Goal: Task Accomplishment & Management: Complete application form

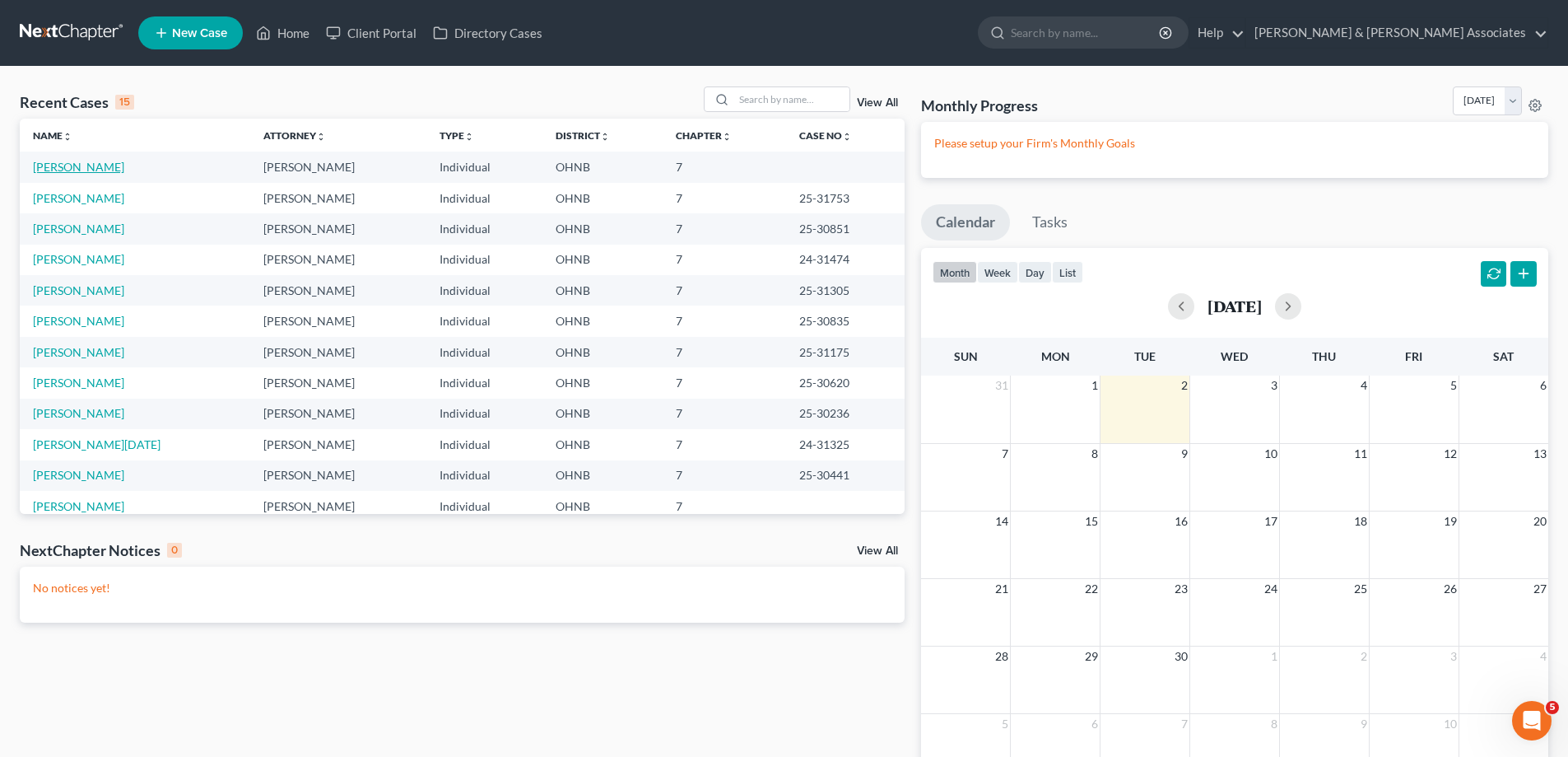
click at [93, 167] on link "[PERSON_NAME]" at bounding box center [79, 167] width 91 height 14
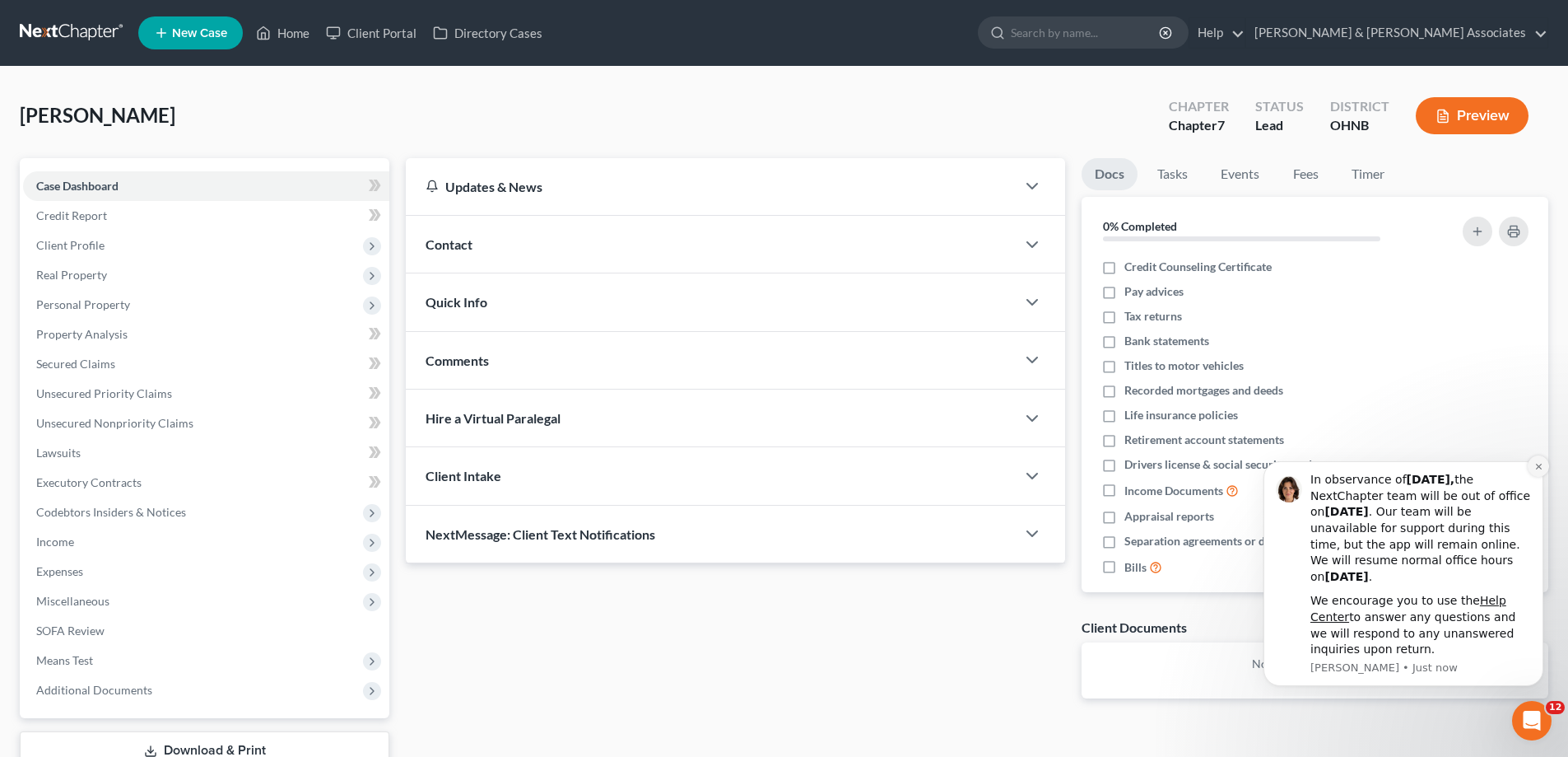
click at [1537, 473] on button "Dismiss notification" at bounding box center [1538, 466] width 21 height 21
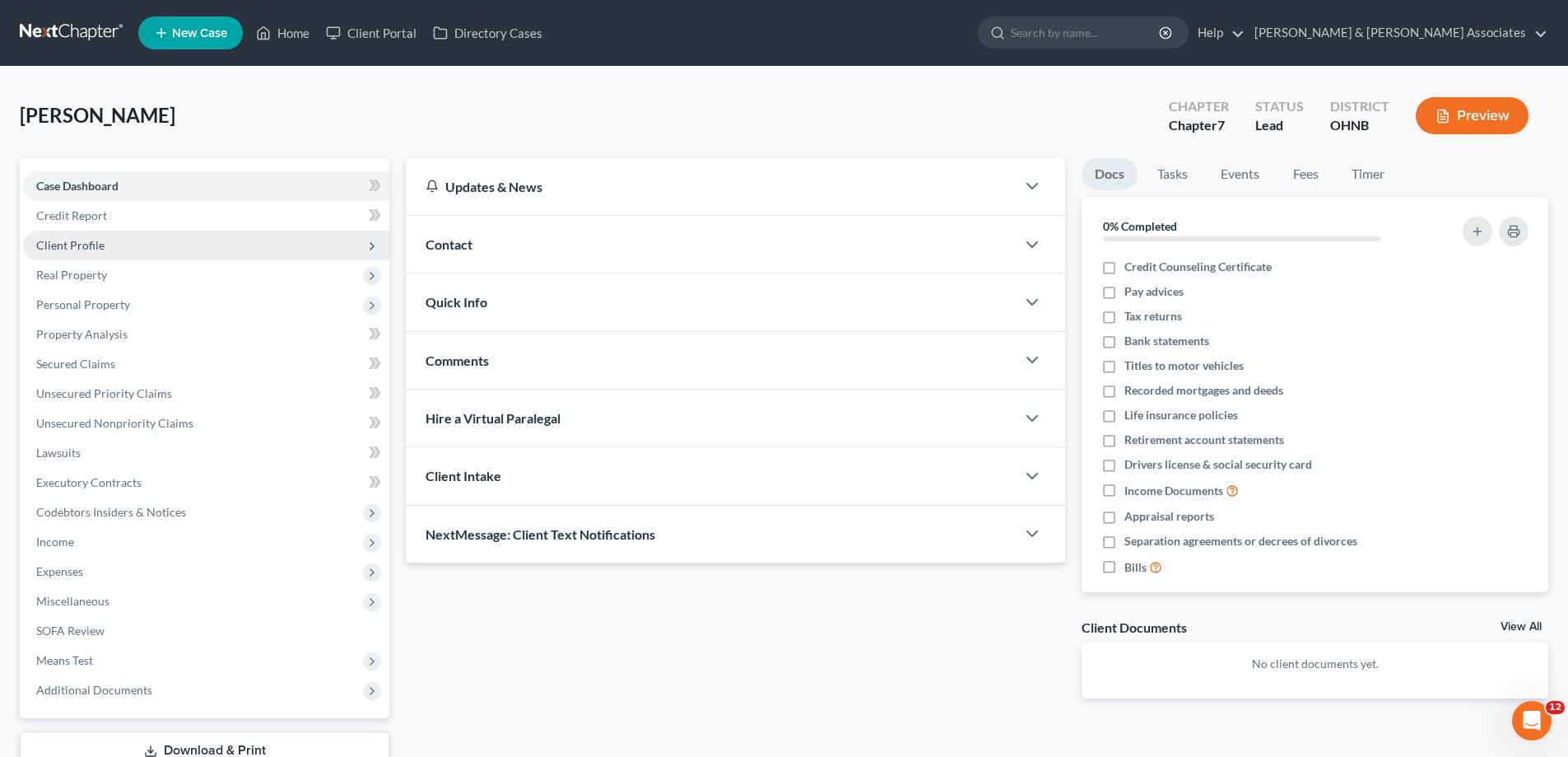
click at [118, 249] on span "Client Profile" at bounding box center [206, 245] width 366 height 30
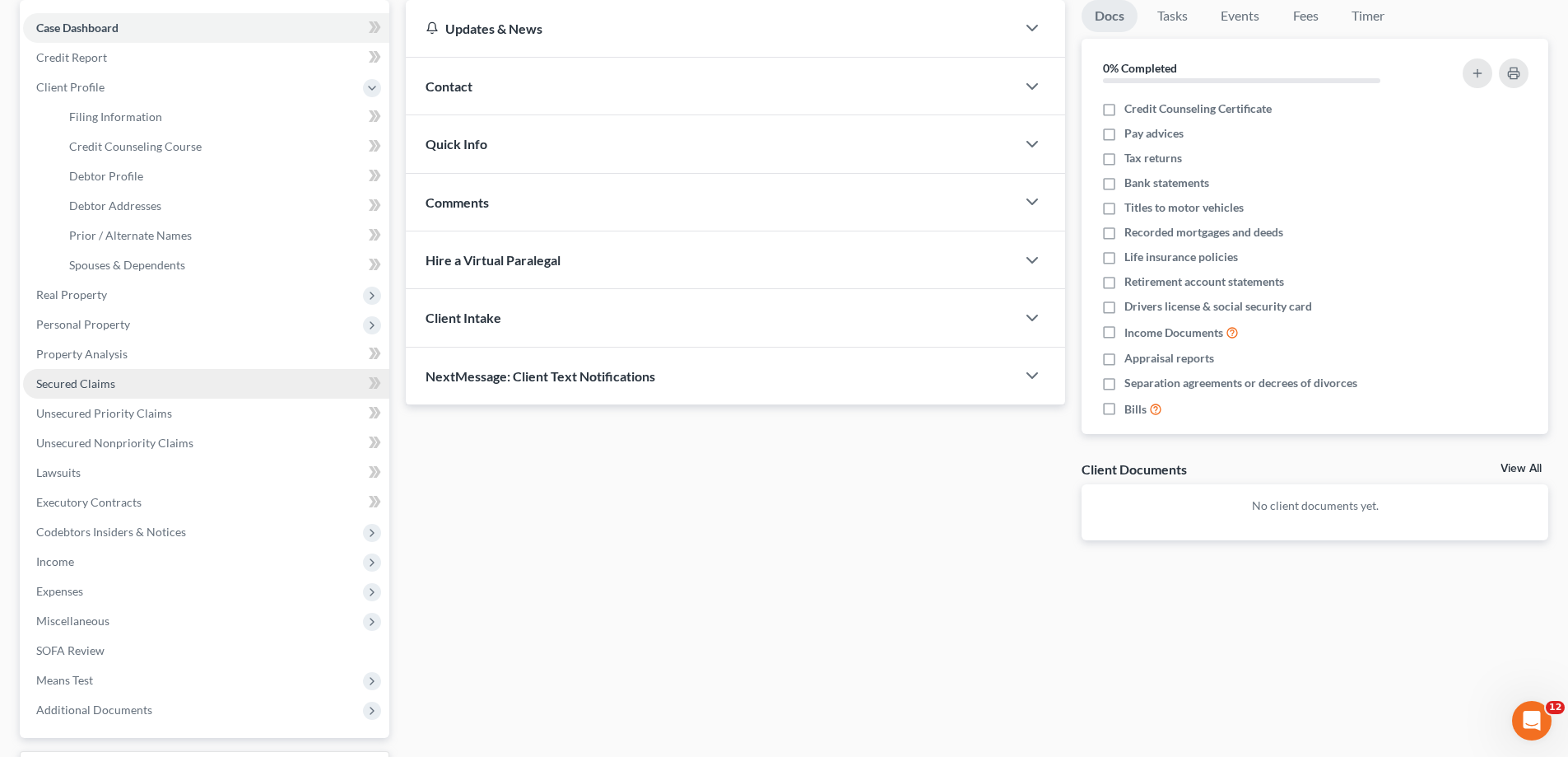
scroll to position [165, 0]
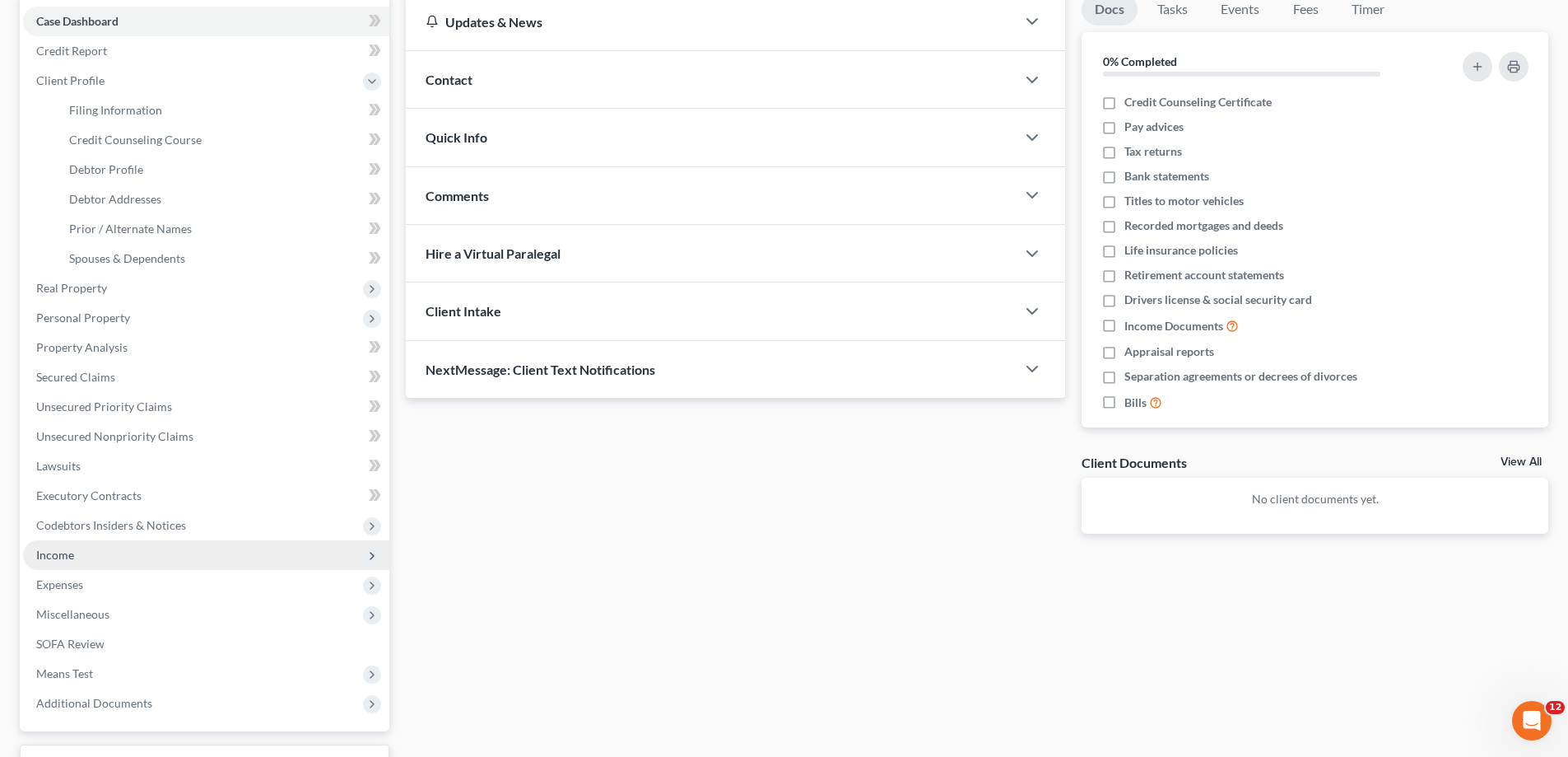
click at [159, 553] on span "Income" at bounding box center [206, 555] width 366 height 30
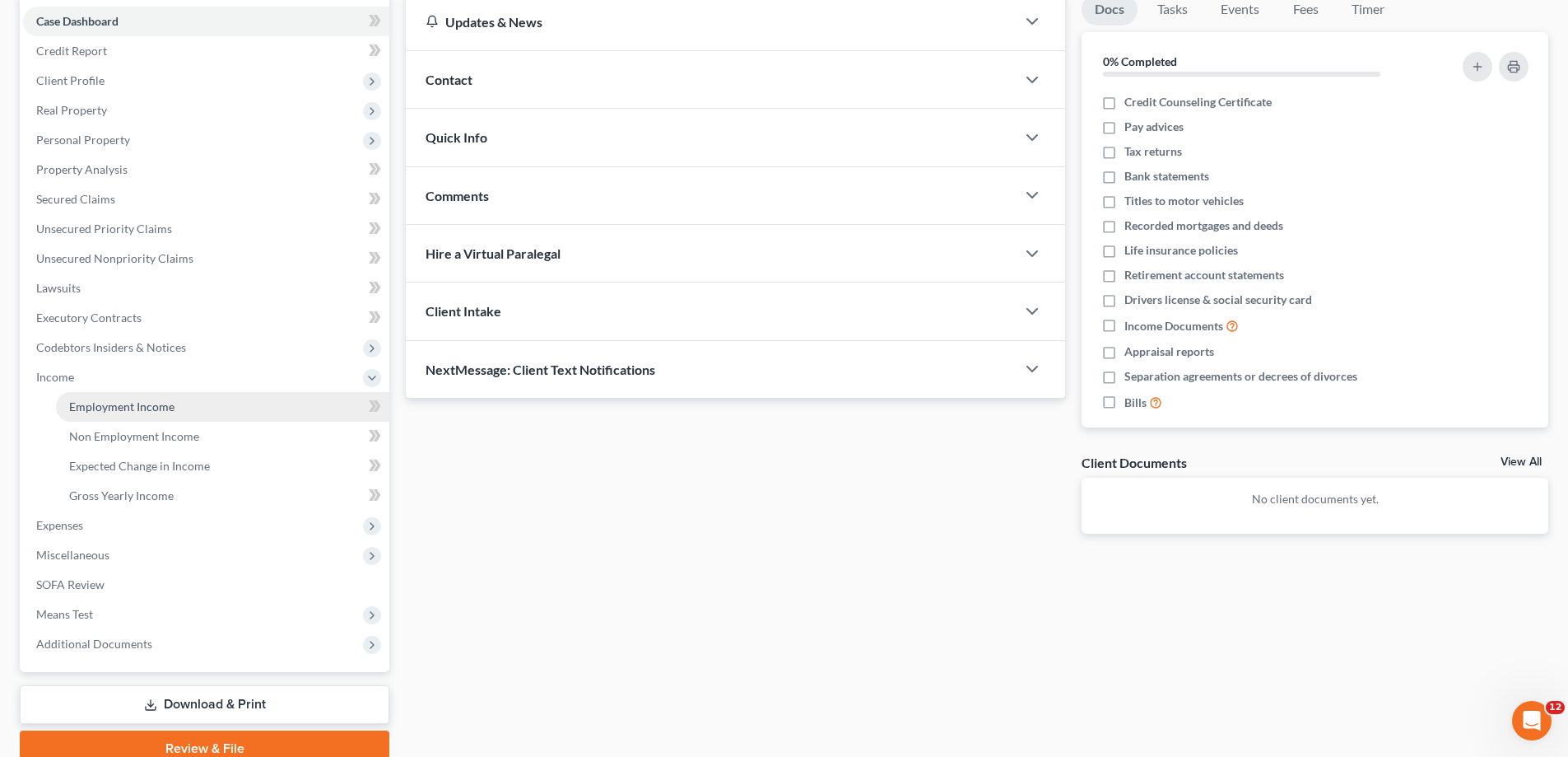
click at [156, 407] on span "Employment Income" at bounding box center [121, 407] width 105 height 14
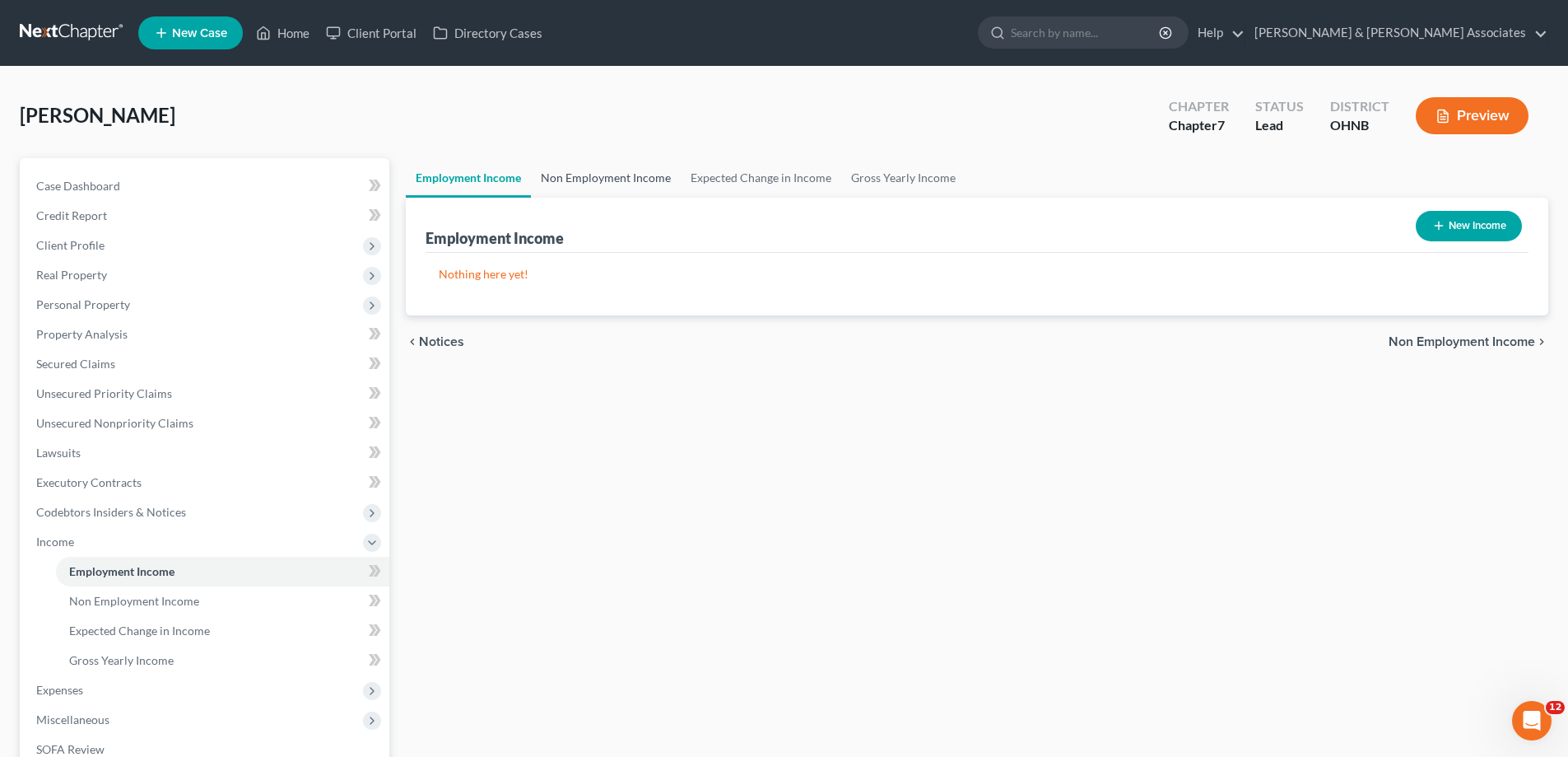
click at [582, 181] on link "Non Employment Income" at bounding box center [606, 178] width 149 height 39
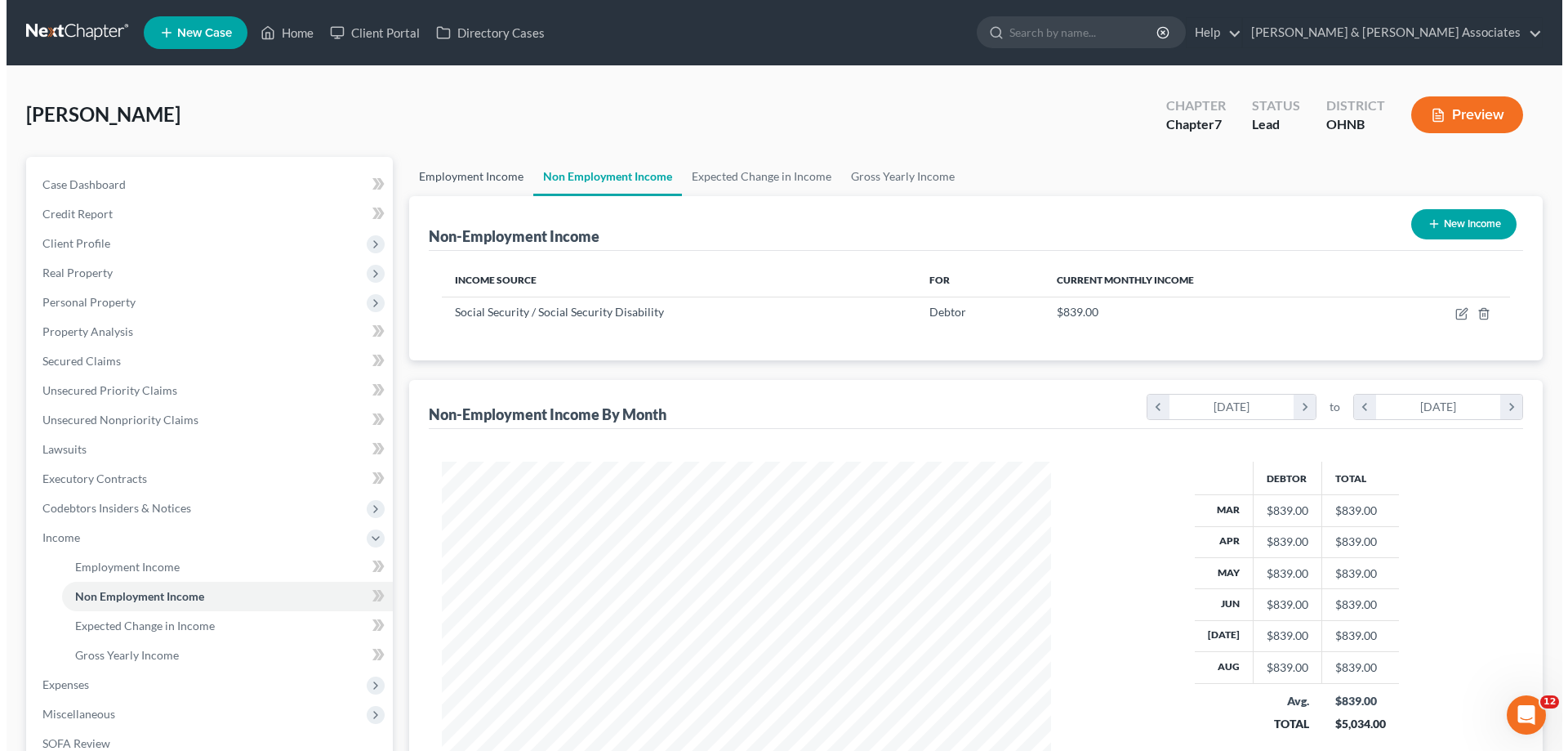
scroll to position [305, 642]
click at [476, 188] on link "Employment Income" at bounding box center [464, 176] width 125 height 39
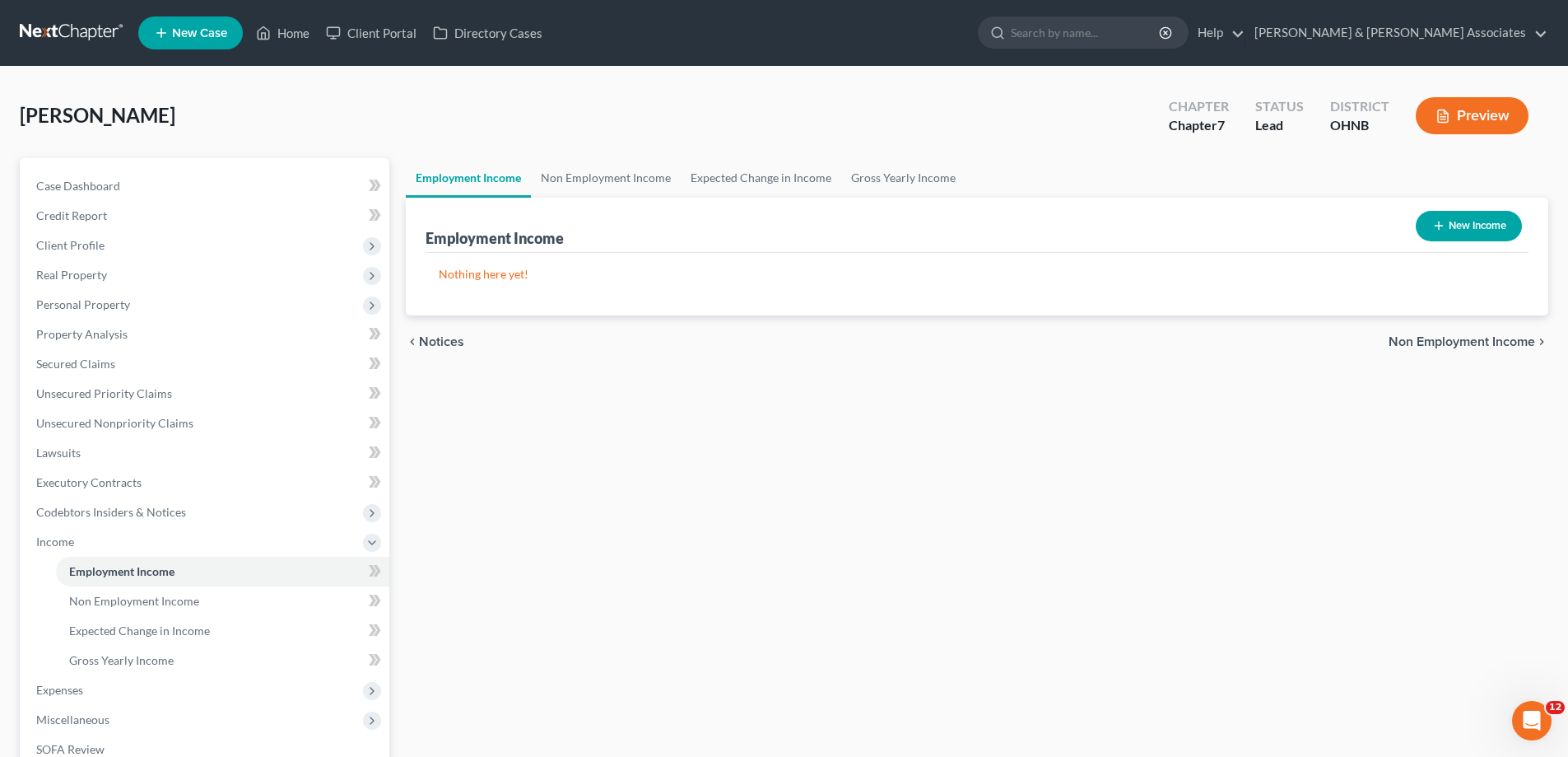
click at [1496, 229] on button "New Income" at bounding box center [1469, 226] width 106 height 31
select select "0"
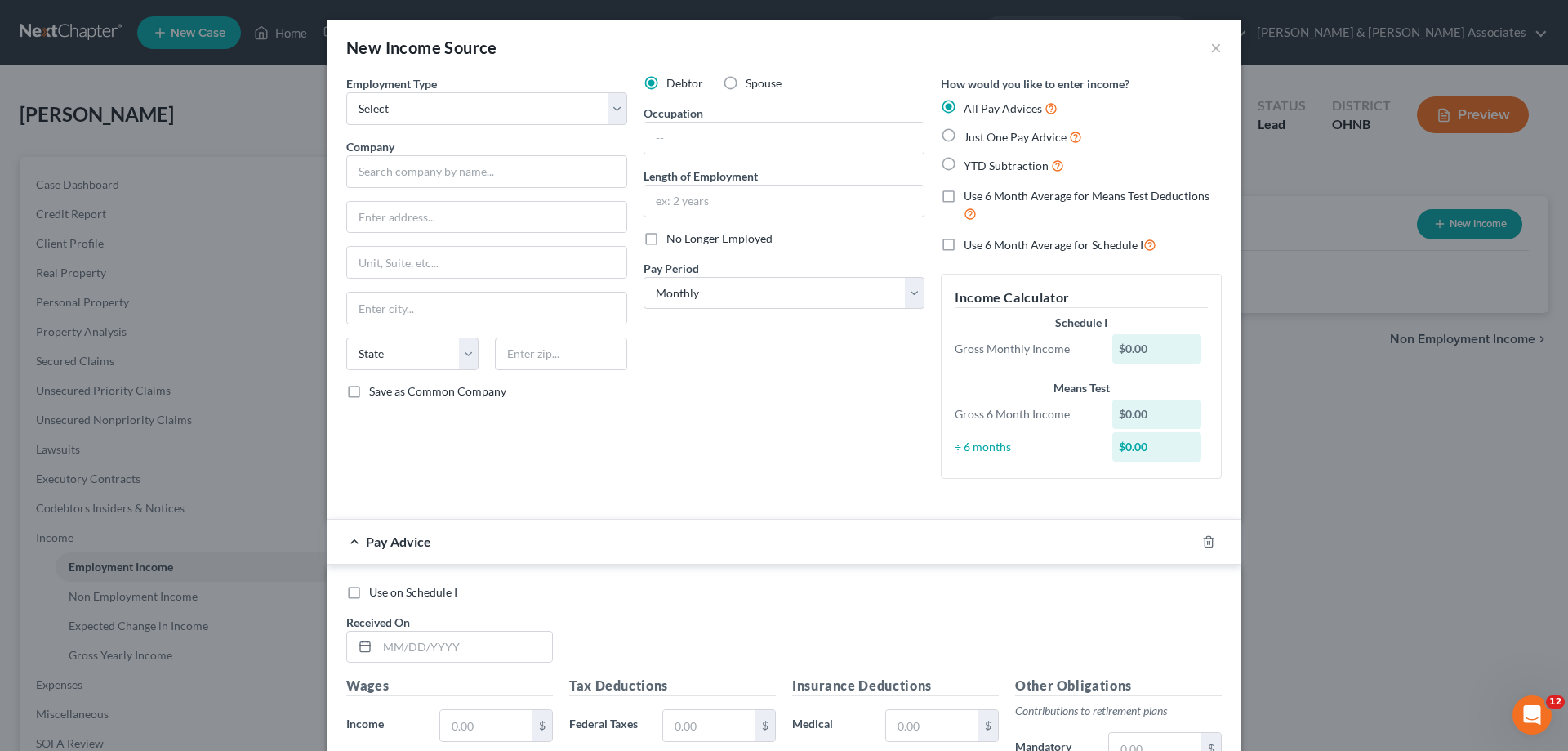
click at [963, 164] on label "YTD Subtraction" at bounding box center [1013, 165] width 101 height 19
click at [970, 164] on input "YTD Subtraction" at bounding box center [975, 161] width 11 height 11
radio input "true"
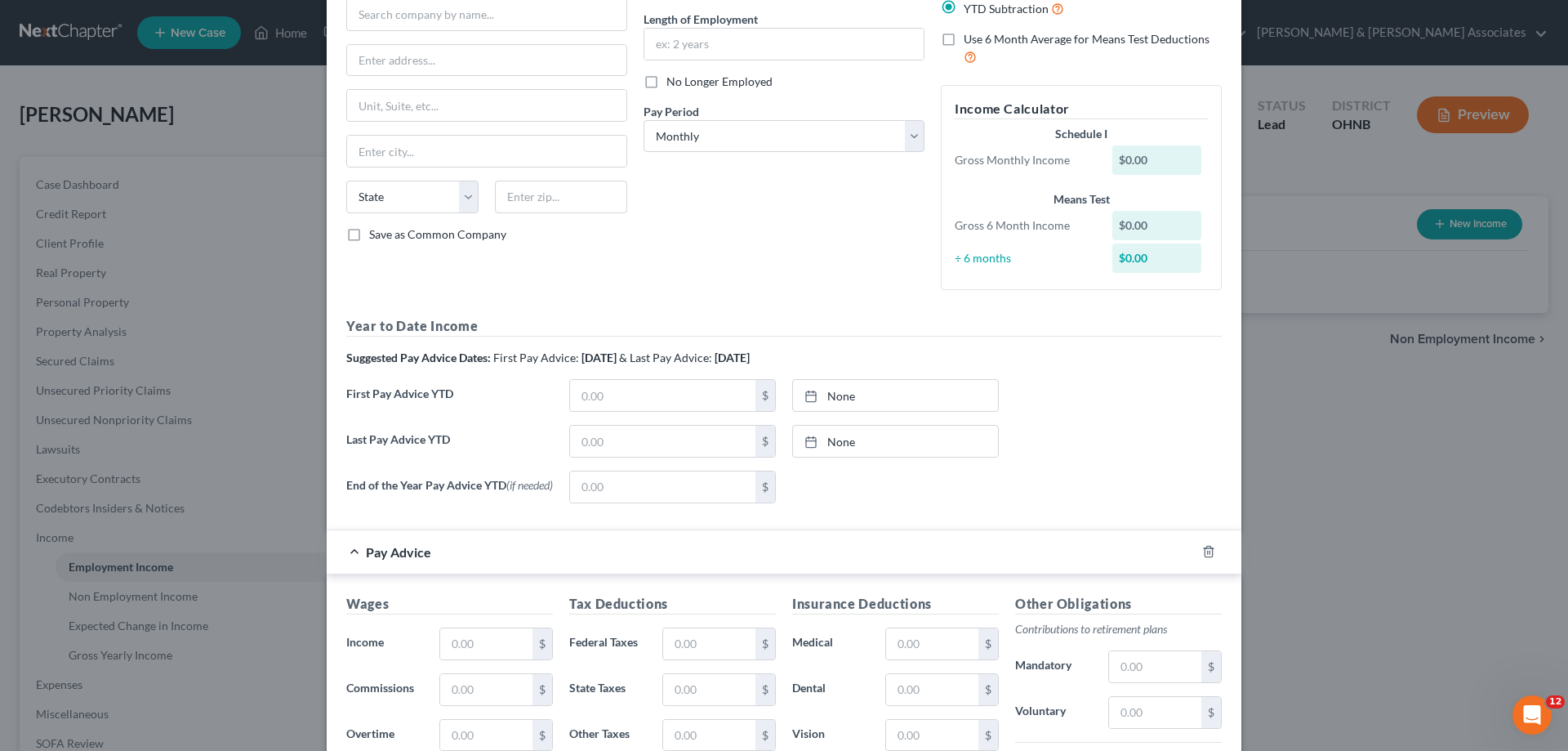
scroll to position [164, 0]
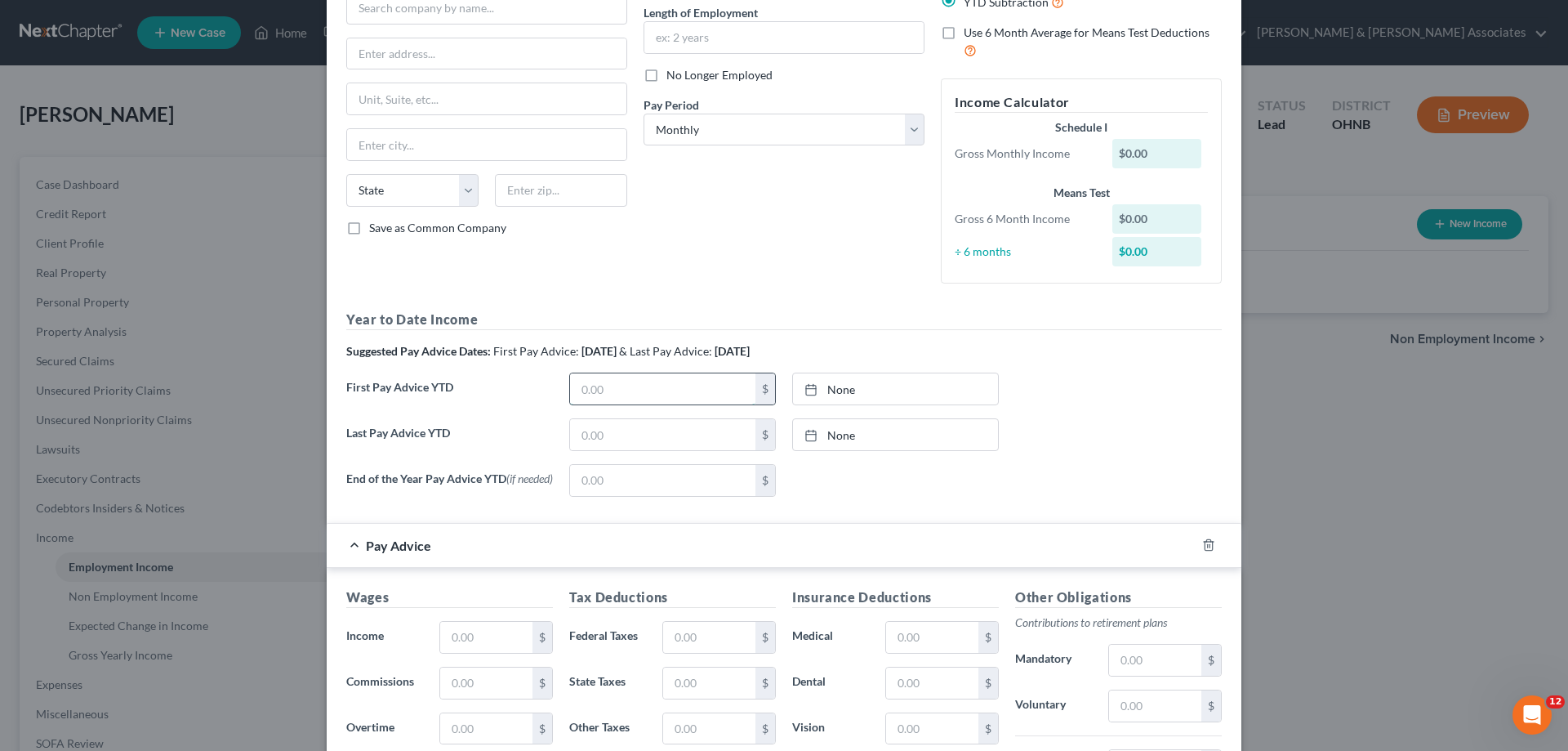
click at [624, 387] on input "text" at bounding box center [662, 389] width 186 height 31
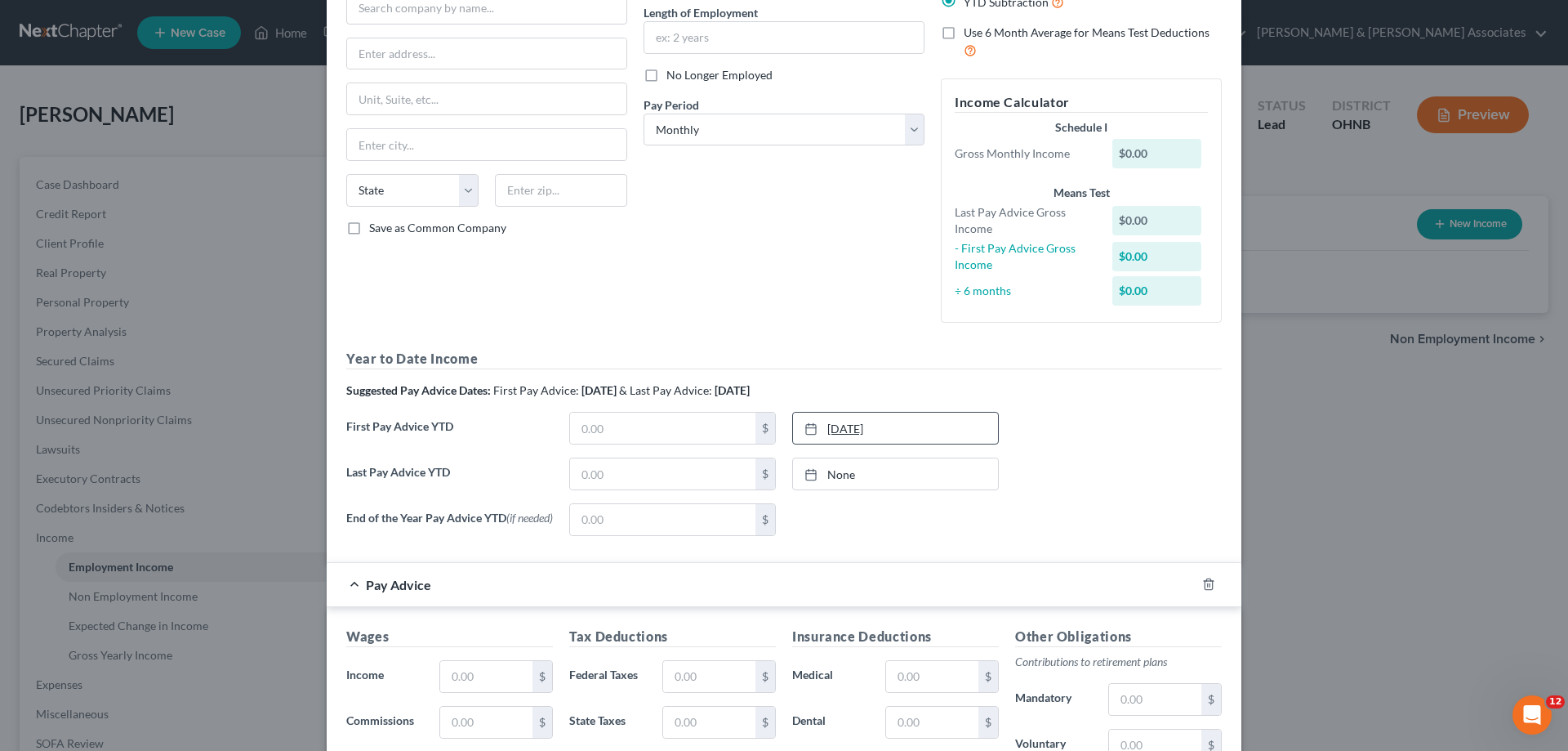
type input "[DATE]"
click at [872, 431] on link "[DATE]" at bounding box center [895, 428] width 205 height 31
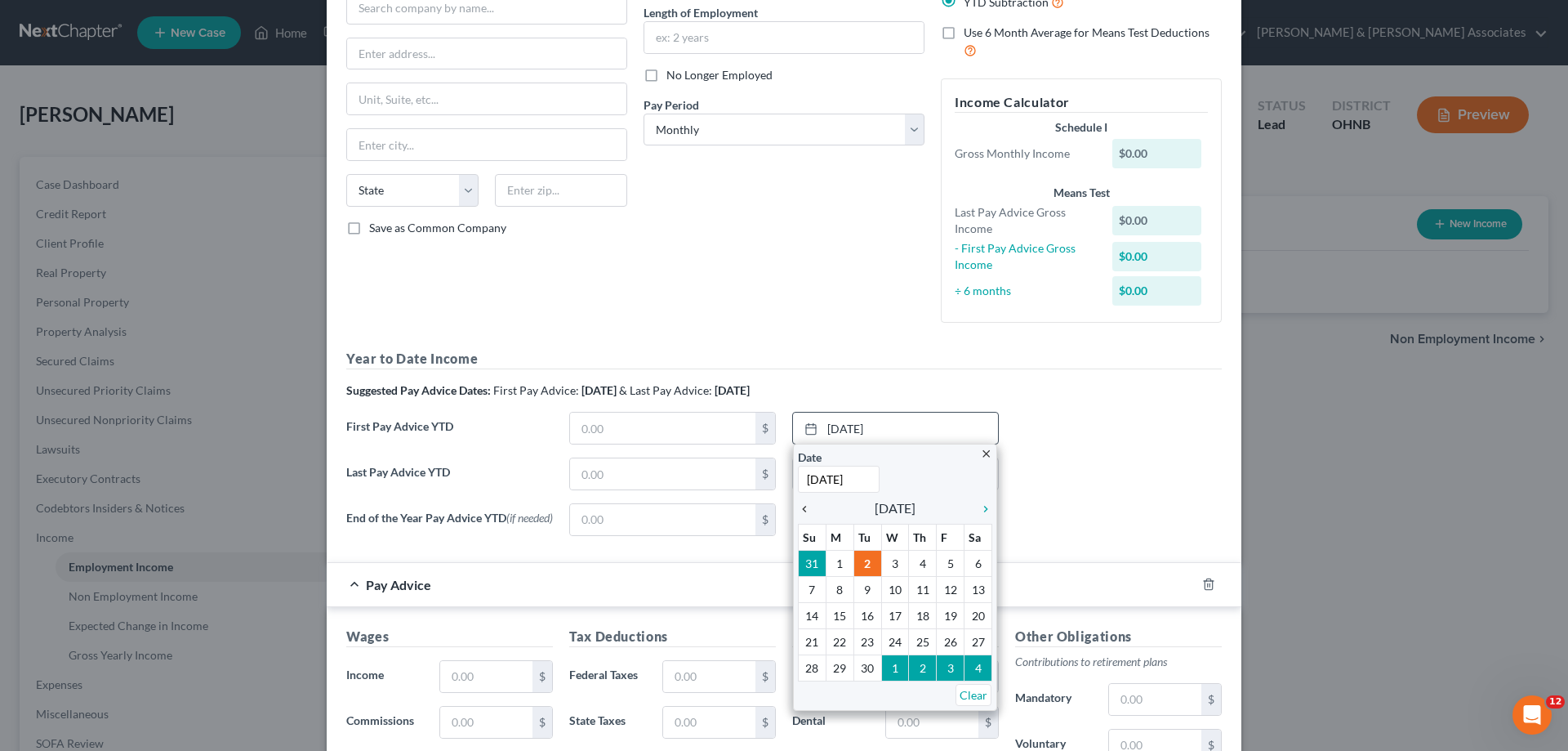
click at [801, 511] on icon "chevron_left" at bounding box center [808, 509] width 21 height 13
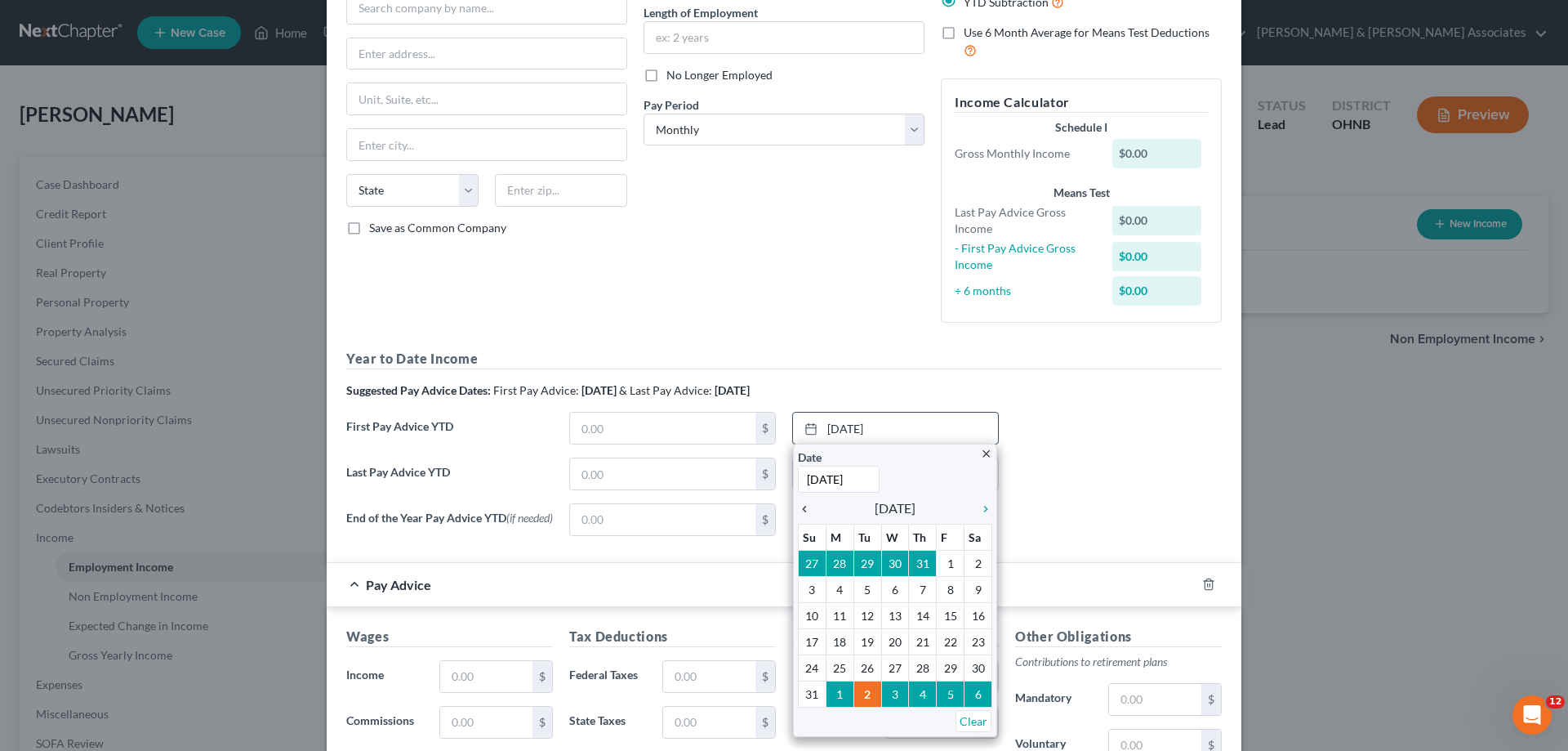
click at [801, 511] on icon "chevron_left" at bounding box center [808, 509] width 21 height 13
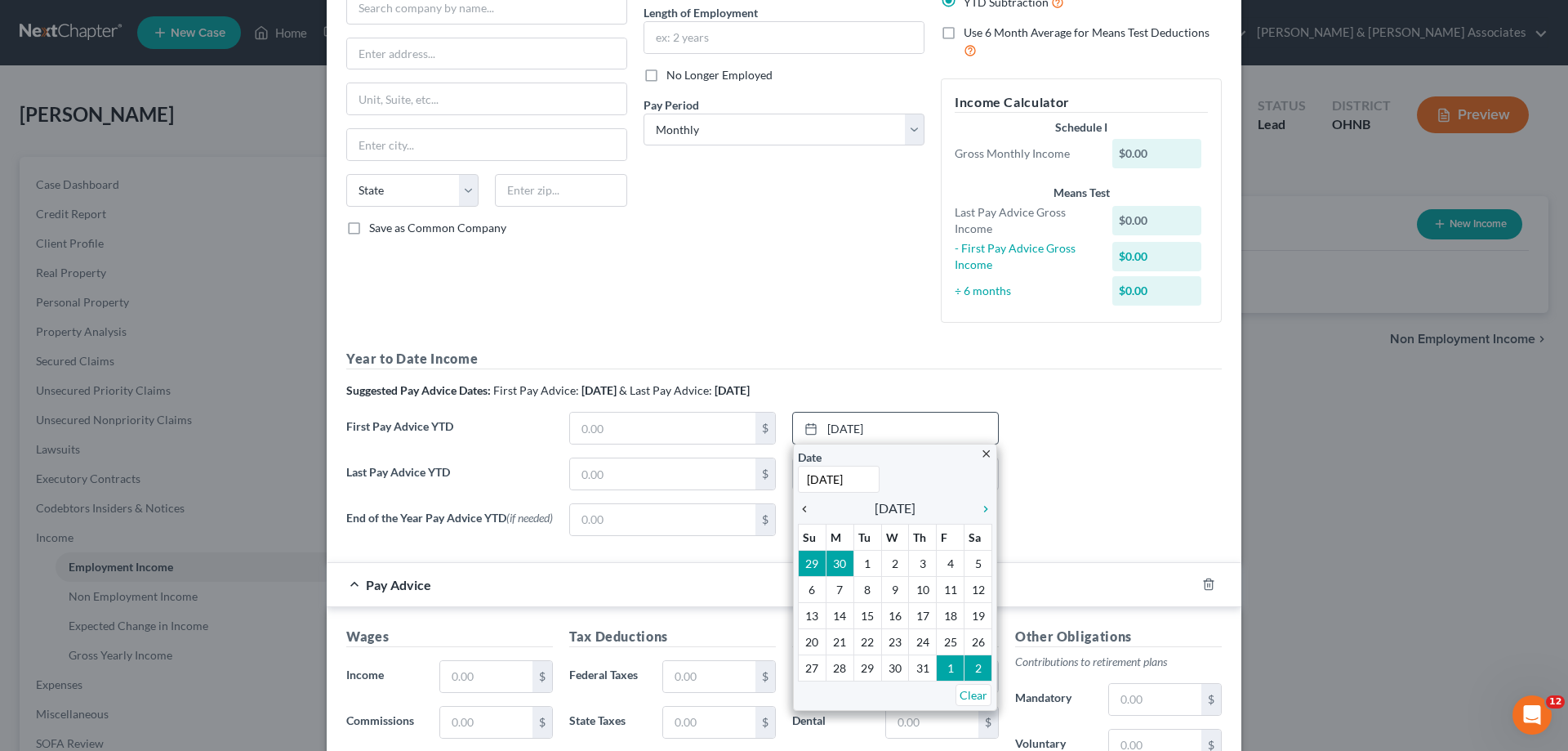
click at [801, 511] on icon "chevron_left" at bounding box center [808, 509] width 21 height 13
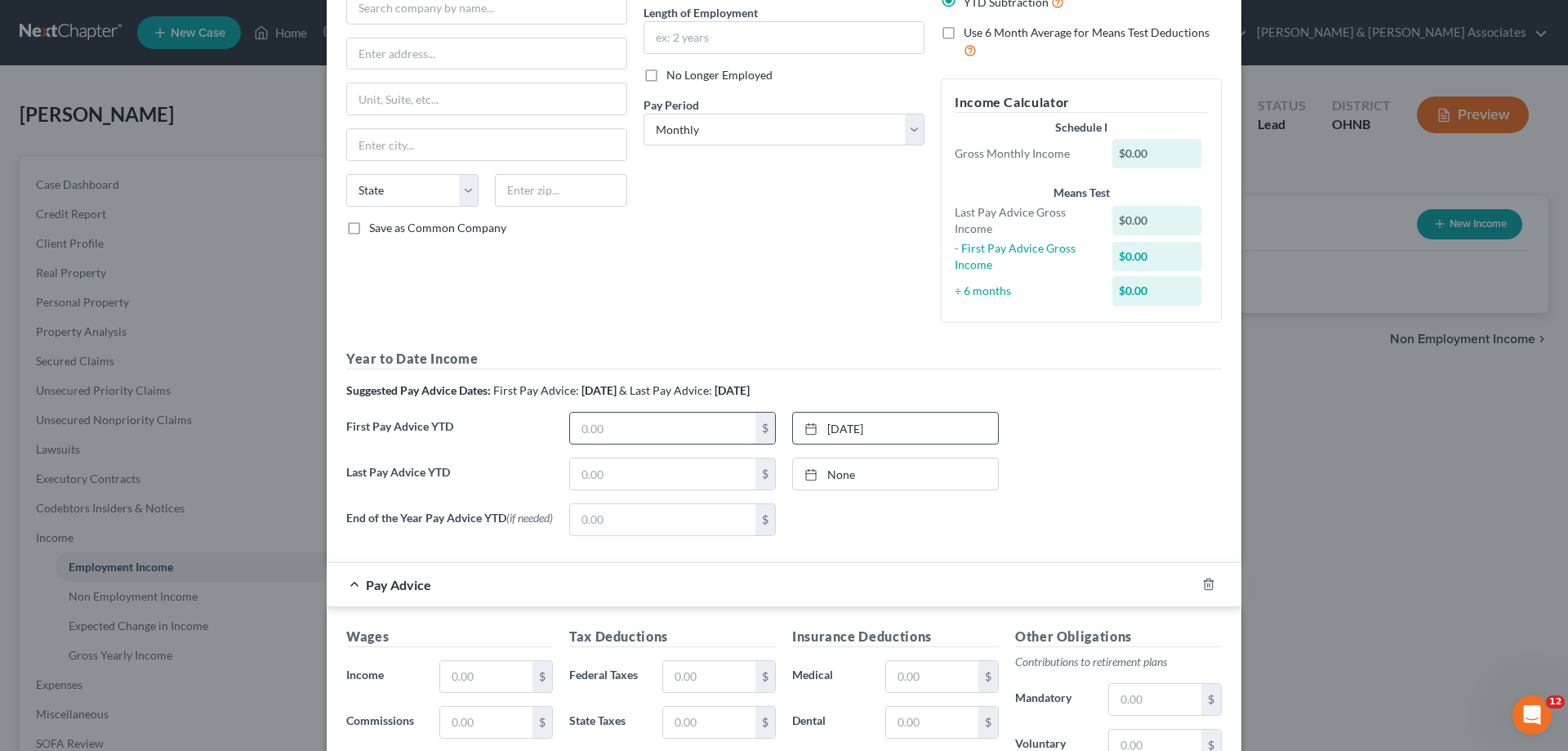
click at [647, 424] on input "text" at bounding box center [662, 428] width 186 height 31
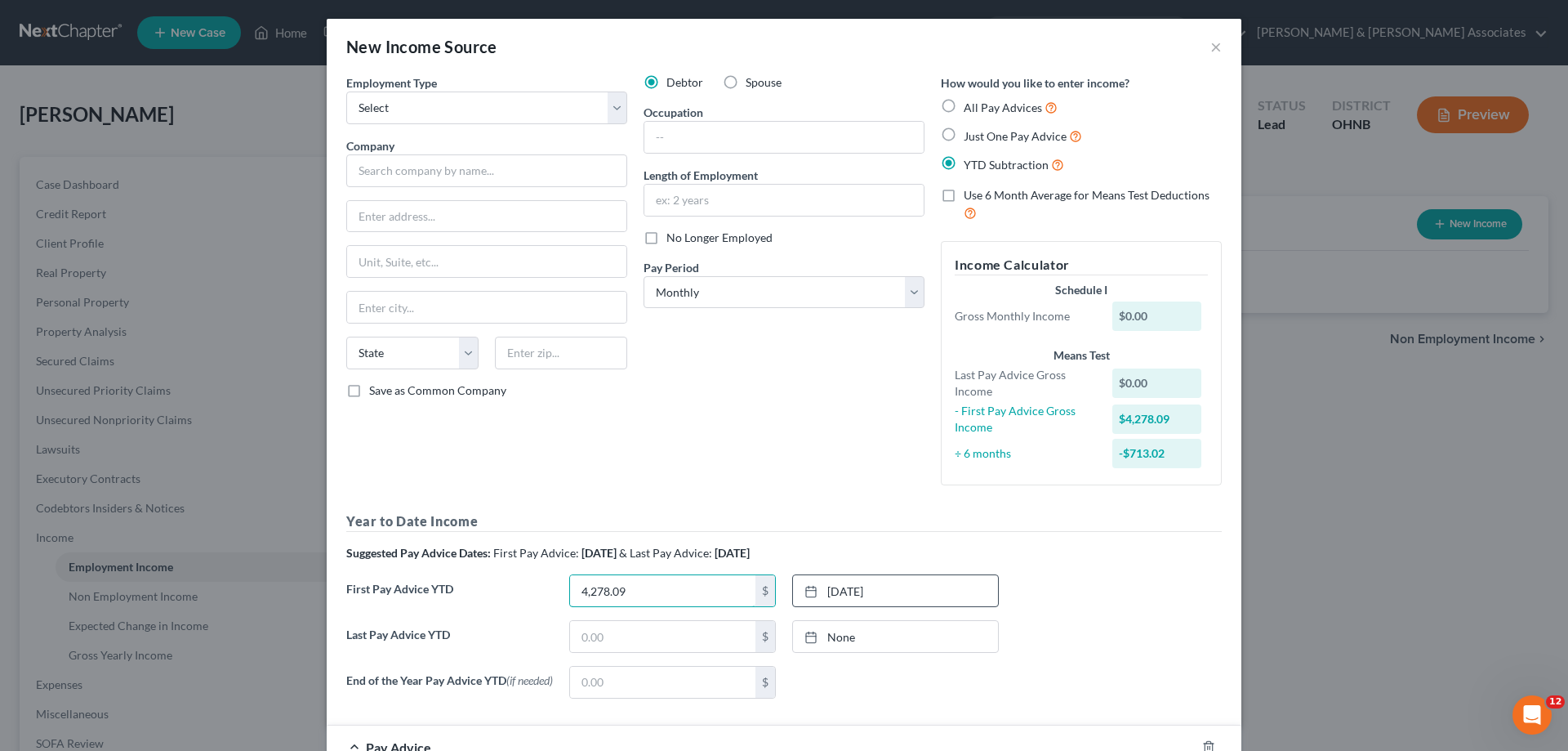
scroll to position [0, 0]
type input "4,278.09"
click at [607, 114] on select "Select Full or [DEMOGRAPHIC_DATA] Employment Self Employment" at bounding box center [487, 108] width 281 height 33
select select "0"
click at [346, 92] on select "Select Full or [DEMOGRAPHIC_DATA] Employment Self Employment" at bounding box center [487, 108] width 281 height 33
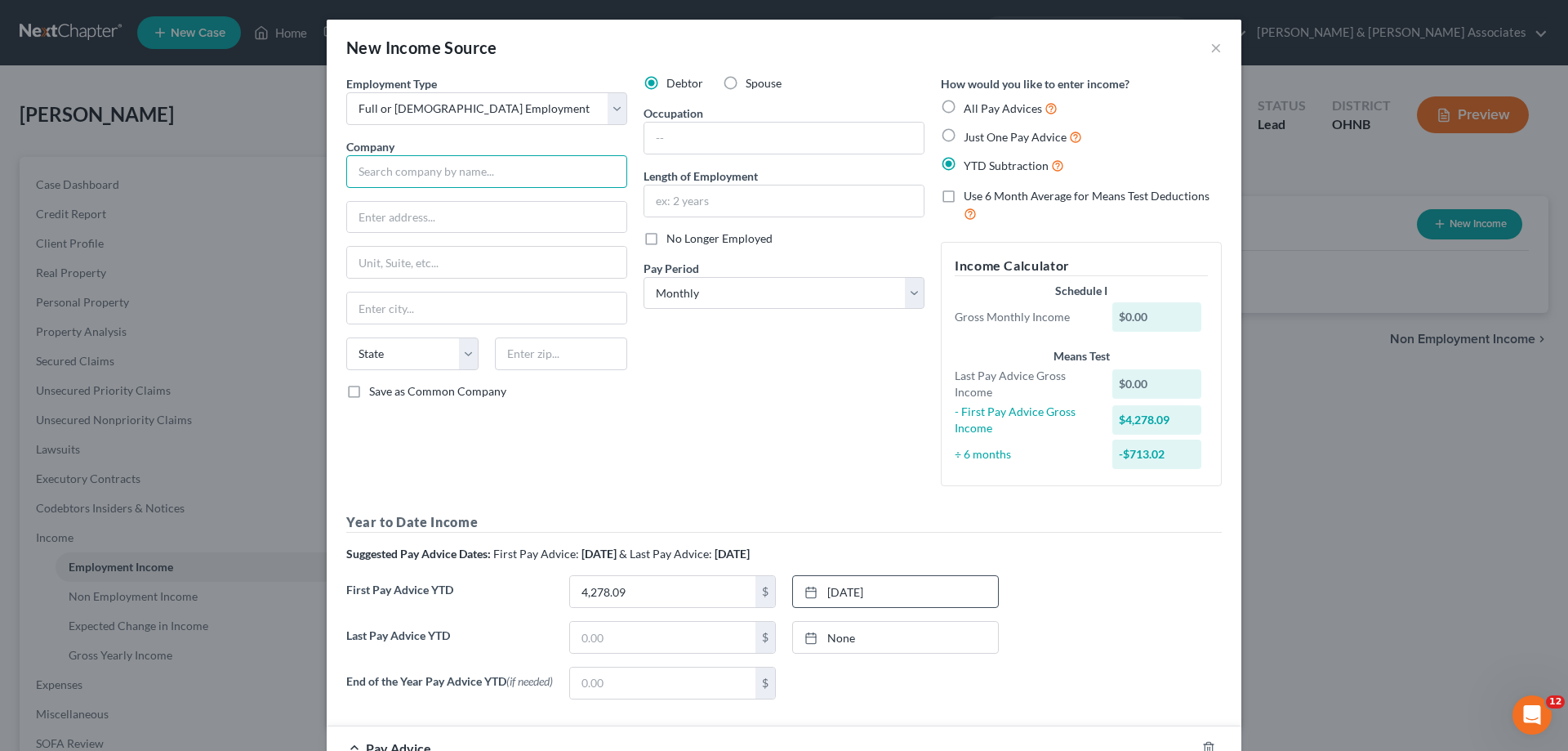
click at [487, 186] on input "text" at bounding box center [487, 171] width 281 height 33
type input "Halcon"
click at [740, 282] on select "Select Monthly Twice Monthly Every Other Week Weekly" at bounding box center [784, 293] width 281 height 33
select select "2"
click at [644, 277] on select "Select Monthly Twice Monthly Every Other Week Weekly" at bounding box center [784, 293] width 281 height 33
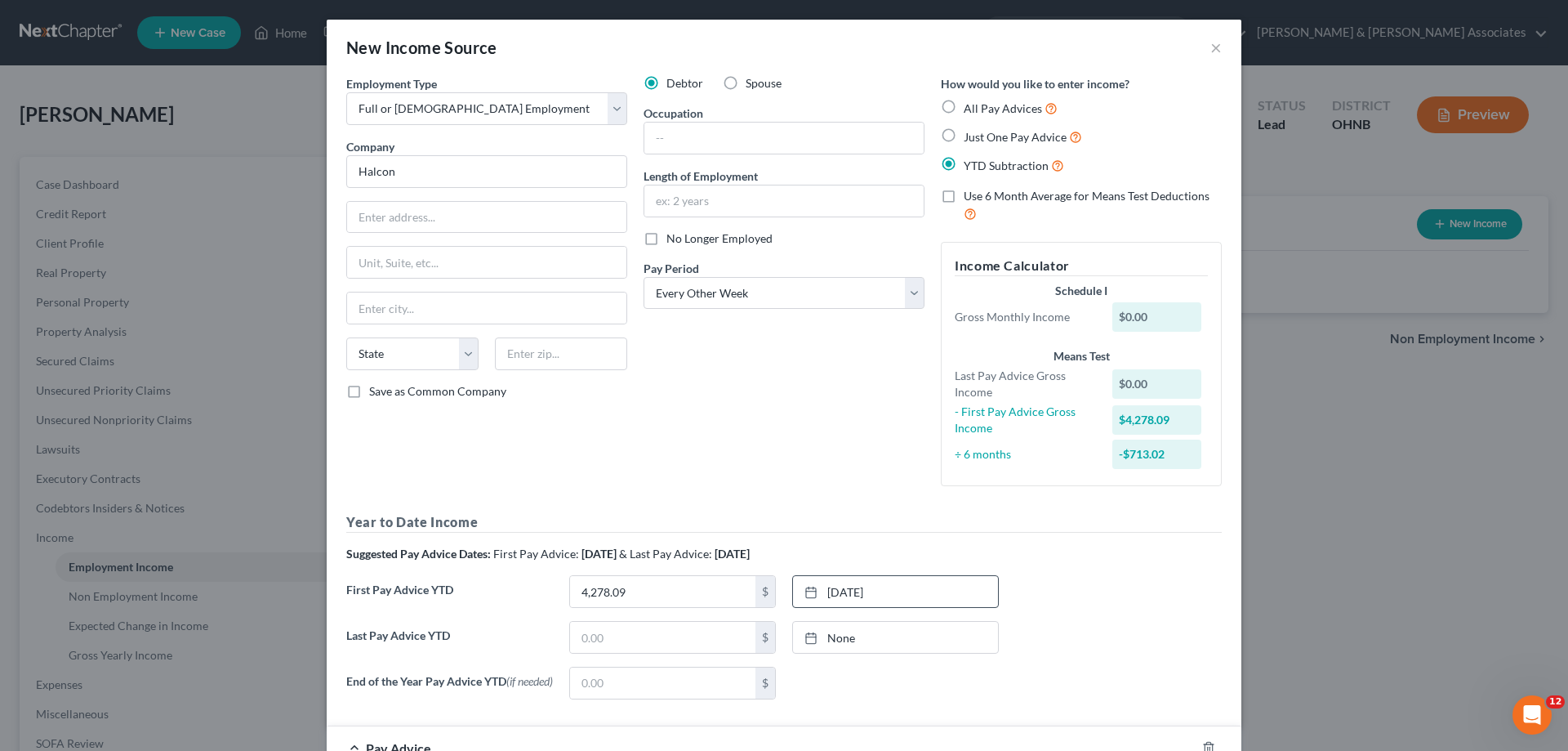
click at [714, 474] on div "Debtor Spouse Occupation Length of Employment No Longer Employed Pay Period * S…" at bounding box center [784, 287] width 297 height 424
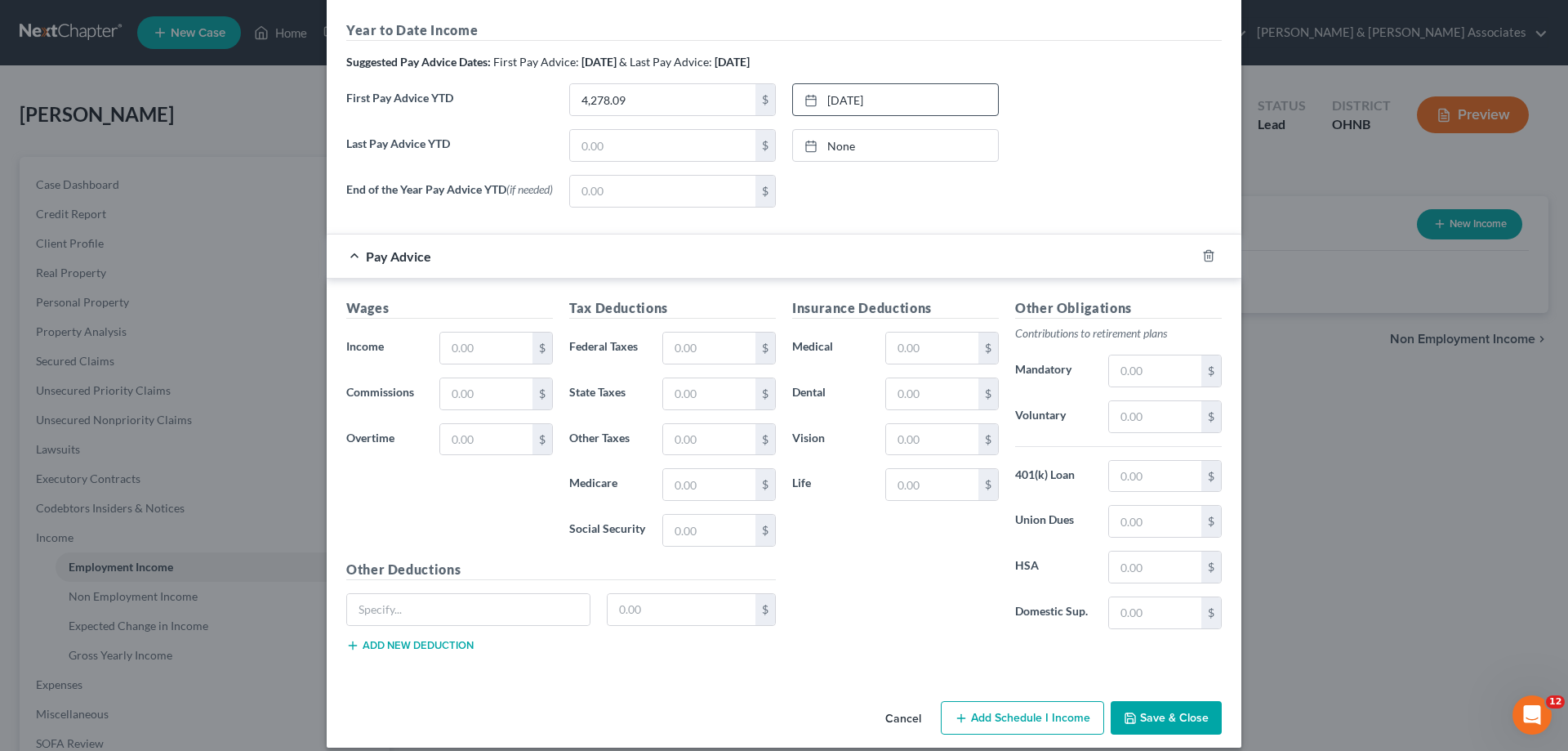
scroll to position [548, 0]
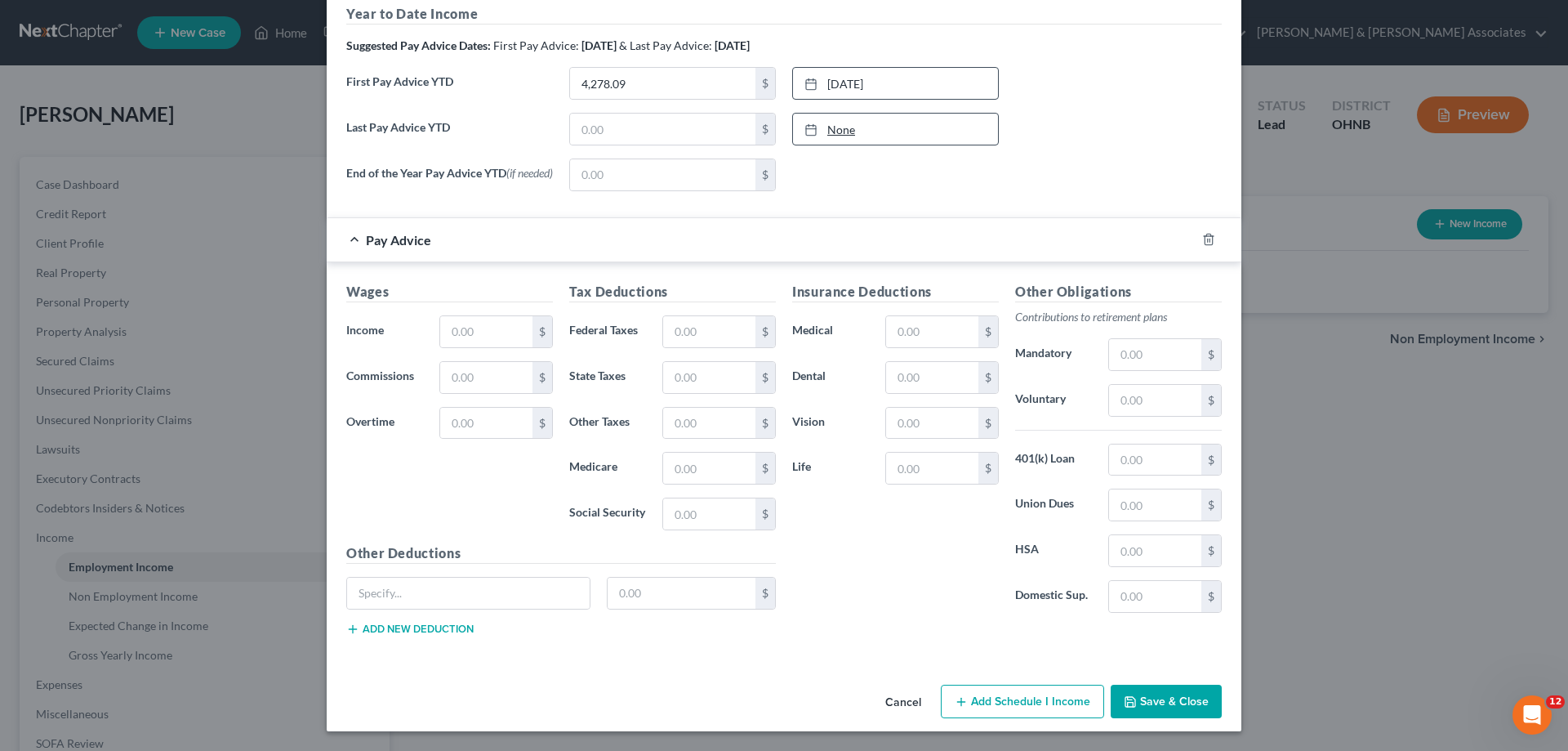
click at [843, 120] on link "None" at bounding box center [895, 129] width 205 height 31
type input "[DATE]"
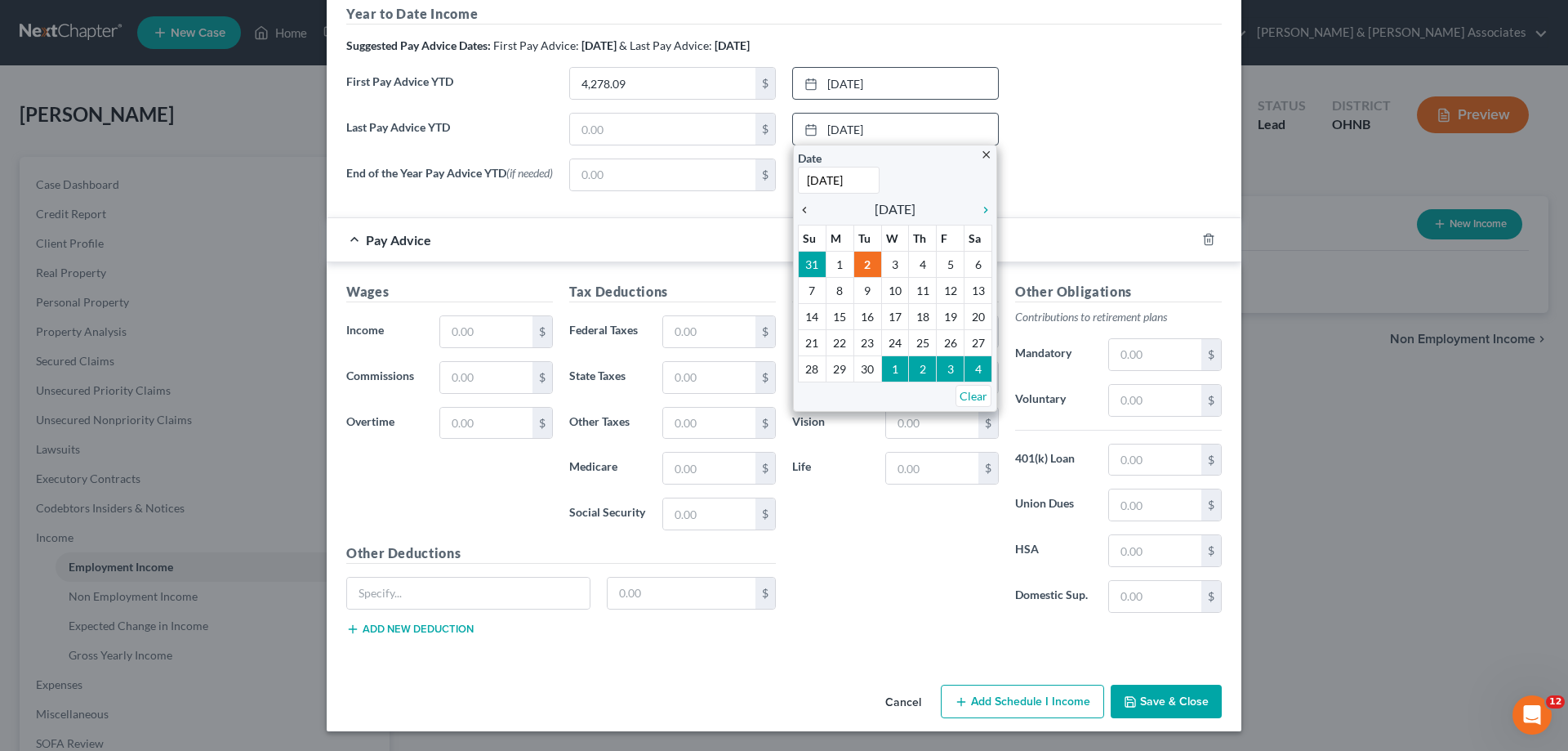
click at [802, 208] on icon "chevron_left" at bounding box center [808, 209] width 21 height 13
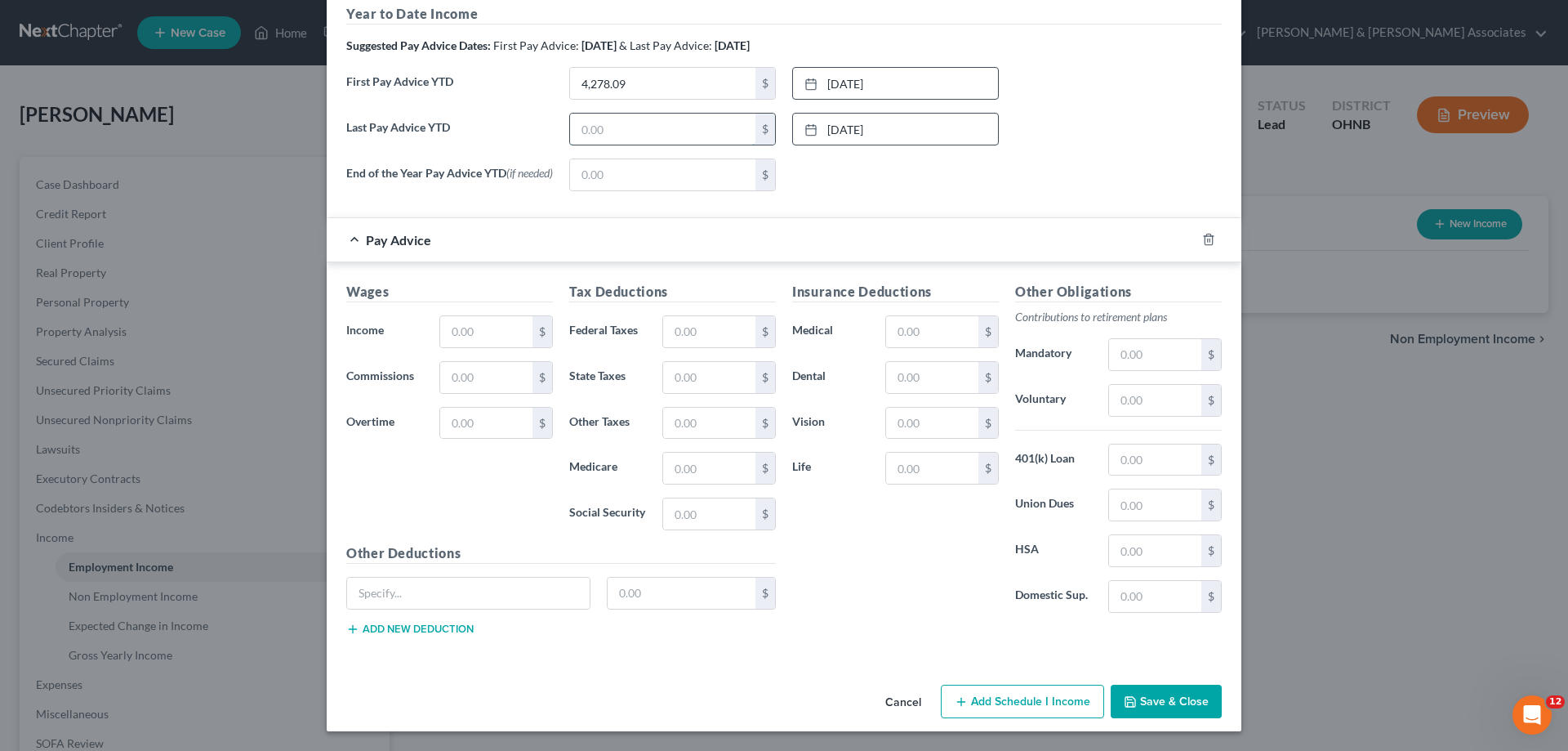
click at [684, 133] on input "text" at bounding box center [662, 129] width 186 height 31
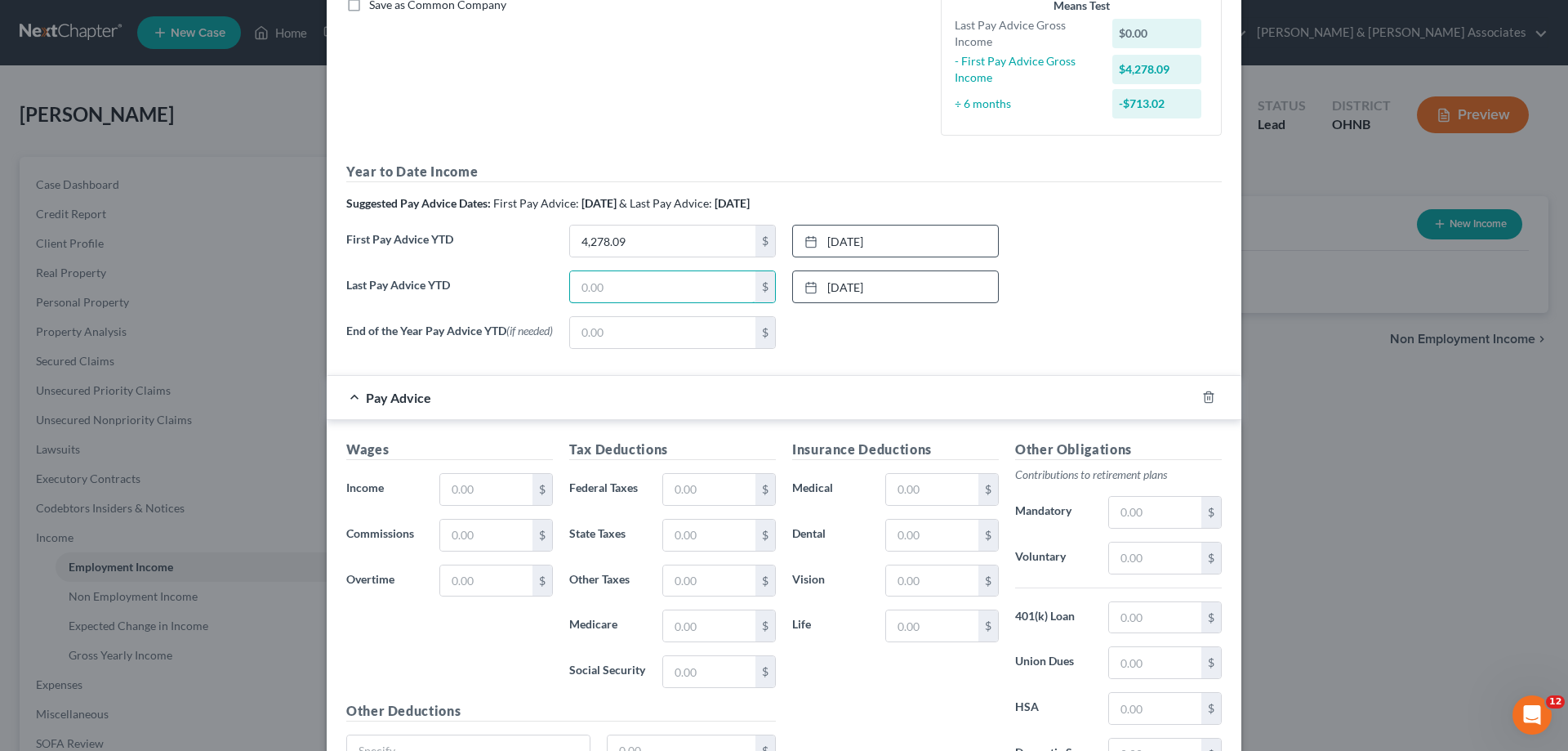
scroll to position [385, 0]
click at [623, 273] on input "text" at bounding box center [662, 288] width 186 height 31
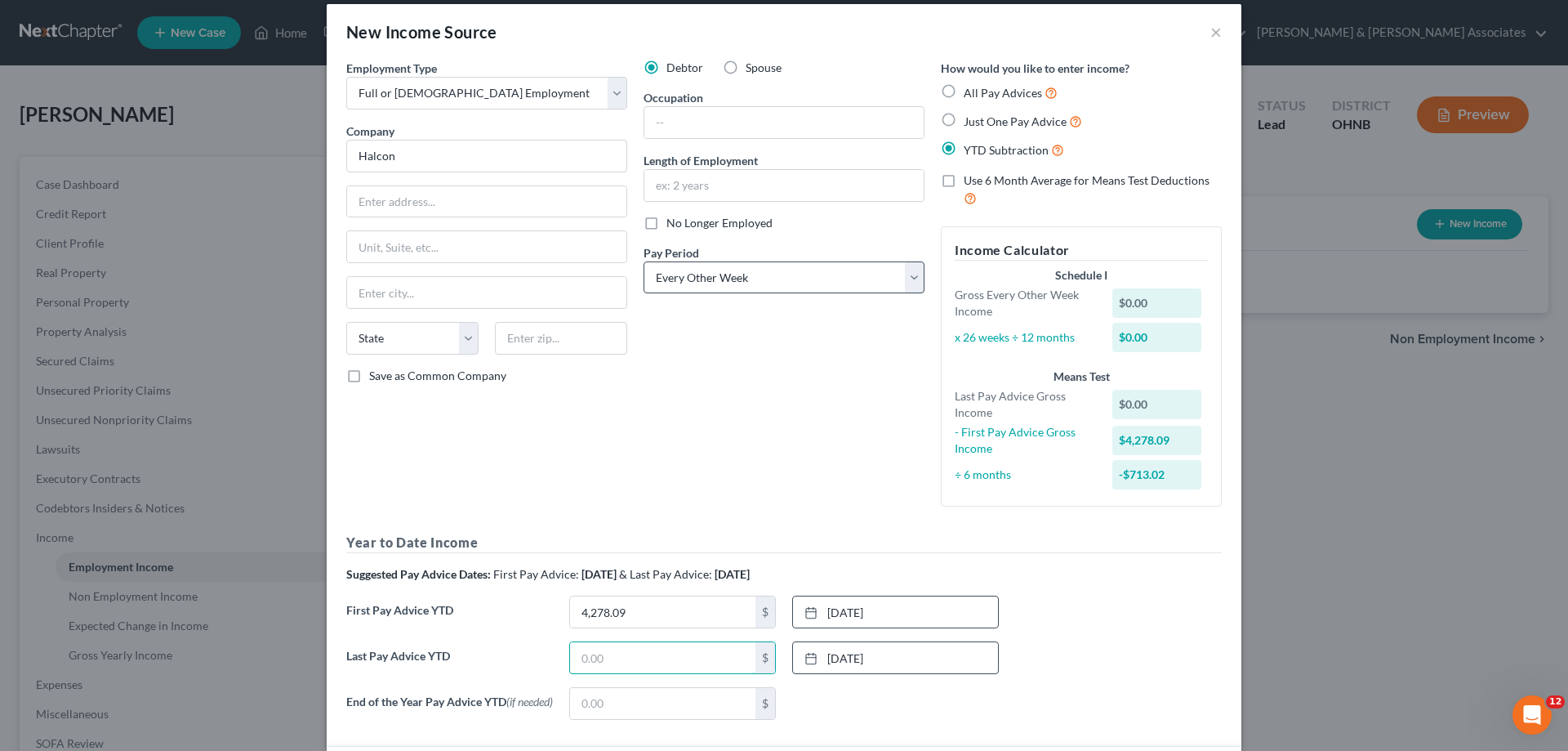
scroll to position [0, 0]
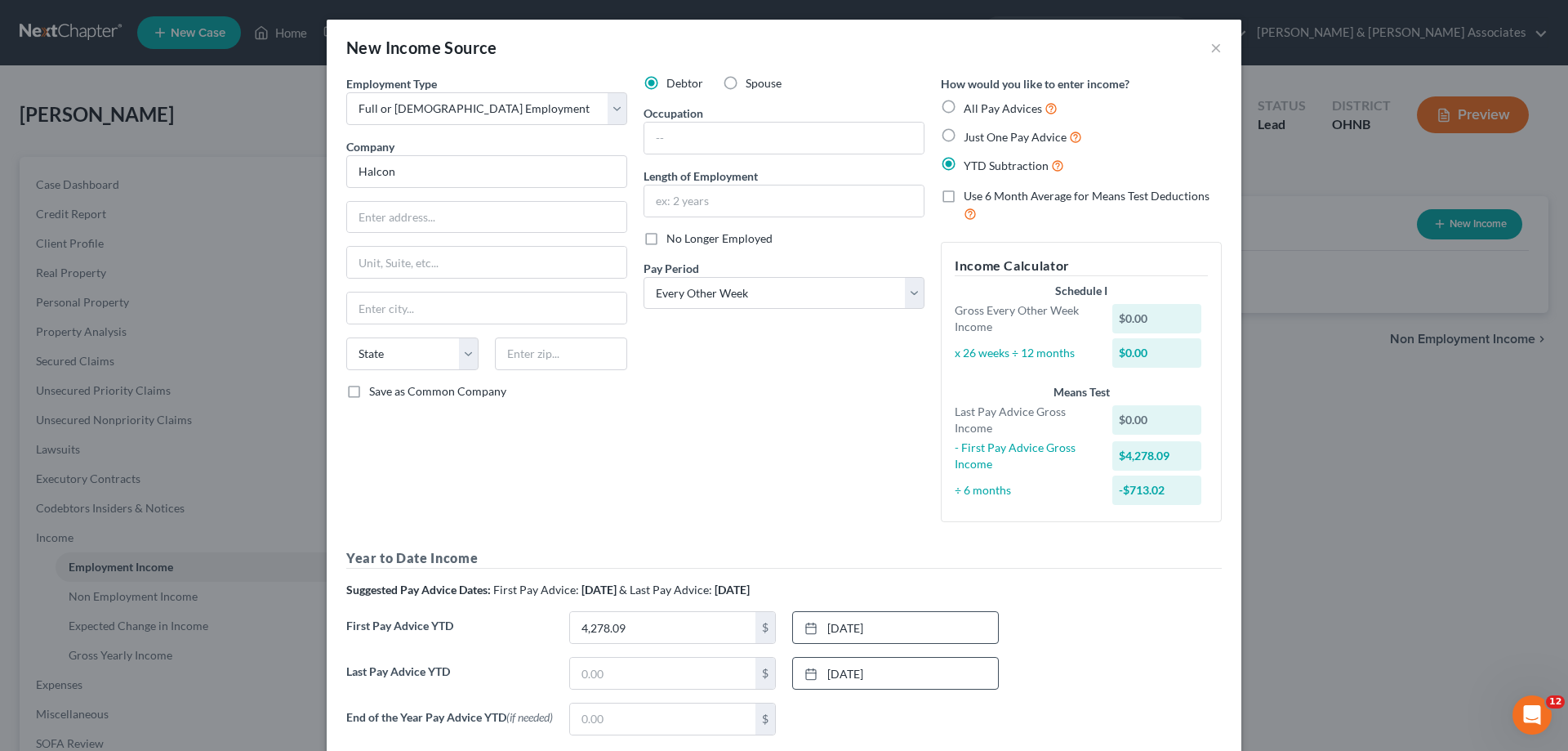
click at [963, 198] on label "Use 6 Month Average for Means Test Deductions" at bounding box center [1092, 205] width 258 height 35
click at [970, 198] on input "Use 6 Month Average for Means Test Deductions" at bounding box center [975, 193] width 11 height 11
checkbox input "true"
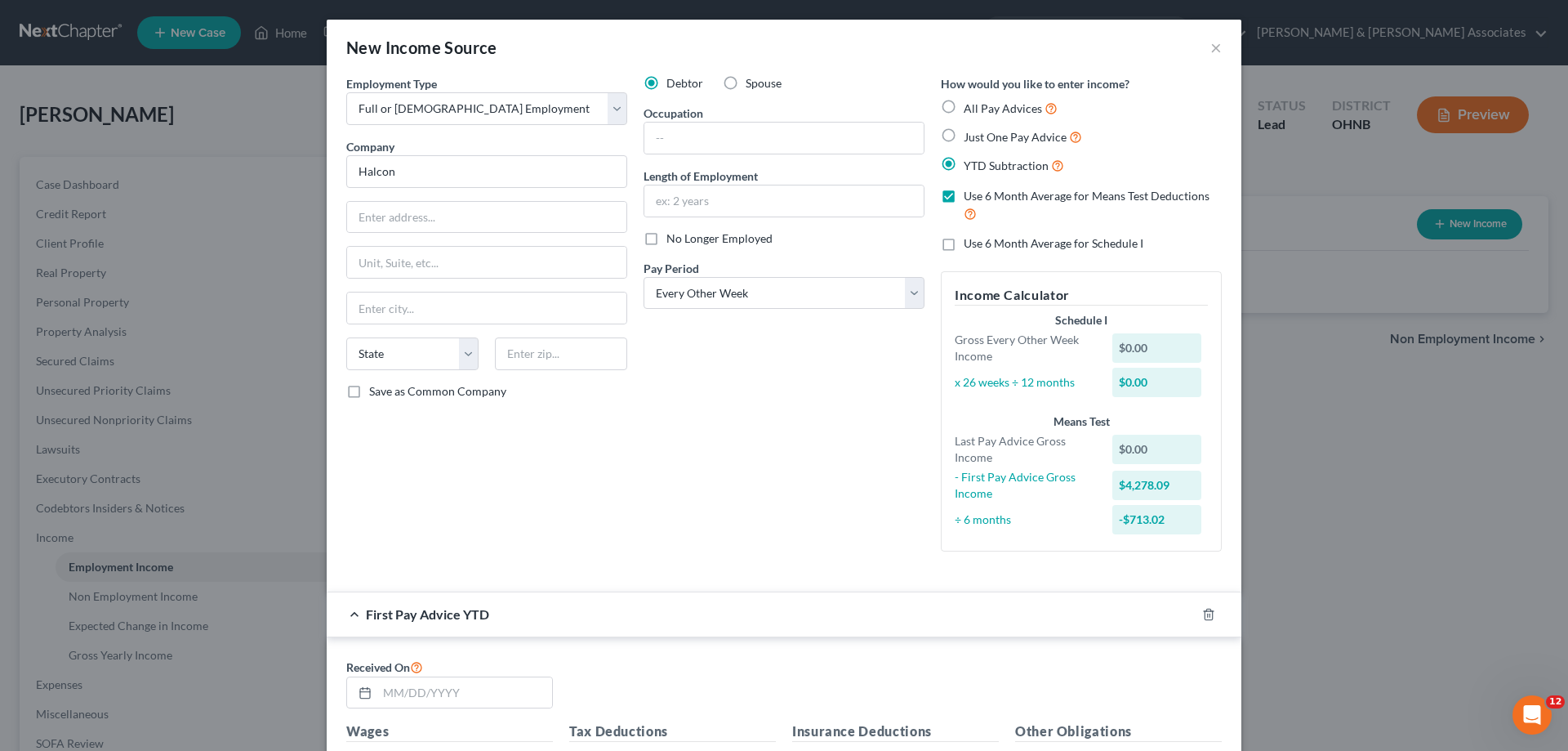
click at [963, 244] on label "Use 6 Month Average for Schedule I" at bounding box center [1053, 243] width 180 height 16
click at [970, 244] on input "Use 6 Month Average for Schedule I" at bounding box center [975, 241] width 11 height 11
checkbox input "true"
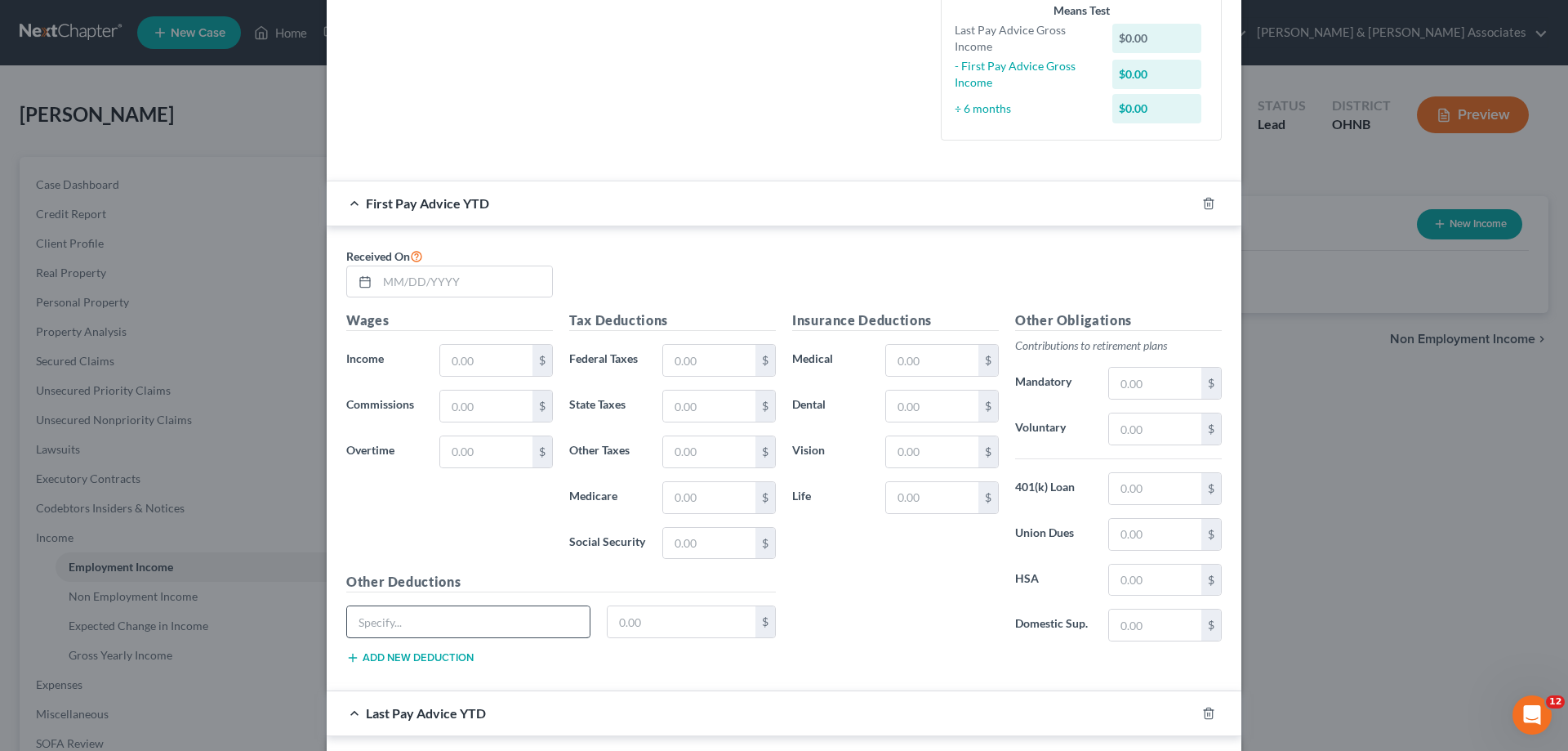
scroll to position [409, 0]
drag, startPoint x: 403, startPoint y: 287, endPoint x: 407, endPoint y: 270, distance: 17.5
click at [403, 287] on input "text" at bounding box center [464, 281] width 175 height 31
drag, startPoint x: 480, startPoint y: 357, endPoint x: 465, endPoint y: 346, distance: 18.6
click at [480, 357] on input "text" at bounding box center [486, 359] width 92 height 31
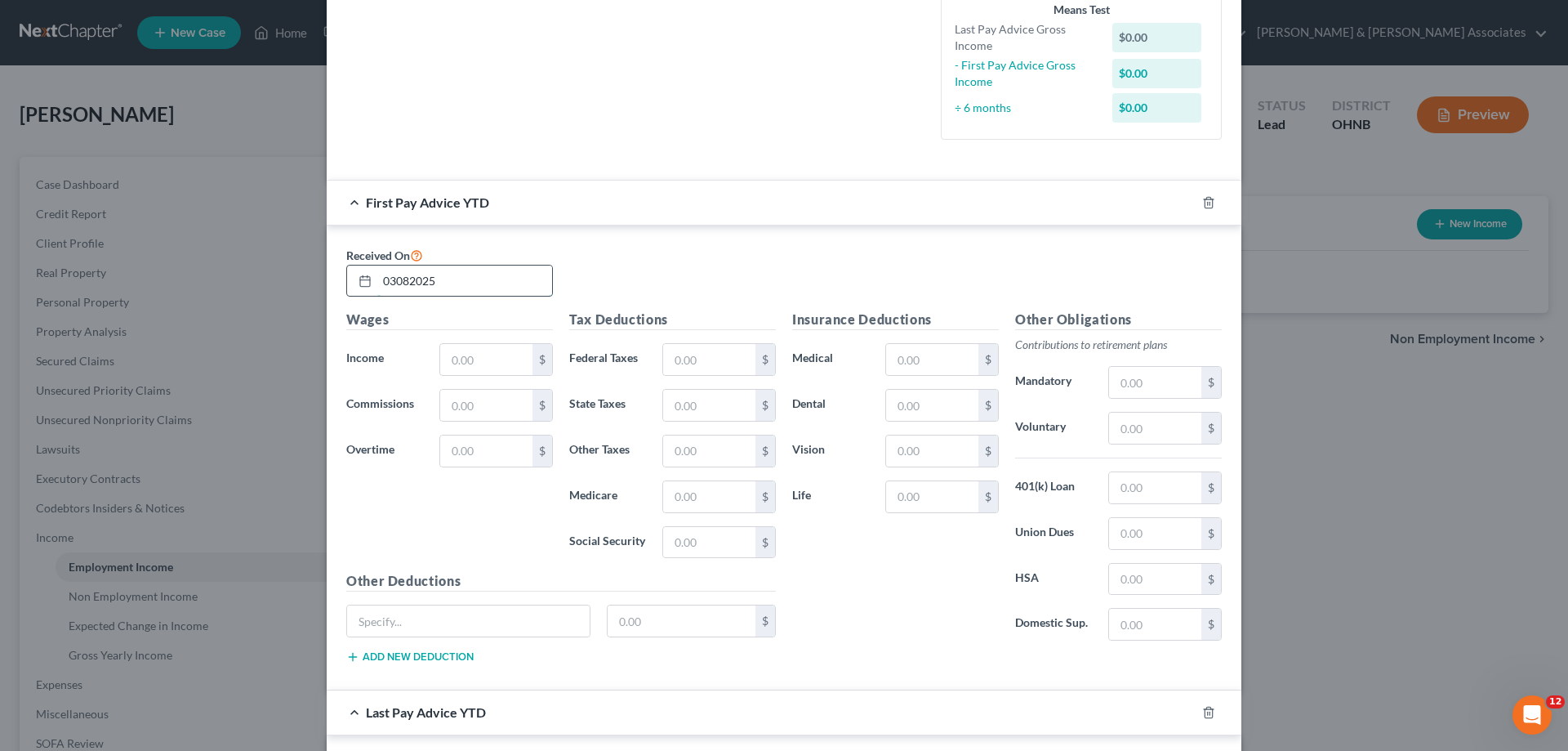
click at [390, 282] on input "03082025" at bounding box center [464, 281] width 175 height 31
click at [407, 283] on input "03/082025" at bounding box center [464, 281] width 175 height 31
type input "[DATE]"
click at [471, 356] on input "text" at bounding box center [486, 359] width 92 height 31
type input "4,278.09"
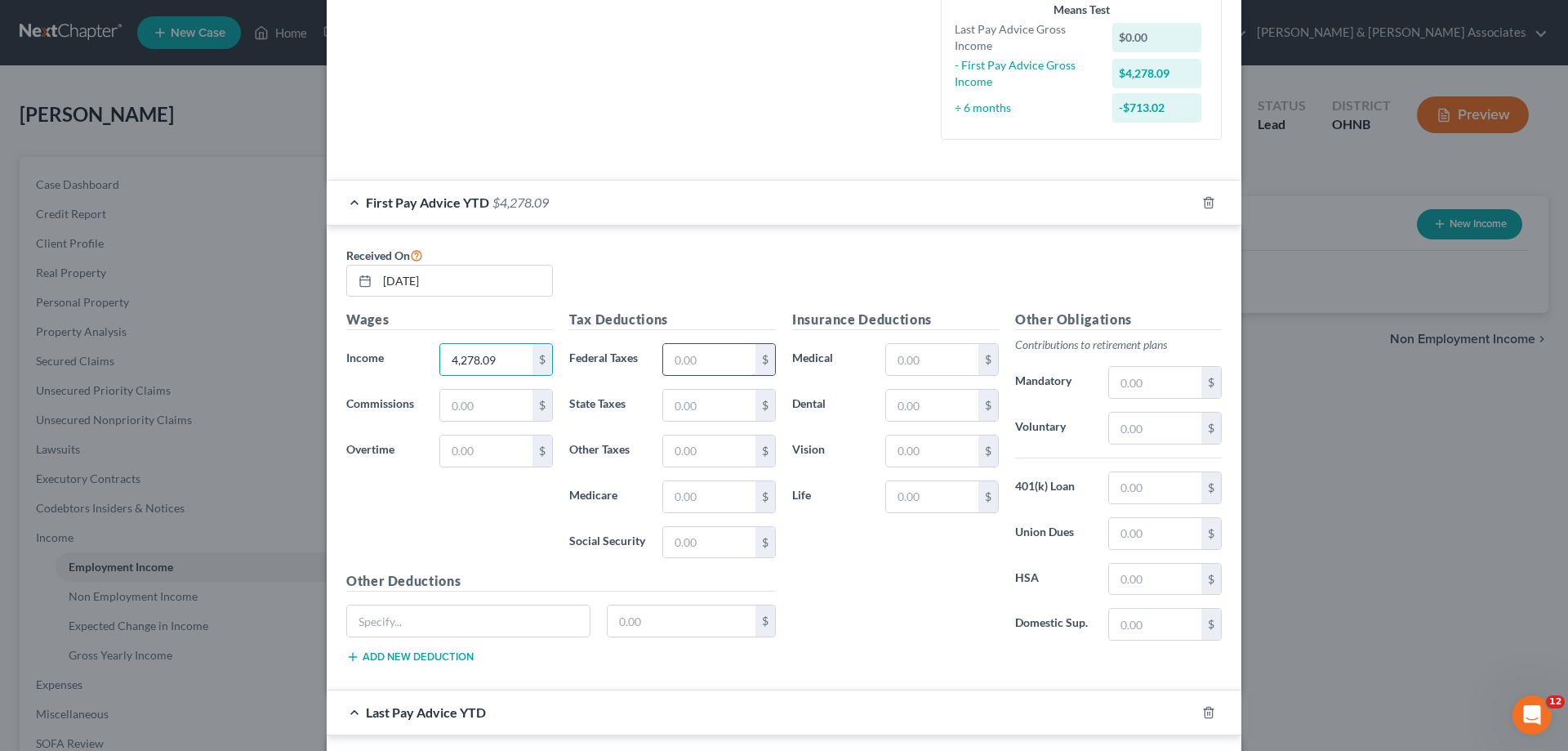
click at [703, 362] on input "text" at bounding box center [709, 359] width 92 height 31
type input "555.63"
click at [692, 549] on input "text" at bounding box center [709, 542] width 92 height 31
type input "86.30"
drag, startPoint x: 723, startPoint y: 354, endPoint x: 709, endPoint y: 349, distance: 14.9
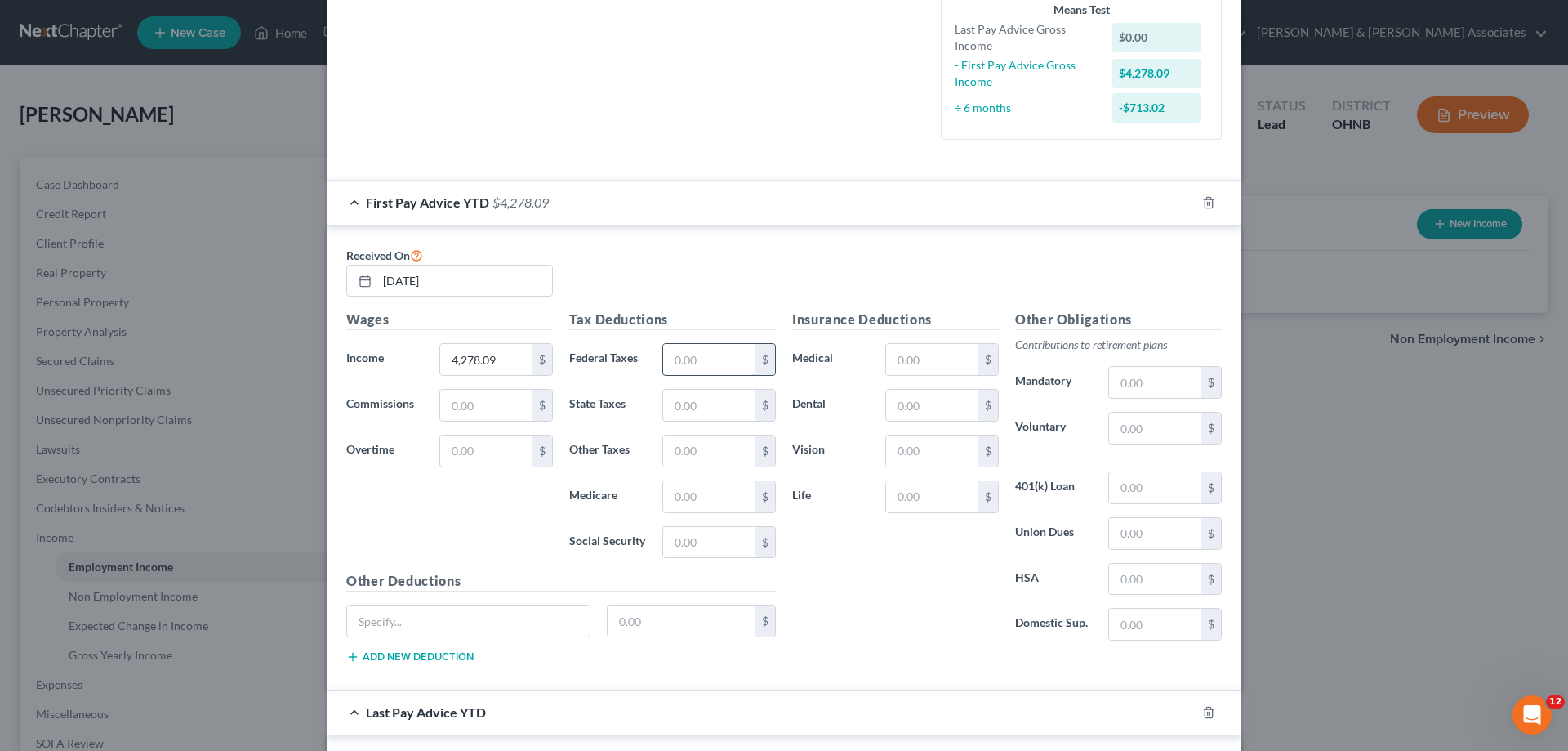
click at [726, 354] on input "text" at bounding box center [709, 359] width 92 height 31
type input "86.30"
drag, startPoint x: 692, startPoint y: 545, endPoint x: 697, endPoint y: 476, distance: 69.2
click at [705, 546] on input "text" at bounding box center [709, 542] width 92 height 31
type input "265.24"
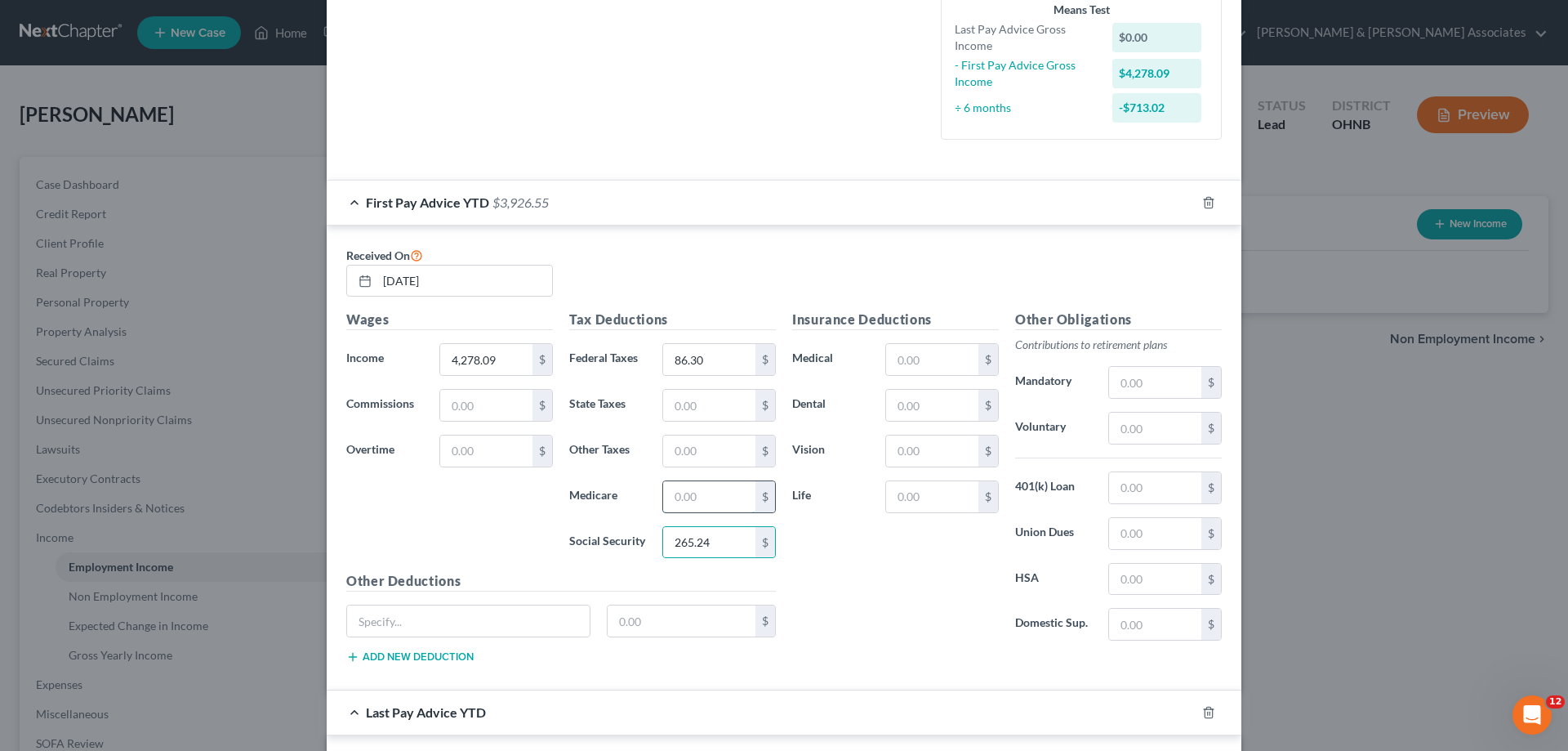
click at [669, 498] on input "text" at bounding box center [709, 497] width 92 height 31
type input "62.03"
drag, startPoint x: 691, startPoint y: 411, endPoint x: 697, endPoint y: 403, distance: 10.0
click at [693, 410] on input "text" at bounding box center [709, 405] width 92 height 31
type input "35.10"
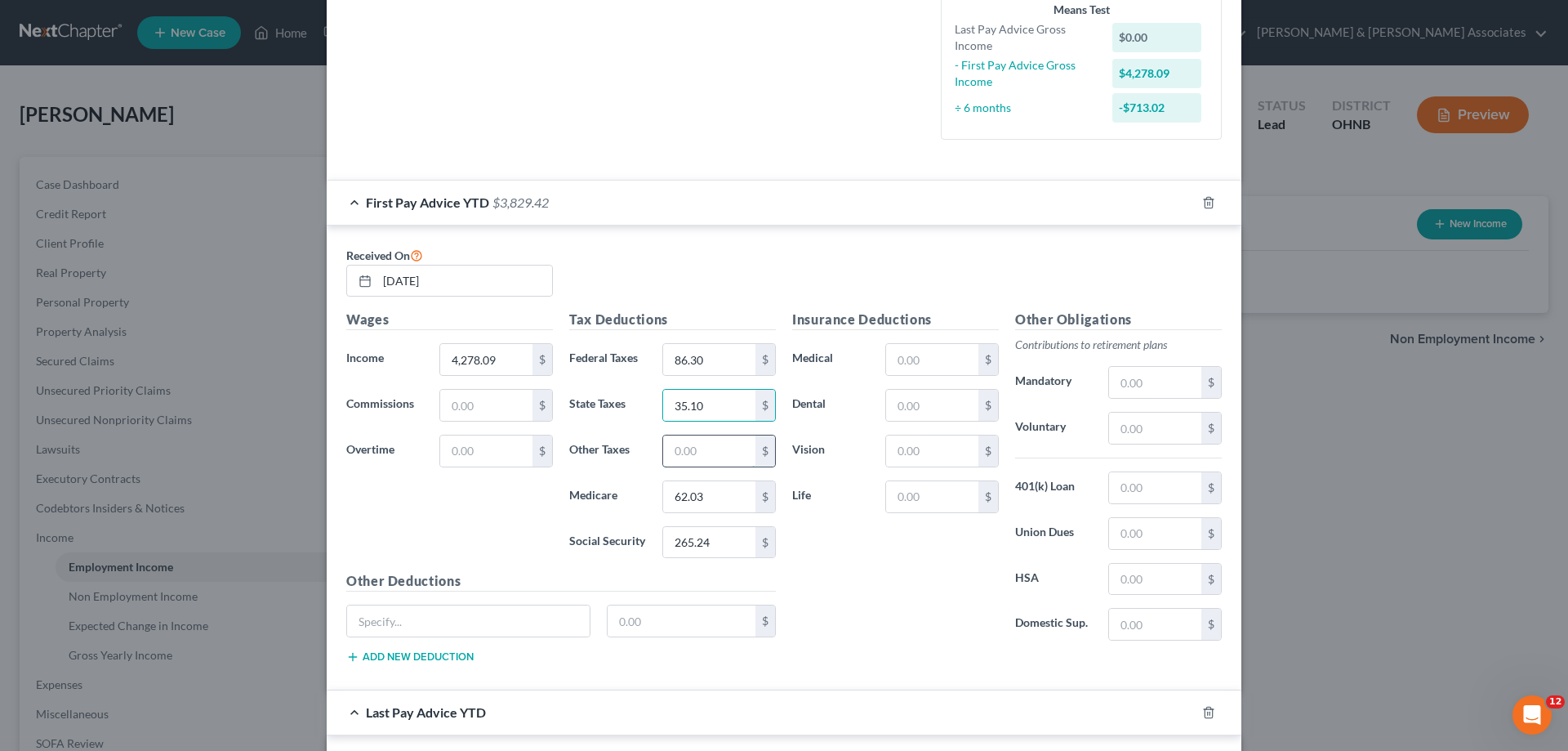
click at [681, 448] on input "text" at bounding box center [709, 451] width 92 height 31
type input "42.79"
click at [547, 632] on input "text" at bounding box center [468, 620] width 242 height 31
drag, startPoint x: 627, startPoint y: 619, endPoint x: 645, endPoint y: 610, distance: 20.1
click at [627, 619] on input "text" at bounding box center [681, 620] width 148 height 31
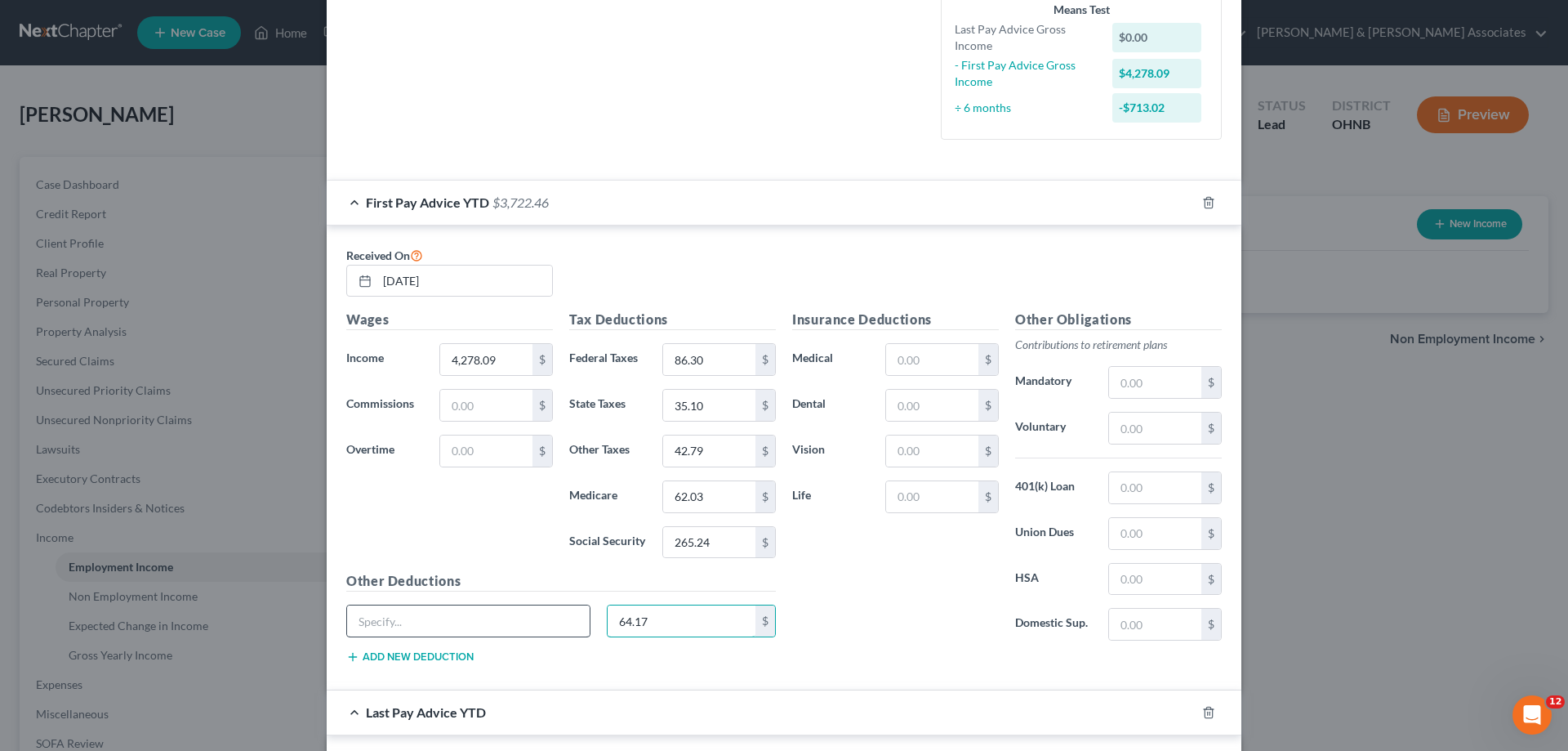
type input "64.17"
drag, startPoint x: 535, startPoint y: 619, endPoint x: 553, endPoint y: 636, distance: 24.8
click at [548, 628] on input "text" at bounding box center [468, 620] width 242 height 31
type input "a"
type input "[PERSON_NAME] taxes"
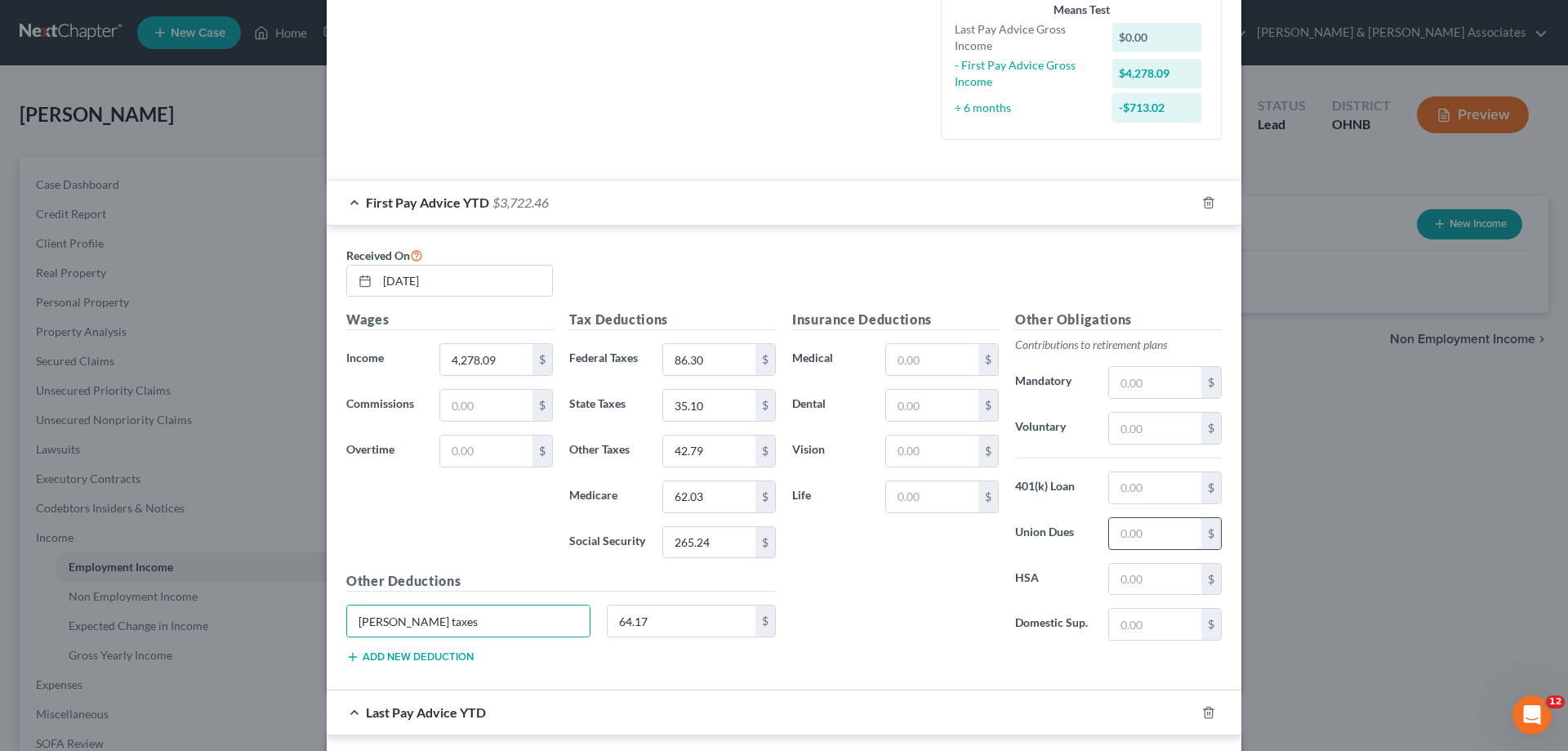
drag, startPoint x: 1139, startPoint y: 540, endPoint x: 1151, endPoint y: 529, distance: 16.3
click at [1150, 529] on input "text" at bounding box center [1155, 533] width 92 height 31
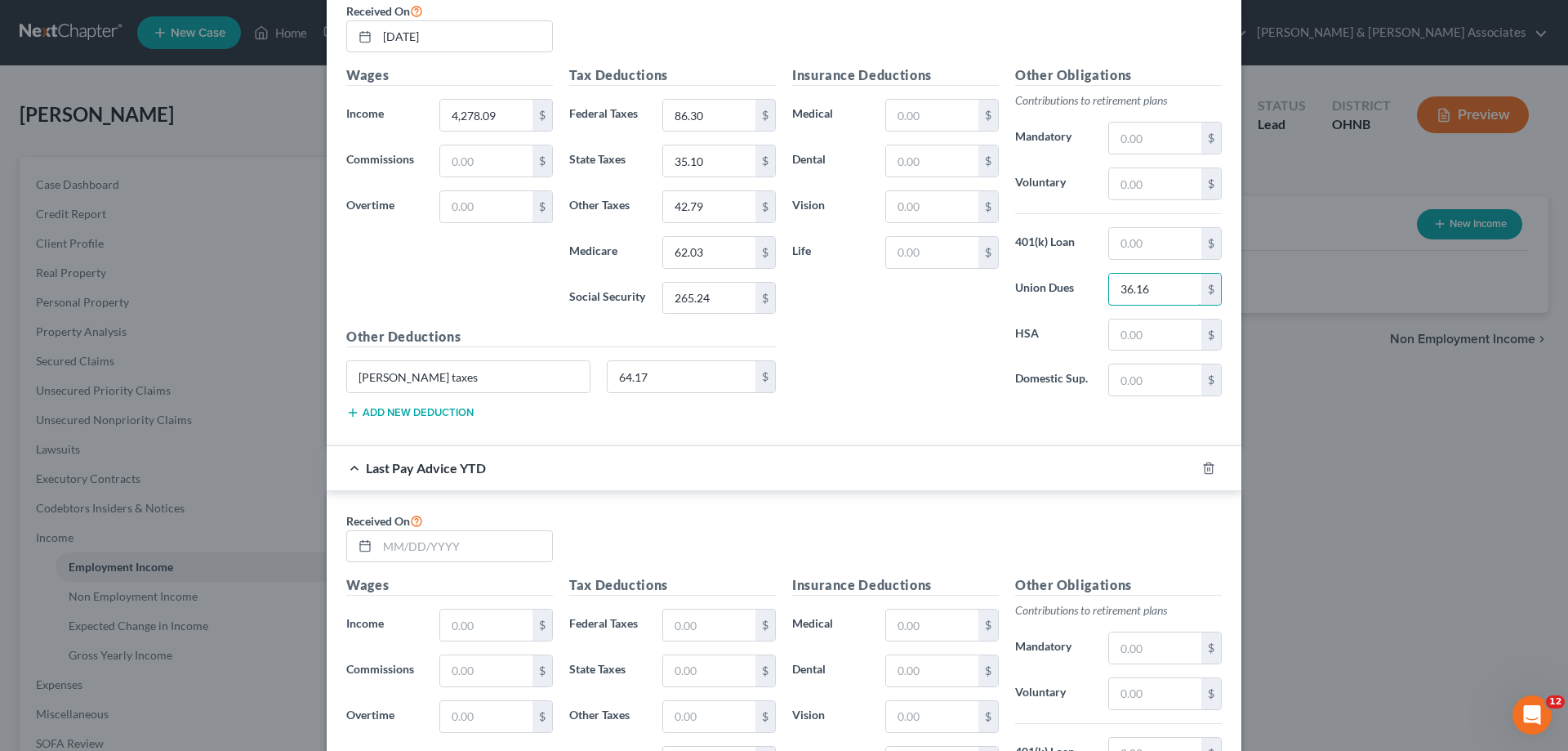
scroll to position [654, 0]
type input "36.16"
click at [429, 409] on button "Add new deduction" at bounding box center [410, 411] width 127 height 13
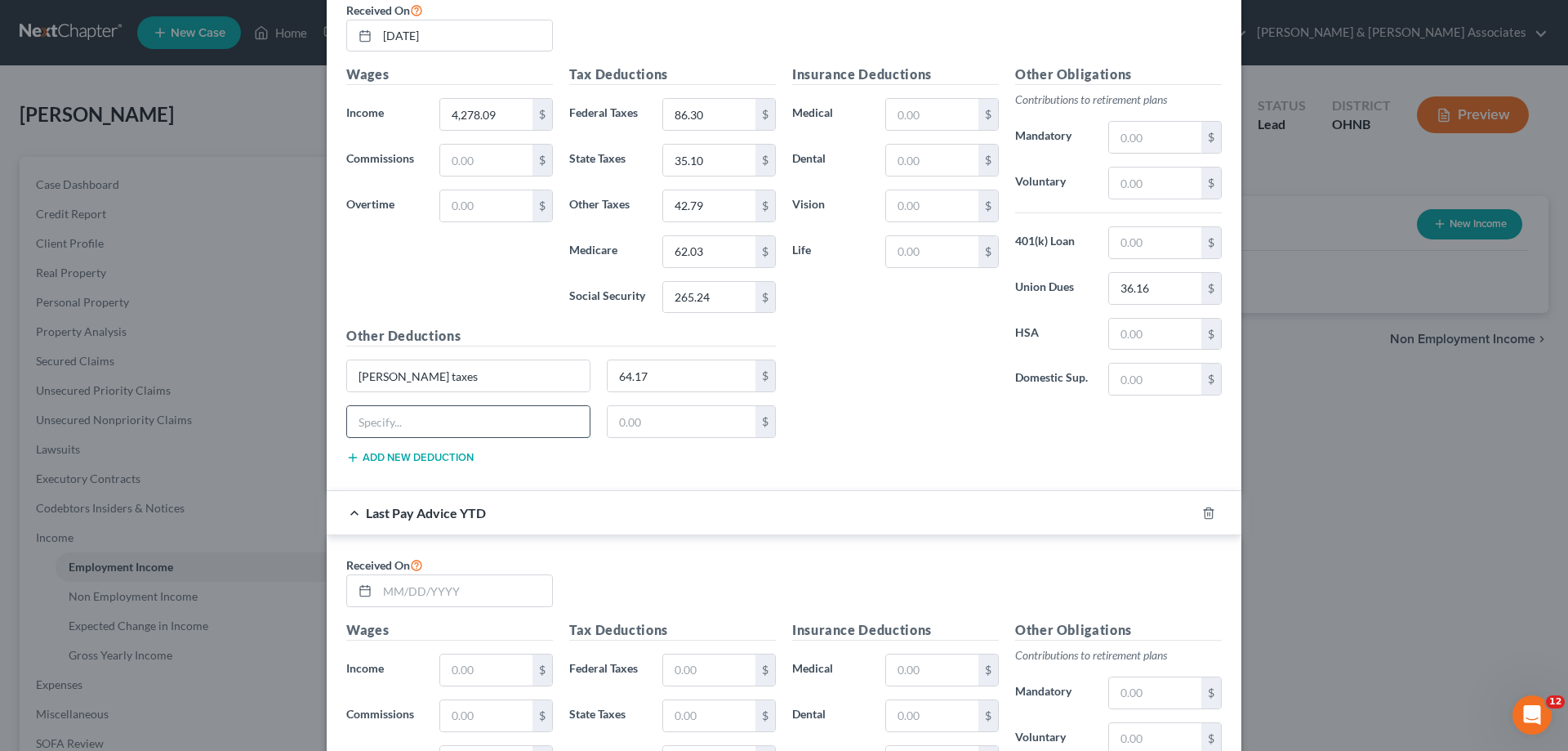
click at [448, 431] on input "text" at bounding box center [468, 421] width 242 height 31
type input "c"
type input "Cell phone reimburesement"
drag, startPoint x: 652, startPoint y: 423, endPoint x: 670, endPoint y: 425, distance: 18.1
click at [654, 423] on input "text" at bounding box center [681, 421] width 148 height 31
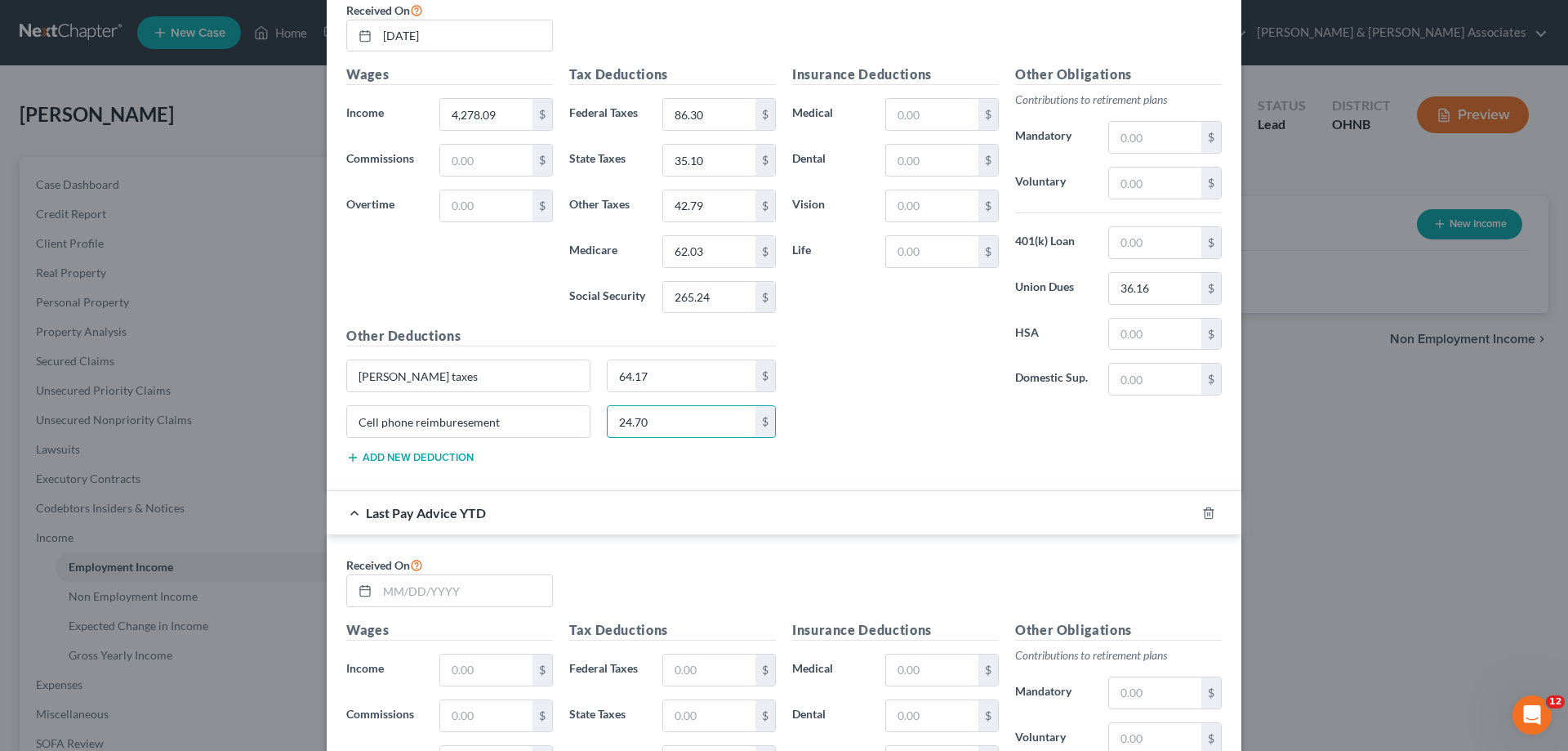
type input "24.70"
click at [456, 423] on input "Cell phone reimburesement" at bounding box center [468, 421] width 242 height 31
click at [457, 423] on input "Cell phone reimburesement" at bounding box center [468, 421] width 242 height 31
type input "Cell phone reimbursement"
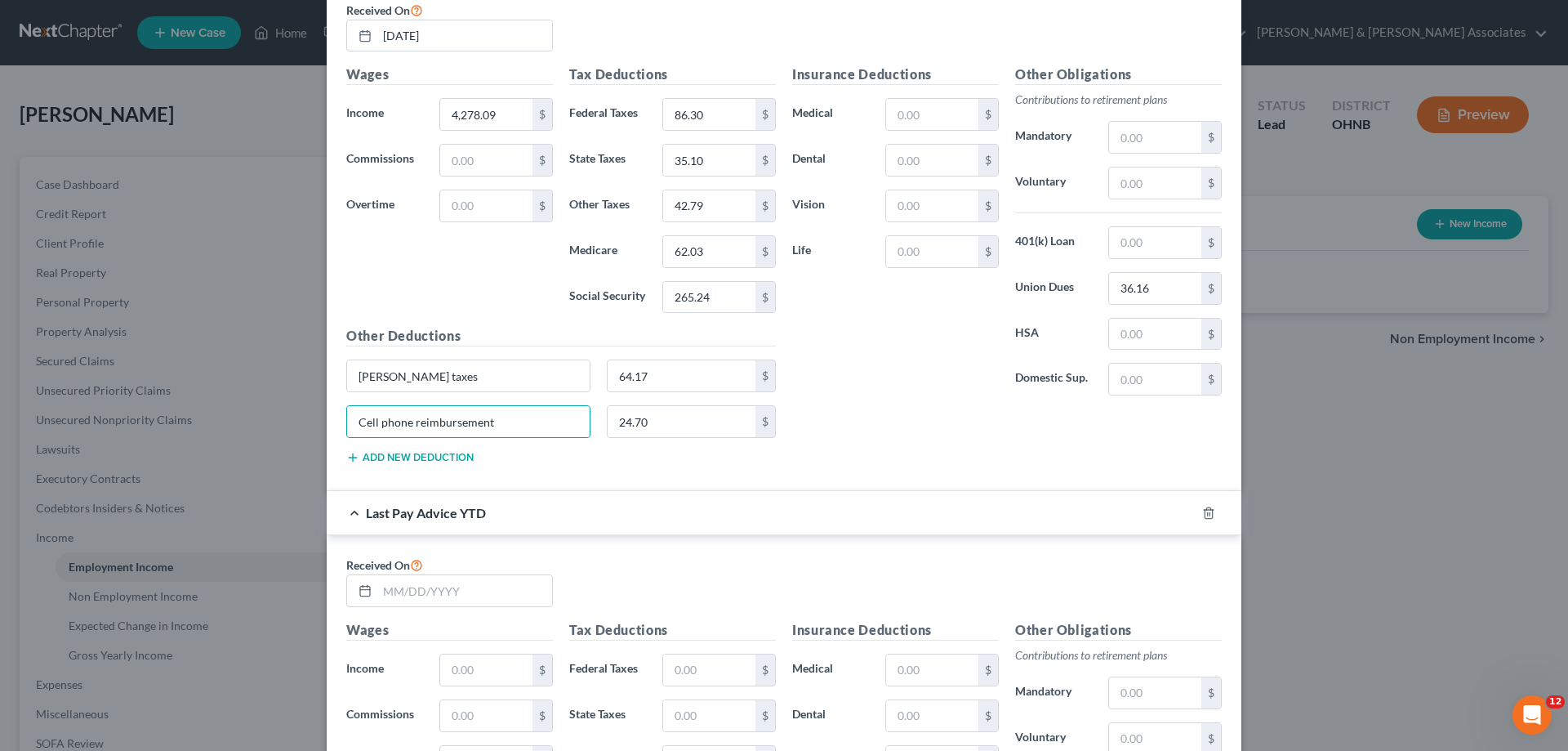
click at [704, 520] on div "Last Pay Advice YTD" at bounding box center [762, 512] width 869 height 43
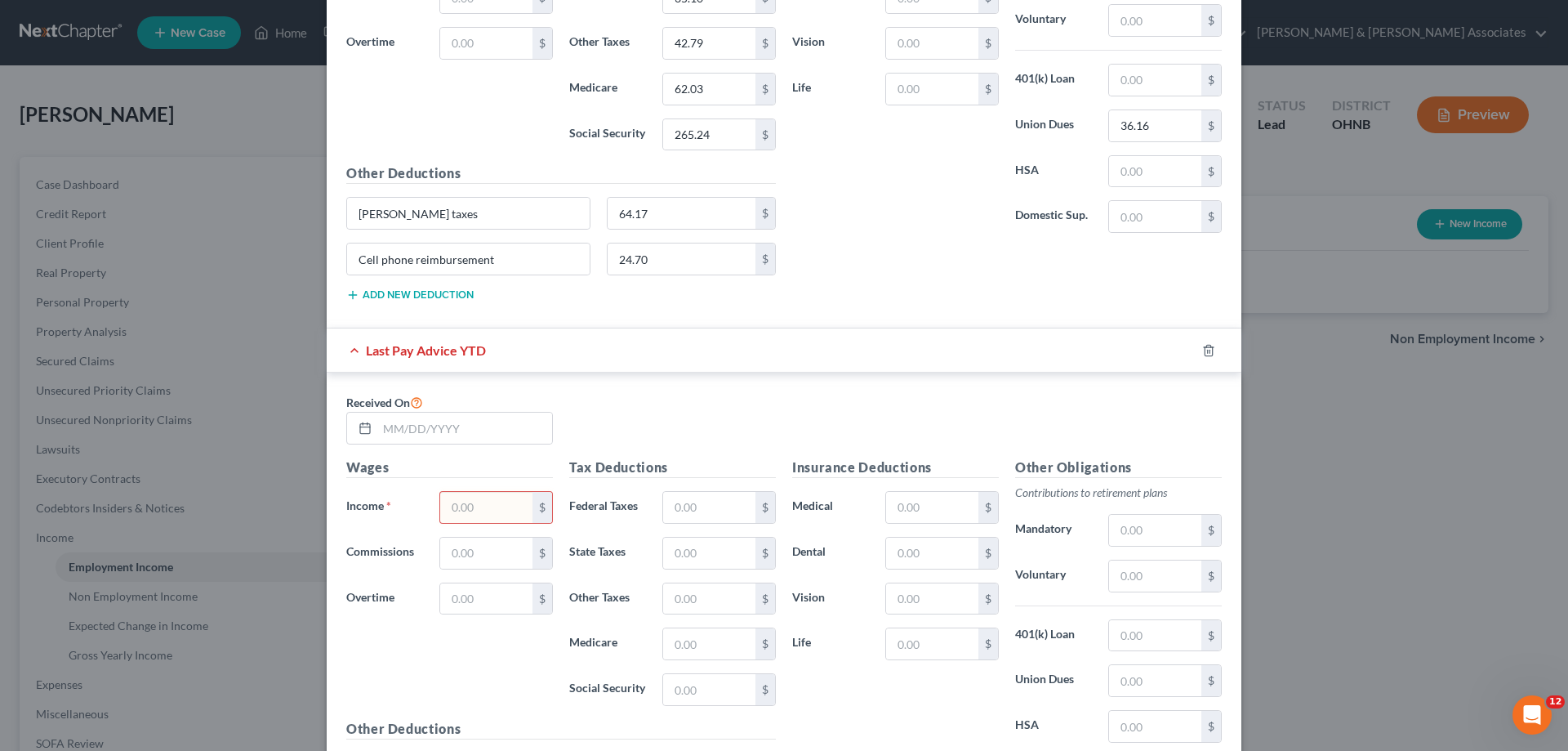
scroll to position [817, 0]
click at [467, 432] on input "text" at bounding box center [464, 427] width 175 height 31
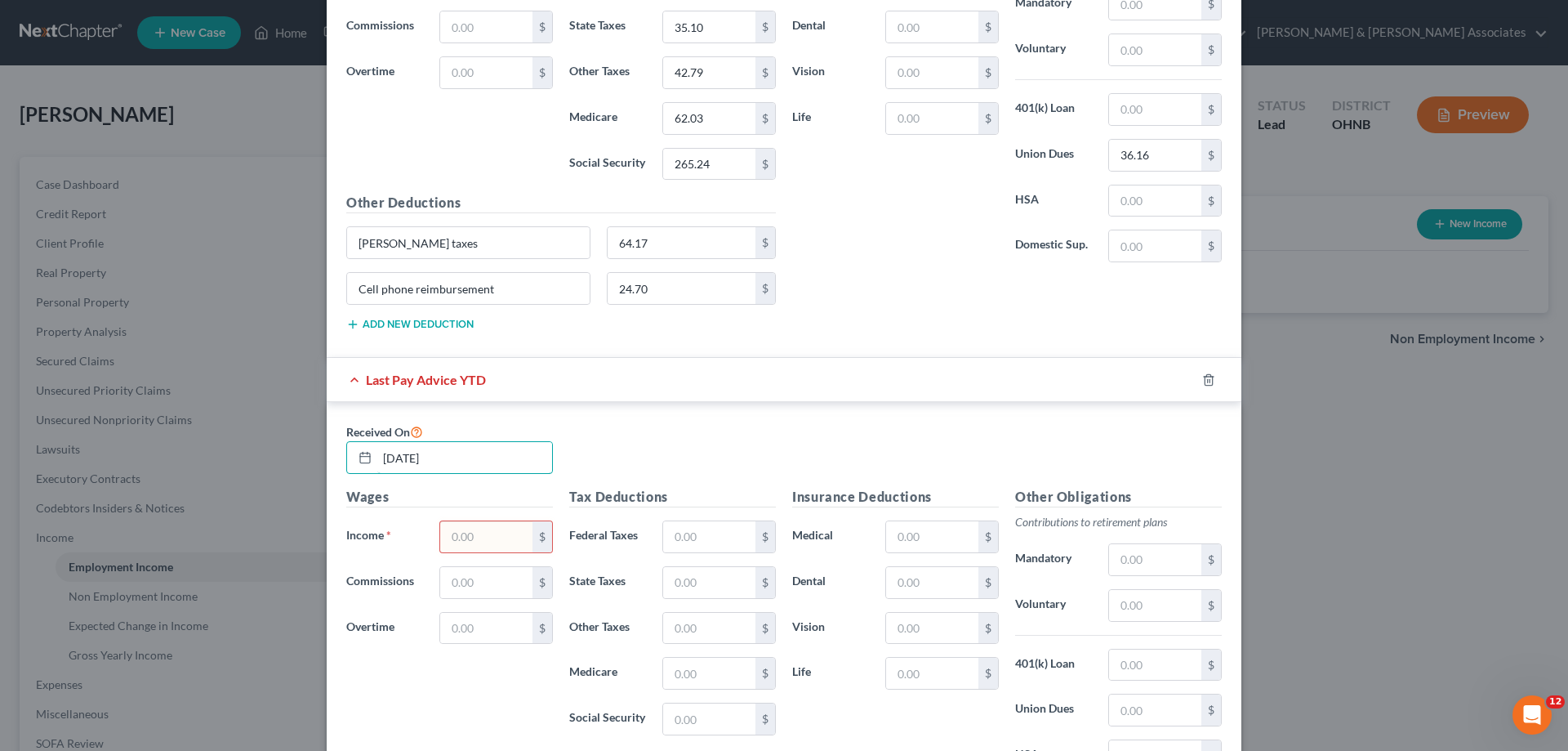
scroll to position [898, 0]
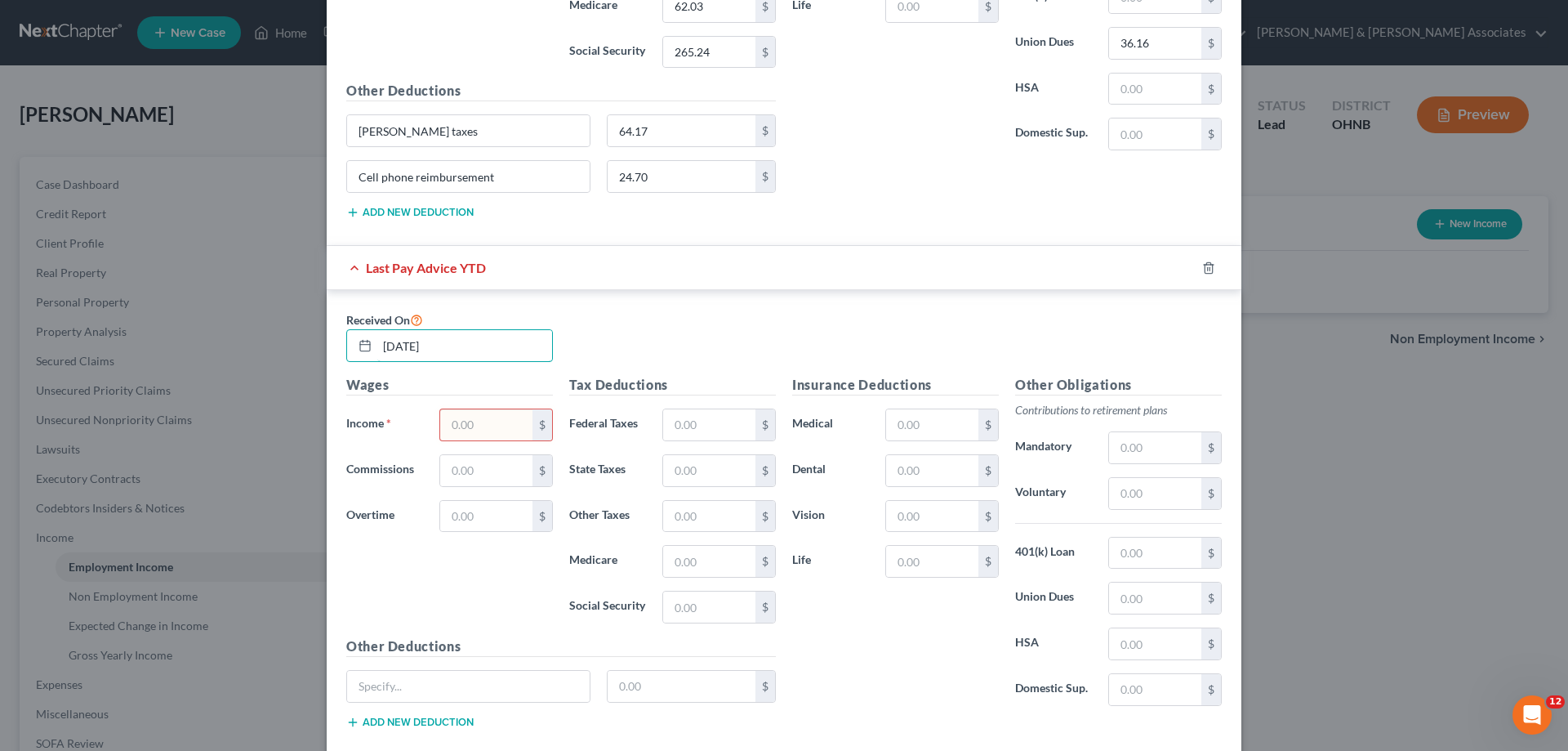
type input "[DATE]"
click at [484, 422] on input "text" at bounding box center [486, 425] width 92 height 31
type input "16,804.01"
drag, startPoint x: 672, startPoint y: 428, endPoint x: 690, endPoint y: 422, distance: 19.0
click at [679, 424] on input "text" at bounding box center [709, 425] width 92 height 31
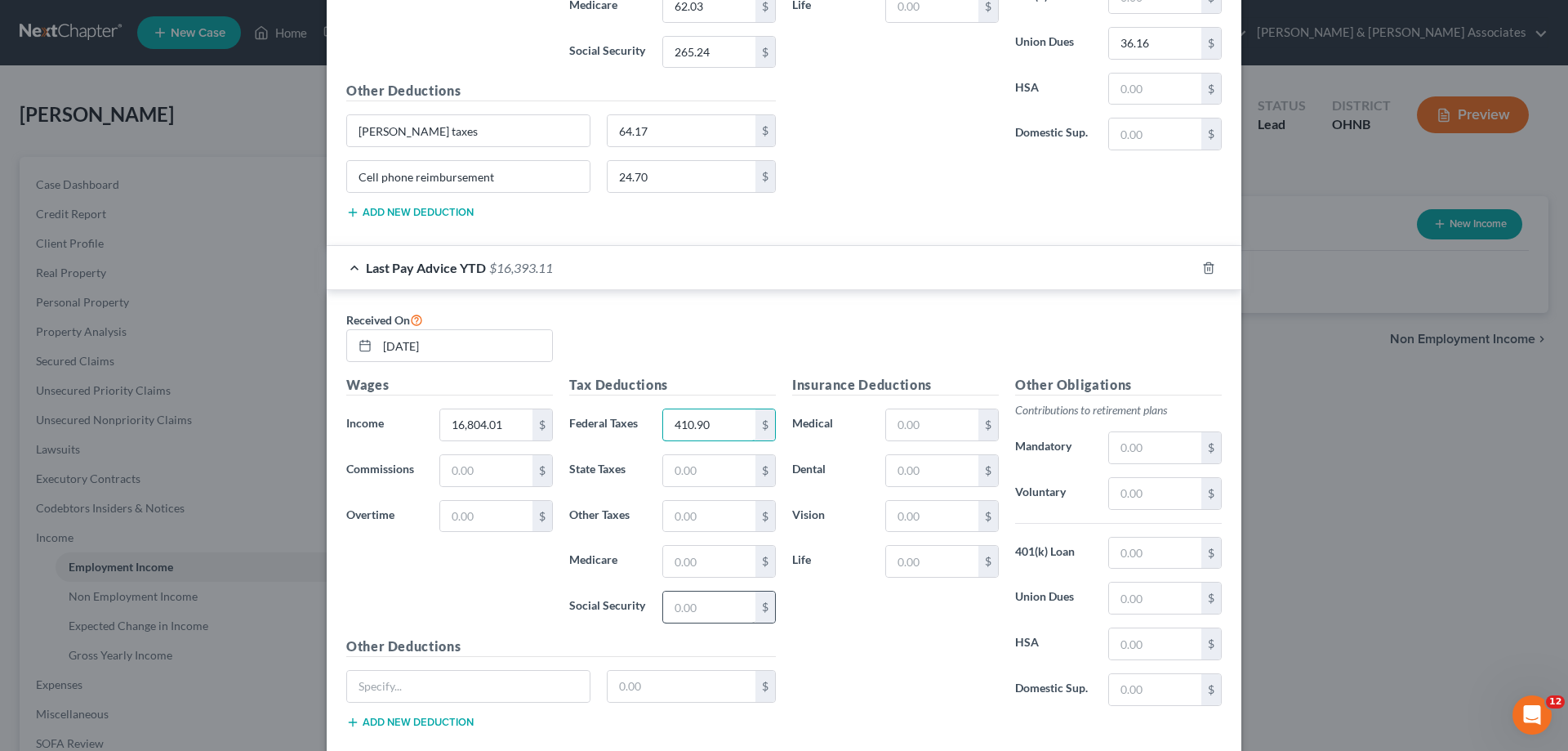
type input "410.90"
click at [707, 599] on input "text" at bounding box center [709, 607] width 92 height 31
type input "1,041.90"
click at [705, 560] on input "text" at bounding box center [709, 561] width 92 height 31
type input "243.66"
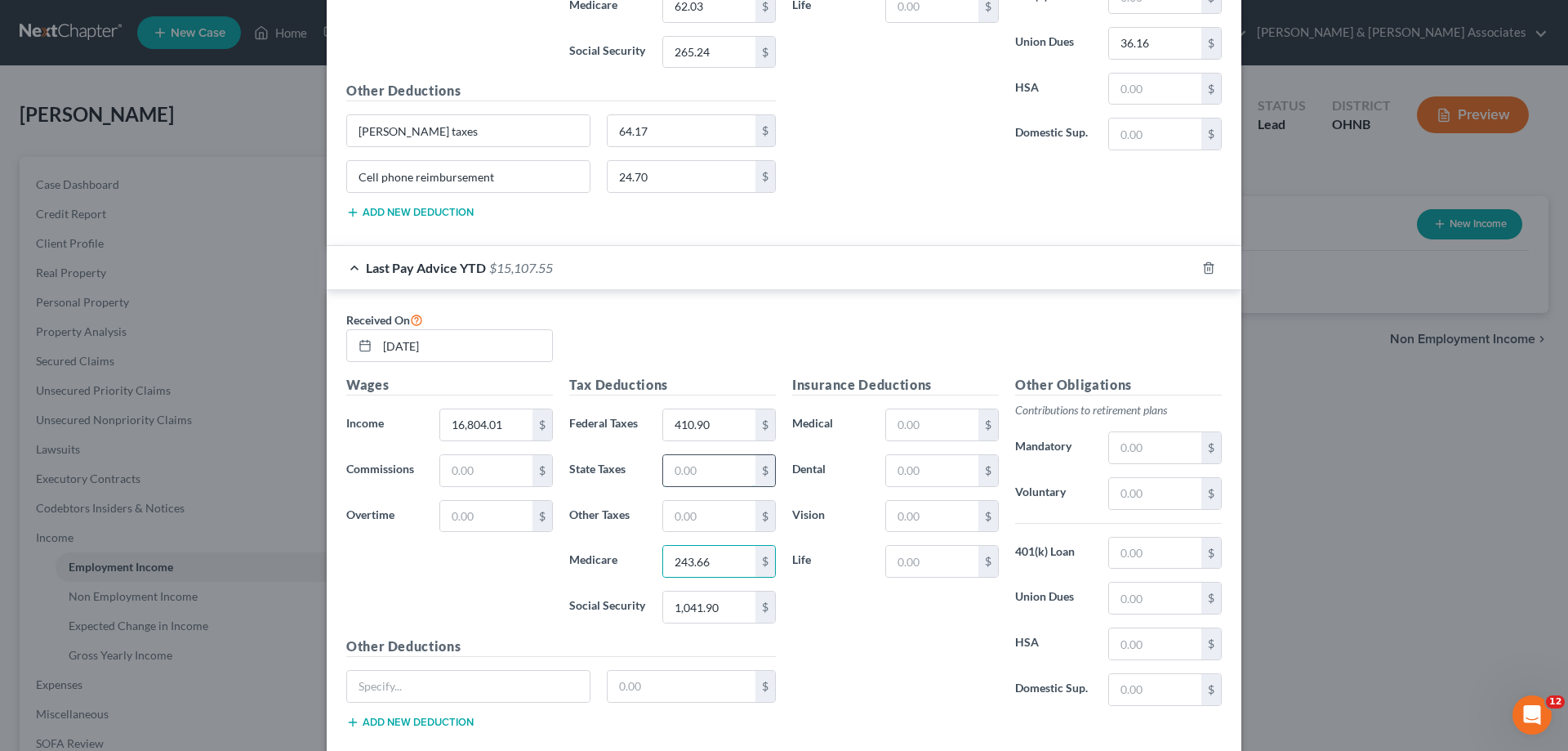
click at [706, 479] on input "text" at bounding box center [709, 470] width 92 height 31
type input "124.65"
click at [677, 527] on input "text" at bounding box center [709, 516] width 92 height 31
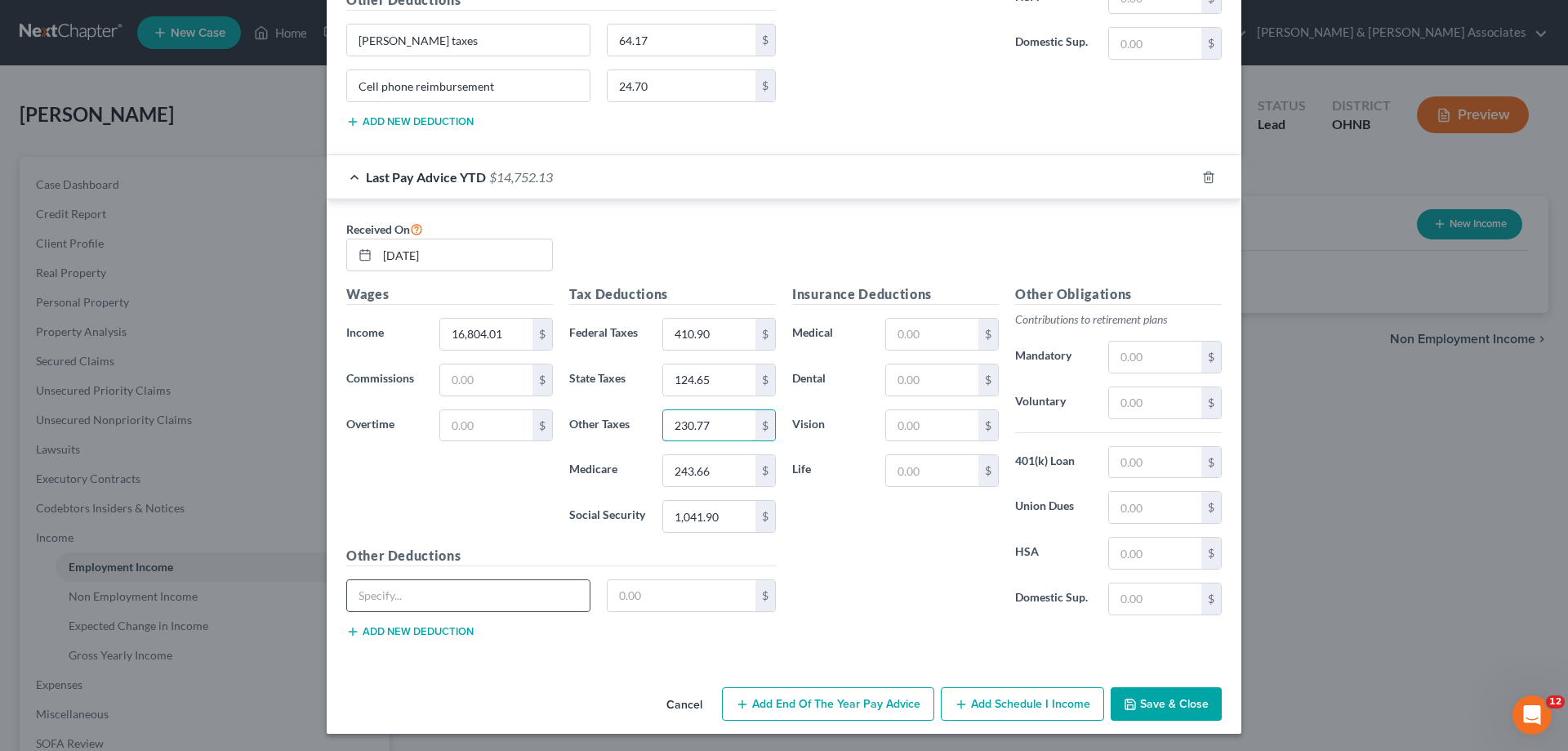
scroll to position [992, 0]
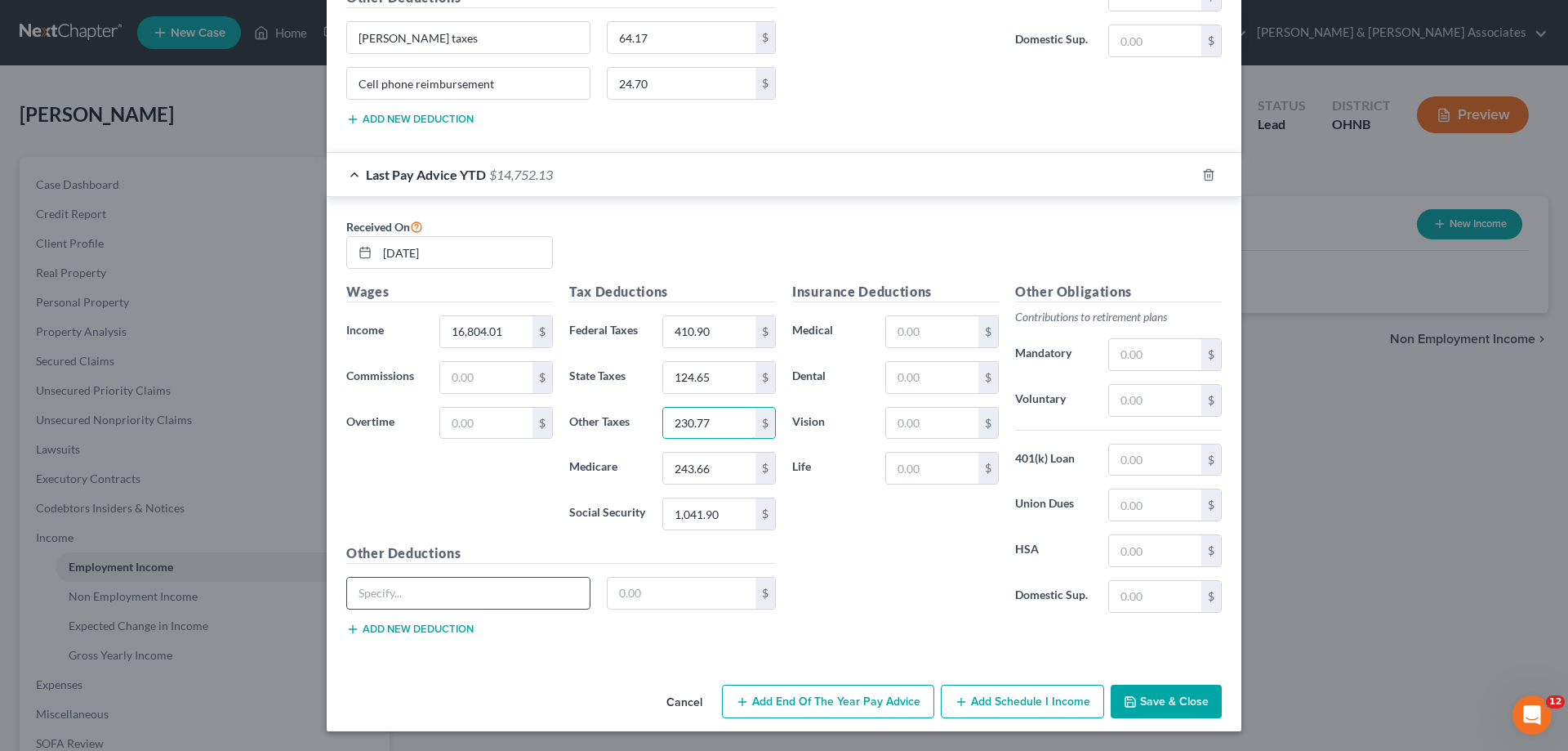
type input "230.77"
click at [483, 592] on input "text" at bounding box center [468, 593] width 242 height 31
type input "[PERSON_NAME] taxes"
drag, startPoint x: 643, startPoint y: 598, endPoint x: 662, endPoint y: 580, distance: 26.2
click at [644, 597] on input "text" at bounding box center [681, 593] width 148 height 31
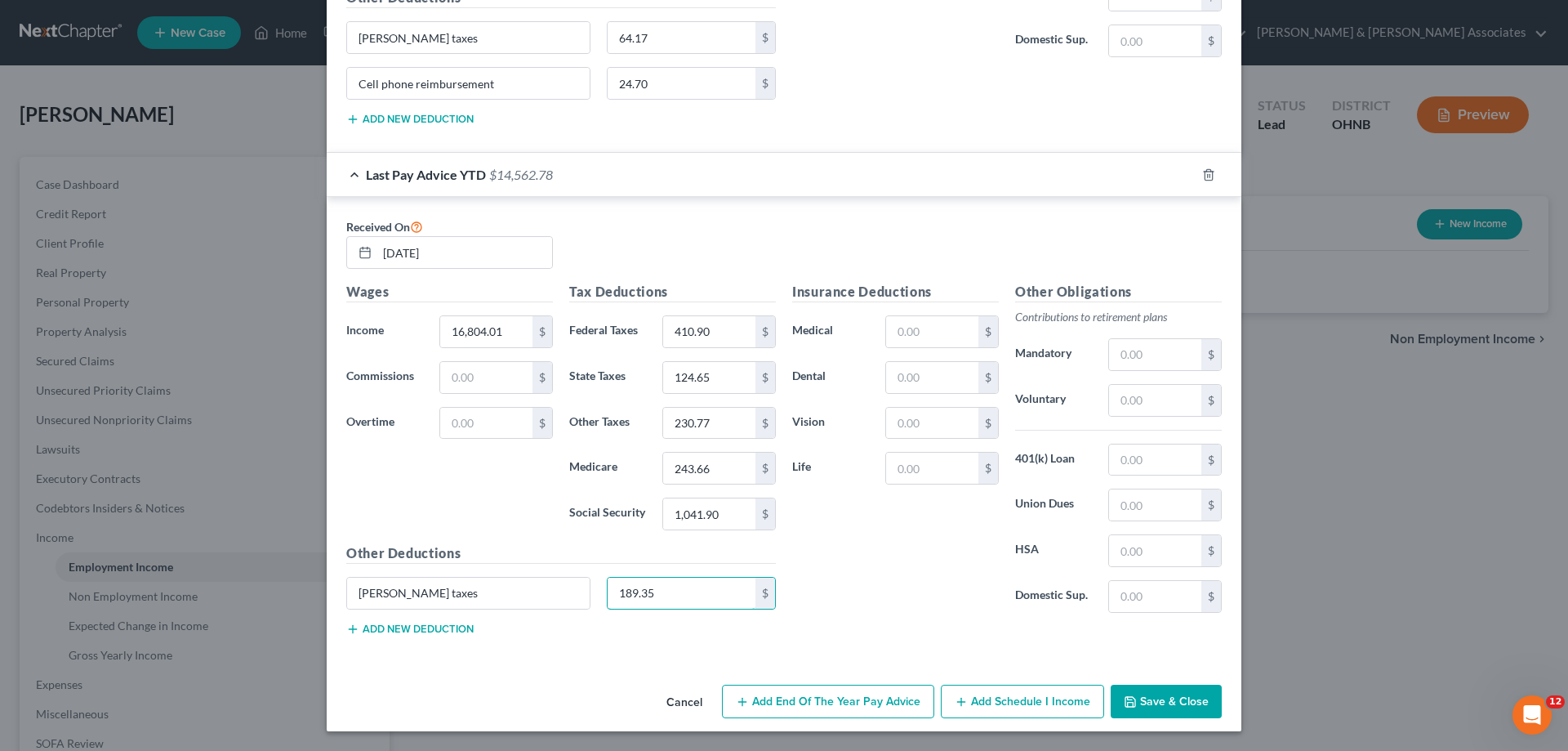
type input "189.35"
click at [1113, 509] on input "text" at bounding box center [1155, 504] width 92 height 31
type input "217.95"
click at [456, 623] on button "Add new deduction" at bounding box center [410, 629] width 127 height 13
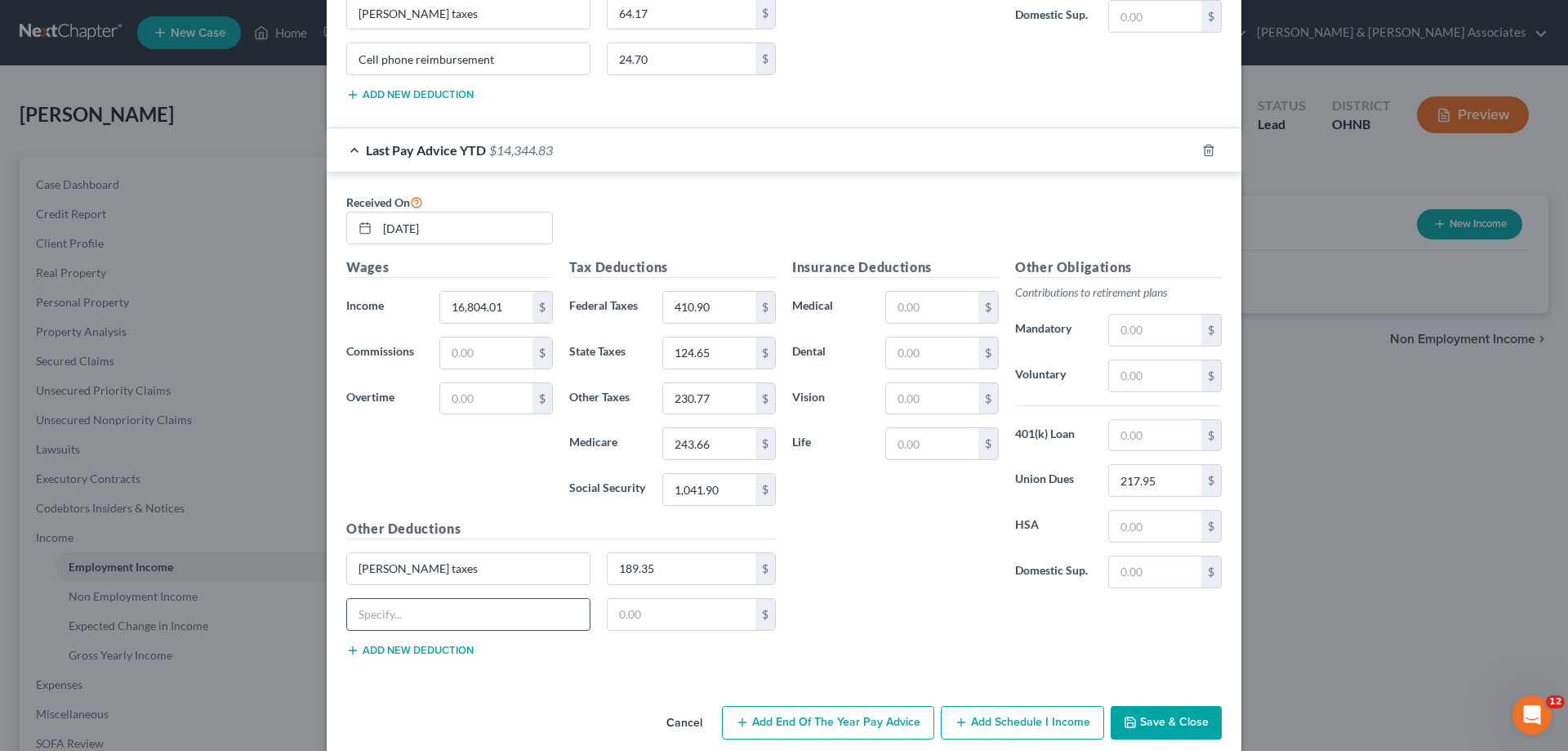
scroll to position [1037, 0]
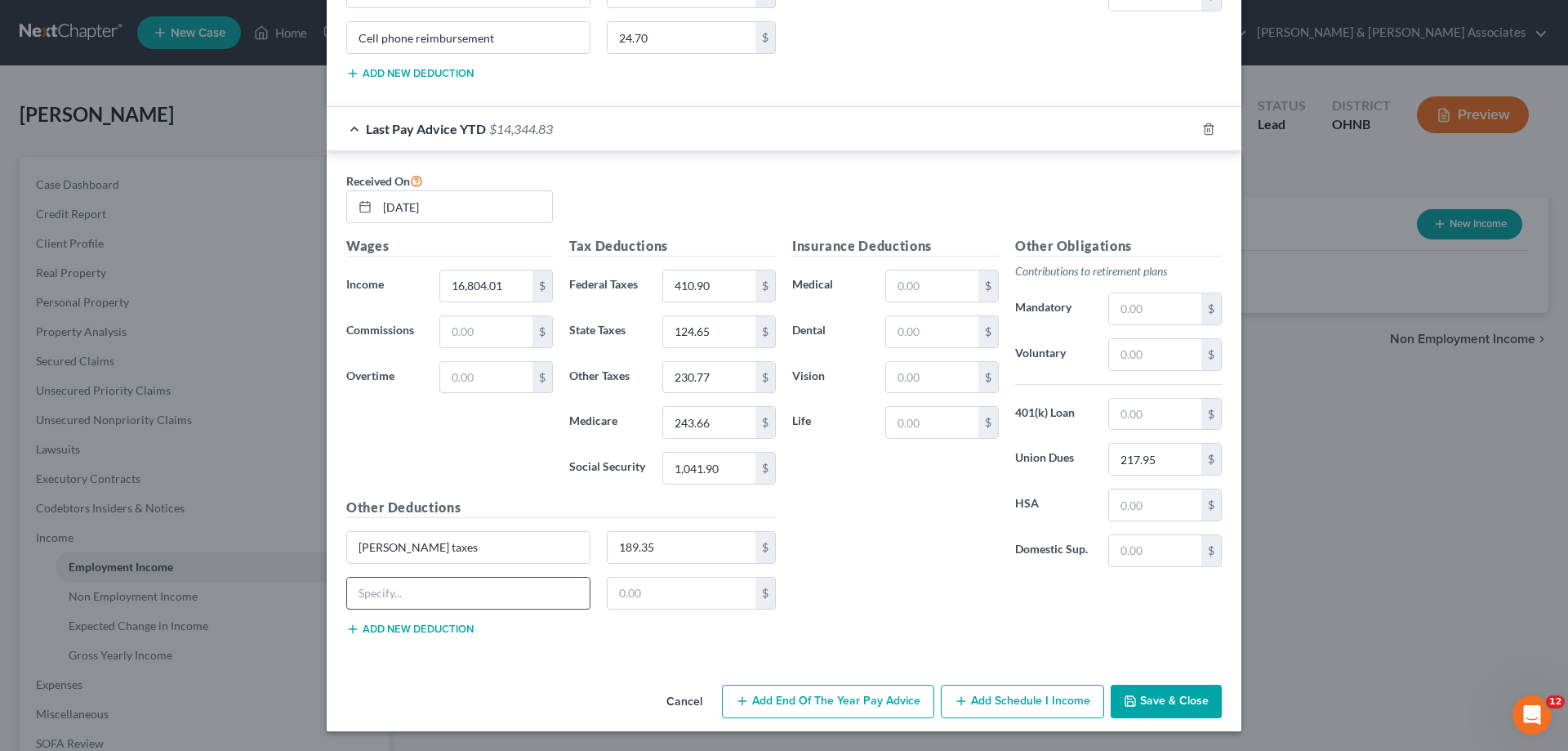
click at [409, 597] on input "text" at bounding box center [468, 593] width 242 height 31
type input "Cell phone reimbursement"
click at [676, 588] on input "text" at bounding box center [681, 593] width 148 height 31
type input "58.65"
click at [874, 597] on div "Insurance Deductions Medical $ Dental $ Vision $ Life $ Other Obligations Contr…" at bounding box center [1006, 442] width 446 height 412
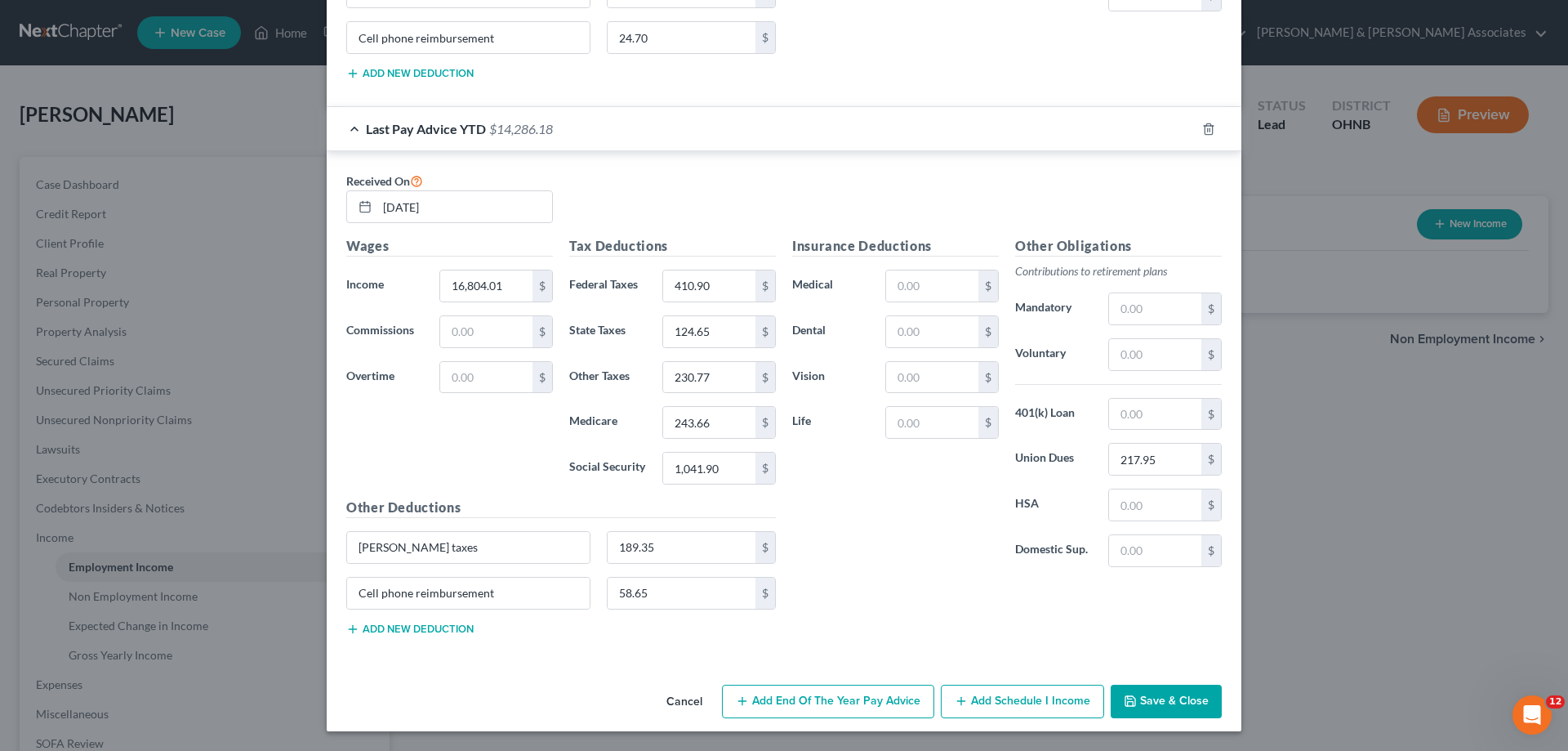
click at [1179, 698] on button "Save & Close" at bounding box center [1166, 702] width 111 height 34
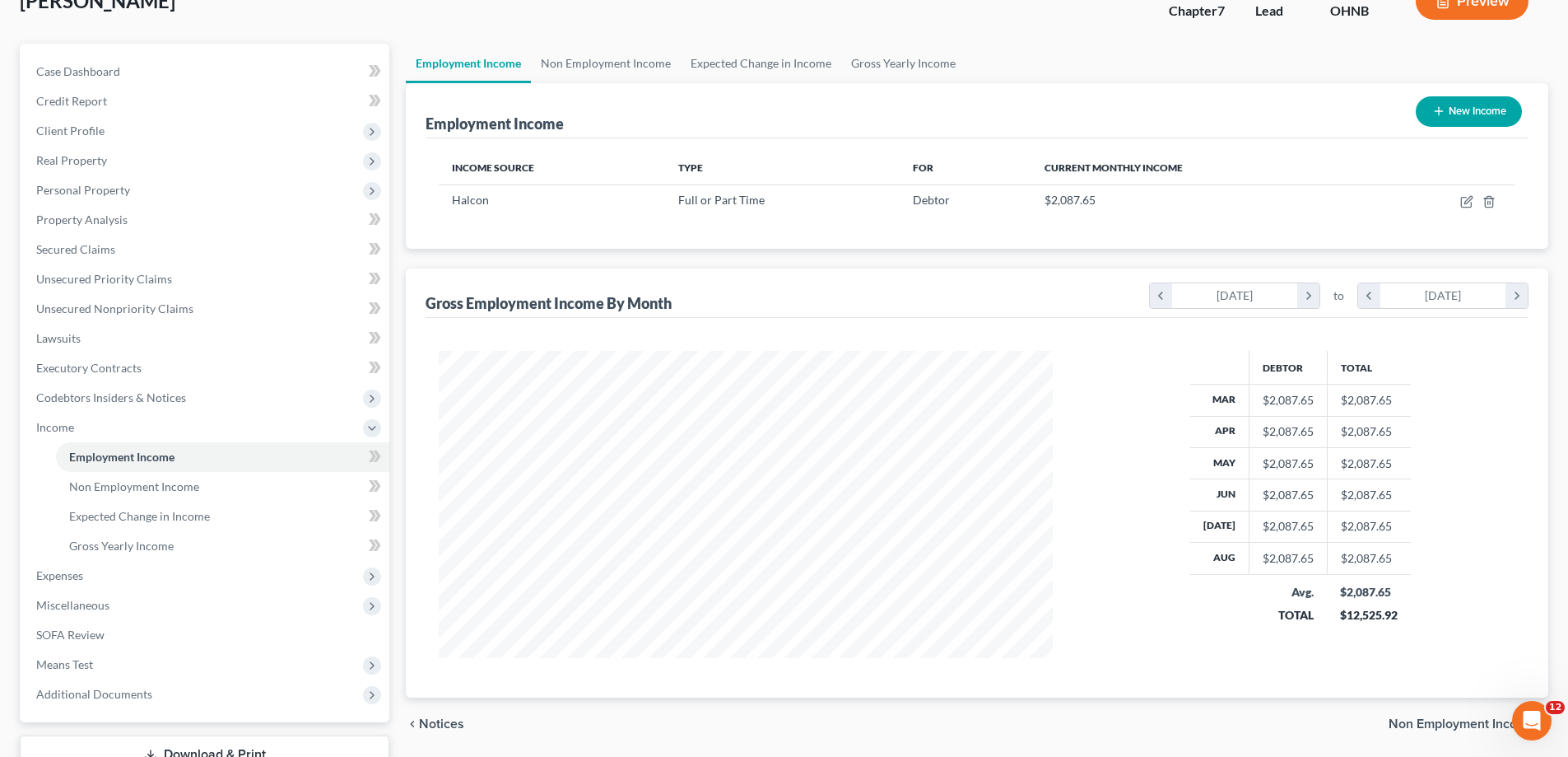
scroll to position [238, 0]
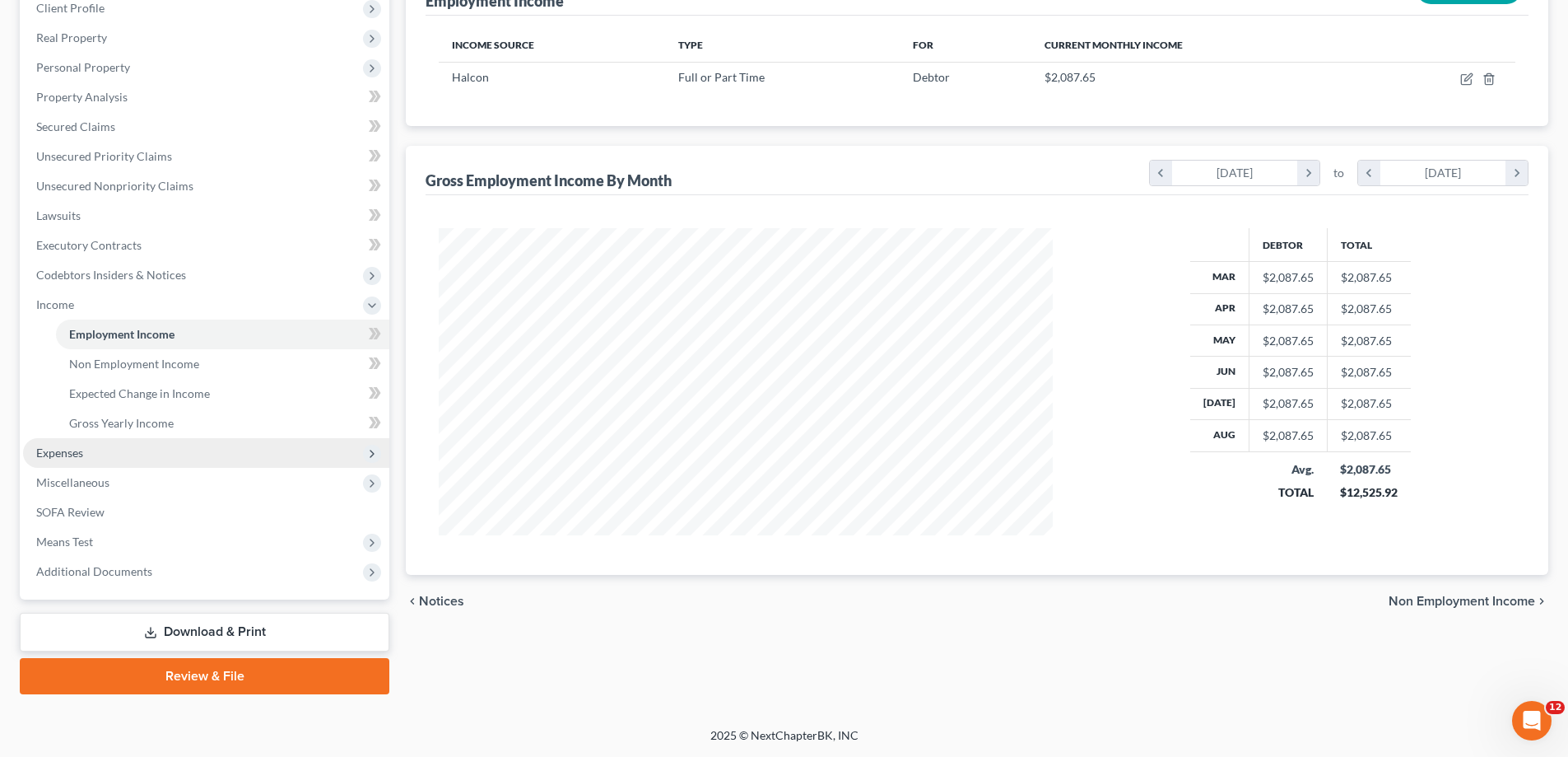
click at [121, 456] on span "Expenses" at bounding box center [206, 453] width 366 height 30
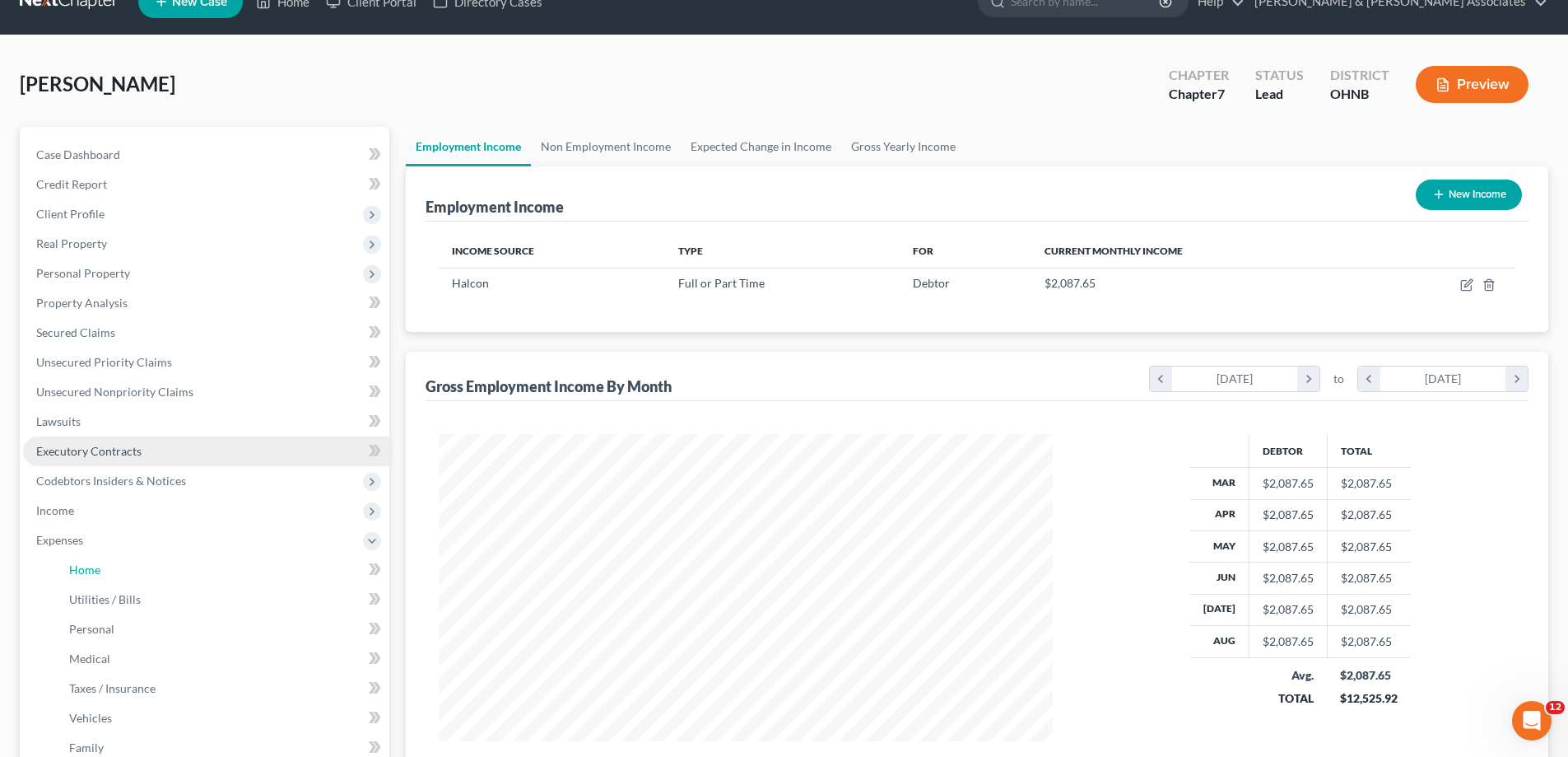
scroll to position [0, 0]
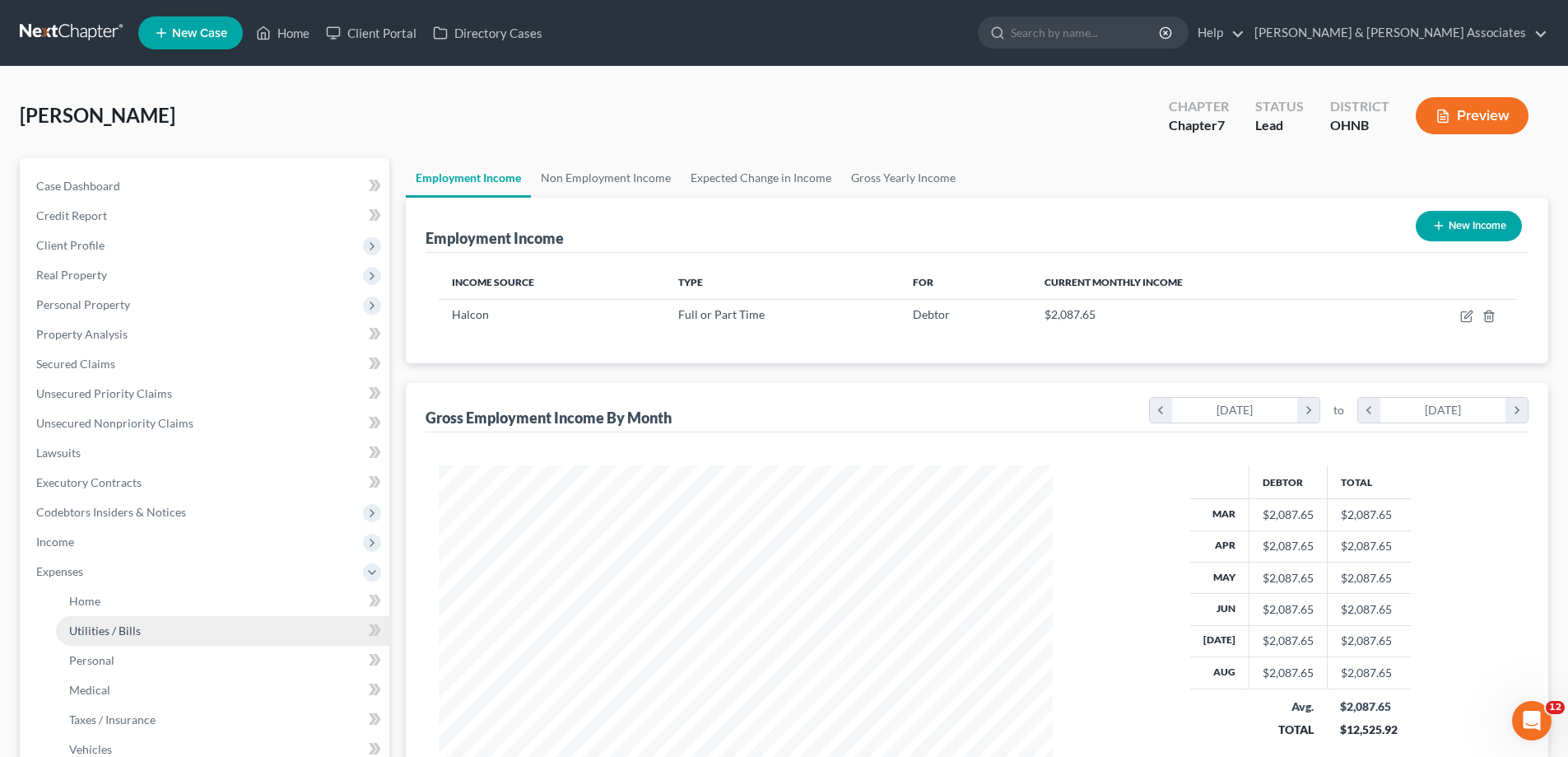
click at [127, 630] on span "Utilities / Bills" at bounding box center [105, 631] width 72 height 14
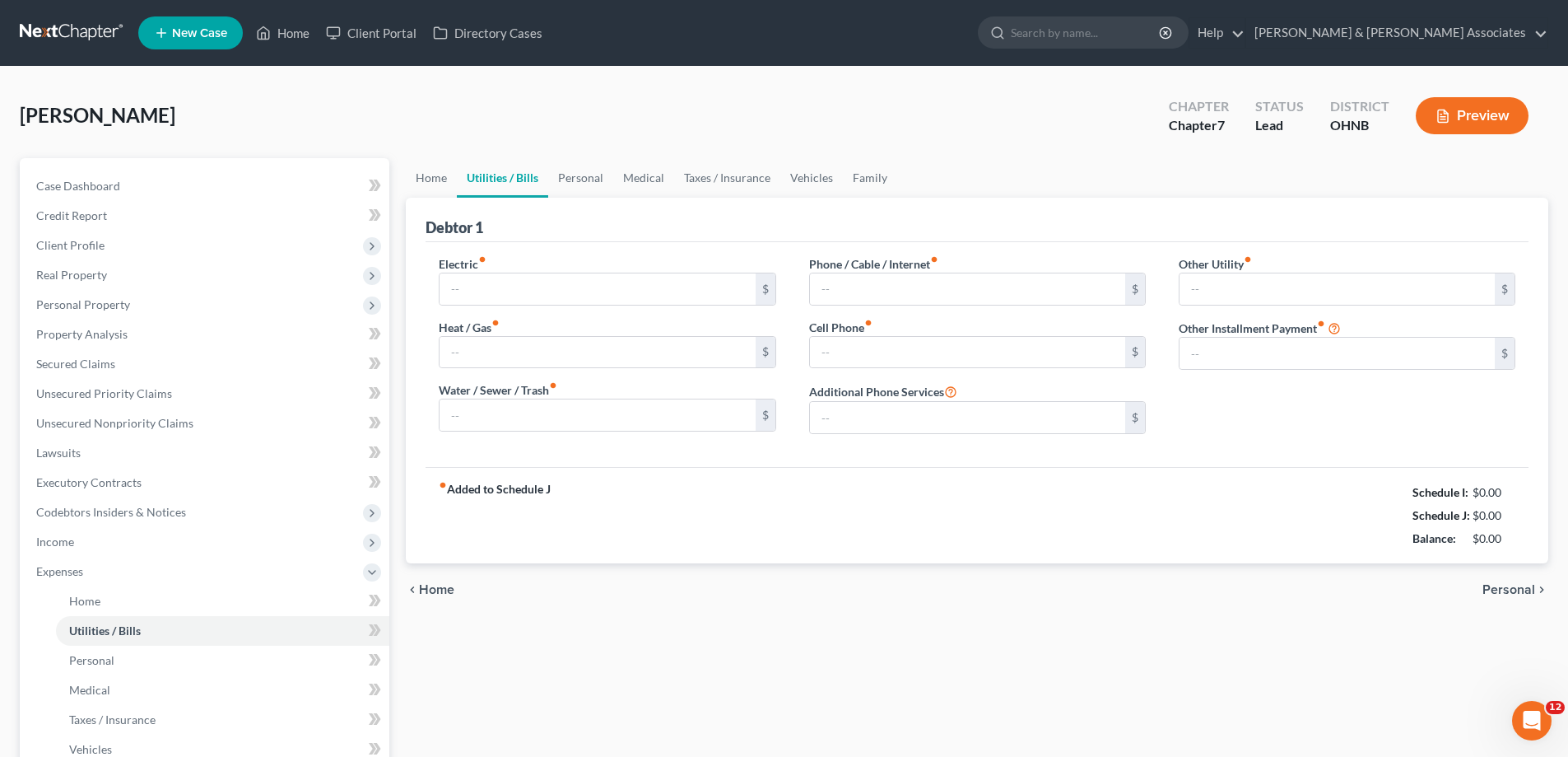
type input "0.00"
type input "30.00"
type input "150.00"
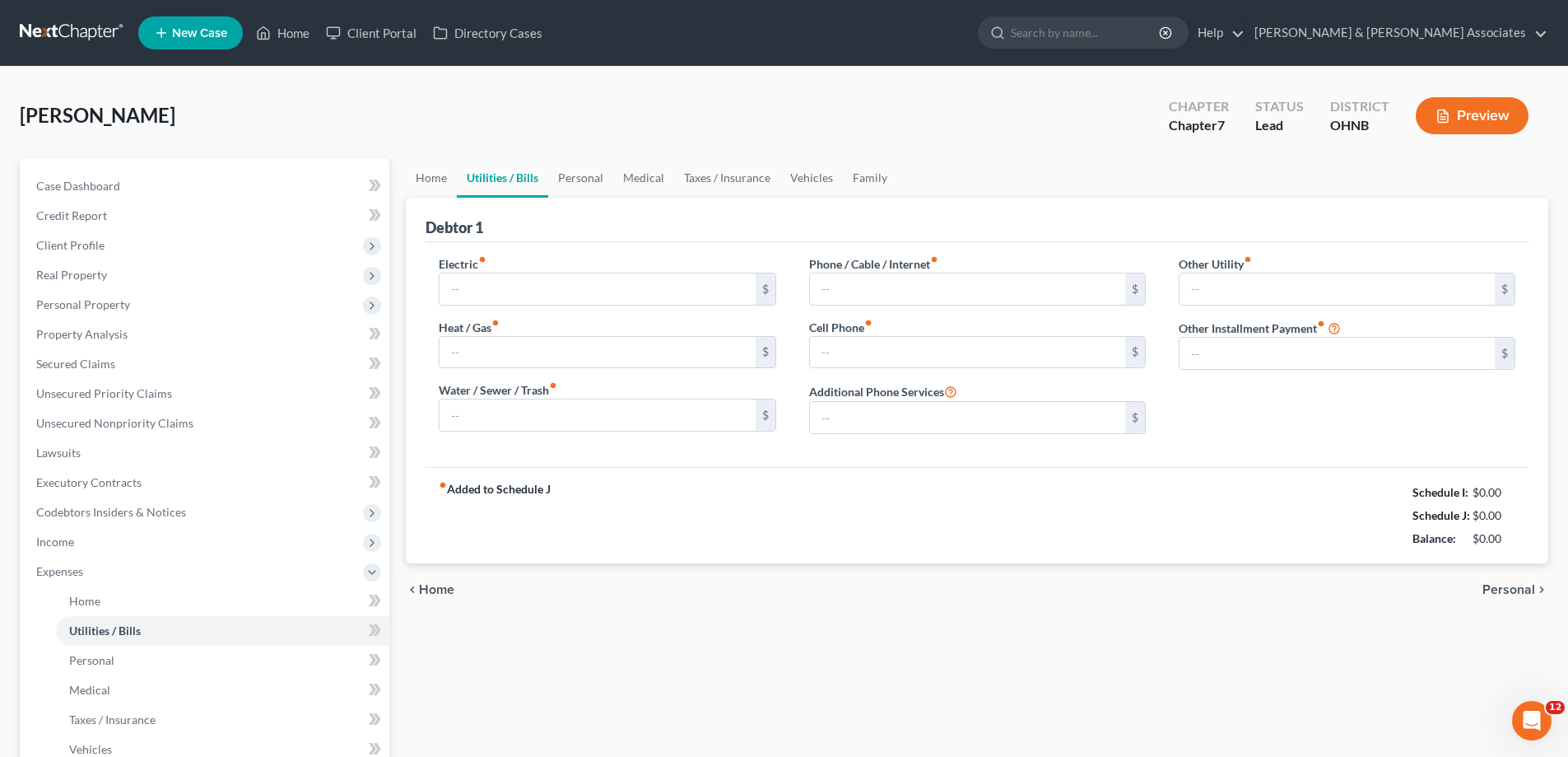
type input "0.00"
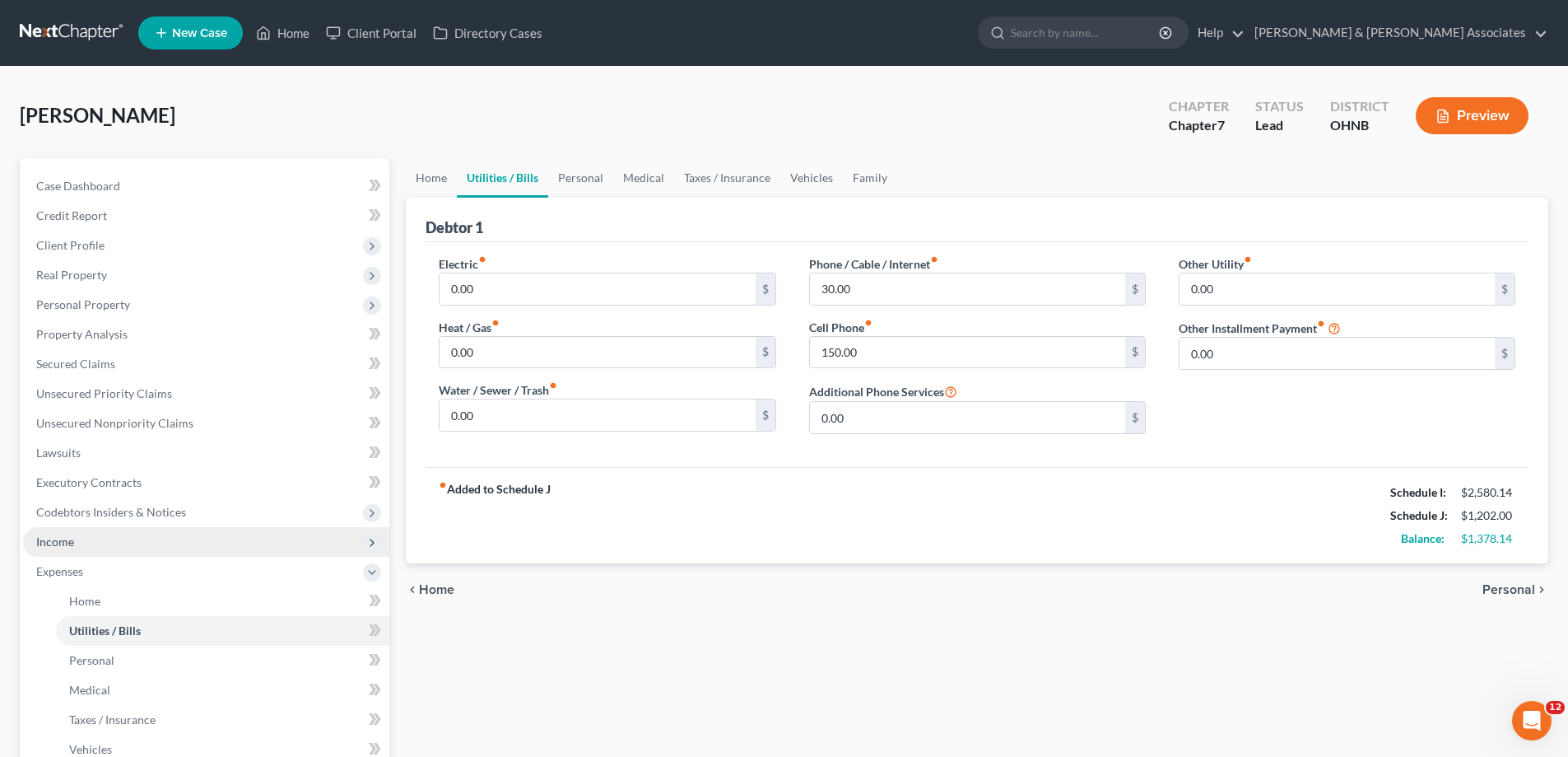
click at [120, 538] on span "Income" at bounding box center [206, 542] width 366 height 30
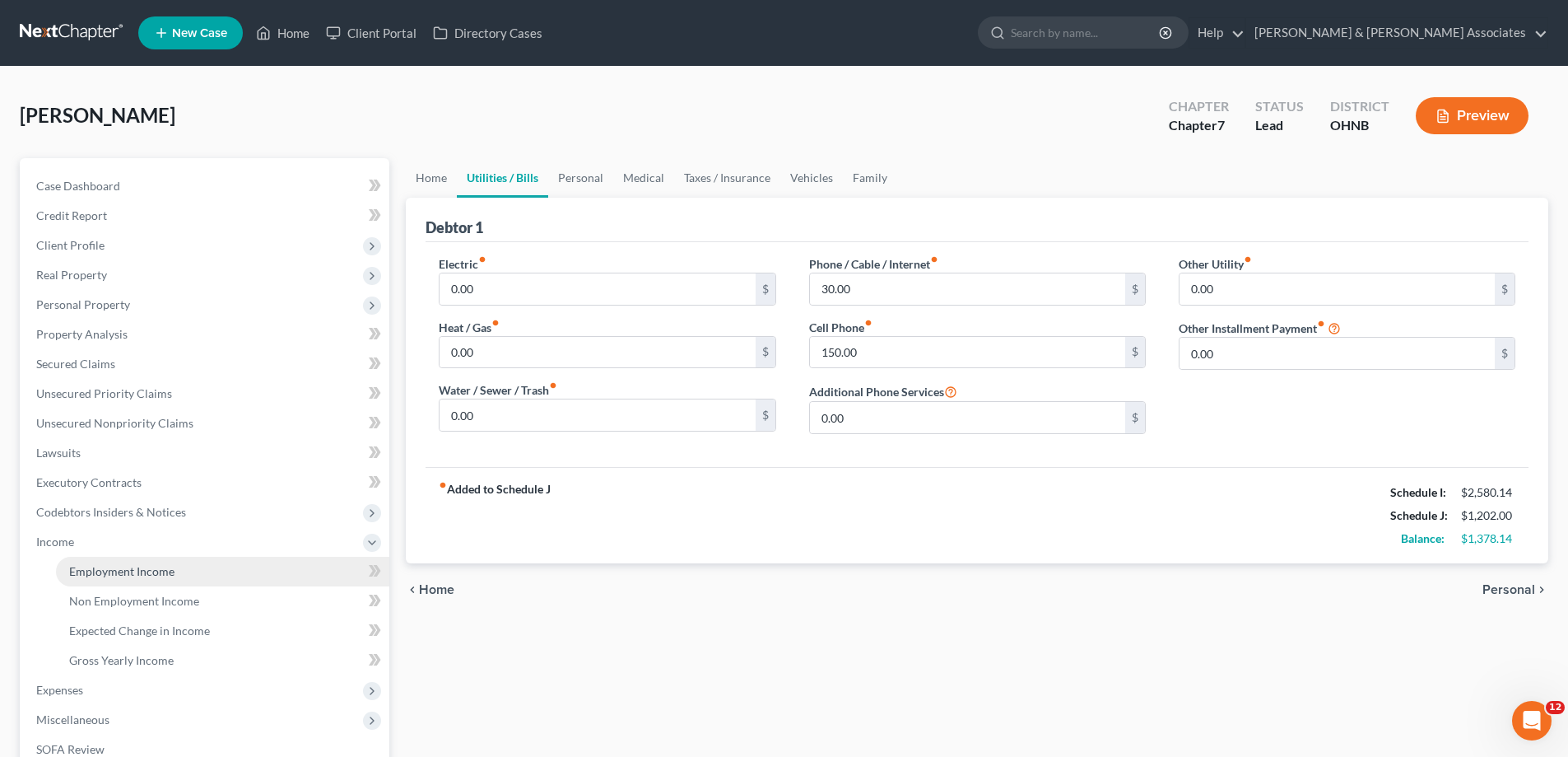
click at [133, 571] on span "Employment Income" at bounding box center [121, 571] width 105 height 14
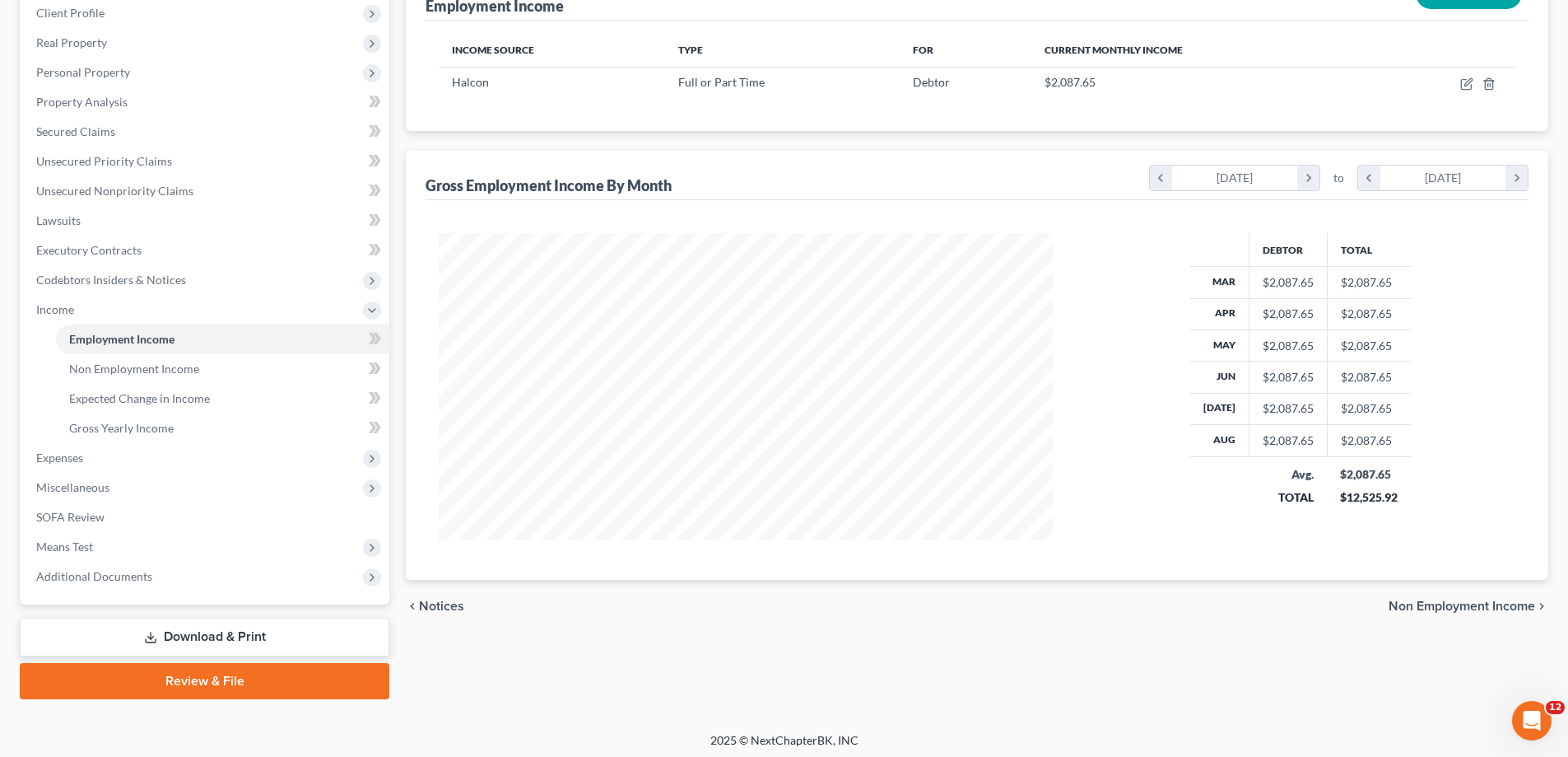
scroll to position [238, 0]
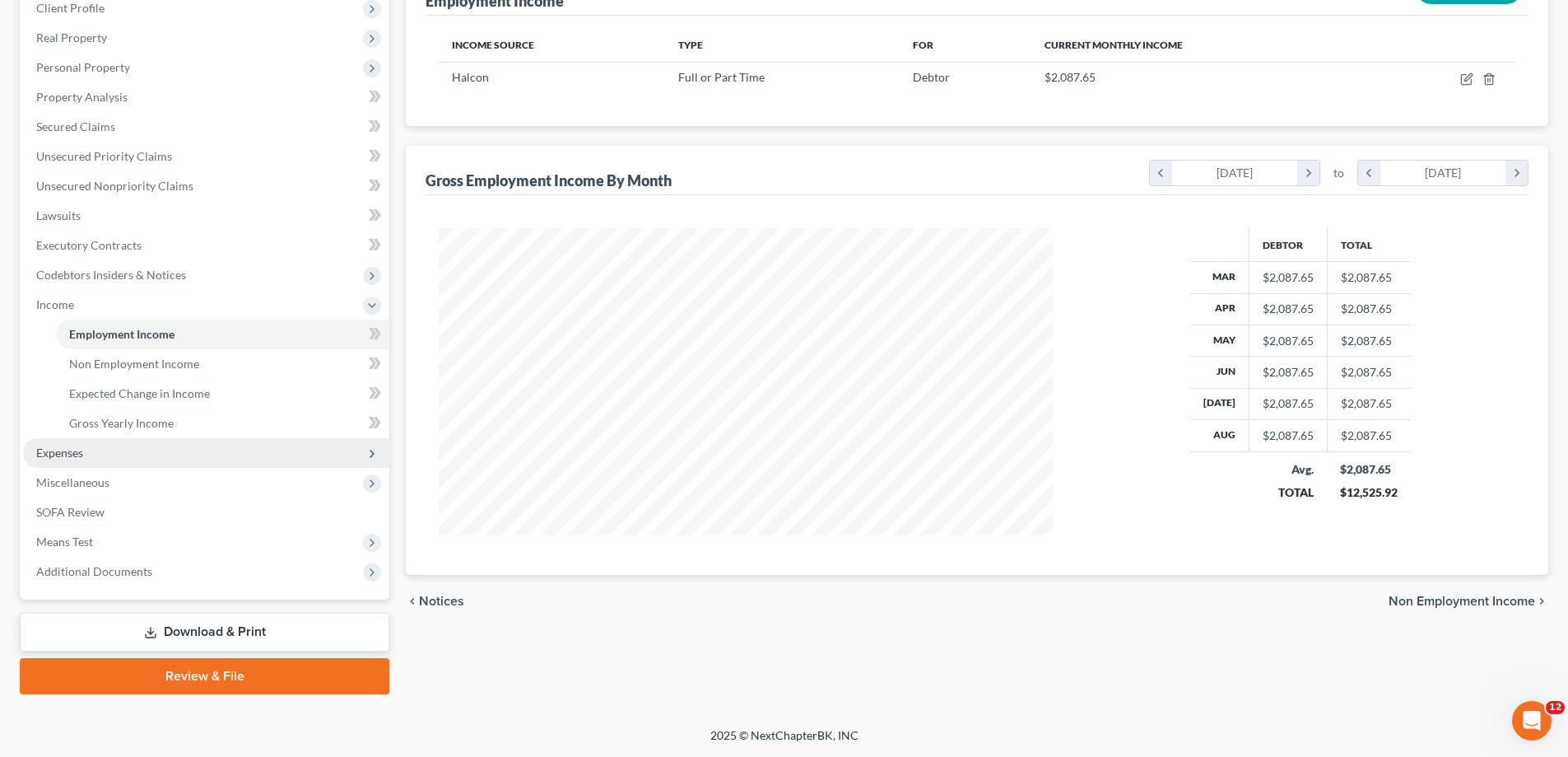
click at [128, 454] on span "Expenses" at bounding box center [206, 453] width 366 height 30
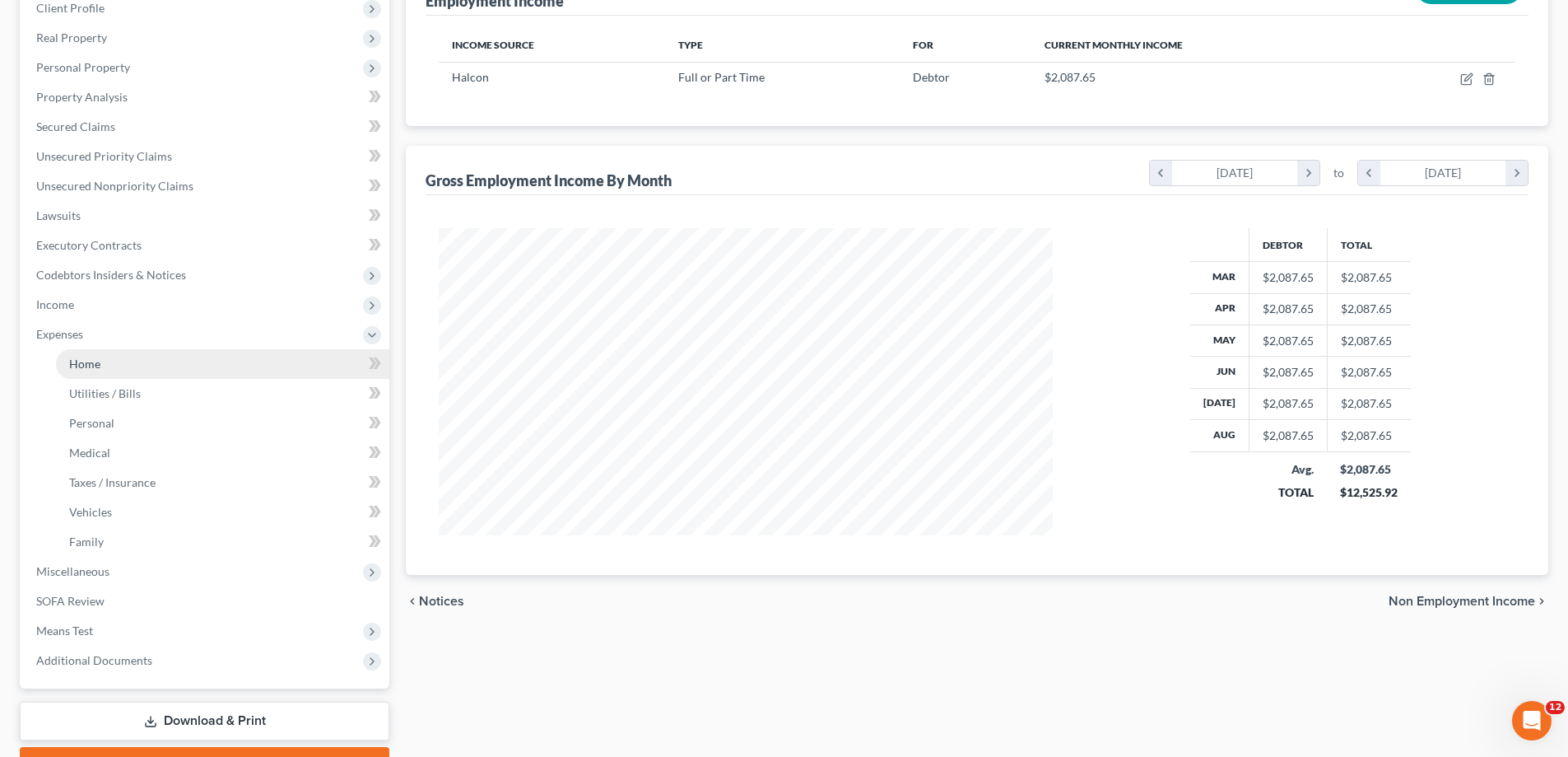
click at [126, 362] on link "Home" at bounding box center [223, 364] width 333 height 30
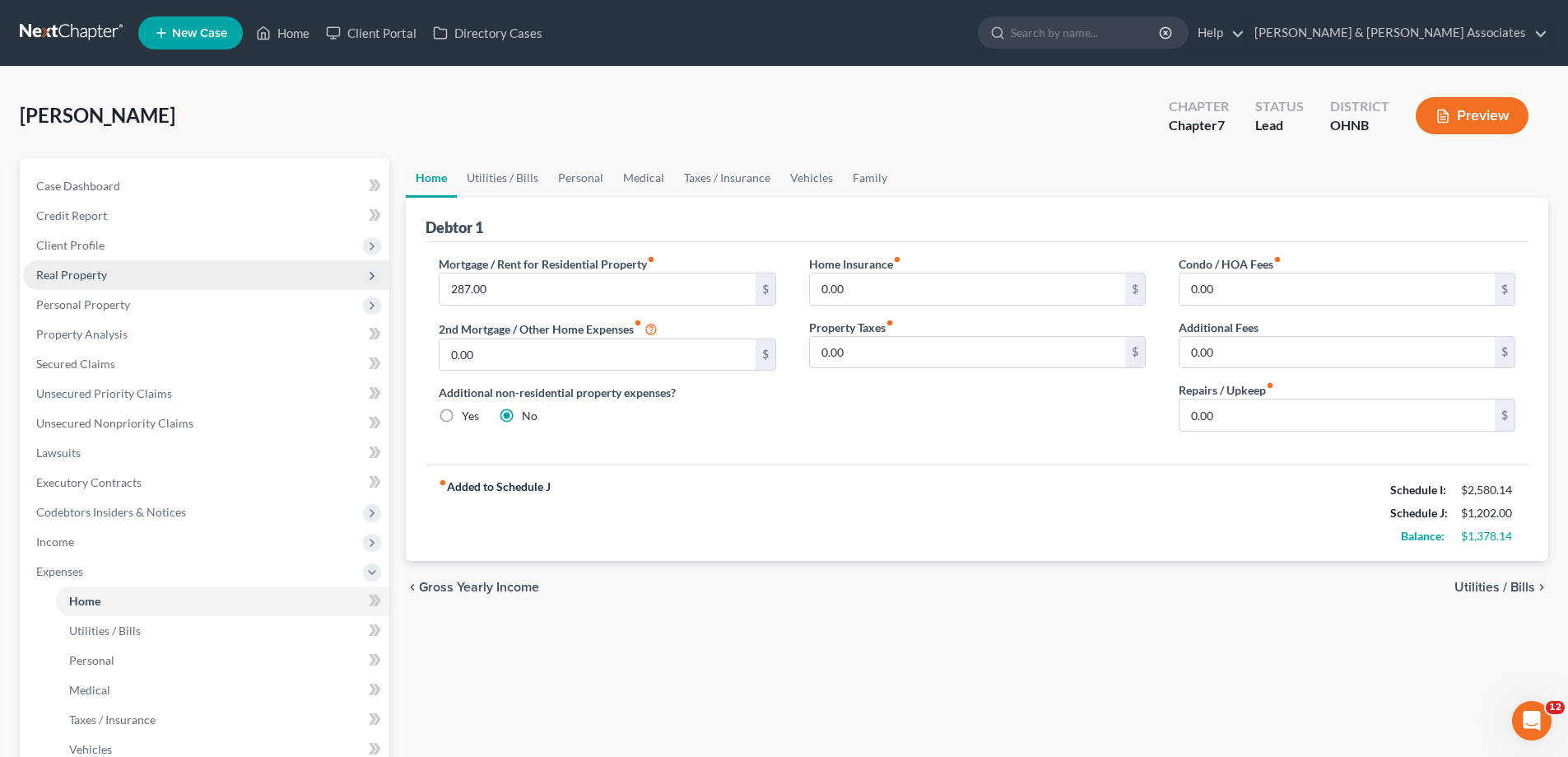
click at [97, 274] on span "Real Property" at bounding box center [71, 274] width 71 height 14
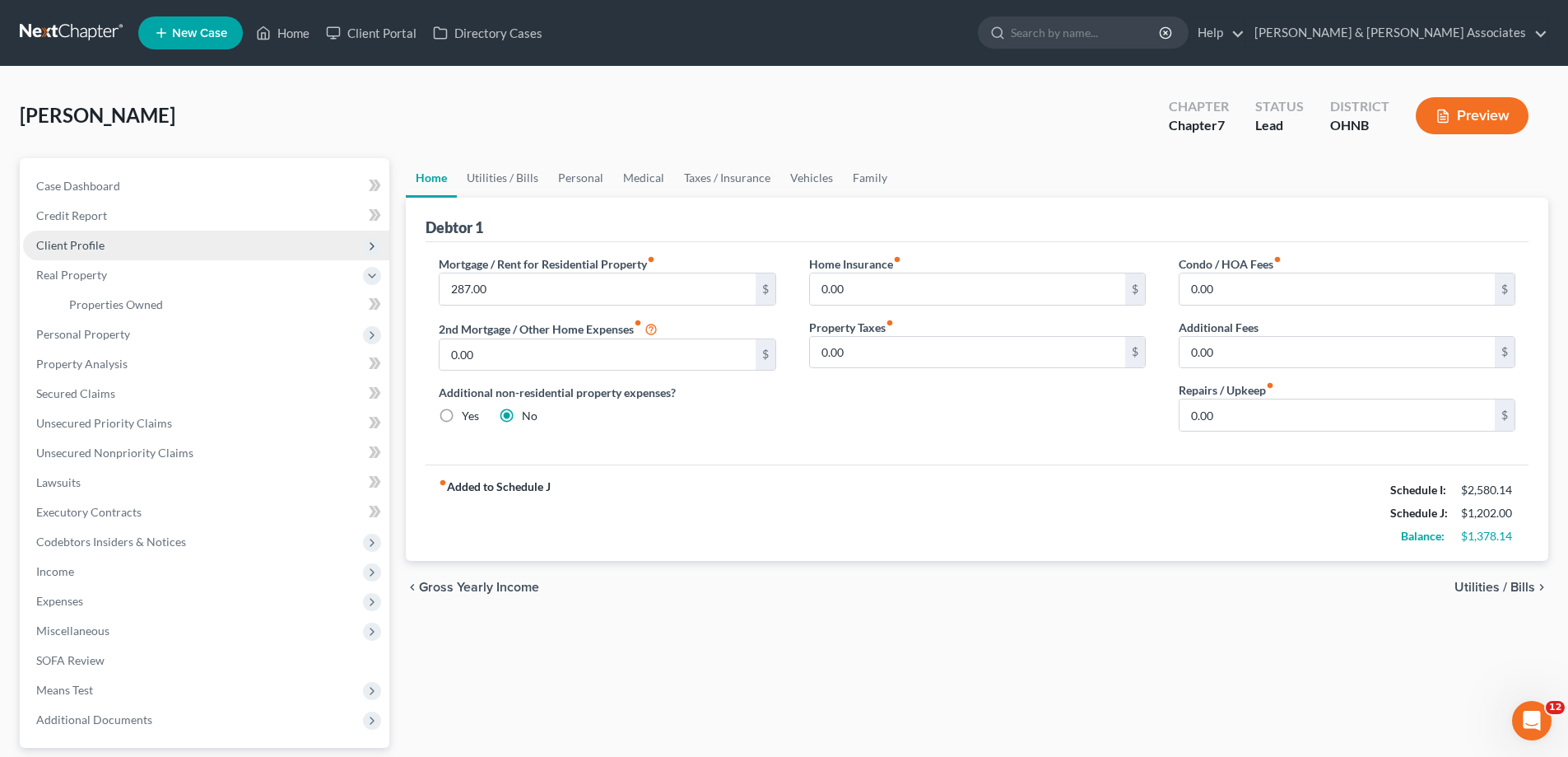
click at [96, 249] on span "Client Profile" at bounding box center [70, 245] width 68 height 14
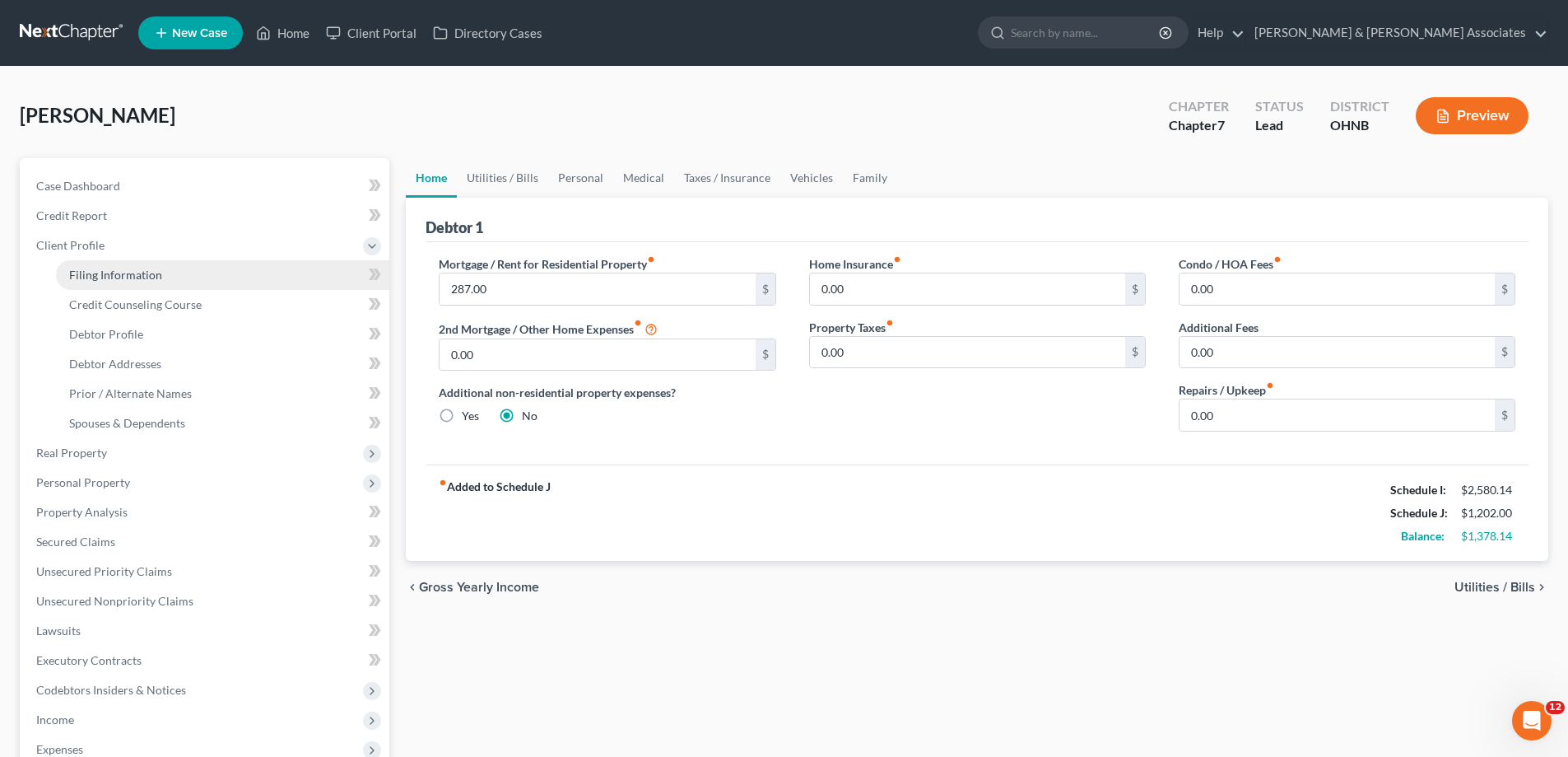
click at [106, 279] on span "Filing Information" at bounding box center [115, 274] width 93 height 14
select select "1"
select select "0"
select select "36"
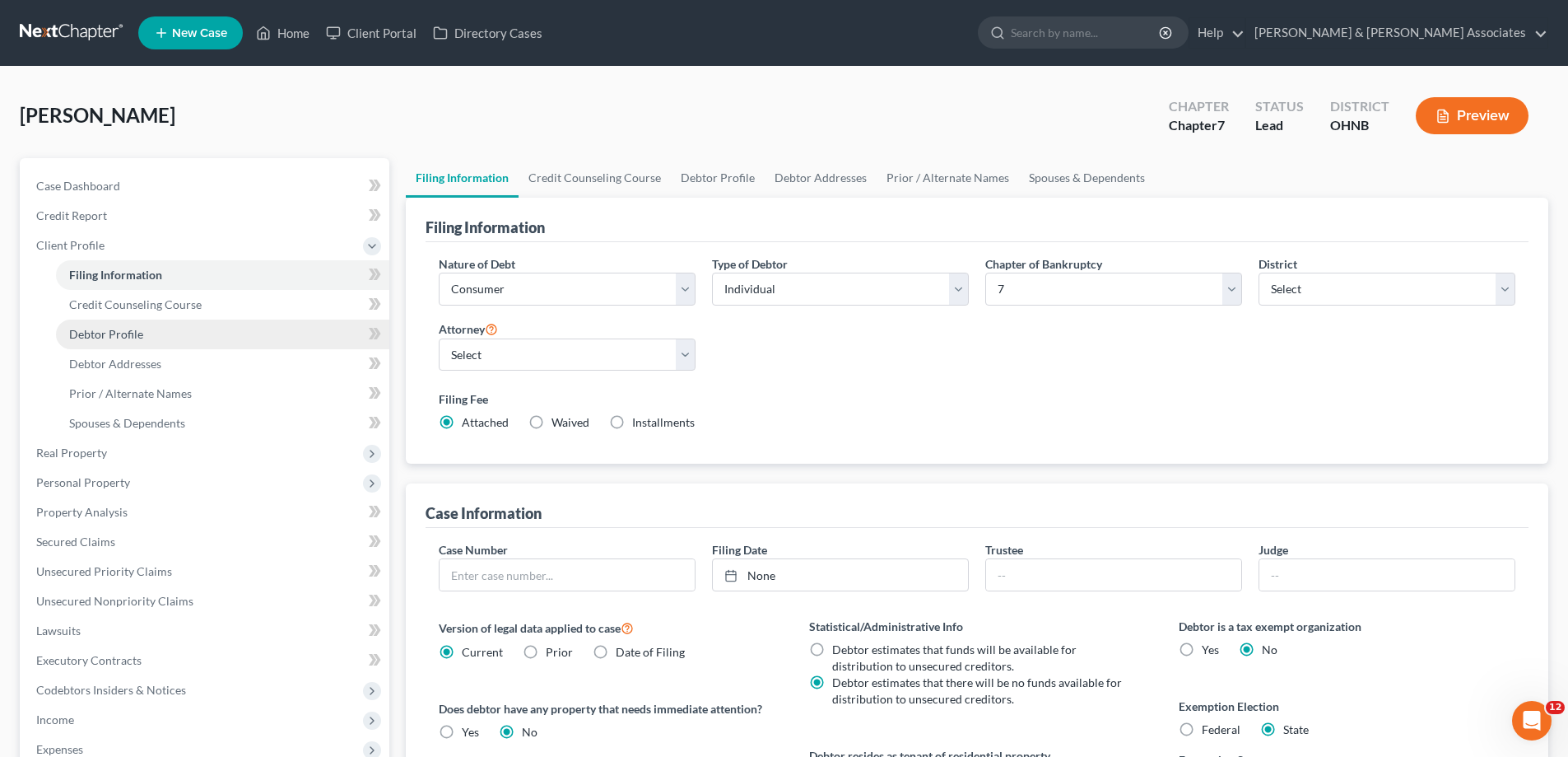
click at [132, 332] on span "Debtor Profile" at bounding box center [106, 334] width 74 height 14
select select "0"
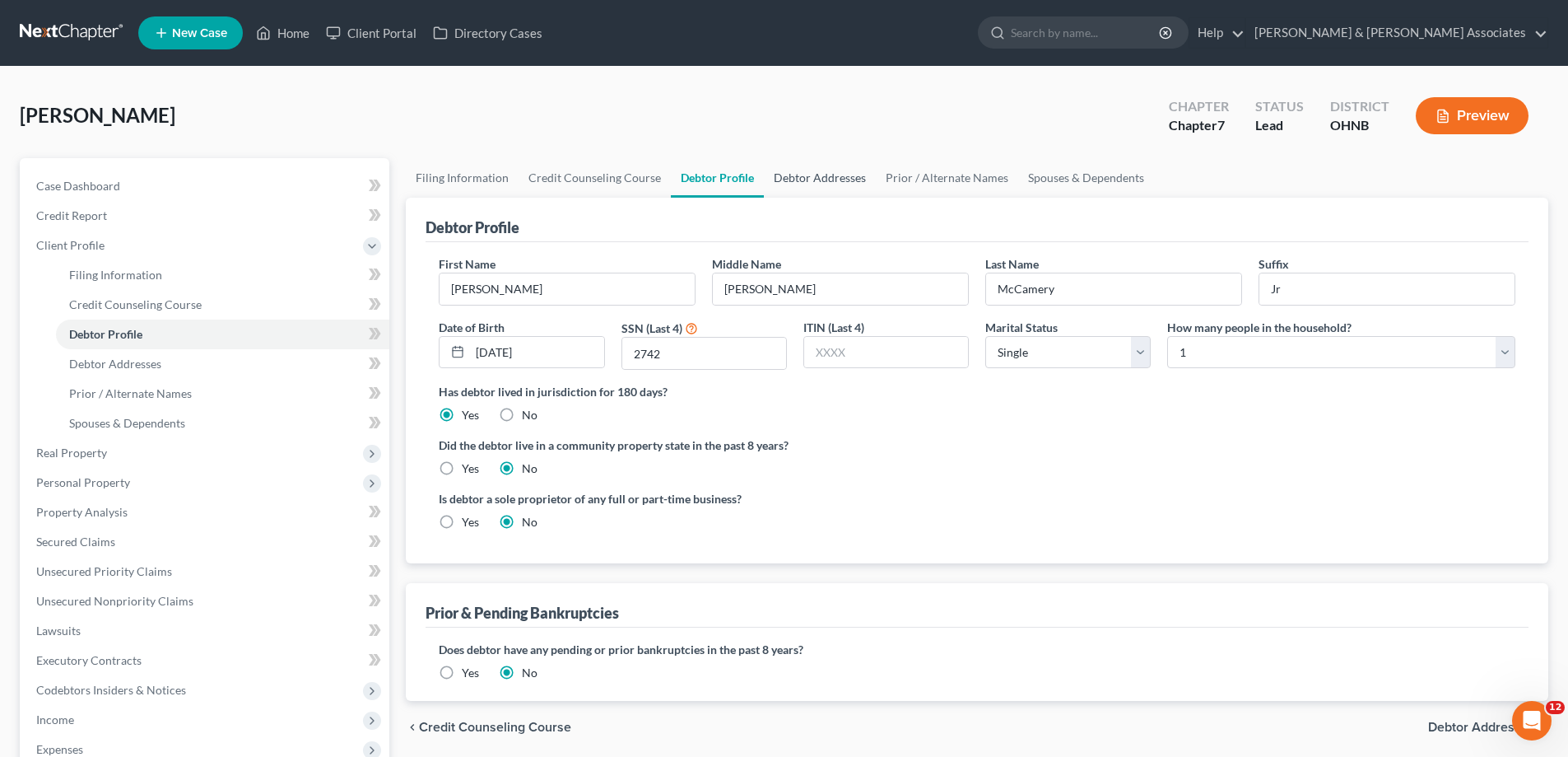
click at [798, 185] on link "Debtor Addresses" at bounding box center [820, 178] width 112 height 39
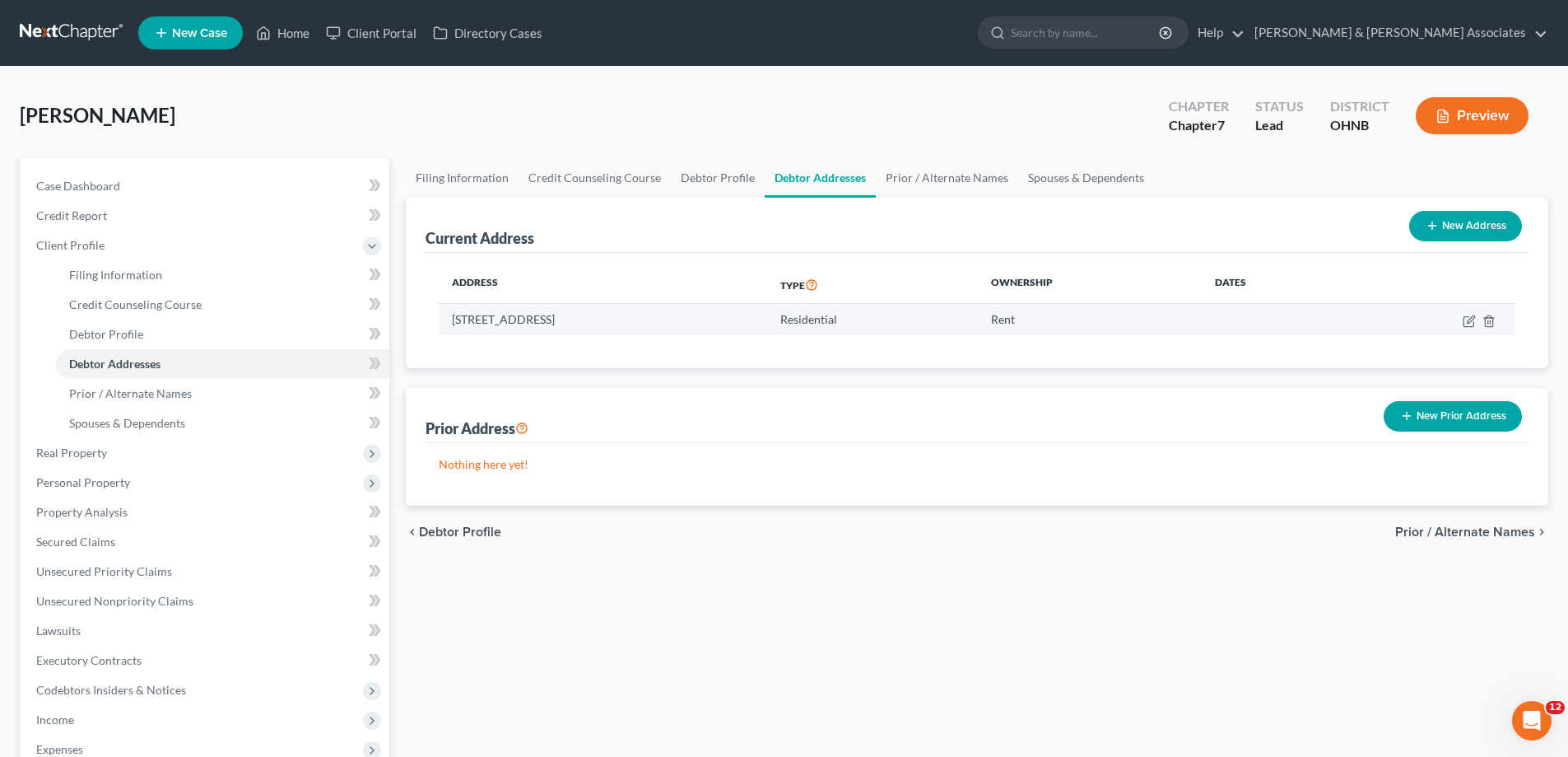
click at [629, 322] on td "[STREET_ADDRESS]" at bounding box center [603, 320] width 329 height 32
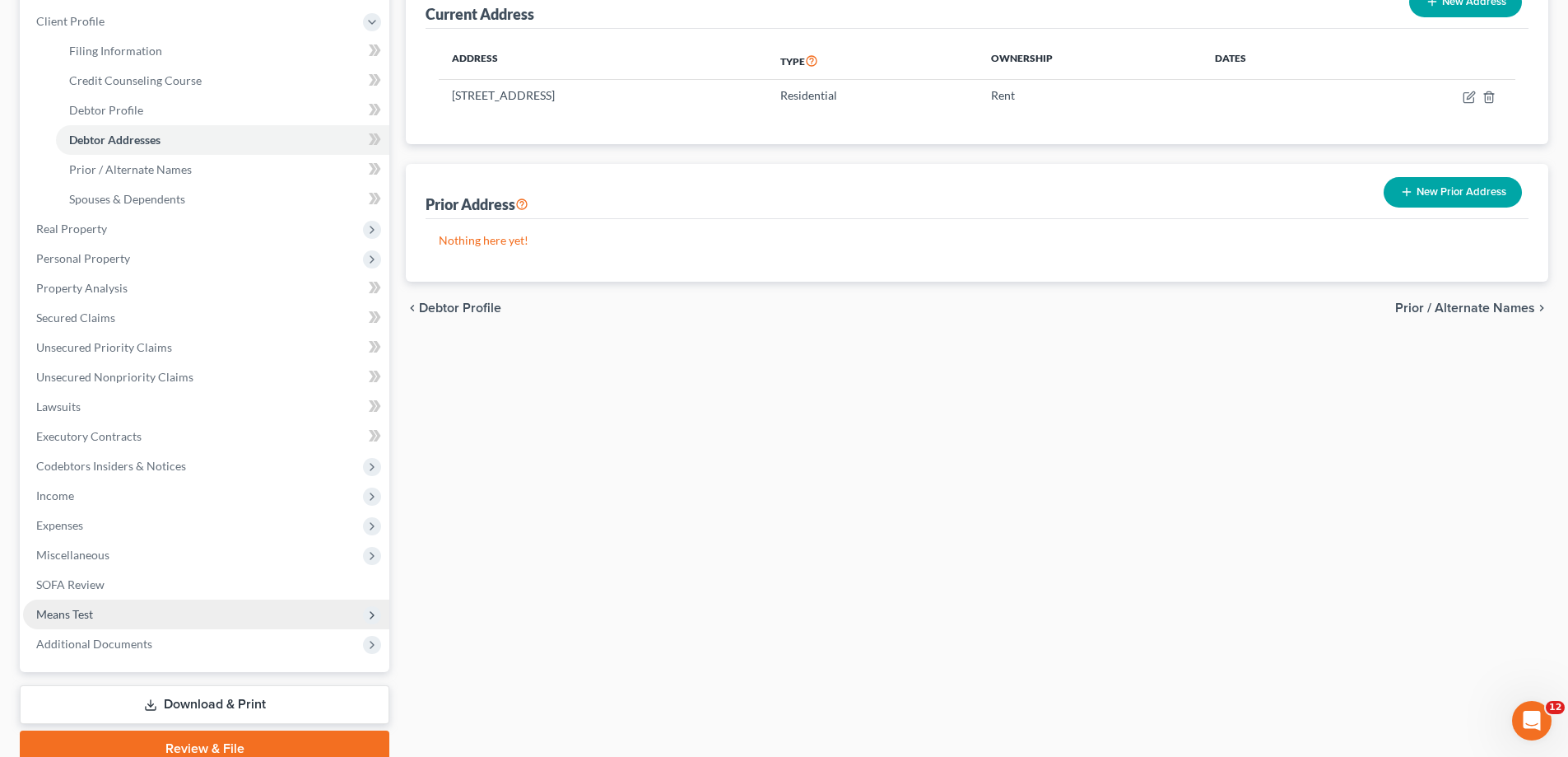
scroll to position [247, 0]
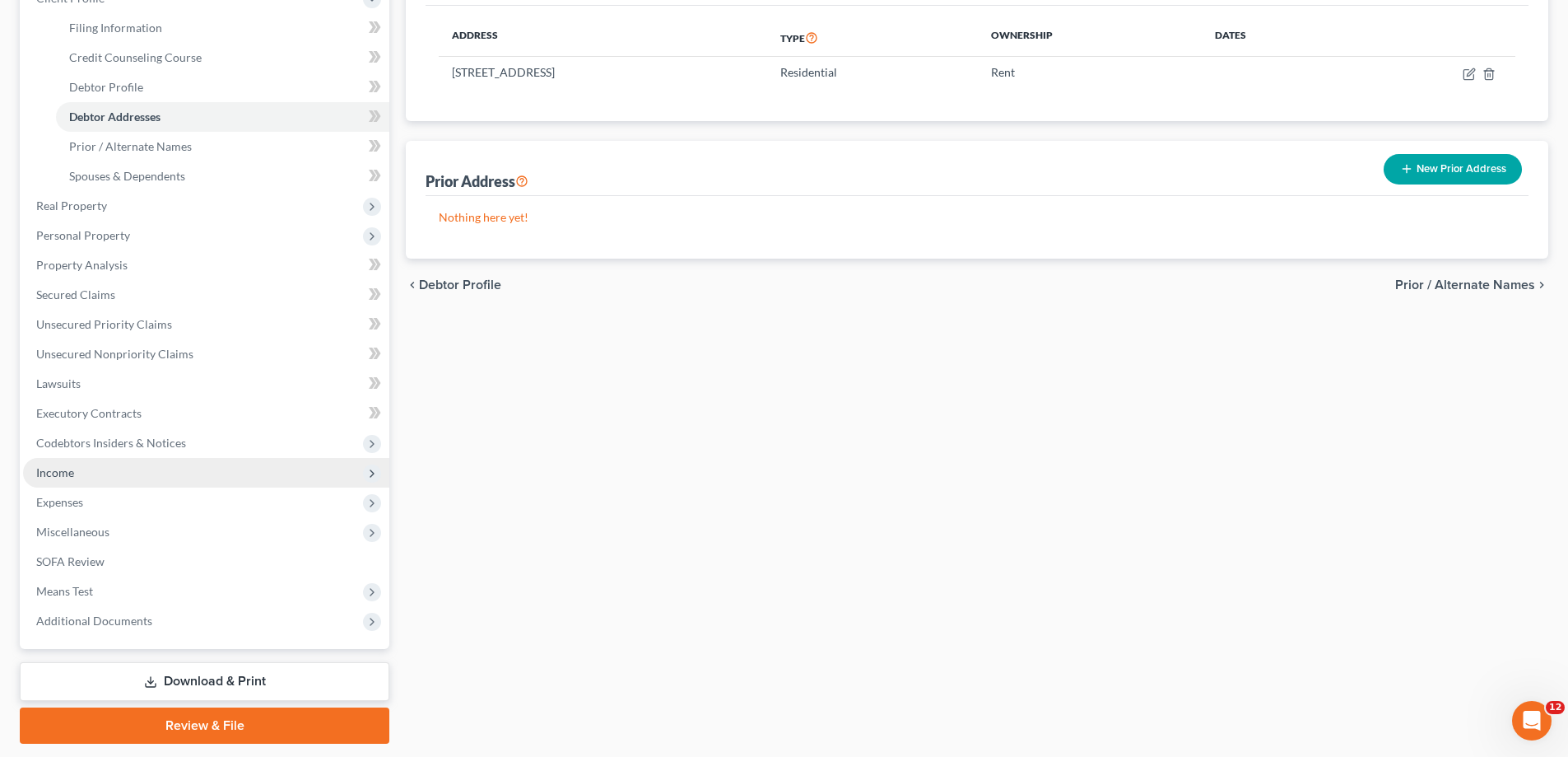
click at [96, 480] on span "Income" at bounding box center [206, 472] width 366 height 30
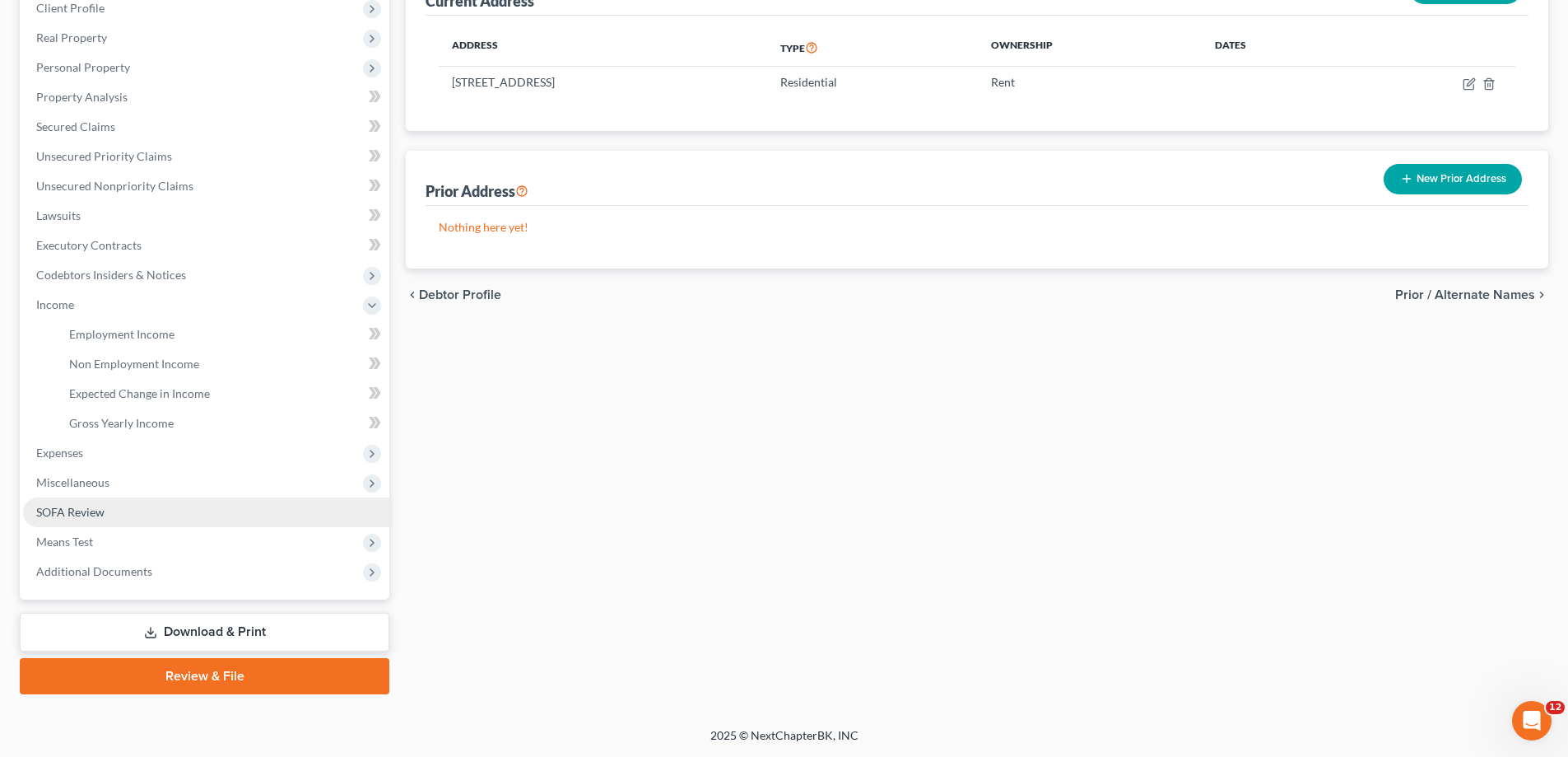
scroll to position [238, 0]
click at [103, 447] on span "Expenses" at bounding box center [206, 453] width 366 height 30
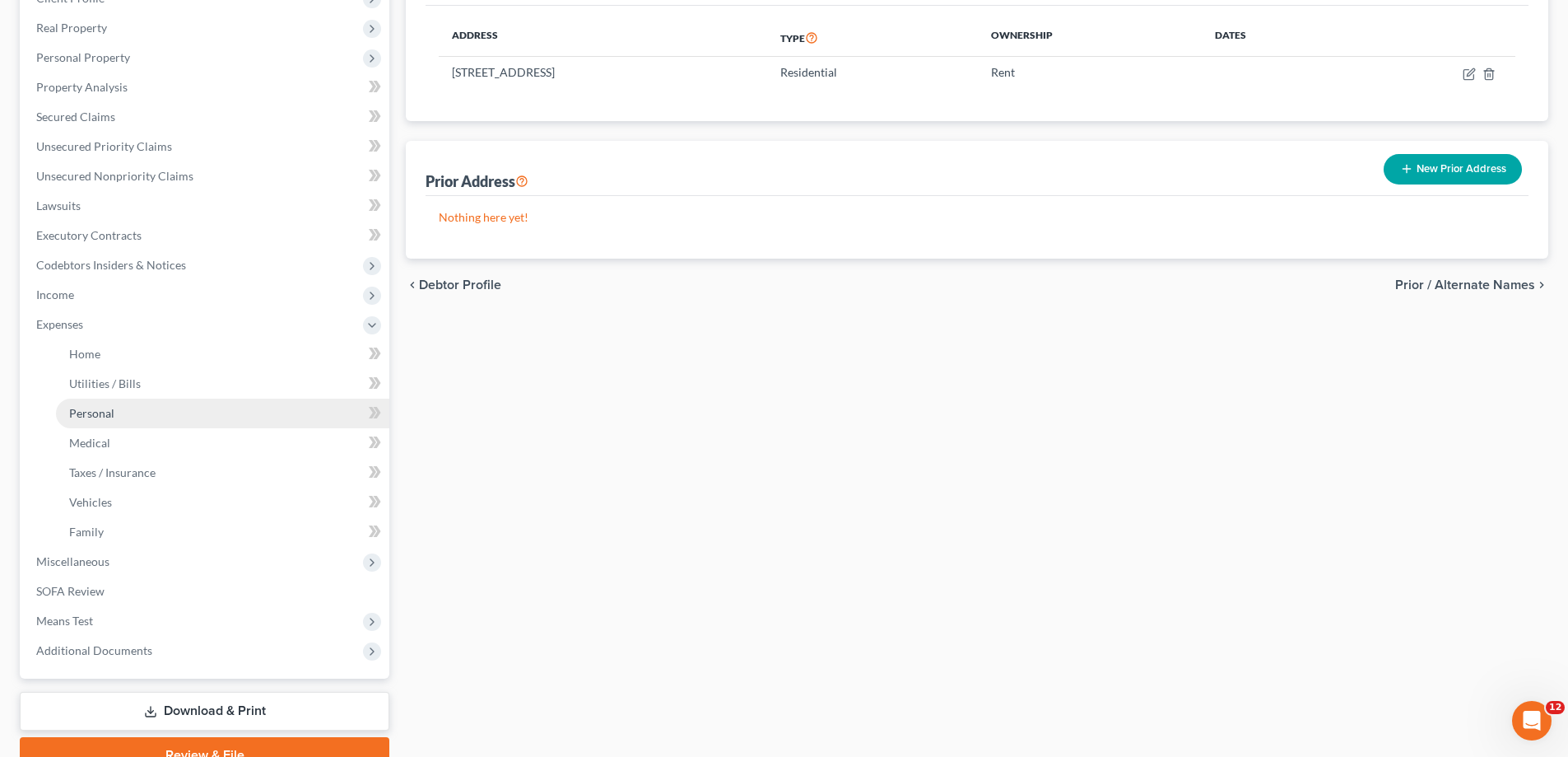
click at [114, 417] on link "Personal" at bounding box center [223, 414] width 333 height 30
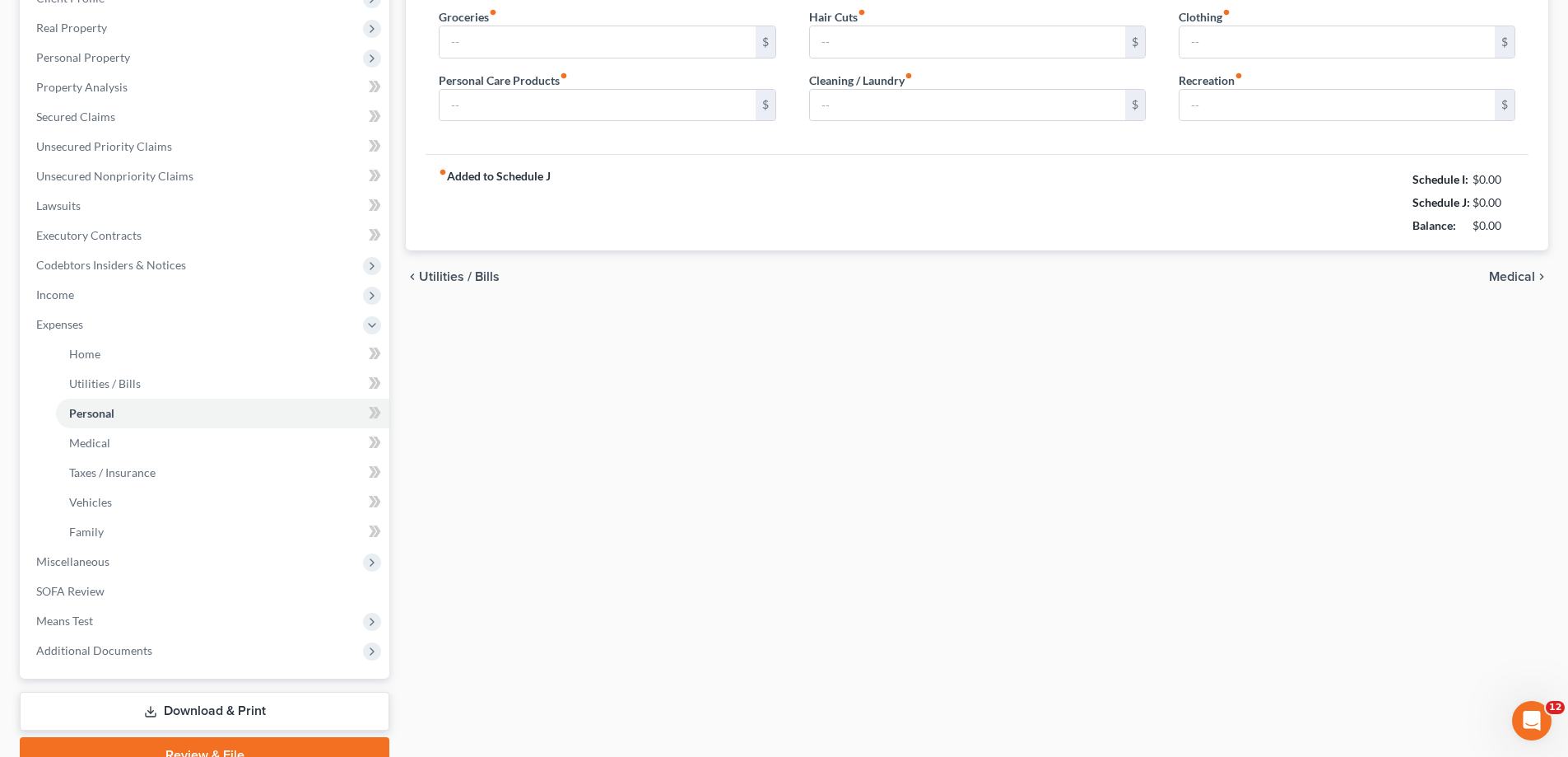
type input "500.00"
type input "0.00"
type input "25.00"
type input "10.00"
type input "25.00"
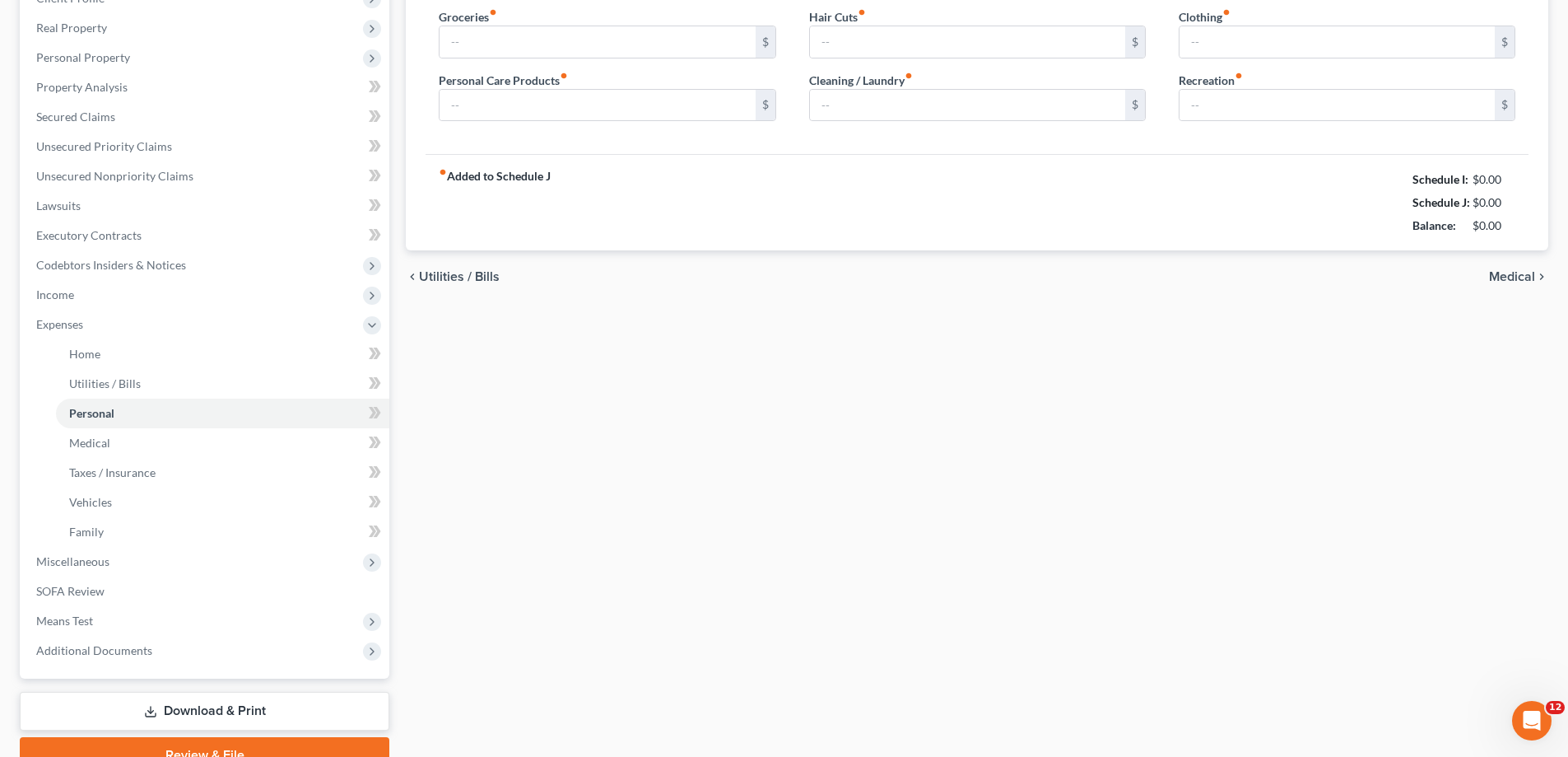
type input "25.00"
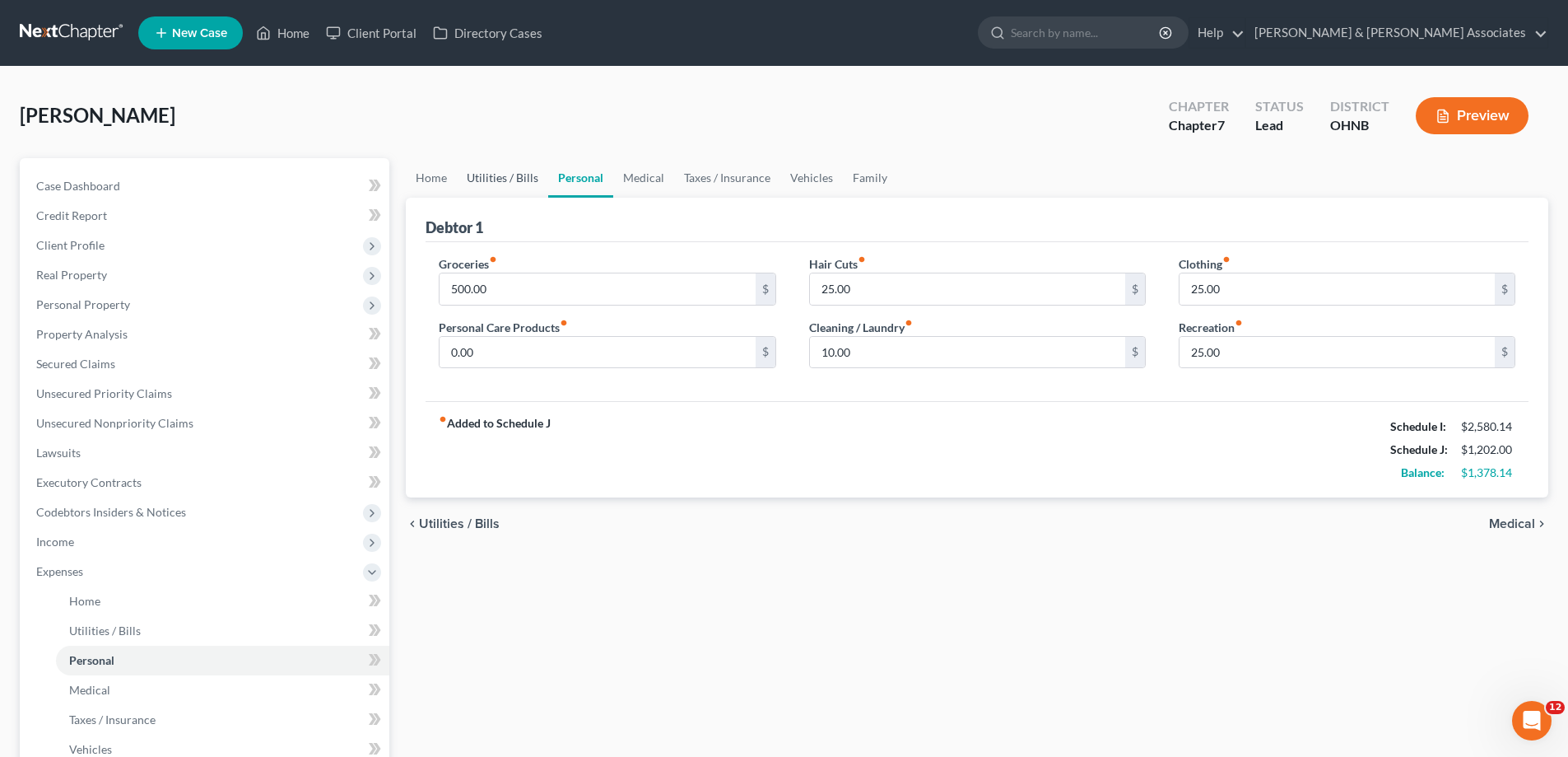
click at [497, 181] on link "Utilities / Bills" at bounding box center [502, 178] width 91 height 39
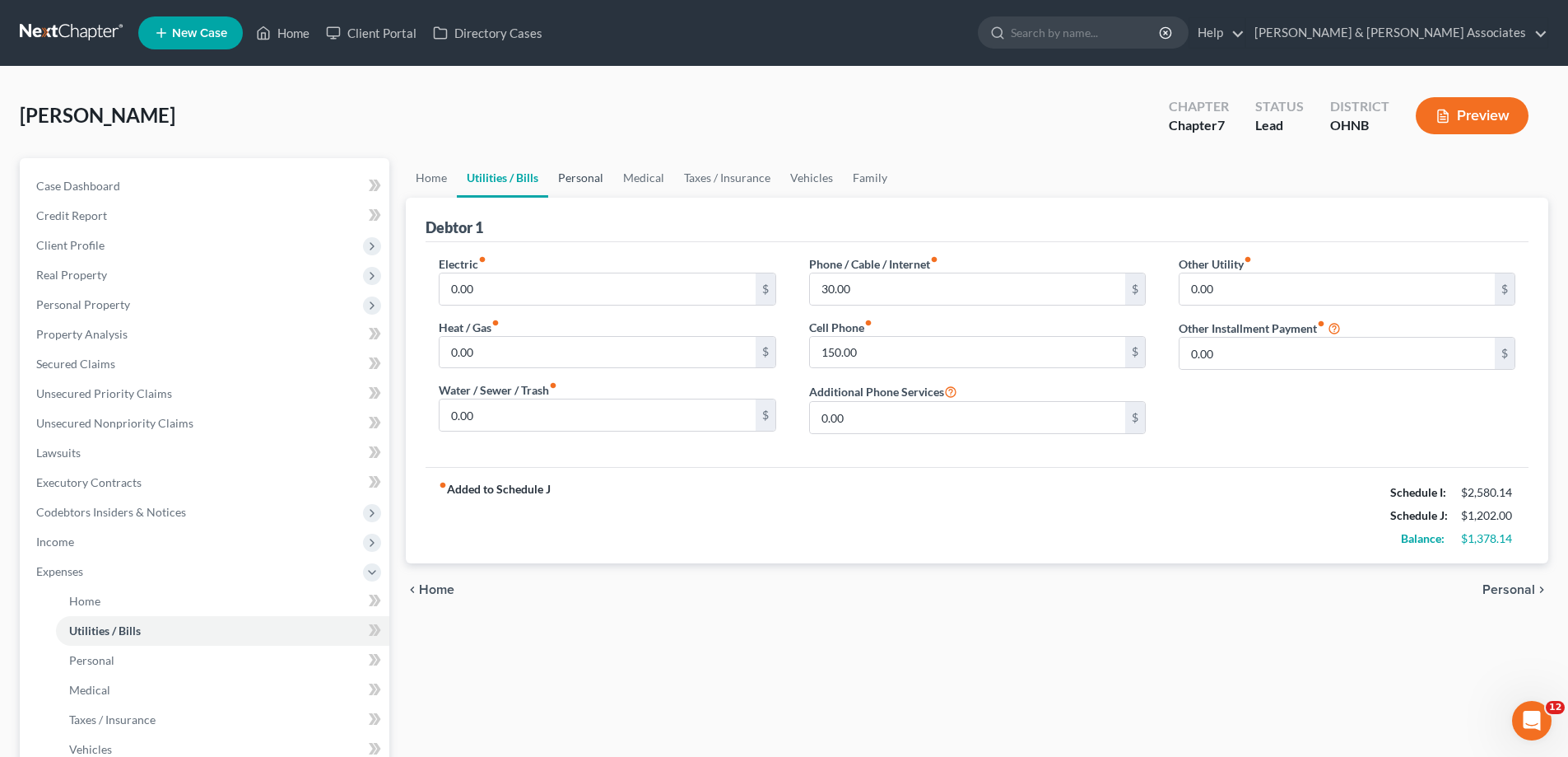
click at [585, 176] on link "Personal" at bounding box center [581, 178] width 65 height 39
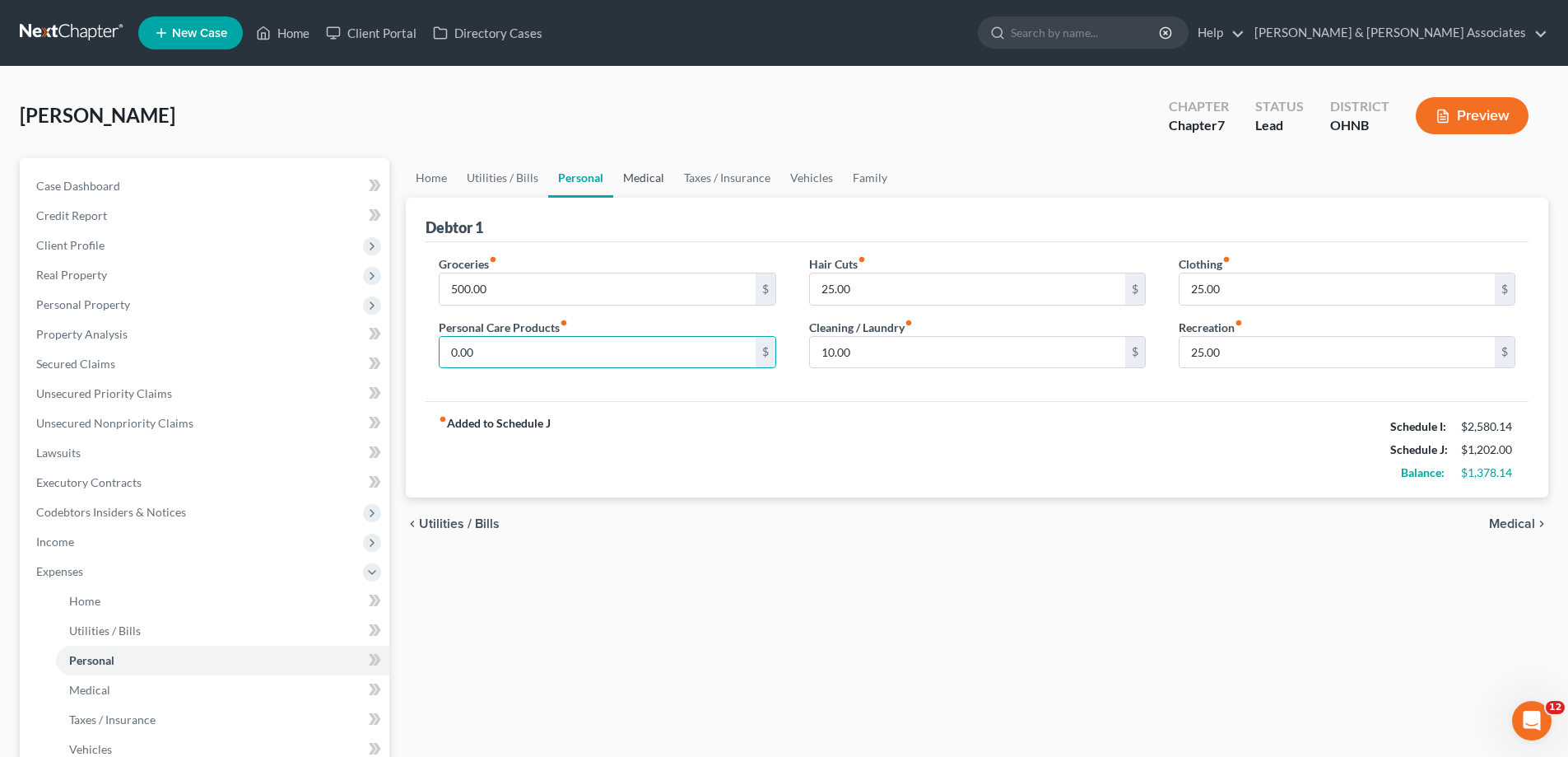
click at [658, 179] on link "Medical" at bounding box center [643, 178] width 61 height 39
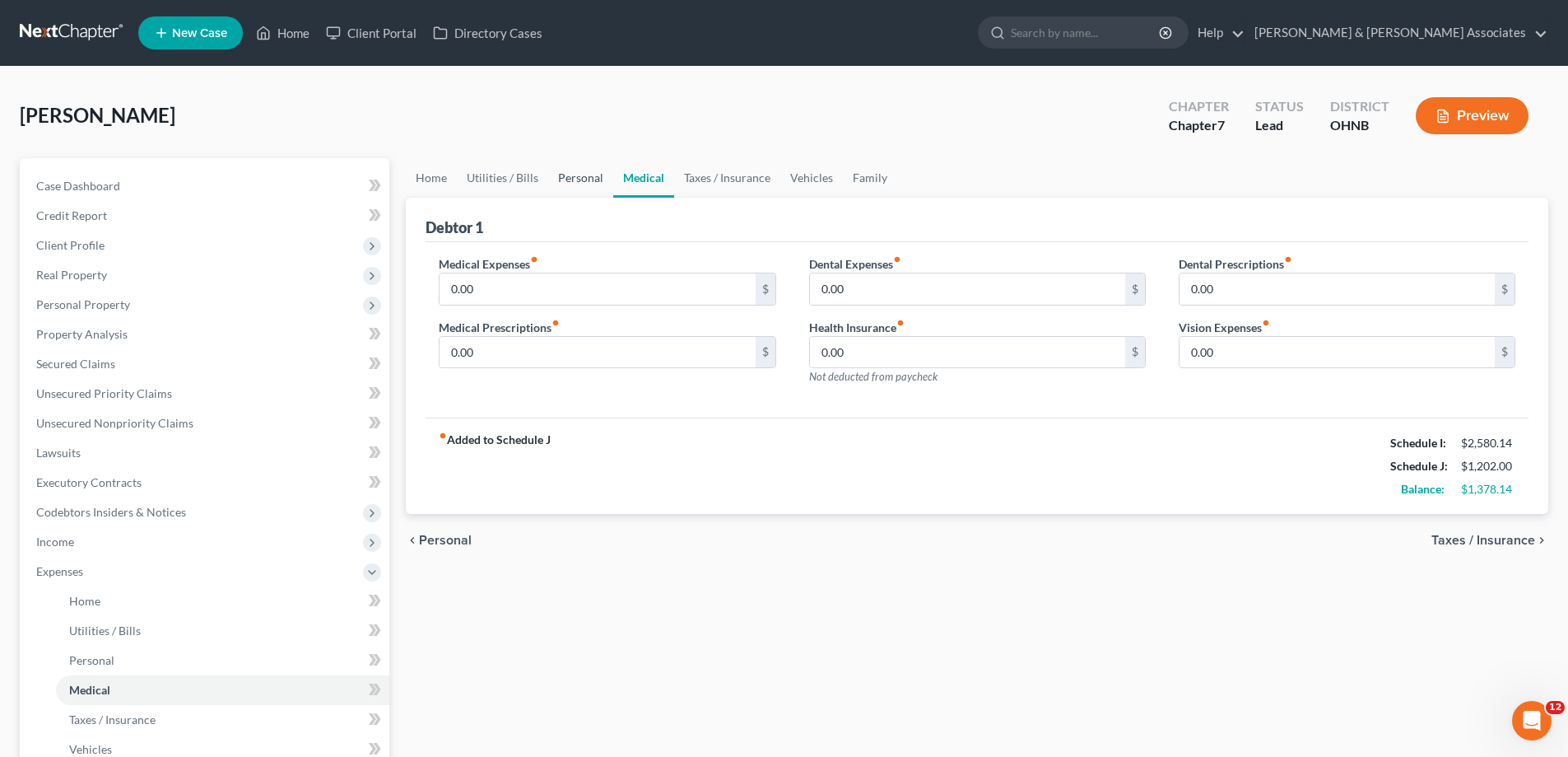
drag, startPoint x: 574, startPoint y: 179, endPoint x: 584, endPoint y: 189, distance: 14.1
click at [575, 179] on link "Personal" at bounding box center [581, 178] width 65 height 39
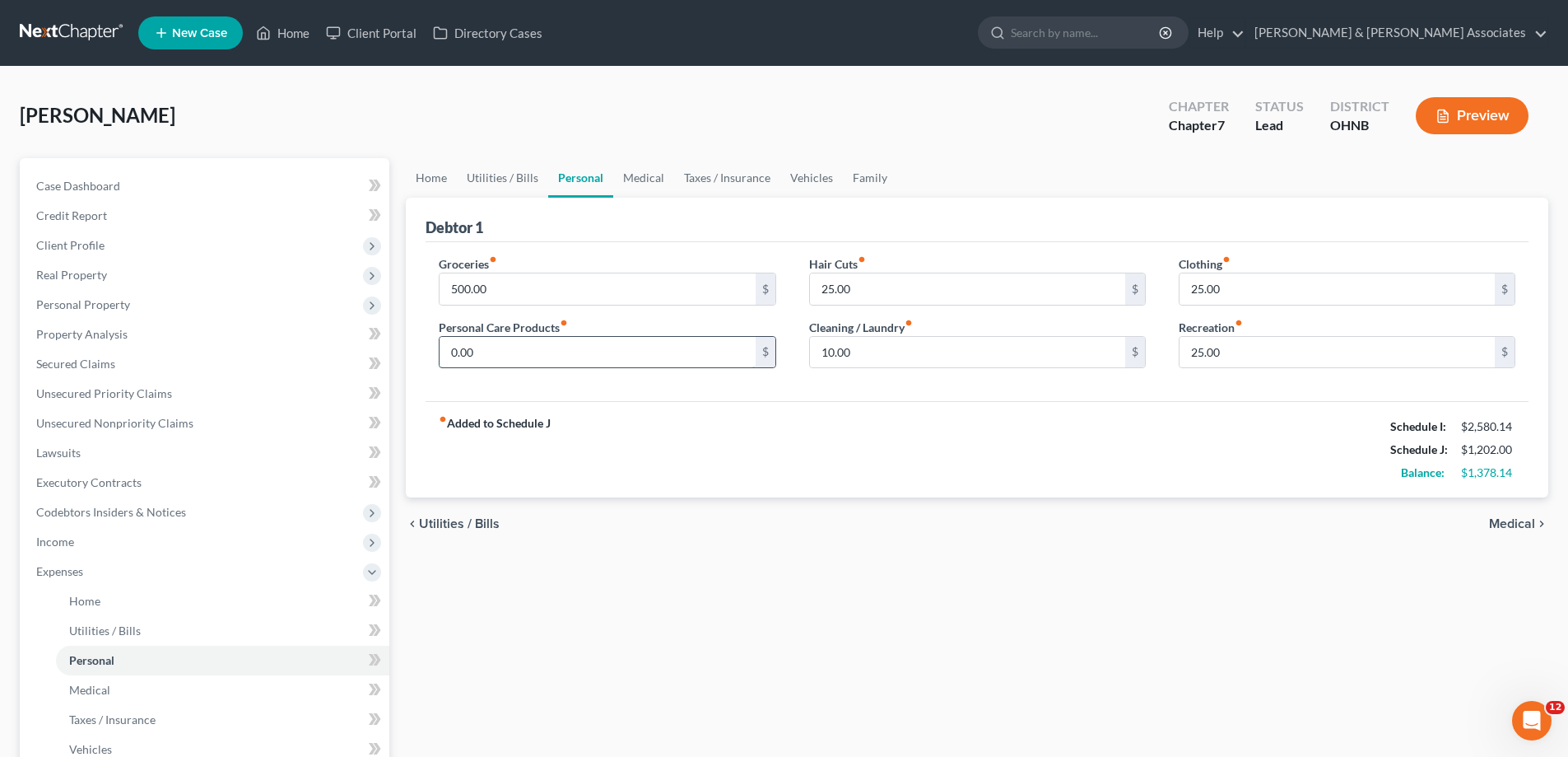
click at [576, 367] on input "0.00" at bounding box center [597, 352] width 315 height 32
type input "50"
click at [793, 591] on div "Home Utilities / Bills Personal Medical Taxes / Insurance Vehicles Family Debto…" at bounding box center [977, 589] width 1159 height 862
click at [629, 181] on link "Medical" at bounding box center [643, 178] width 61 height 39
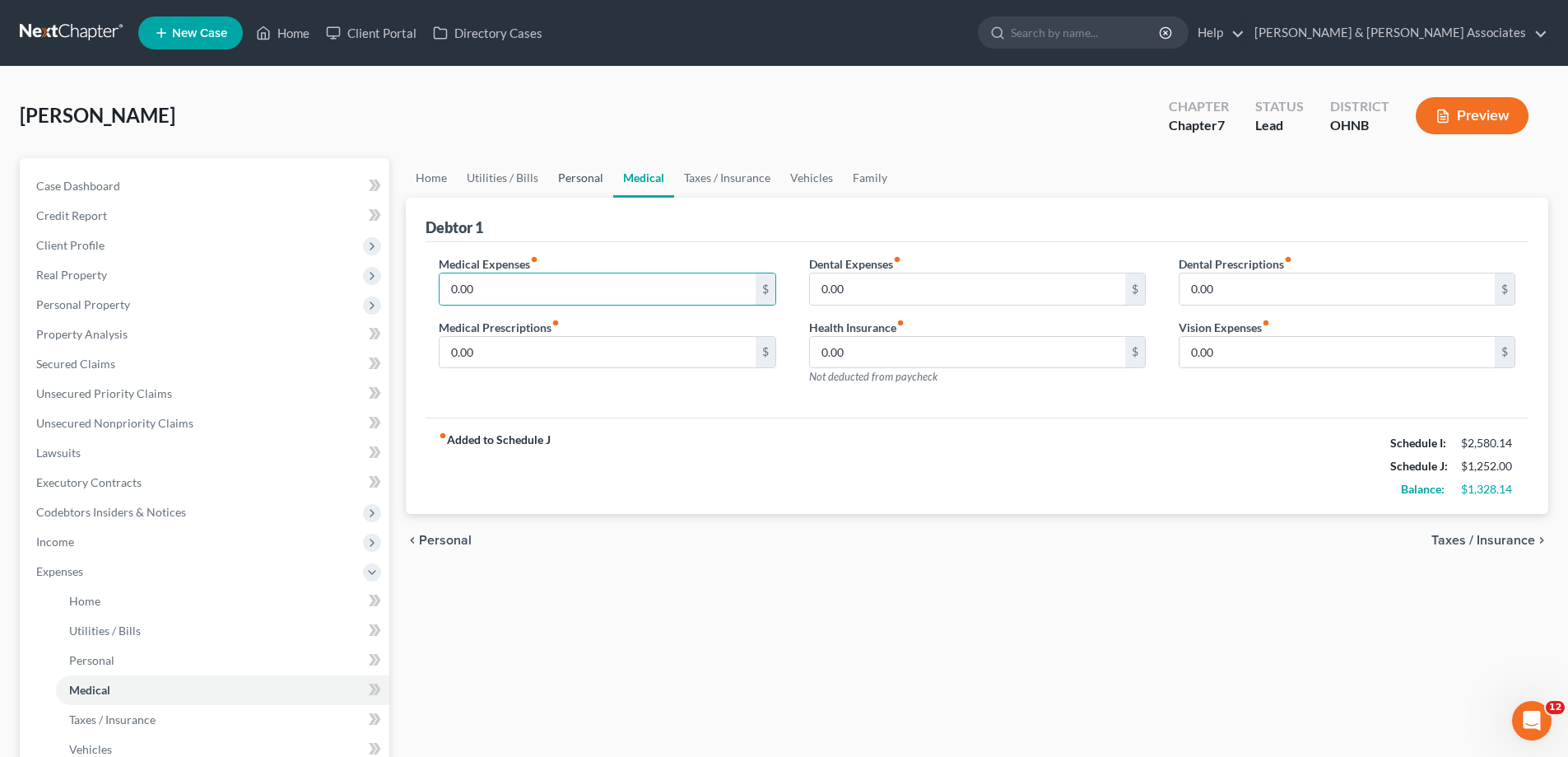
click at [585, 179] on link "Personal" at bounding box center [581, 178] width 65 height 39
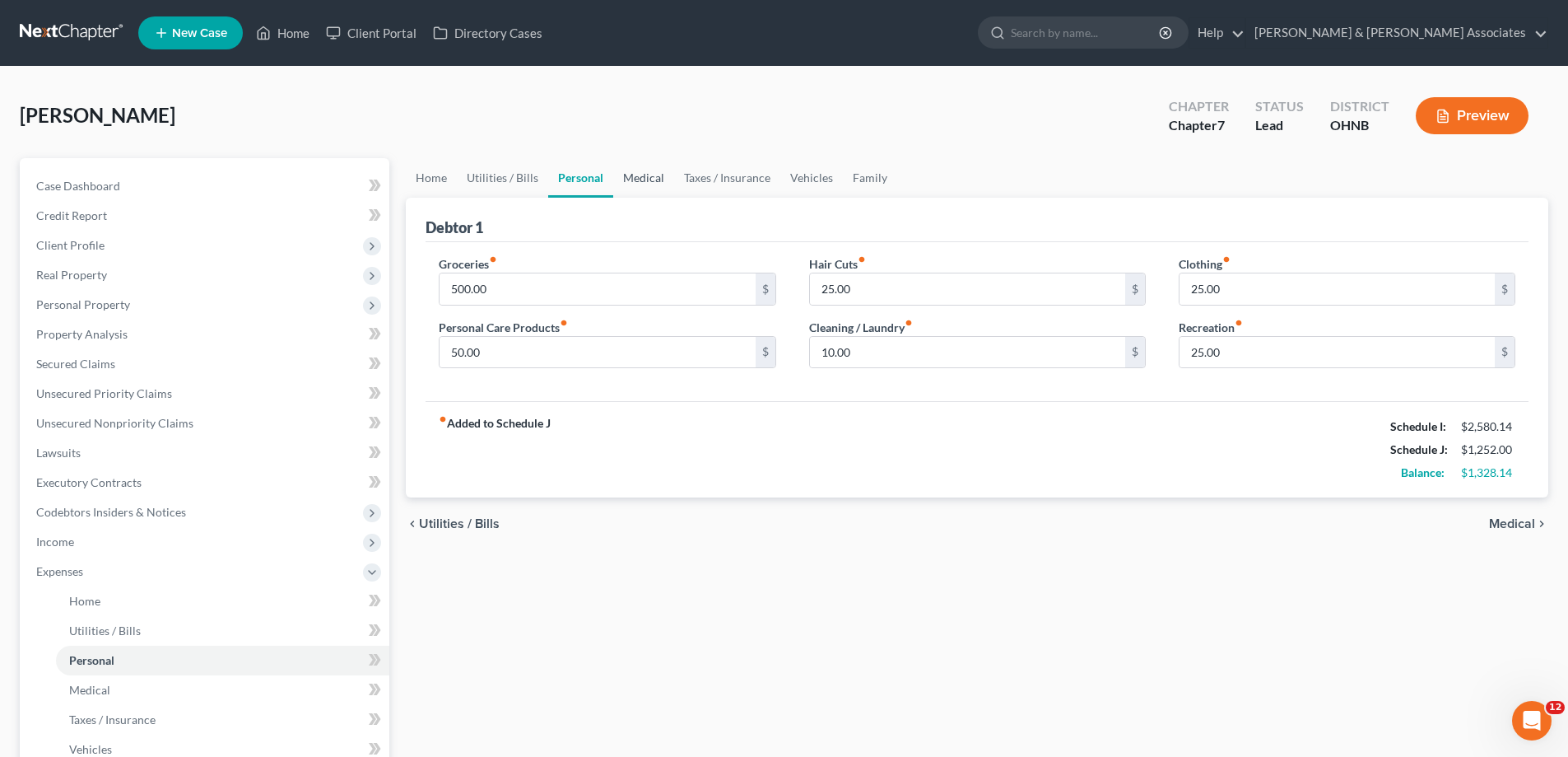
click at [636, 179] on link "Medical" at bounding box center [643, 178] width 61 height 39
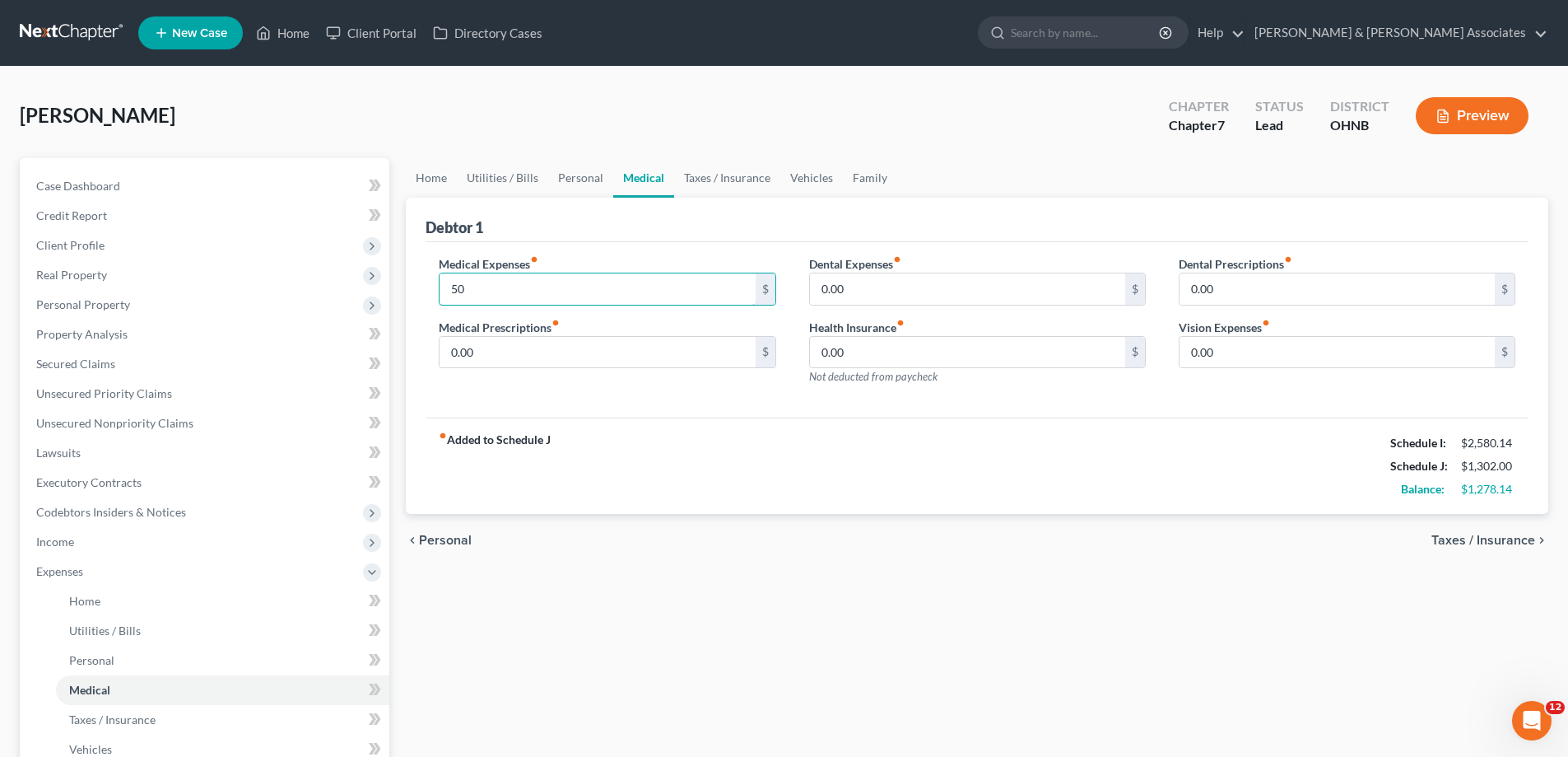
type input "50"
click at [741, 623] on div "Home Utilities / Bills Personal Medical Taxes / Insurance Vehicles Family Debto…" at bounding box center [977, 589] width 1159 height 862
click at [693, 173] on link "Taxes / Insurance" at bounding box center [727, 178] width 106 height 39
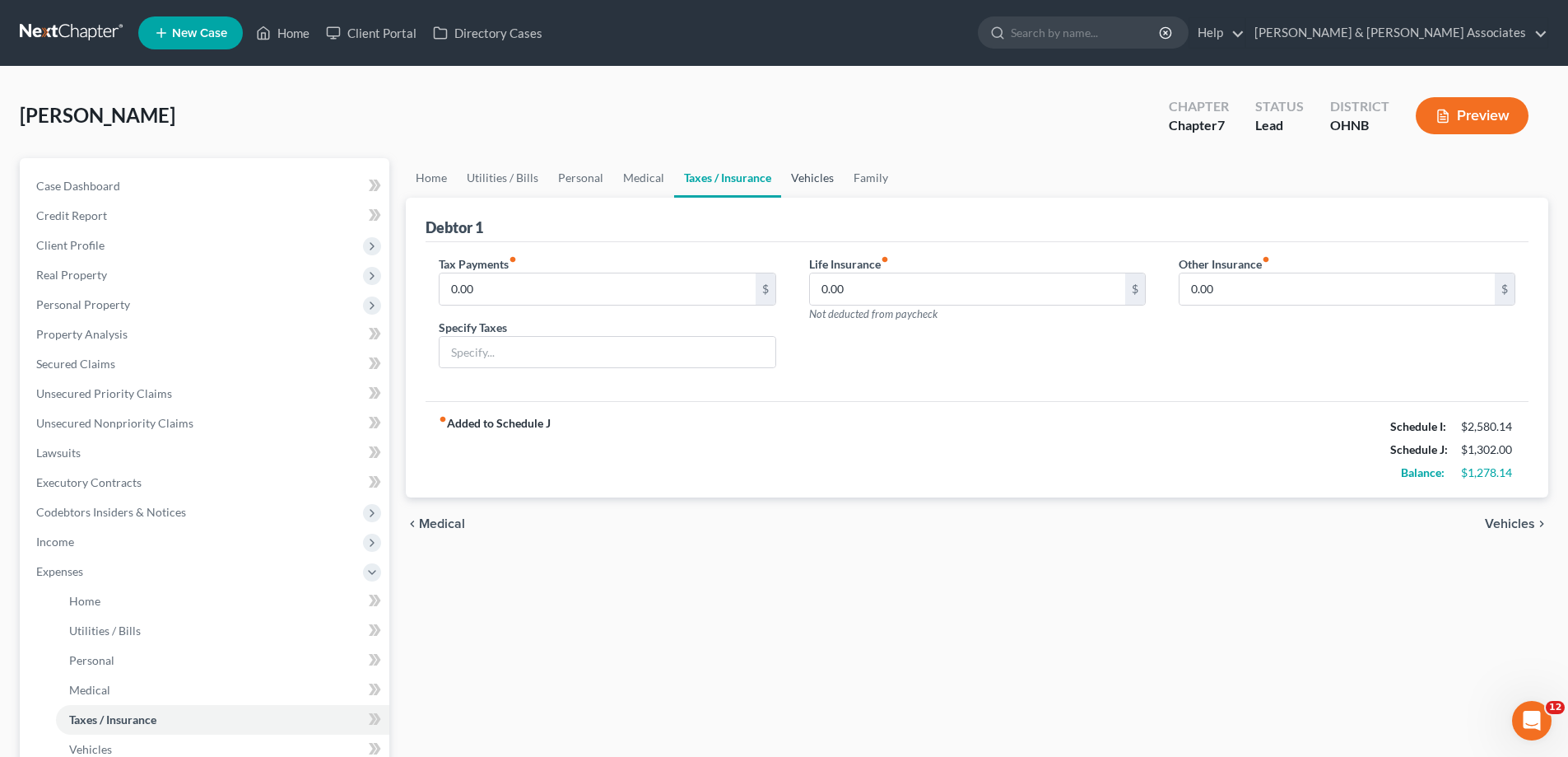
click at [789, 182] on link "Vehicles" at bounding box center [812, 178] width 62 height 39
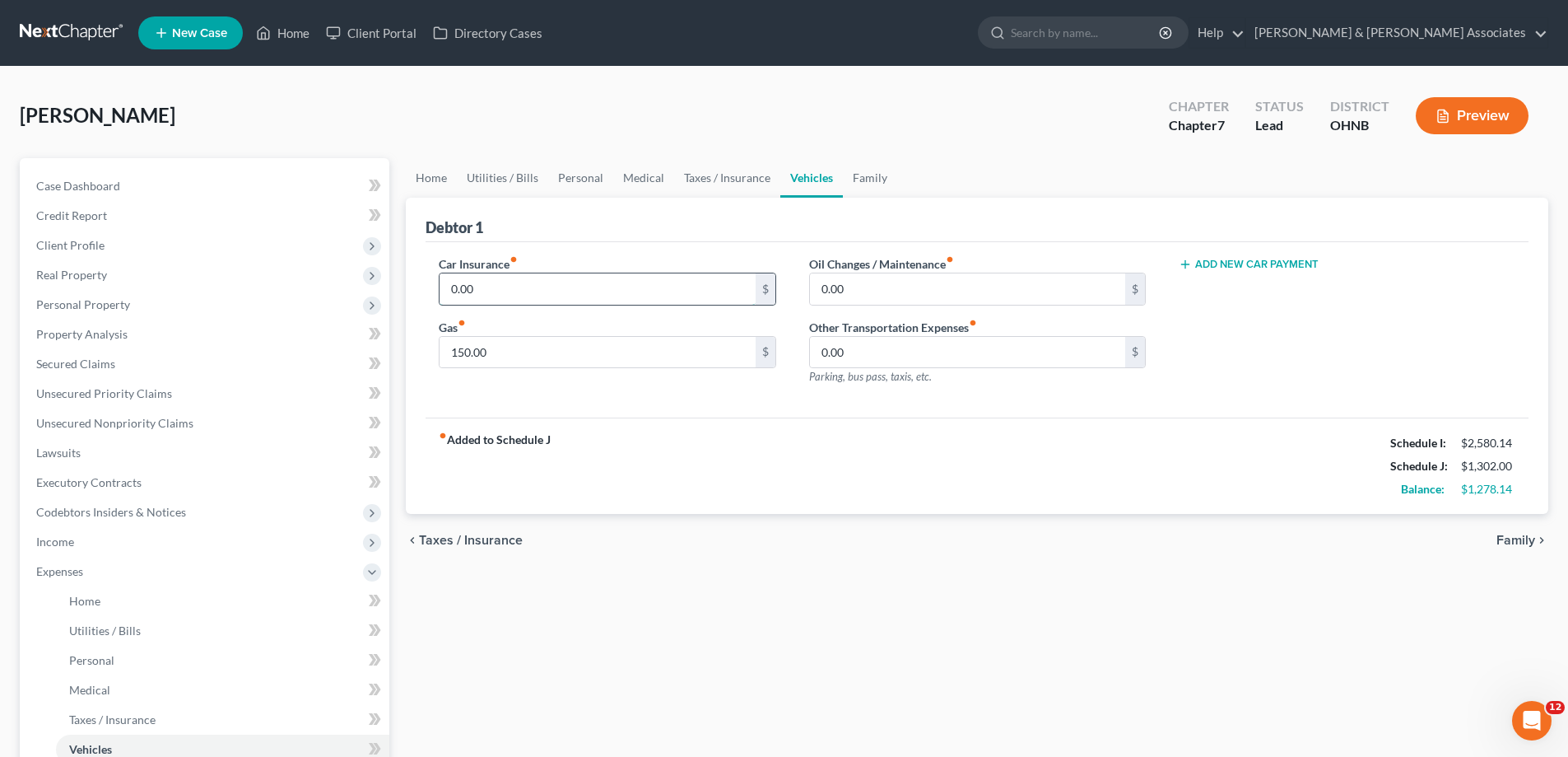
click at [593, 290] on input "0.00" at bounding box center [597, 289] width 315 height 32
type input "156"
drag, startPoint x: 892, startPoint y: 292, endPoint x: 883, endPoint y: 295, distance: 9.5
click at [892, 292] on input "0.00" at bounding box center [968, 289] width 315 height 32
type input "50"
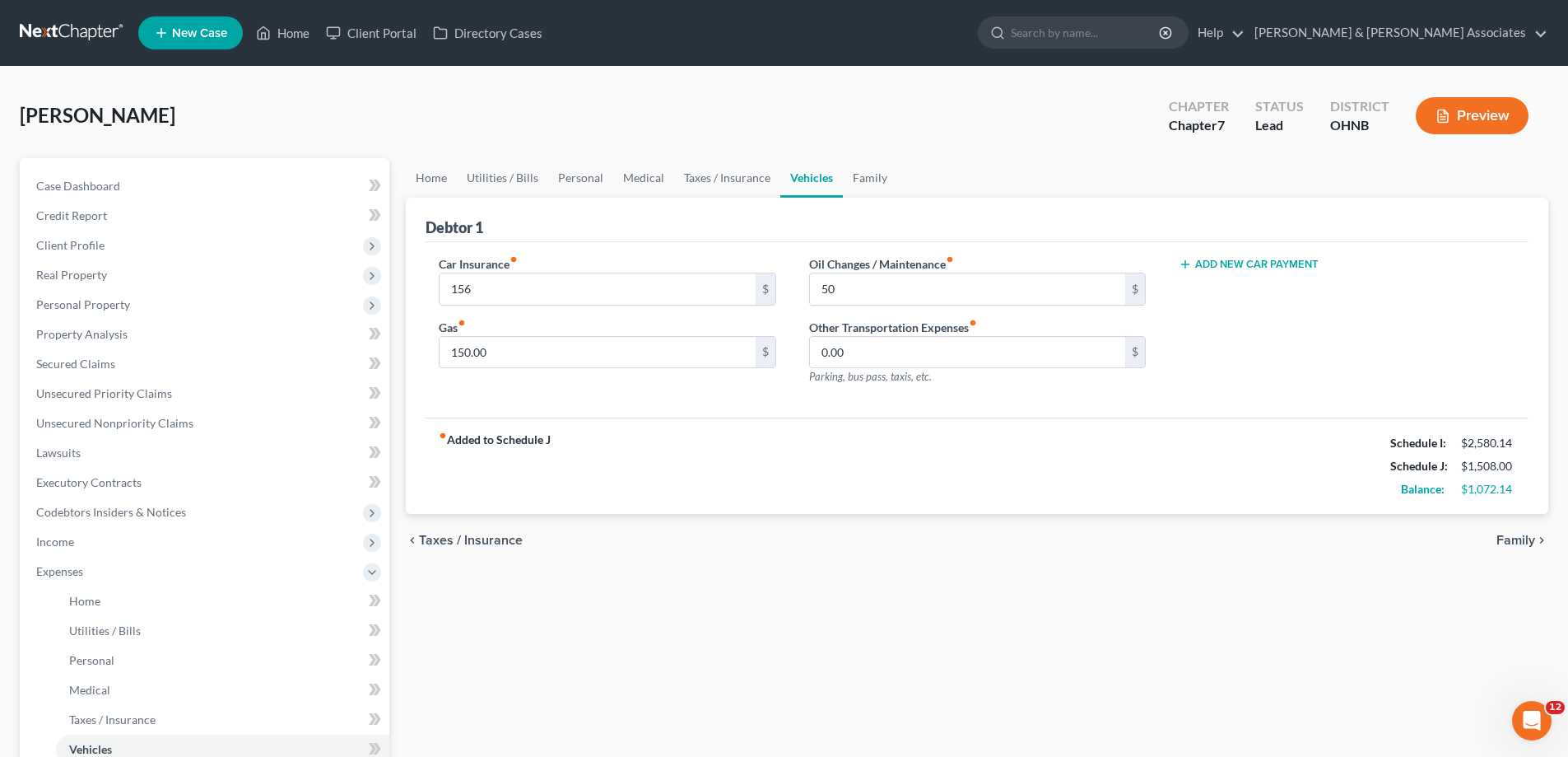
click at [965, 514] on div "fiber_manual_record Added to Schedule J Schedule I: $2,580.14 Schedule J: $1,50…" at bounding box center [977, 466] width 1103 height 97
click at [740, 183] on link "Taxes / Insurance" at bounding box center [727, 178] width 106 height 39
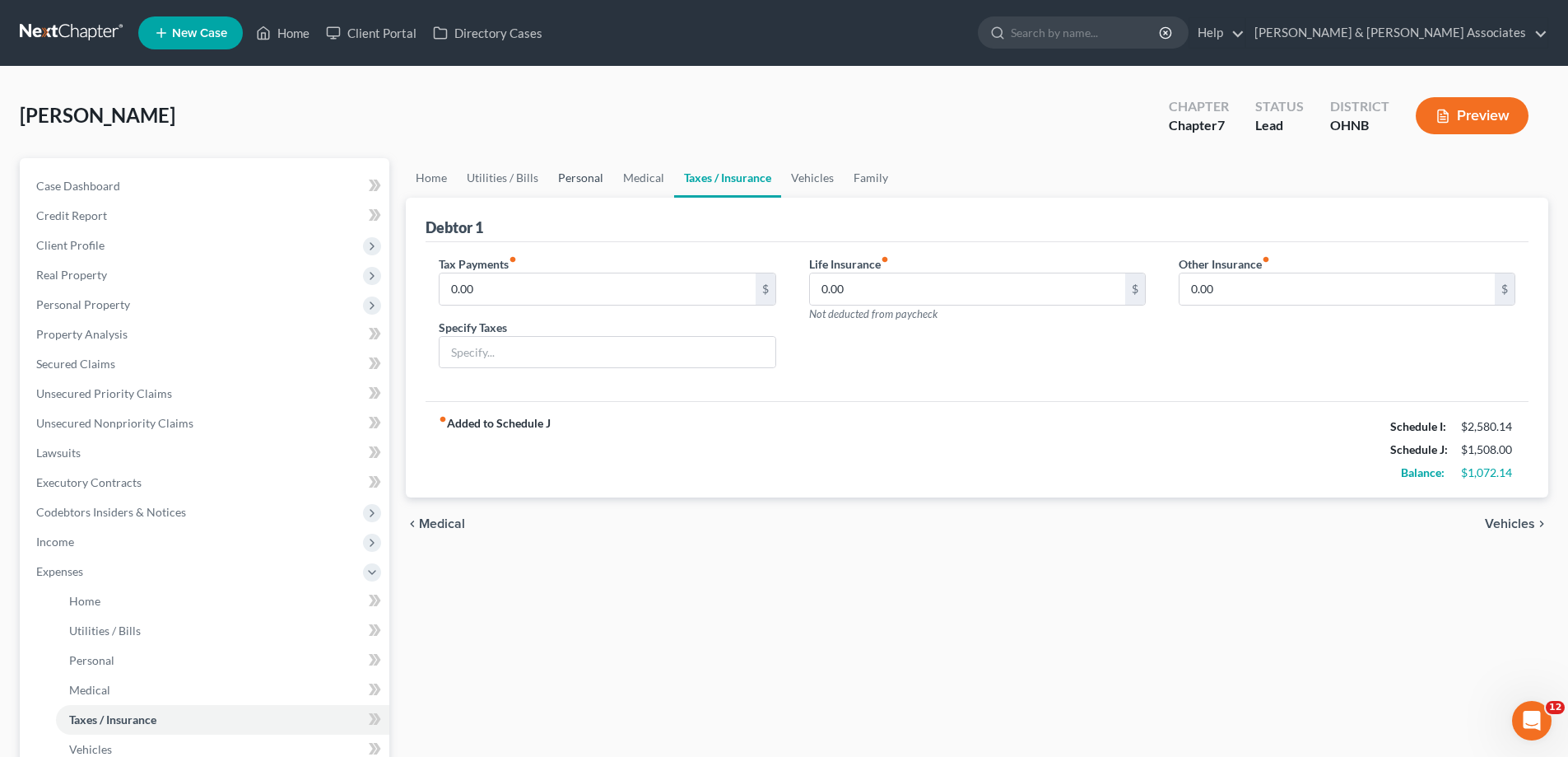
click at [567, 185] on link "Personal" at bounding box center [581, 178] width 65 height 39
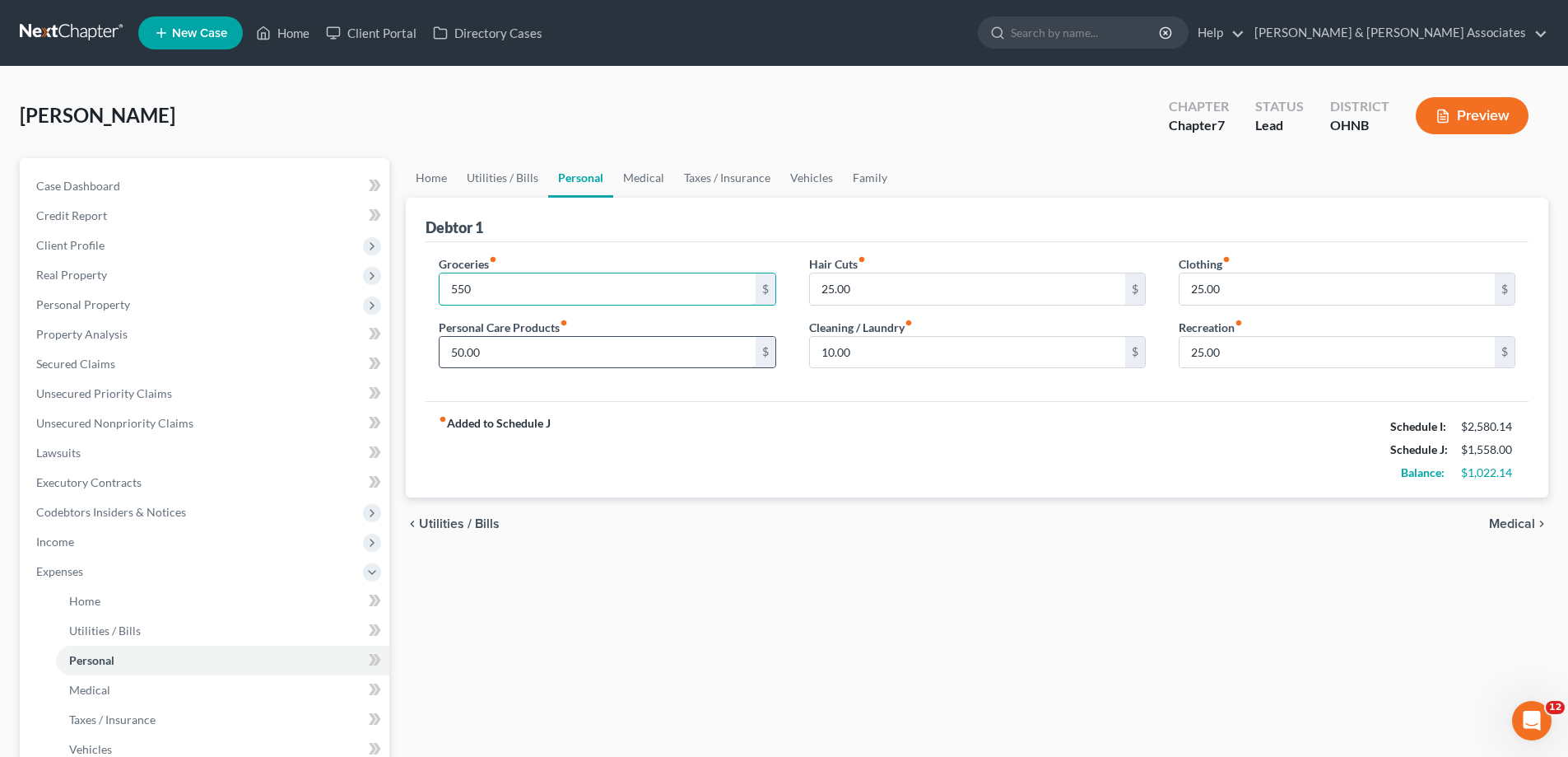
type input "550"
drag, startPoint x: 703, startPoint y: 358, endPoint x: 746, endPoint y: 344, distance: 45.2
click at [704, 358] on input "50.00" at bounding box center [597, 352] width 315 height 32
type input "50"
drag, startPoint x: 990, startPoint y: 347, endPoint x: 984, endPoint y: 355, distance: 10.0
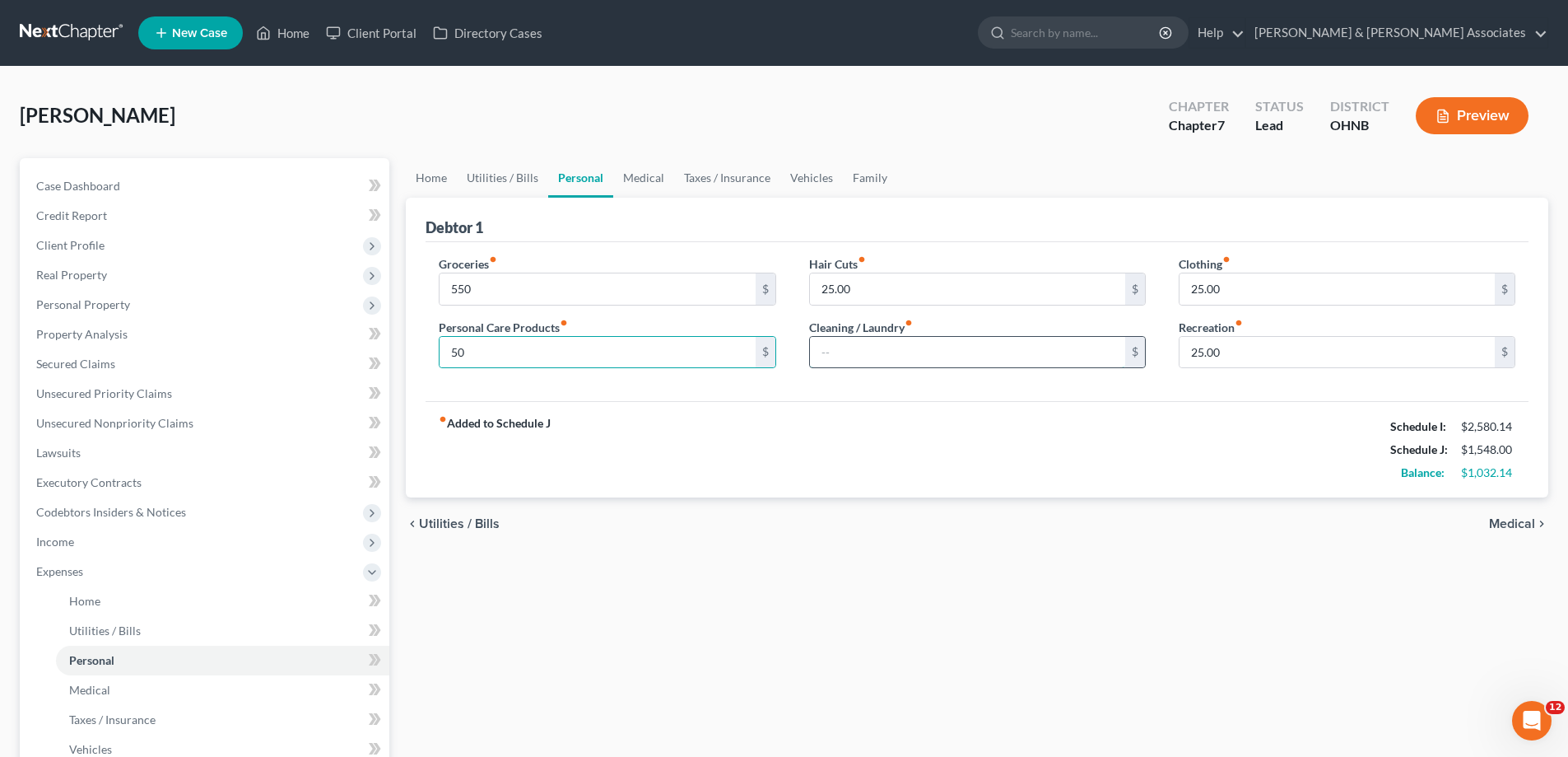
click at [990, 349] on input "text" at bounding box center [968, 352] width 315 height 32
type input "25"
click at [1253, 355] on input "25.00" at bounding box center [1337, 352] width 315 height 32
type input "50"
click at [1202, 495] on div "fiber_manual_record Added to Schedule J Schedule I: $2,580.14 Schedule J: $1,59…" at bounding box center [977, 449] width 1103 height 97
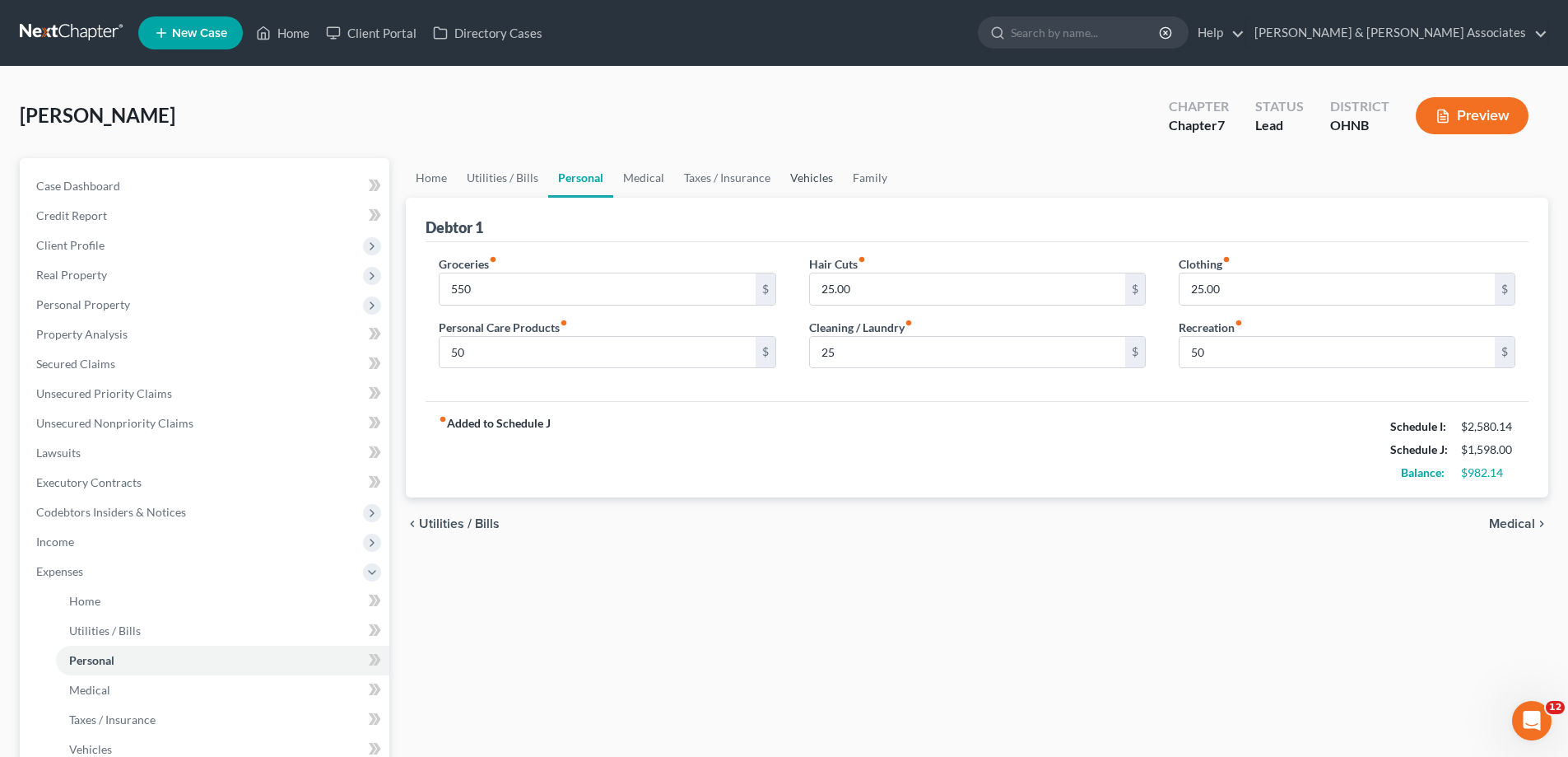
click at [810, 185] on link "Vehicles" at bounding box center [811, 178] width 62 height 39
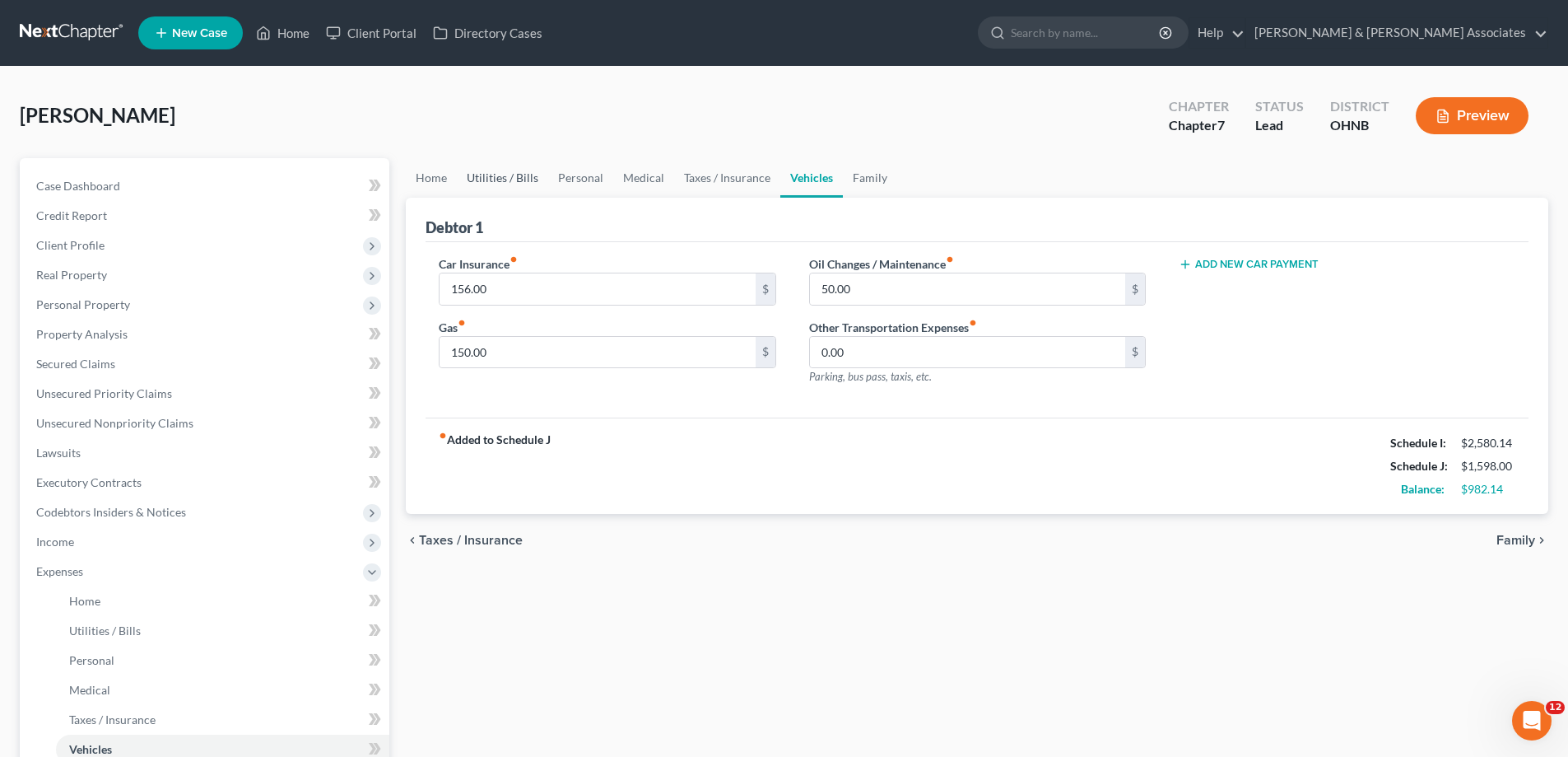
click at [514, 172] on link "Utilities / Bills" at bounding box center [502, 178] width 91 height 39
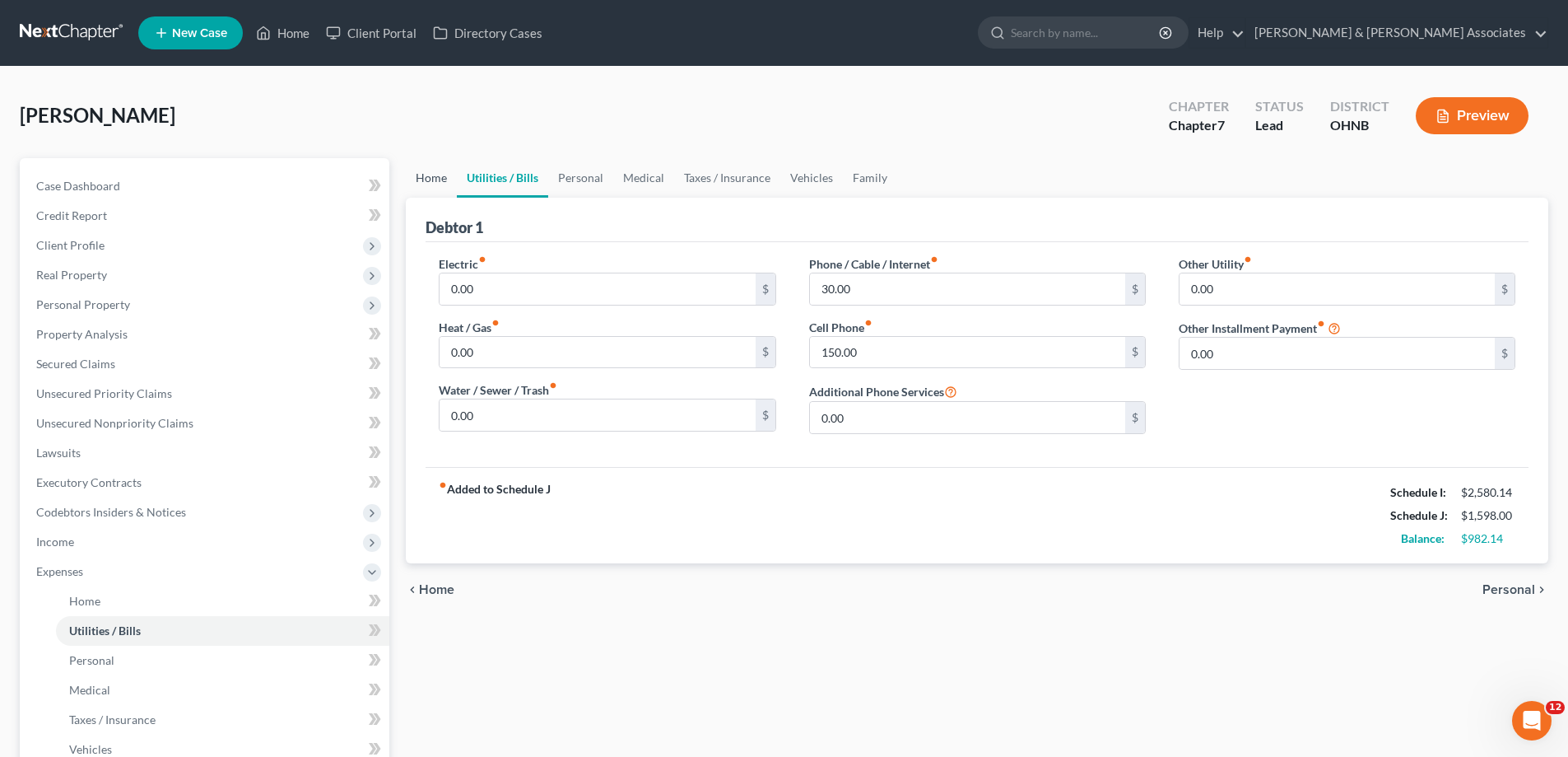
click at [425, 168] on link "Home" at bounding box center [431, 178] width 51 height 39
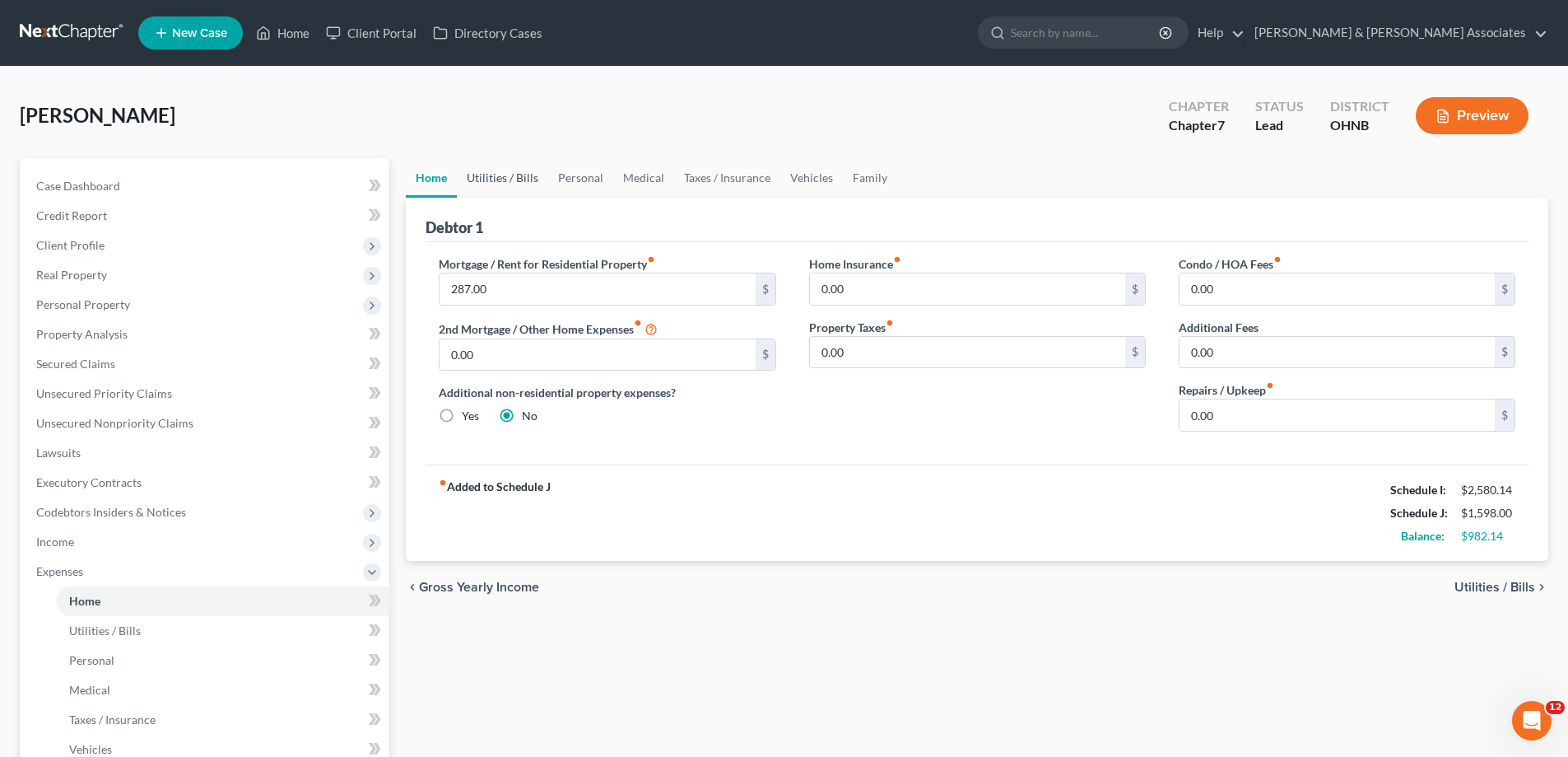
click at [500, 180] on link "Utilities / Bills" at bounding box center [502, 178] width 91 height 39
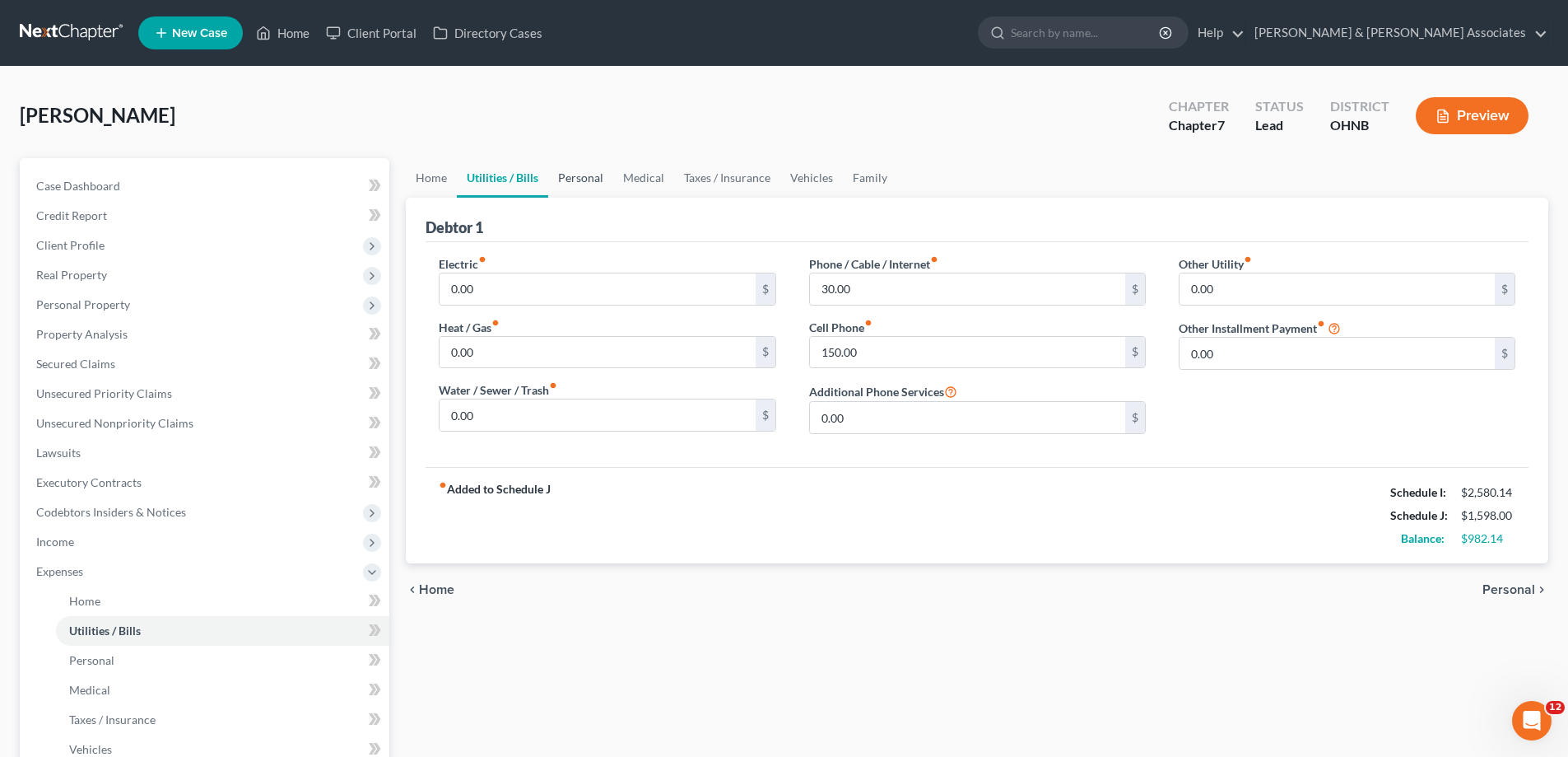
click at [577, 177] on link "Personal" at bounding box center [581, 178] width 65 height 39
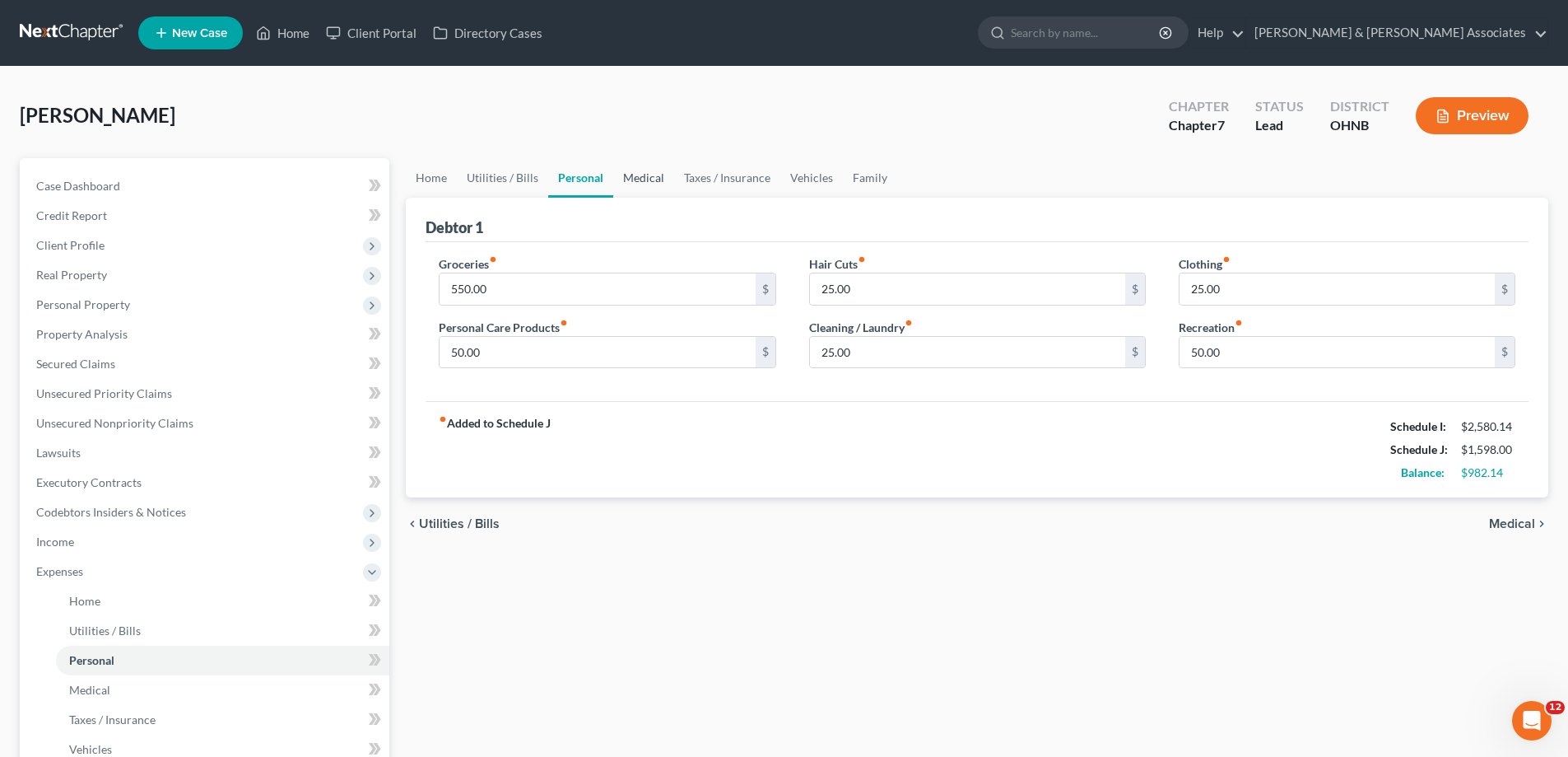
click at [650, 181] on link "Medical" at bounding box center [643, 178] width 61 height 39
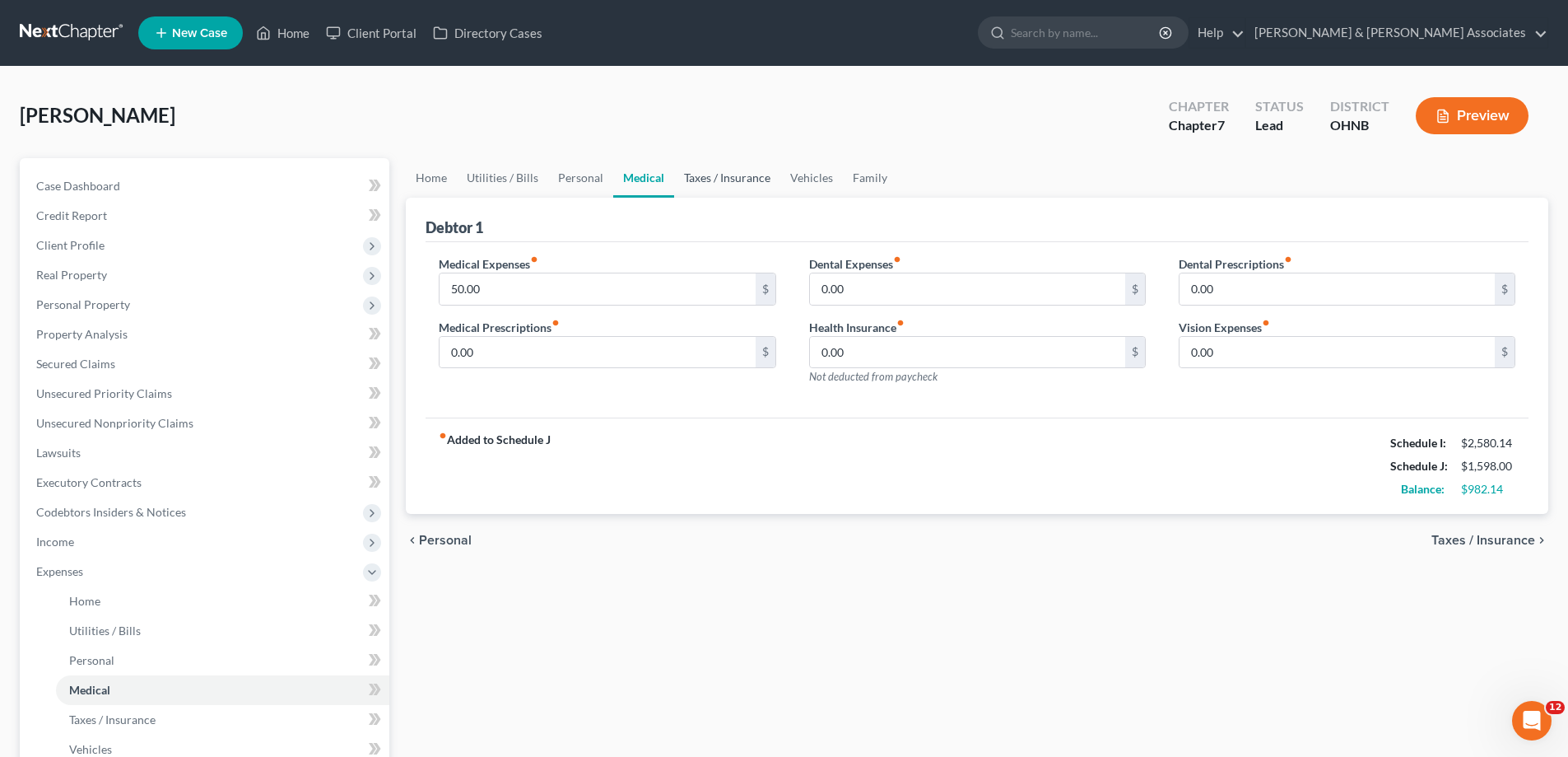
click at [713, 178] on link "Taxes / Insurance" at bounding box center [727, 178] width 106 height 39
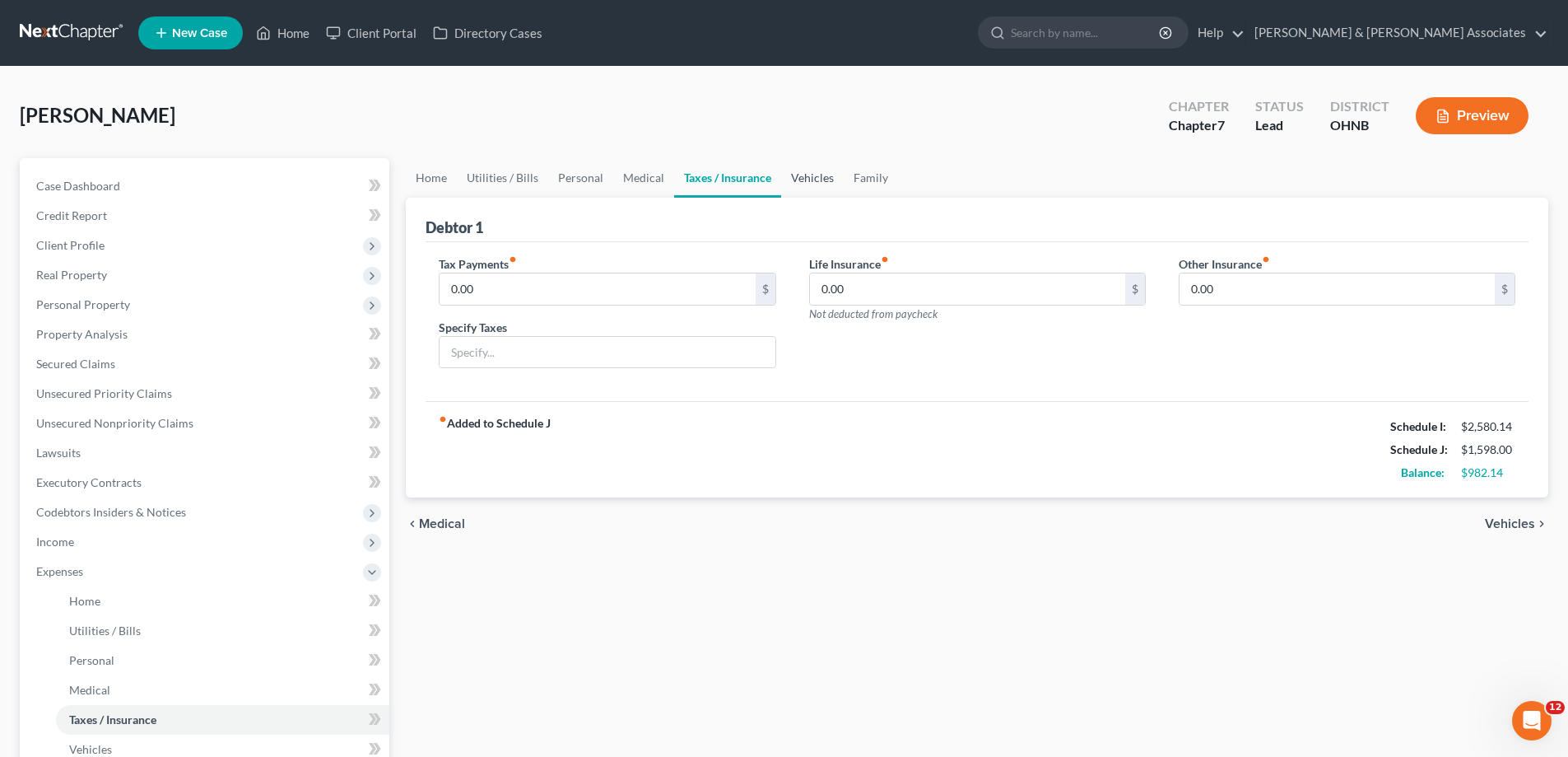
click at [809, 181] on link "Vehicles" at bounding box center [812, 178] width 62 height 39
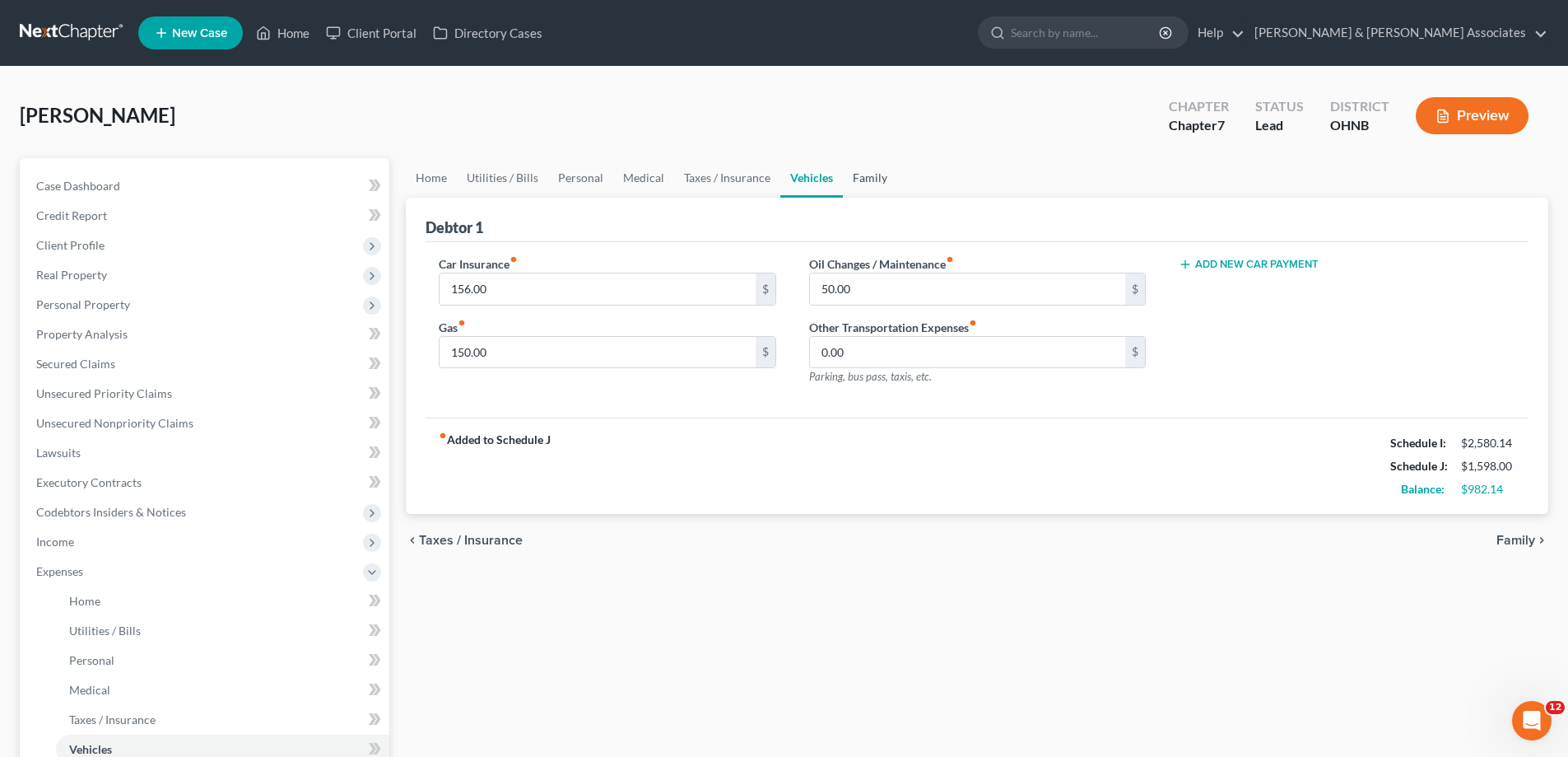
drag, startPoint x: 869, startPoint y: 187, endPoint x: 875, endPoint y: 195, distance: 10.0
click at [869, 188] on link "Family" at bounding box center [870, 178] width 55 height 39
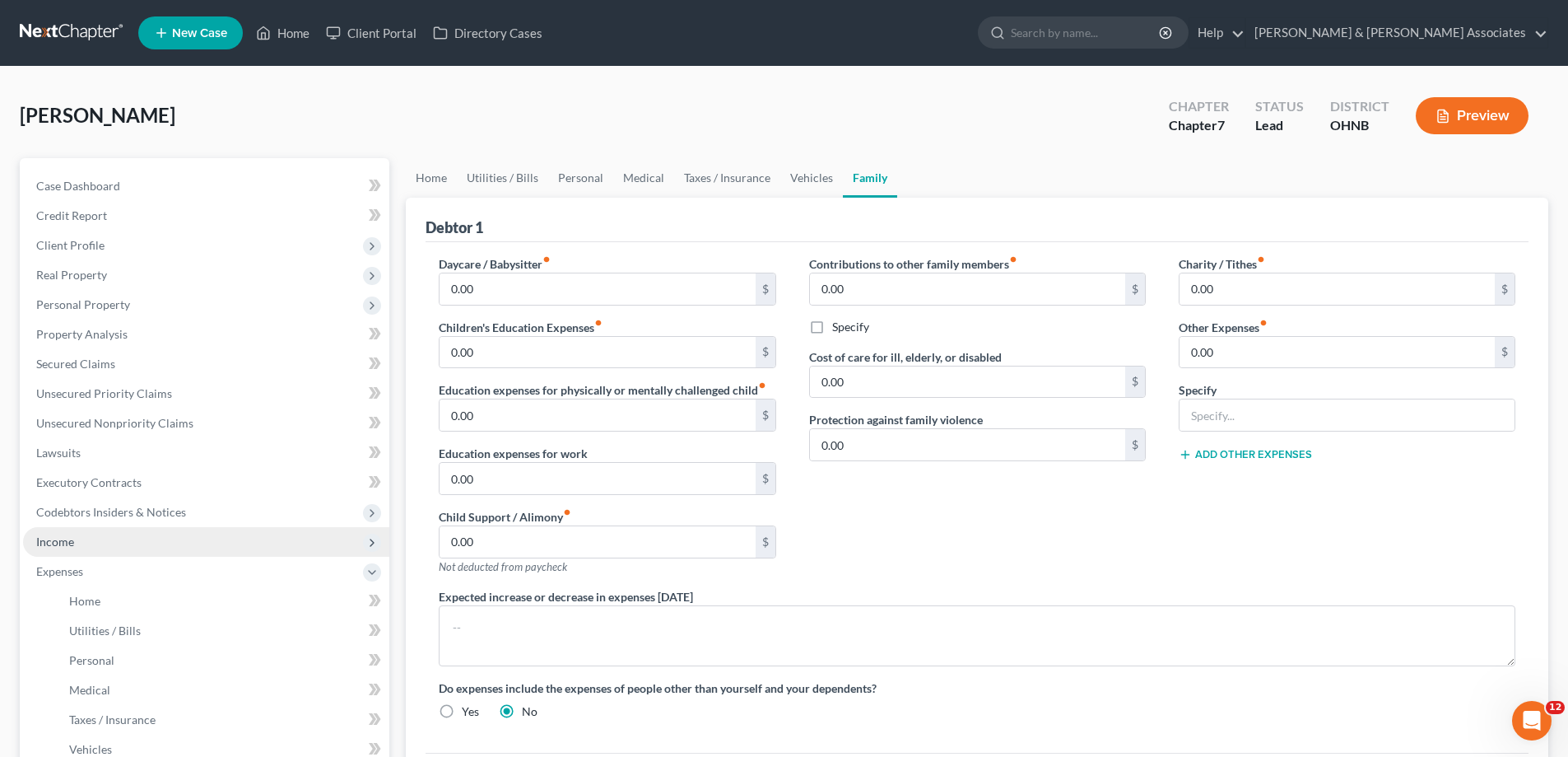
click at [126, 542] on span "Income" at bounding box center [206, 542] width 366 height 30
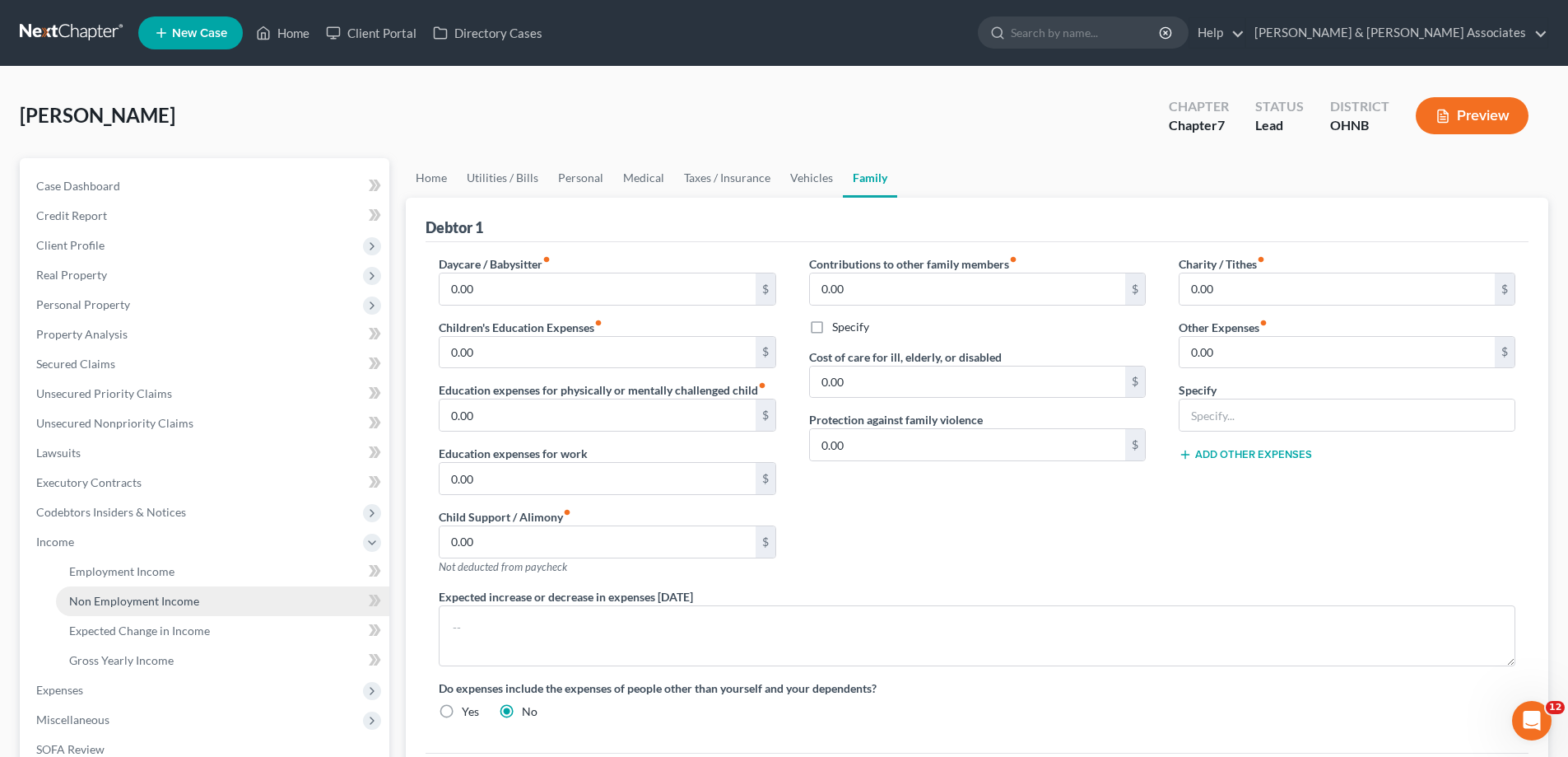
click at [170, 602] on span "Non Employment Income" at bounding box center [134, 601] width 130 height 14
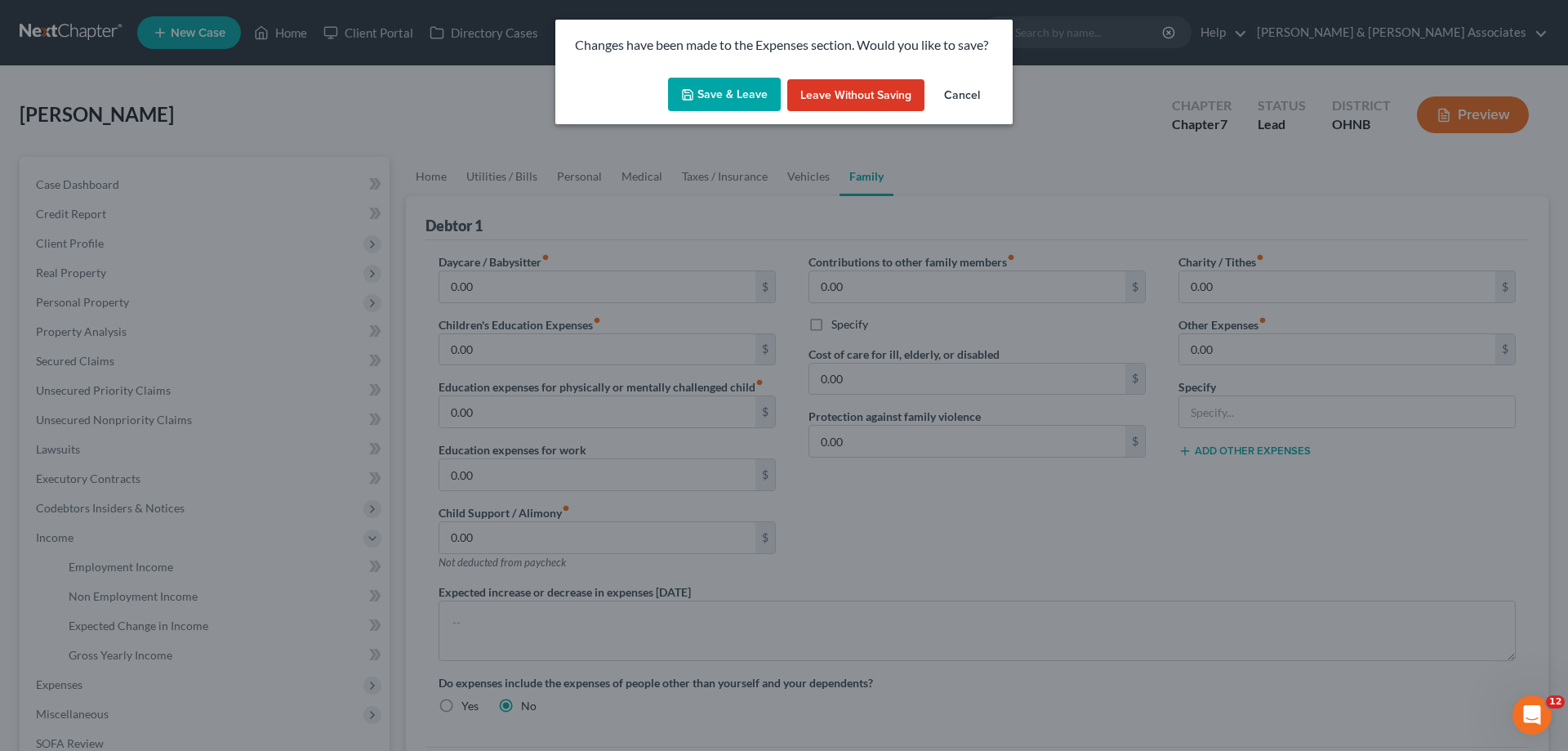
drag, startPoint x: 730, startPoint y: 96, endPoint x: 768, endPoint y: 145, distance: 62.0
click at [731, 97] on button "Save & Leave" at bounding box center [724, 95] width 113 height 34
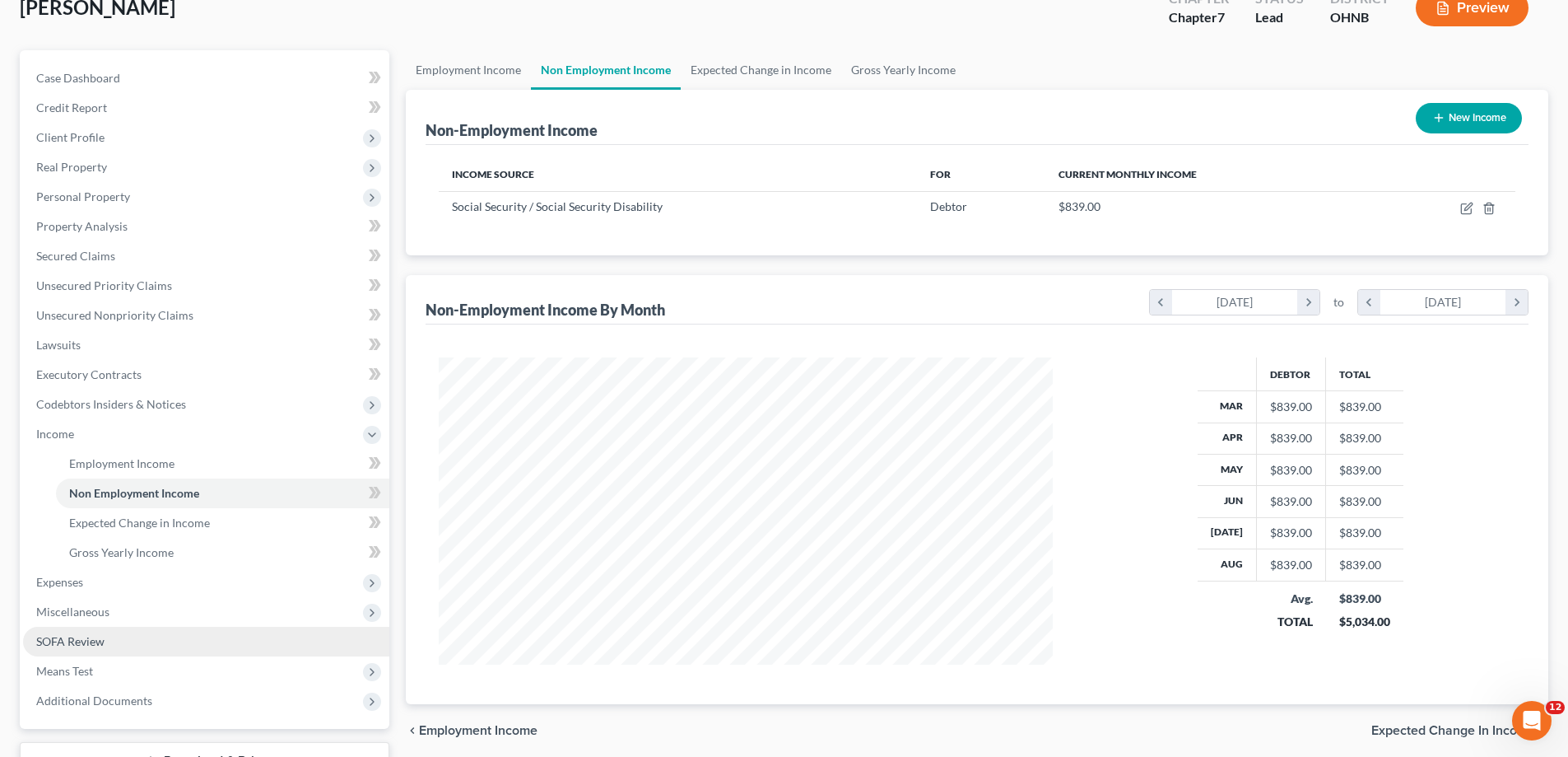
scroll to position [238, 0]
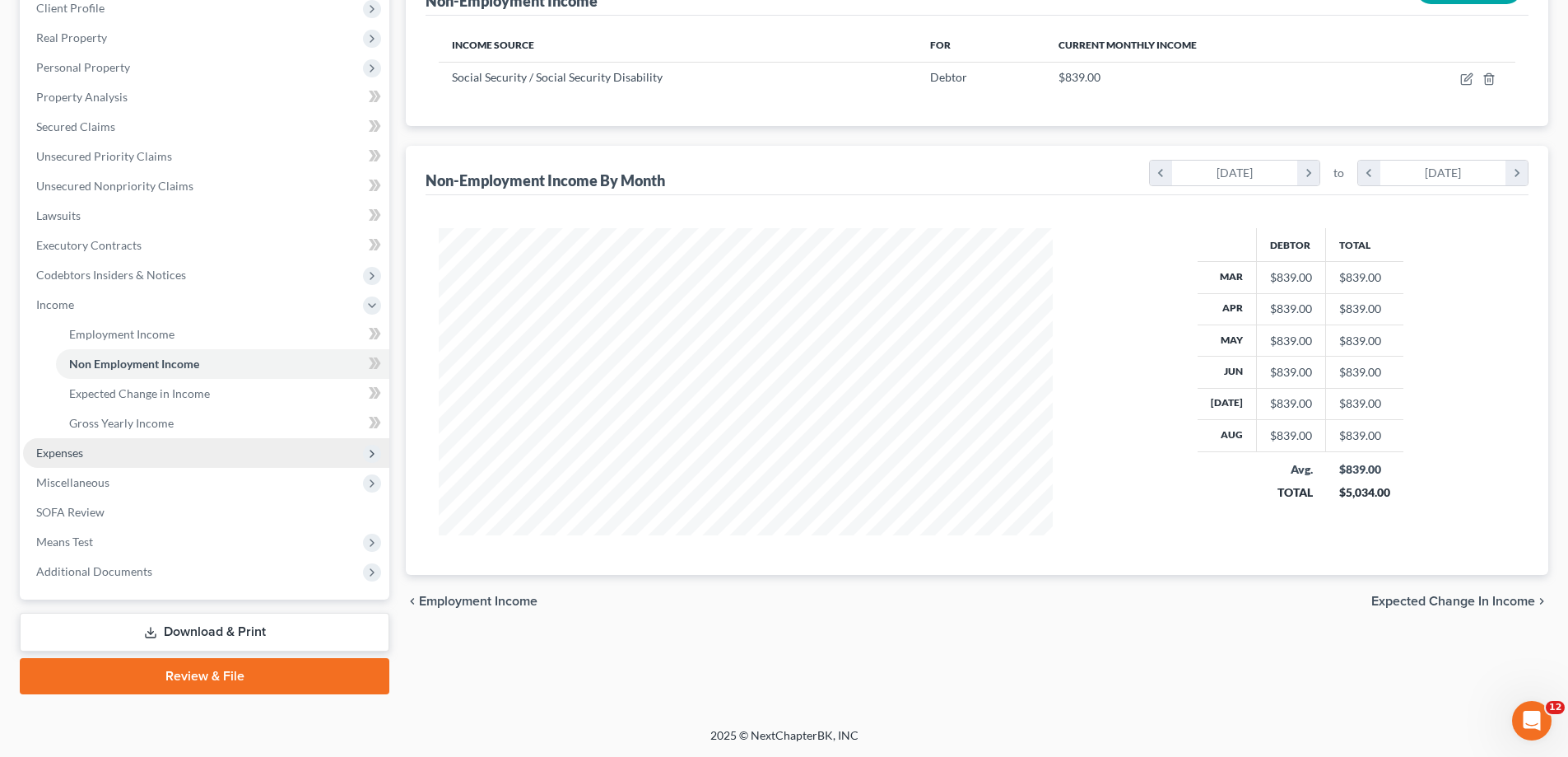
click at [120, 452] on span "Expenses" at bounding box center [206, 453] width 366 height 30
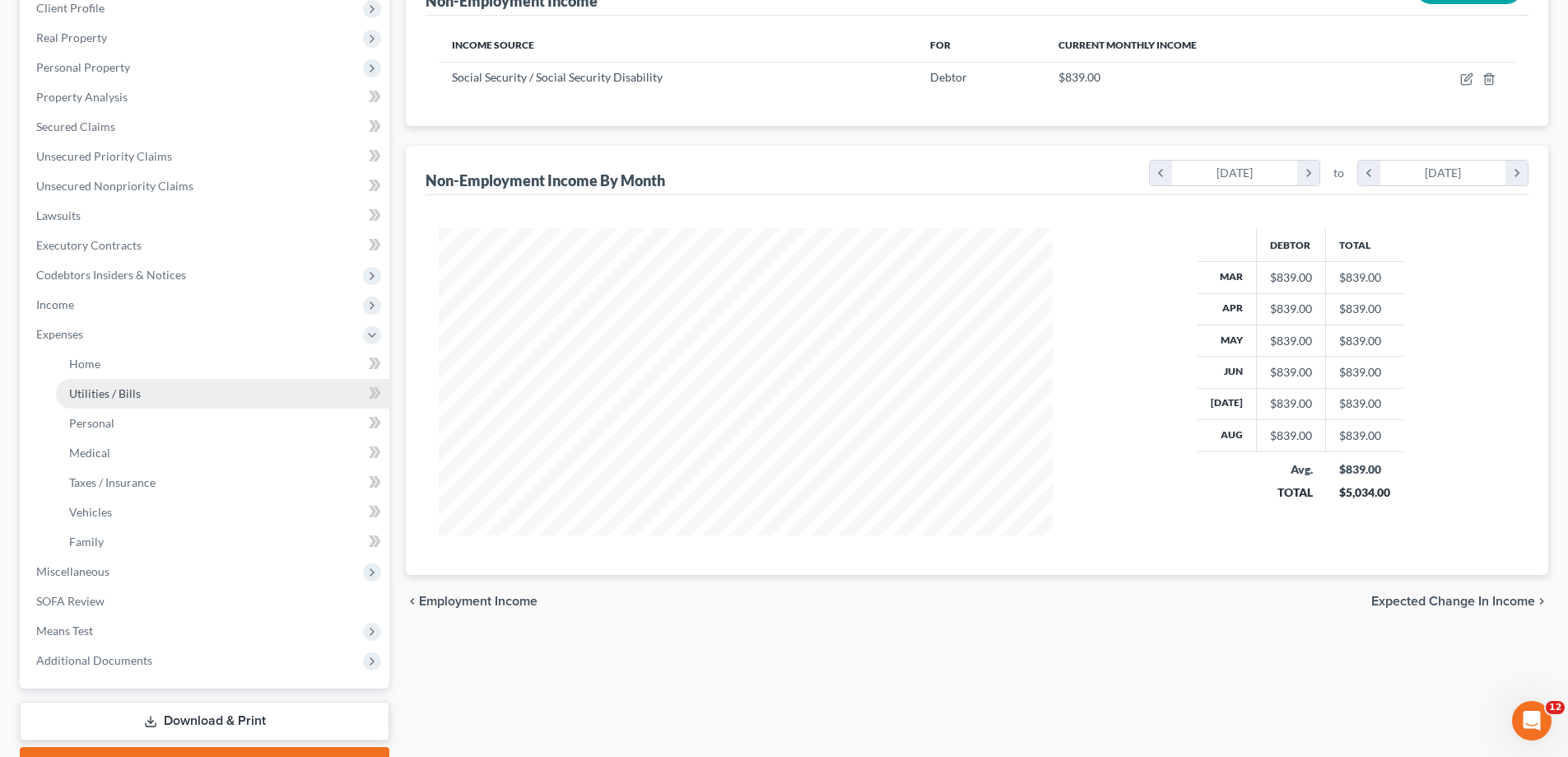
click at [108, 399] on span "Utilities / Bills" at bounding box center [105, 393] width 72 height 14
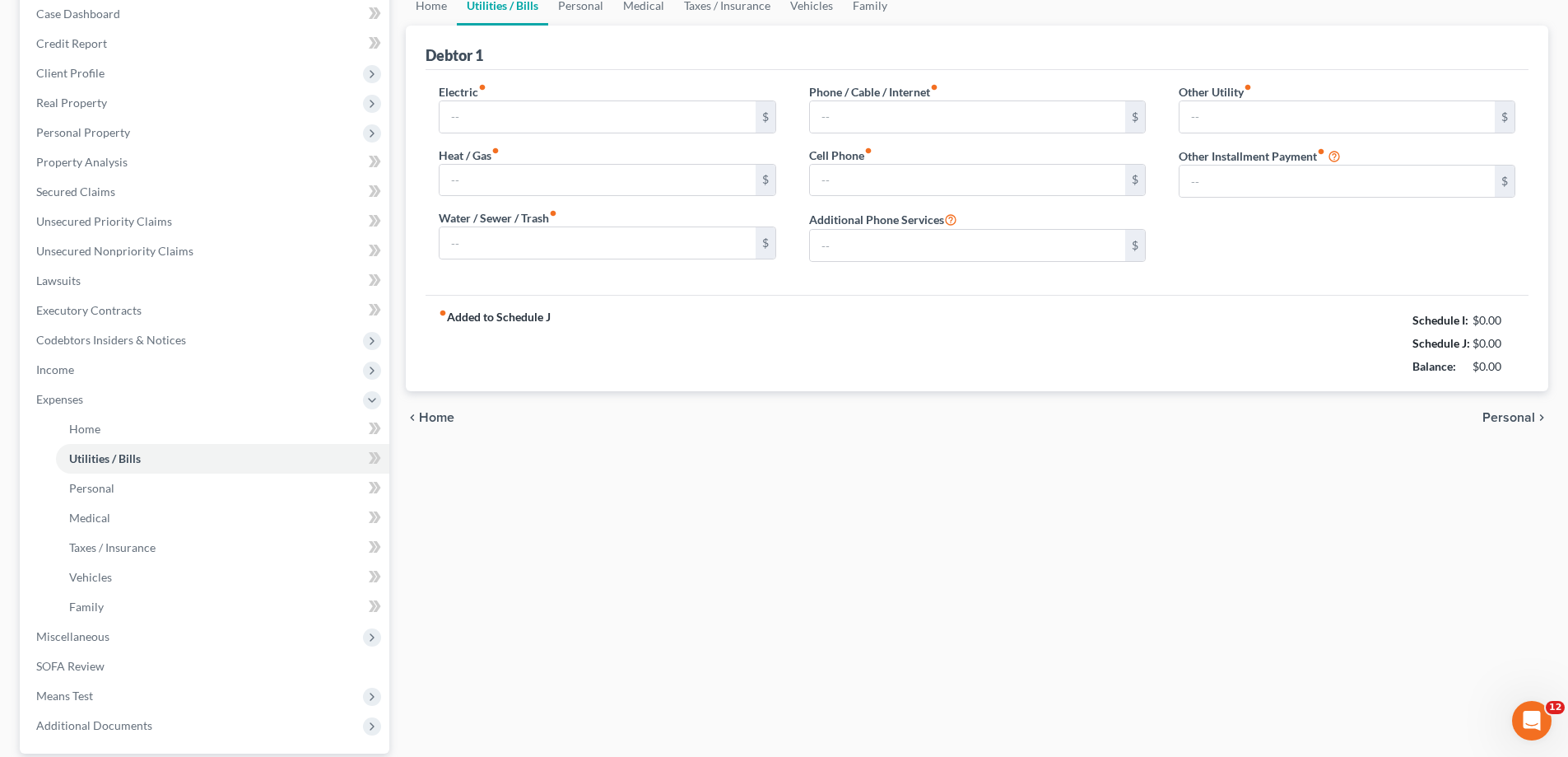
type input "0.00"
type input "30.00"
type input "150.00"
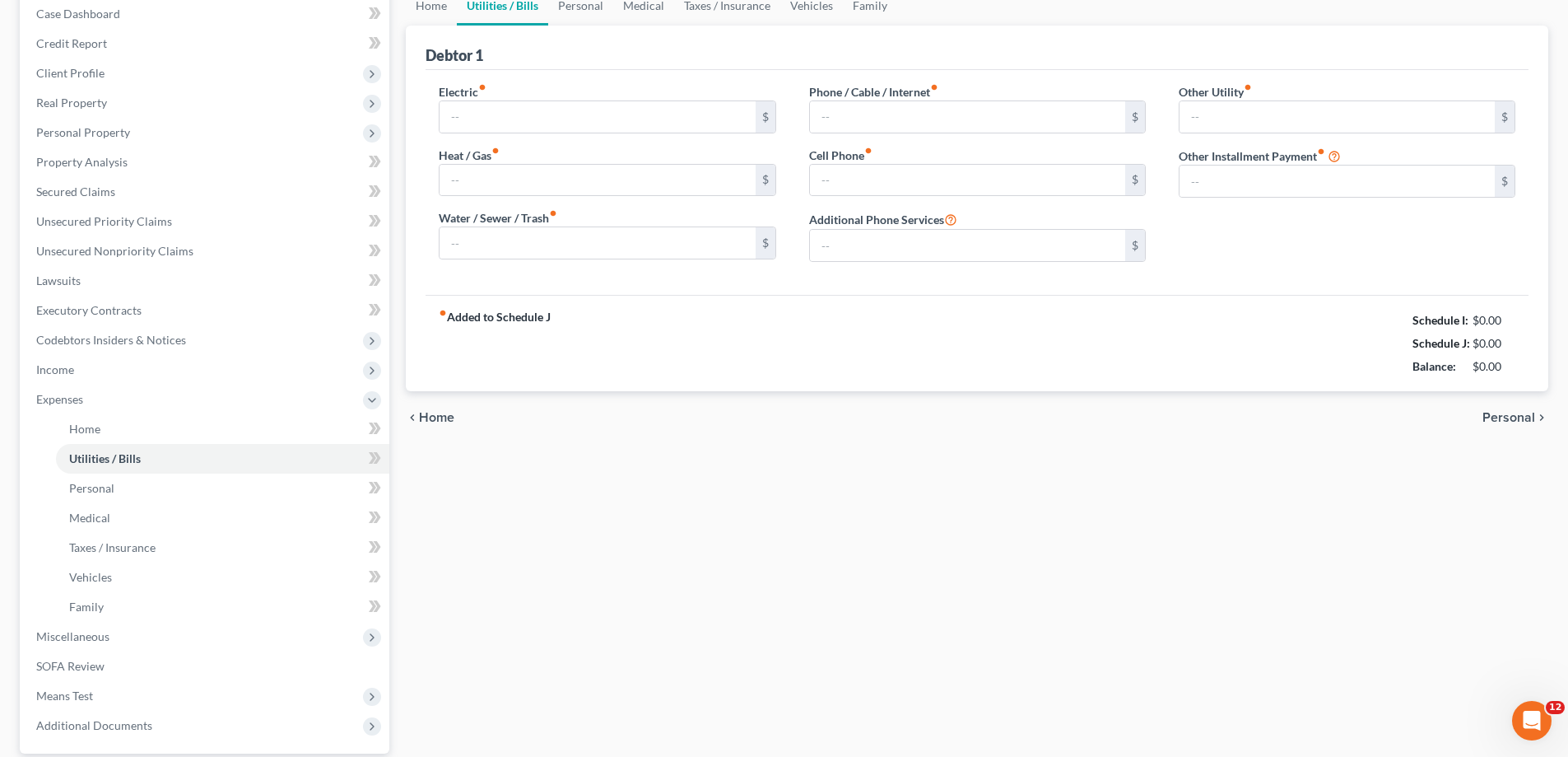
type input "0.00"
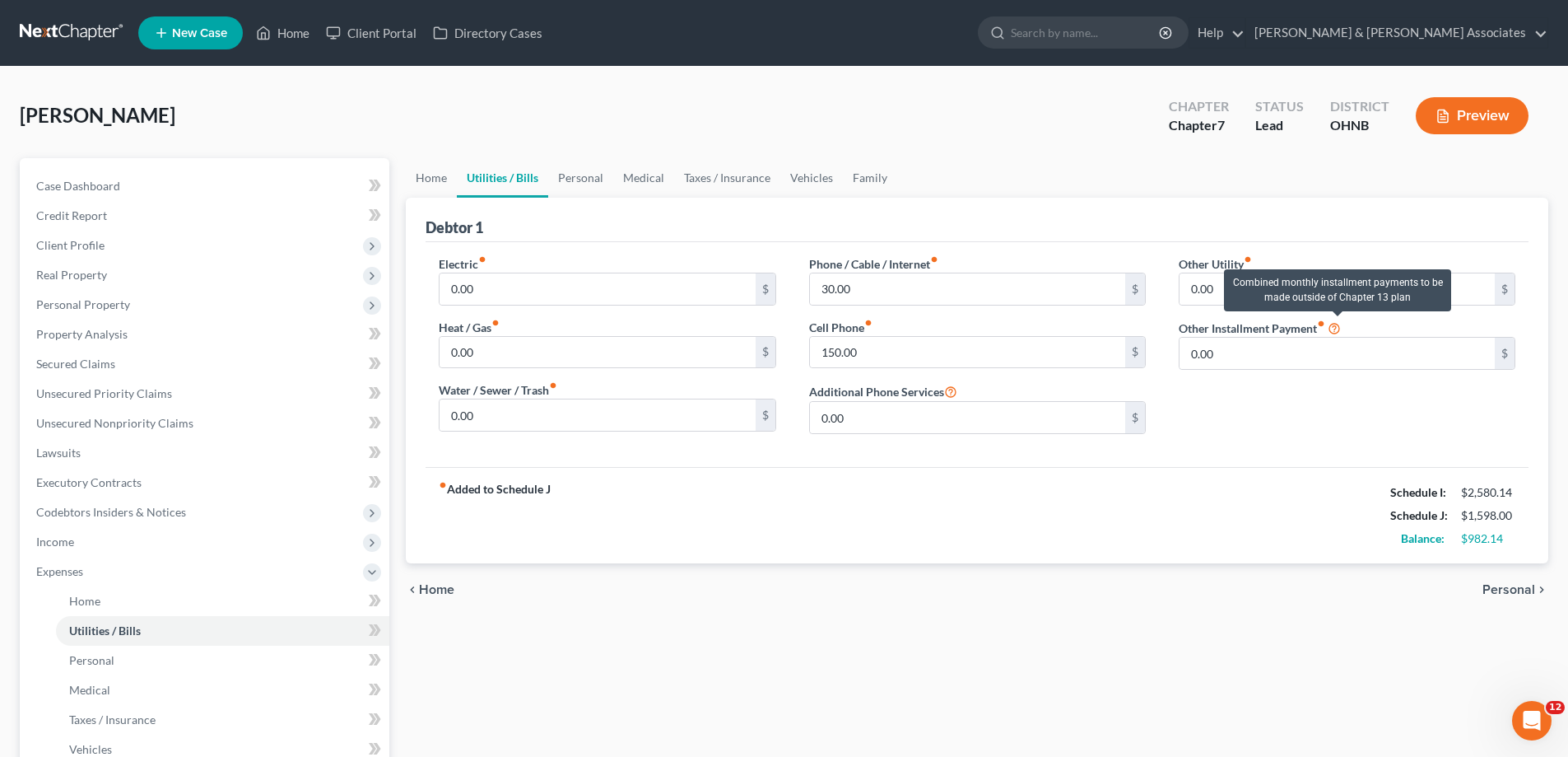
click at [1334, 330] on icon at bounding box center [1334, 327] width 13 height 15
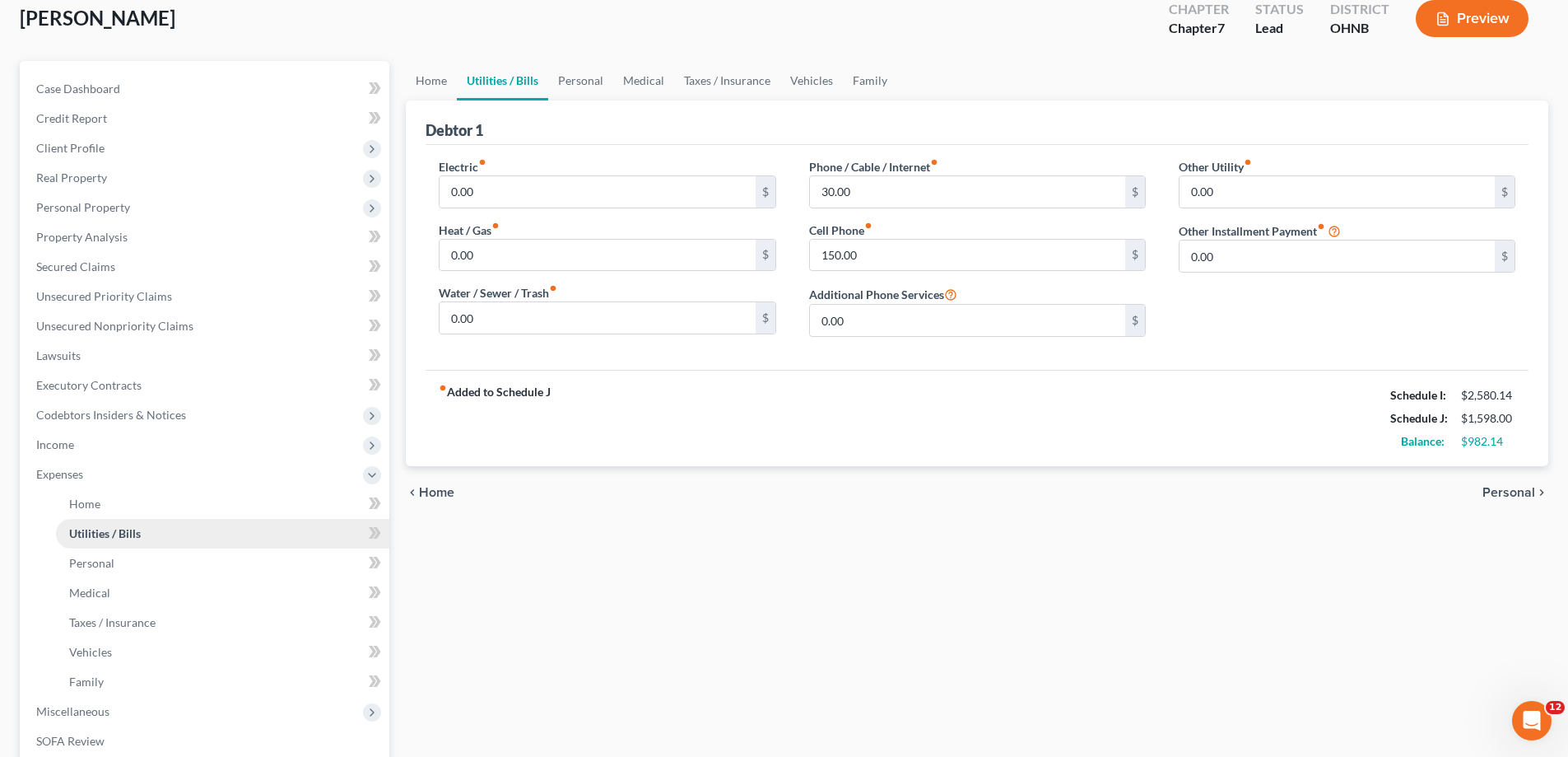
scroll to position [79, 0]
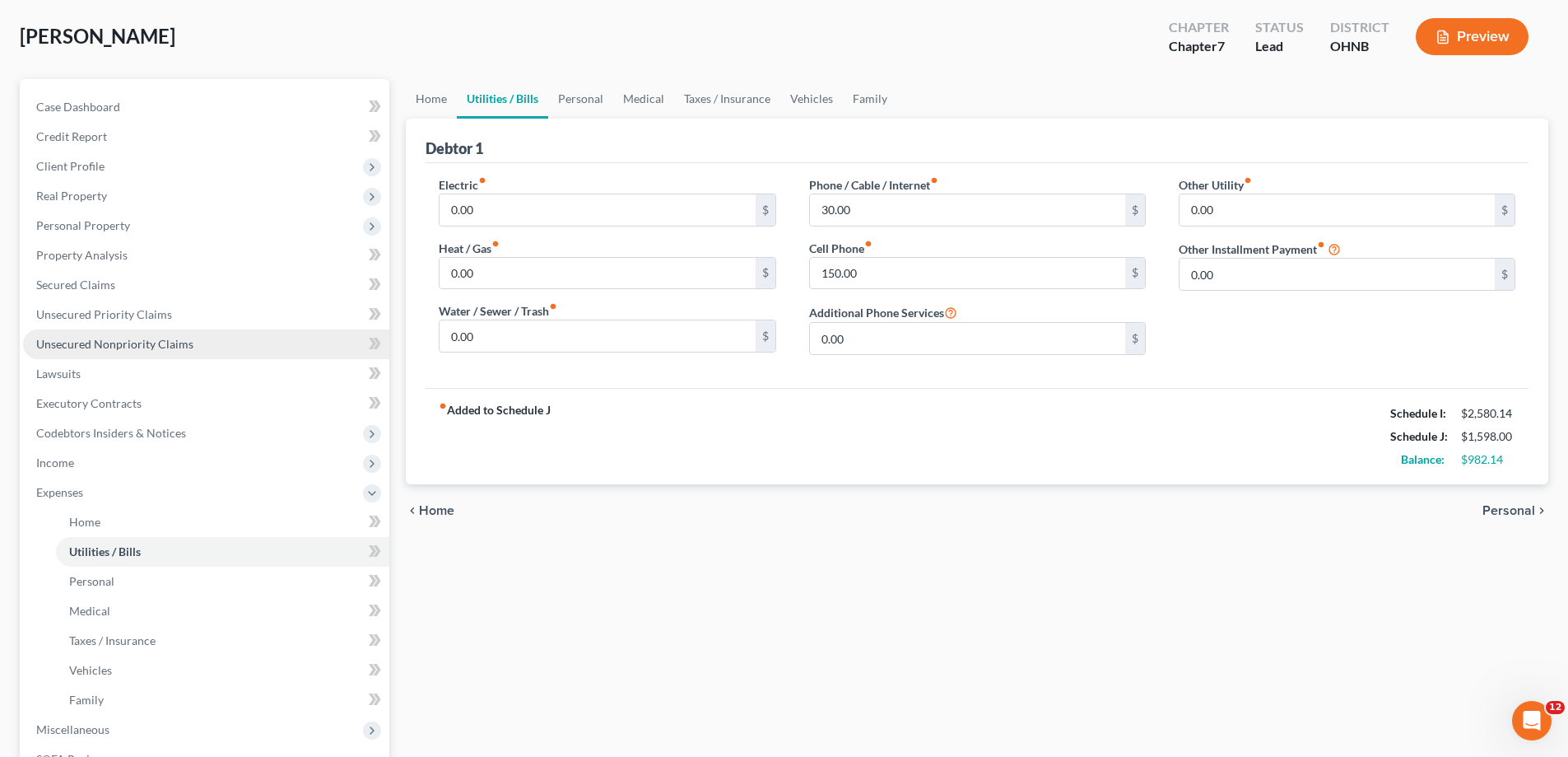
click at [156, 342] on span "Unsecured Nonpriority Claims" at bounding box center [114, 343] width 157 height 14
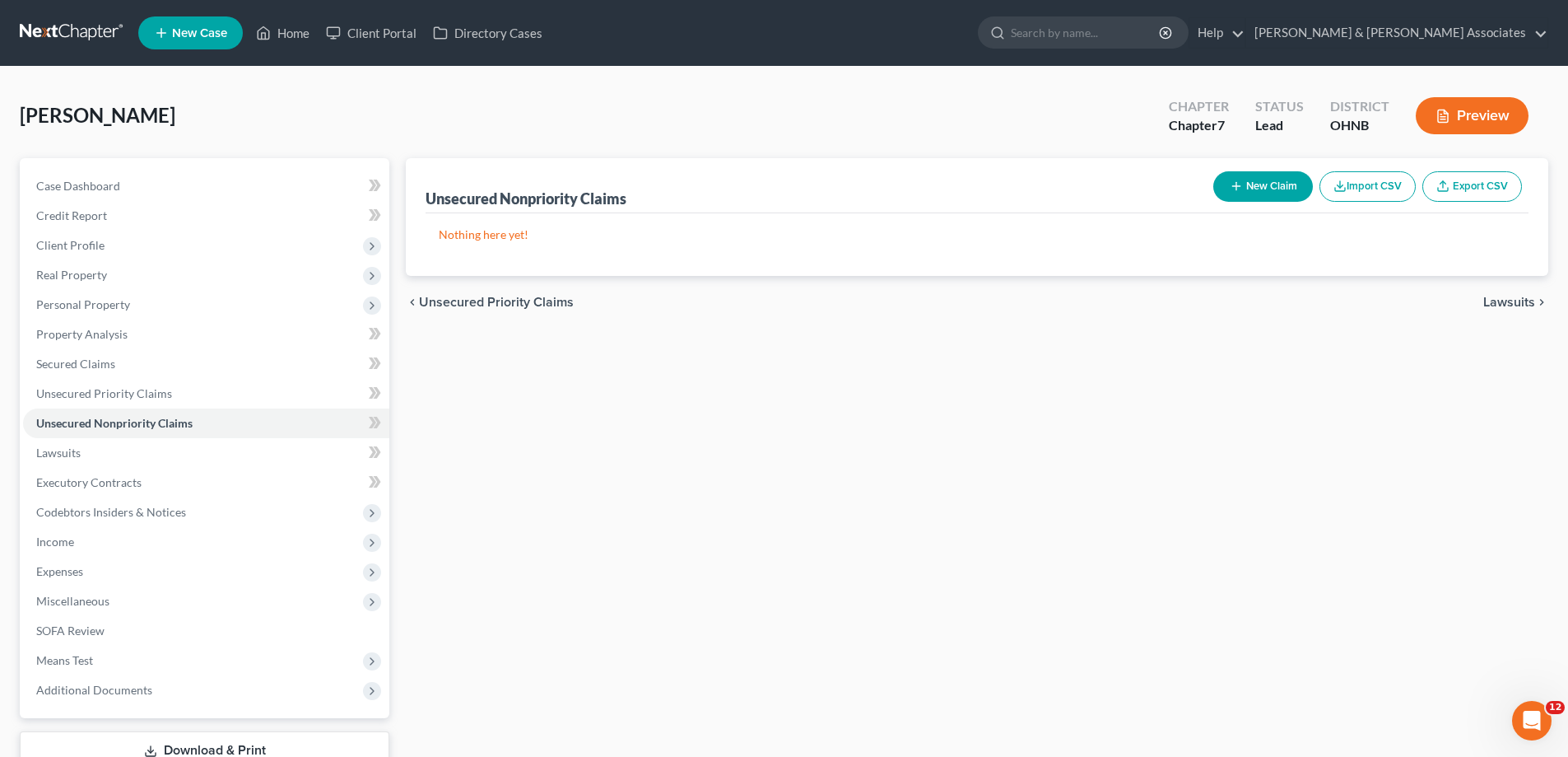
click at [1253, 179] on button "New Claim" at bounding box center [1263, 187] width 100 height 31
select select "0"
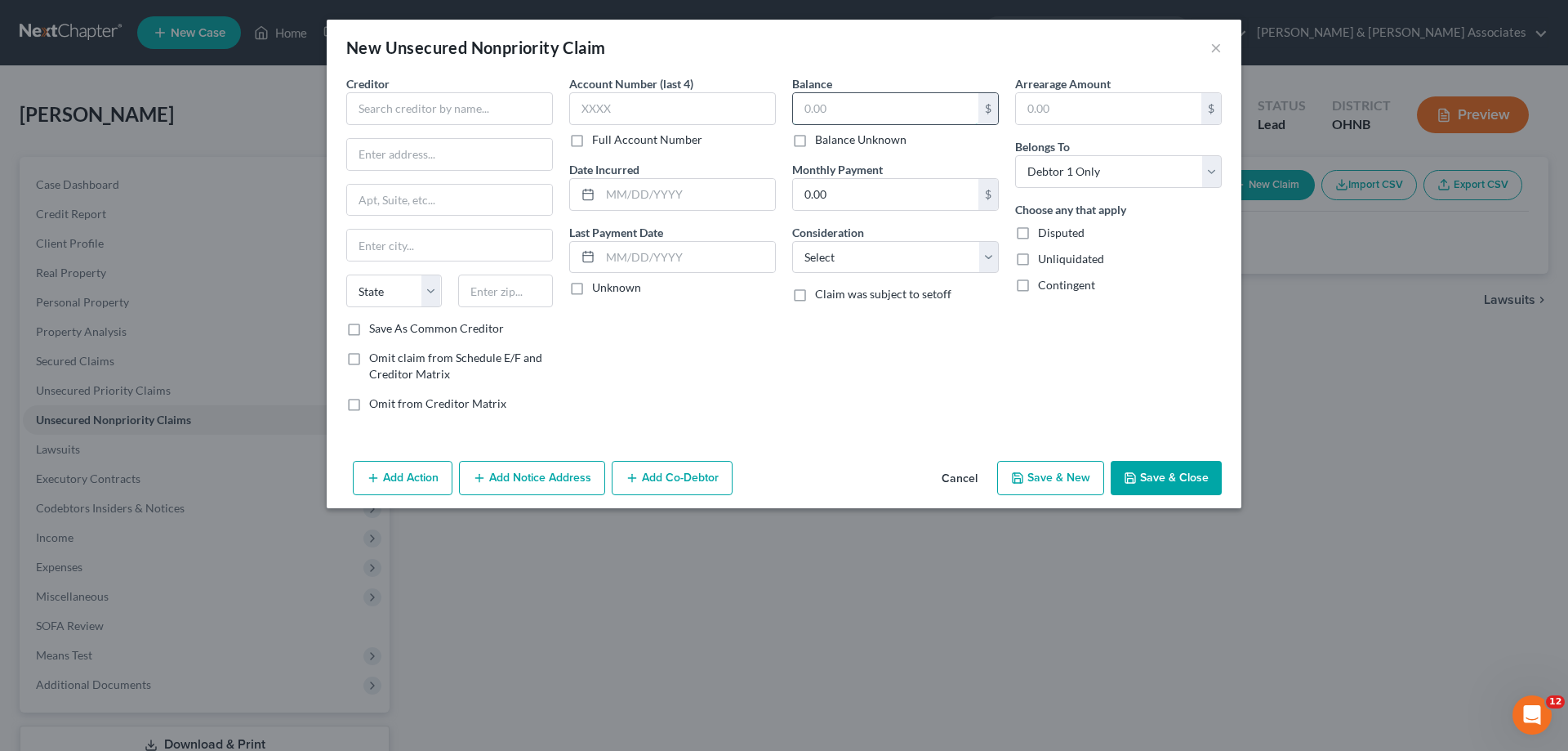
click at [882, 108] on input "text" at bounding box center [885, 108] width 186 height 31
type input "538"
click at [884, 264] on select "Select Cable / Satellite Services Collection Agency Credit Card Debt Debt Couns…" at bounding box center [895, 257] width 207 height 33
select select "10"
click at [792, 241] on select "Select Cable / Satellite Services Collection Agency Credit Card Debt Debt Couns…" at bounding box center [895, 257] width 207 height 33
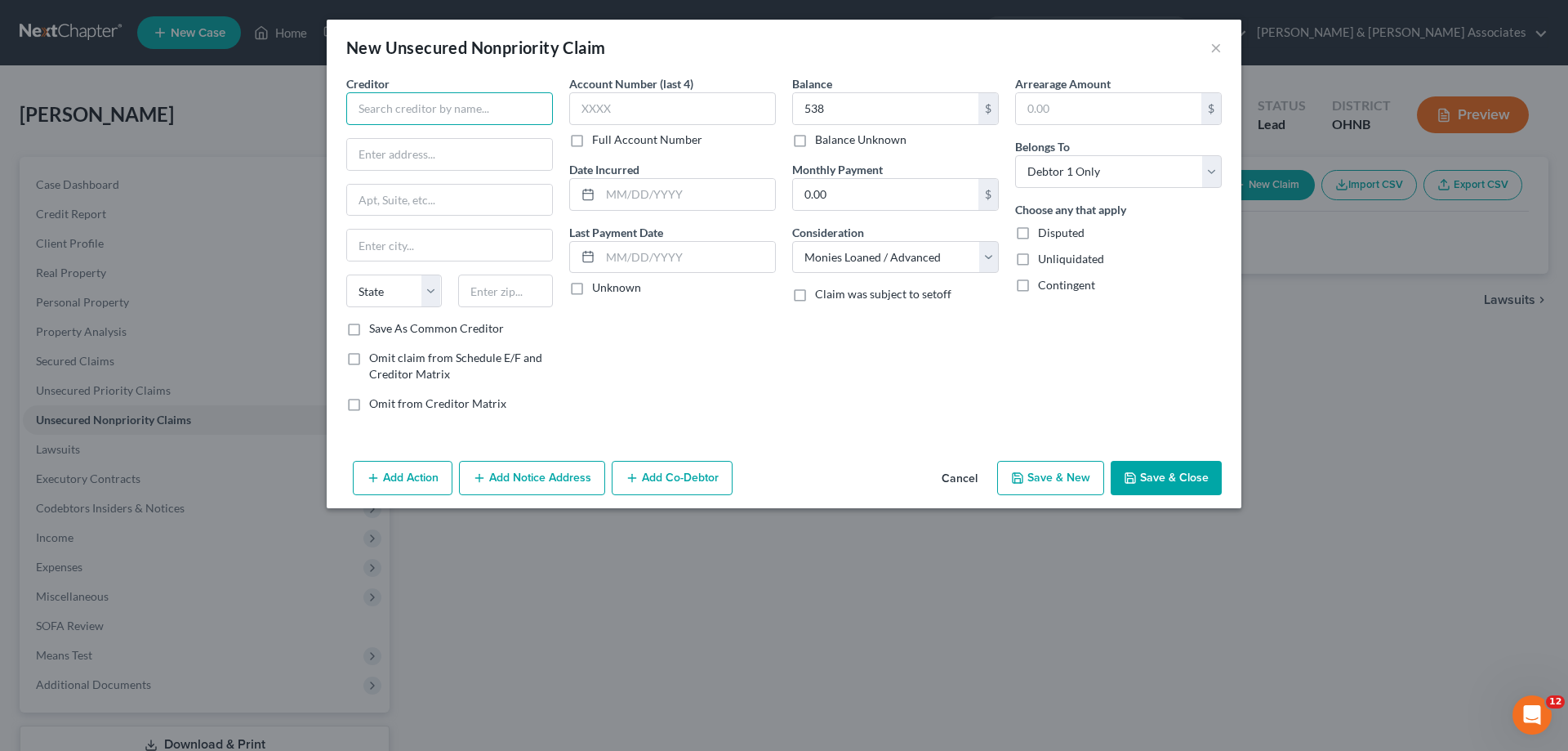
click at [477, 115] on input "text" at bounding box center [450, 108] width 207 height 33
type input "Avant LLC/Web Bank"
click at [858, 260] on select "Select Cable / Satellite Services Collection Agency Credit Card Debt Debt Couns…" at bounding box center [895, 257] width 207 height 33
select select "2"
click at [792, 241] on select "Select Cable / Satellite Services Collection Agency Credit Card Debt Debt Couns…" at bounding box center [895, 257] width 207 height 33
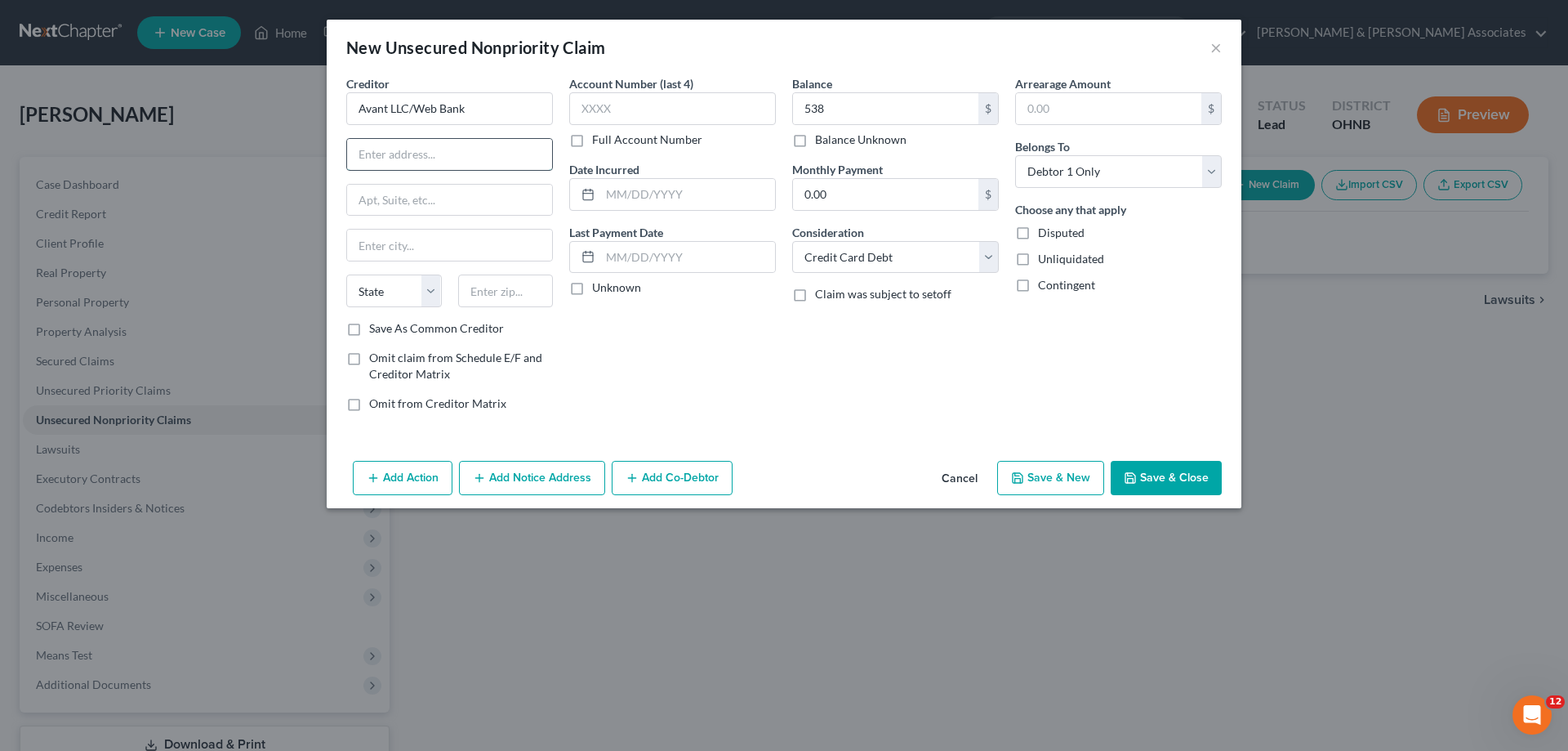
click at [435, 162] on input "text" at bounding box center [450, 154] width 205 height 31
paste input "Attn: Avant – Legal Department"
type input "Attn: Avant – Legal Department"
click at [507, 295] on input "text" at bounding box center [506, 291] width 96 height 33
type input "60601"
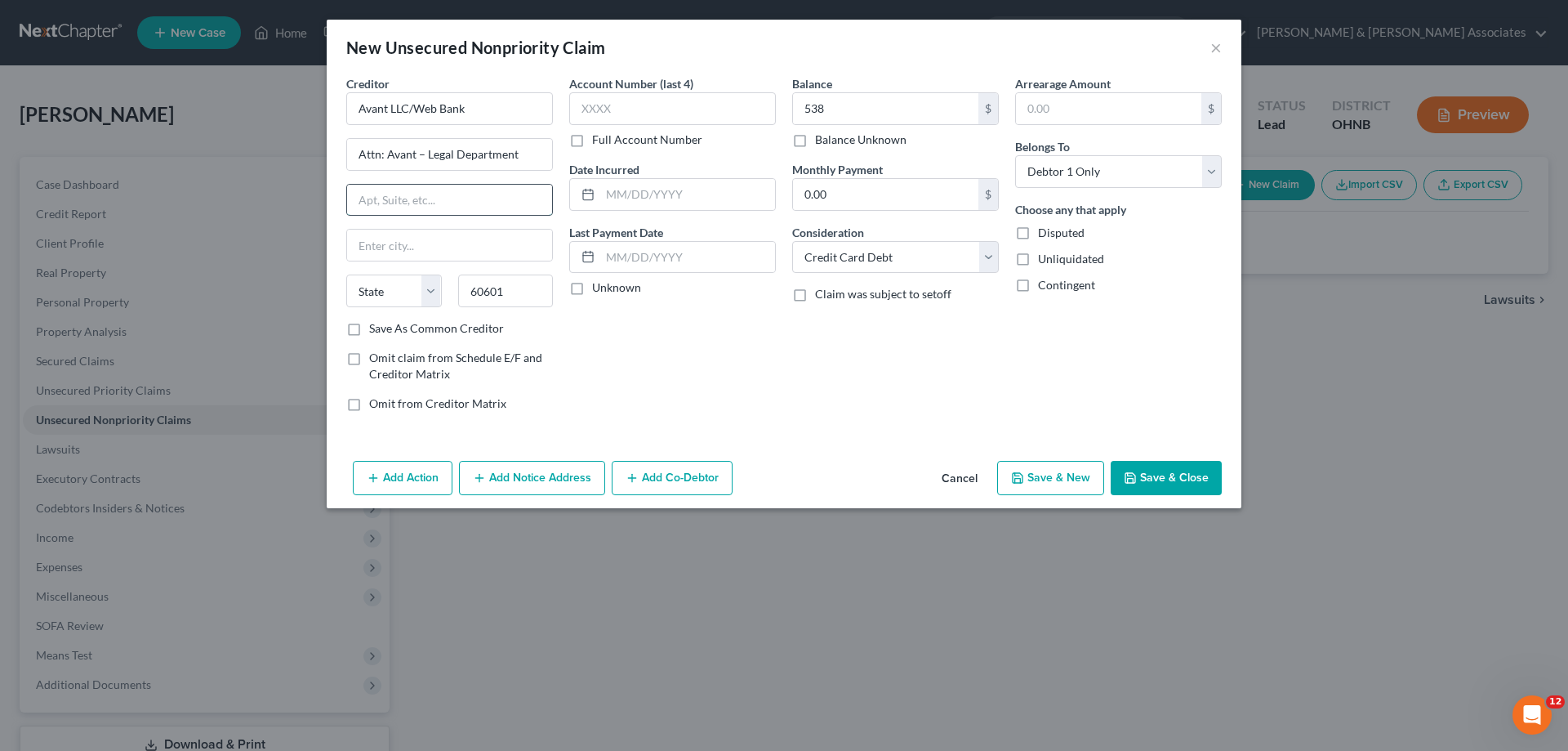
click at [490, 189] on input "text" at bounding box center [450, 200] width 205 height 31
type input "[GEOGRAPHIC_DATA]"
select select "14"
paste input "[STREET_ADDRESS][PERSON_NAME]"
type input "[STREET_ADDRESS][PERSON_NAME]"
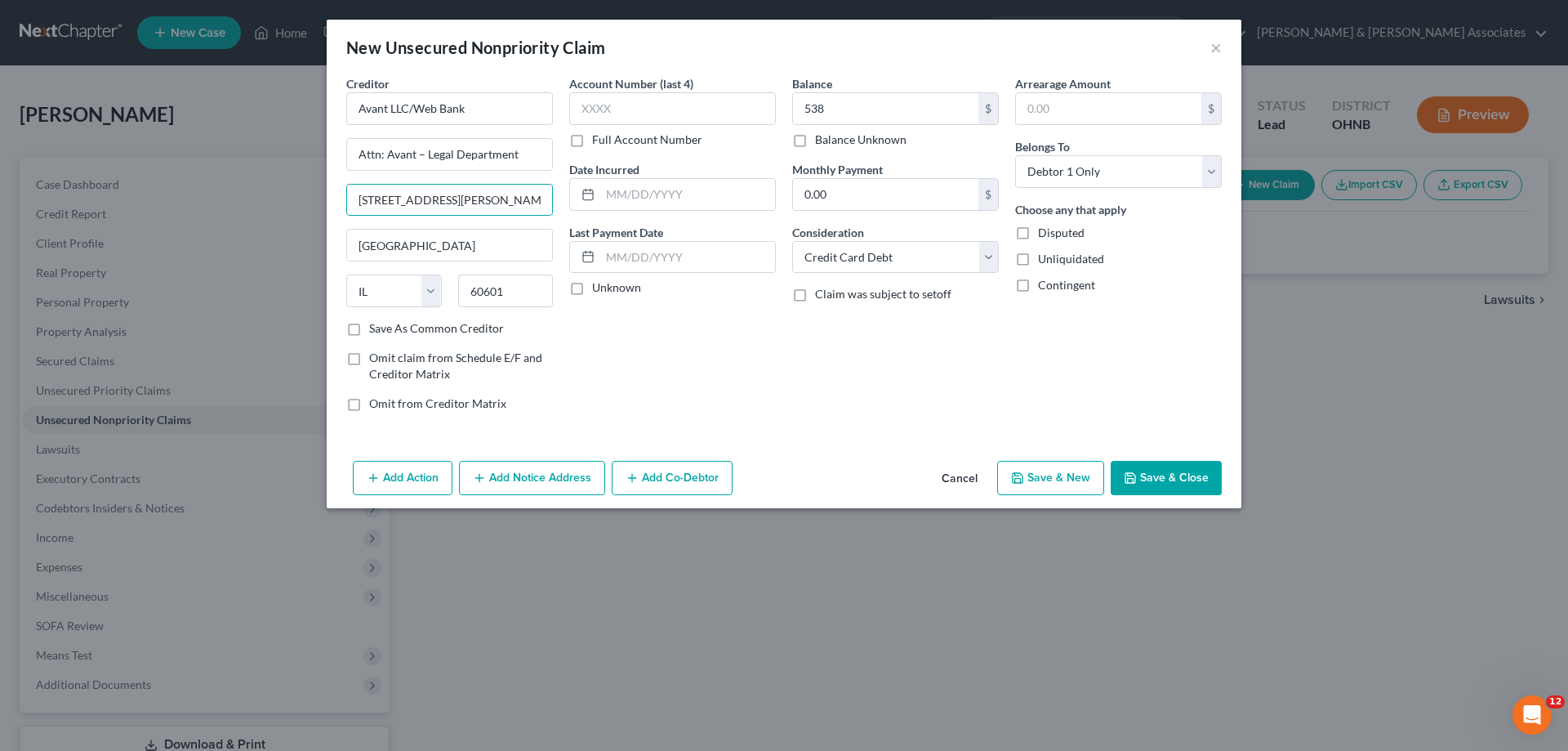
click at [867, 370] on div "Balance 538.00 $ Balance Unknown Balance Undetermined 538 $ Balance Unknown Mon…" at bounding box center [895, 250] width 223 height 350
drag, startPoint x: 668, startPoint y: 186, endPoint x: 668, endPoint y: 197, distance: 11.0
click at [668, 186] on input "text" at bounding box center [688, 194] width 175 height 31
type input "[DATE]"
click at [1069, 477] on button "Save & New" at bounding box center [1050, 478] width 107 height 34
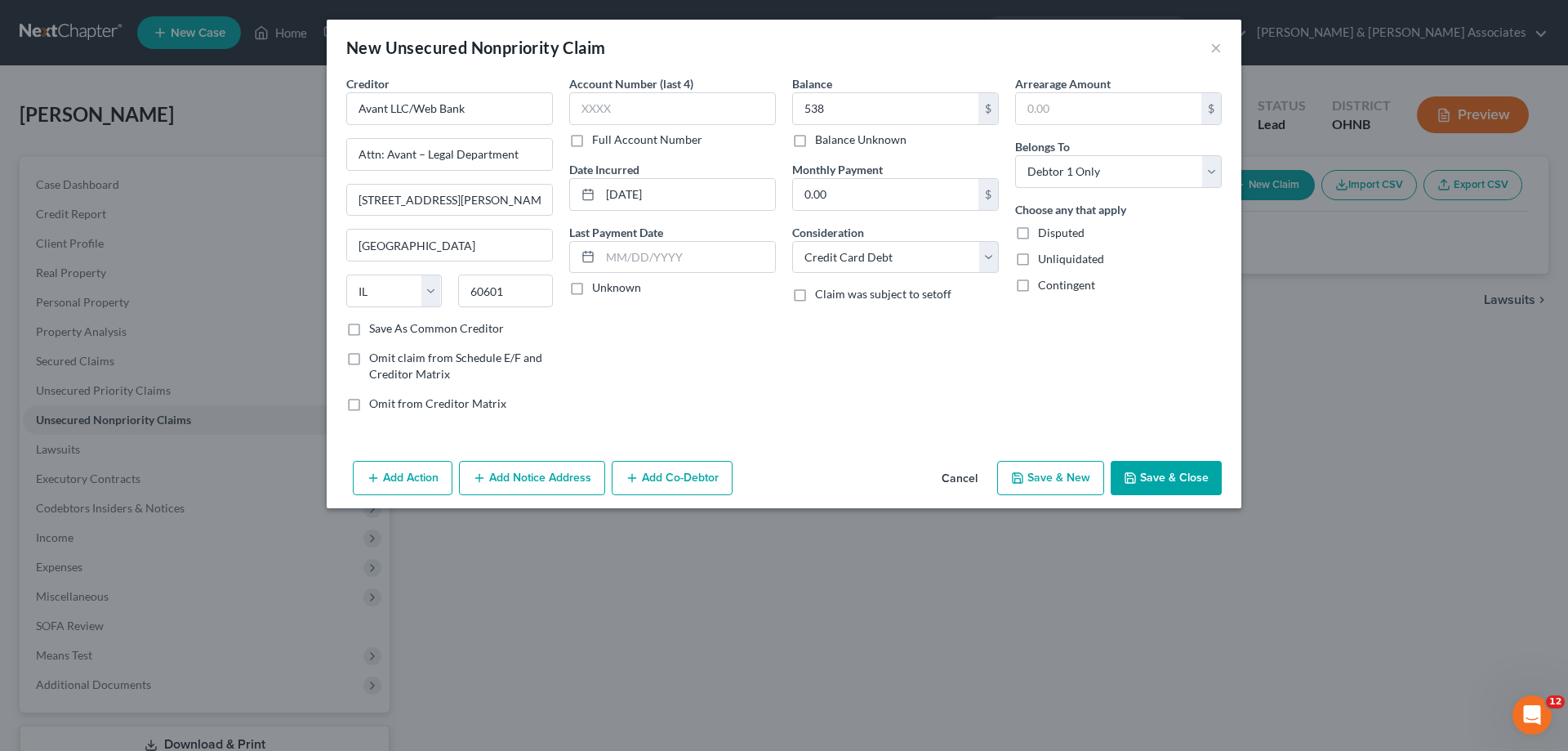
select select "0"
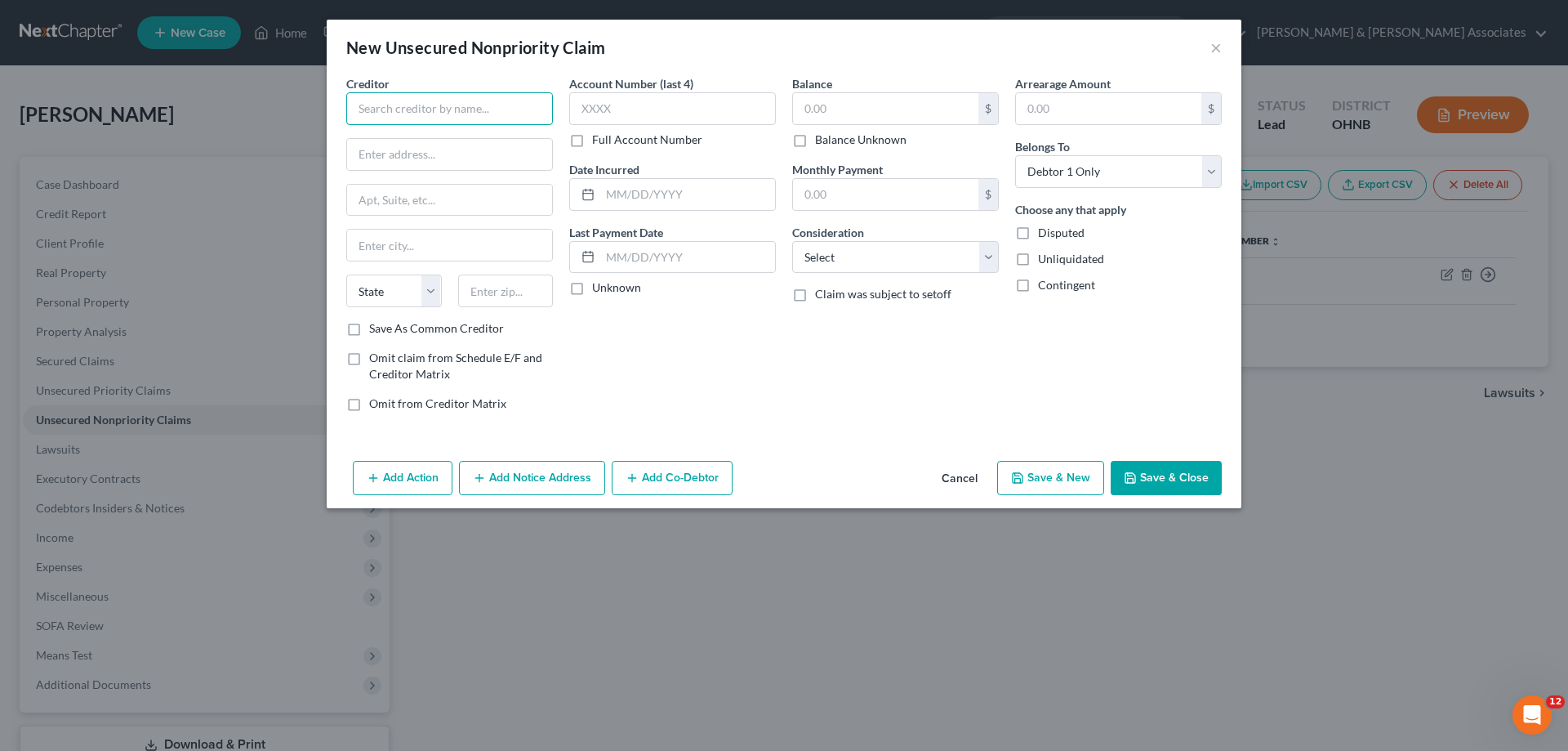
drag, startPoint x: 450, startPoint y: 102, endPoint x: 404, endPoint y: 121, distance: 49.8
click at [450, 96] on input "text" at bounding box center [450, 108] width 207 height 33
type input "Best Egg"
click at [443, 142] on div "Best Egg" at bounding box center [444, 136] width 170 height 16
type input "P. O. Box 207865"
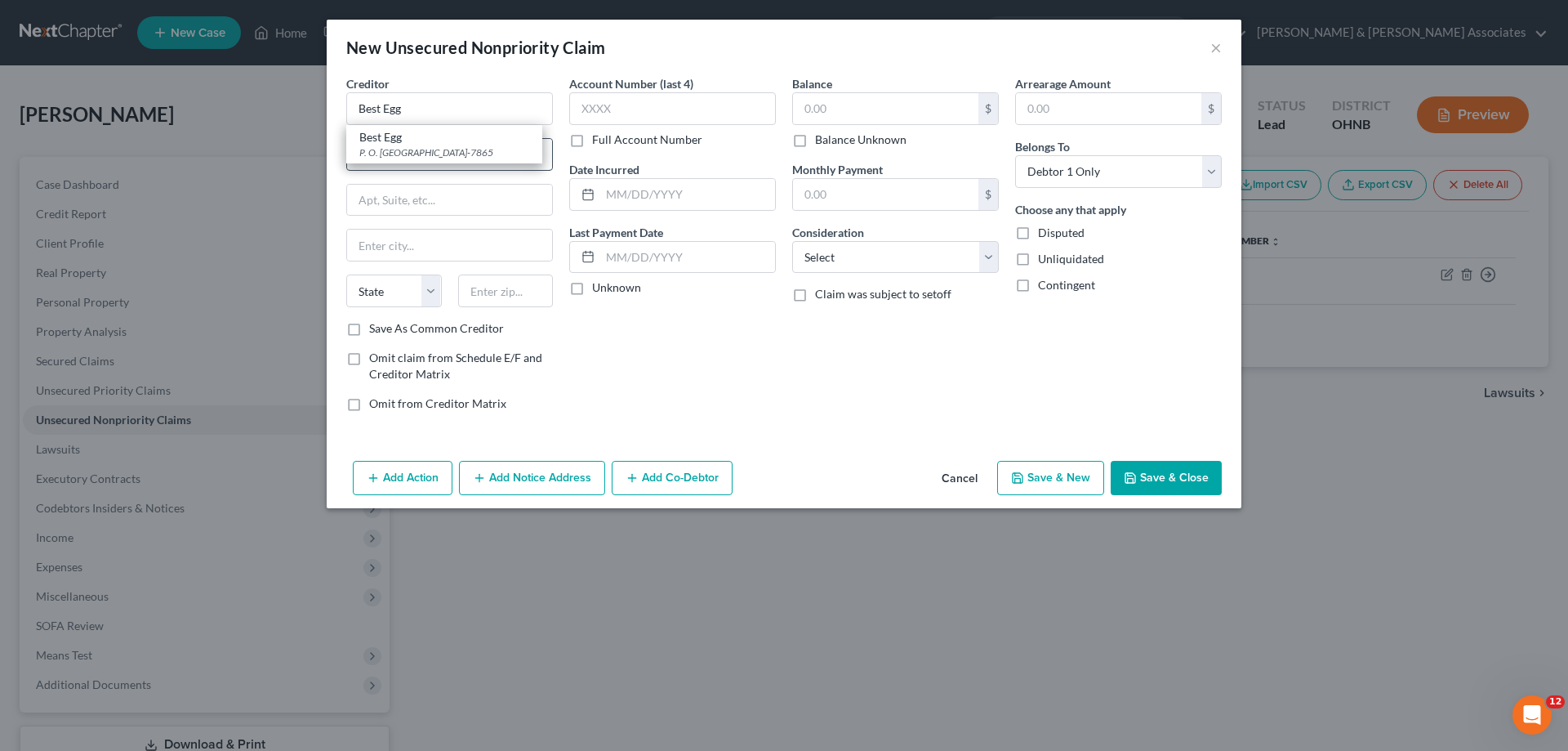
type input "[GEOGRAPHIC_DATA]"
select select "45"
type input "75320-7865"
click at [850, 260] on select "Select Cable / Satellite Services Collection Agency Credit Card Debt Debt Couns…" at bounding box center [895, 257] width 207 height 33
select select "2"
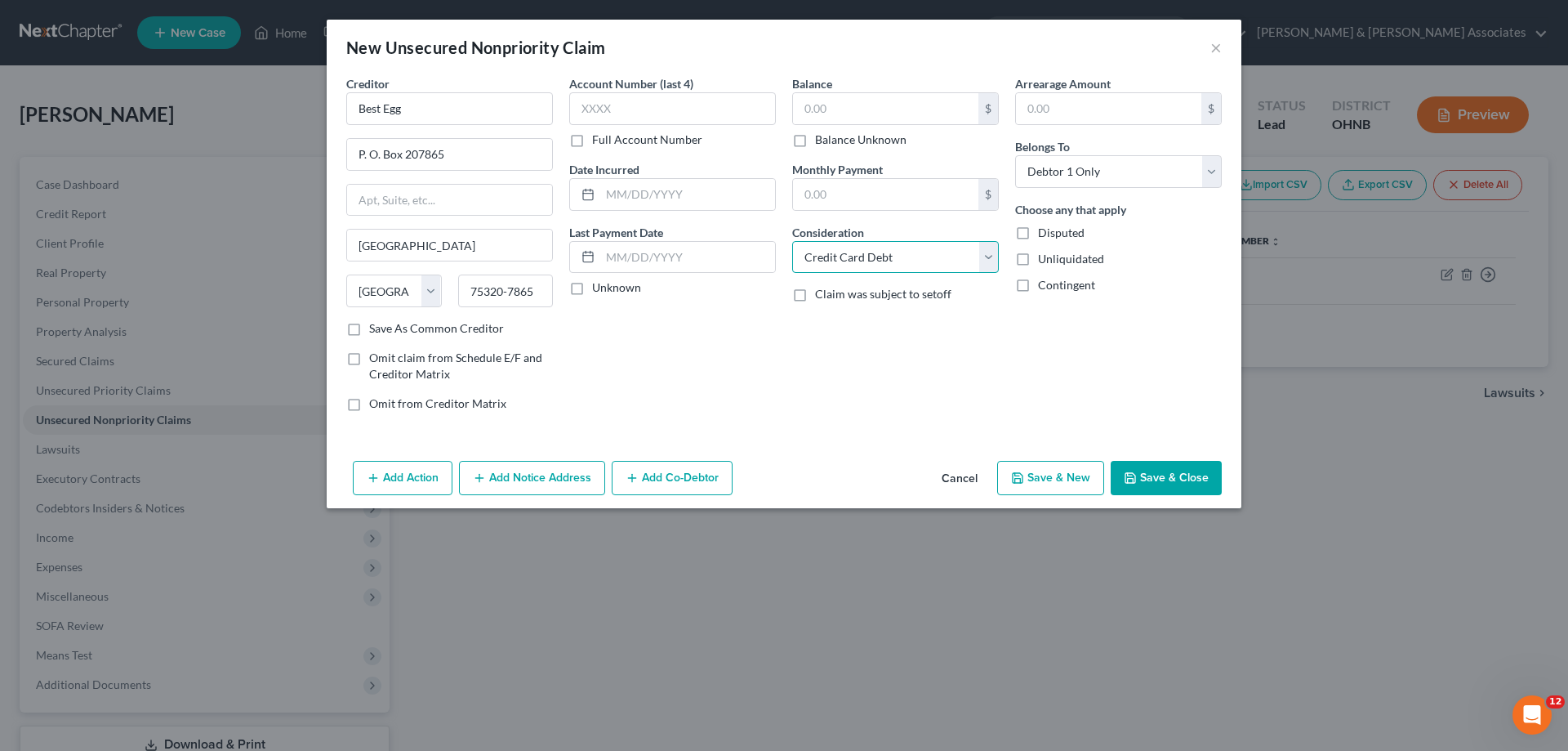
click at [792, 241] on select "Select Cable / Satellite Services Collection Agency Credit Card Debt Debt Couns…" at bounding box center [895, 257] width 207 height 33
click at [849, 112] on input "text" at bounding box center [885, 108] width 186 height 31
type input "1,055"
click at [937, 449] on div "Creditor * Best Egg P. O. [GEOGRAPHIC_DATA] [US_STATE] AK AR AZ CA CO CT DE DC …" at bounding box center [784, 264] width 915 height 379
click at [1074, 468] on button "Save & New" at bounding box center [1050, 478] width 107 height 34
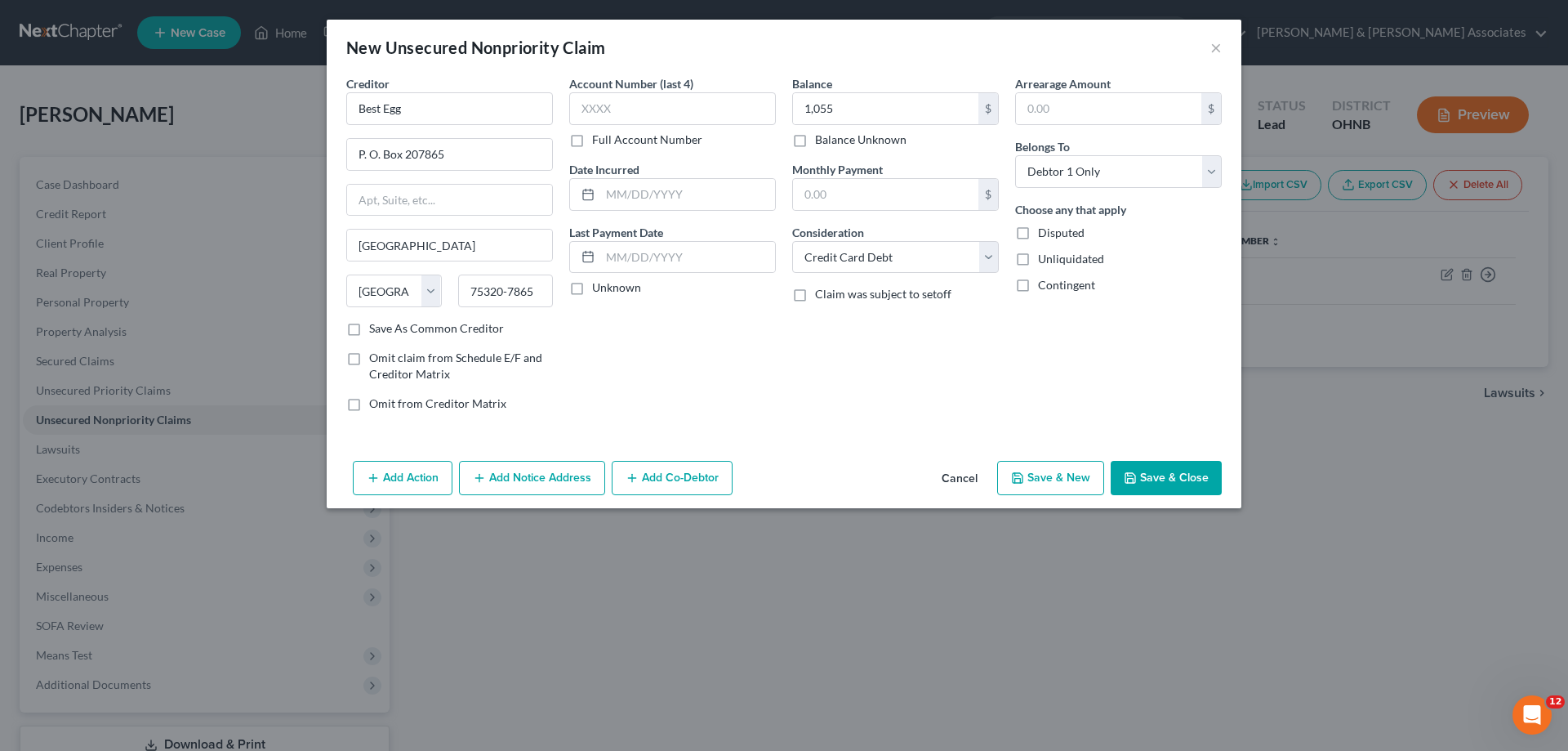
select select "0"
click at [893, 115] on input "text" at bounding box center [885, 108] width 186 height 31
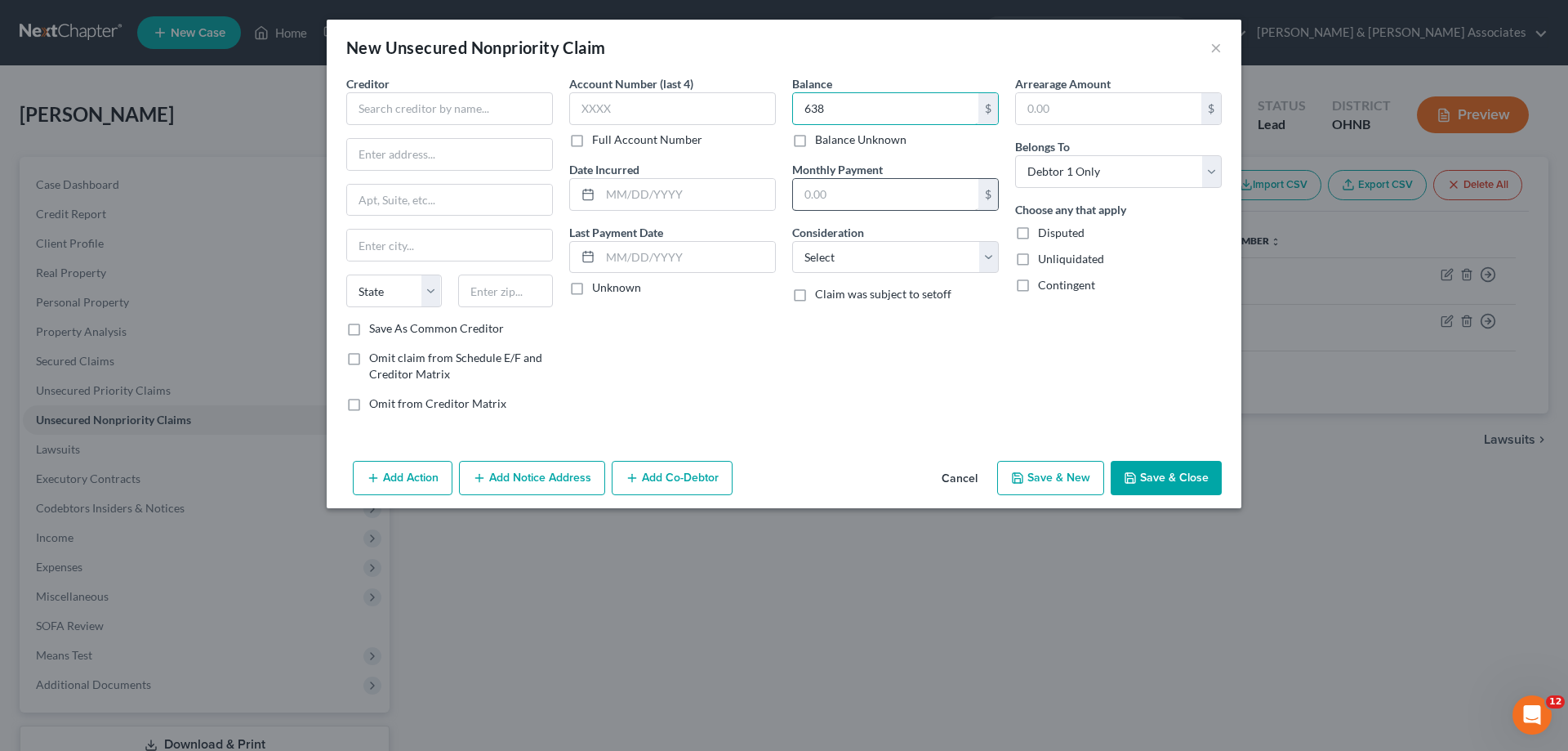
type input "638"
click at [870, 190] on input "text" at bounding box center [885, 194] width 186 height 31
click at [797, 348] on div "Balance 638.00 $ Balance Unknown Balance Undetermined 638 $ Balance Unknown Mon…" at bounding box center [895, 250] width 223 height 350
click at [856, 248] on select "Select Cable / Satellite Services Collection Agency Credit Card Debt Debt Couns…" at bounding box center [895, 257] width 207 height 33
select select "2"
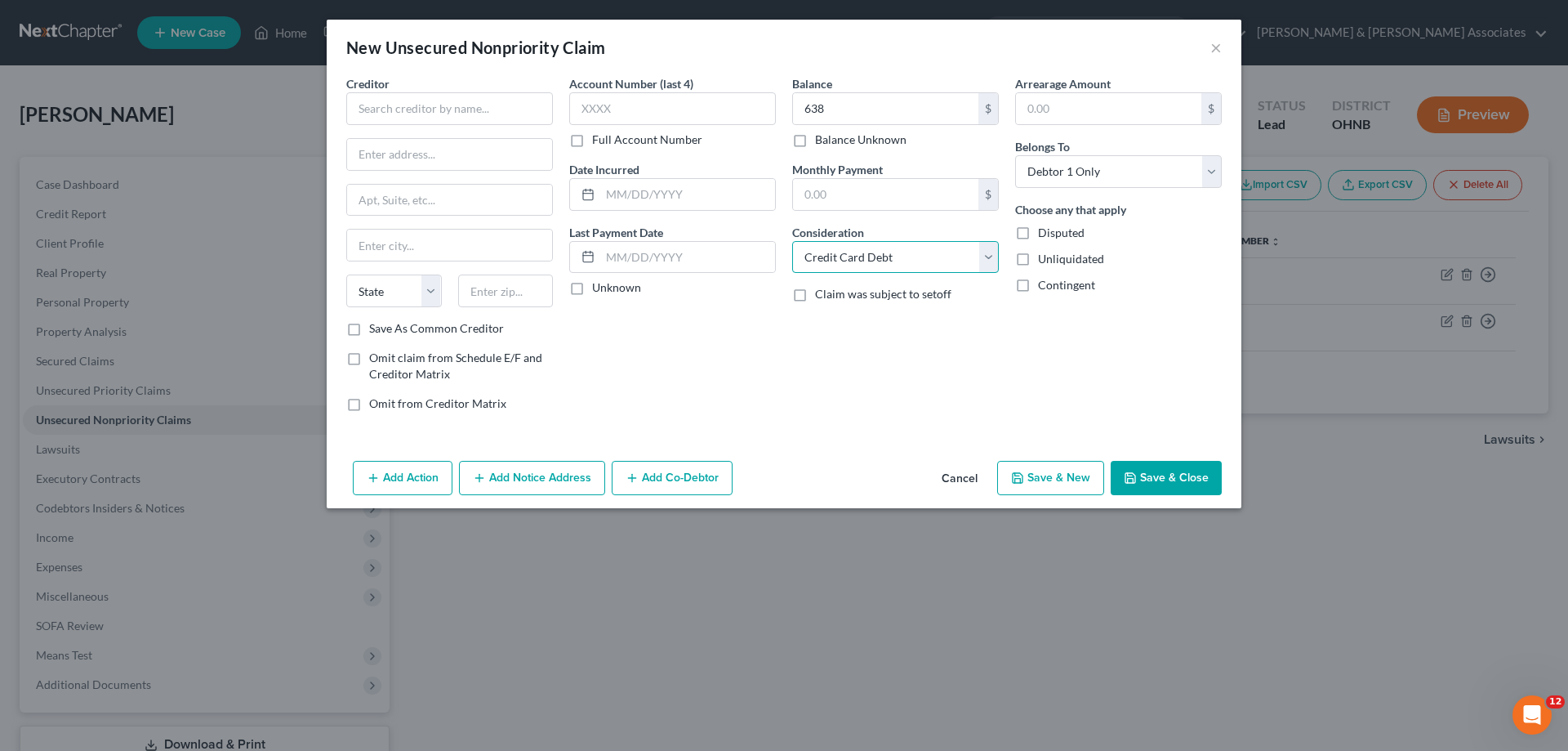
click at [792, 241] on select "Select Cable / Satellite Services Collection Agency Credit Card Debt Debt Couns…" at bounding box center [895, 257] width 207 height 33
click at [439, 114] on input "text" at bounding box center [450, 108] width 207 height 33
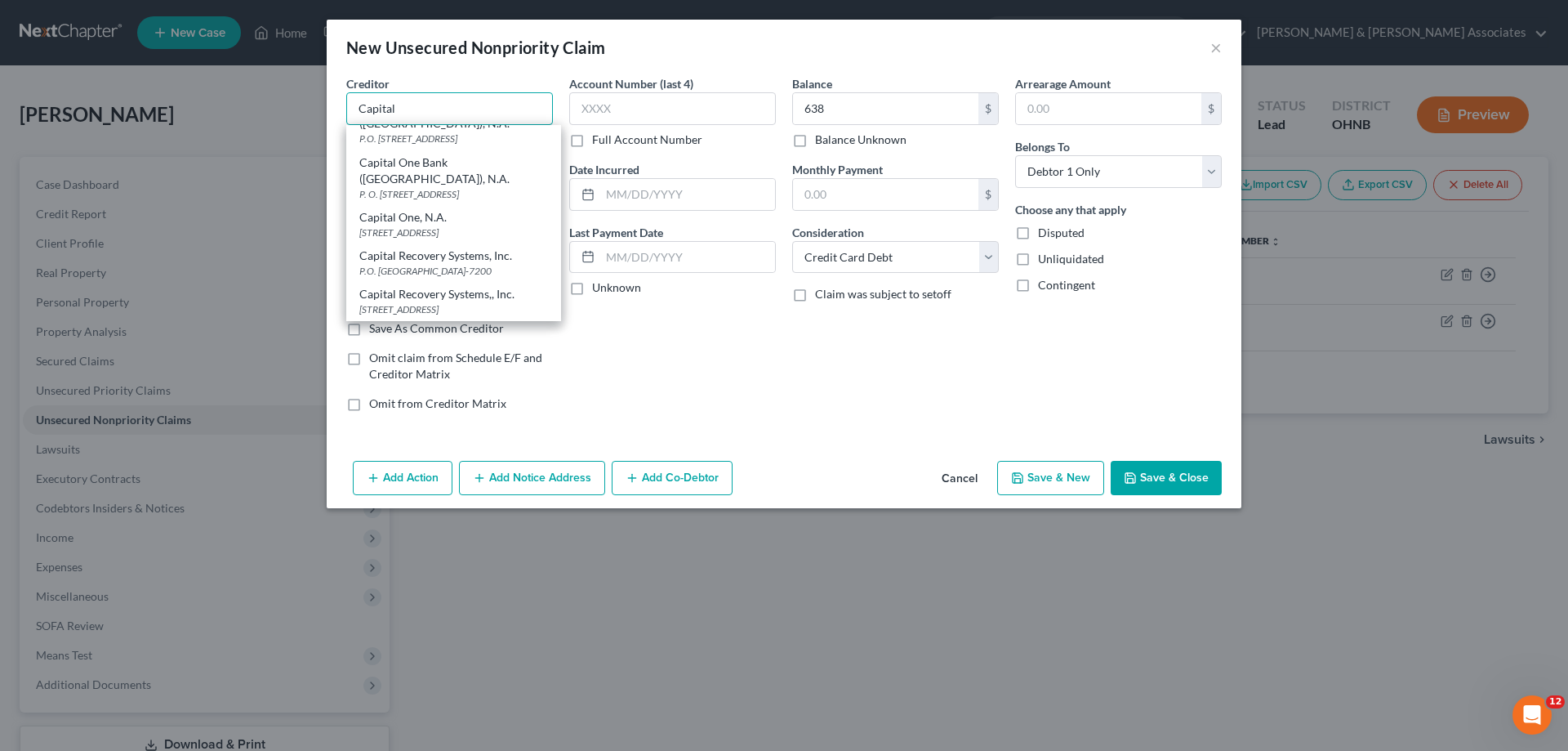
scroll to position [245, 0]
click at [461, 178] on div "Capital One Bank ([GEOGRAPHIC_DATA]), N.A." at bounding box center [453, 164] width 189 height 33
type input "Capital One Bank ([GEOGRAPHIC_DATA]), N.A."
type input "P. O. Box 31293"
type input "[GEOGRAPHIC_DATA]"
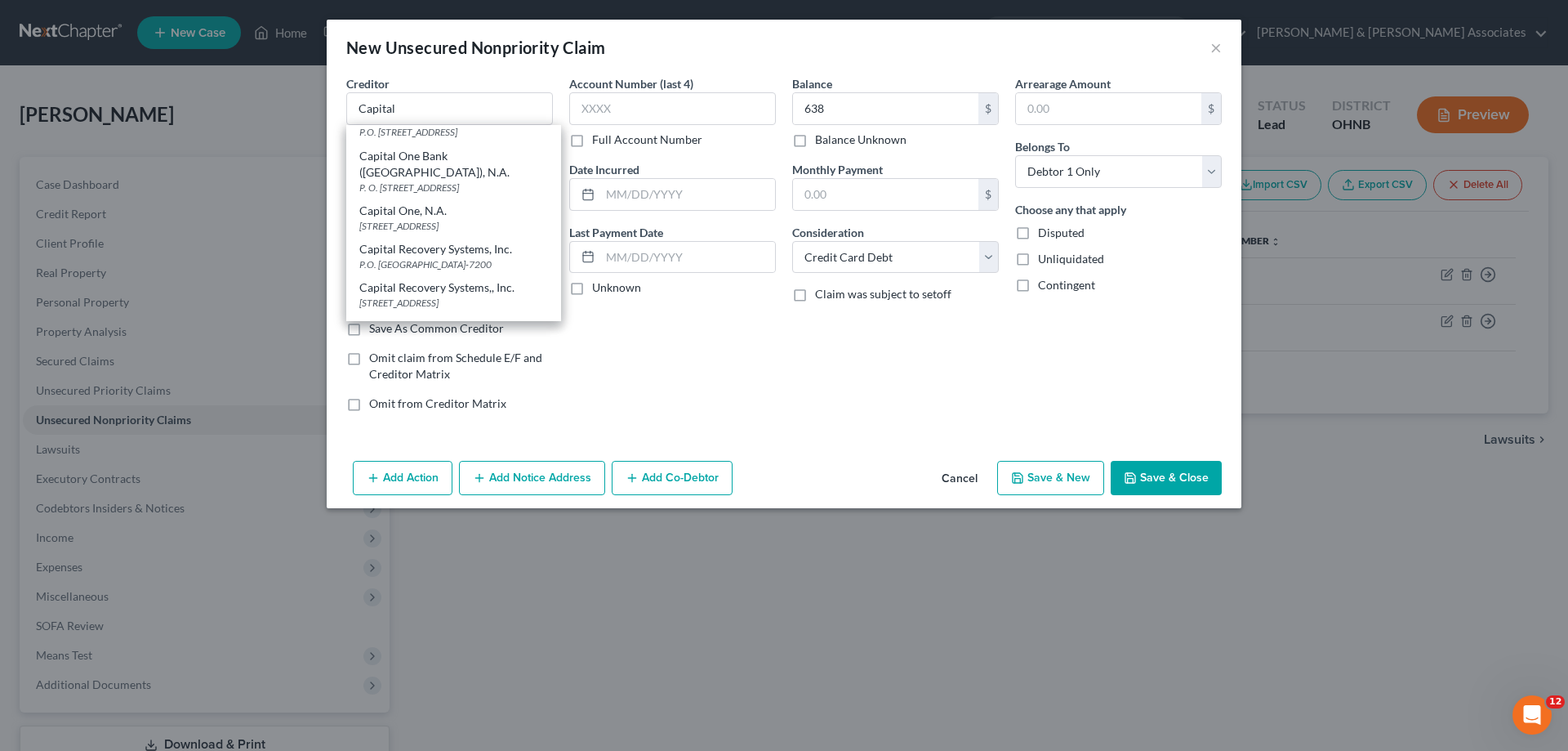
select select "46"
type input "84131"
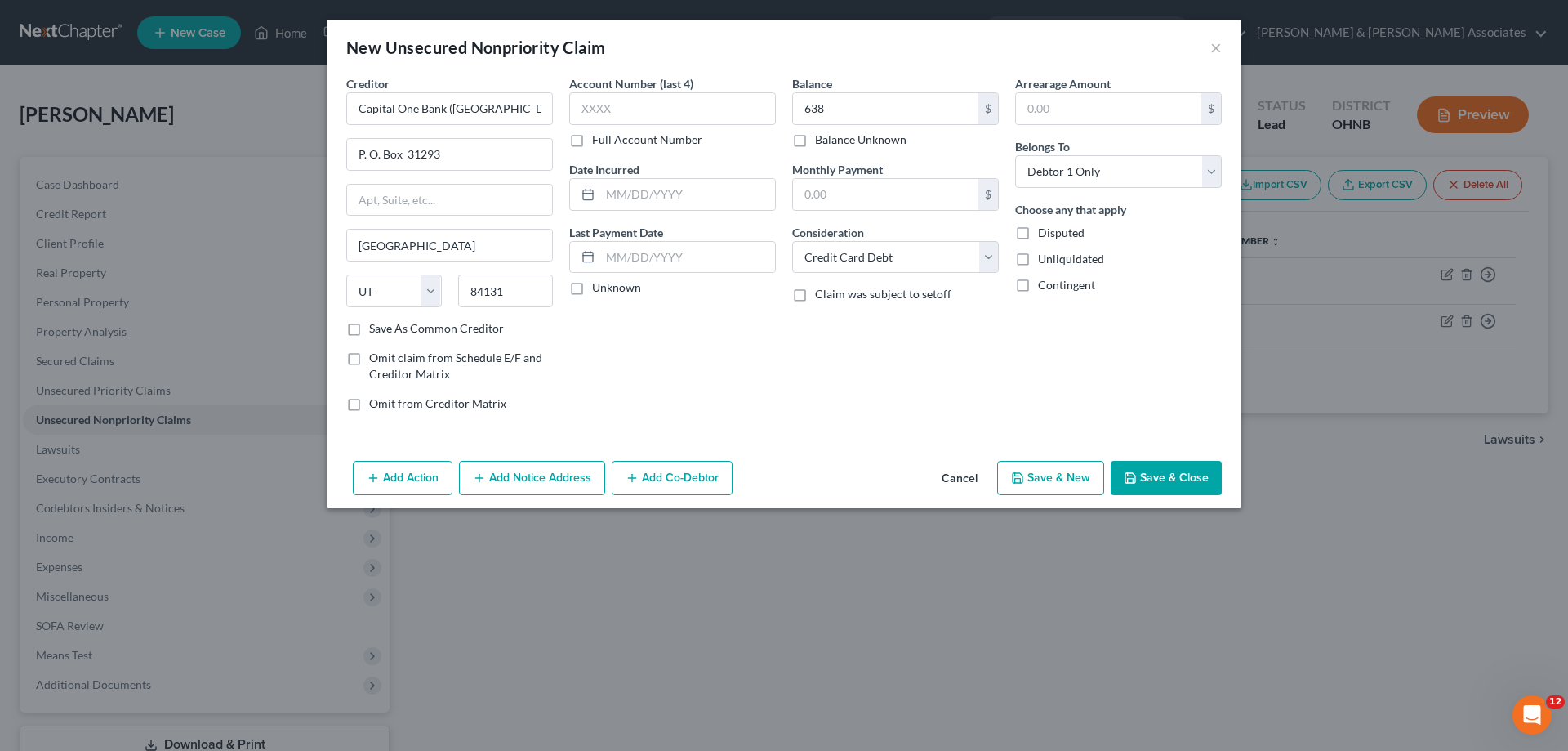
scroll to position [0, 0]
click at [663, 196] on input "text" at bounding box center [688, 194] width 175 height 31
type input "[DATE]"
click at [1017, 471] on icon "button" at bounding box center [1017, 477] width 13 height 13
select select "0"
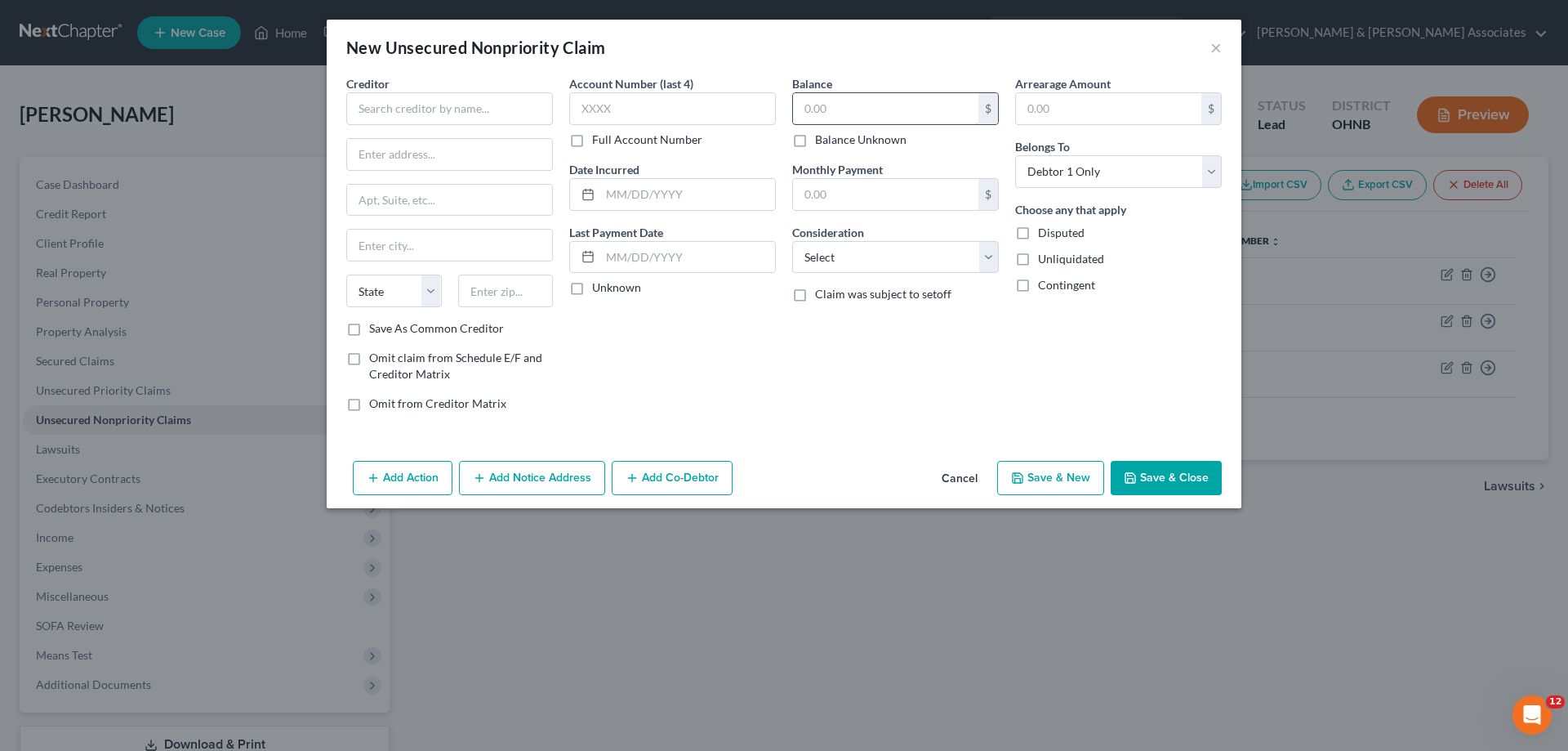
click at [920, 114] on input "text" at bounding box center [885, 108] width 186 height 31
type input "3,092"
click at [905, 261] on select "Select Cable / Satellite Services Collection Agency Credit Card Debt Debt Couns…" at bounding box center [895, 257] width 207 height 33
select select "2"
click at [792, 241] on select "Select Cable / Satellite Services Collection Agency Credit Card Debt Debt Couns…" at bounding box center [895, 257] width 207 height 33
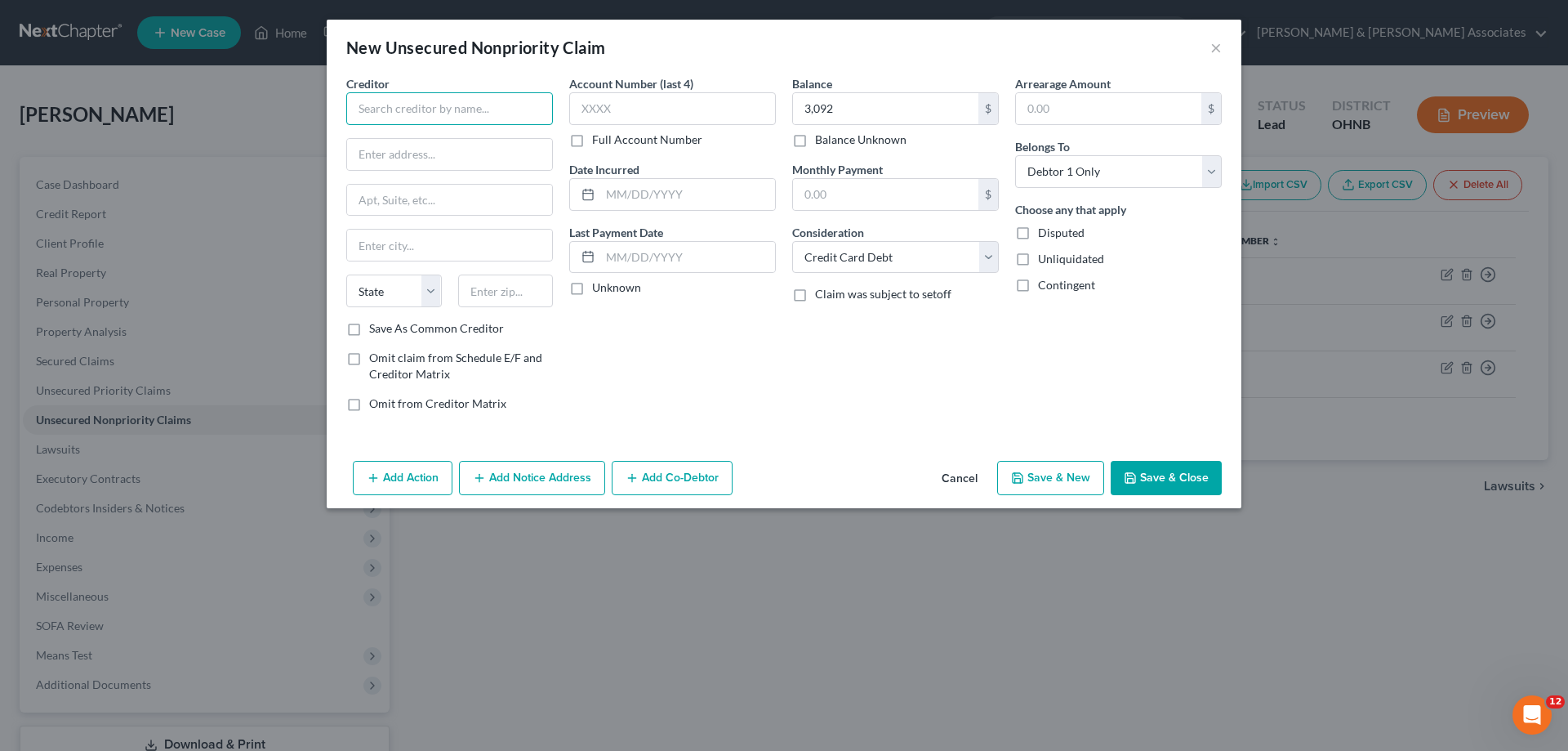
click at [401, 102] on input "text" at bounding box center [450, 108] width 207 height 33
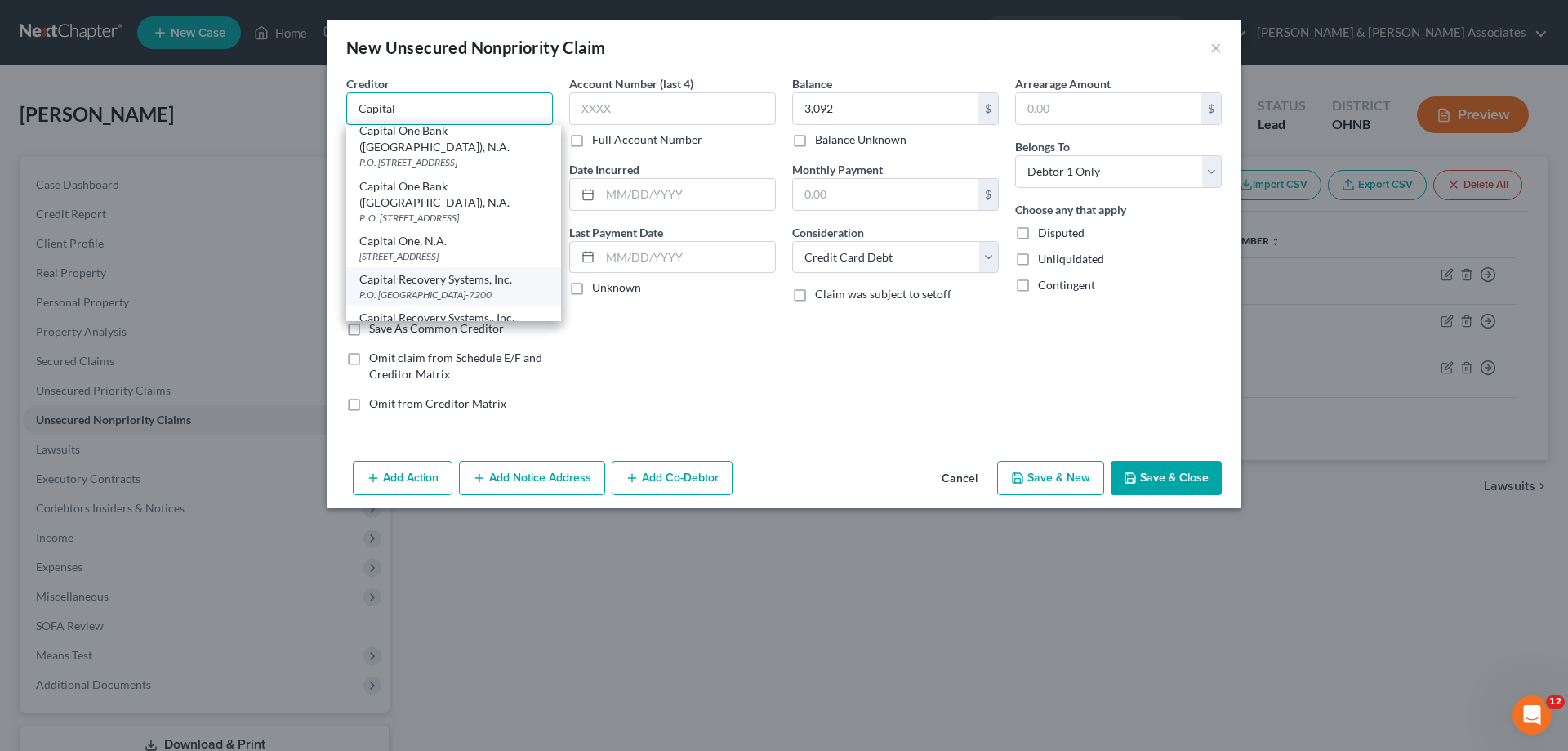
scroll to position [245, 0]
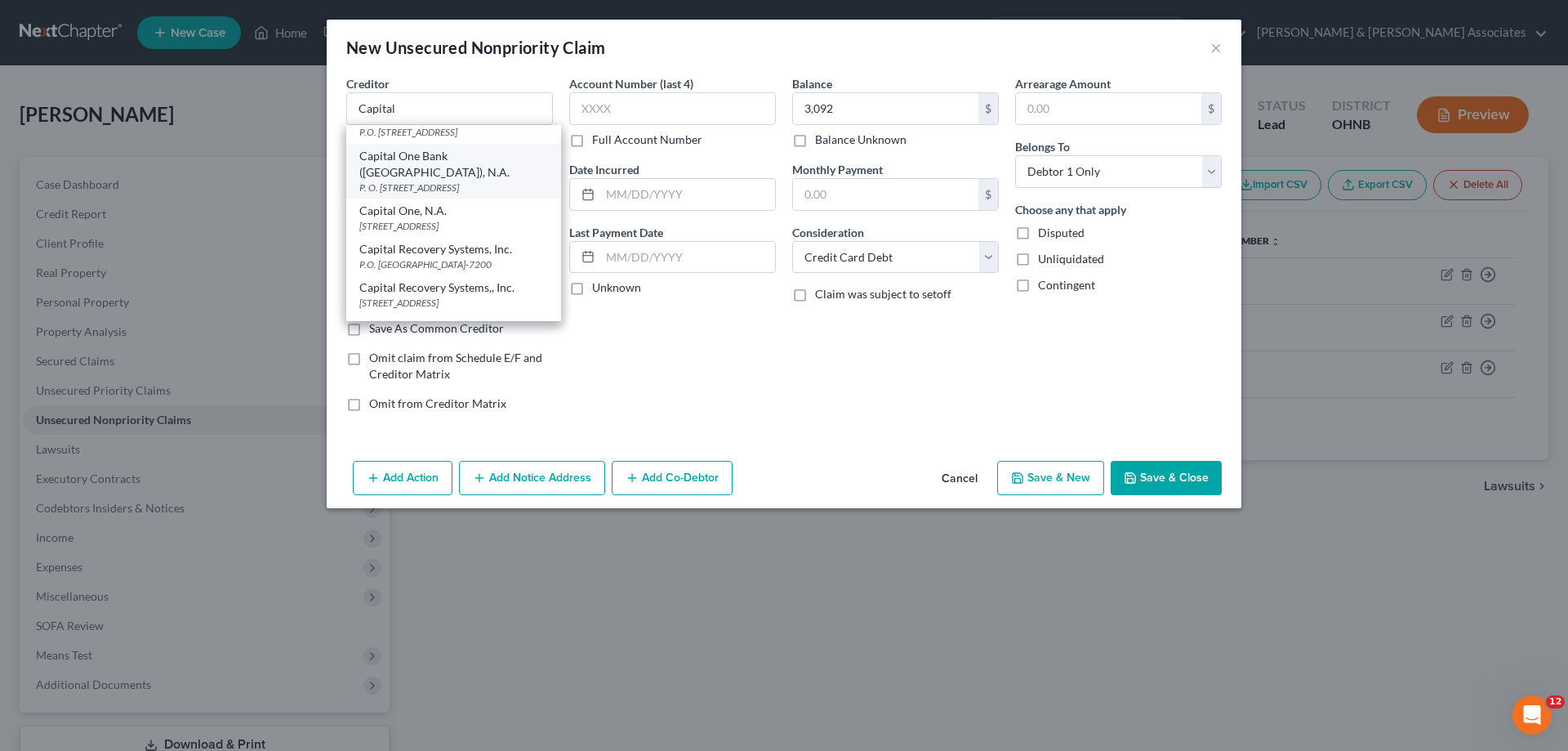
click at [463, 188] on div "P. O. [STREET_ADDRESS]" at bounding box center [453, 187] width 189 height 14
type input "Capital One Bank ([GEOGRAPHIC_DATA]), N.A."
type input "P. O. Box 31293"
type input "[GEOGRAPHIC_DATA]"
select select "46"
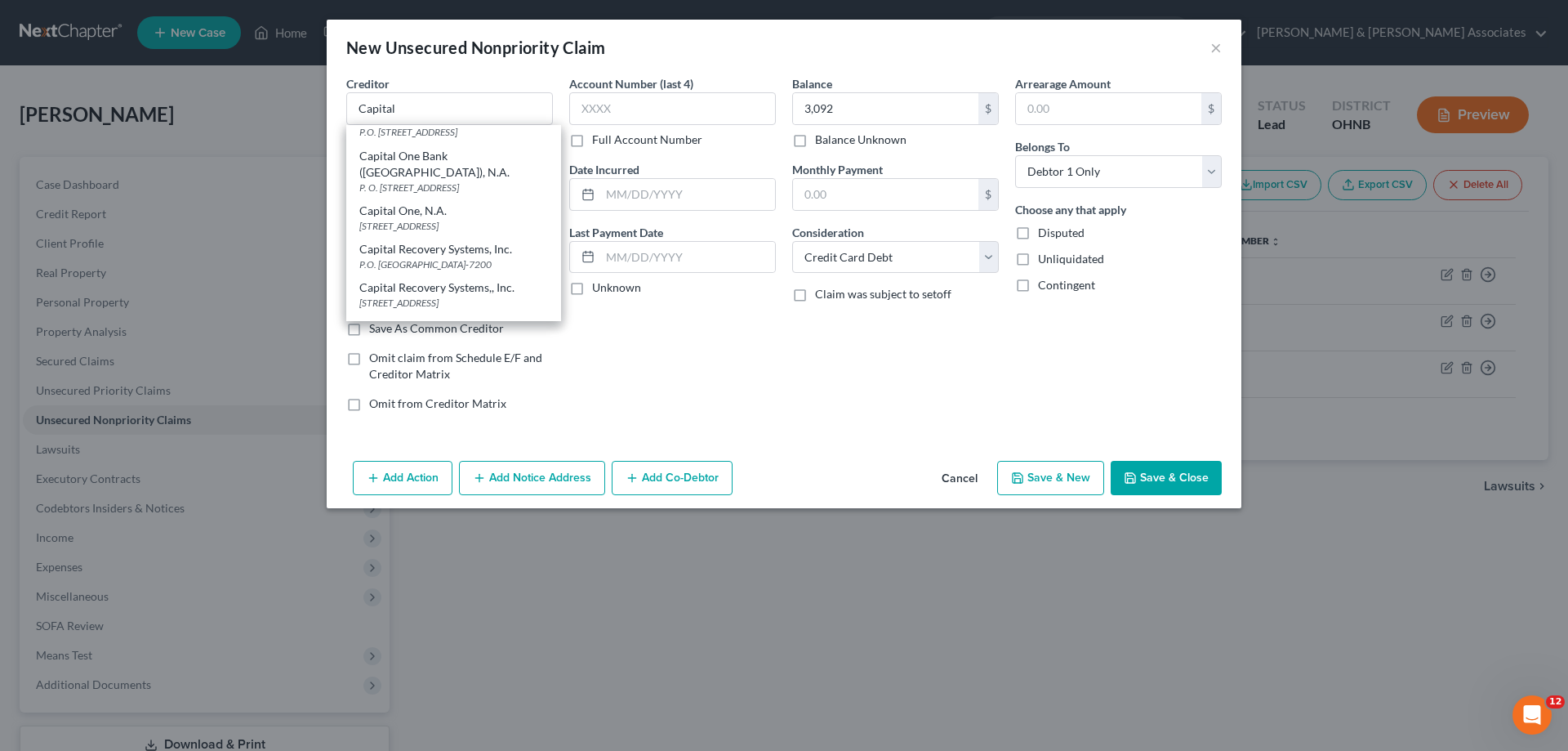
type input "84131"
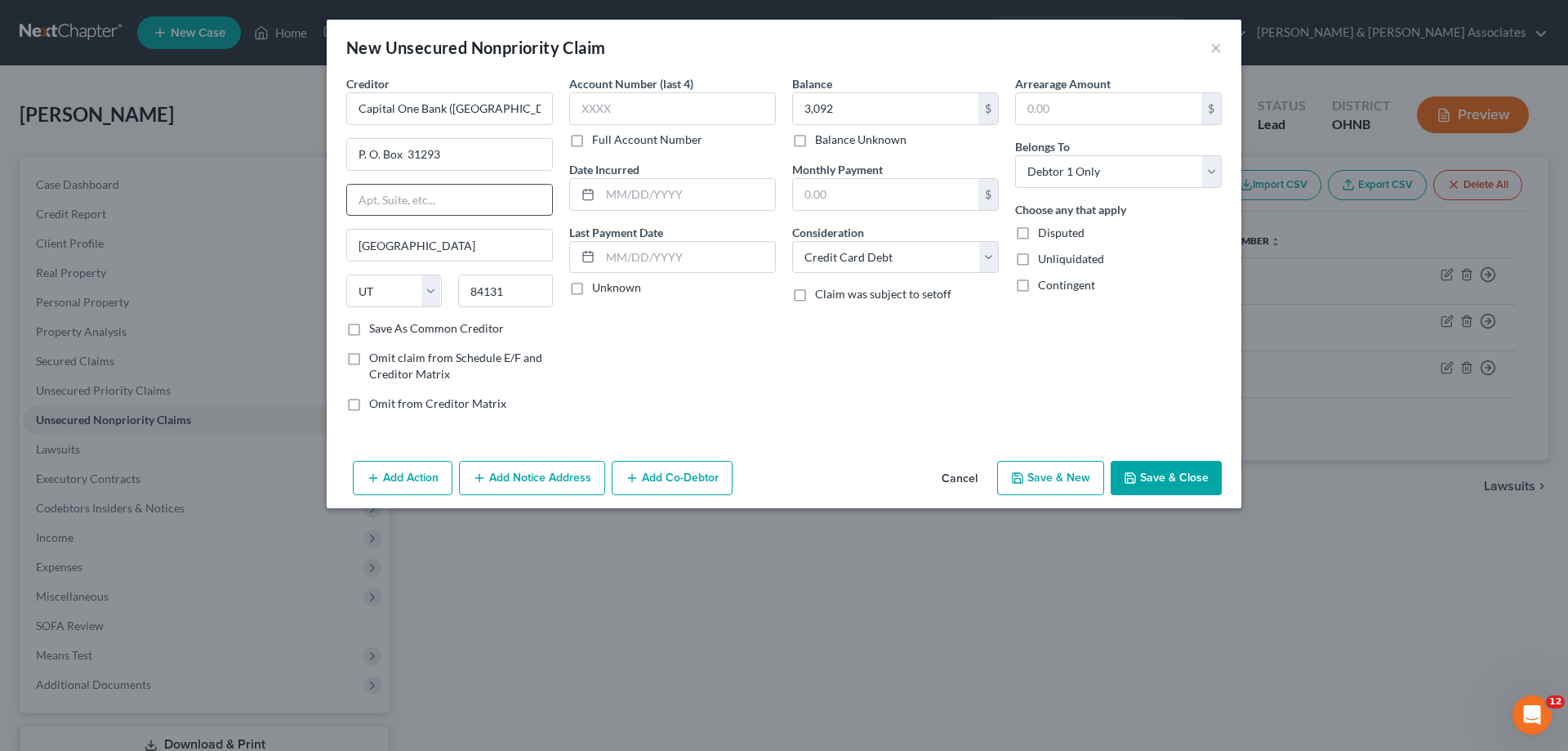
scroll to position [0, 0]
drag, startPoint x: 630, startPoint y: 195, endPoint x: 648, endPoint y: 179, distance: 24.1
click at [633, 189] on input "text" at bounding box center [688, 194] width 175 height 31
type input "[DATE]"
click at [1087, 468] on button "Save & New" at bounding box center [1050, 478] width 107 height 34
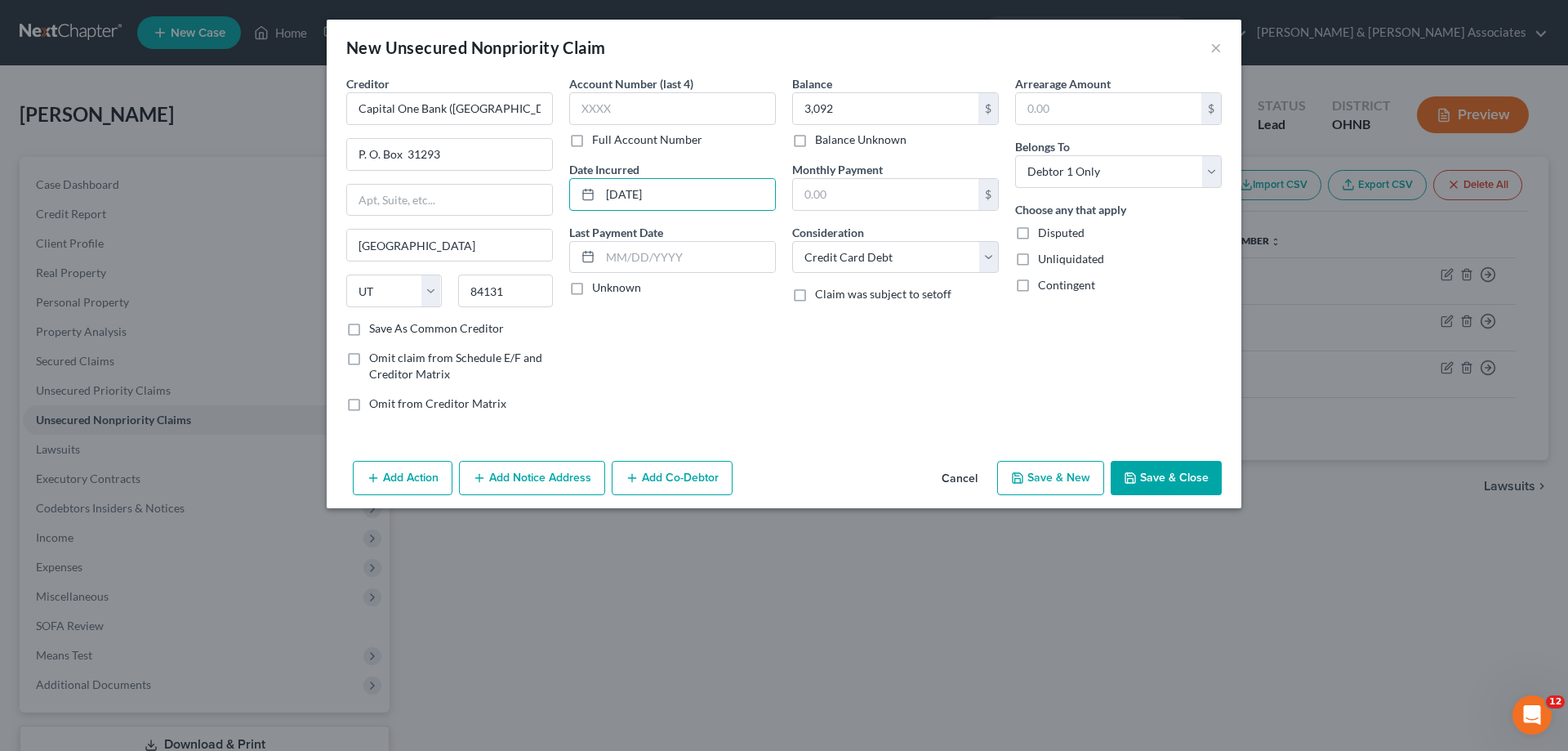
select select "0"
drag, startPoint x: 895, startPoint y: 106, endPoint x: 881, endPoint y: 103, distance: 14.3
click at [895, 105] on input "text" at bounding box center [885, 108] width 186 height 31
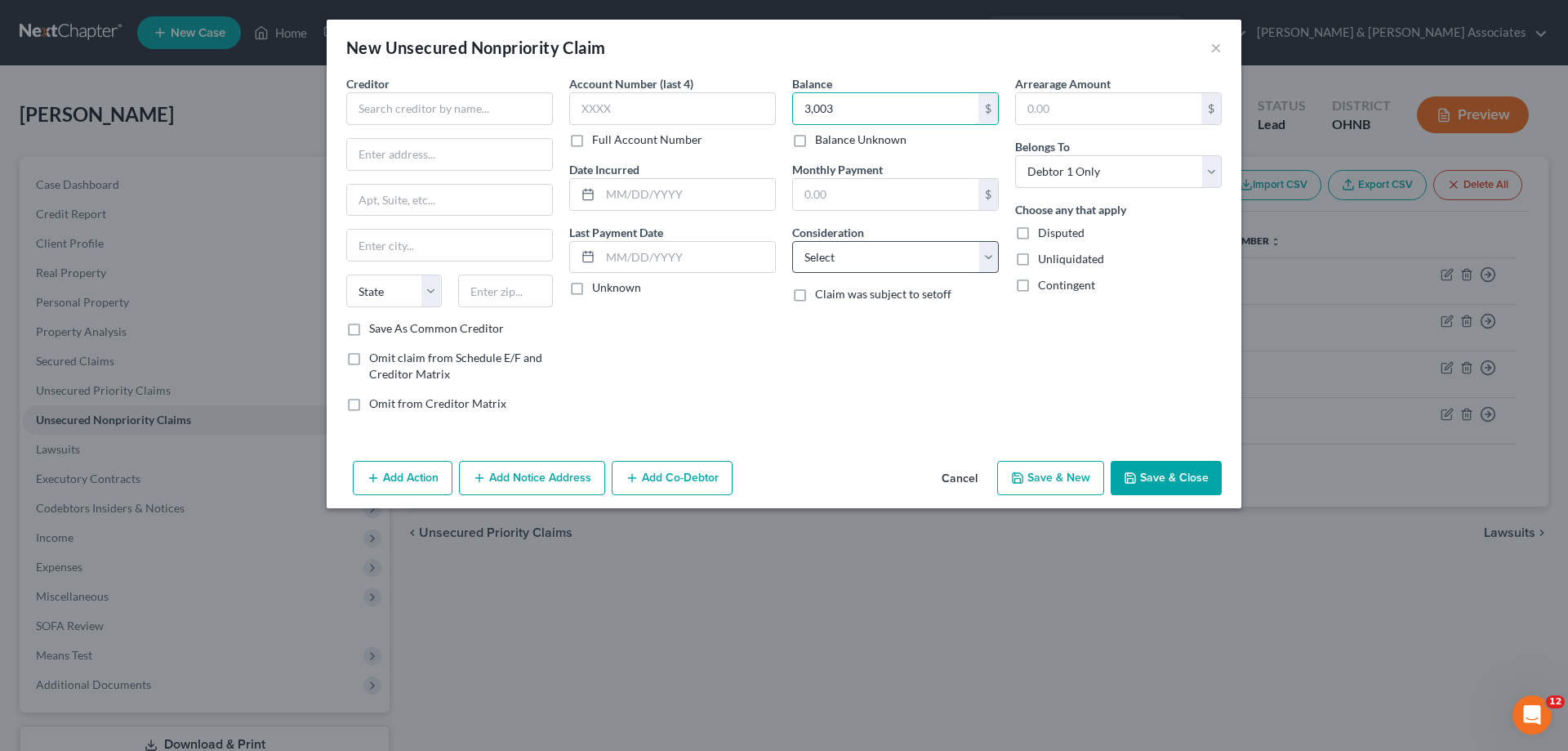
type input "3,003"
click at [997, 257] on select "Select Cable / Satellite Services Collection Agency Credit Card Debt Debt Couns…" at bounding box center [895, 257] width 207 height 33
select select "2"
click at [792, 241] on select "Select Cable / Satellite Services Collection Agency Credit Card Debt Debt Couns…" at bounding box center [895, 257] width 207 height 33
click at [466, 108] on input "text" at bounding box center [450, 108] width 207 height 33
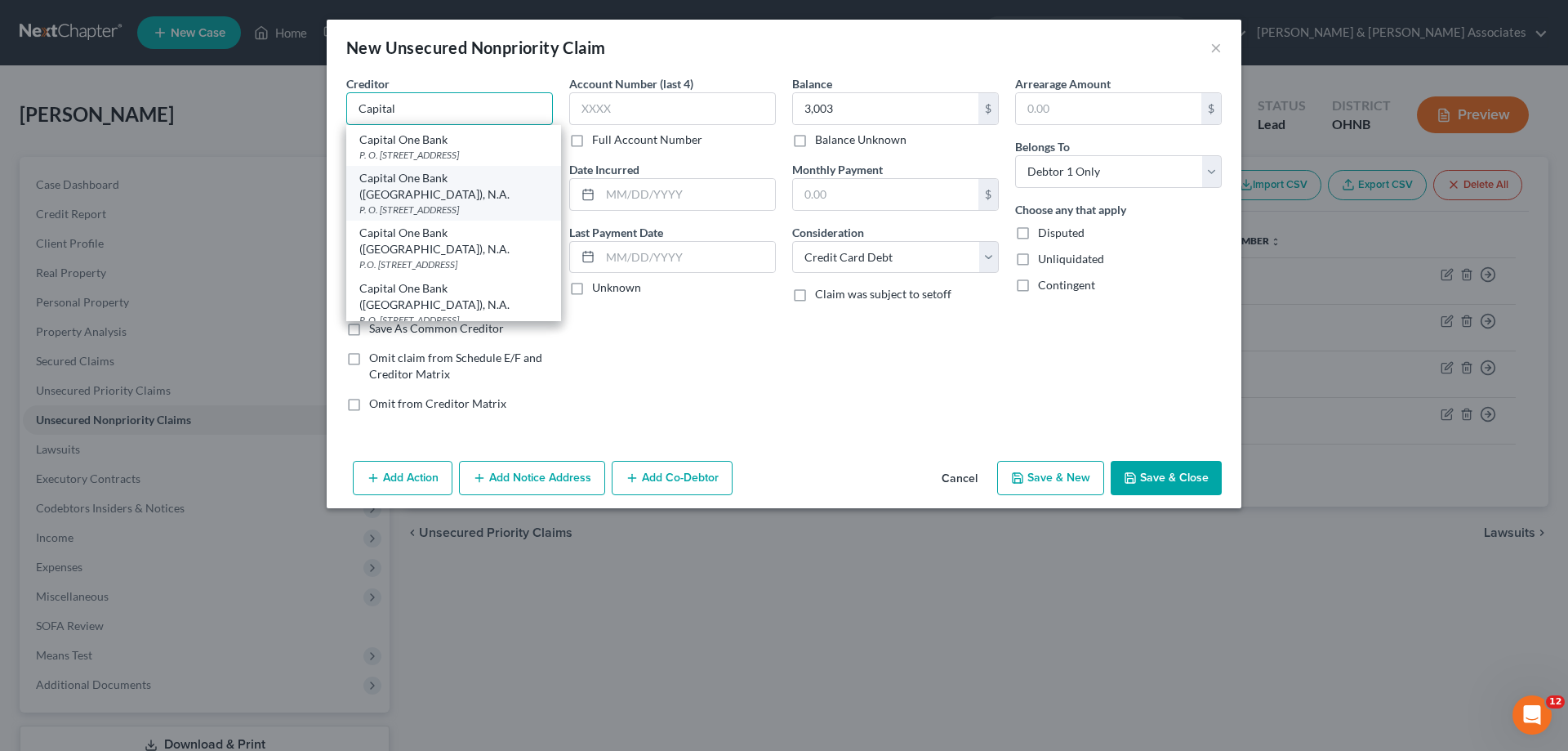
scroll to position [245, 0]
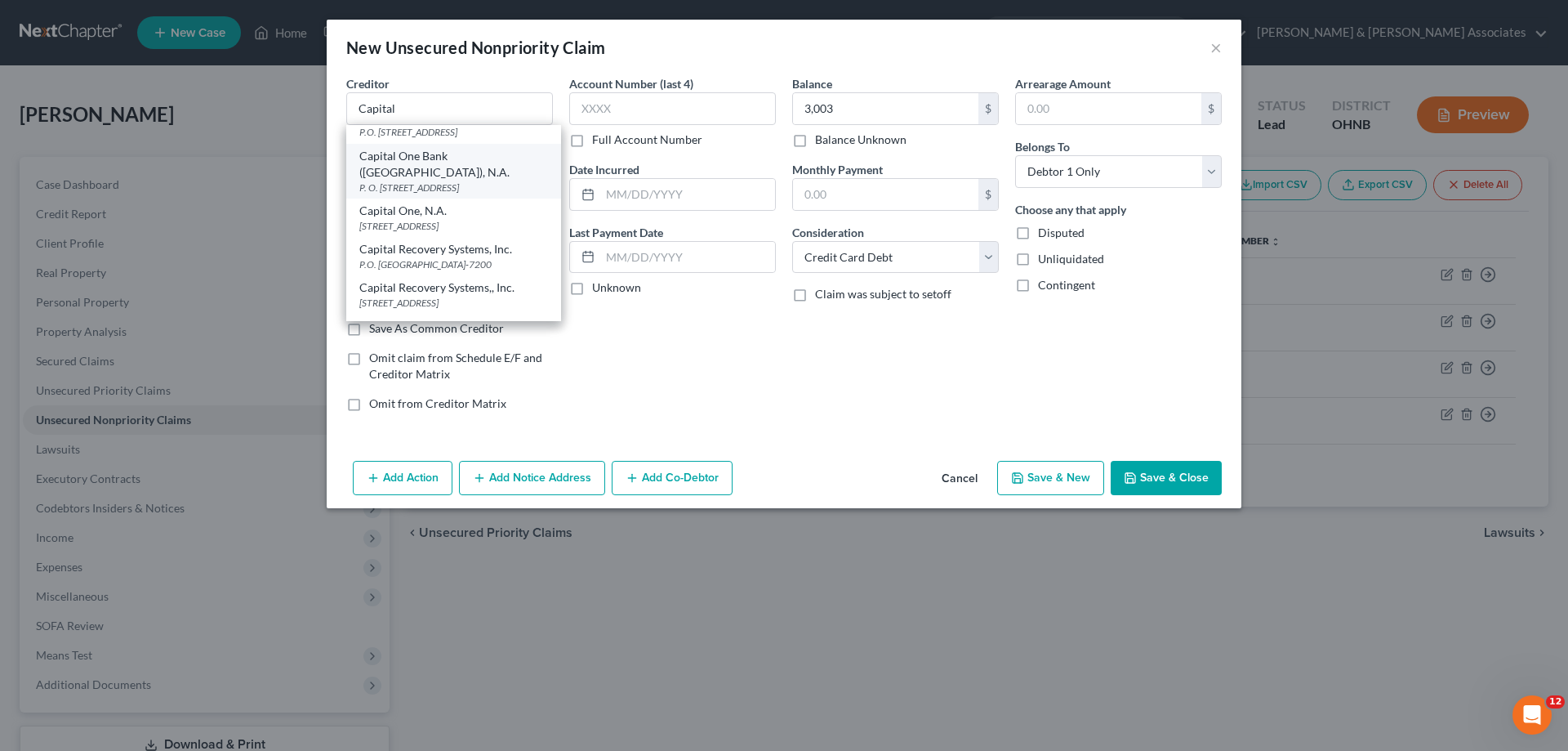
click at [480, 187] on div "P. O. [STREET_ADDRESS]" at bounding box center [453, 187] width 189 height 14
type input "Capital One Bank ([GEOGRAPHIC_DATA]), N.A."
type input "P. O. Box 31293"
type input "[GEOGRAPHIC_DATA]"
select select "46"
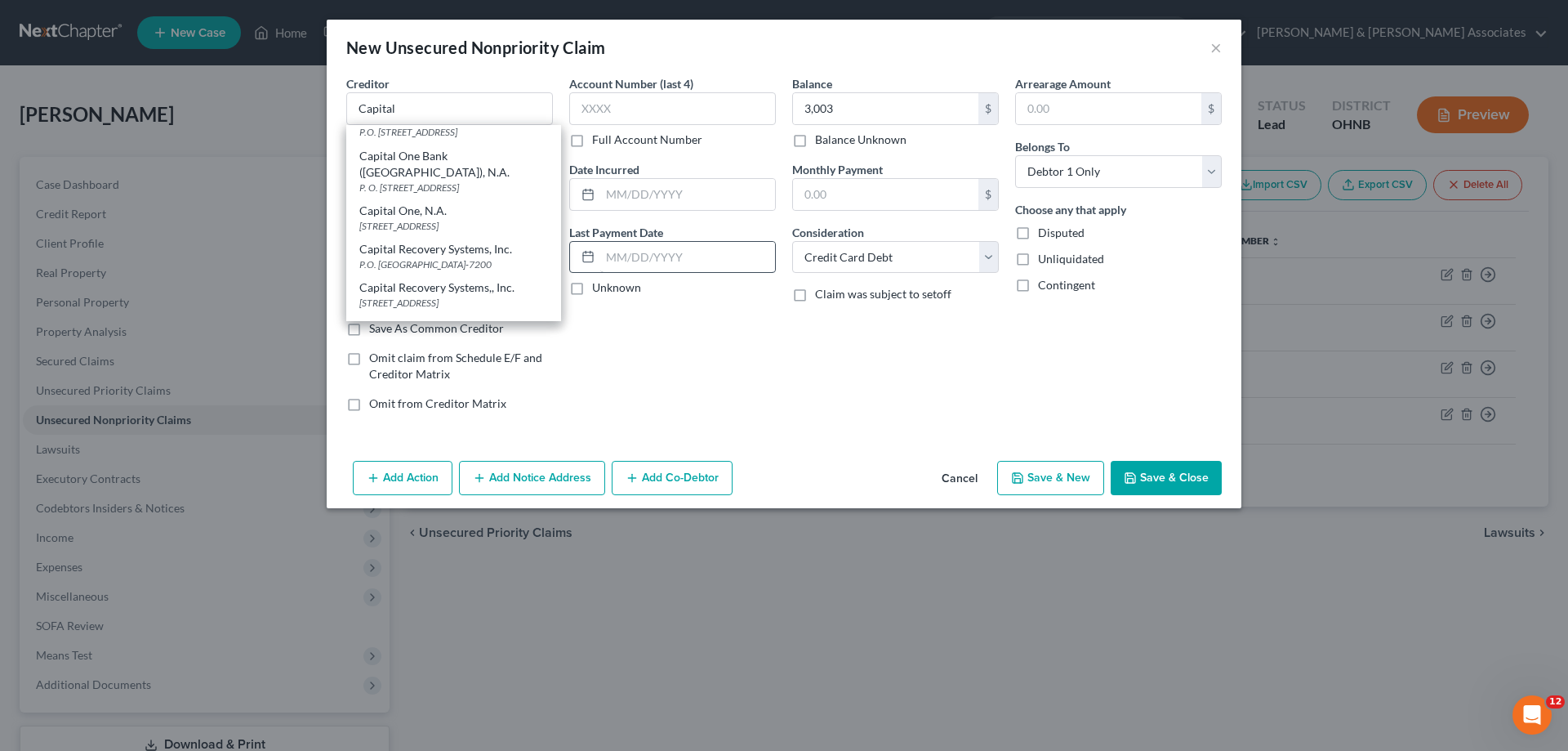
type input "84131"
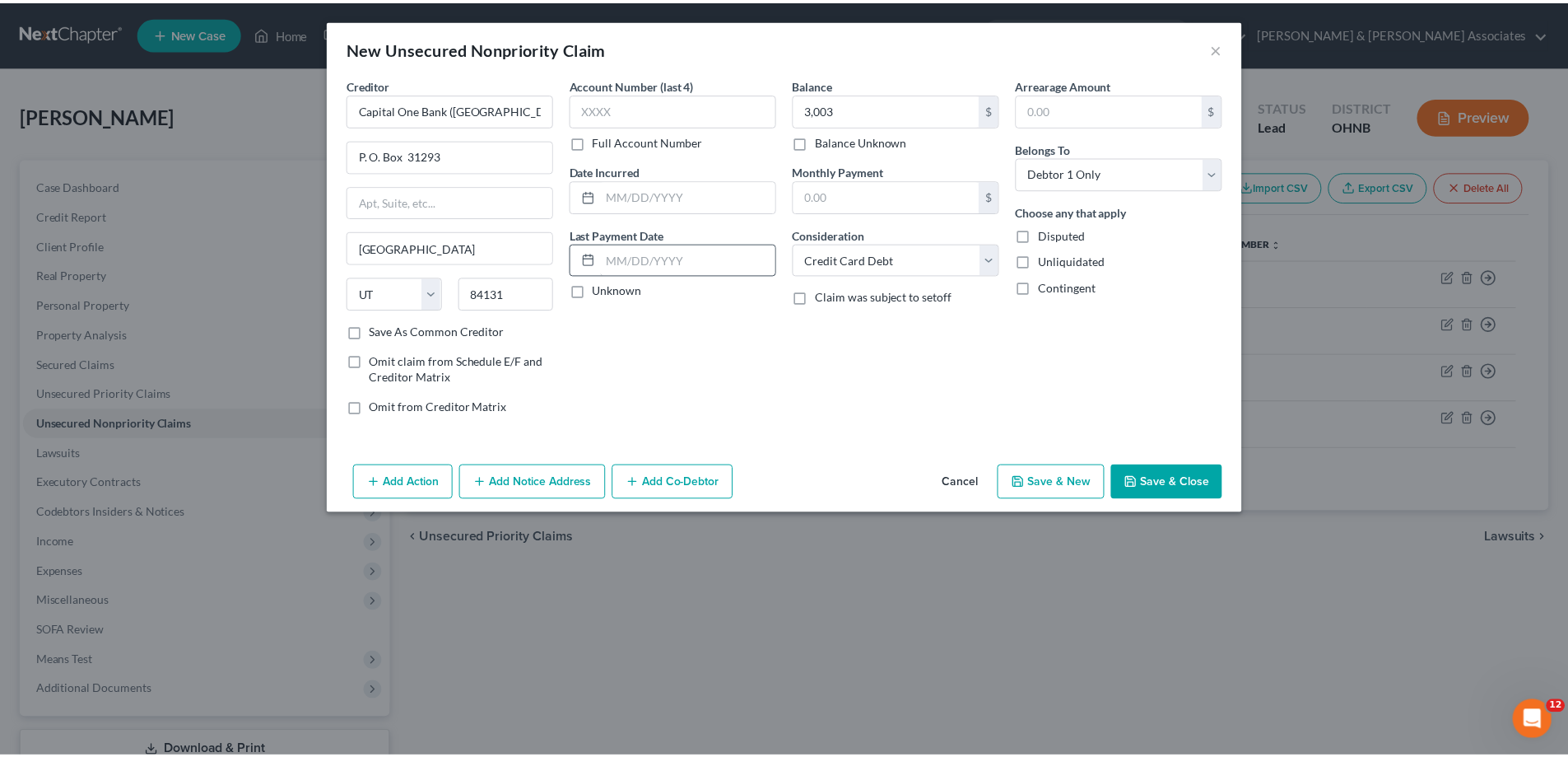
scroll to position [0, 0]
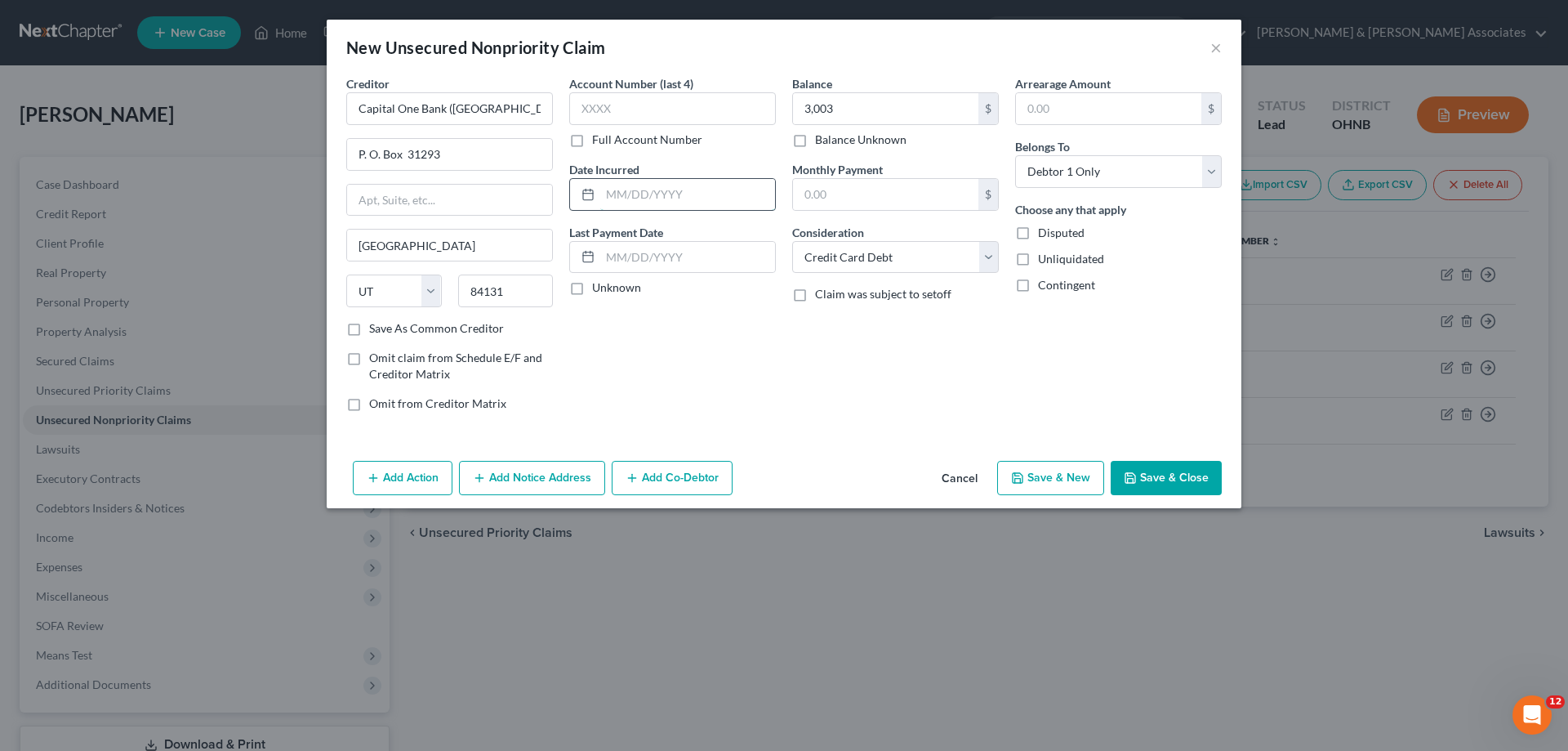
click at [615, 186] on input "text" at bounding box center [688, 194] width 175 height 31
type input "[DATE]"
click at [1048, 477] on button "Save & New" at bounding box center [1050, 478] width 107 height 34
select select "0"
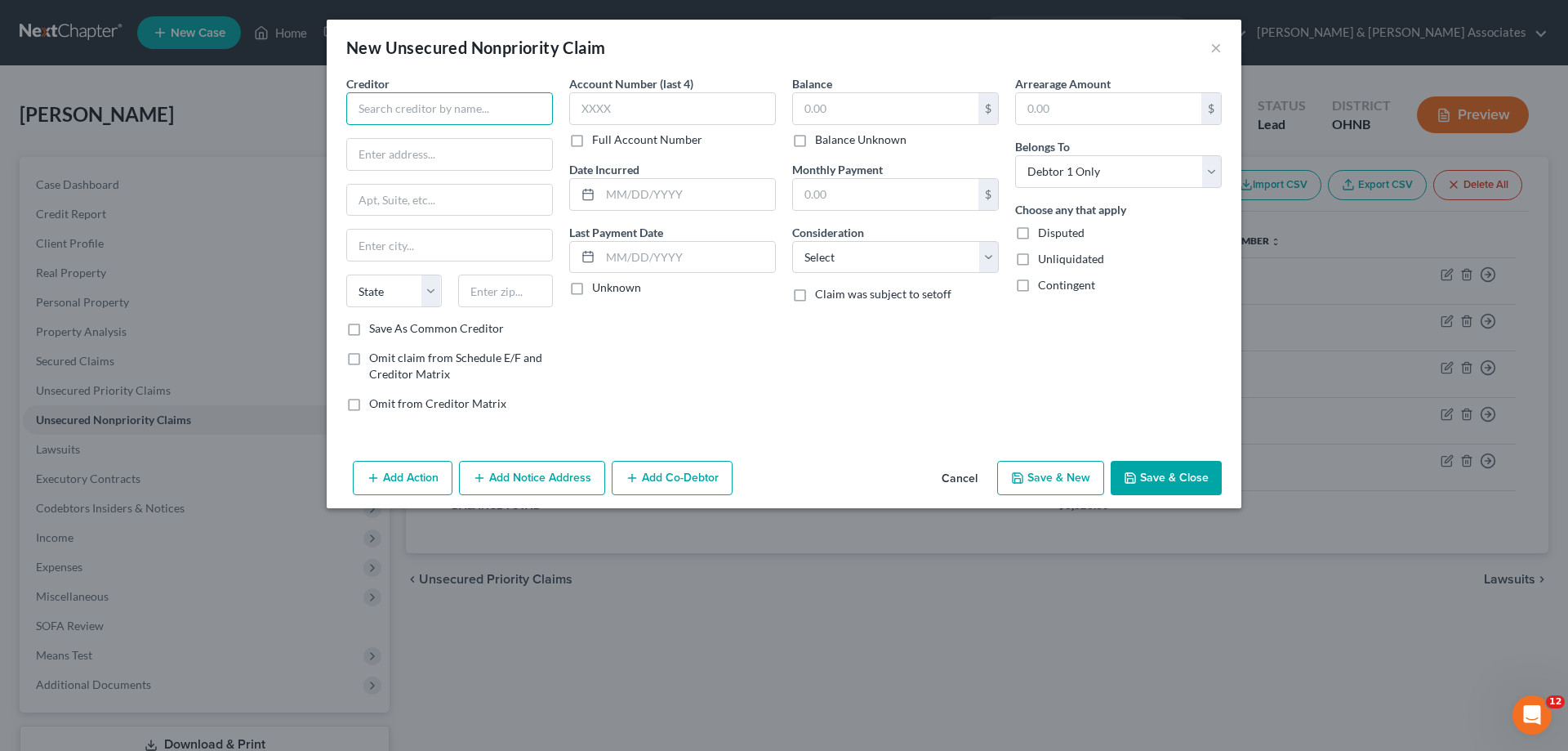
drag, startPoint x: 426, startPoint y: 97, endPoint x: 414, endPoint y: 101, distance: 12.6
click at [418, 99] on input "text" at bounding box center [450, 108] width 207 height 33
type input "CCS/[PERSON_NAME] State bank"
click at [882, 100] on input "text" at bounding box center [885, 108] width 186 height 31
type input "229"
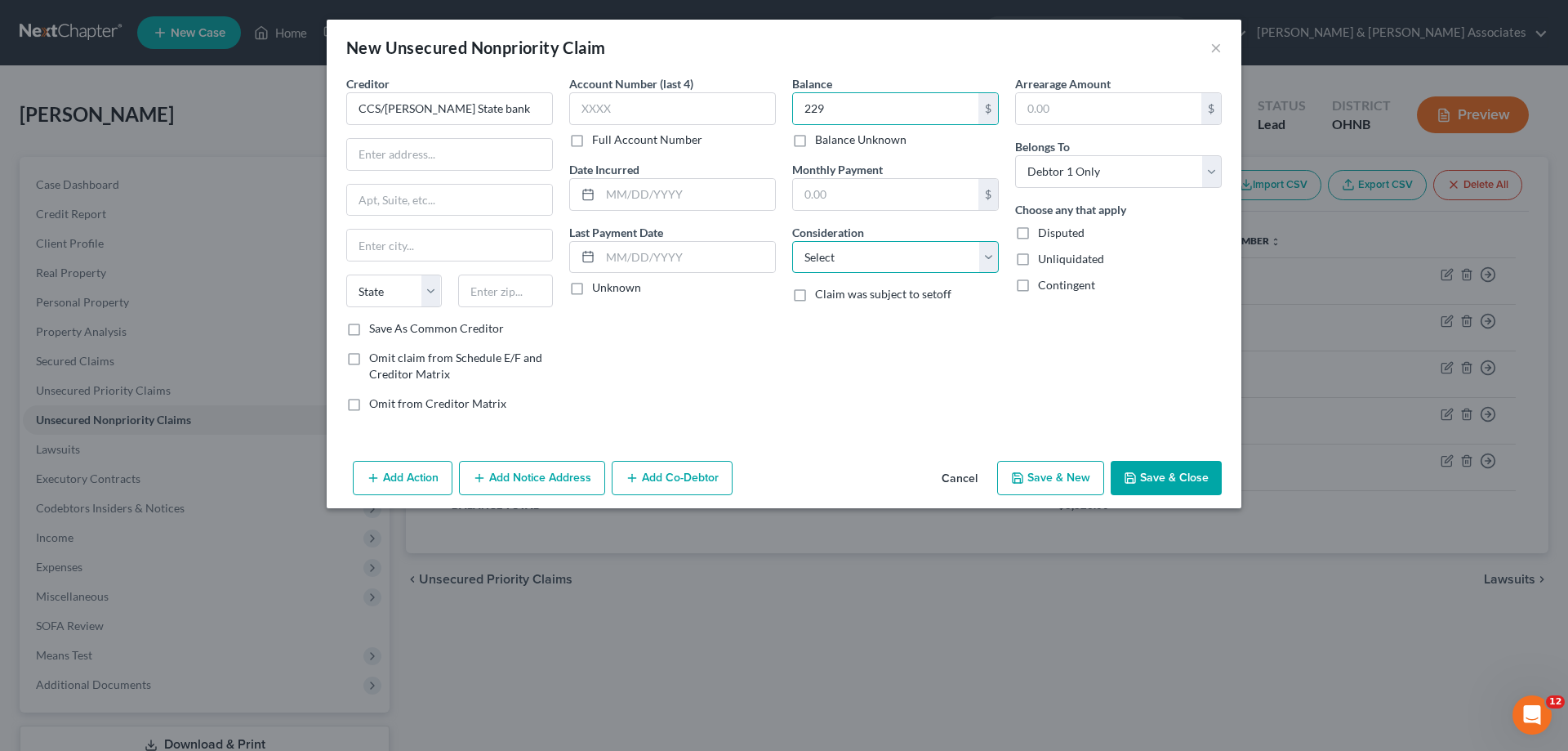
drag, startPoint x: 806, startPoint y: 253, endPoint x: 810, endPoint y: 262, distance: 9.8
click at [806, 253] on select "Select Cable / Satellite Services Collection Agency Credit Card Debt Debt Couns…" at bounding box center [895, 257] width 207 height 33
select select "2"
click at [792, 241] on select "Select Cable / Satellite Services Collection Agency Credit Card Debt Debt Couns…" at bounding box center [895, 257] width 207 height 33
drag, startPoint x: 694, startPoint y: 190, endPoint x: 654, endPoint y: 156, distance: 52.5
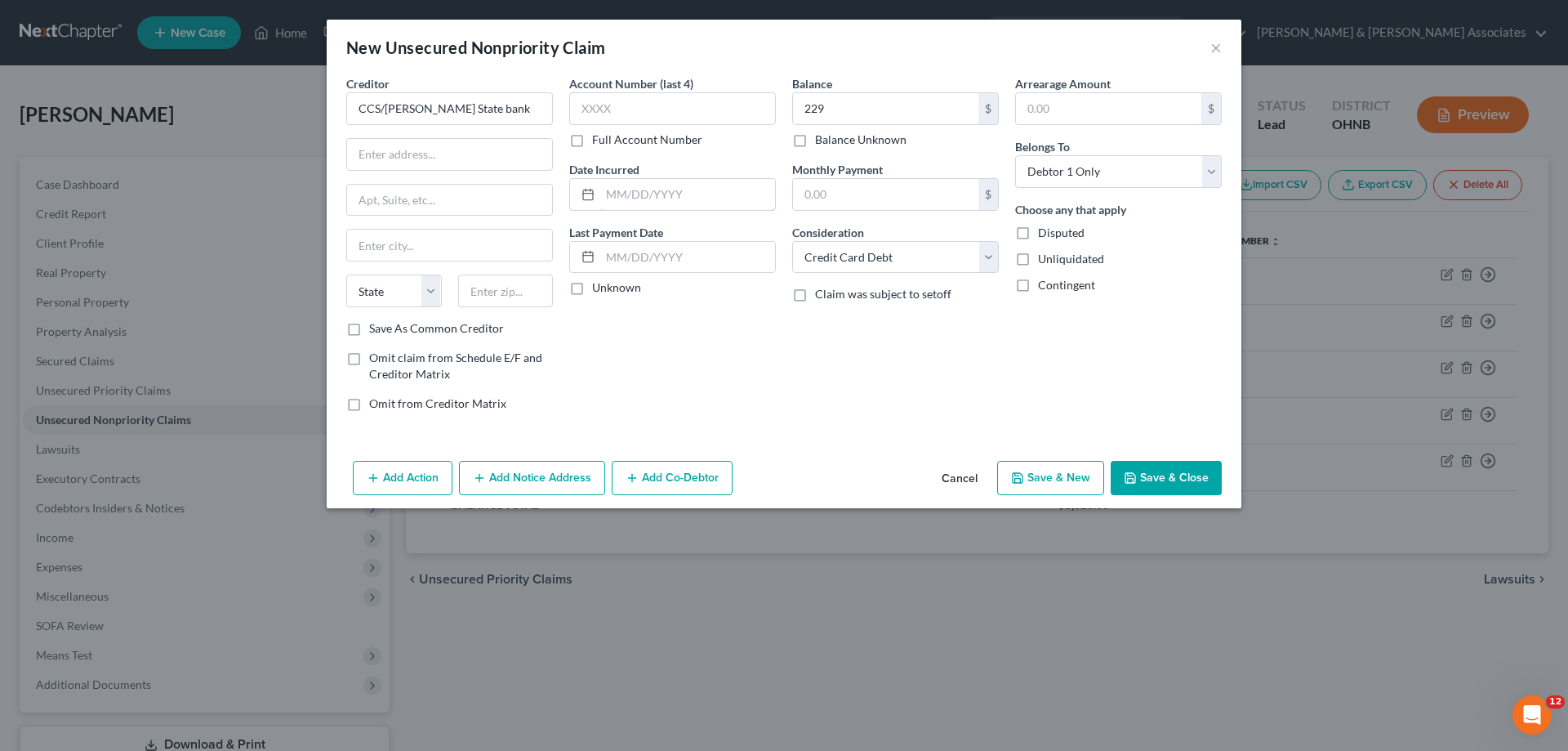
click at [694, 189] on input "text" at bounding box center [688, 194] width 175 height 31
type input "[DATE]"
drag, startPoint x: 489, startPoint y: 158, endPoint x: 455, endPoint y: 125, distance: 47.4
click at [489, 158] on input "text" at bounding box center [450, 154] width 205 height 31
drag, startPoint x: 455, startPoint y: 113, endPoint x: 501, endPoint y: 145, distance: 56.0
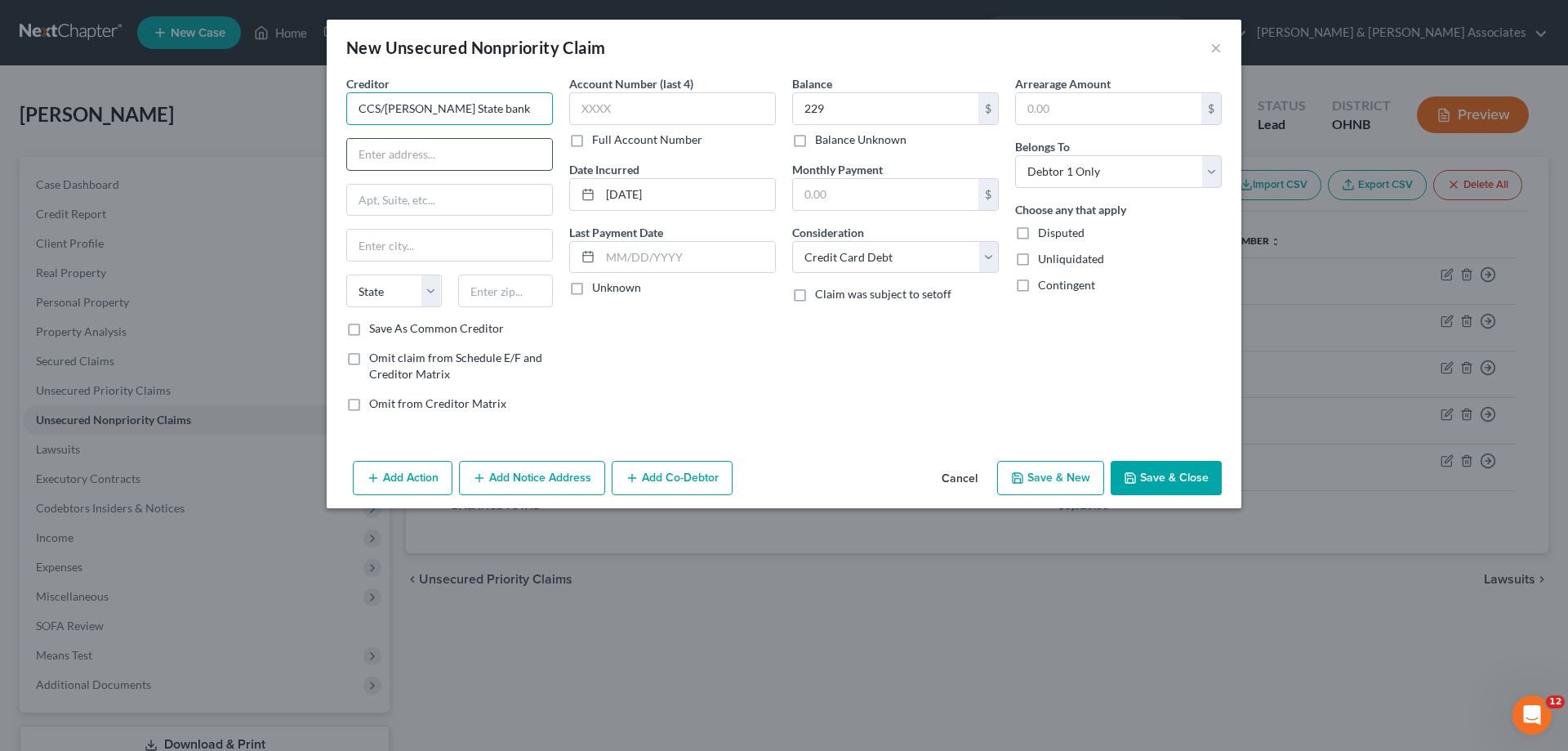
click at [455, 113] on input "CCS/[PERSON_NAME] State bank" at bounding box center [450, 108] width 207 height 33
type input "CCS/[PERSON_NAME] State Bank"
click at [510, 299] on input "text" at bounding box center [506, 291] width 96 height 33
type input "57110"
click at [417, 157] on input "text" at bounding box center [450, 154] width 205 height 31
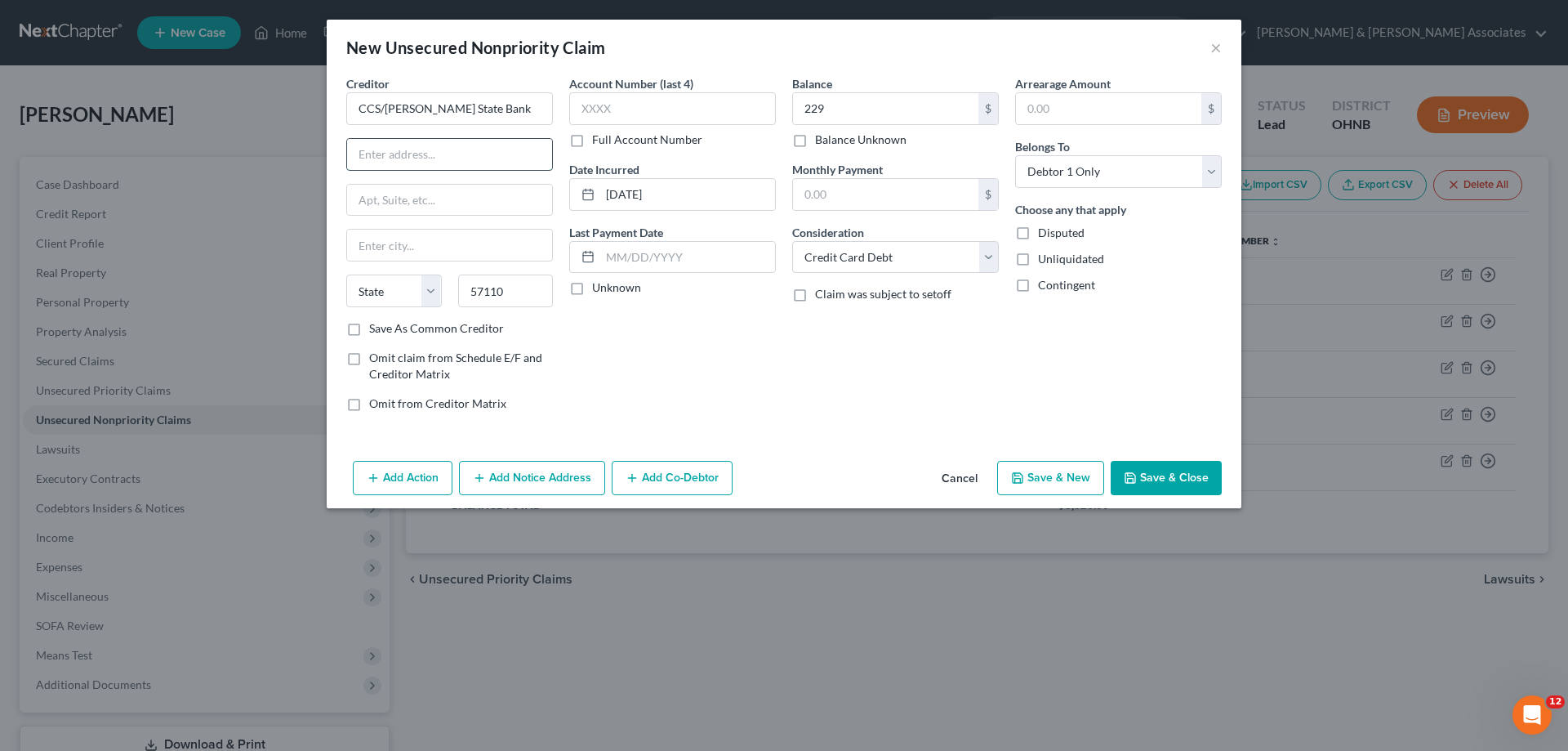
type input "[GEOGRAPHIC_DATA]"
select select "43"
paste input "[STREET_ADDRESS],"
click at [499, 157] on input "[STREET_ADDRESS]," at bounding box center [450, 154] width 205 height 31
type input "[STREET_ADDRESS]"
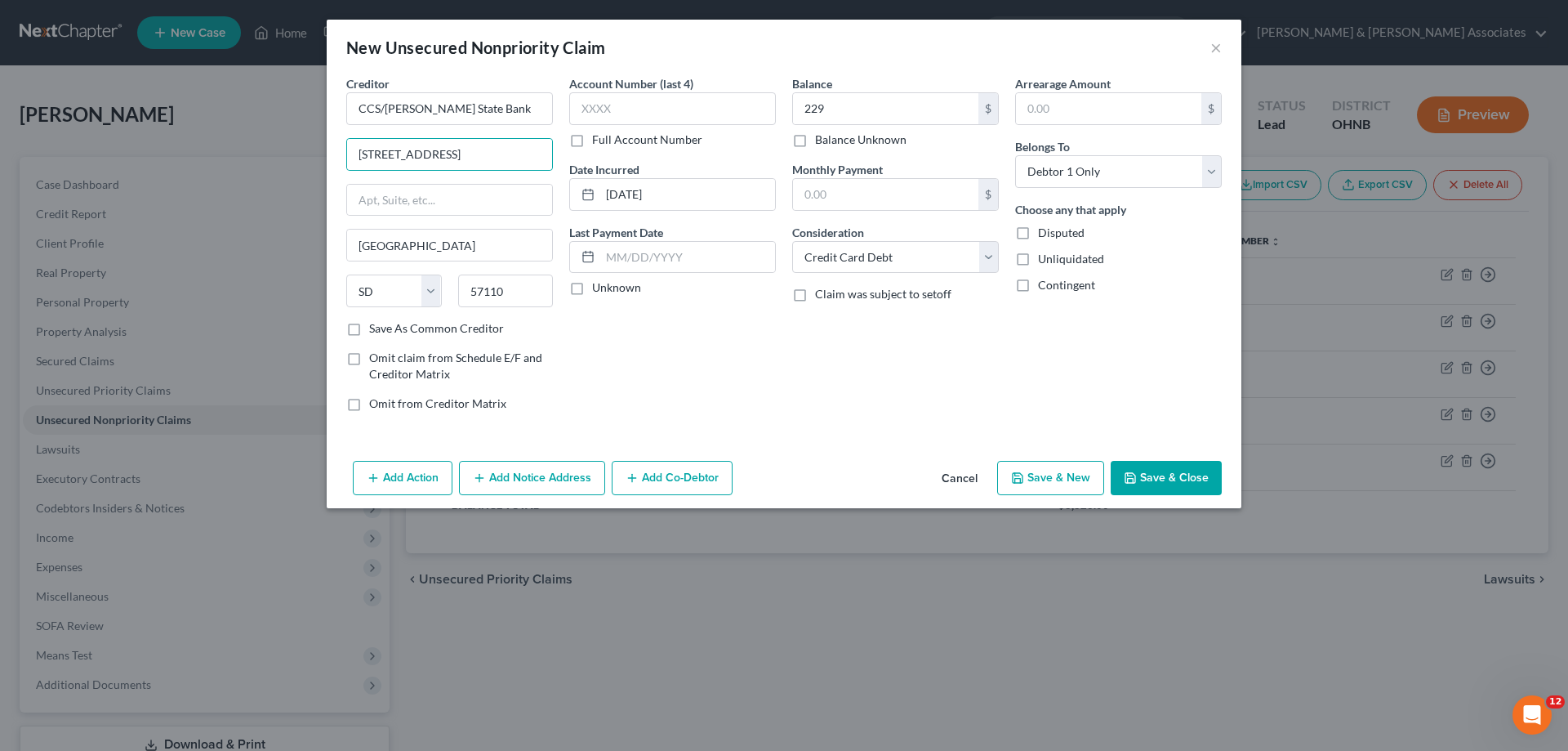
click at [1042, 492] on button "Save & New" at bounding box center [1050, 478] width 107 height 34
select select "0"
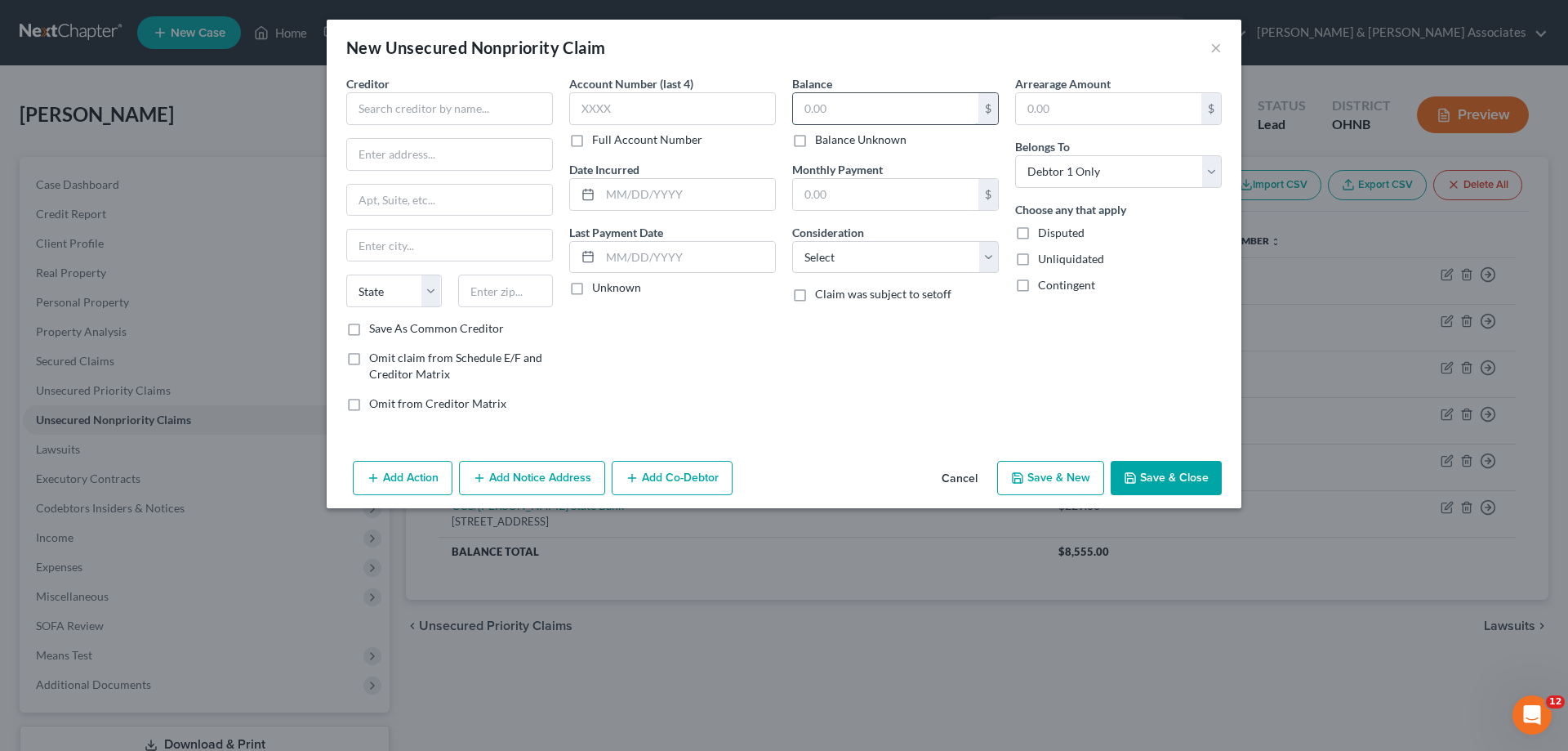
click at [851, 102] on input "text" at bounding box center [885, 108] width 186 height 31
type input "393"
click at [888, 247] on select "Select Cable / Satellite Services Collection Agency Credit Card Debt Debt Couns…" at bounding box center [895, 257] width 207 height 33
select select "1"
click at [792, 241] on select "Select Cable / Satellite Services Collection Agency Credit Card Debt Debt Couns…" at bounding box center [895, 257] width 207 height 33
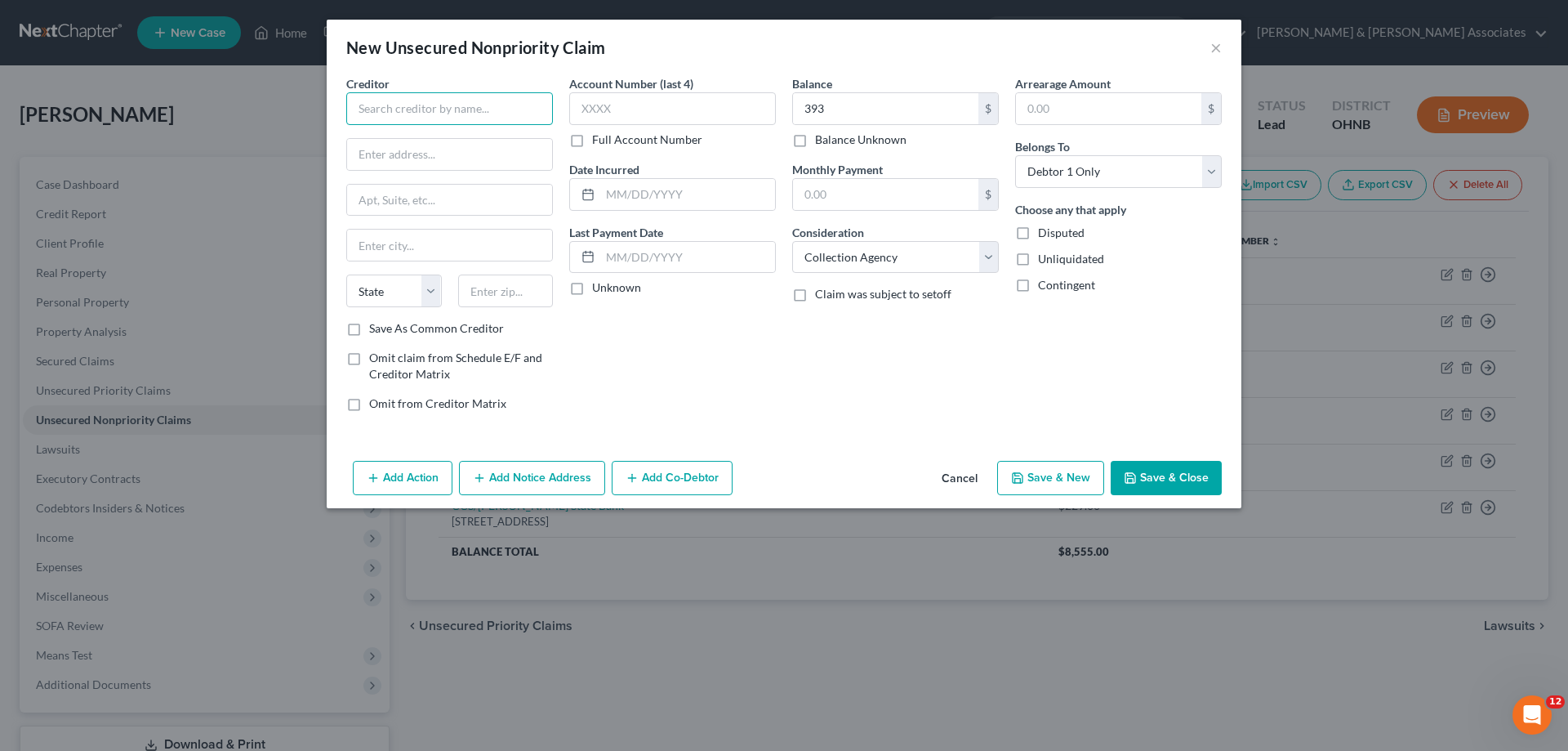
click at [482, 99] on input "text" at bounding box center [450, 108] width 207 height 33
type input "CCS/First Savings Bank"
click at [638, 196] on input "text" at bounding box center [688, 194] width 175 height 31
type input "[DATE]"
click at [512, 292] on input "text" at bounding box center [506, 291] width 96 height 33
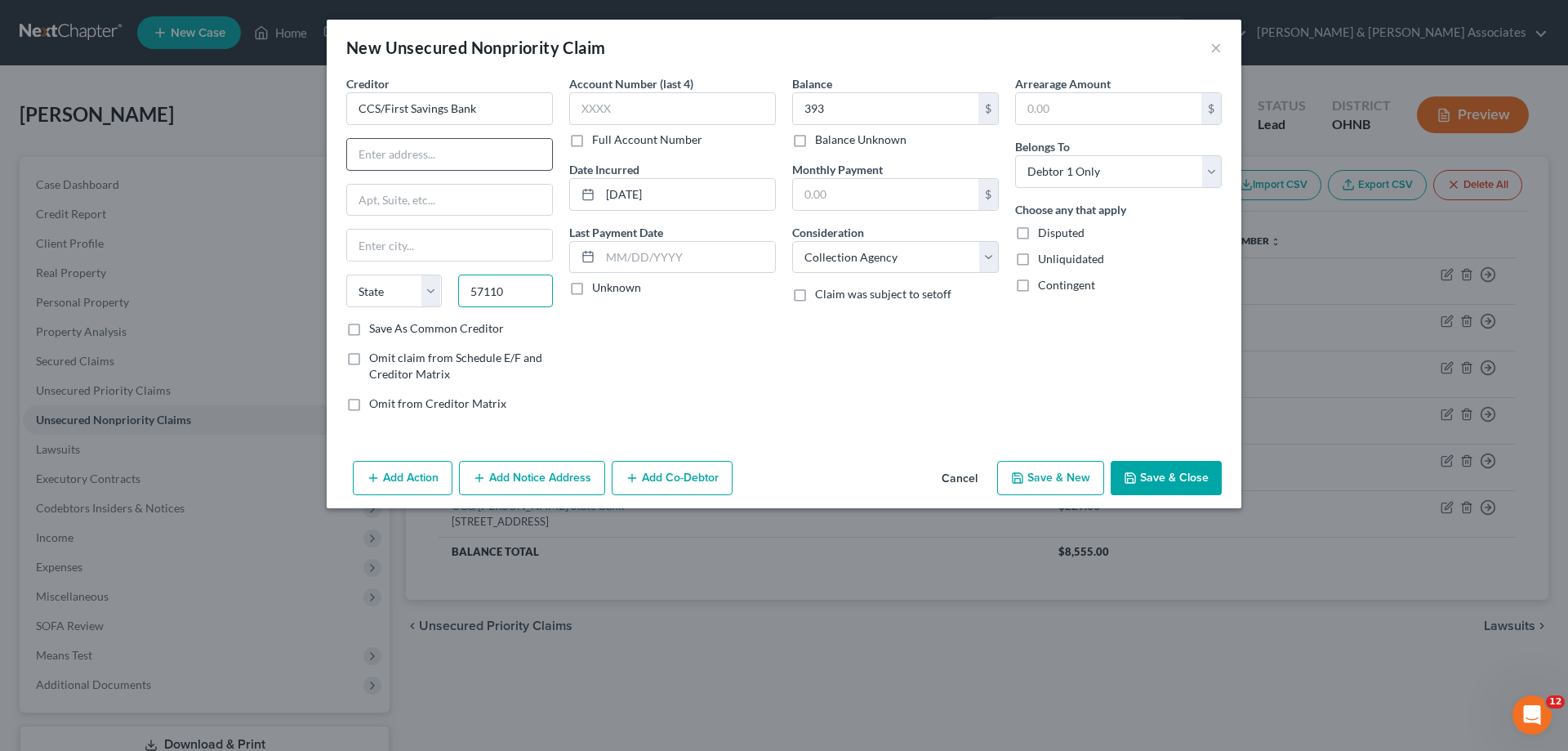
type input "57110"
click at [454, 155] on input "text" at bounding box center [450, 154] width 205 height 31
type input "[GEOGRAPHIC_DATA]"
select select "43"
paste input "[STREET_ADDRESS],"
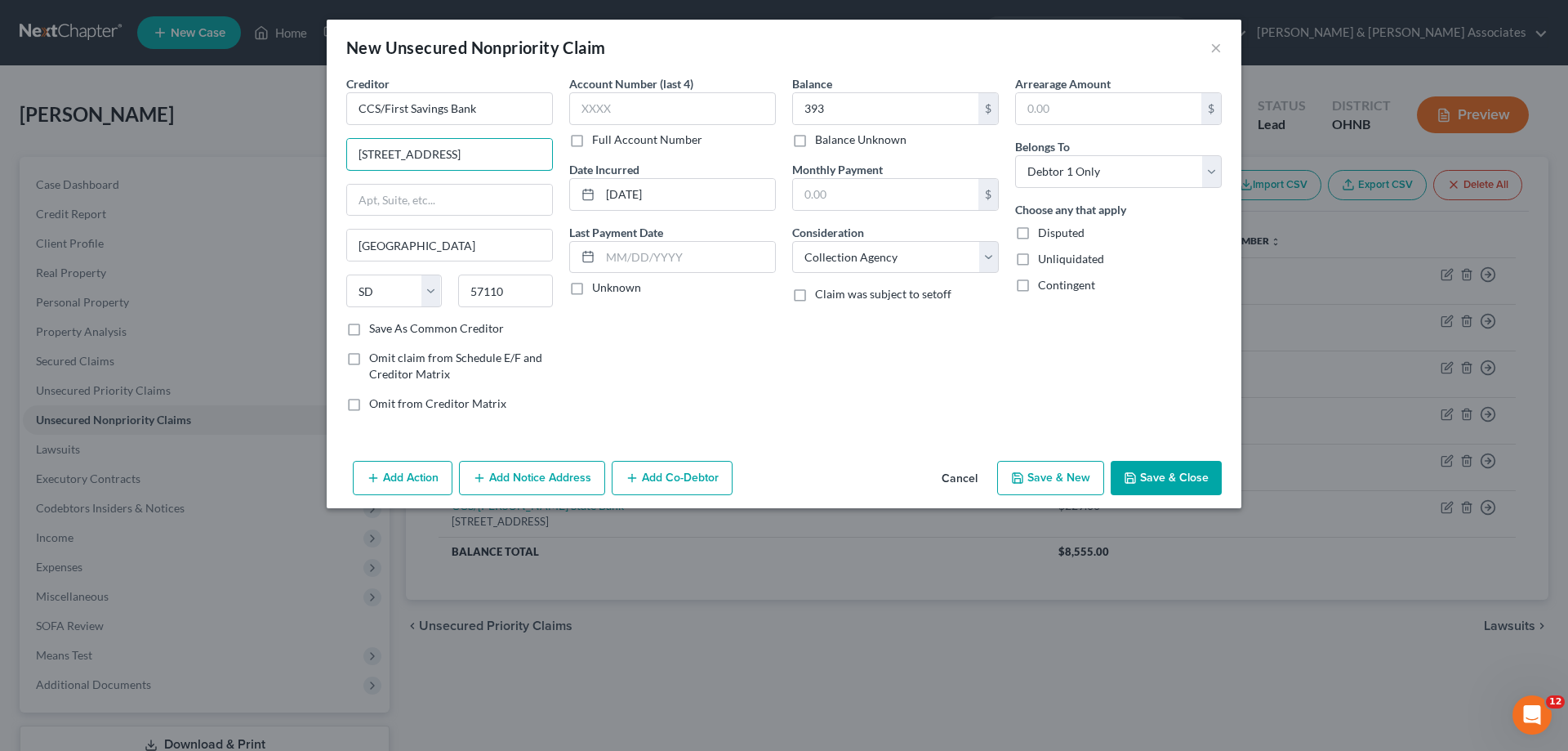
type input "[STREET_ADDRESS]"
click at [1042, 470] on button "Save & New" at bounding box center [1050, 478] width 107 height 34
select select "0"
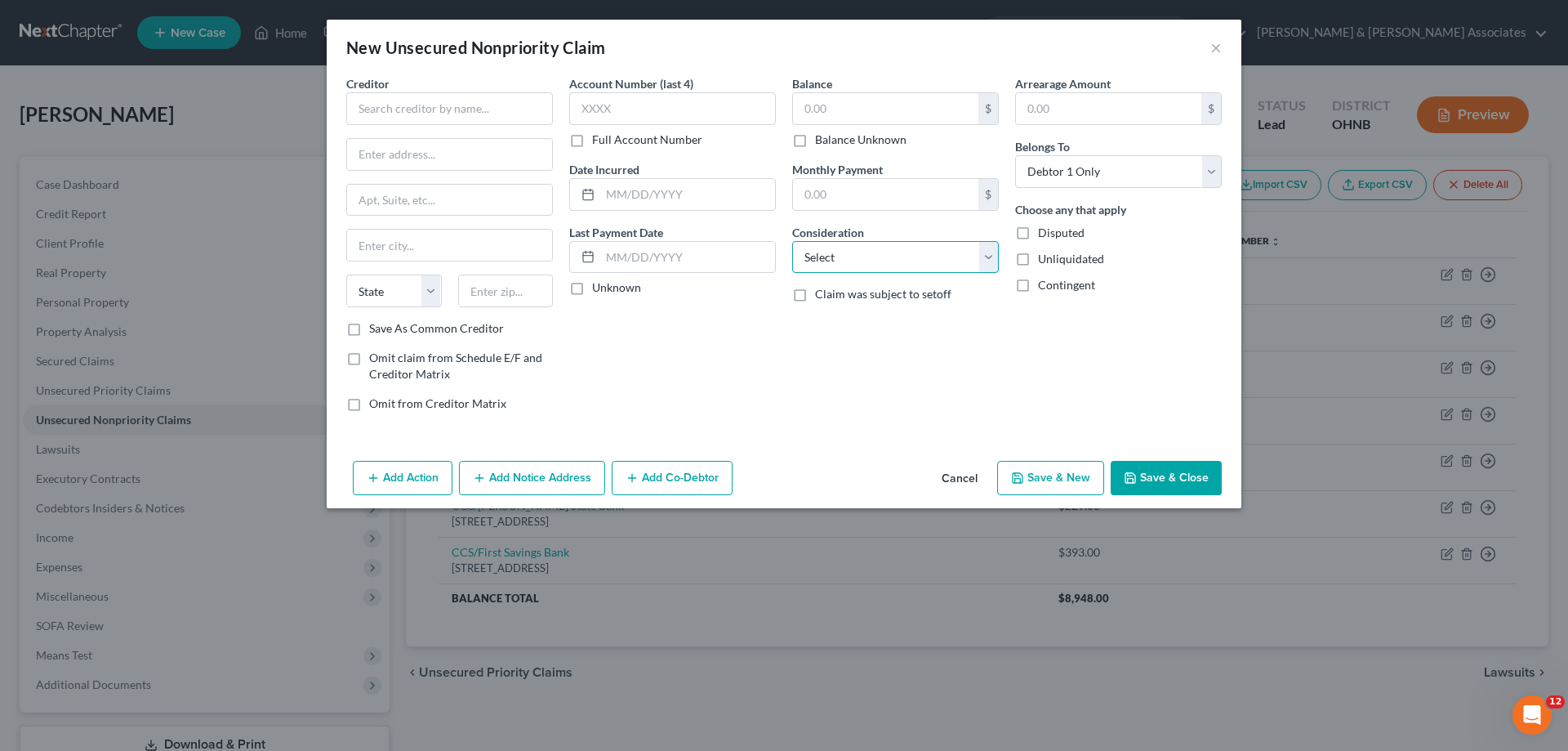
click at [860, 258] on select "Select Cable / Satellite Services Collection Agency Credit Card Debt Debt Couns…" at bounding box center [895, 257] width 207 height 33
select select "2"
click at [792, 241] on select "Select Cable / Satellite Services Collection Agency Credit Card Debt Debt Couns…" at bounding box center [895, 257] width 207 height 33
drag, startPoint x: 478, startPoint y: 101, endPoint x: 449, endPoint y: 108, distance: 29.8
click at [481, 88] on div "Creditor *" at bounding box center [450, 100] width 207 height 50
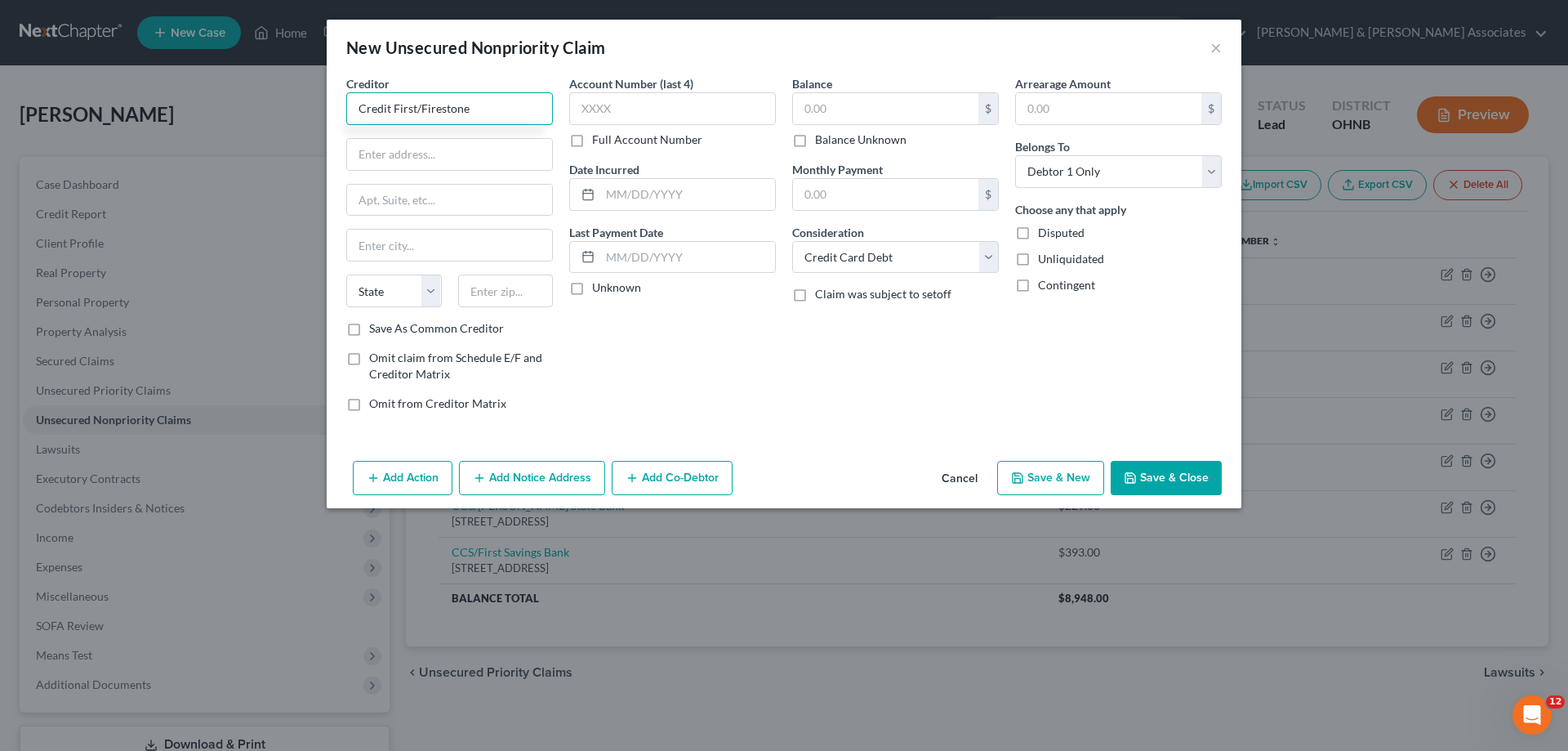
type input "Credit First/Firestone"
click at [850, 102] on input "text" at bounding box center [885, 108] width 186 height 31
type input "1,153"
drag, startPoint x: 639, startPoint y: 194, endPoint x: 614, endPoint y: 217, distance: 34.0
click at [641, 194] on input "text" at bounding box center [688, 194] width 175 height 31
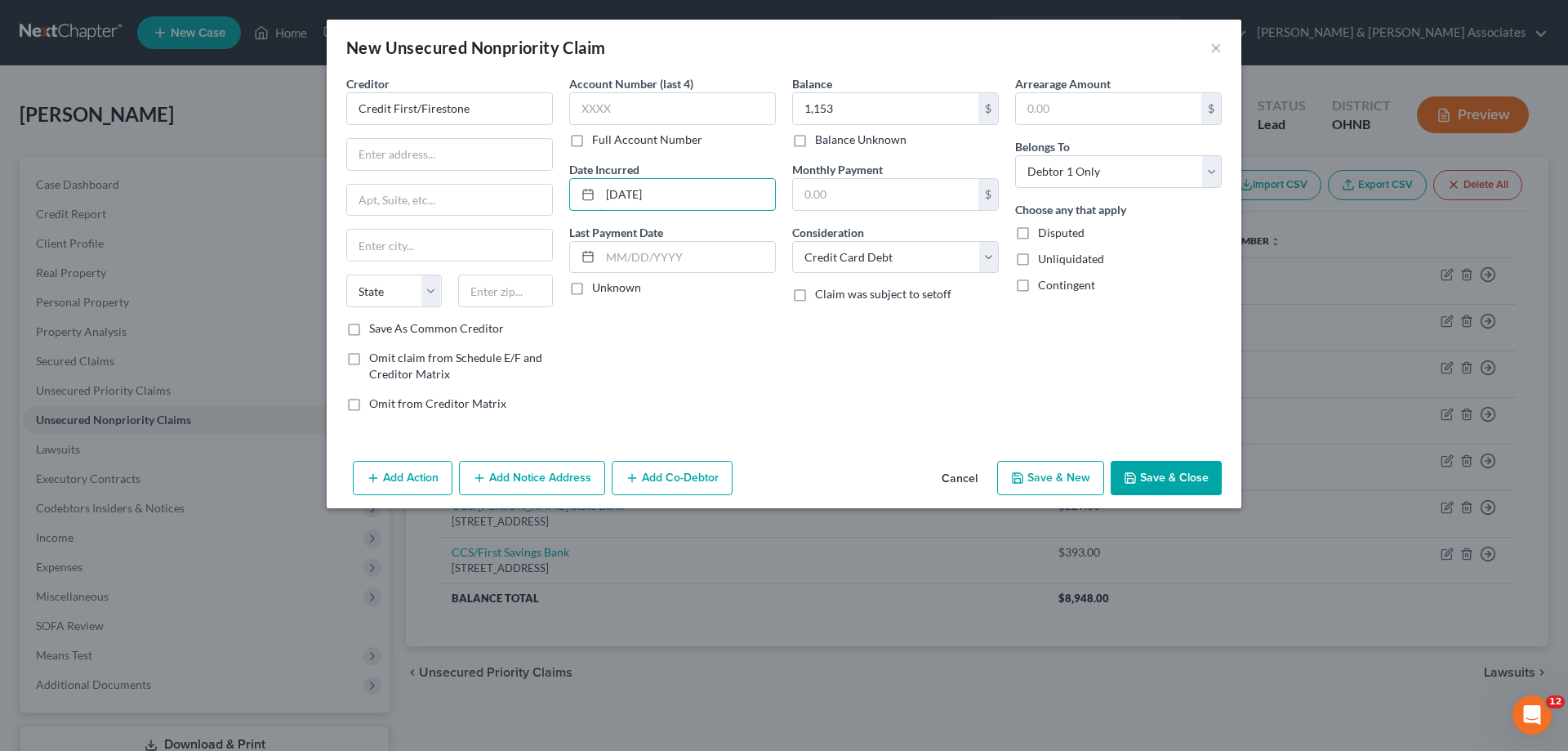
type input "[DATE]"
click at [506, 292] on input "text" at bounding box center [506, 291] width 96 height 33
type input "44181"
type input "[GEOGRAPHIC_DATA]"
select select "36"
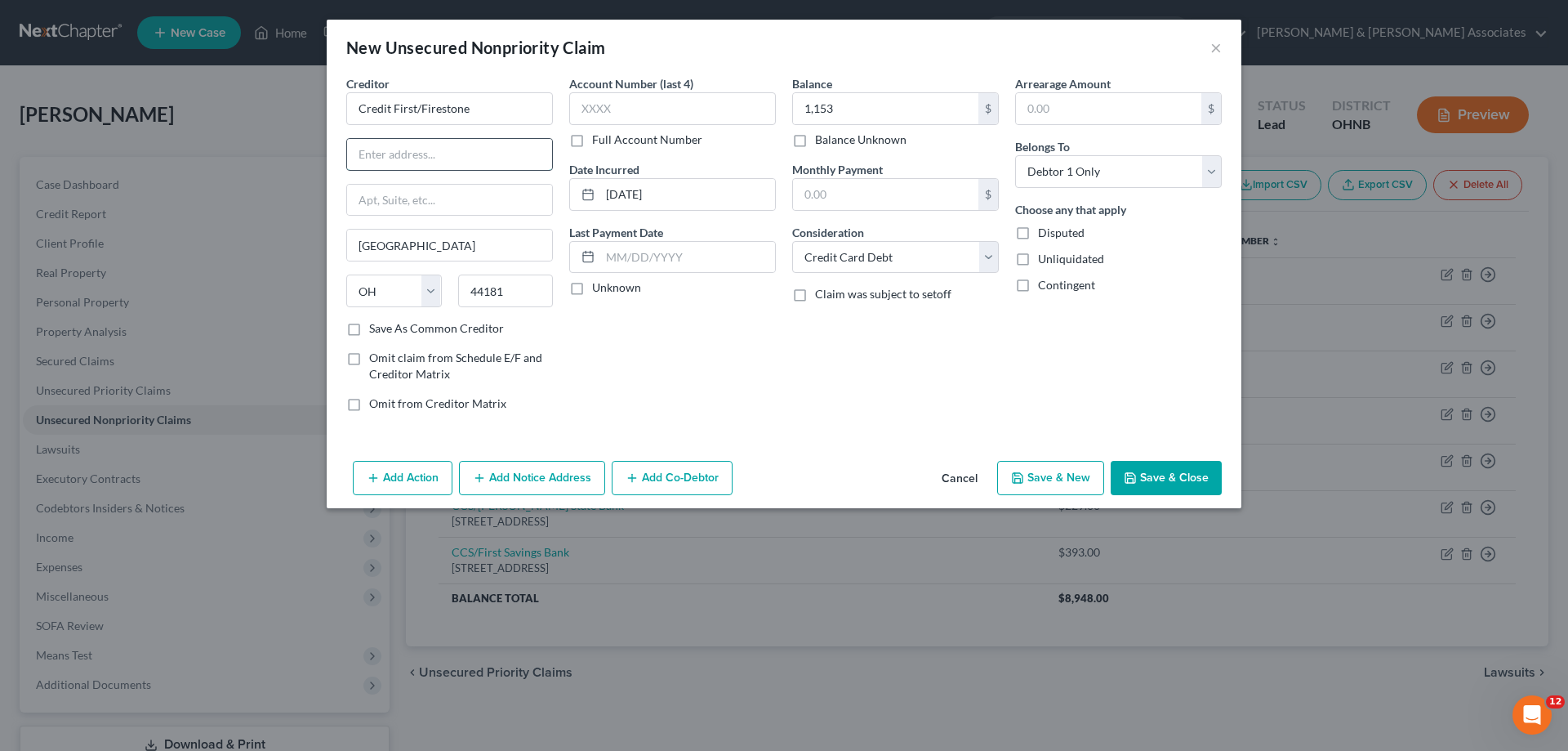
click at [467, 161] on input "text" at bounding box center [450, 154] width 205 height 31
paste input "PO BOX 81083"
type input "PO BOX 81083"
click at [1042, 471] on button "Save & New" at bounding box center [1050, 478] width 107 height 34
select select "0"
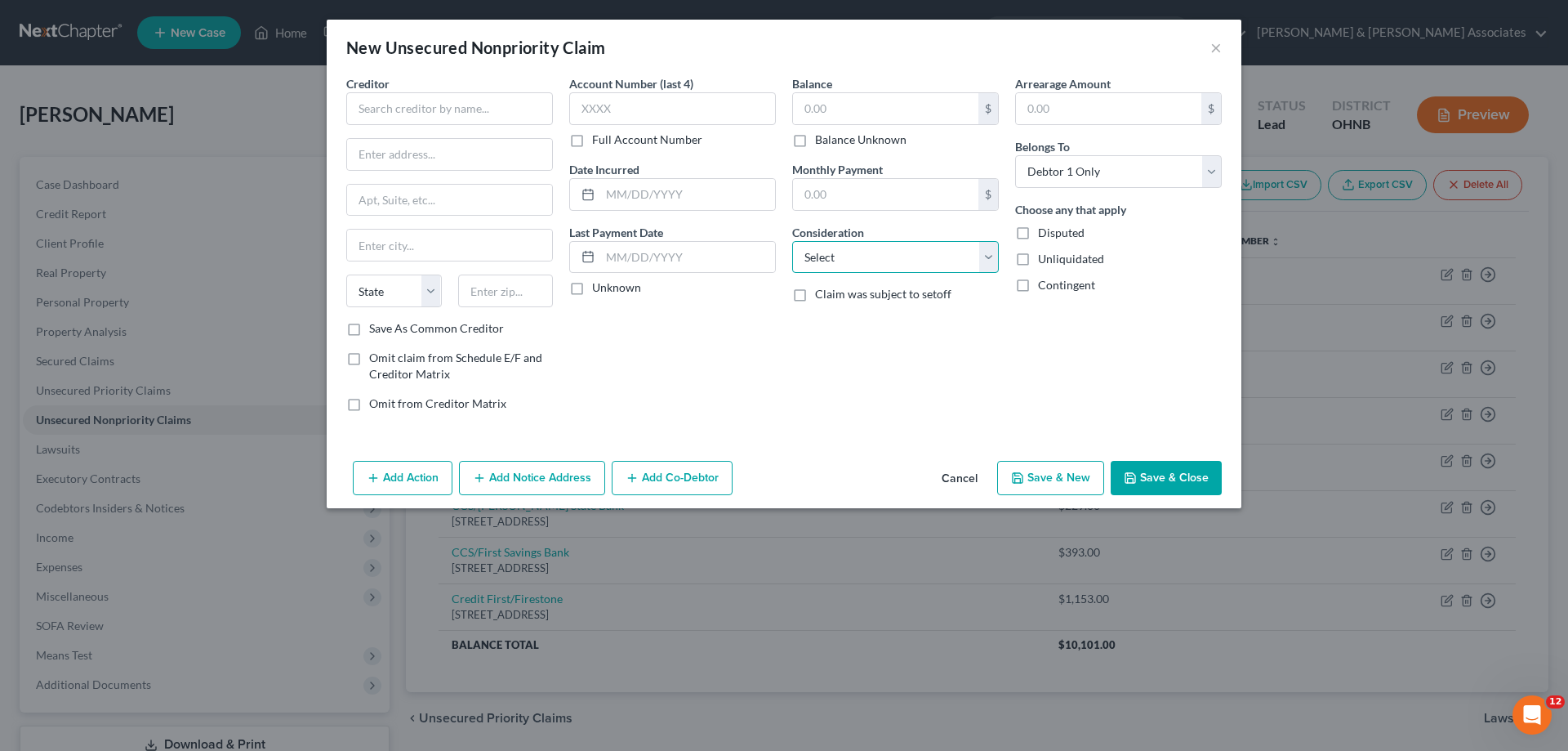
click at [895, 261] on select "Select Cable / Satellite Services Collection Agency Credit Card Debt Debt Couns…" at bounding box center [895, 257] width 207 height 33
select select "2"
click at [792, 241] on select "Select Cable / Satellite Services Collection Agency Credit Card Debt Debt Couns…" at bounding box center [895, 257] width 207 height 33
click at [473, 109] on input "text" at bounding box center [450, 108] width 207 height 33
type input "Credit One Bank"
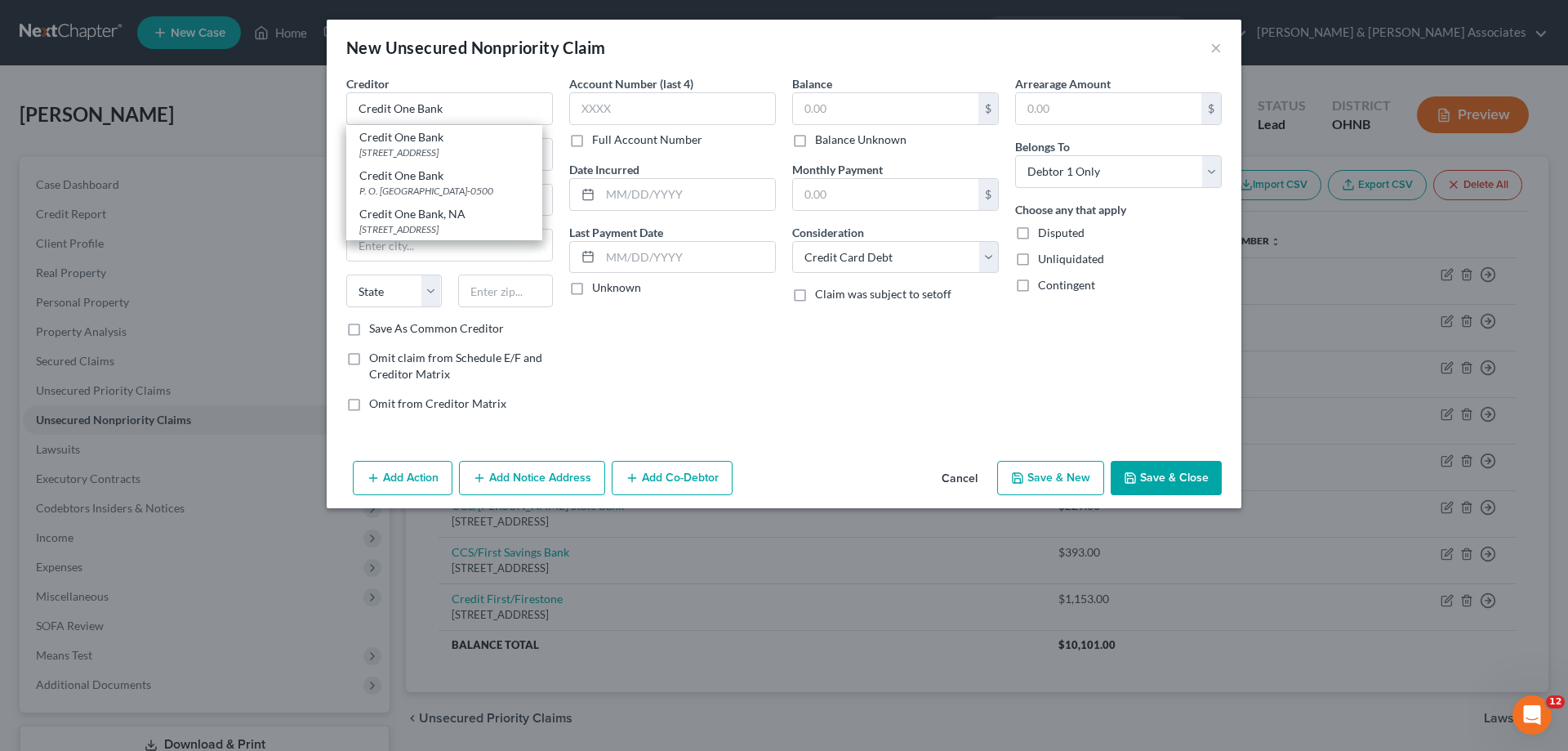
click at [722, 351] on div "Account Number (last 4) Full Account Number Date Incurred Last Payment Date Unk…" at bounding box center [672, 250] width 223 height 350
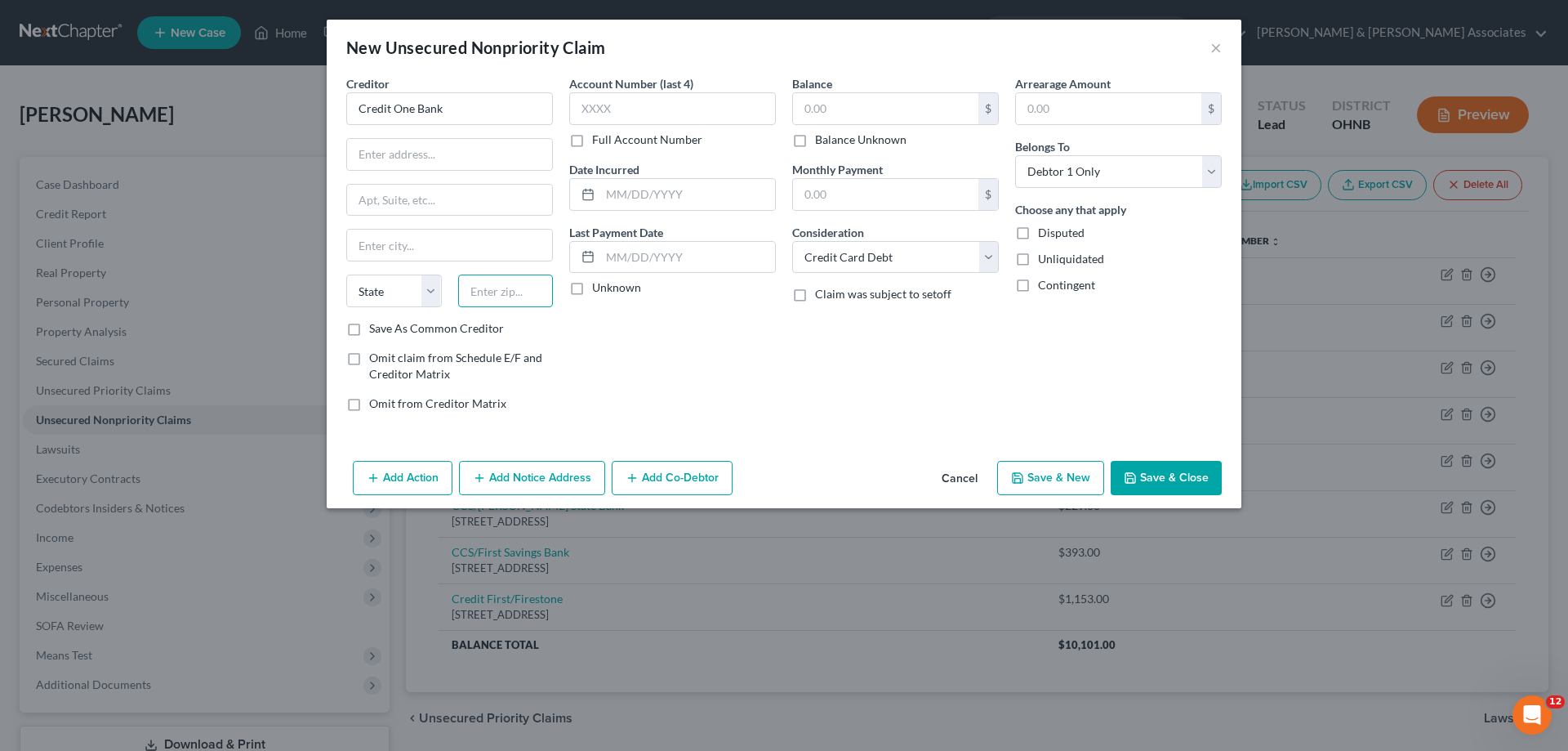
drag, startPoint x: 512, startPoint y: 296, endPoint x: 481, endPoint y: 310, distance: 34.0
click at [516, 292] on input "text" at bounding box center [506, 291] width 96 height 33
type input "89193"
click at [481, 159] on input "text" at bounding box center [450, 154] width 205 height 31
type input "[GEOGRAPHIC_DATA]"
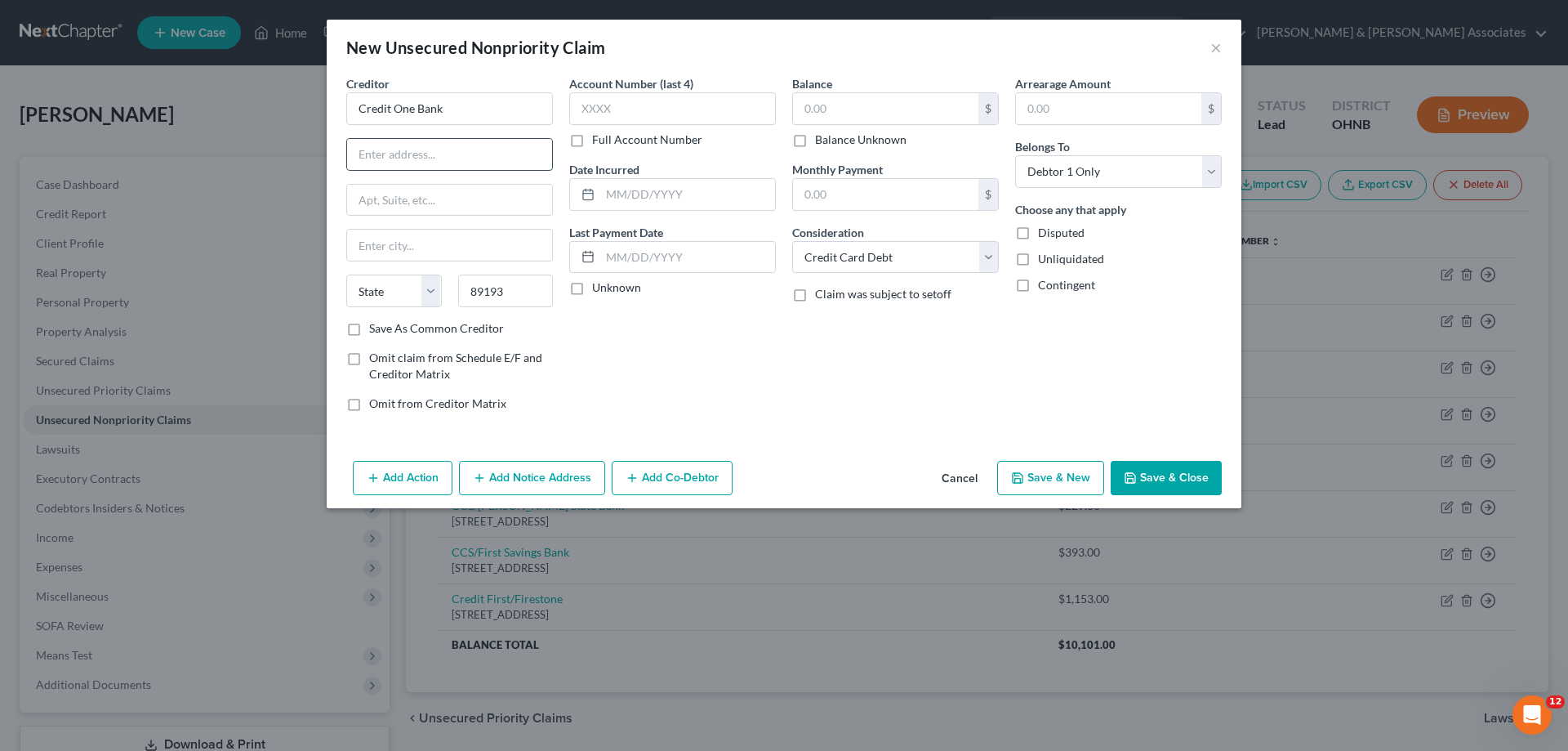
select select "31"
paste input "PO BOX 98875,"
type input "PO BOX 98875"
click at [849, 377] on div "Balance $ Balance Unknown Balance Undetermined $ Balance Unknown Monthly Paymen…" at bounding box center [895, 250] width 223 height 350
drag, startPoint x: 839, startPoint y: 105, endPoint x: 799, endPoint y: 96, distance: 41.0
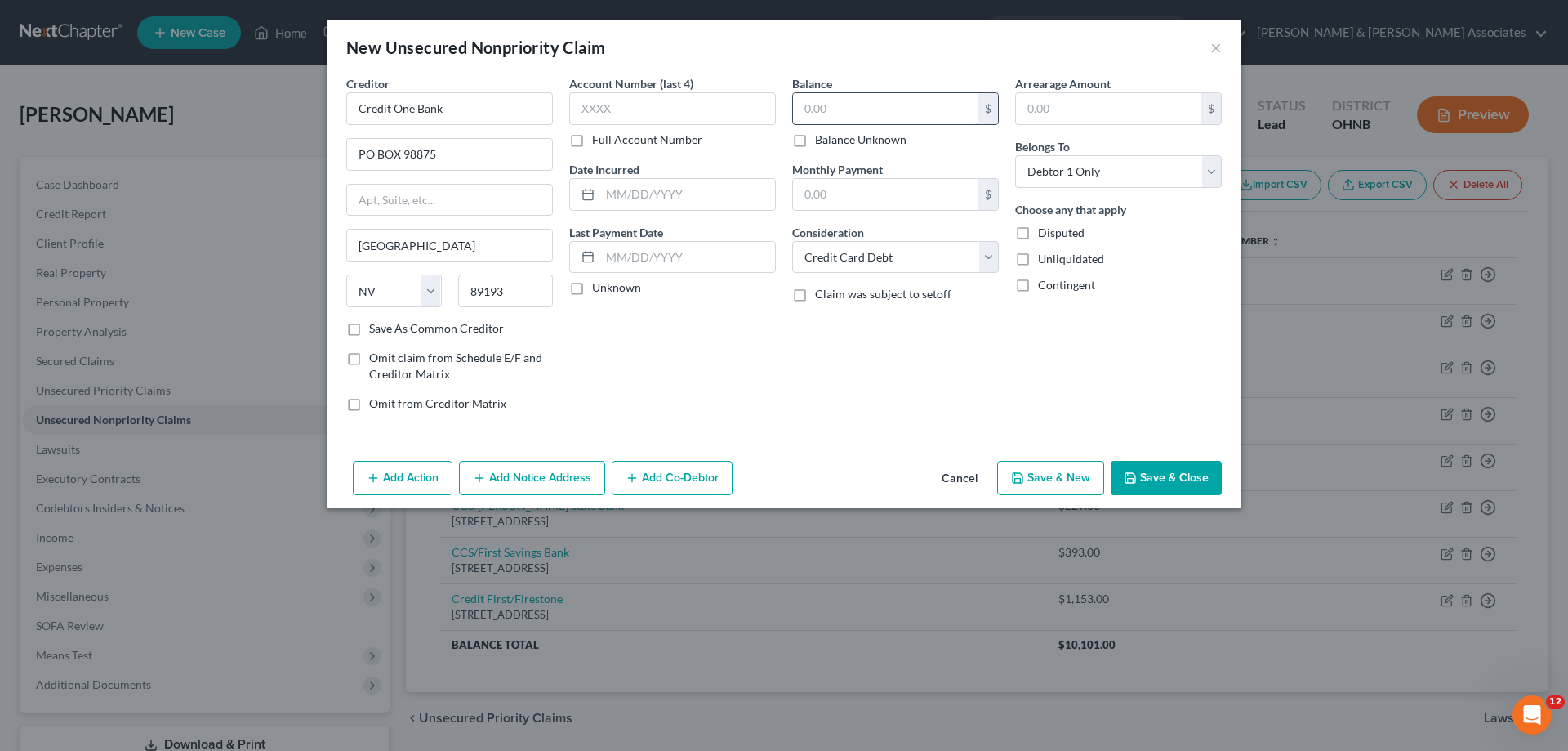
click at [840, 104] on input "text" at bounding box center [885, 108] width 186 height 31
type input "1,053"
click at [668, 192] on input "text" at bounding box center [688, 194] width 175 height 31
drag, startPoint x: 701, startPoint y: 392, endPoint x: 648, endPoint y: 259, distance: 143.2
click at [701, 381] on div "Account Number (last 4) Full Account Number Date Incurred 09292024 Last Payment…" at bounding box center [672, 250] width 223 height 350
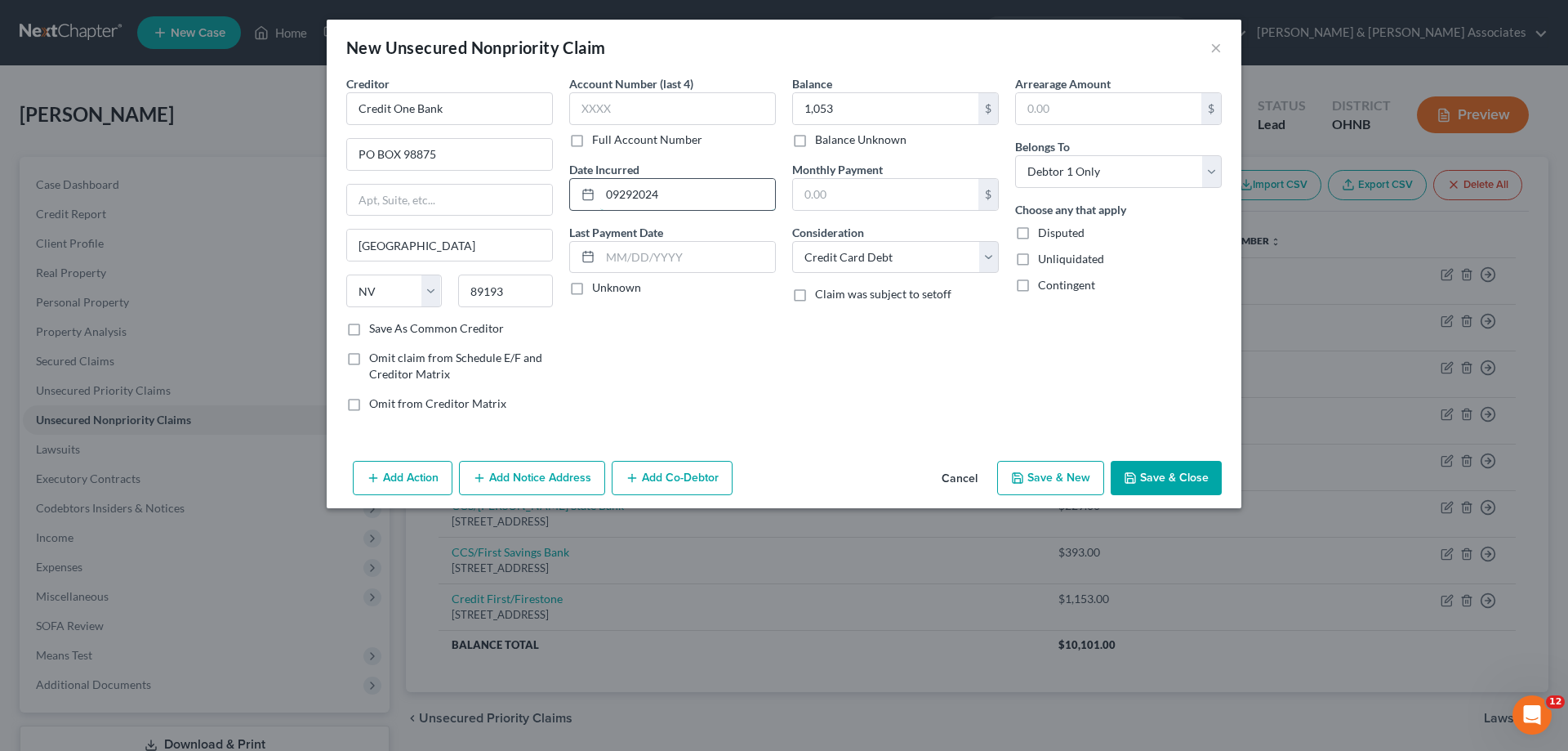
click at [619, 192] on input "09292024" at bounding box center [688, 194] width 175 height 31
click at [637, 192] on input "09/292024" at bounding box center [688, 194] width 175 height 31
type input "[DATE]"
click at [1045, 477] on button "Save & New" at bounding box center [1050, 478] width 107 height 34
select select "0"
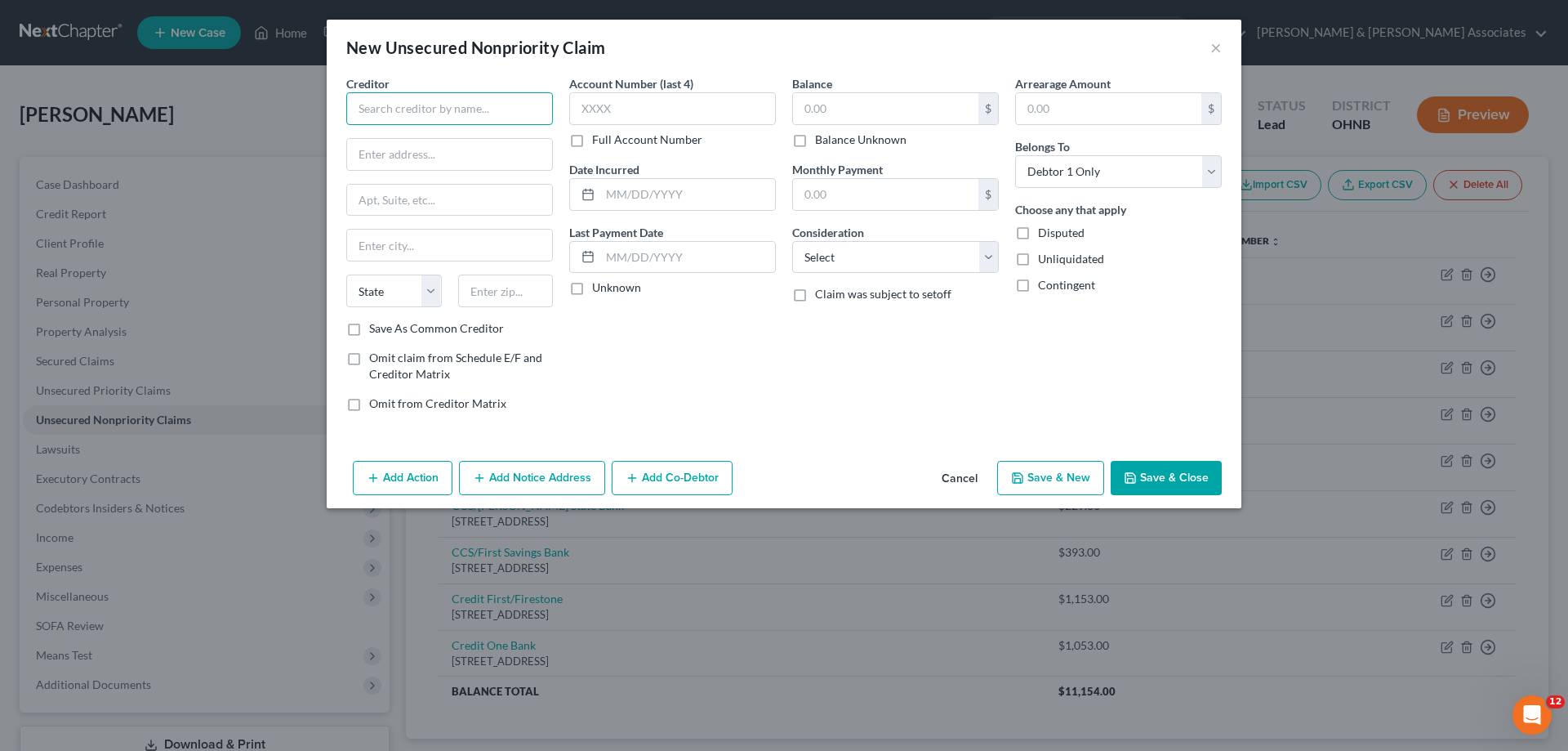
click at [435, 117] on input "text" at bounding box center [450, 108] width 207 height 33
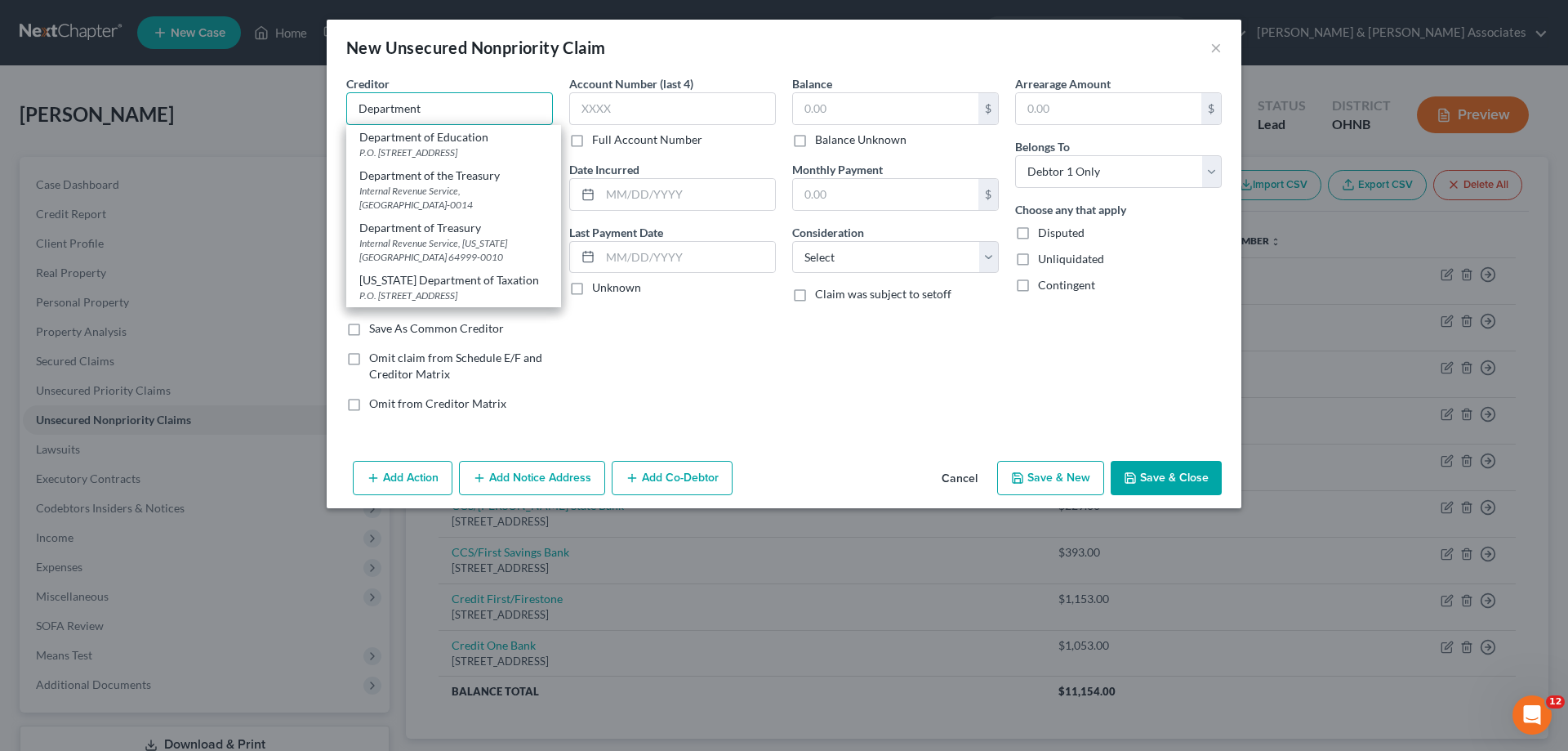
drag, startPoint x: 456, startPoint y: 107, endPoint x: 379, endPoint y: 110, distance: 77.1
click at [379, 110] on input "Department" at bounding box center [450, 108] width 207 height 33
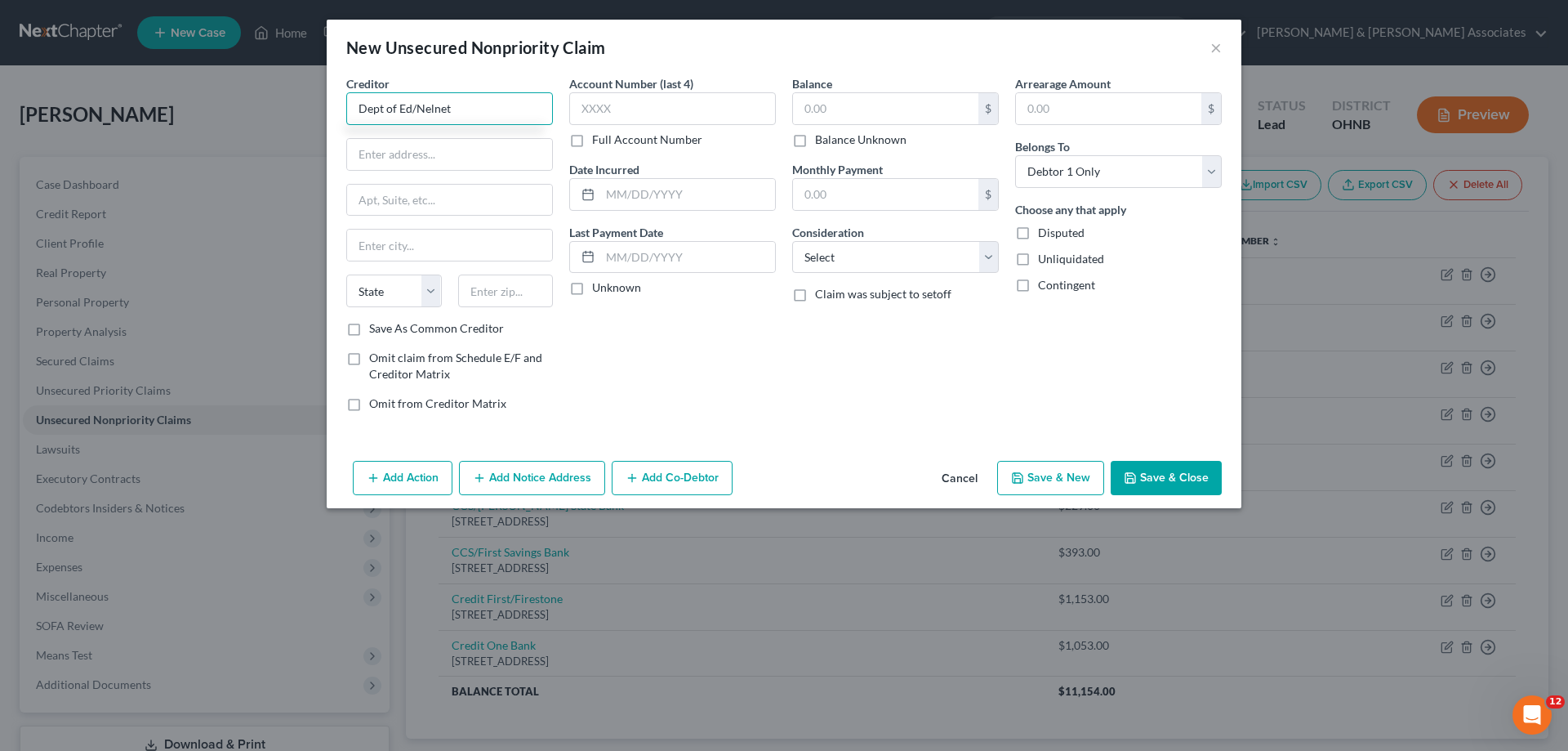
type input "Dept of Ed/Nelnet"
click at [909, 265] on select "Select Cable / Satellite Services Collection Agency Credit Card Debt Debt Couns…" at bounding box center [895, 257] width 207 height 33
select select "17"
click at [792, 241] on select "Select Cable / Satellite Services Collection Agency Credit Card Debt Debt Couns…" at bounding box center [895, 257] width 207 height 33
click at [830, 106] on input "text" at bounding box center [885, 108] width 186 height 31
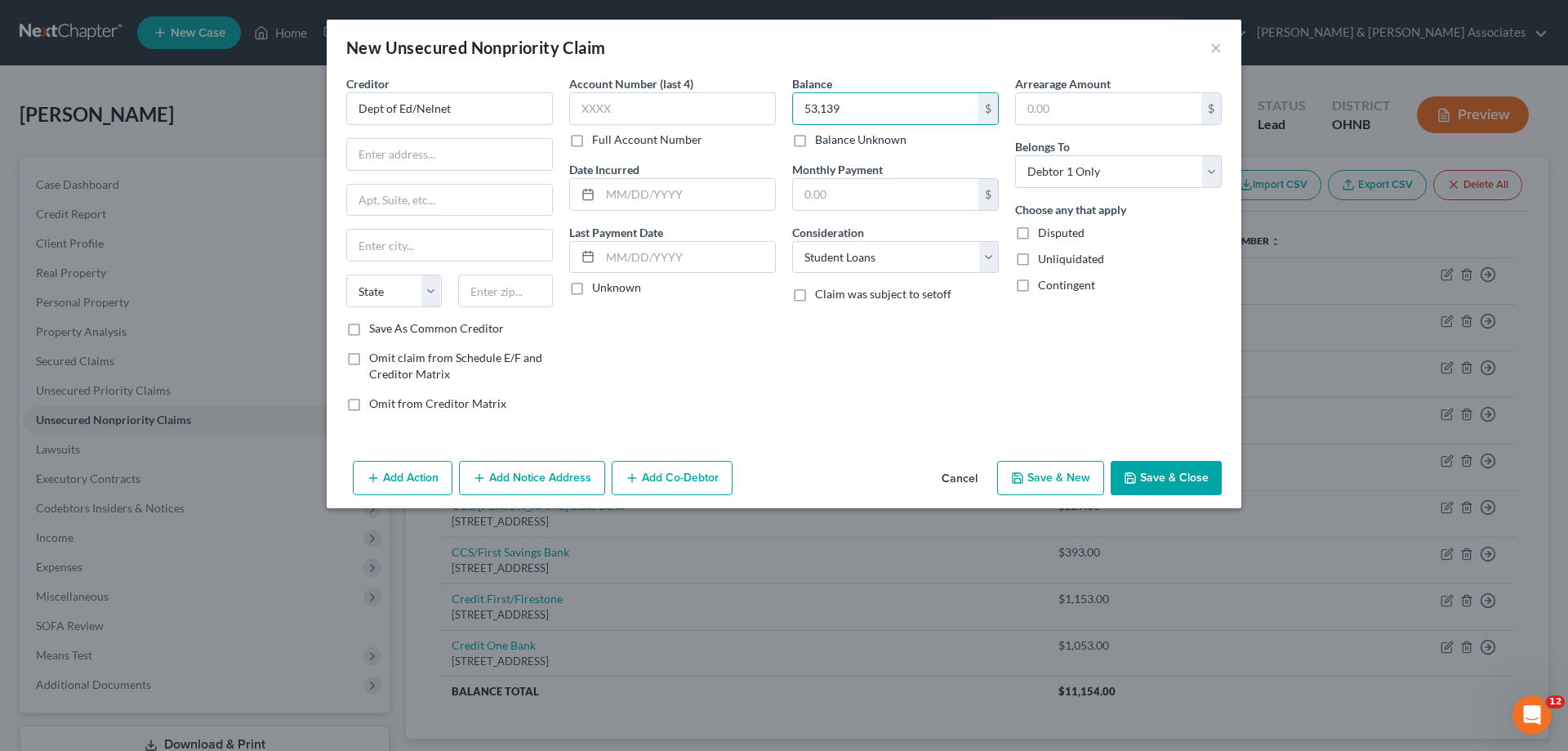
type input "53,139"
click at [1059, 477] on button "Save & New" at bounding box center [1050, 478] width 107 height 34
select select "0"
click at [1218, 44] on button "×" at bounding box center [1216, 47] width 11 height 19
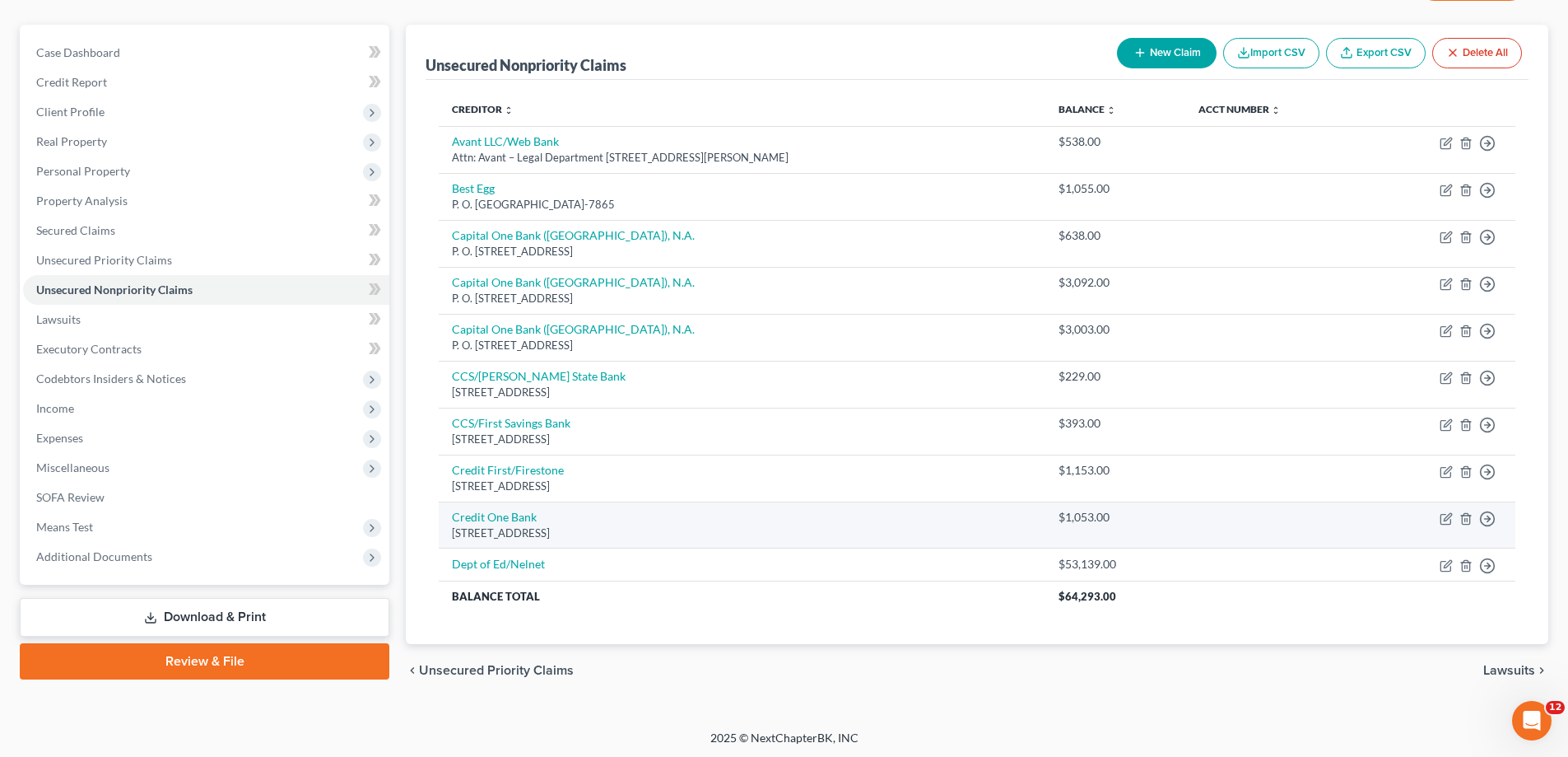
scroll to position [136, 0]
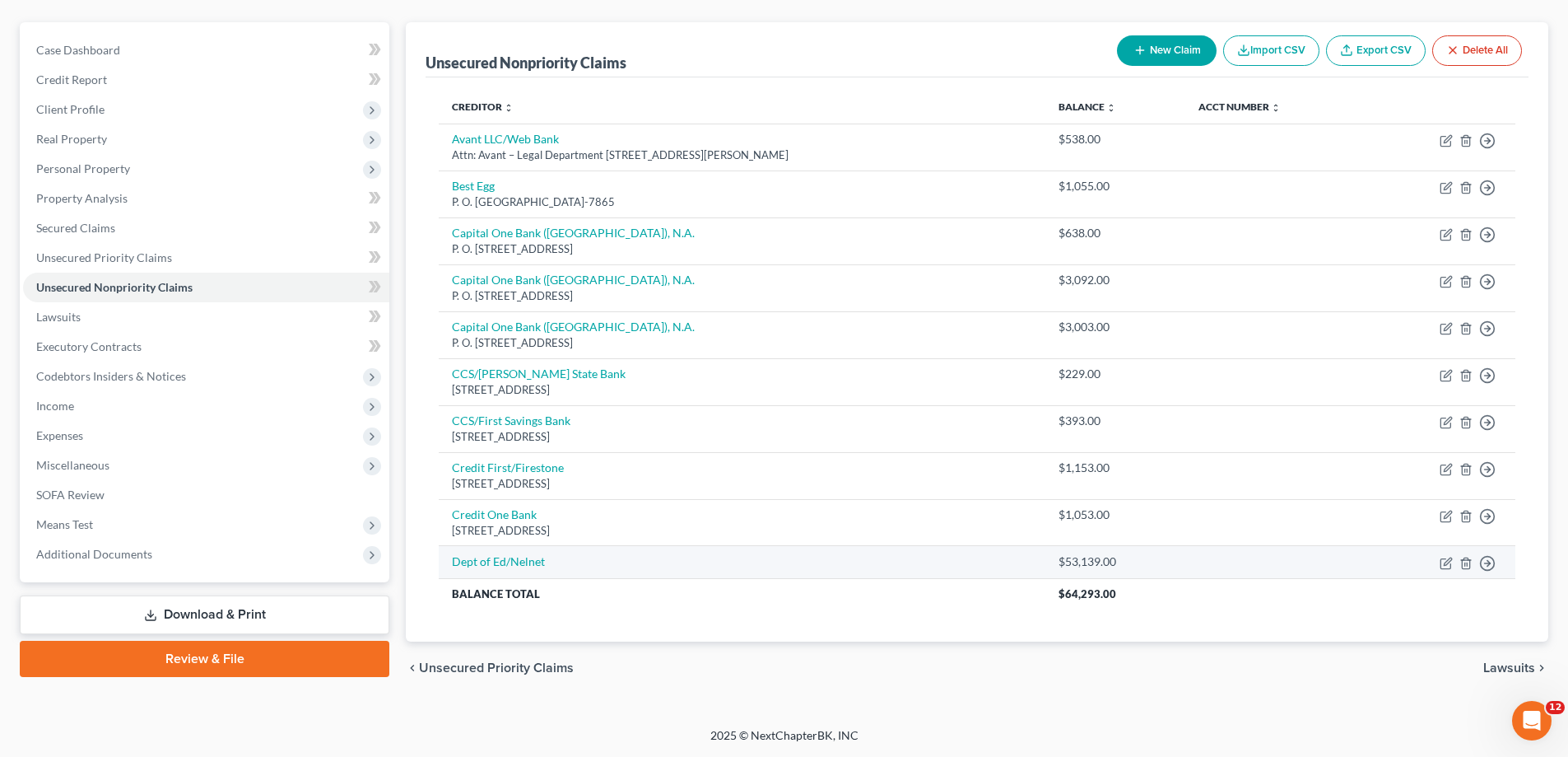
click at [584, 568] on td "Dept of Ed/Nelnet" at bounding box center [742, 562] width 606 height 33
click at [526, 564] on link "Dept of Ed/Nelnet" at bounding box center [498, 561] width 93 height 14
select select "17"
select select "0"
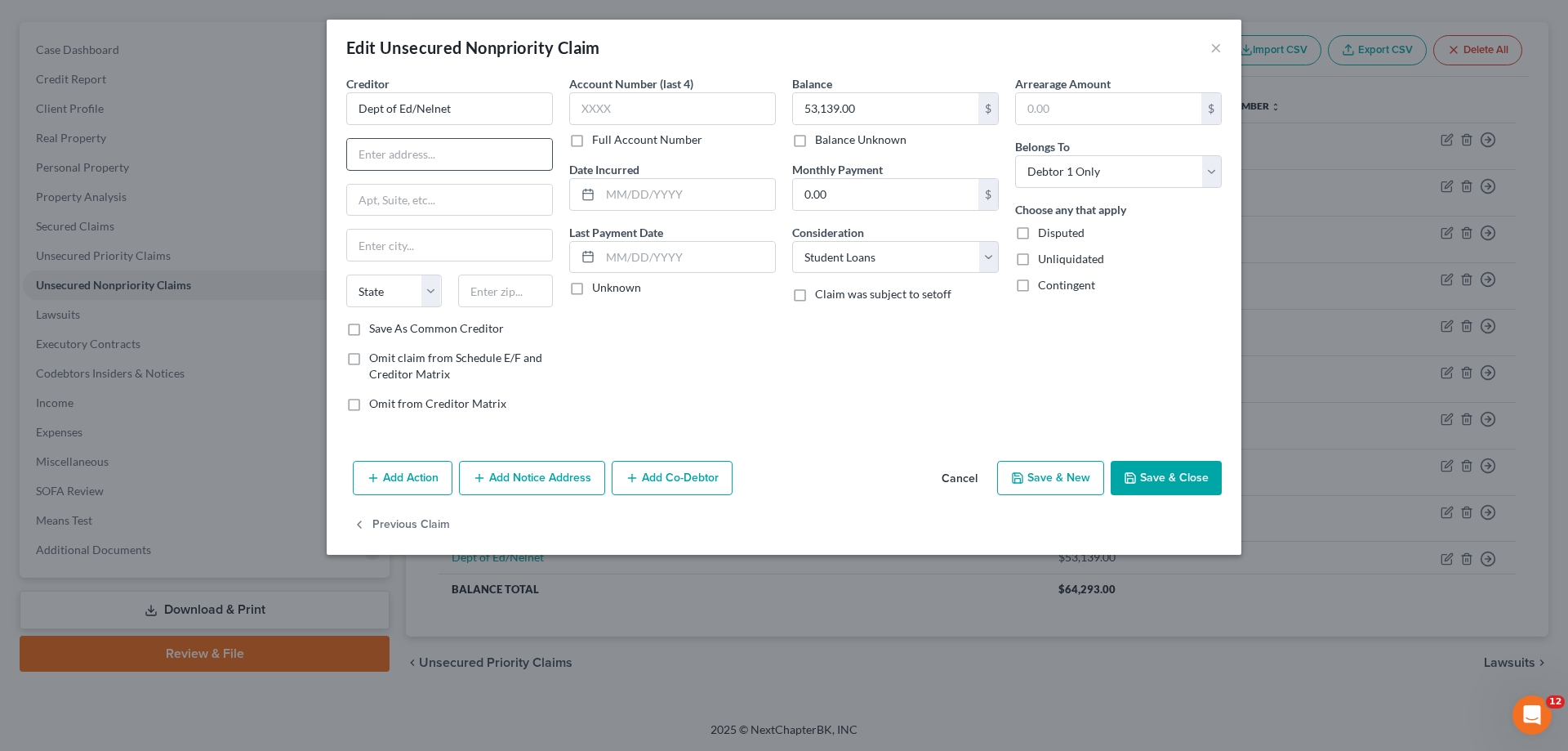
click at [416, 163] on input "text" at bounding box center [450, 154] width 205 height 31
paste input "PO BOX 82561"
type input "PO BOX 82561"
click at [471, 298] on input "text" at bounding box center [506, 291] width 96 height 33
type input "68501"
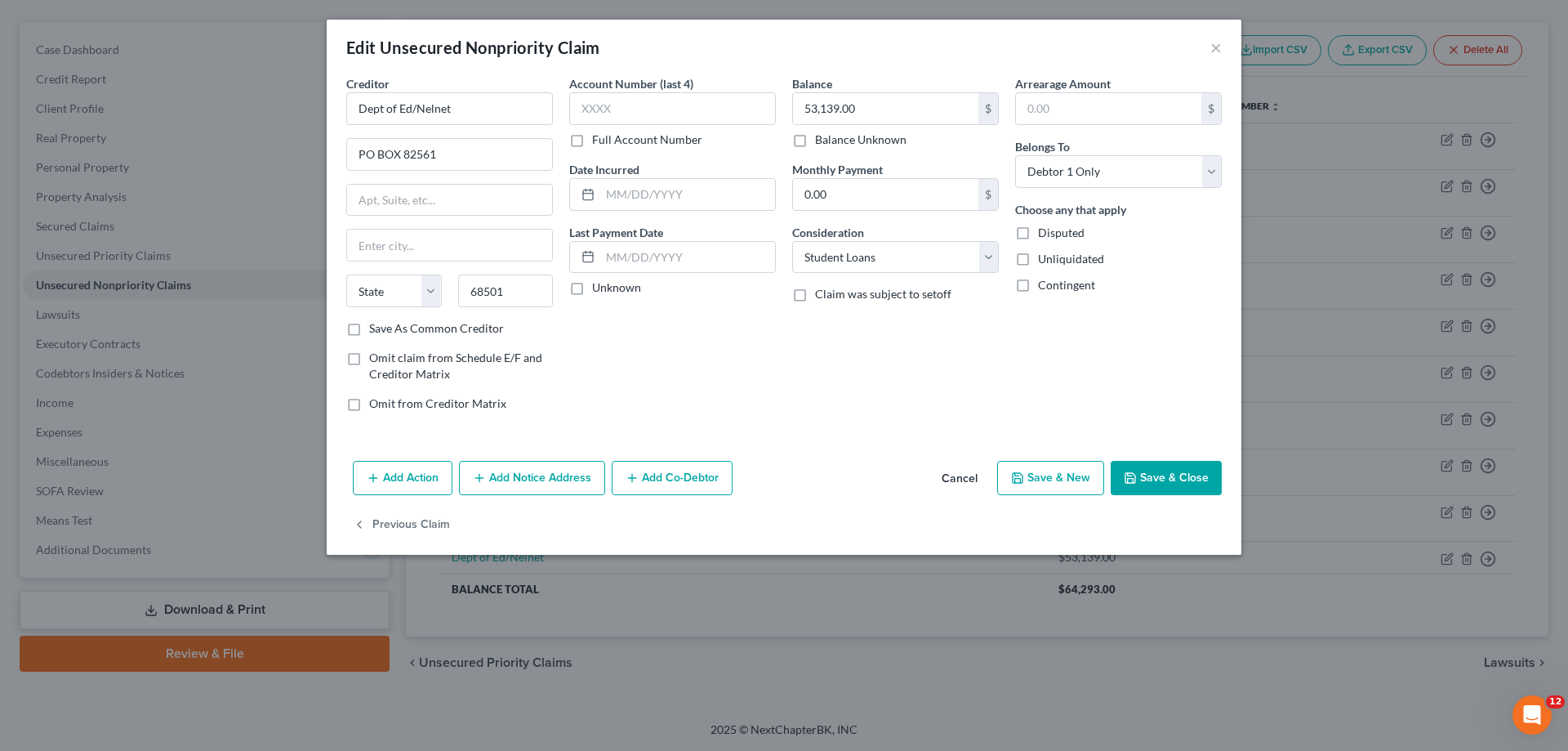
drag, startPoint x: 815, startPoint y: 370, endPoint x: 817, endPoint y: 378, distance: 8.2
click at [815, 371] on div "Balance 53,139.00 $ Balance Unknown Balance Undetermined 53,139.00 $ Balance Un…" at bounding box center [895, 250] width 223 height 350
type input "Lincoln"
select select "30"
click at [1183, 481] on button "Save & Close" at bounding box center [1166, 478] width 111 height 34
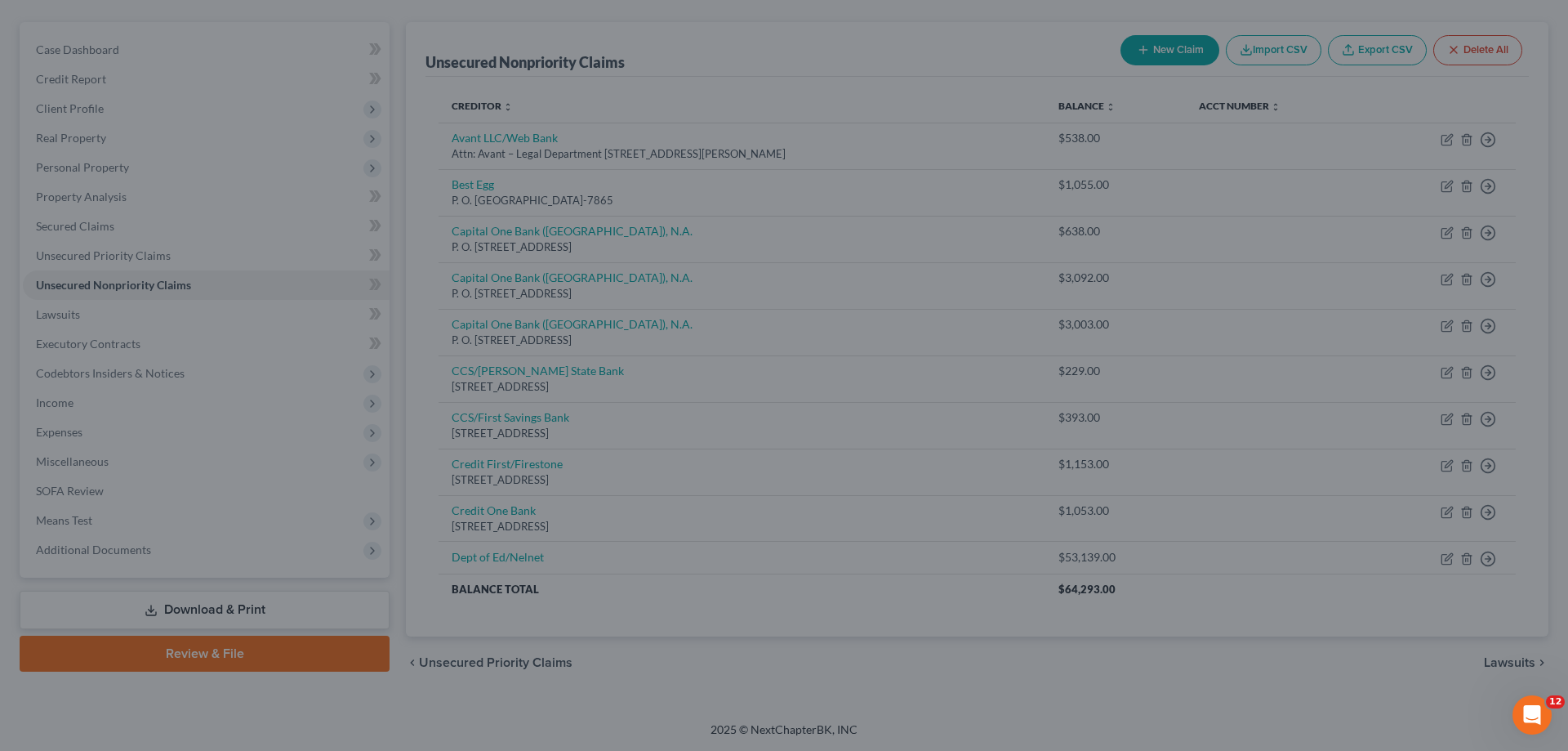
type input "0"
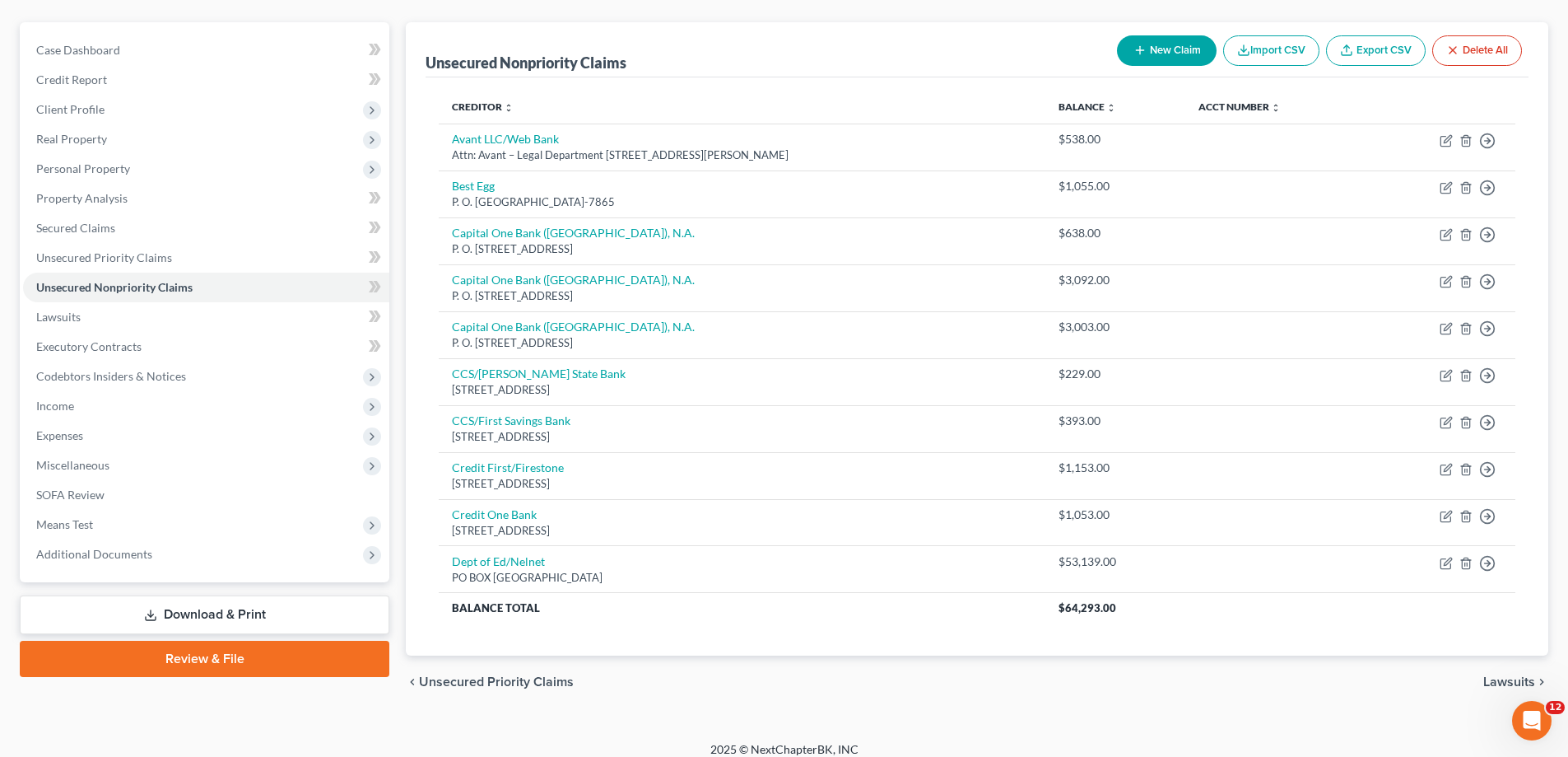
click at [1179, 47] on button "New Claim" at bounding box center [1167, 50] width 100 height 31
select select "0"
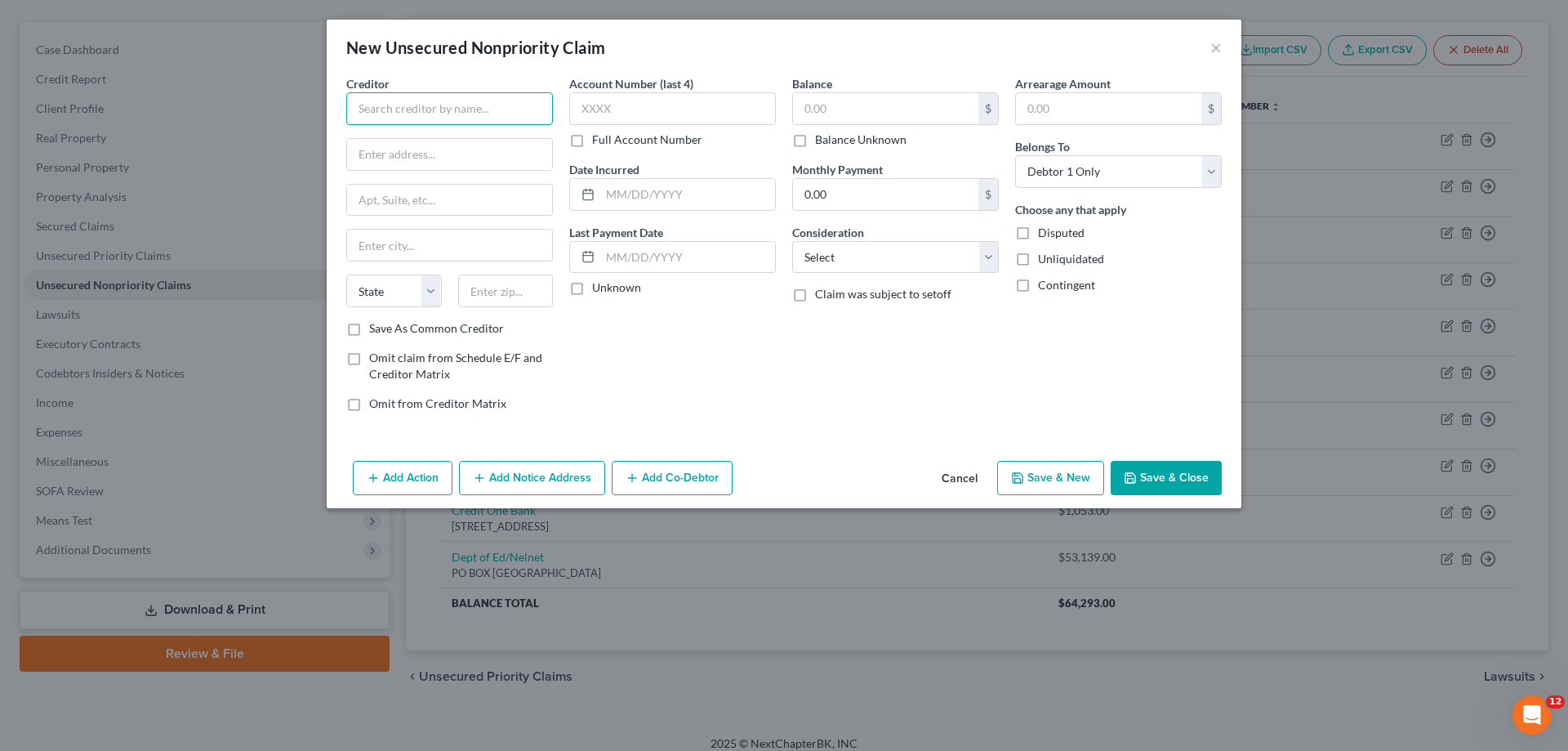
drag, startPoint x: 507, startPoint y: 113, endPoint x: 514, endPoint y: 107, distance: 9.2
click at [507, 112] on input "text" at bounding box center [450, 108] width 207 height 33
type input "Dillards/CBNA"
click at [870, 106] on input "text" at bounding box center [885, 108] width 186 height 31
type input "1,270"
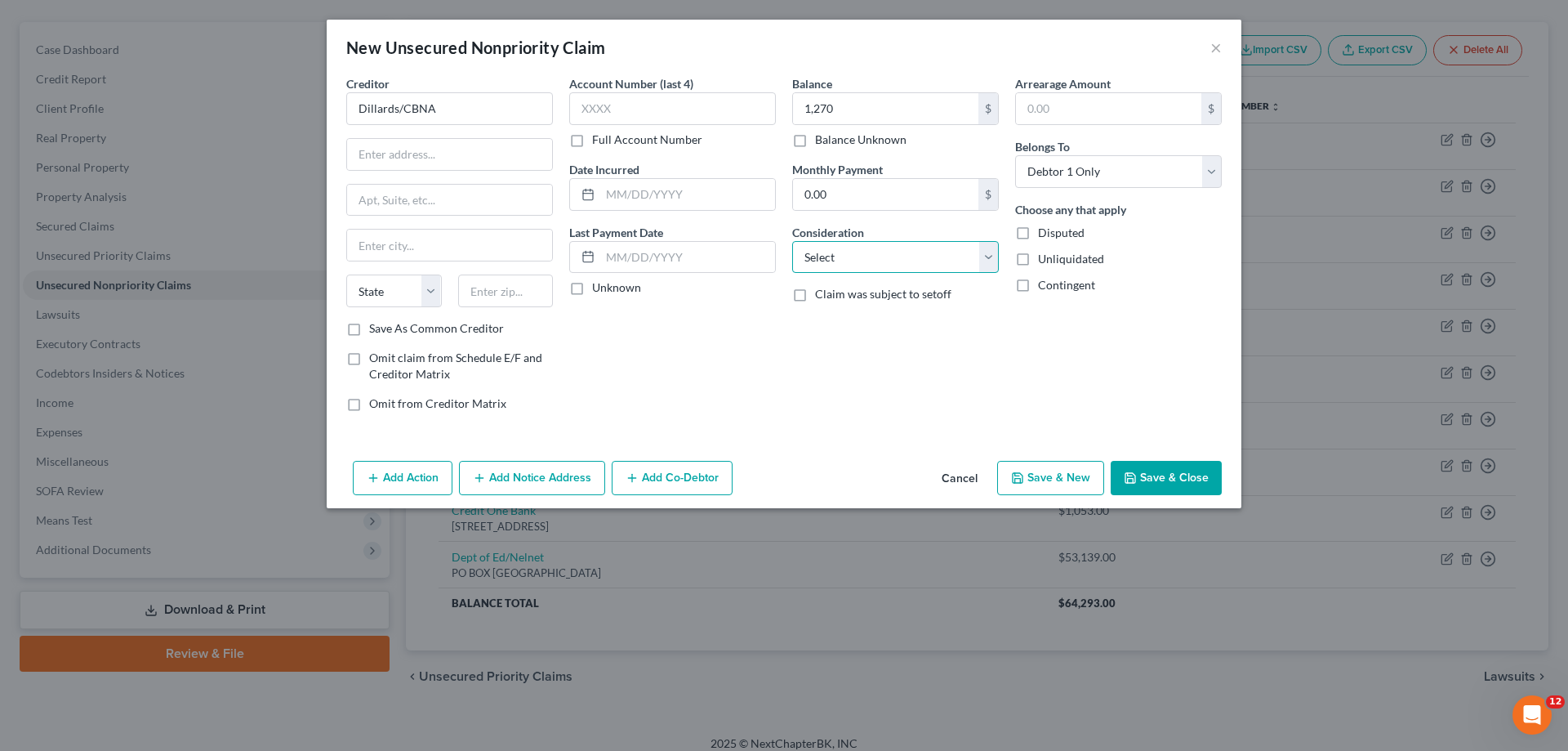
click at [880, 264] on select "Select Cable / Satellite Services Collection Agency Credit Card Debt Debt Couns…" at bounding box center [895, 257] width 207 height 33
select select "2"
click at [792, 241] on select "Select Cable / Satellite Services Collection Agency Credit Card Debt Debt Couns…" at bounding box center [895, 257] width 207 height 33
drag, startPoint x: 723, startPoint y: 197, endPoint x: 723, endPoint y: 209, distance: 12.0
click at [723, 198] on input "text" at bounding box center [688, 194] width 175 height 31
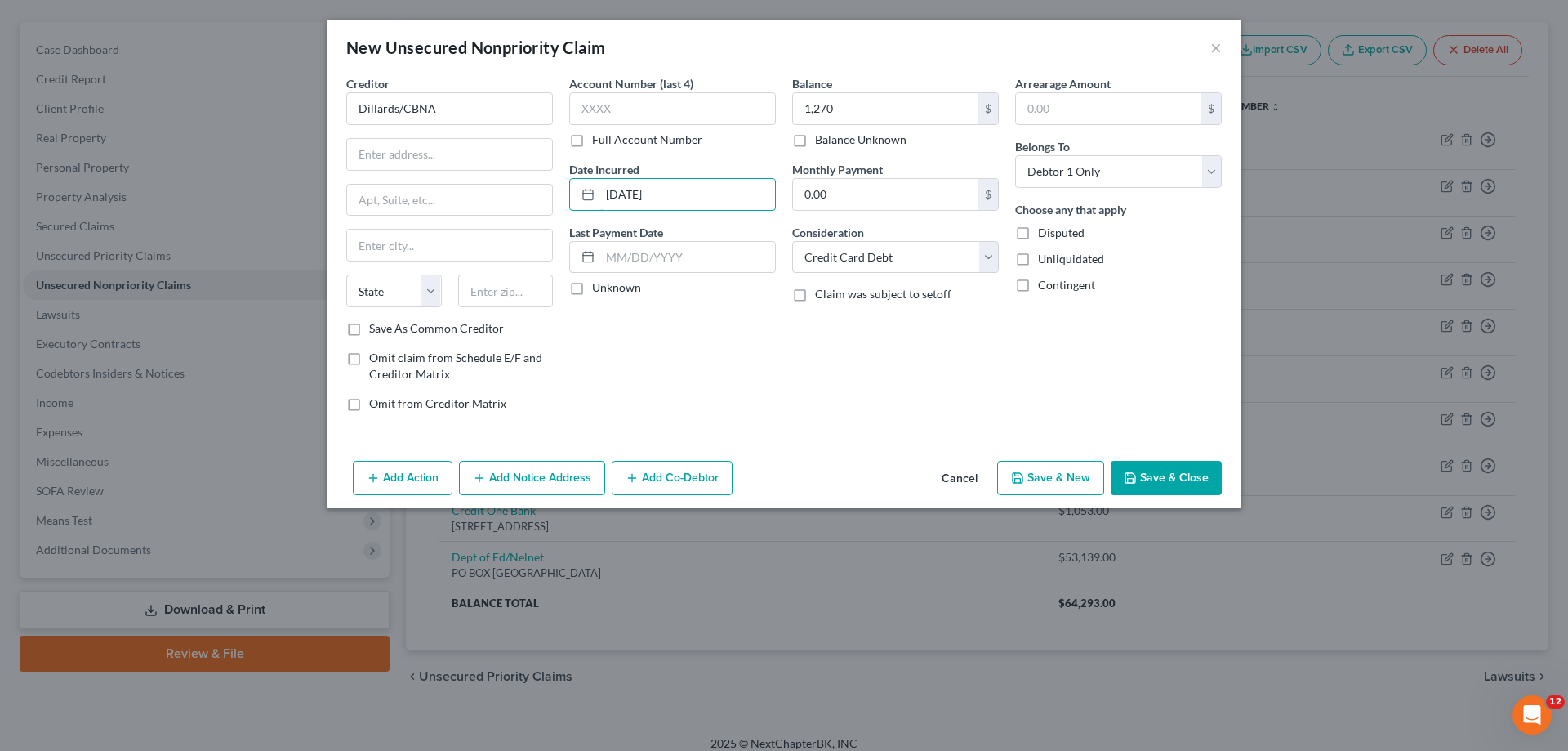
type input "[DATE]"
click at [498, 303] on input "text" at bounding box center [506, 291] width 96 height 33
click at [524, 293] on input "57" at bounding box center [506, 291] width 96 height 33
type input "57117"
click at [431, 154] on input "text" at bounding box center [450, 154] width 205 height 31
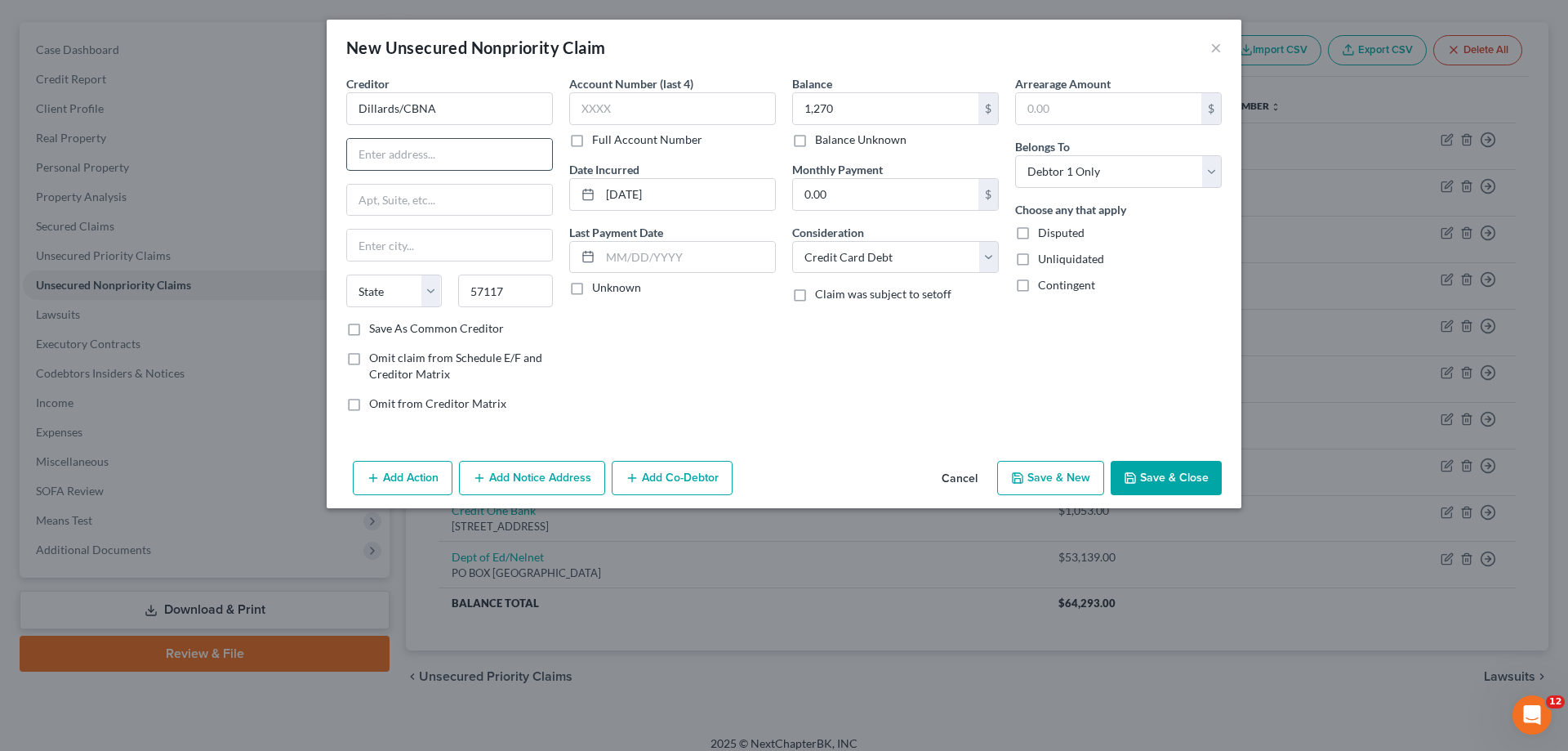
type input "[GEOGRAPHIC_DATA]"
select select "43"
paste input "PO BOX 6497"
type input "PO BOX 6497"
click at [669, 366] on div "Account Number (last 4) Full Account Number Date Incurred [DATE] Last Payment D…" at bounding box center [672, 250] width 223 height 350
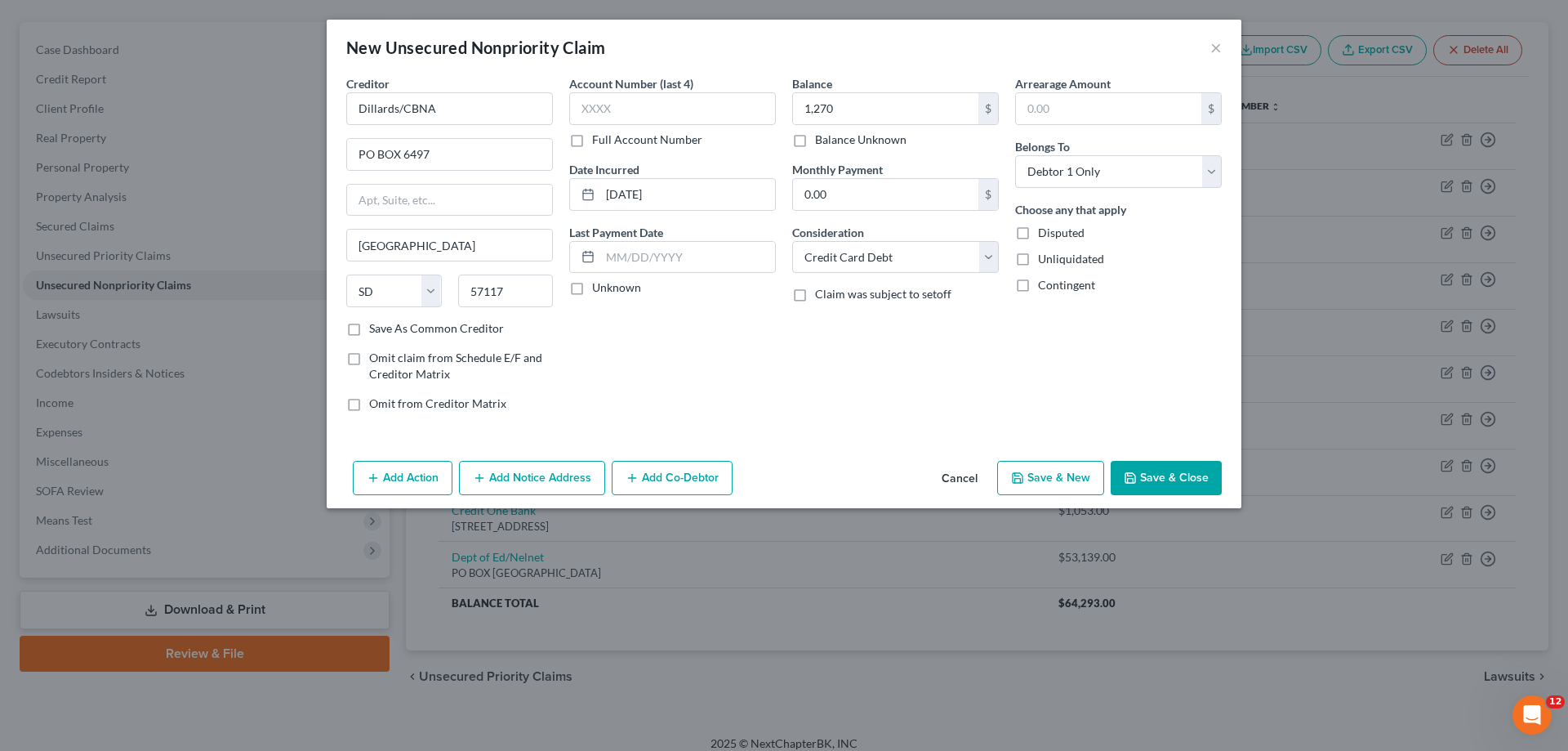
click at [1063, 465] on button "Save & New" at bounding box center [1050, 478] width 107 height 34
select select "0"
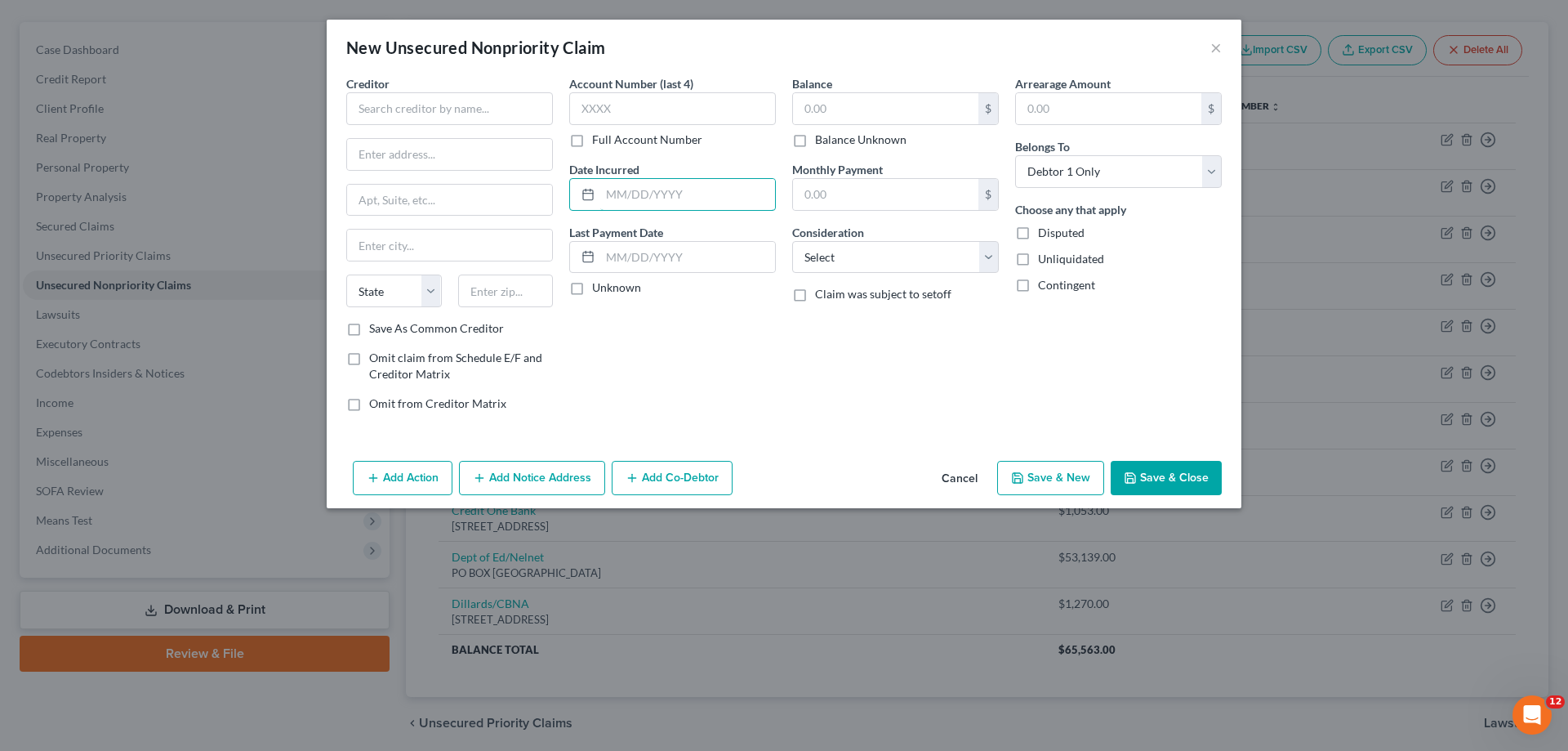
drag, startPoint x: 623, startPoint y: 193, endPoint x: 701, endPoint y: 160, distance: 84.7
click at [625, 198] on input "text" at bounding box center [688, 194] width 175 height 31
type input "[DATE]"
click at [820, 258] on select "Select Cable / Satellite Services Collection Agency Credit Card Debt Debt Couns…" at bounding box center [895, 257] width 207 height 33
select select "2"
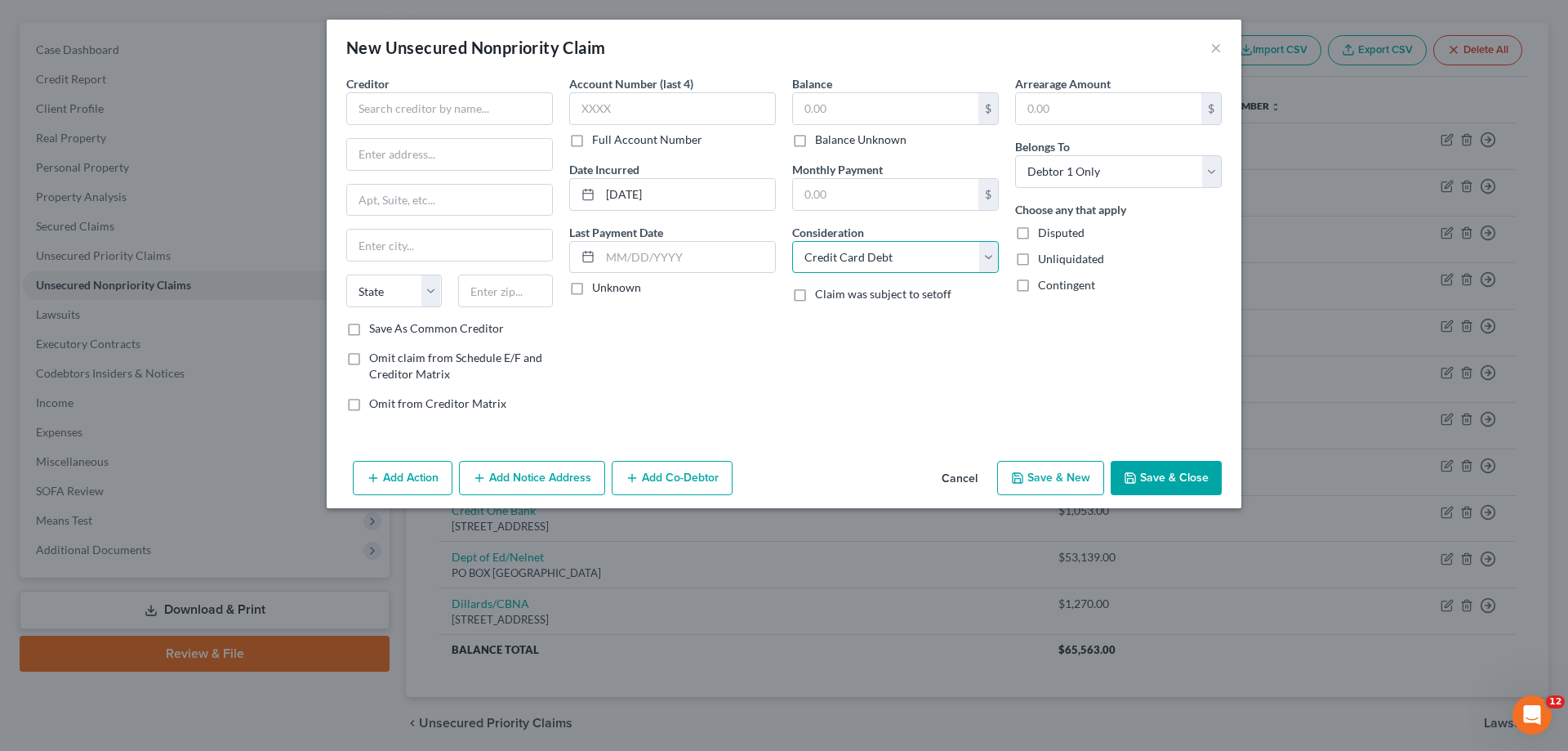
click at [792, 241] on select "Select Cable / Satellite Services Collection Agency Credit Card Debt Debt Couns…" at bounding box center [895, 257] width 207 height 33
drag, startPoint x: 508, startPoint y: 116, endPoint x: 537, endPoint y: 79, distance: 47.0
click at [509, 116] on input "text" at bounding box center [450, 108] width 207 height 33
type input "Discover Card"
click at [842, 116] on input "text" at bounding box center [885, 108] width 186 height 31
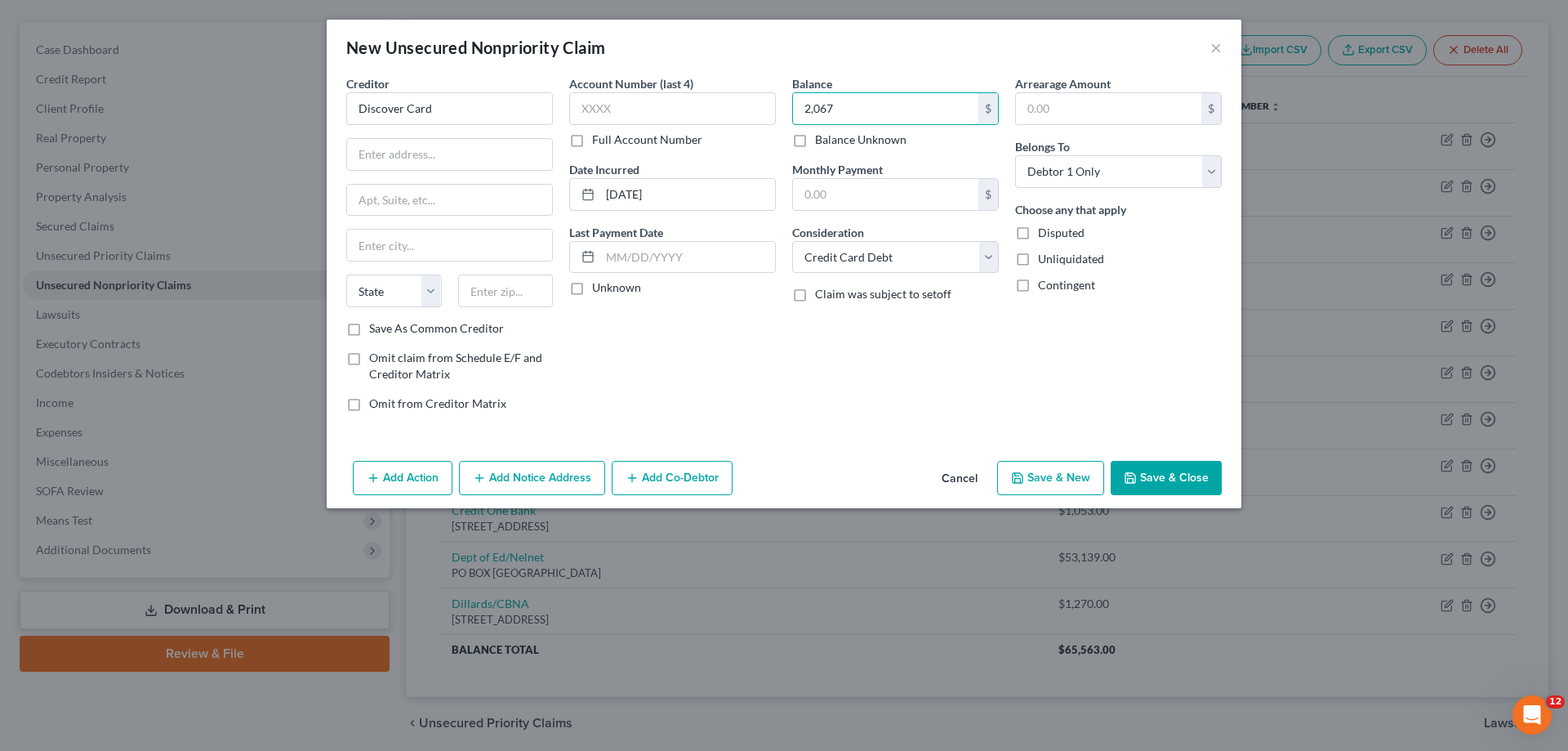
type input "2,067"
click at [498, 292] on input "text" at bounding box center [506, 291] width 96 height 33
type input "84130"
click at [414, 166] on input "text" at bounding box center [450, 154] width 205 height 31
type input "[GEOGRAPHIC_DATA]"
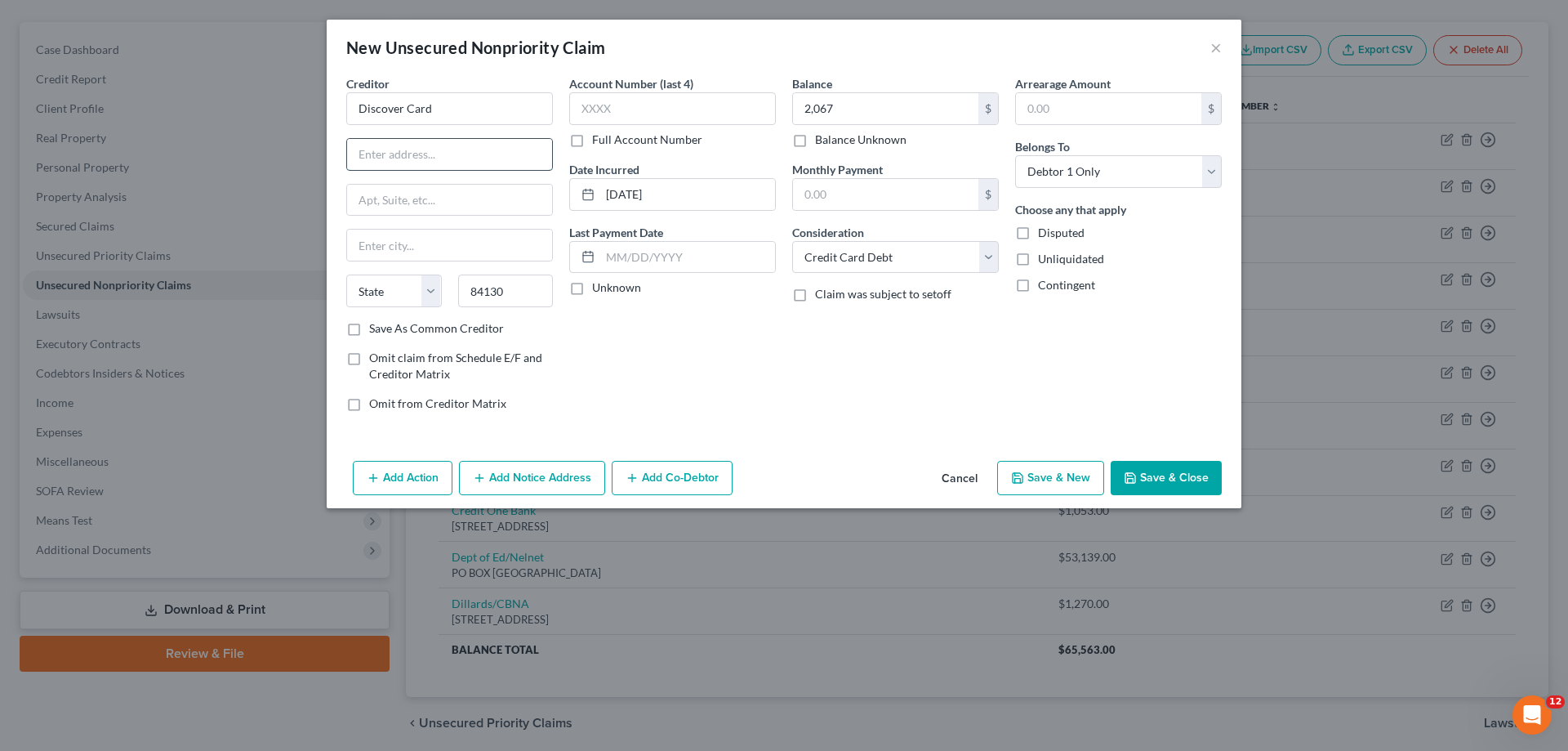
select select "46"
paste input "PO BOX 30939"
type input "PO BOX 30939"
click at [735, 332] on div "Account Number (last 4) Full Account Number Date Incurred [DATE] Last Payment D…" at bounding box center [672, 250] width 223 height 350
click at [1071, 478] on button "Save & New" at bounding box center [1050, 478] width 107 height 34
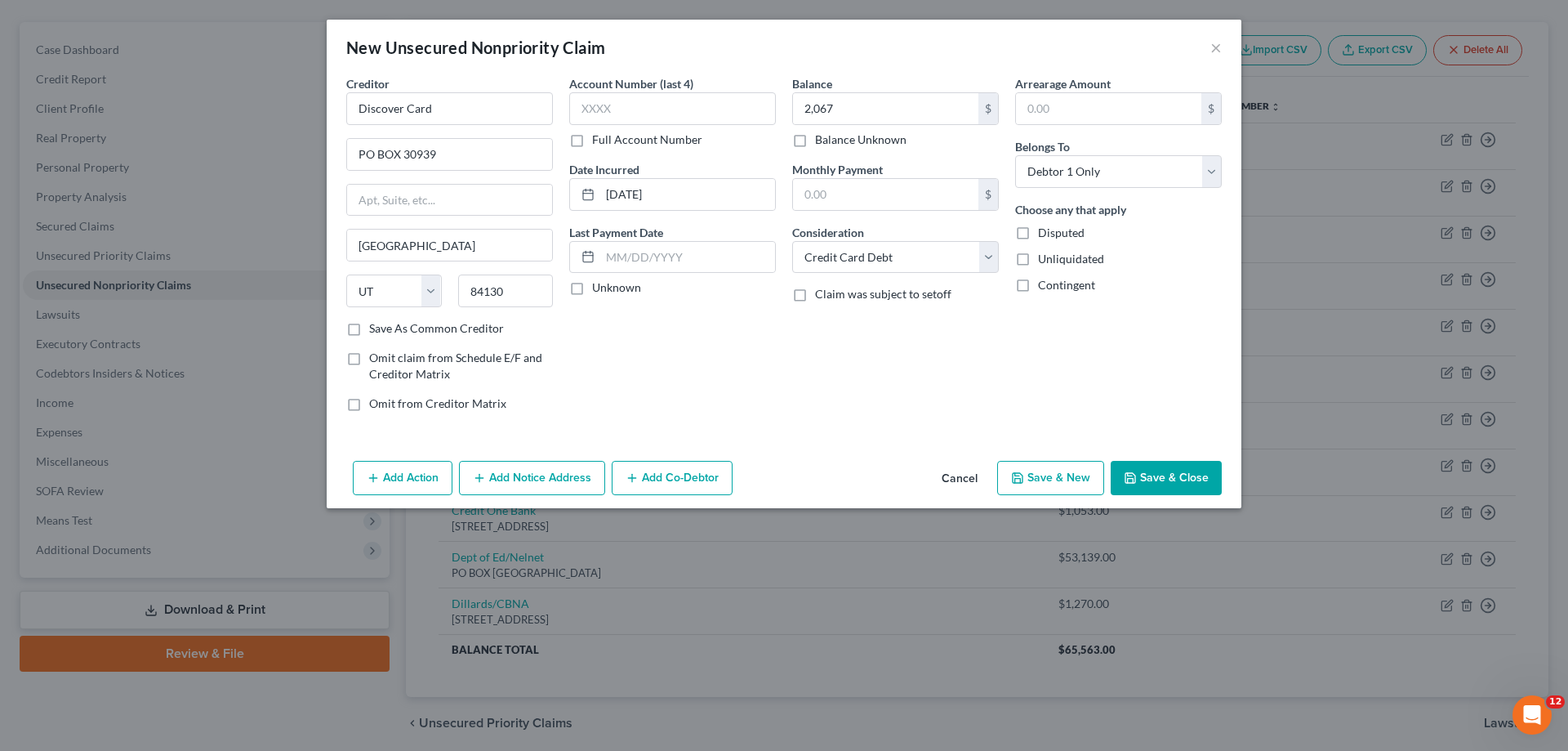
select select "0"
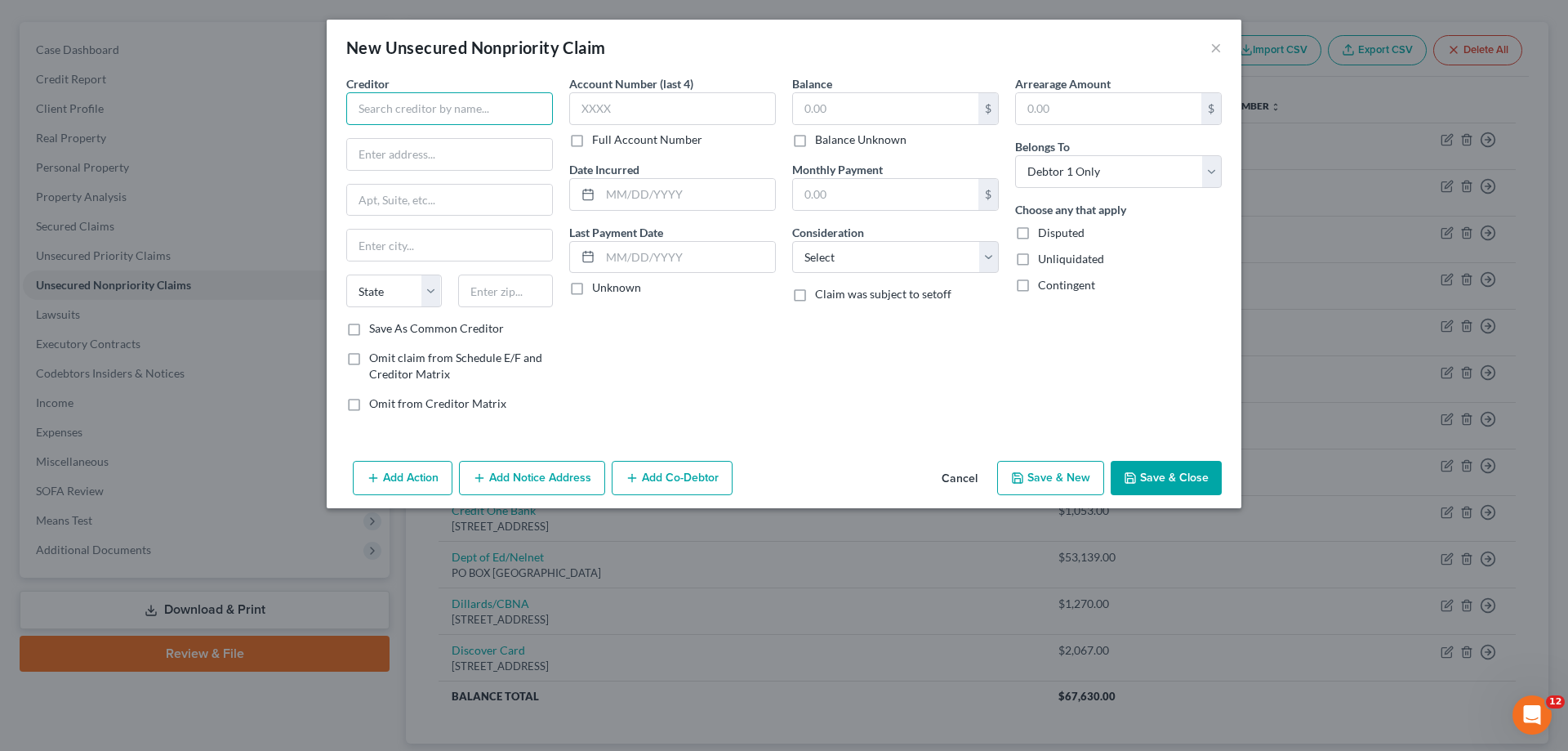
click at [430, 112] on input "text" at bounding box center [450, 108] width 207 height 33
type input "Macys?Citibank"
click at [900, 270] on select "Select Cable / Satellite Services Collection Agency Credit Card Debt Debt Couns…" at bounding box center [895, 257] width 207 height 33
select select "2"
click at [792, 241] on select "Select Cable / Satellite Services Collection Agency Credit Card Debt Debt Couns…" at bounding box center [895, 257] width 207 height 33
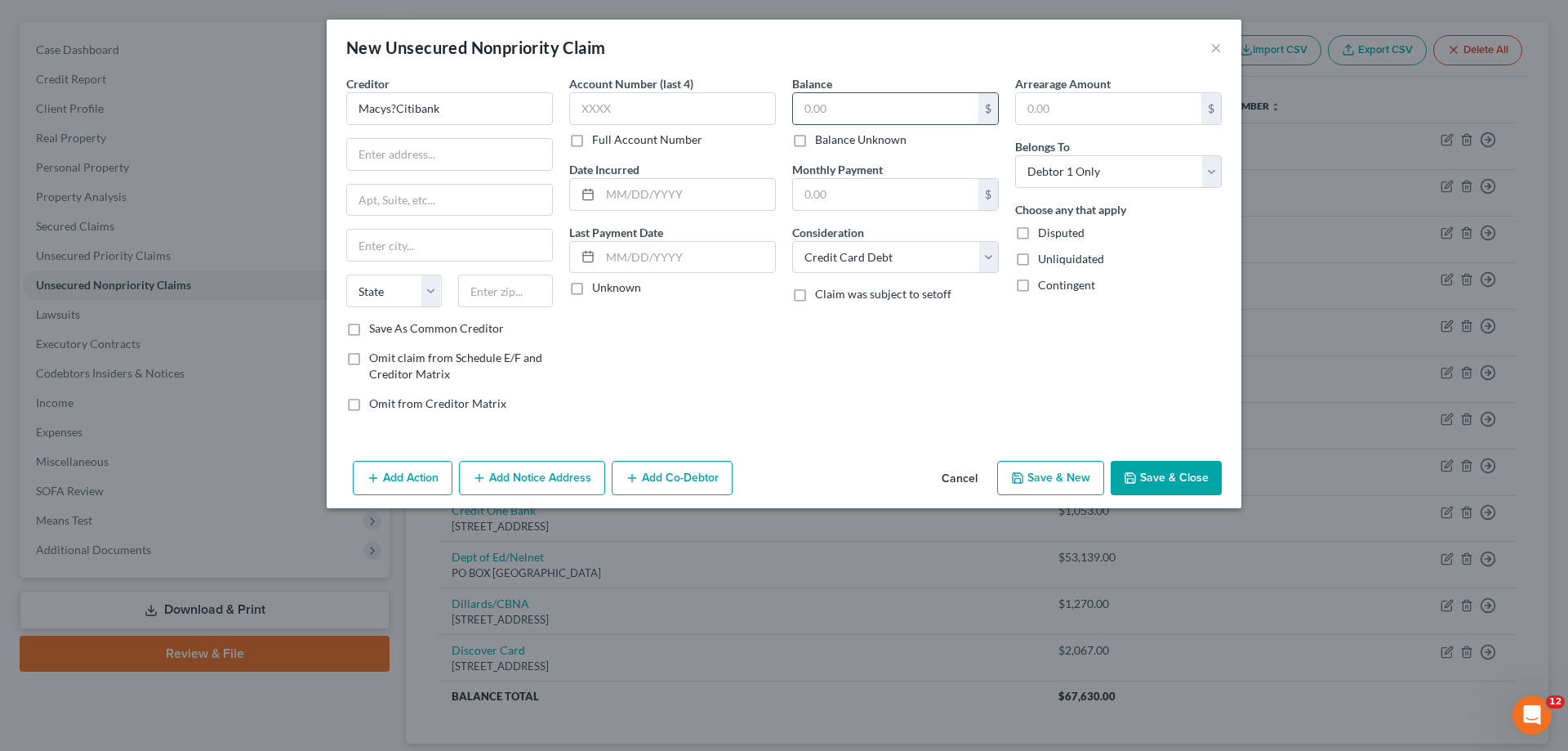
click at [842, 100] on input "text" at bounding box center [885, 108] width 186 height 31
type input "396"
click at [642, 197] on input "text" at bounding box center [688, 194] width 175 height 31
type input "[DATE]"
click at [480, 295] on input "text" at bounding box center [506, 291] width 96 height 33
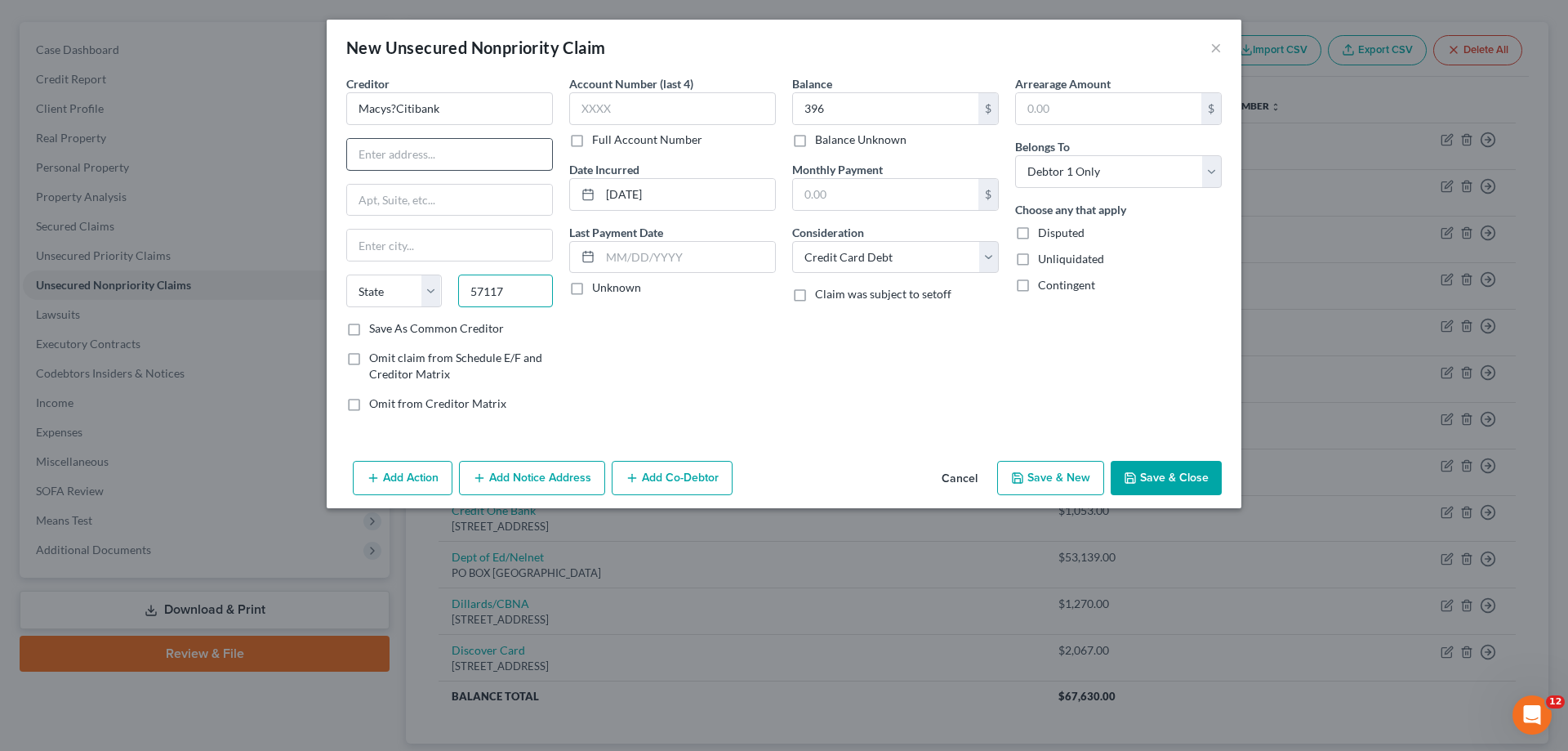
type input "57117"
click at [420, 162] on input "text" at bounding box center [450, 154] width 205 height 31
type input "[GEOGRAPHIC_DATA]"
select select "43"
paste input "PO BOX 6789"
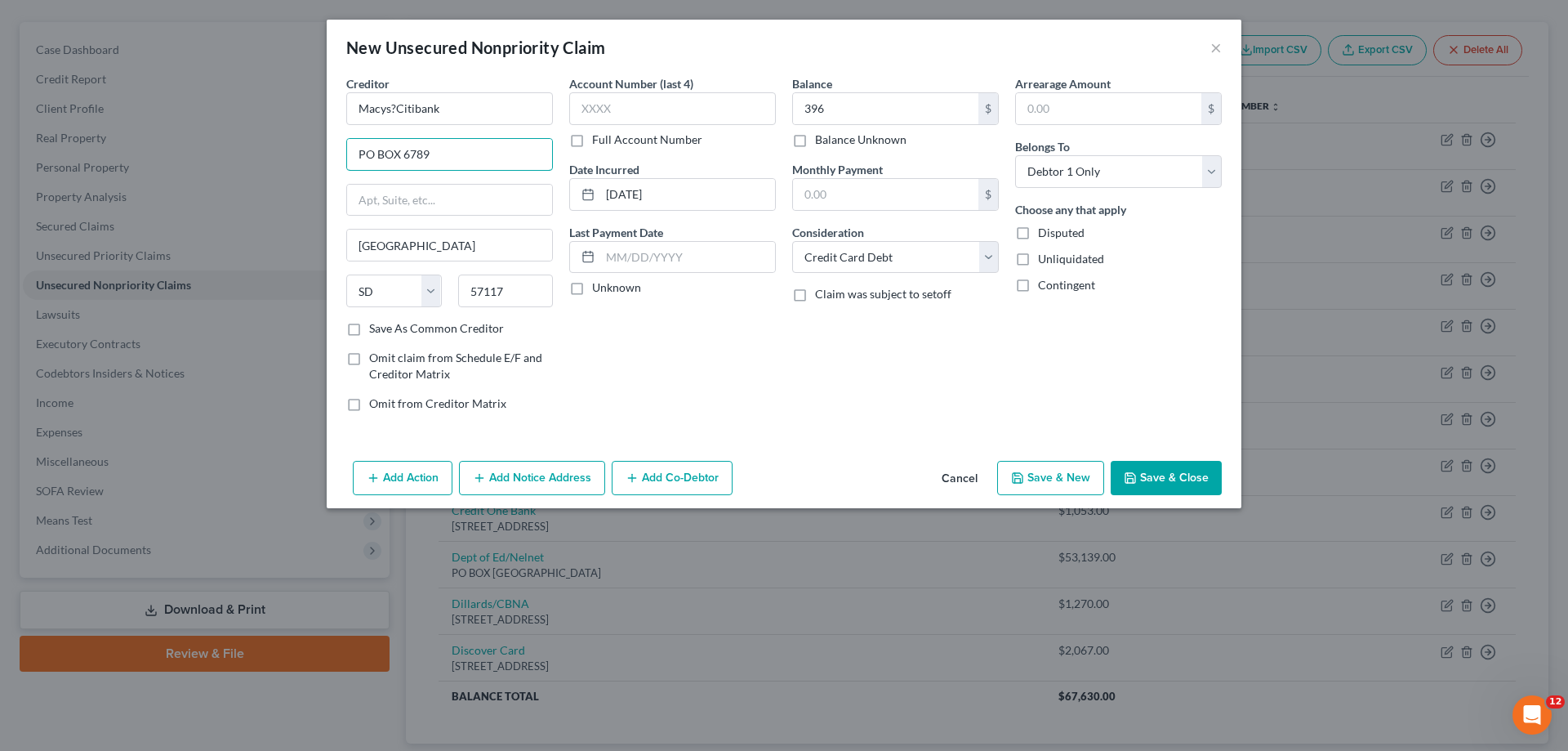
type input "PO BOX 6789"
drag, startPoint x: 601, startPoint y: 352, endPoint x: 611, endPoint y: 356, distance: 10.8
click at [602, 352] on div "Account Number (last 4) Full Account Number Date Incurred [DATE] Last Payment D…" at bounding box center [672, 250] width 223 height 350
click at [1060, 481] on button "Save & New" at bounding box center [1050, 478] width 107 height 34
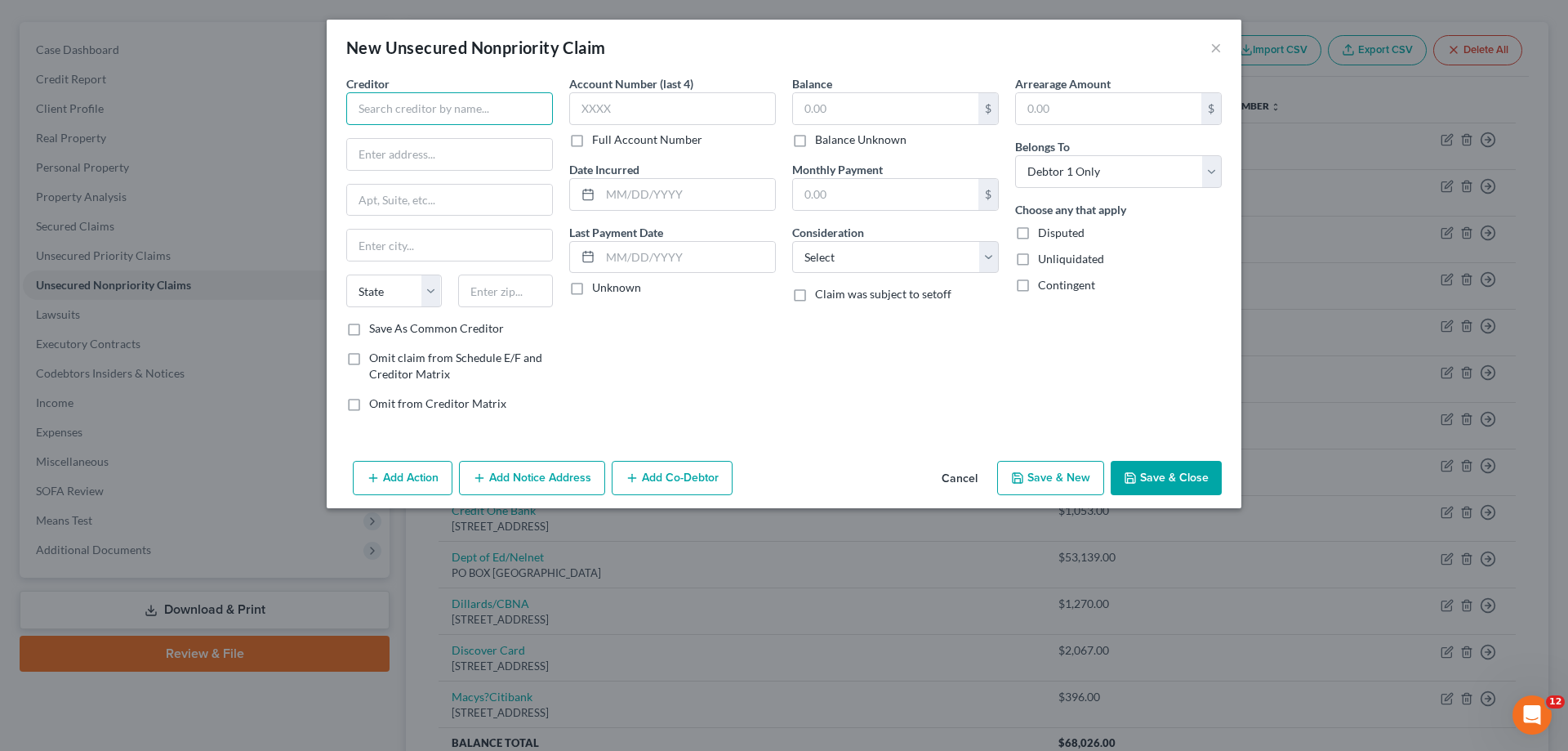
drag, startPoint x: 413, startPoint y: 108, endPoint x: 424, endPoint y: 108, distance: 11.0
click at [414, 109] on input "text" at bounding box center [450, 108] width 207 height 33
drag, startPoint x: 856, startPoint y: 259, endPoint x: 862, endPoint y: 272, distance: 14.3
click at [856, 259] on select "Select Cable / Satellite Services Collection Agency Credit Card Debt Debt Couns…" at bounding box center [895, 257] width 207 height 33
click at [792, 241] on select "Select Cable / Satellite Services Collection Agency Credit Card Debt Debt Couns…" at bounding box center [895, 257] width 207 height 33
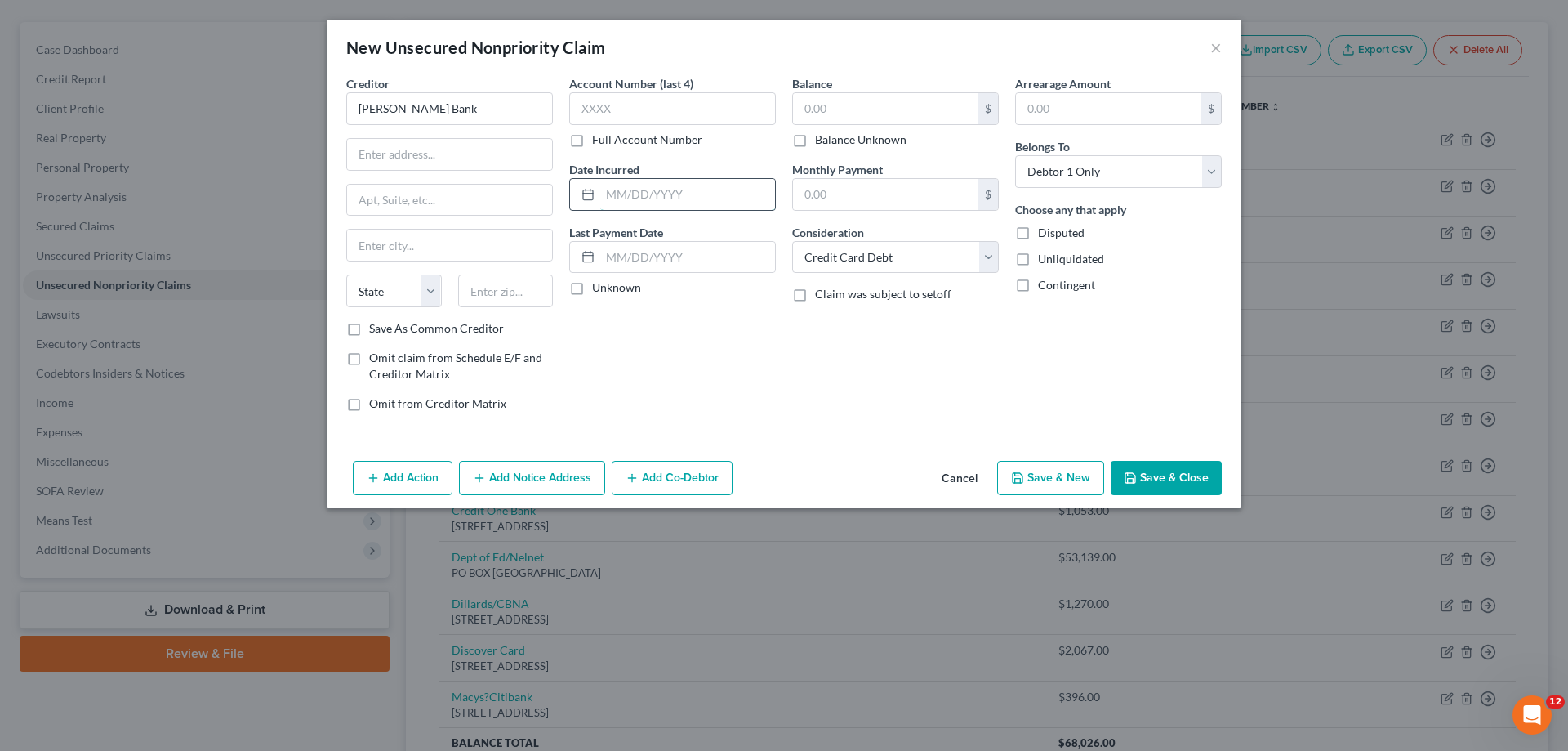
drag, startPoint x: 617, startPoint y: 196, endPoint x: 633, endPoint y: 190, distance: 17.1
click at [618, 193] on input "text" at bounding box center [688, 194] width 175 height 31
click at [839, 110] on input "text" at bounding box center [885, 108] width 186 height 31
click at [501, 301] on input "text" at bounding box center [506, 291] width 96 height 33
click at [407, 155] on input "text" at bounding box center [450, 154] width 205 height 31
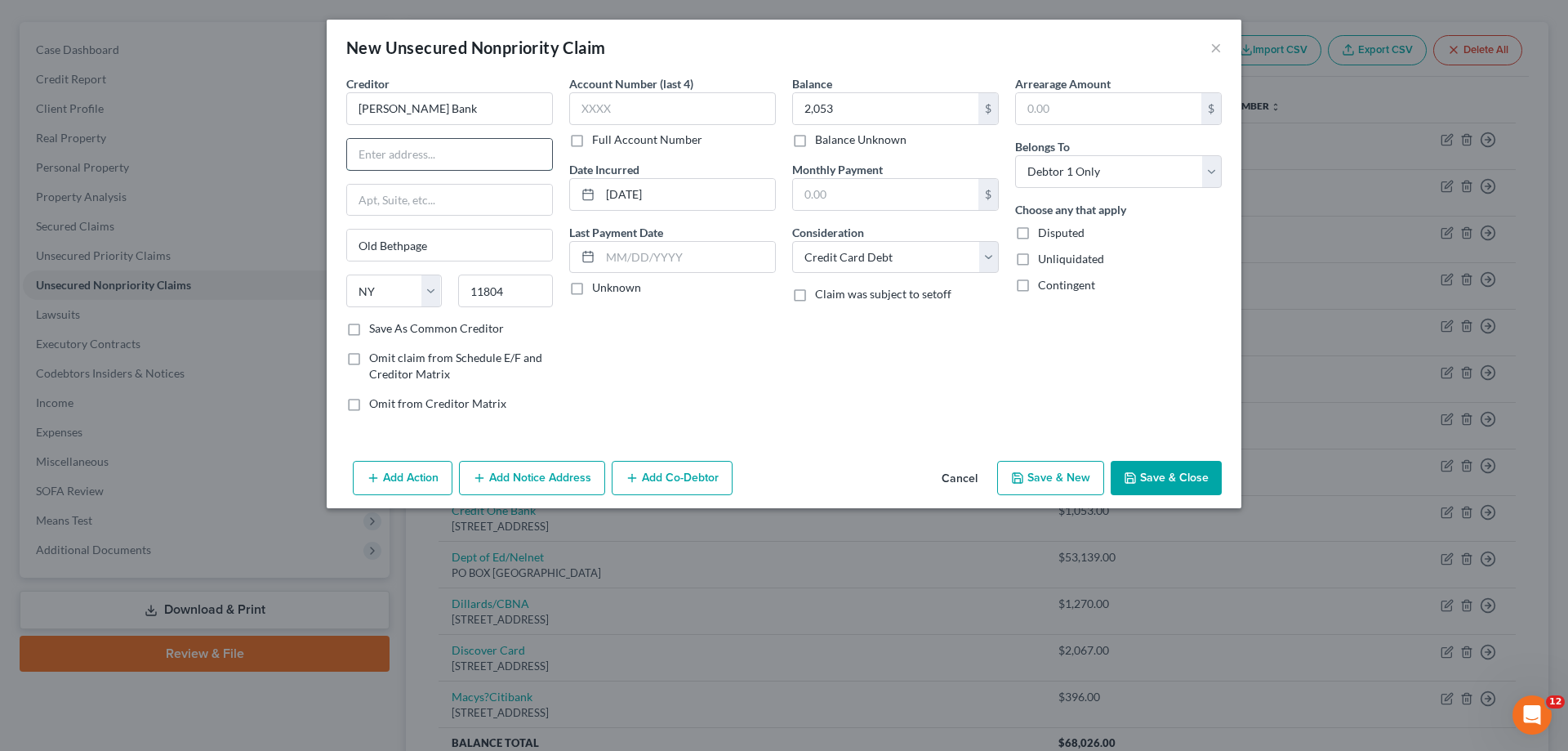
paste input "PO BOX 9201"
click at [1037, 470] on button "Save & New" at bounding box center [1050, 478] width 107 height 34
drag, startPoint x: 436, startPoint y: 109, endPoint x: 480, endPoint y: 105, distance: 44.2
click at [437, 107] on input "text" at bounding box center [450, 108] width 207 height 33
click at [400, 109] on input "Petal Crad/Web Bank" at bounding box center [450, 108] width 207 height 33
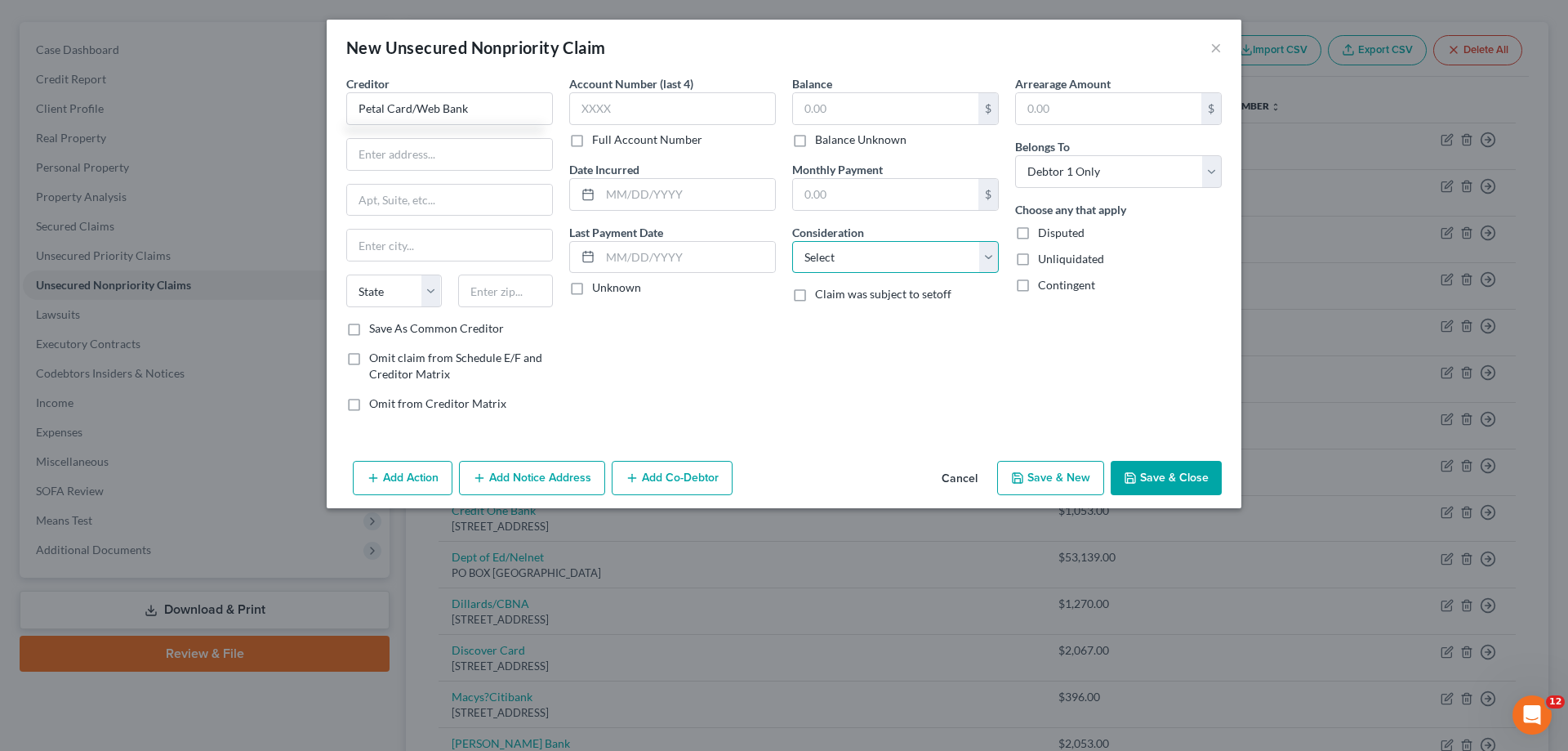
click at [851, 261] on select "Select Cable / Satellite Services Collection Agency Credit Card Debt Debt Couns…" at bounding box center [895, 257] width 207 height 33
click at [792, 241] on select "Select Cable / Satellite Services Collection Agency Credit Card Debt Debt Couns…" at bounding box center [895, 257] width 207 height 33
drag, startPoint x: 684, startPoint y: 200, endPoint x: 728, endPoint y: 168, distance: 54.4
click at [686, 198] on input "text" at bounding box center [688, 194] width 175 height 31
click at [963, 478] on button "Cancel" at bounding box center [959, 479] width 62 height 33
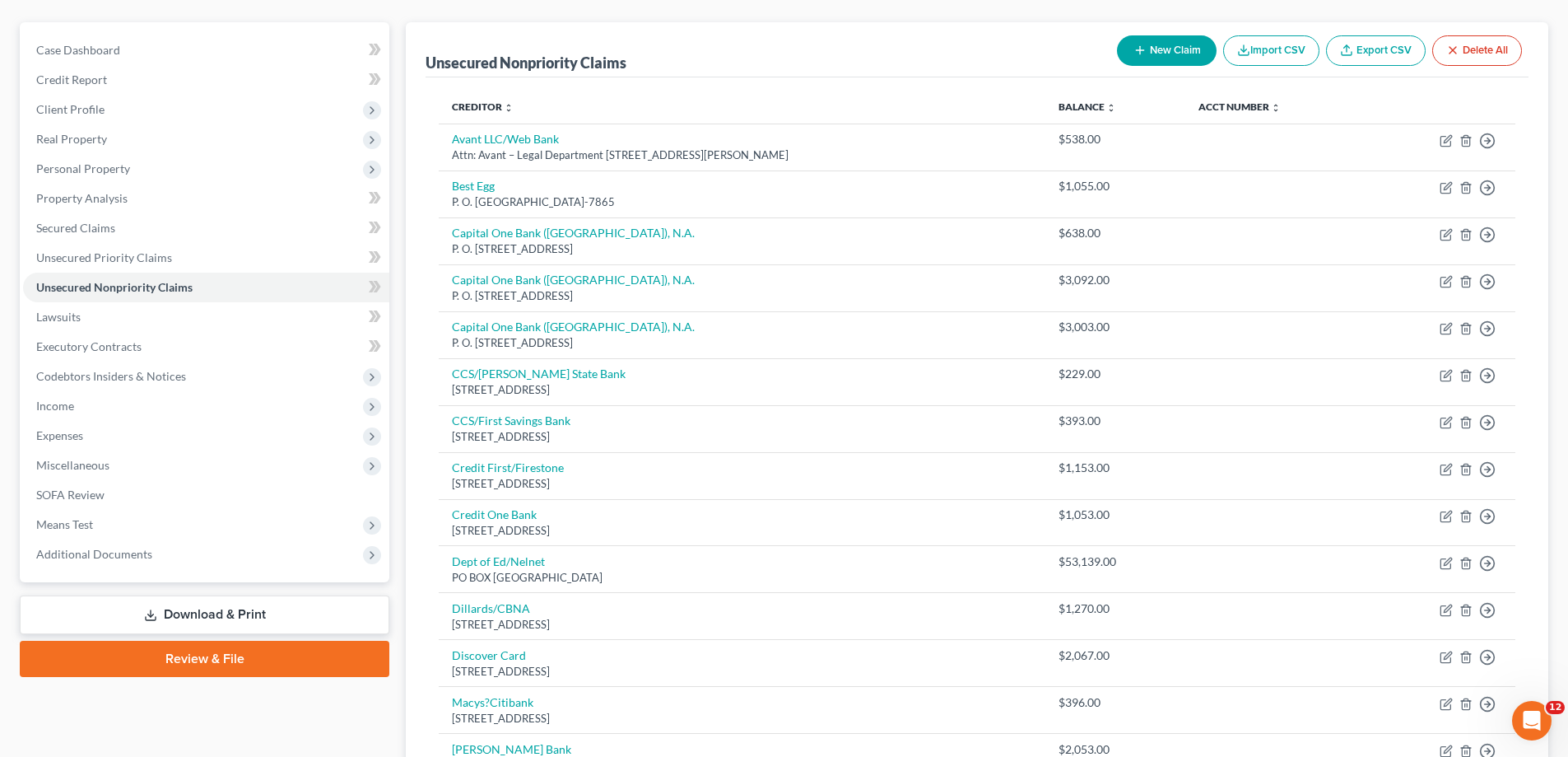
click at [1174, 55] on button "New Claim" at bounding box center [1167, 50] width 100 height 31
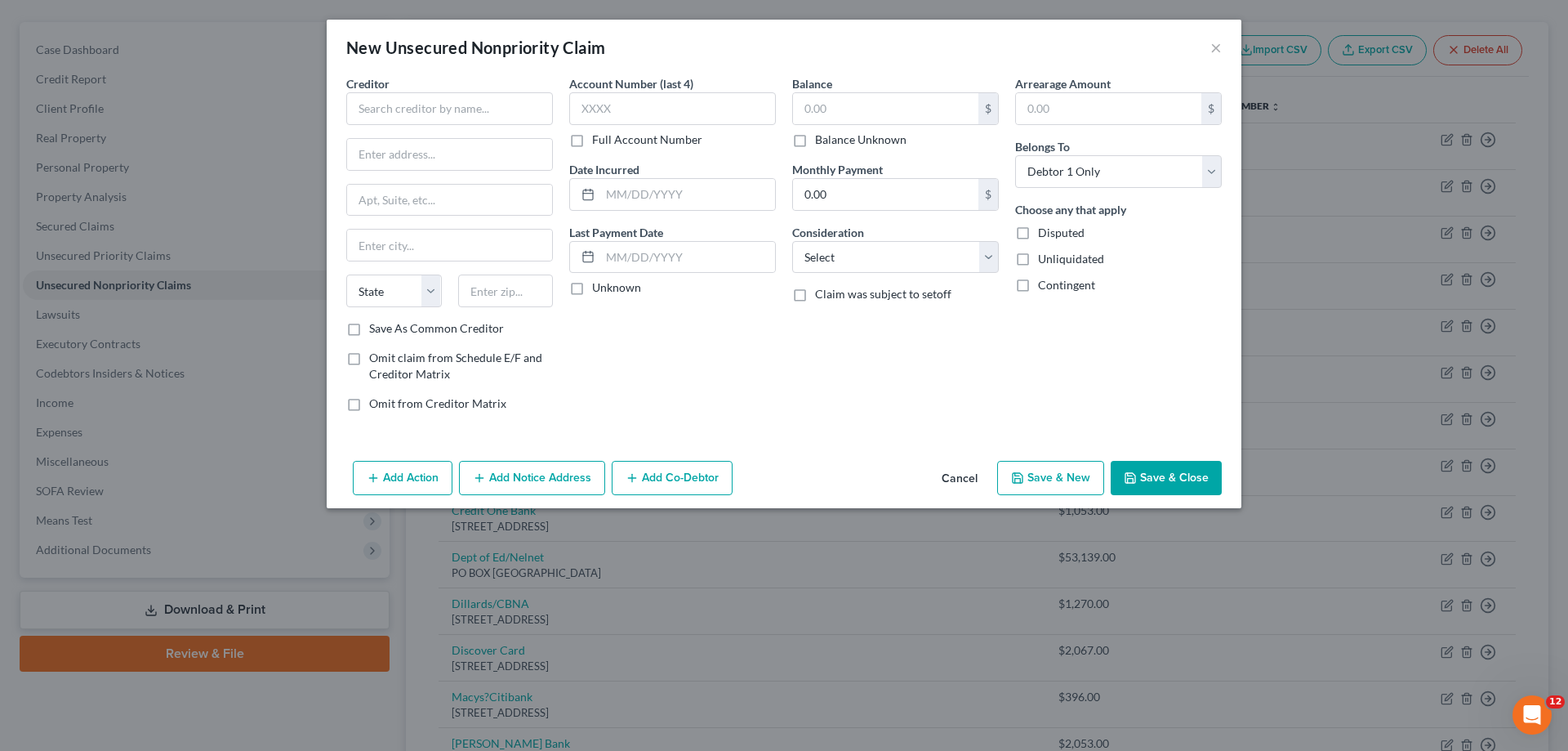
click at [850, 92] on div "Balance $ Balance Unknown Balance Undetermined $ Balance Unknown" at bounding box center [895, 112] width 207 height 73
click at [853, 102] on input "text" at bounding box center [885, 108] width 186 height 31
click at [900, 260] on select "Select Cable / Satellite Services Collection Agency Credit Card Debt Debt Couns…" at bounding box center [895, 257] width 207 height 33
click at [792, 241] on select "Select Cable / Satellite Services Collection Agency Credit Card Debt Debt Couns…" at bounding box center [895, 257] width 207 height 33
click at [458, 107] on input "text" at bounding box center [450, 108] width 207 height 33
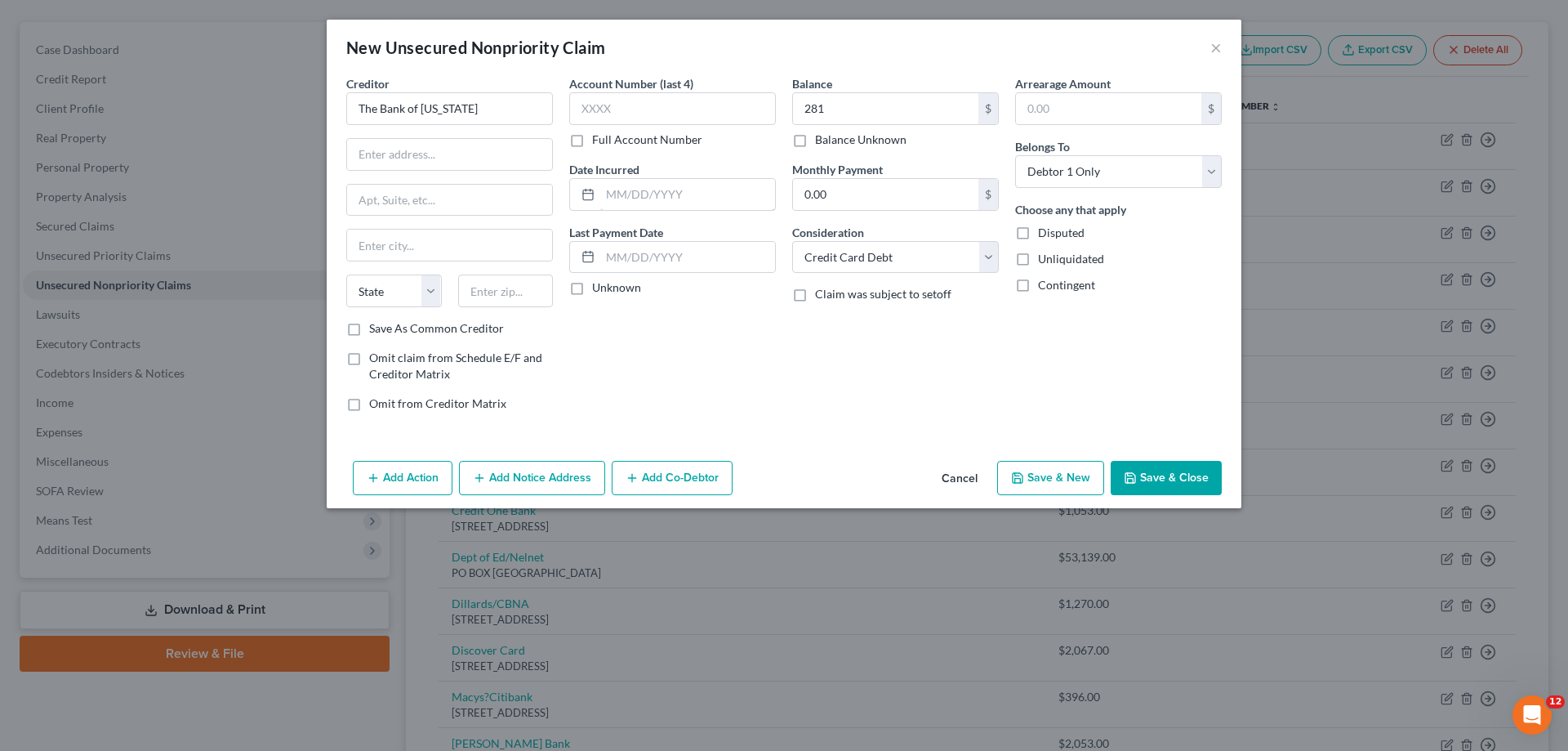
drag, startPoint x: 635, startPoint y: 183, endPoint x: 656, endPoint y: 172, distance: 23.7
click at [635, 183] on input "text" at bounding box center [688, 194] width 175 height 31
click at [484, 157] on input "text" at bounding box center [450, 154] width 205 height 31
paste input "PO BOX 4499"
click at [520, 295] on input "text" at bounding box center [506, 291] width 96 height 33
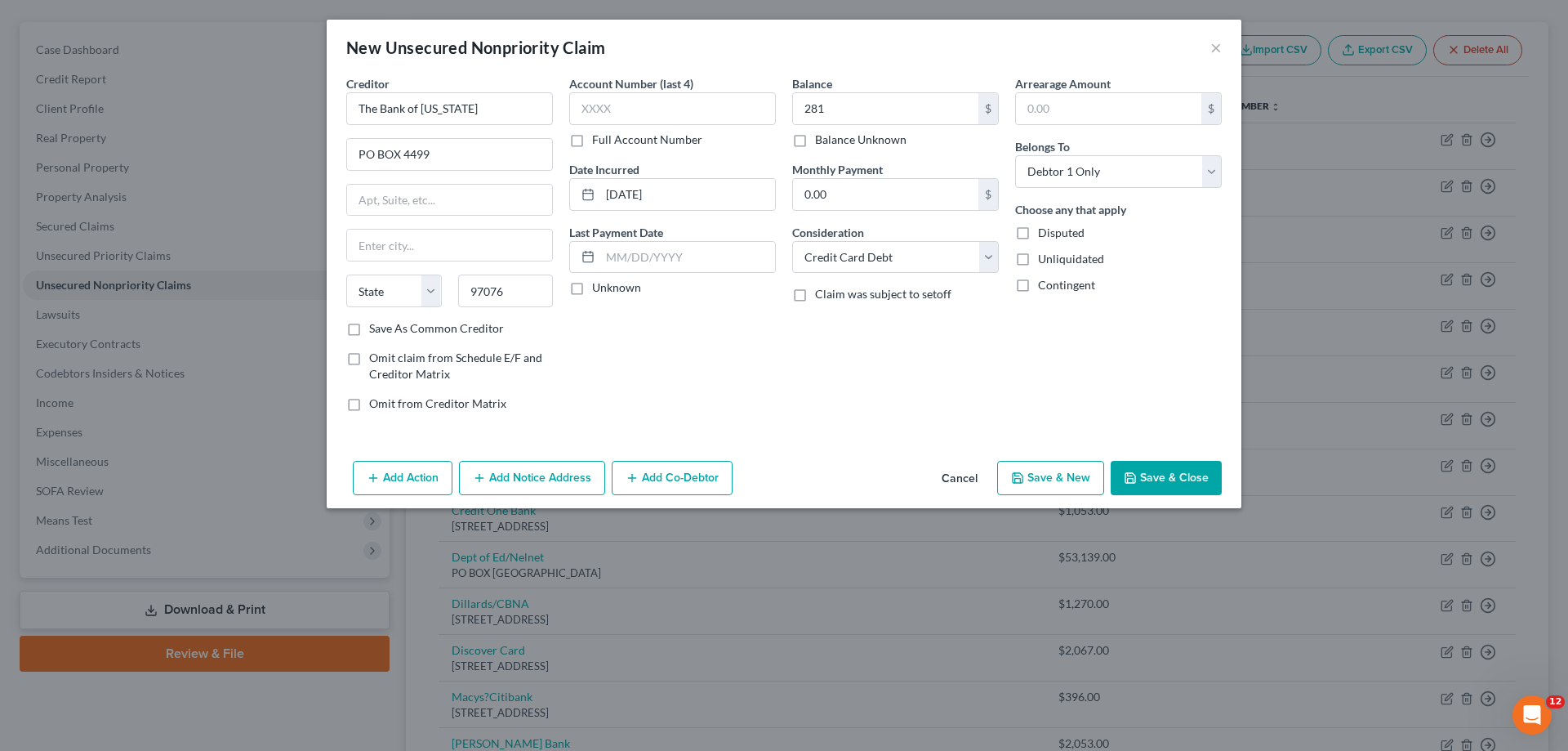
click at [958, 424] on div "Balance 281.00 $ Balance Unknown Balance Undetermined 281 $ Balance Unknown Mon…" at bounding box center [895, 250] width 223 height 350
click at [1081, 479] on button "Save & New" at bounding box center [1050, 478] width 107 height 34
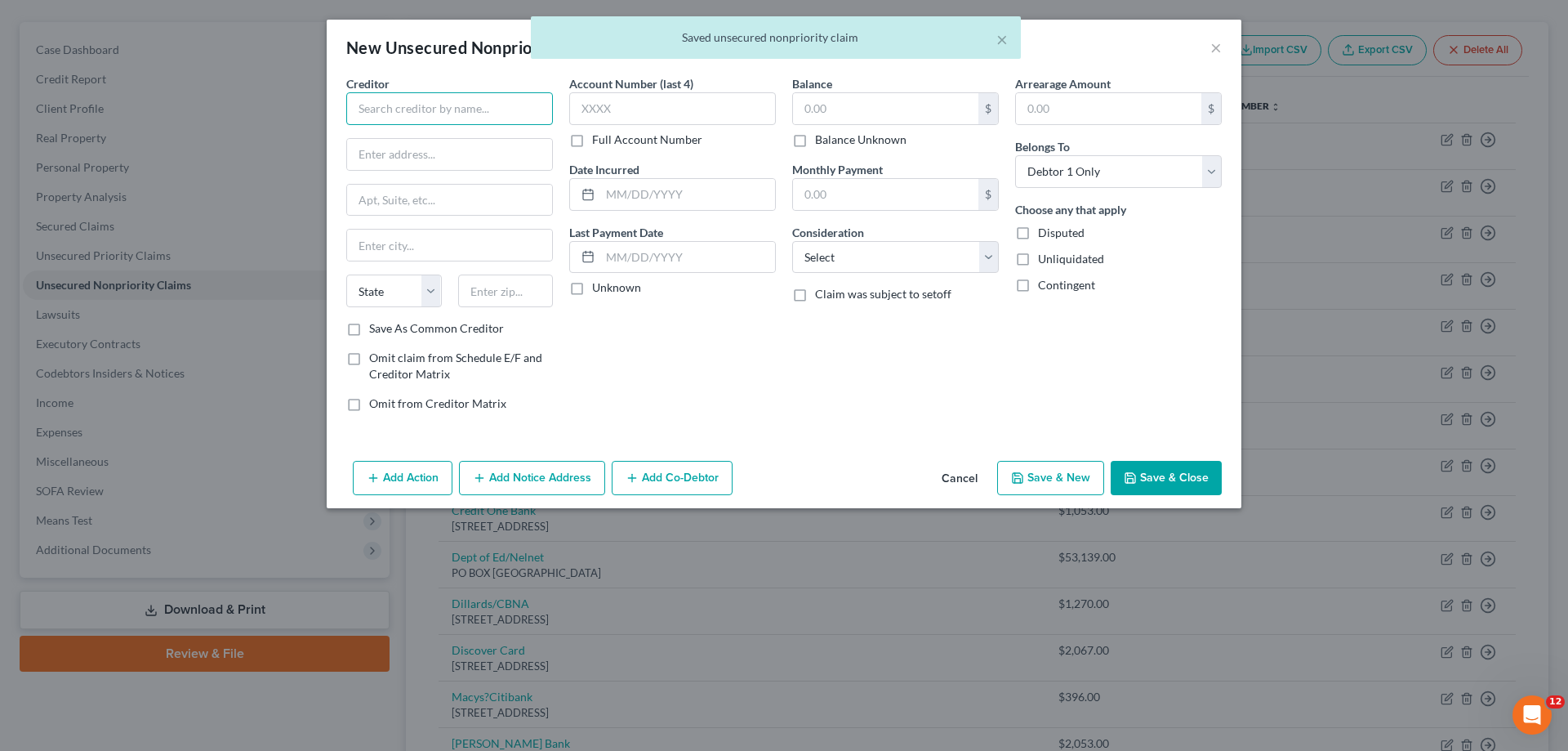
click at [464, 112] on input "text" at bounding box center [450, 108] width 207 height 33
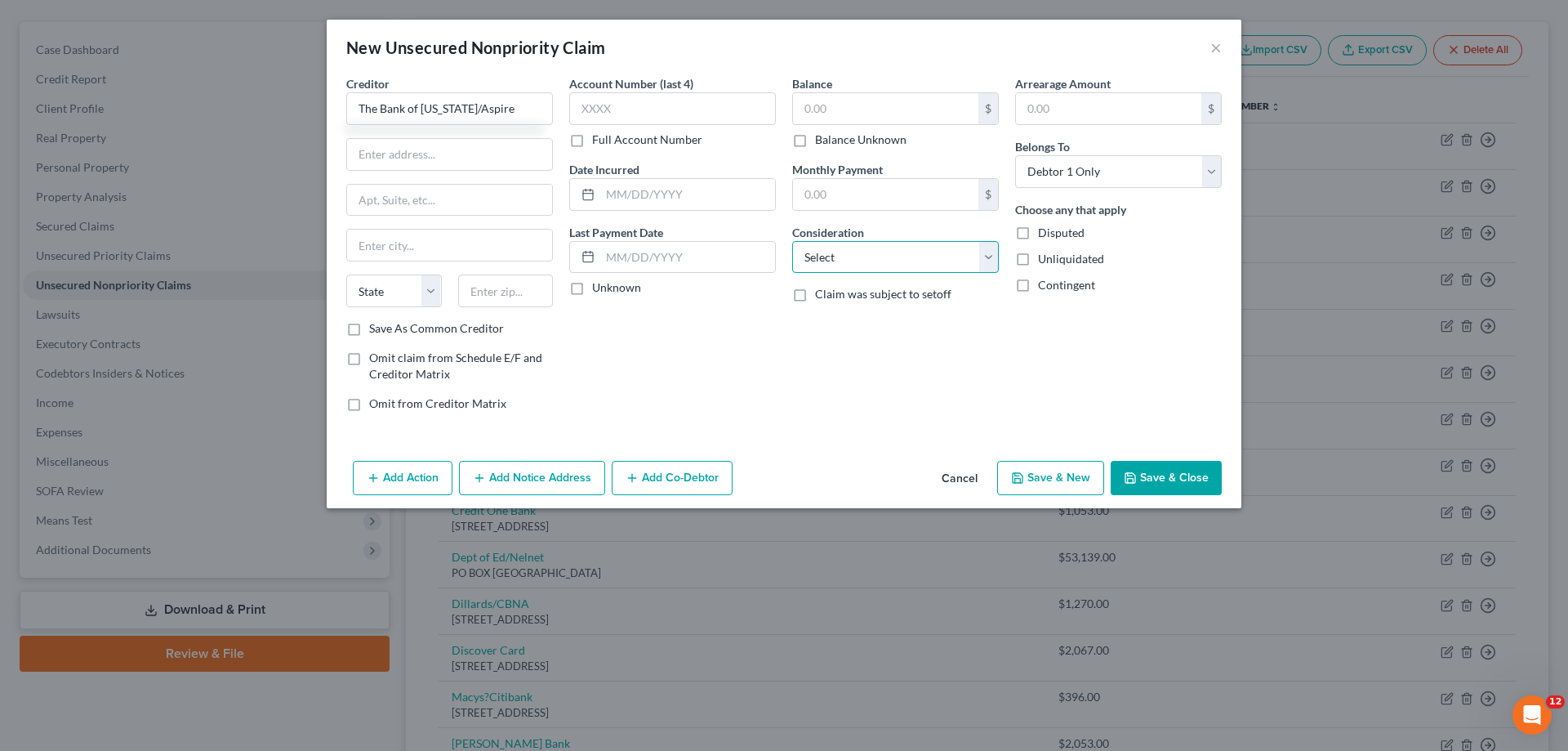
click at [836, 261] on select "Select Cable / Satellite Services Collection Agency Credit Card Debt Debt Couns…" at bounding box center [895, 257] width 207 height 33
click at [792, 241] on select "Select Cable / Satellite Services Collection Agency Credit Card Debt Debt Couns…" at bounding box center [895, 257] width 207 height 33
click at [856, 101] on input "text" at bounding box center [885, 108] width 186 height 31
drag, startPoint x: 652, startPoint y: 185, endPoint x: 687, endPoint y: 186, distance: 35.0
click at [652, 186] on input "text" at bounding box center [688, 194] width 175 height 31
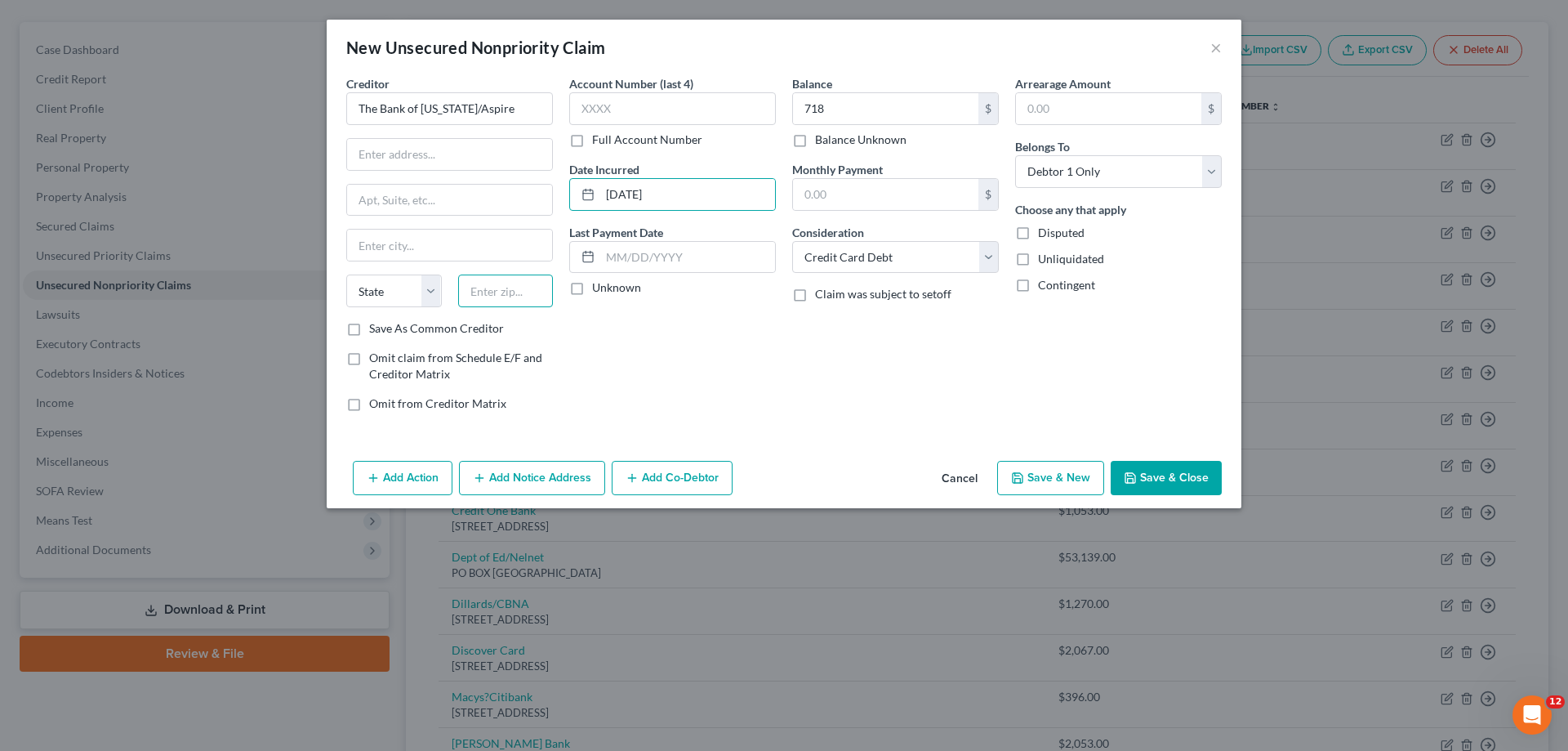
click at [508, 295] on input "text" at bounding box center [506, 291] width 96 height 33
click at [455, 164] on input "text" at bounding box center [450, 154] width 205 height 31
paste input "PO BOX 4499"
click at [751, 392] on div "Account Number (last 4) Full Account Number Date Incurred [DATE] Last Payment D…" at bounding box center [672, 250] width 223 height 350
click at [1050, 475] on button "Save & New" at bounding box center [1050, 478] width 107 height 34
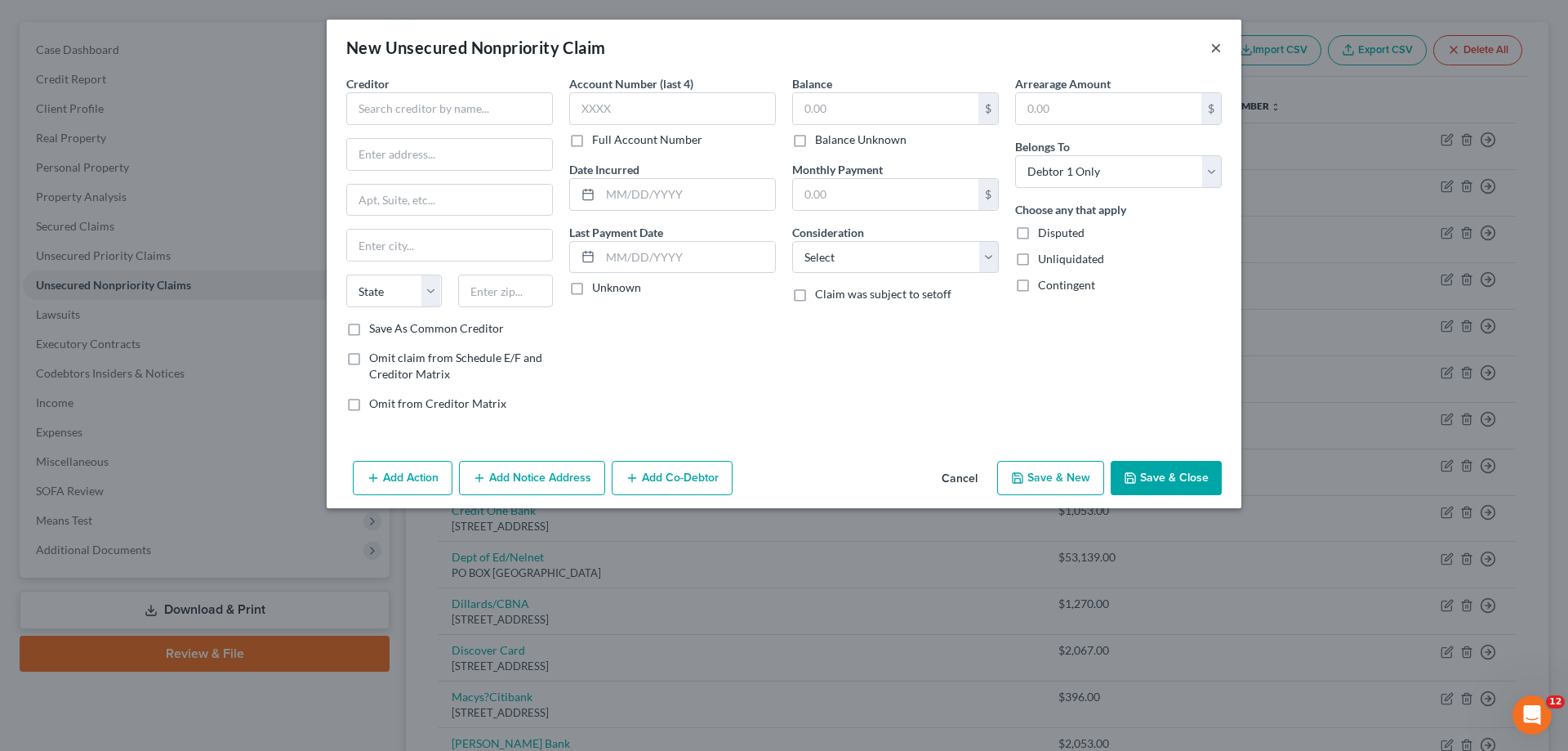
click at [1215, 45] on button "×" at bounding box center [1216, 47] width 11 height 19
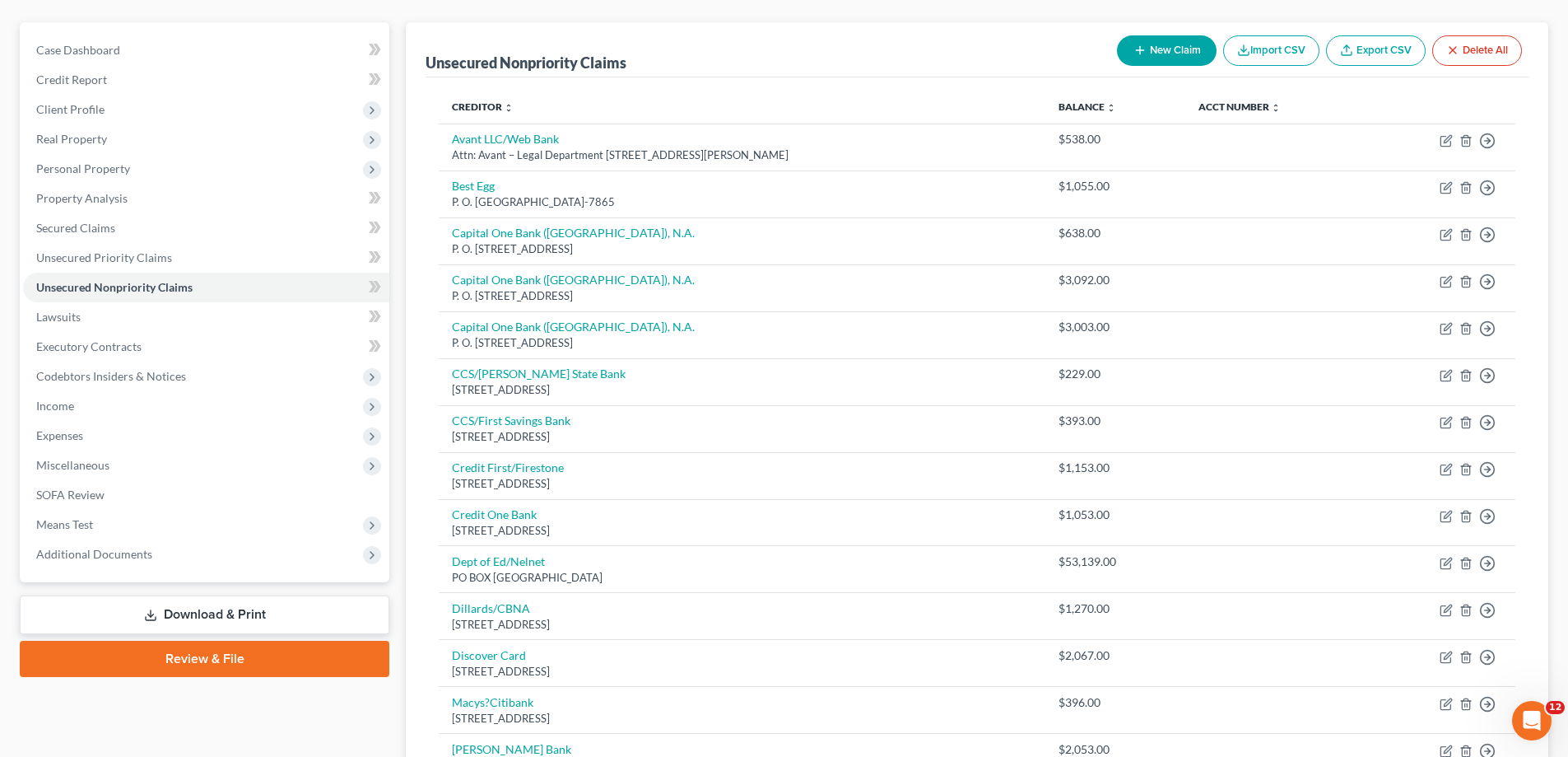
scroll to position [431, 0]
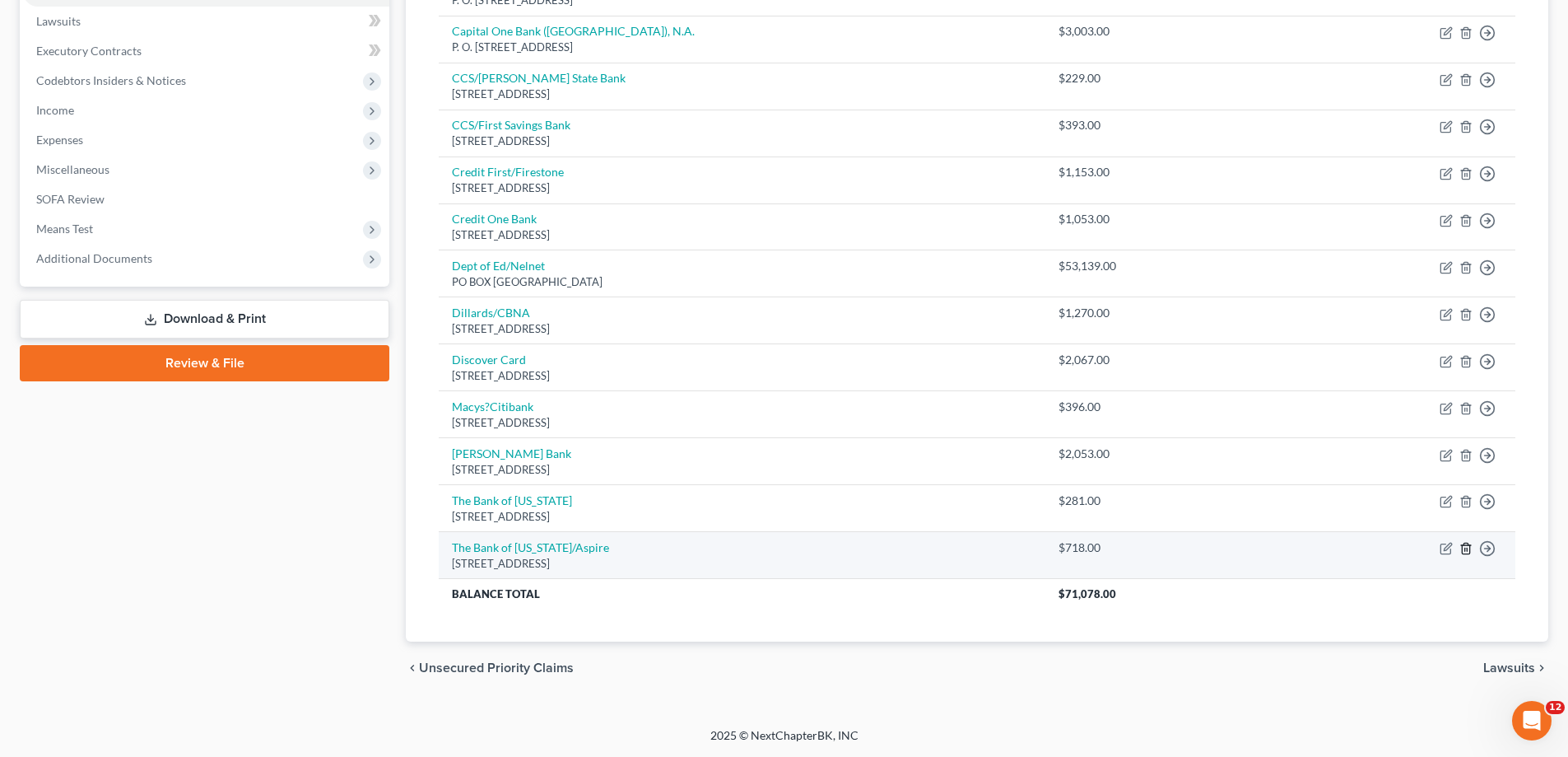
click at [1472, 552] on icon "button" at bounding box center [1466, 548] width 13 height 13
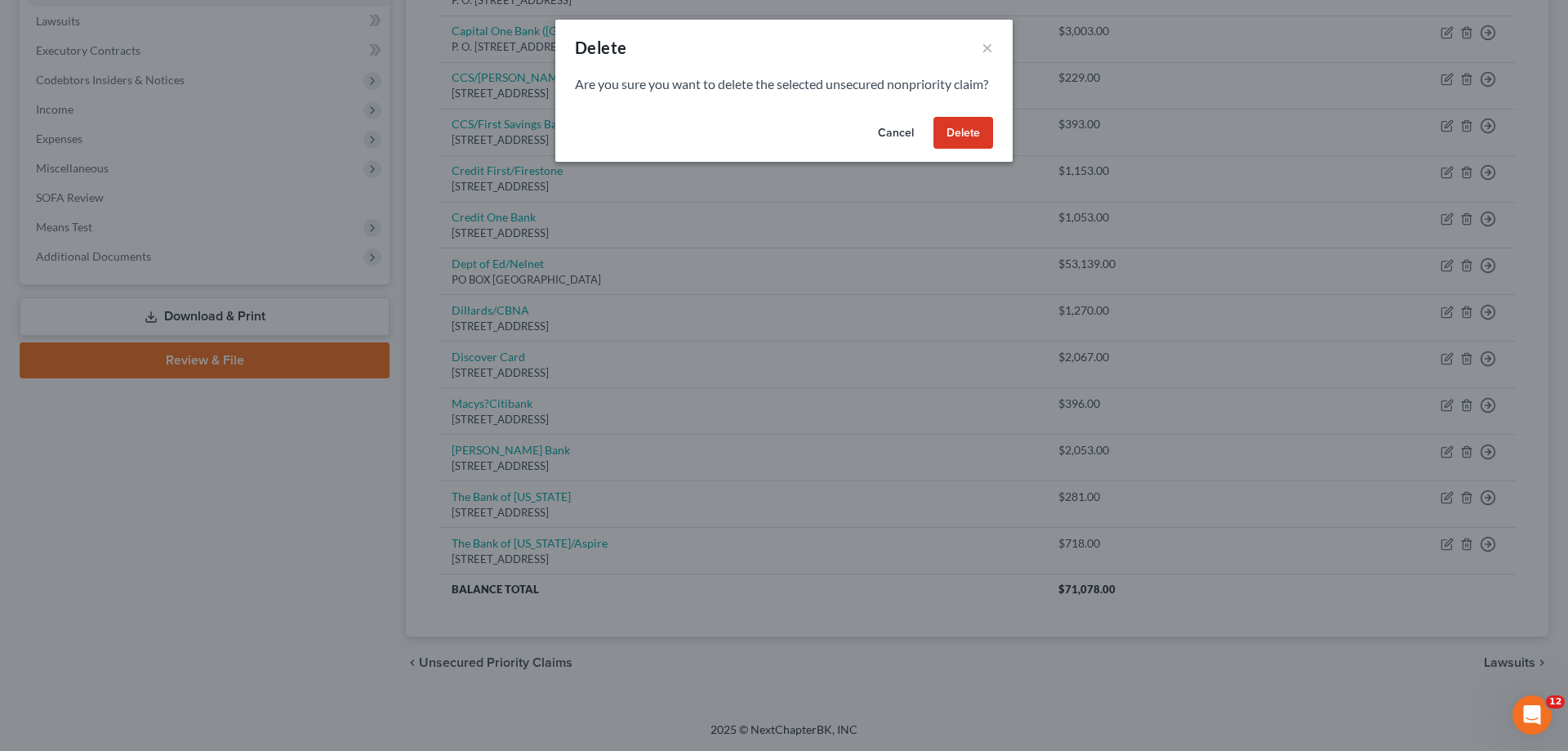
drag, startPoint x: 982, startPoint y: 148, endPoint x: 928, endPoint y: 237, distance: 104.1
click at [982, 149] on button "Delete" at bounding box center [963, 133] width 59 height 33
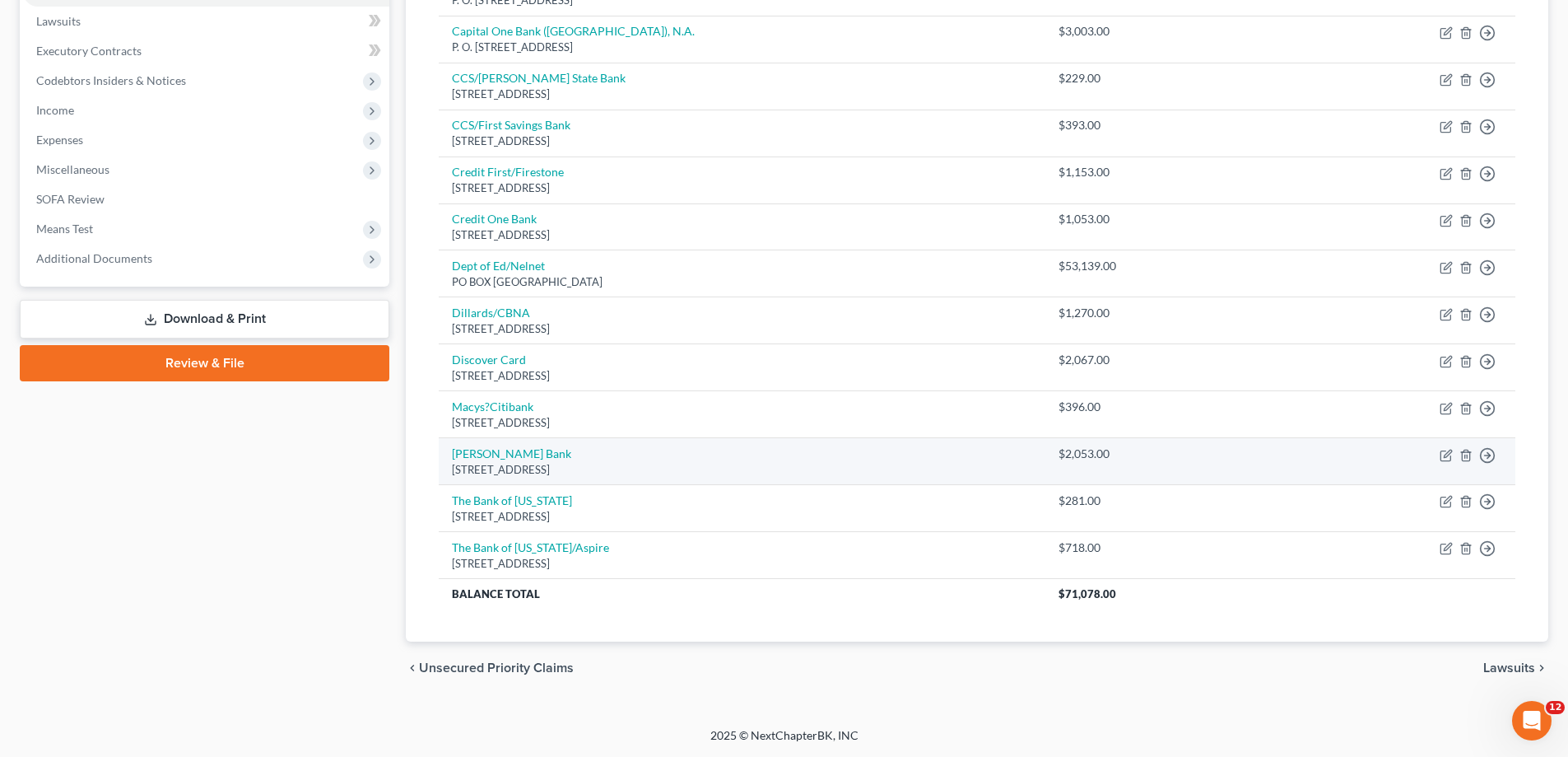
scroll to position [384, 0]
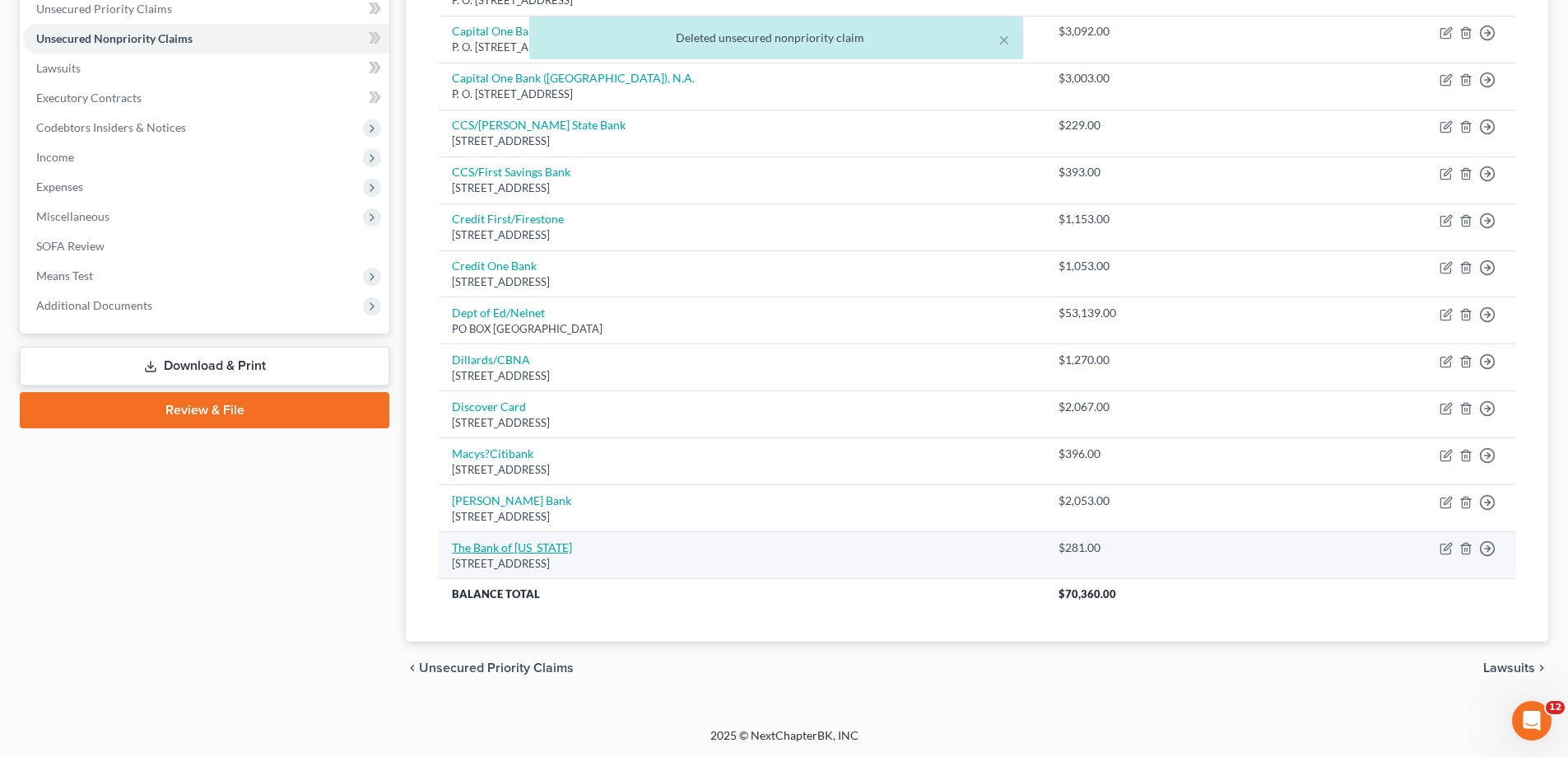
click at [523, 554] on link "The Bank of [US_STATE]" at bounding box center [512, 547] width 120 height 14
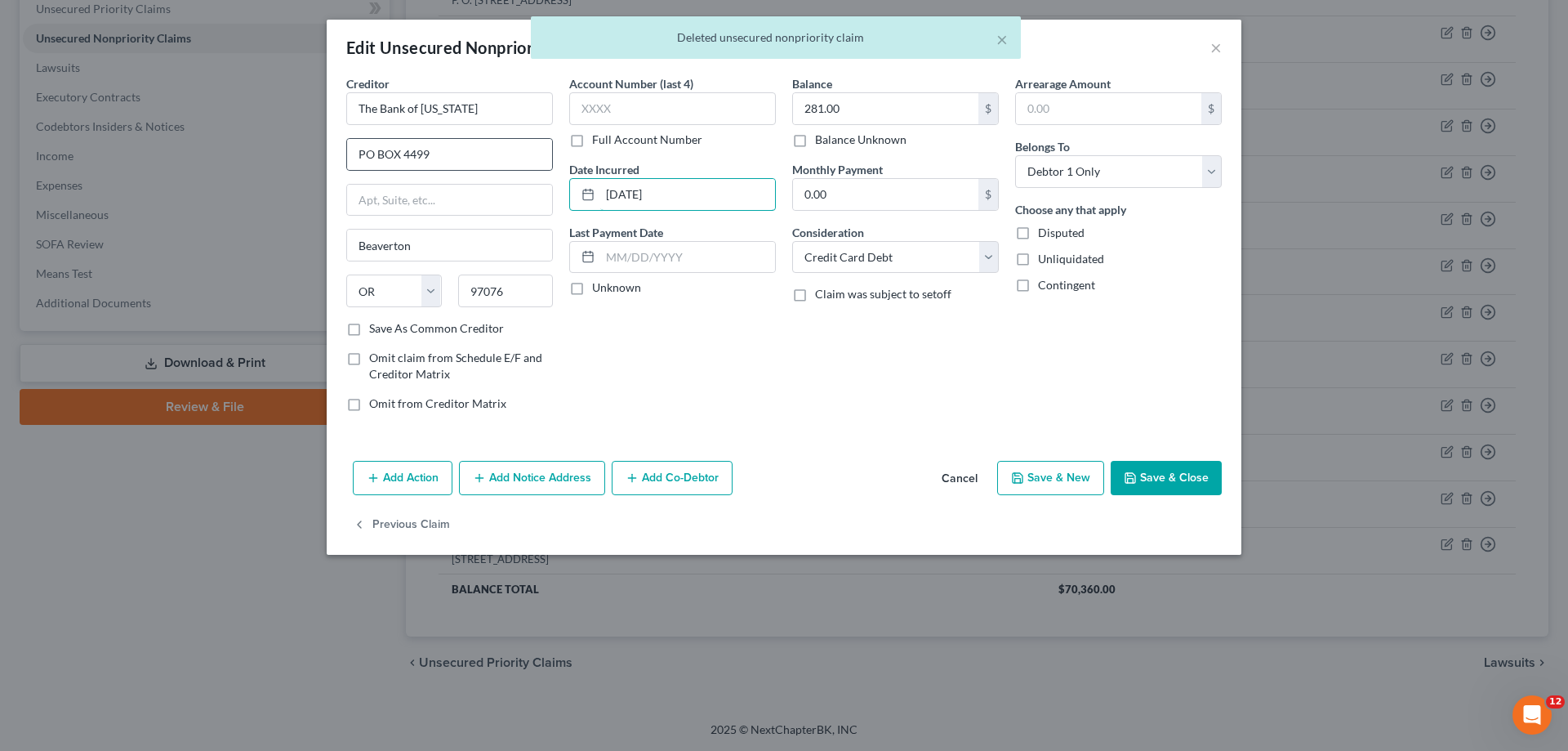
drag, startPoint x: 712, startPoint y: 197, endPoint x: 352, endPoint y: 170, distance: 361.0
click at [352, 170] on div "Creditor * The Bank of [US_STATE] PO BOX 4499 [GEOGRAPHIC_DATA] [US_STATE][GEOG…" at bounding box center [784, 250] width 892 height 350
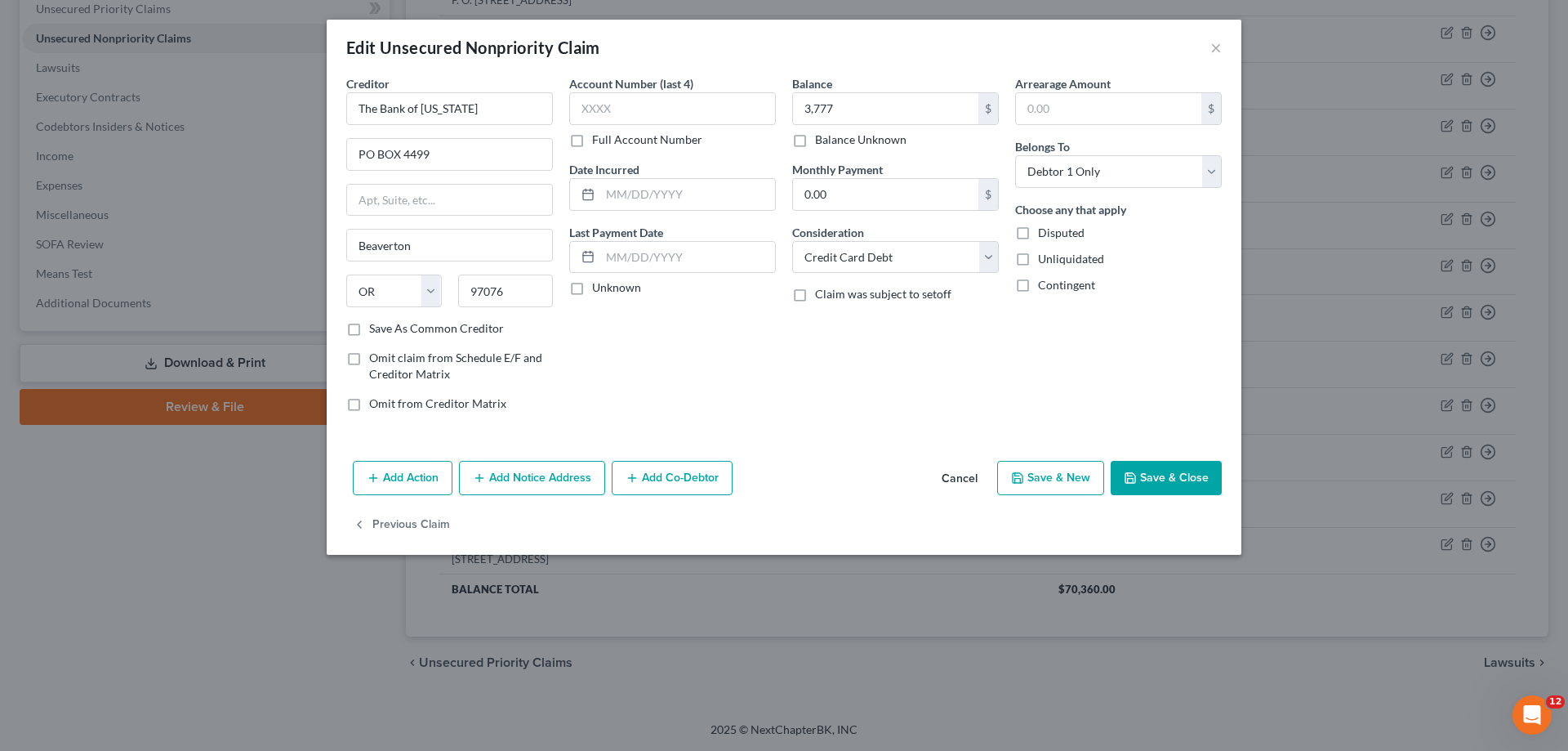
click at [1036, 465] on button "Save & New" at bounding box center [1050, 478] width 107 height 34
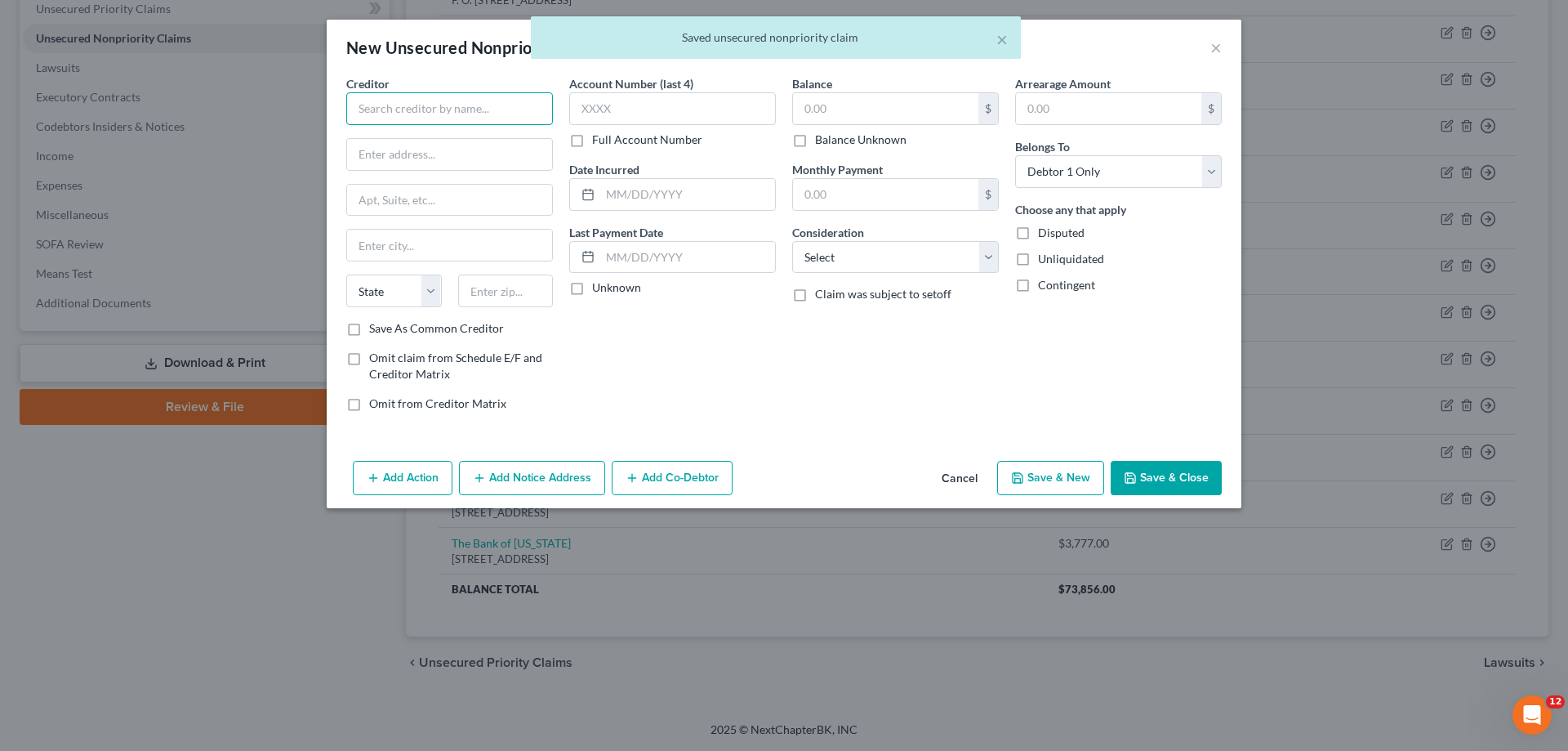
click at [423, 108] on input "text" at bounding box center [450, 108] width 207 height 33
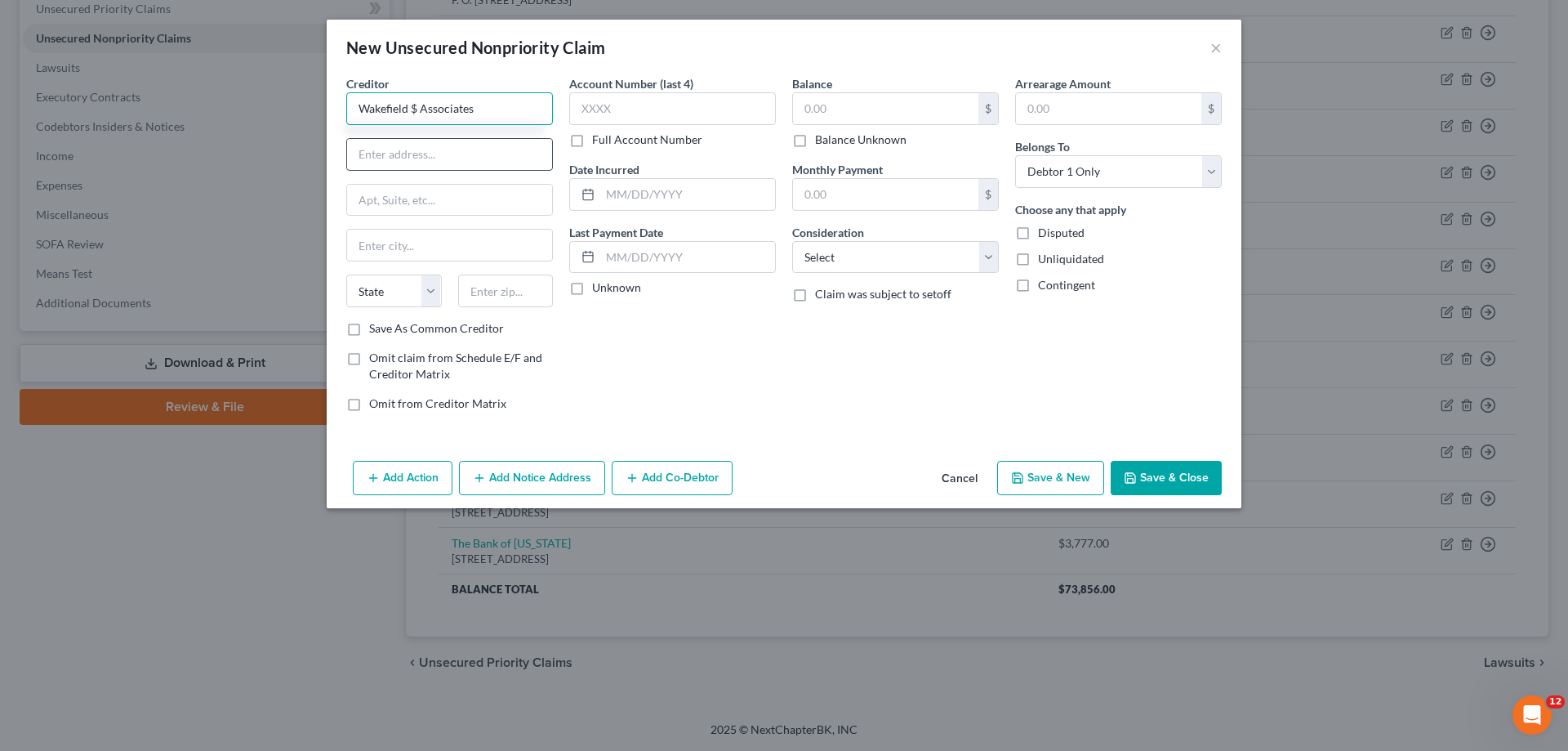
drag, startPoint x: 418, startPoint y: 103, endPoint x: 467, endPoint y: 153, distance: 70.0
click at [418, 105] on input "Wakefield $ Associates" at bounding box center [450, 108] width 207 height 33
click at [849, 112] on input "text" at bounding box center [885, 108] width 186 height 31
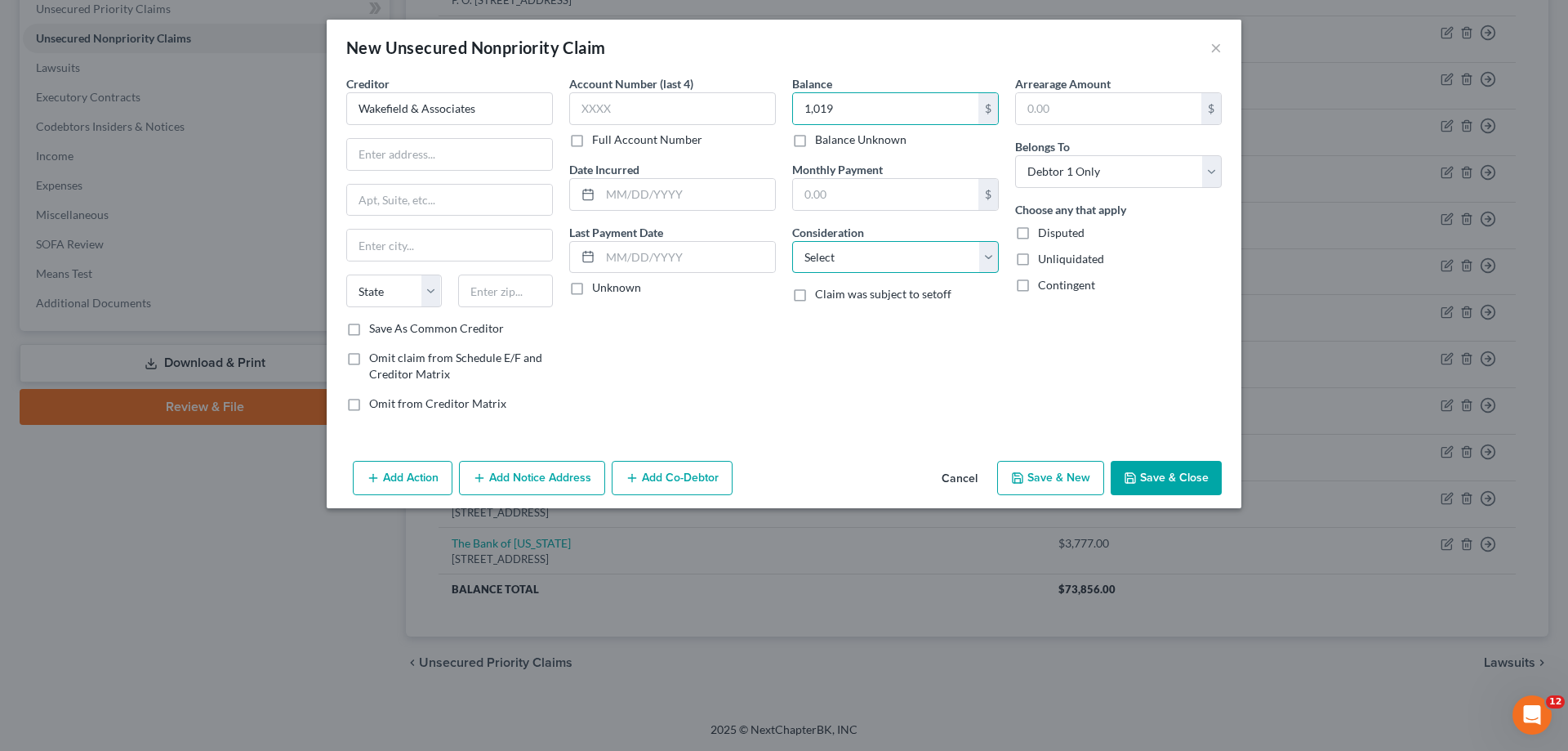
click at [871, 261] on select "Select Cable / Satellite Services Collection Agency Credit Card Debt Debt Couns…" at bounding box center [895, 257] width 207 height 33
click at [792, 241] on select "Select Cable / Satellite Services Collection Agency Credit Card Debt Debt Couns…" at bounding box center [895, 257] width 207 height 33
click at [463, 149] on input "text" at bounding box center [450, 154] width 205 height 31
paste input "PO Box 50250"
click at [504, 294] on input "text" at bounding box center [506, 291] width 96 height 33
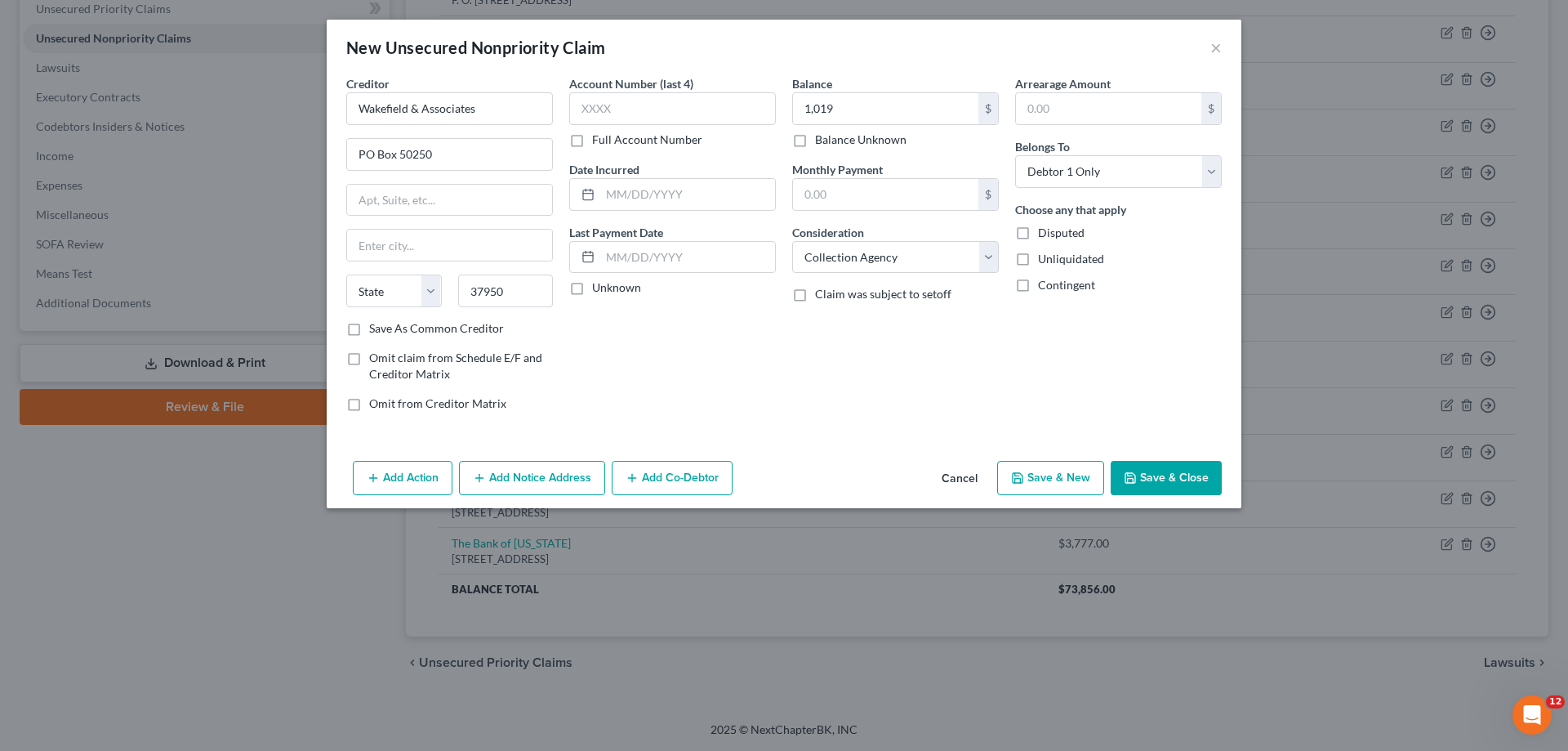
click at [635, 367] on div "Account Number (last 4) Full Account Number Date Incurred Last Payment Date Unk…" at bounding box center [672, 250] width 223 height 350
click at [1076, 477] on button "Save & New" at bounding box center [1050, 478] width 107 height 34
drag, startPoint x: 422, startPoint y: 88, endPoint x: 421, endPoint y: 109, distance: 21.0
click at [422, 91] on div "Creditor *" at bounding box center [450, 100] width 207 height 50
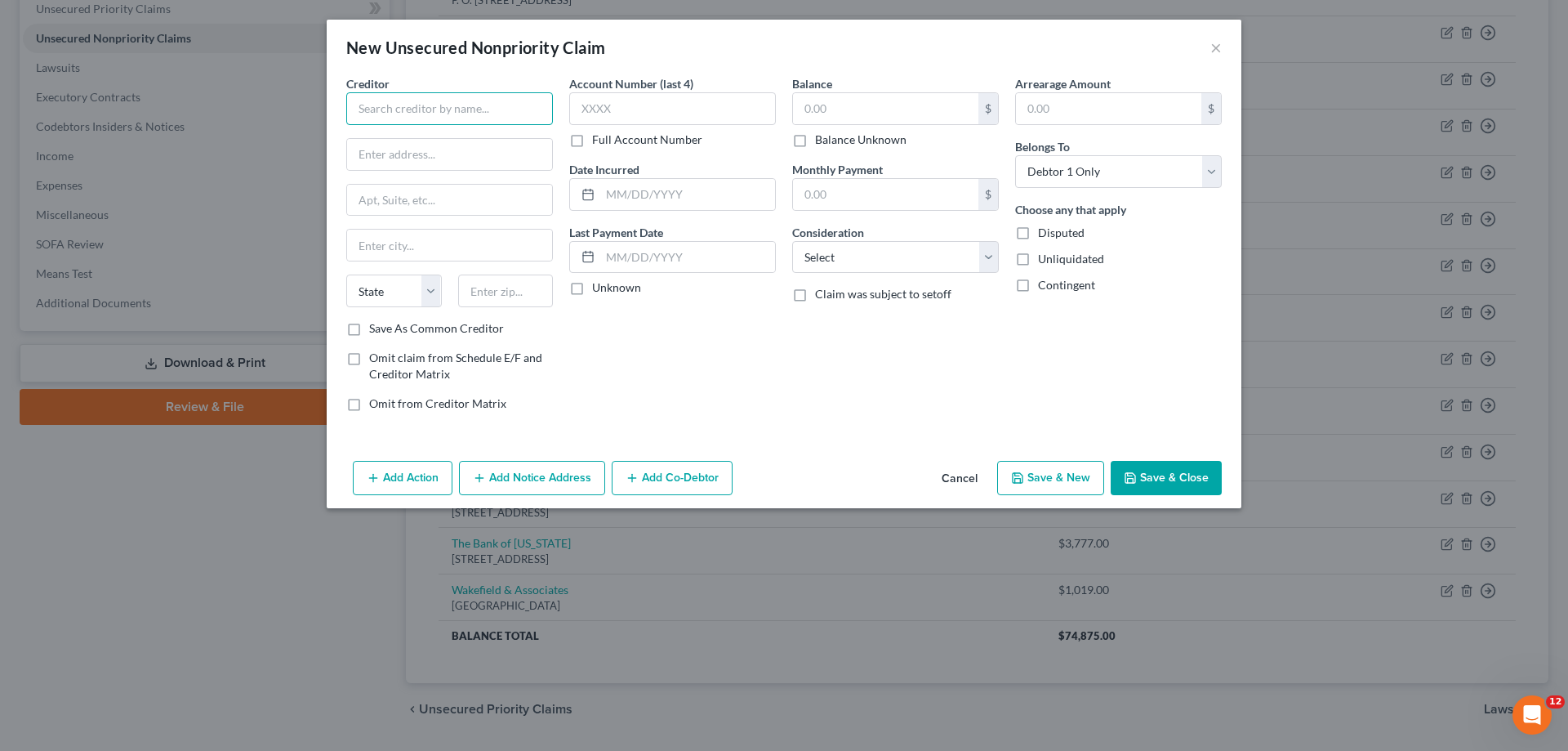
click at [421, 109] on input "text" at bounding box center [450, 108] width 207 height 33
drag, startPoint x: 833, startPoint y: 250, endPoint x: 839, endPoint y: 272, distance: 22.8
click at [833, 250] on select "Select Cable / Satellite Services Collection Agency Credit Card Debt Debt Couns…" at bounding box center [895, 257] width 207 height 33
click at [792, 241] on select "Select Cable / Satellite Services Collection Agency Credit Card Debt Debt Couns…" at bounding box center [895, 257] width 207 height 33
drag, startPoint x: 621, startPoint y: 191, endPoint x: 599, endPoint y: 189, distance: 22.1
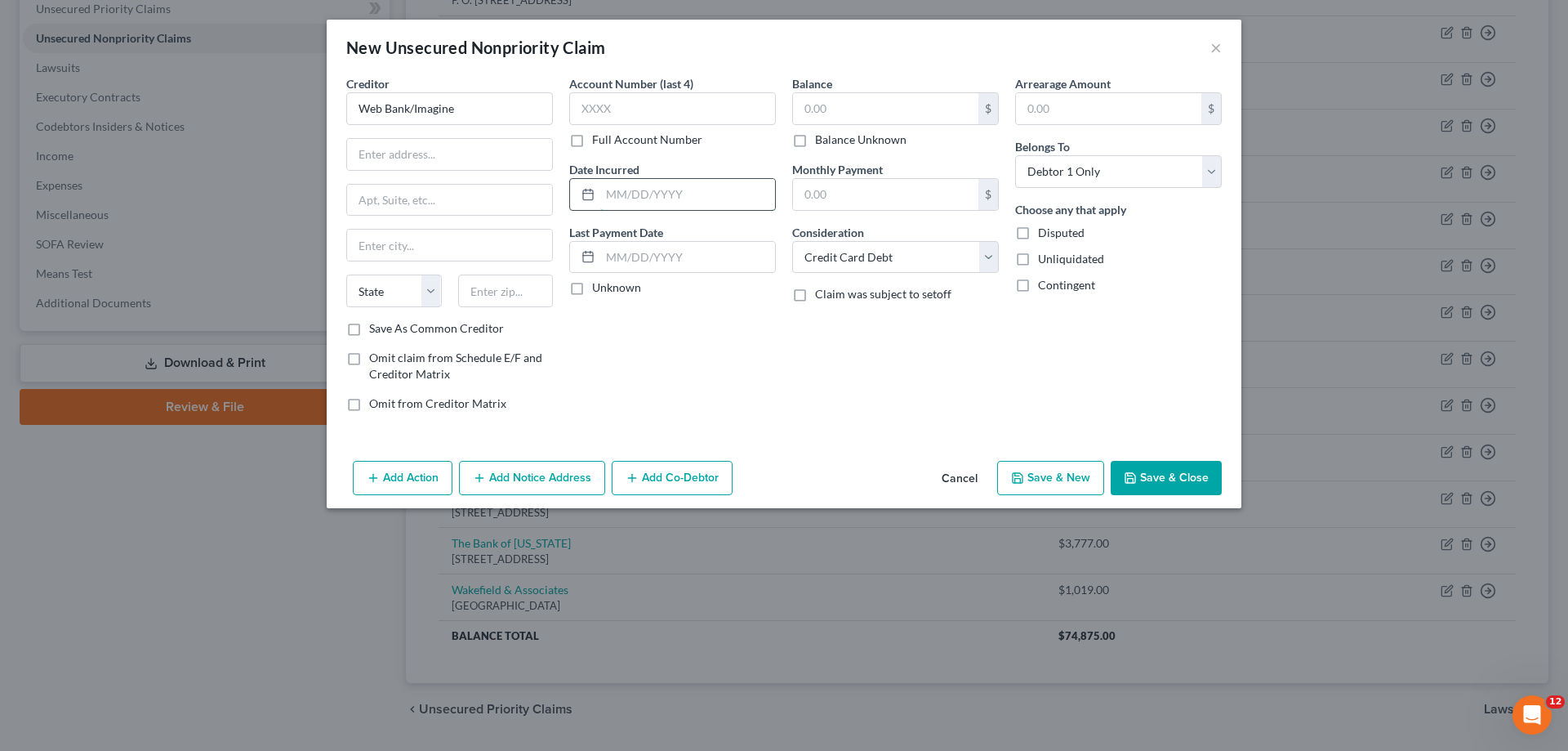
click at [621, 191] on input "text" at bounding box center [688, 194] width 175 height 31
drag, startPoint x: 816, startPoint y: 112, endPoint x: 672, endPoint y: 10, distance: 176.5
click at [816, 111] on input "text" at bounding box center [885, 108] width 186 height 31
click at [524, 299] on input "text" at bounding box center [506, 291] width 96 height 33
click at [367, 162] on input "text" at bounding box center [450, 154] width 205 height 31
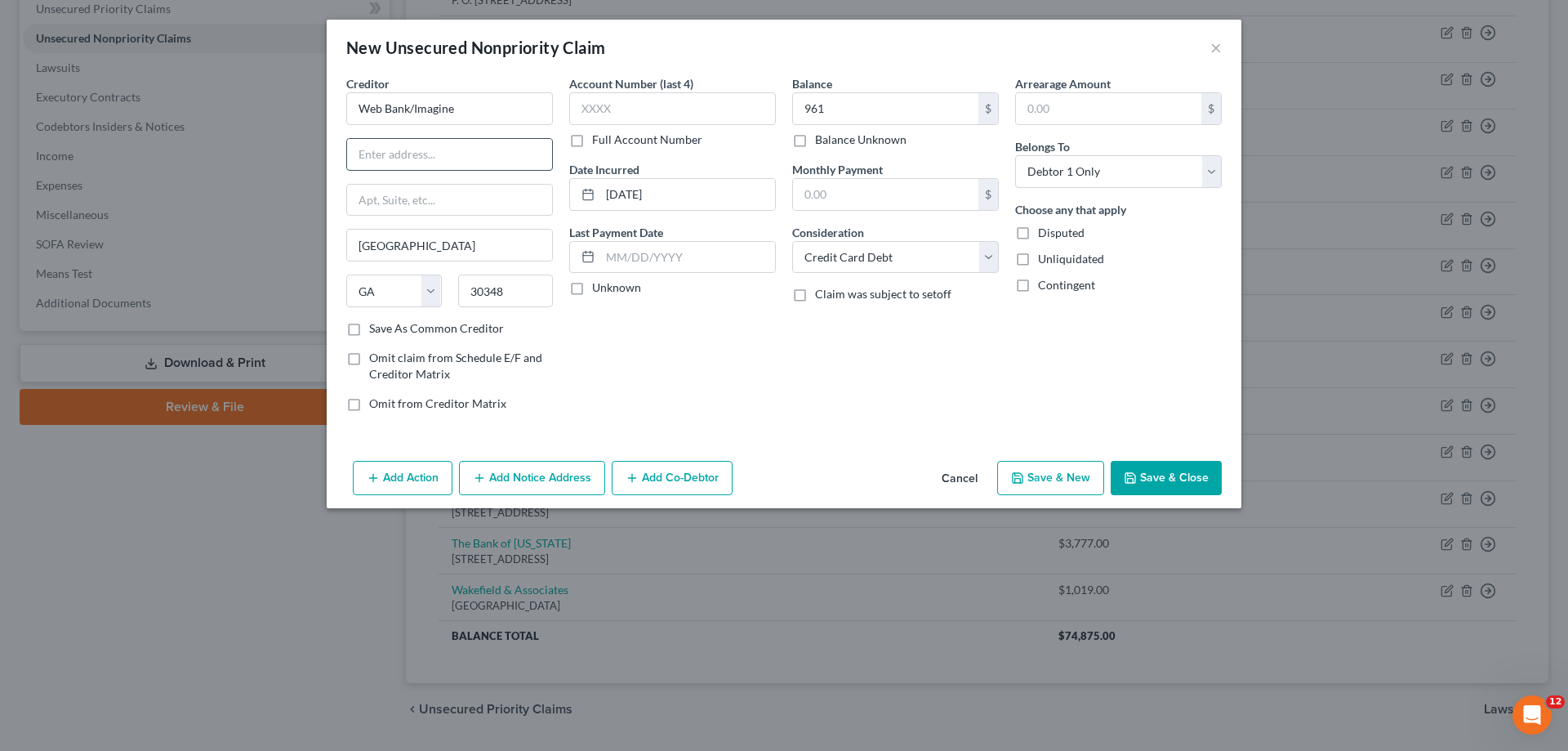
paste input "PO BOX 105555,"
click at [743, 370] on div "Account Number (last 4) Full Account Number Date Incurred [DATE] Last Payment D…" at bounding box center [672, 250] width 223 height 350
click at [480, 158] on input "PO BOX 105555," at bounding box center [450, 154] width 205 height 31
click at [1039, 470] on button "Save & New" at bounding box center [1050, 478] width 107 height 34
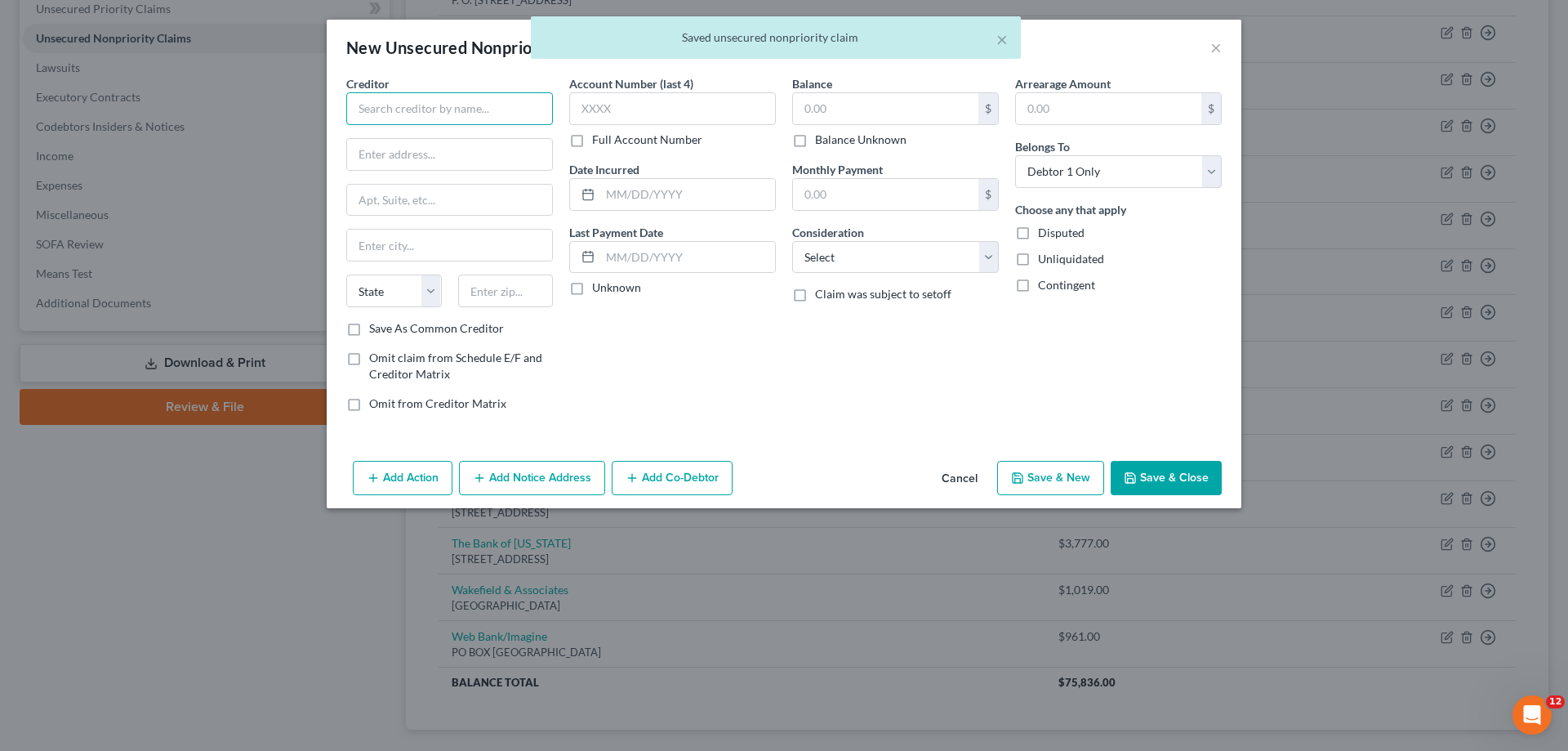
click at [436, 103] on input "text" at bounding box center [450, 108] width 207 height 33
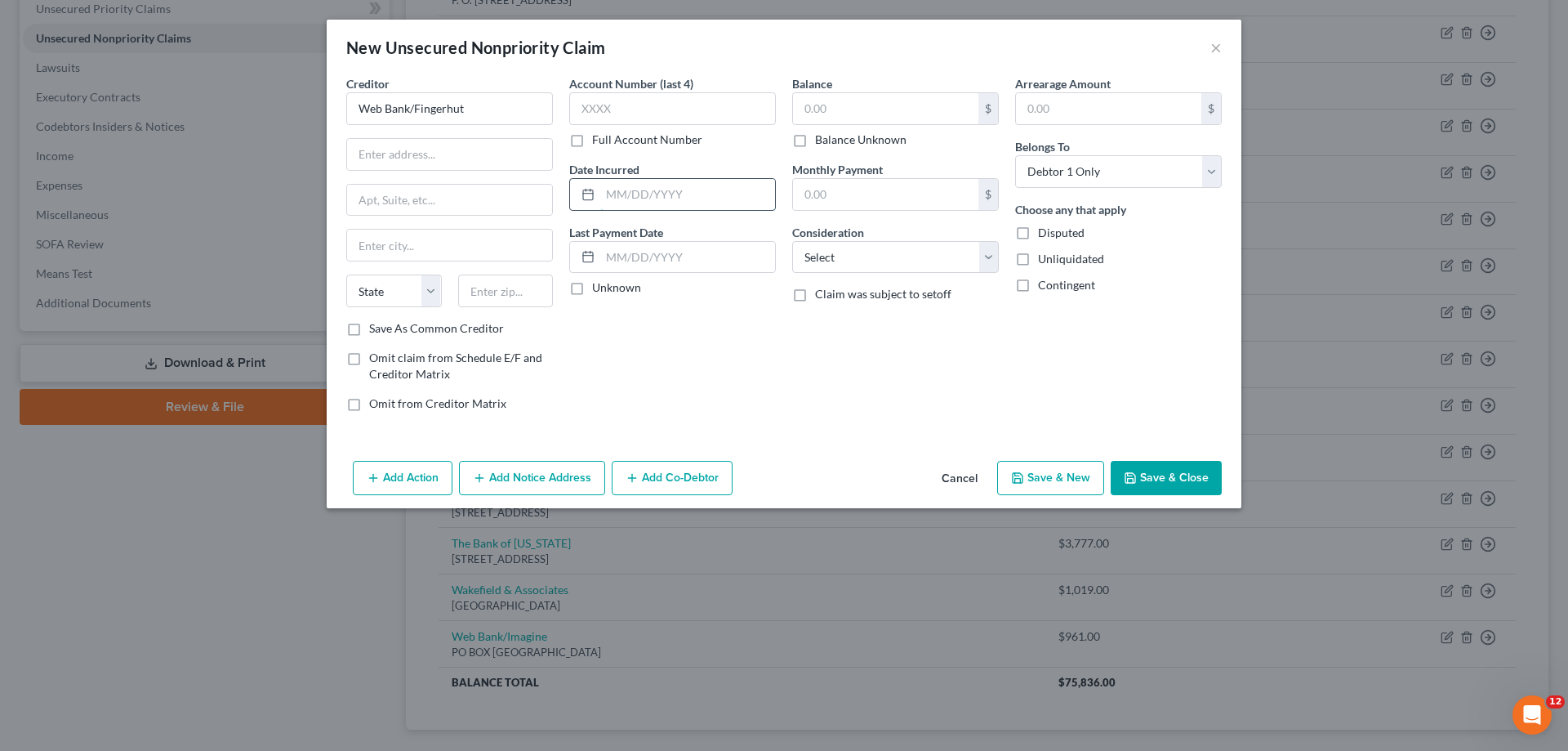
drag, startPoint x: 615, startPoint y: 192, endPoint x: 648, endPoint y: 185, distance: 33.7
click at [616, 192] on input "text" at bounding box center [688, 194] width 175 height 31
click at [834, 257] on select "Select Cable / Satellite Services Collection Agency Credit Card Debt Debt Couns…" at bounding box center [895, 257] width 207 height 33
click at [792, 241] on select "Select Cable / Satellite Services Collection Agency Credit Card Debt Debt Couns…" at bounding box center [895, 257] width 207 height 33
drag, startPoint x: 490, startPoint y: 114, endPoint x: 413, endPoint y: 108, distance: 77.2
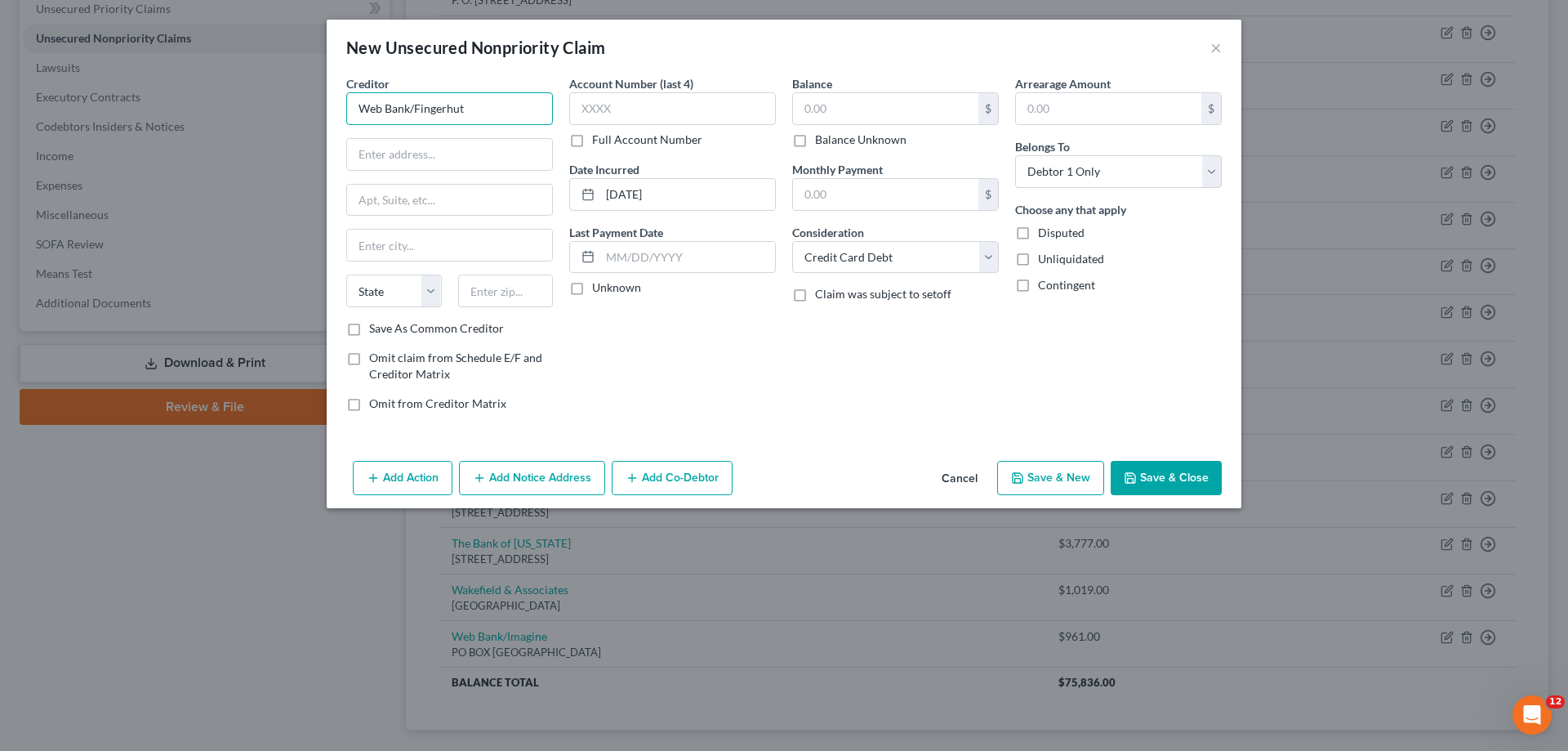
click at [413, 108] on input "Web Bank/Fingerhut" at bounding box center [450, 108] width 207 height 33
click at [443, 107] on input "Web Bank/Onemain" at bounding box center [450, 108] width 207 height 33
drag, startPoint x: 678, startPoint y: 194, endPoint x: 545, endPoint y: 192, distance: 133.0
click at [545, 192] on div "Creditor * Web Bank/OneMain State [US_STATE] AK AR AZ CA CO CT DE DC [GEOGRAPHI…" at bounding box center [784, 250] width 892 height 350
click at [638, 198] on input "[DATE]" at bounding box center [688, 194] width 175 height 31
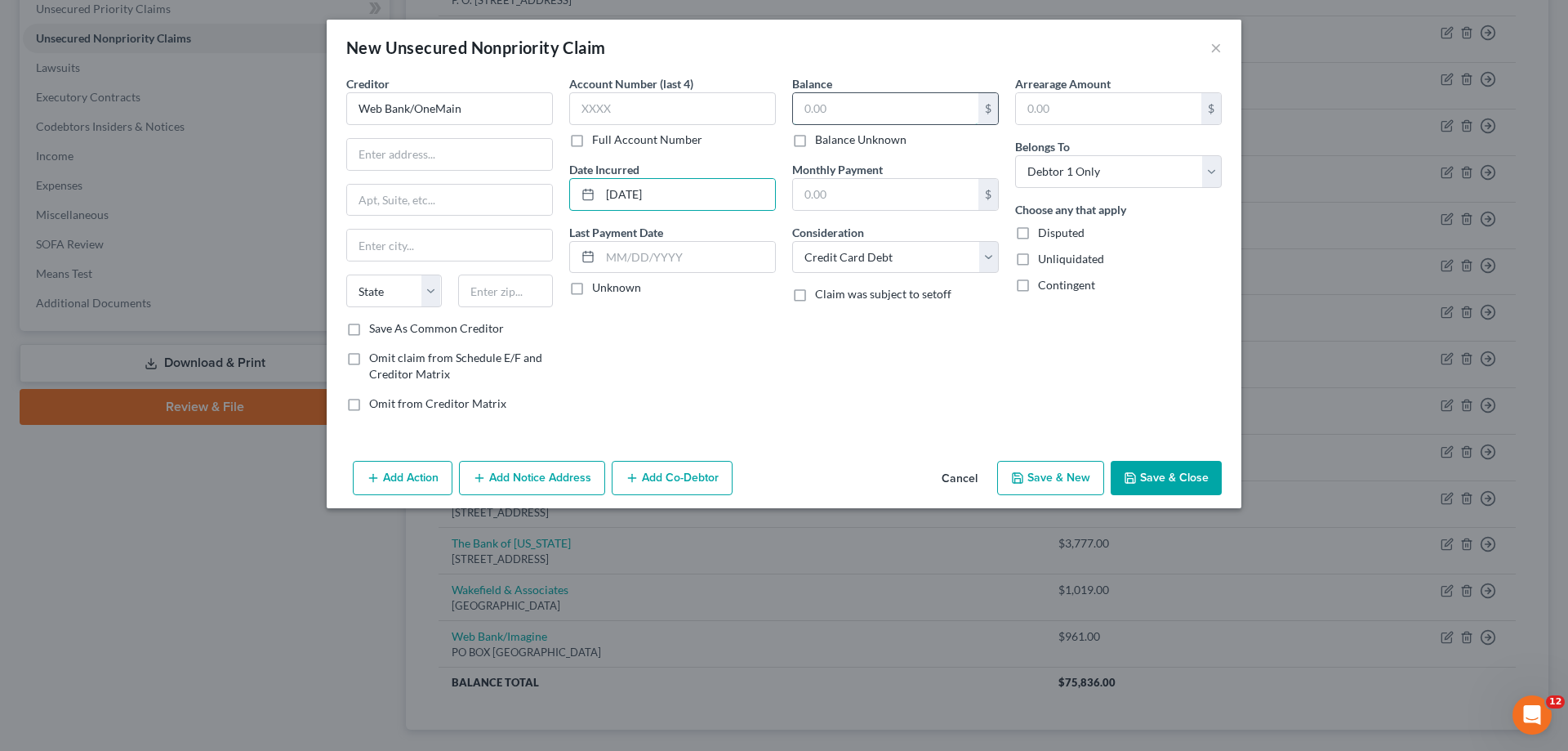
click at [828, 103] on input "text" at bounding box center [885, 108] width 186 height 31
drag, startPoint x: 829, startPoint y: 433, endPoint x: 805, endPoint y: 480, distance: 52.8
click at [828, 433] on div "Creditor * Web Bank/OneMain State [US_STATE] AK AR AZ CA CO CT DE DC [GEOGRAPHI…" at bounding box center [784, 264] width 915 height 379
click at [521, 297] on input "text" at bounding box center [506, 291] width 96 height 33
click at [447, 165] on input "text" at bounding box center [450, 154] width 205 height 31
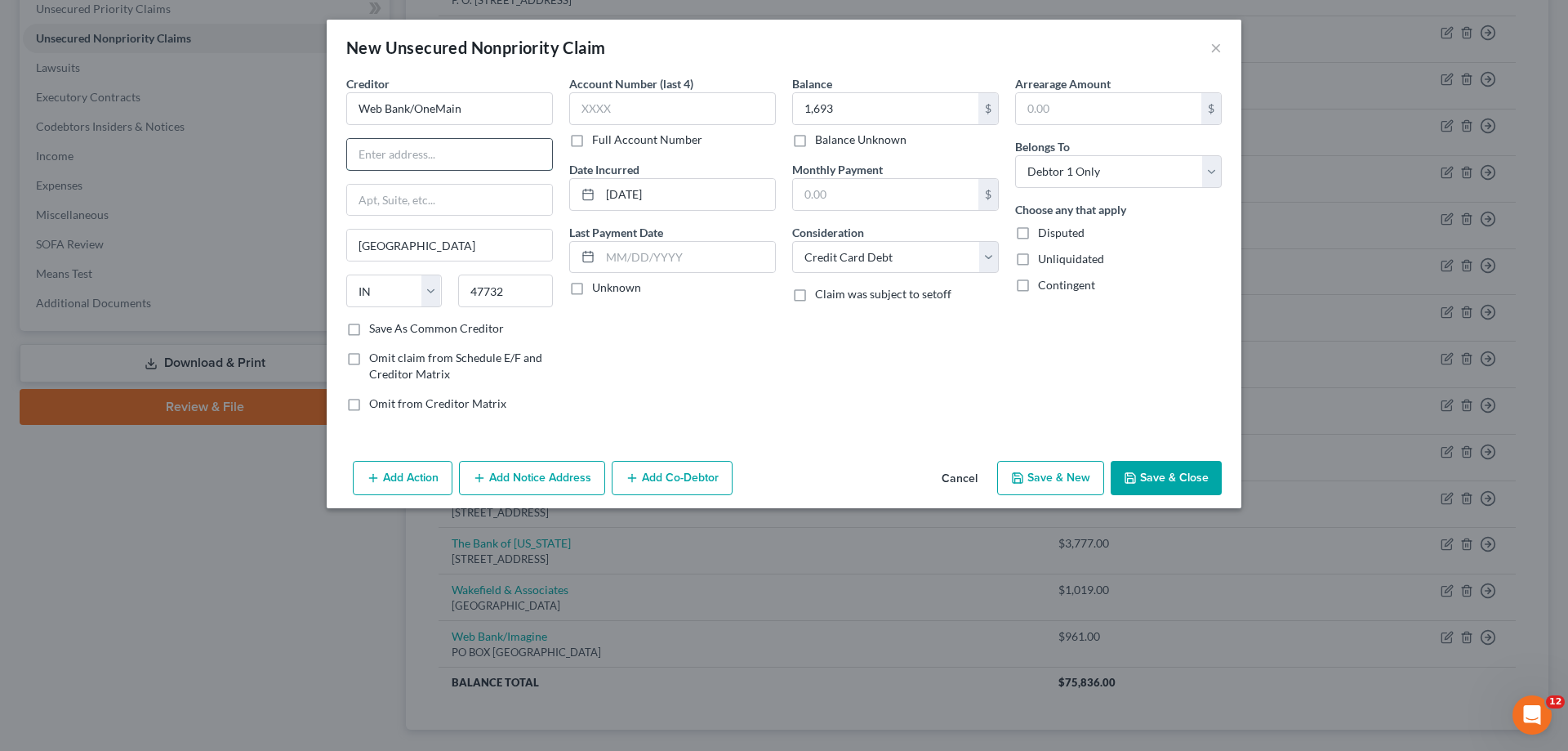
paste input "PO BOX 3316"
click at [768, 413] on div "Account Number (last 4) Full Account Number Date Incurred [DATE] Last Payment D…" at bounding box center [672, 250] width 223 height 350
click at [1146, 486] on button "Save & Close" at bounding box center [1166, 478] width 111 height 34
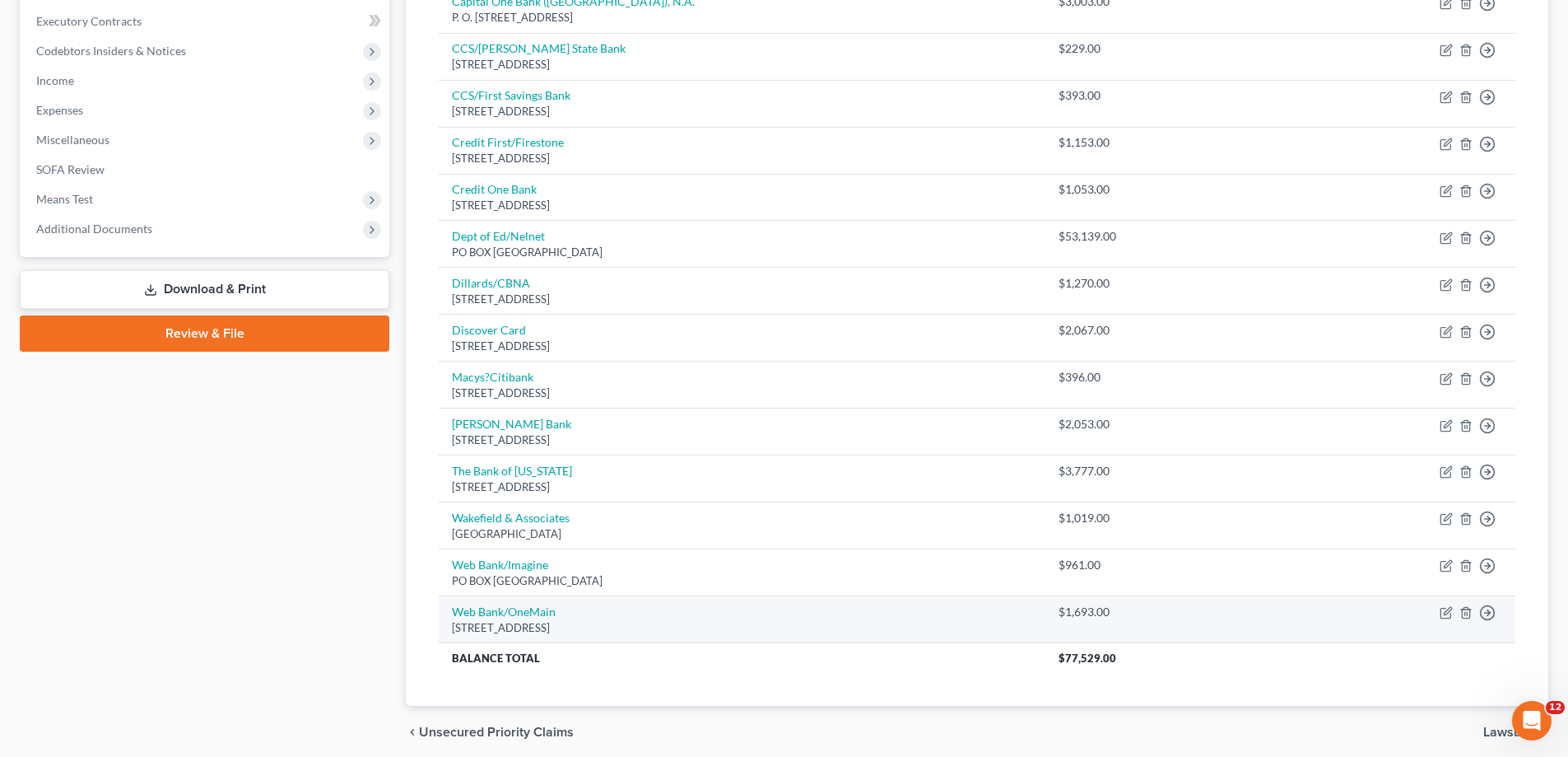
scroll to position [361, 0]
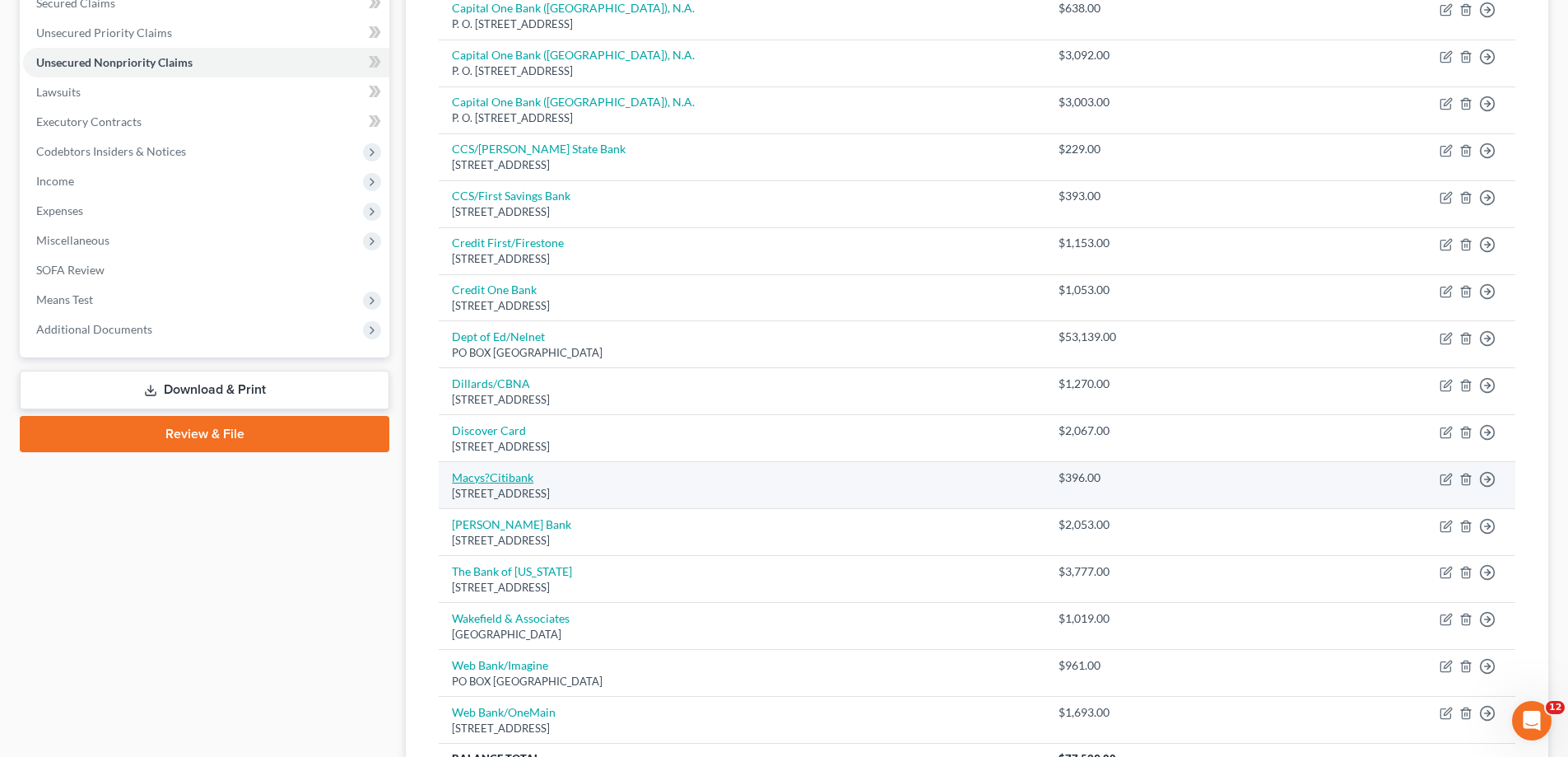
click at [518, 476] on link "Macys?Citibank" at bounding box center [492, 477] width 81 height 14
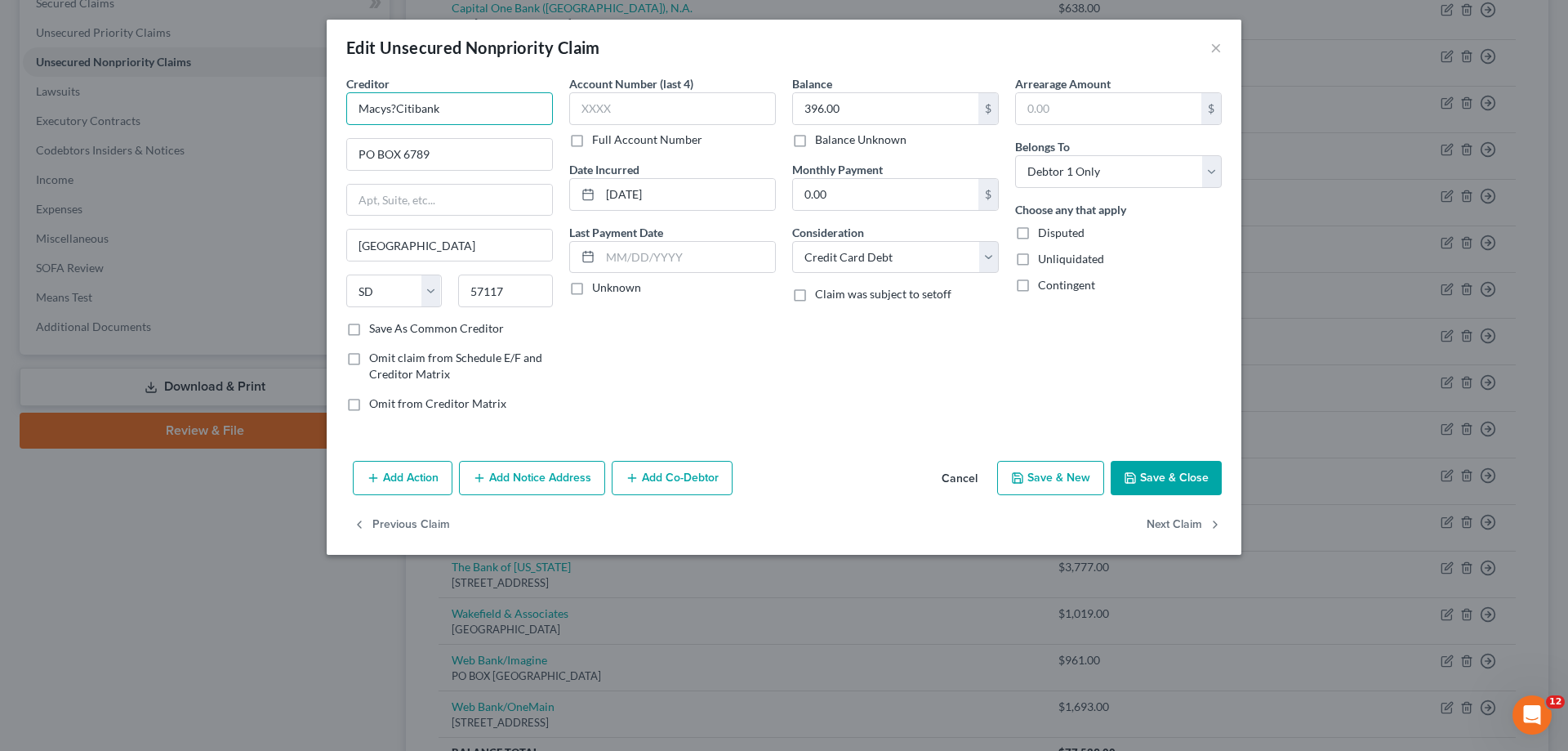
click at [396, 109] on input "Macys?Citibank" at bounding box center [450, 108] width 207 height 33
drag, startPoint x: 1150, startPoint y: 468, endPoint x: 739, endPoint y: 720, distance: 482.1
click at [1150, 469] on button "Save & Close" at bounding box center [1166, 478] width 111 height 34
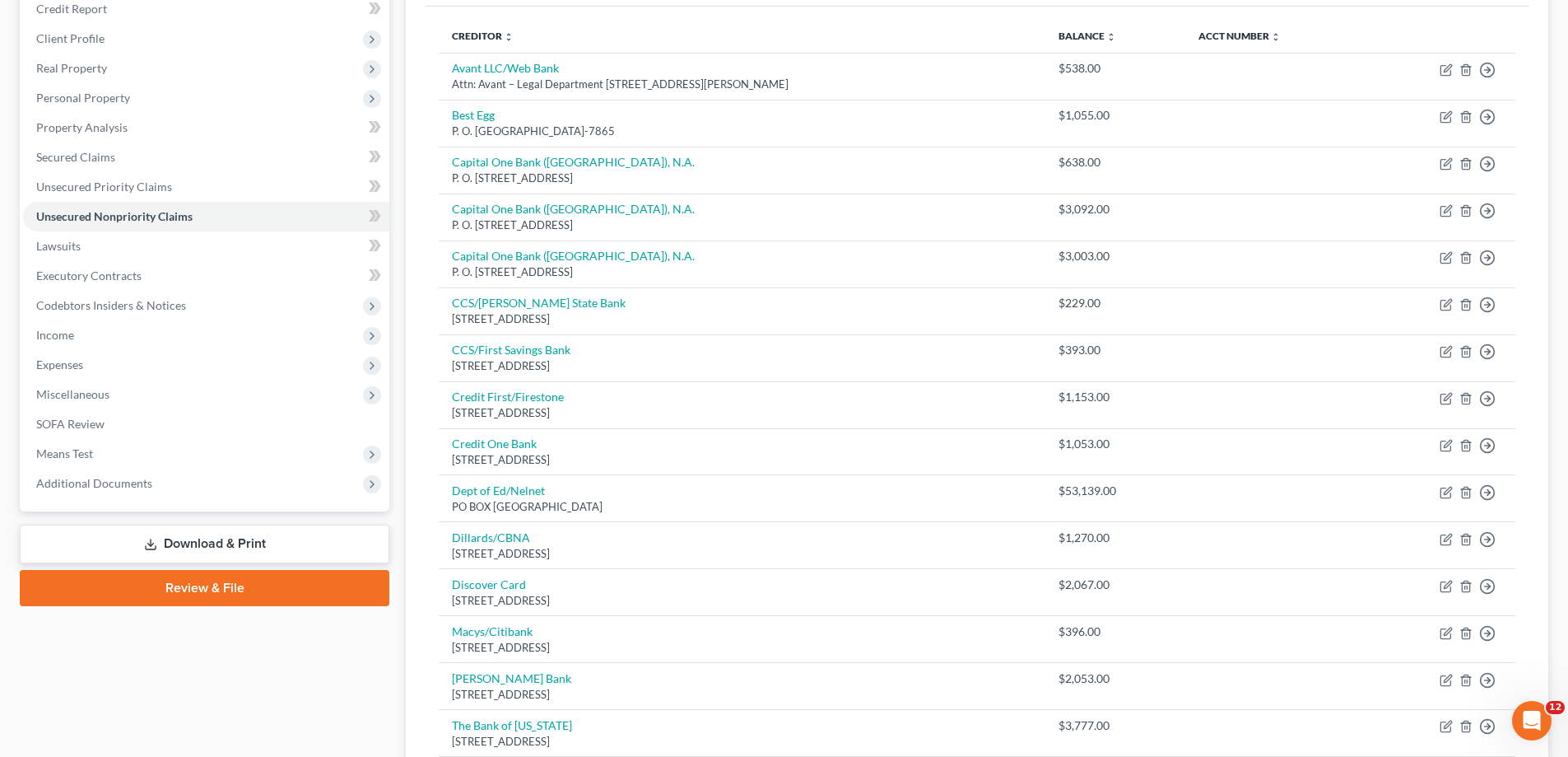
scroll to position [196, 0]
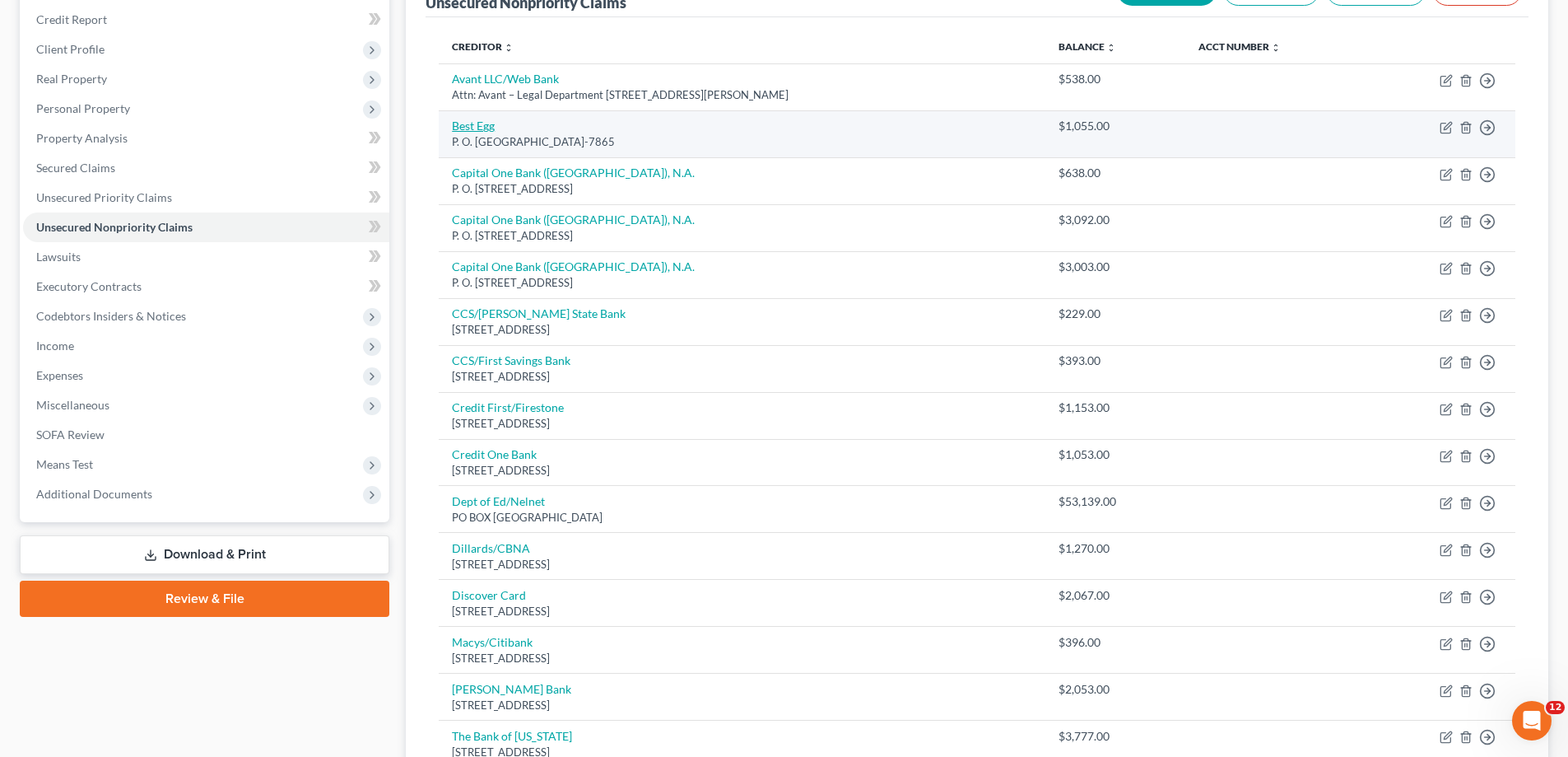
click at [473, 122] on link "Best Egg" at bounding box center [473, 126] width 43 height 14
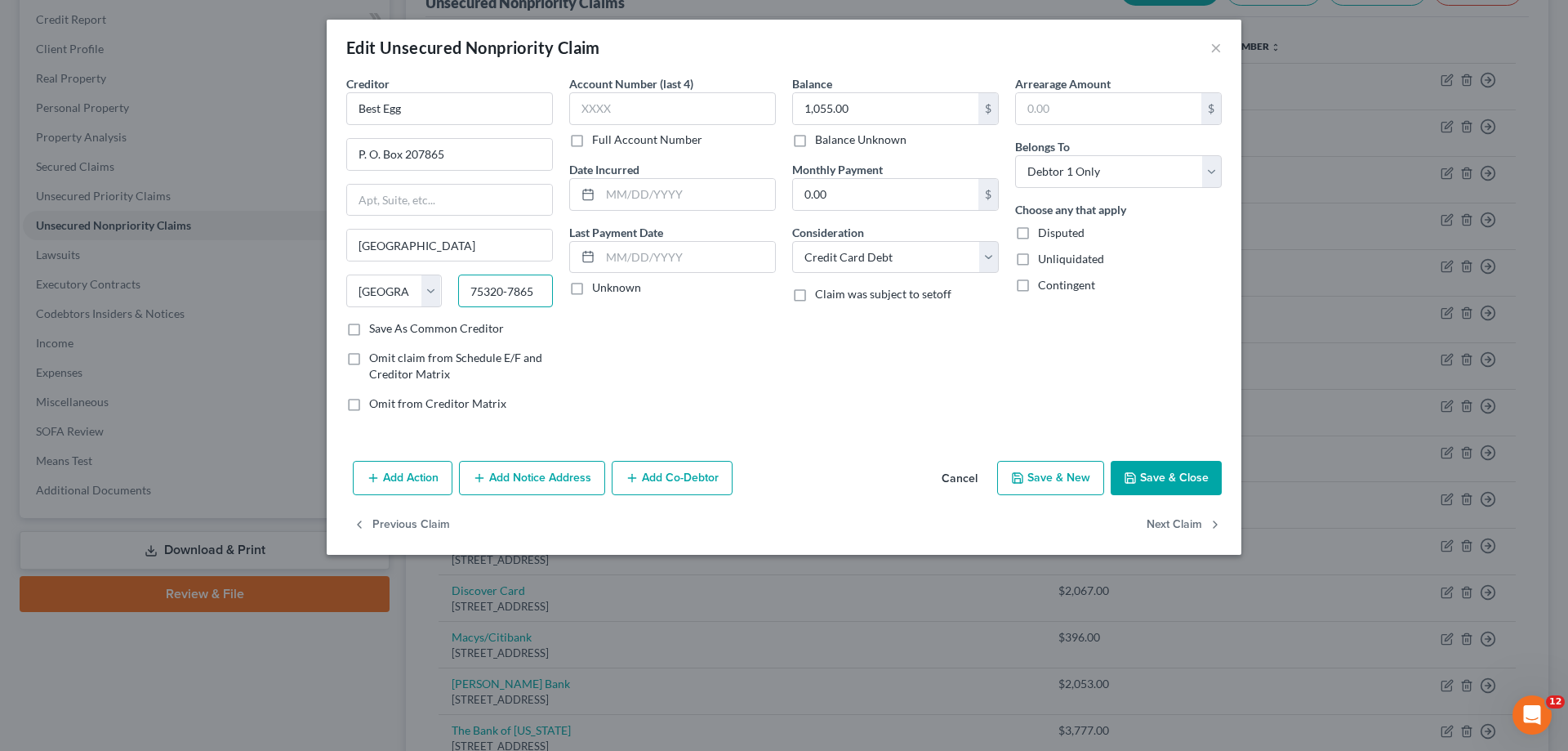
drag, startPoint x: 540, startPoint y: 291, endPoint x: 297, endPoint y: 270, distance: 243.9
click at [319, 264] on div "Edit Unsecured Nonpriority Claim × Creditor * Best Egg P. O. [GEOGRAPHIC_DATA] …" at bounding box center [784, 376] width 1568 height 751
drag, startPoint x: 468, startPoint y: 156, endPoint x: 199, endPoint y: 99, distance: 275.0
click at [199, 100] on div "Edit Unsecured Nonpriority Claim × Creditor * Best Egg P. O. Box 207865 [GEOGRA…" at bounding box center [784, 376] width 1568 height 751
paste input "PO Box 42912"
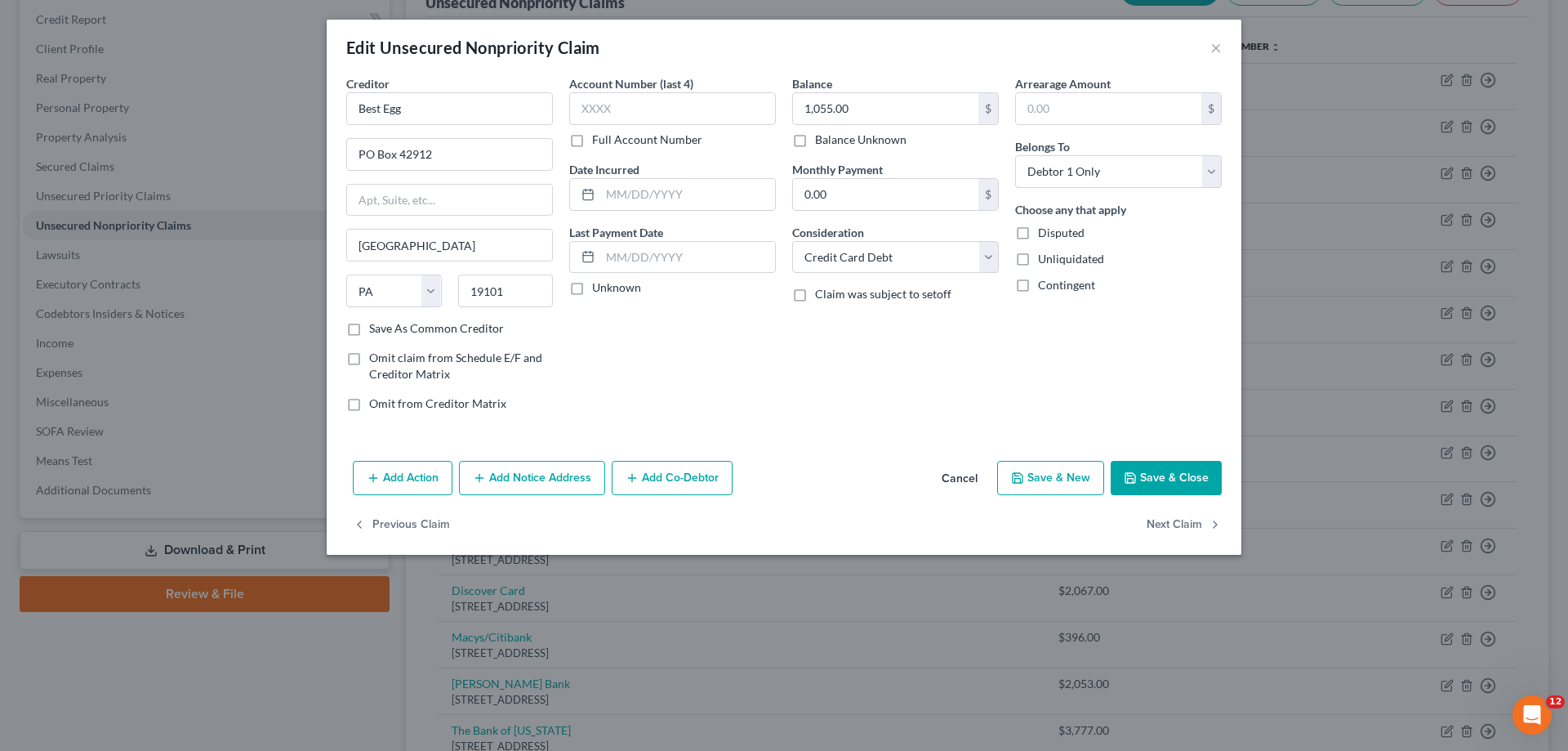
click at [1144, 483] on button "Save & Close" at bounding box center [1166, 478] width 111 height 34
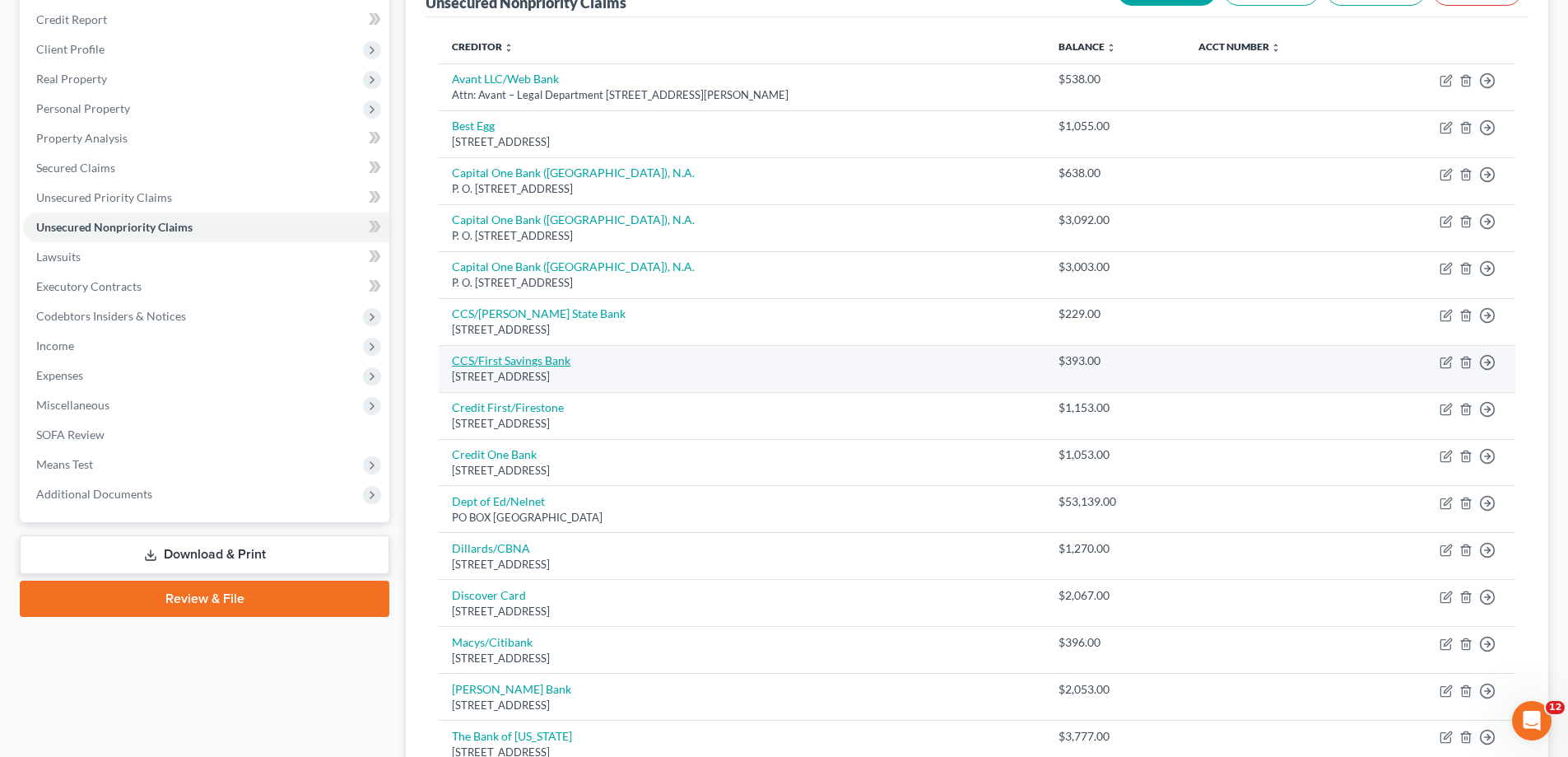
click at [518, 361] on link "CCS/First Savings Bank" at bounding box center [511, 361] width 119 height 14
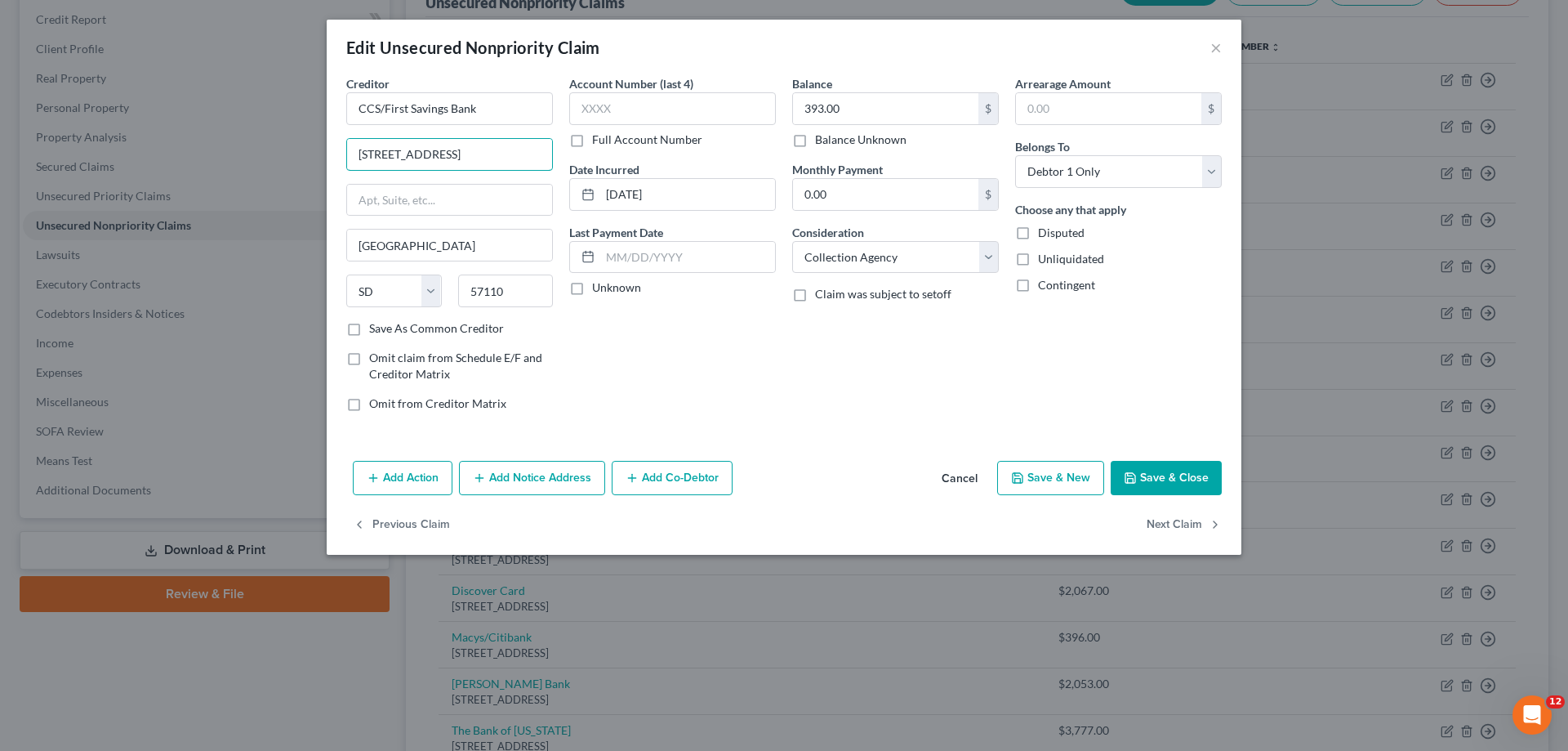
drag, startPoint x: 498, startPoint y: 164, endPoint x: 175, endPoint y: 136, distance: 324.2
click at [175, 136] on div "Edit Unsecured Nonpriority Claim × Creditor * CCS/First Savings Bank [STREET_AD…" at bounding box center [784, 376] width 1568 height 751
drag, startPoint x: 510, startPoint y: 296, endPoint x: 311, endPoint y: 268, distance: 201.0
click at [313, 270] on div "Edit Unsecured Nonpriority Claim × Creditor * CCS/First Savings Bank [GEOGRAPHI…" at bounding box center [784, 376] width 1568 height 751
click at [385, 161] on input "text" at bounding box center [450, 154] width 205 height 31
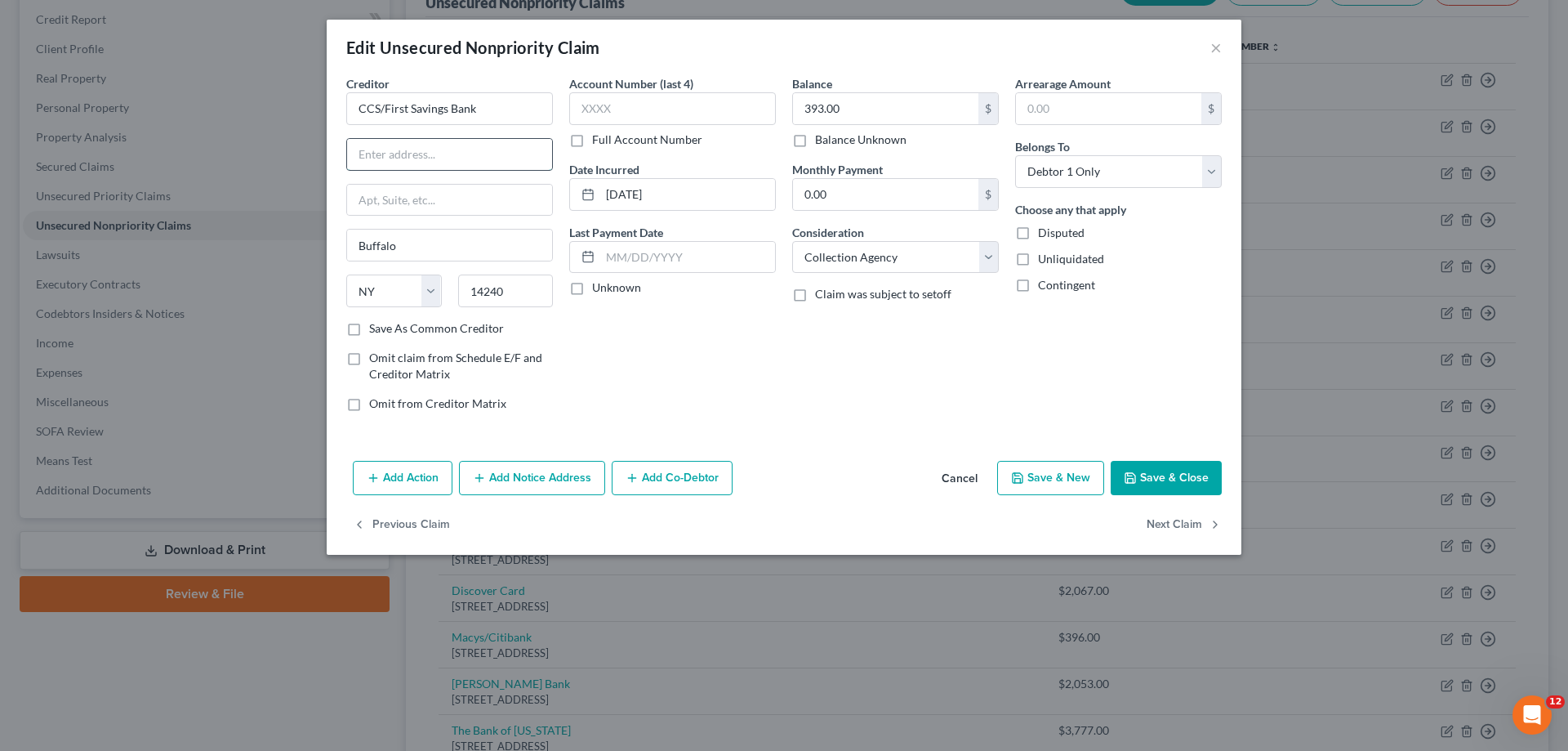
paste input "P.O. Box 3220"
drag, startPoint x: 610, startPoint y: 370, endPoint x: 607, endPoint y: 387, distance: 17.3
click at [609, 372] on div "Account Number (last 4) Full Account Number Date Incurred [DATE] Last Payment D…" at bounding box center [672, 250] width 223 height 350
click at [1153, 470] on button "Save & Close" at bounding box center [1166, 478] width 111 height 34
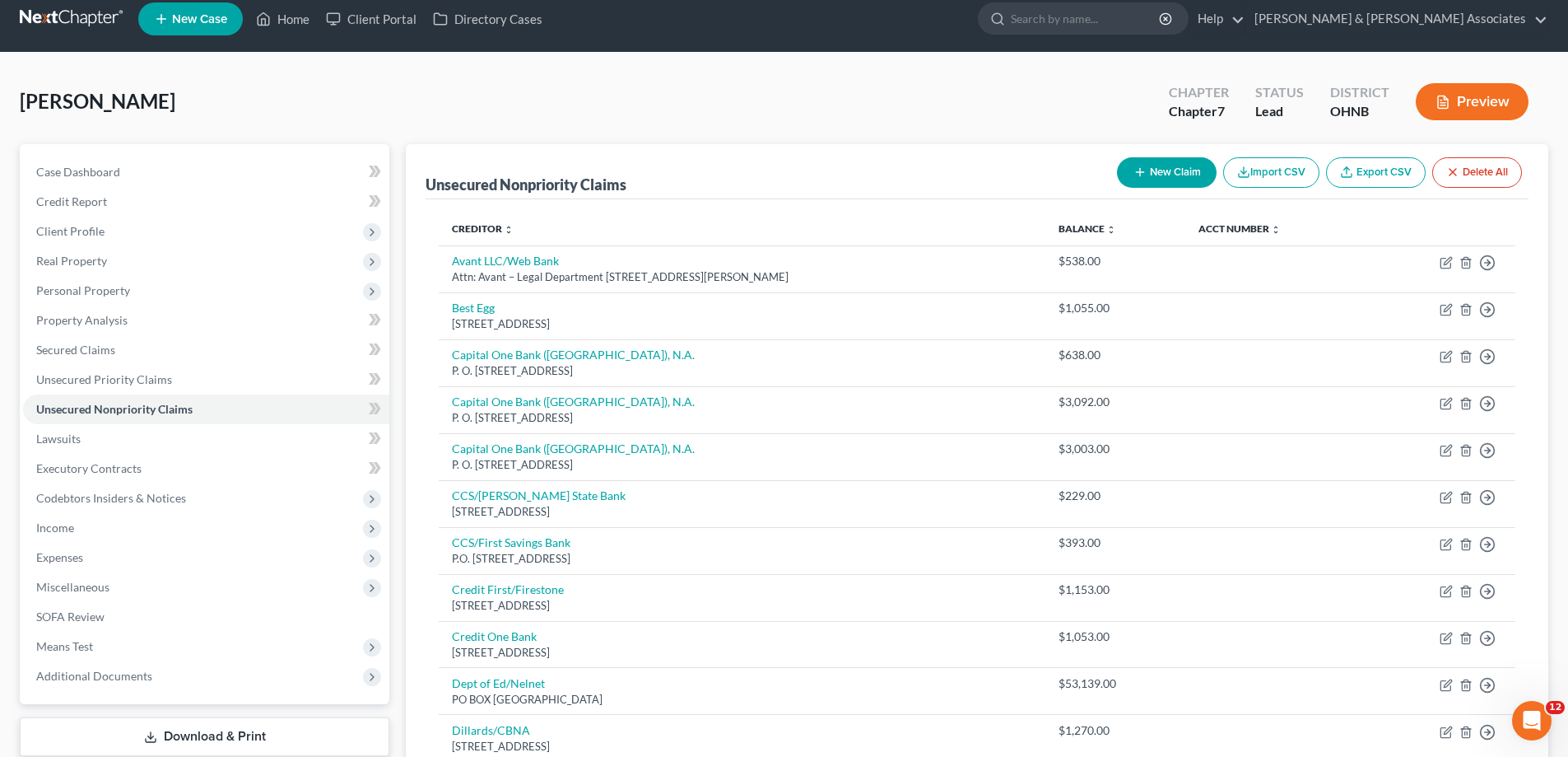
scroll to position [0, 0]
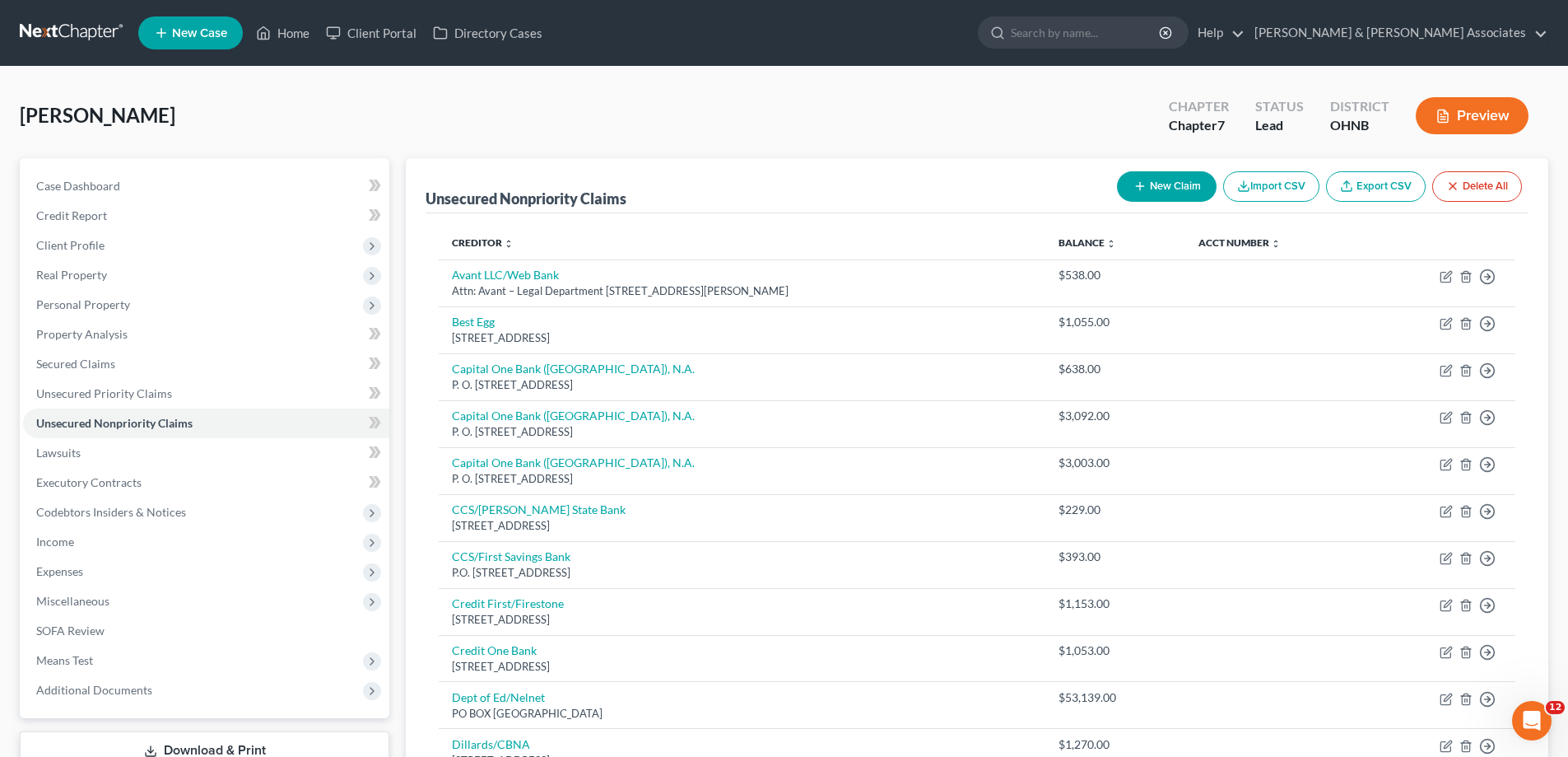
click at [1148, 183] on button "New Claim" at bounding box center [1167, 187] width 100 height 31
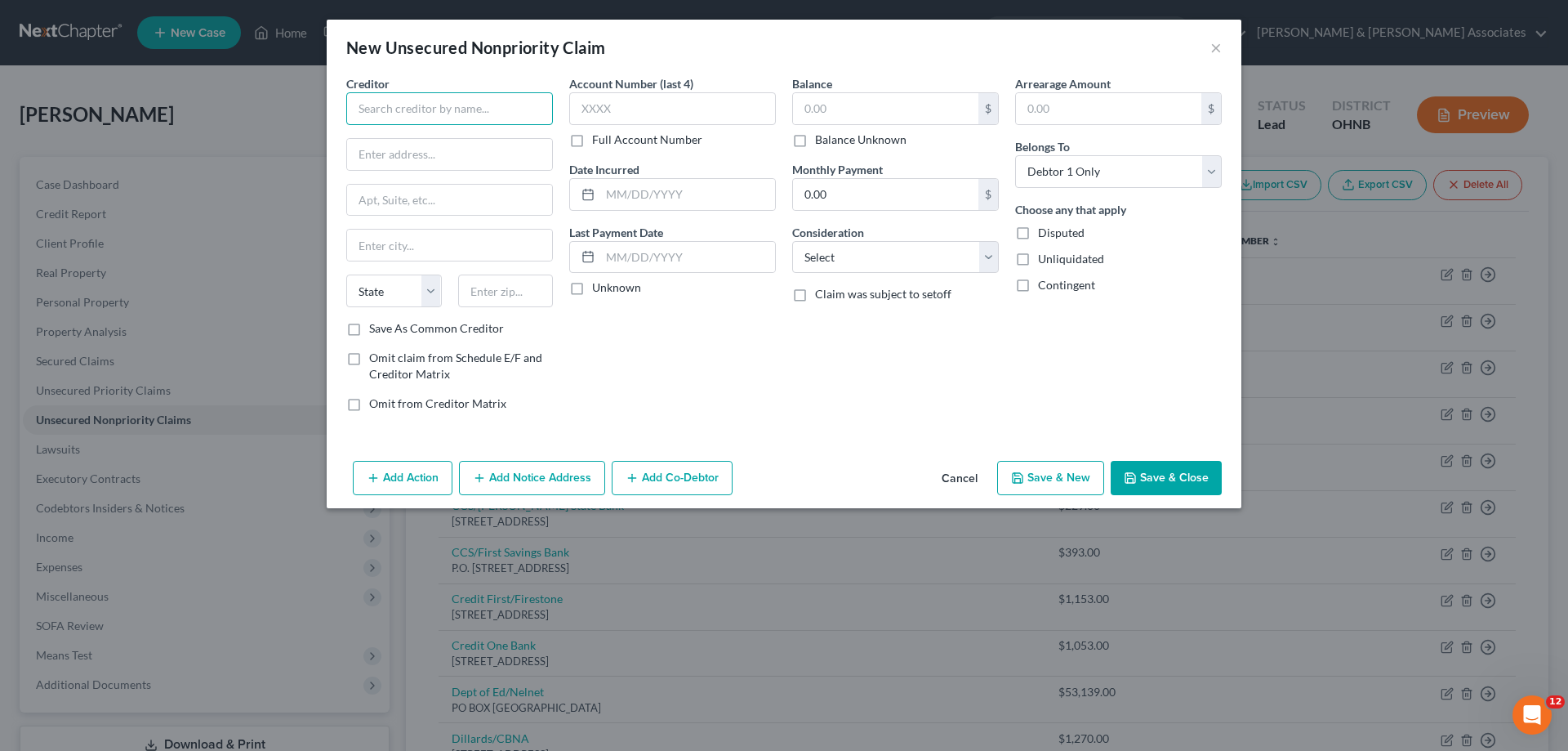
drag, startPoint x: 484, startPoint y: 97, endPoint x: 487, endPoint y: 110, distance: 13.3
click at [484, 97] on input "text" at bounding box center [450, 108] width 207 height 33
click at [872, 257] on select "Select Cable / Satellite Services Collection Agency Credit Card Debt Debt Couns…" at bounding box center [895, 257] width 207 height 33
click at [792, 241] on select "Select Cable / Satellite Services Collection Agency Credit Card Debt Debt Couns…" at bounding box center [895, 257] width 207 height 33
click at [893, 110] on input "text" at bounding box center [885, 108] width 186 height 31
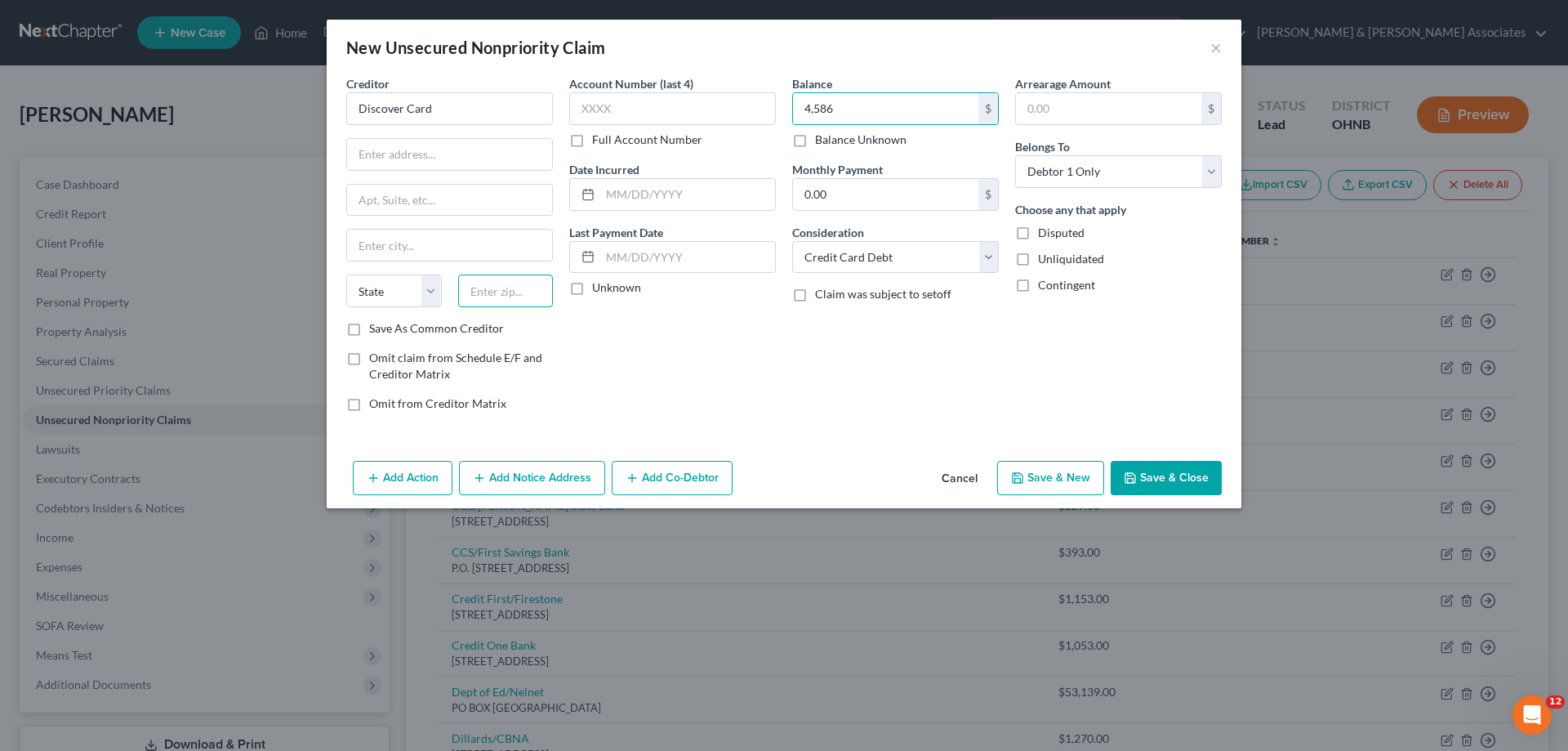
click at [496, 295] on input "text" at bounding box center [506, 291] width 96 height 33
click at [442, 160] on input "text" at bounding box center [450, 154] width 205 height 31
paste input "PO BOX 30939"
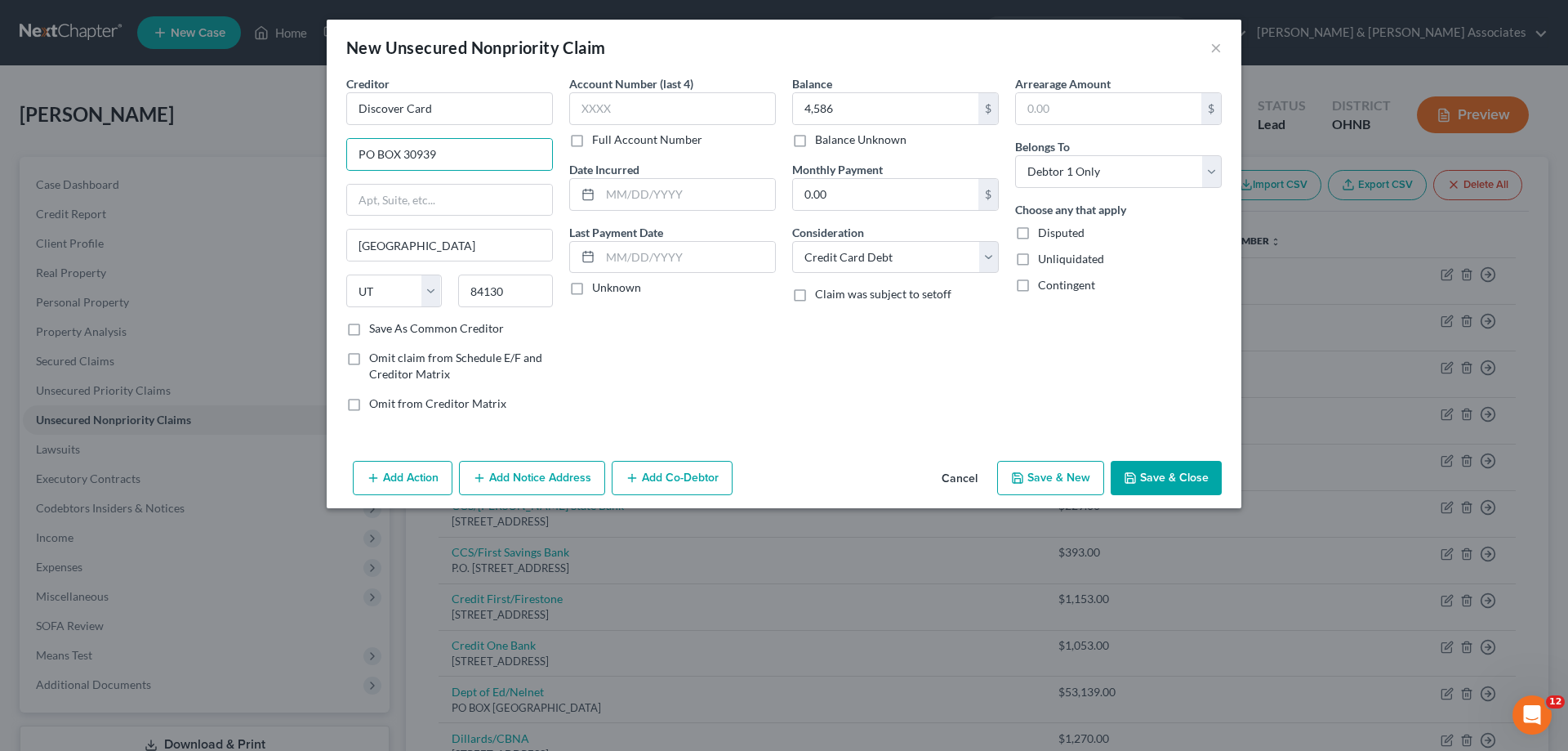
click at [1148, 472] on button "Save & Close" at bounding box center [1166, 478] width 111 height 34
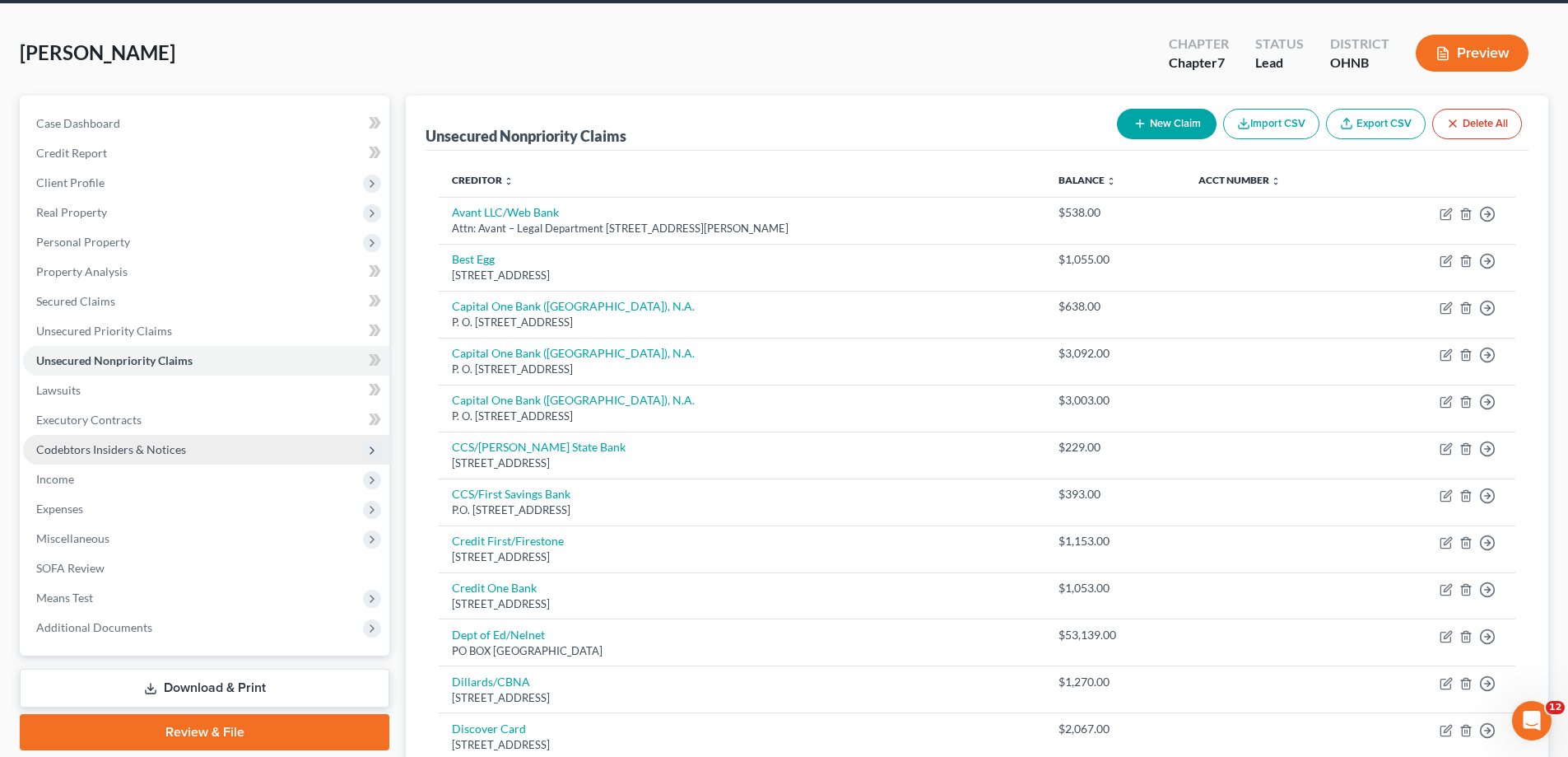
scroll to position [165, 0]
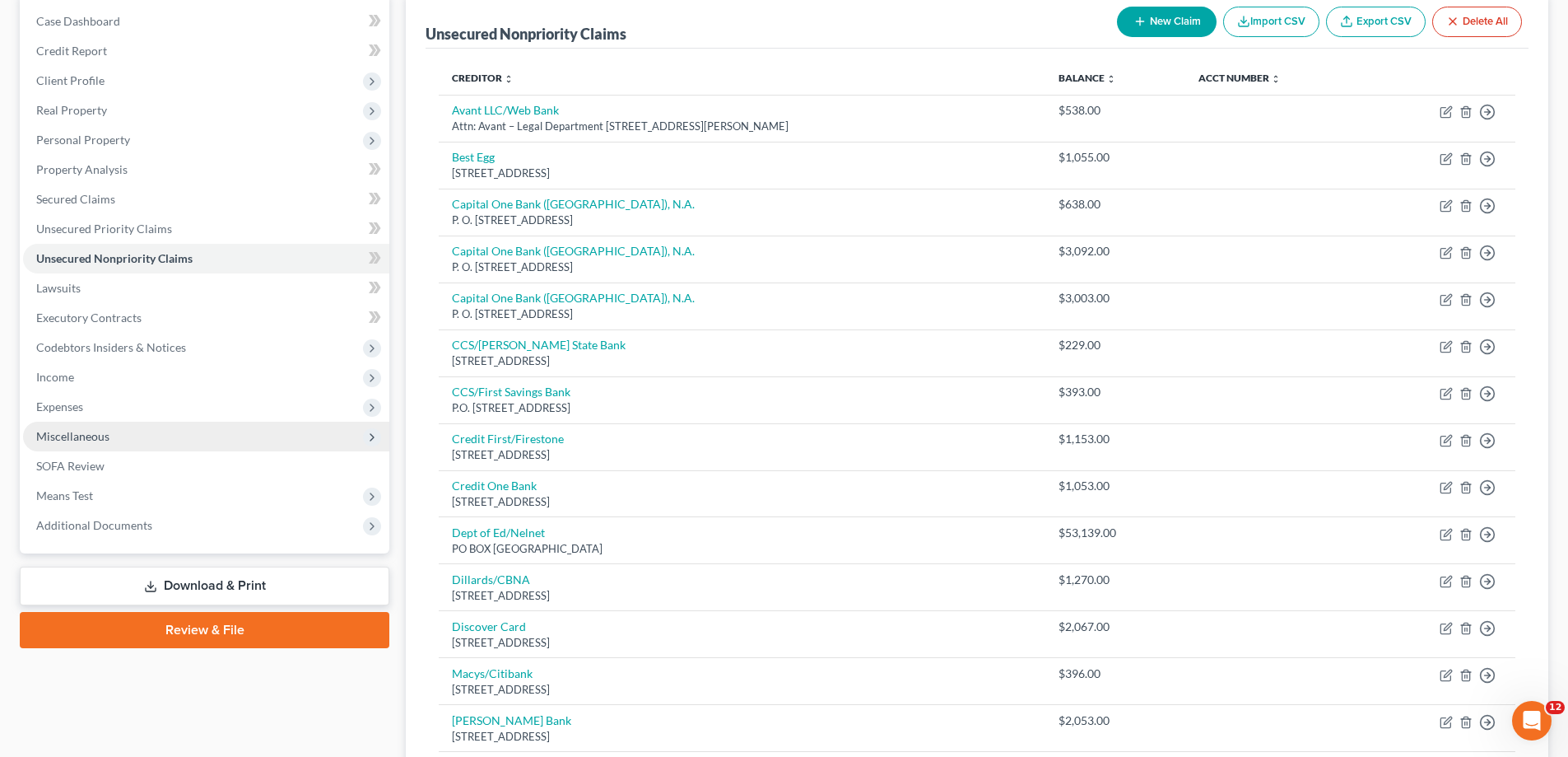
click at [165, 432] on span "Miscellaneous" at bounding box center [206, 437] width 366 height 30
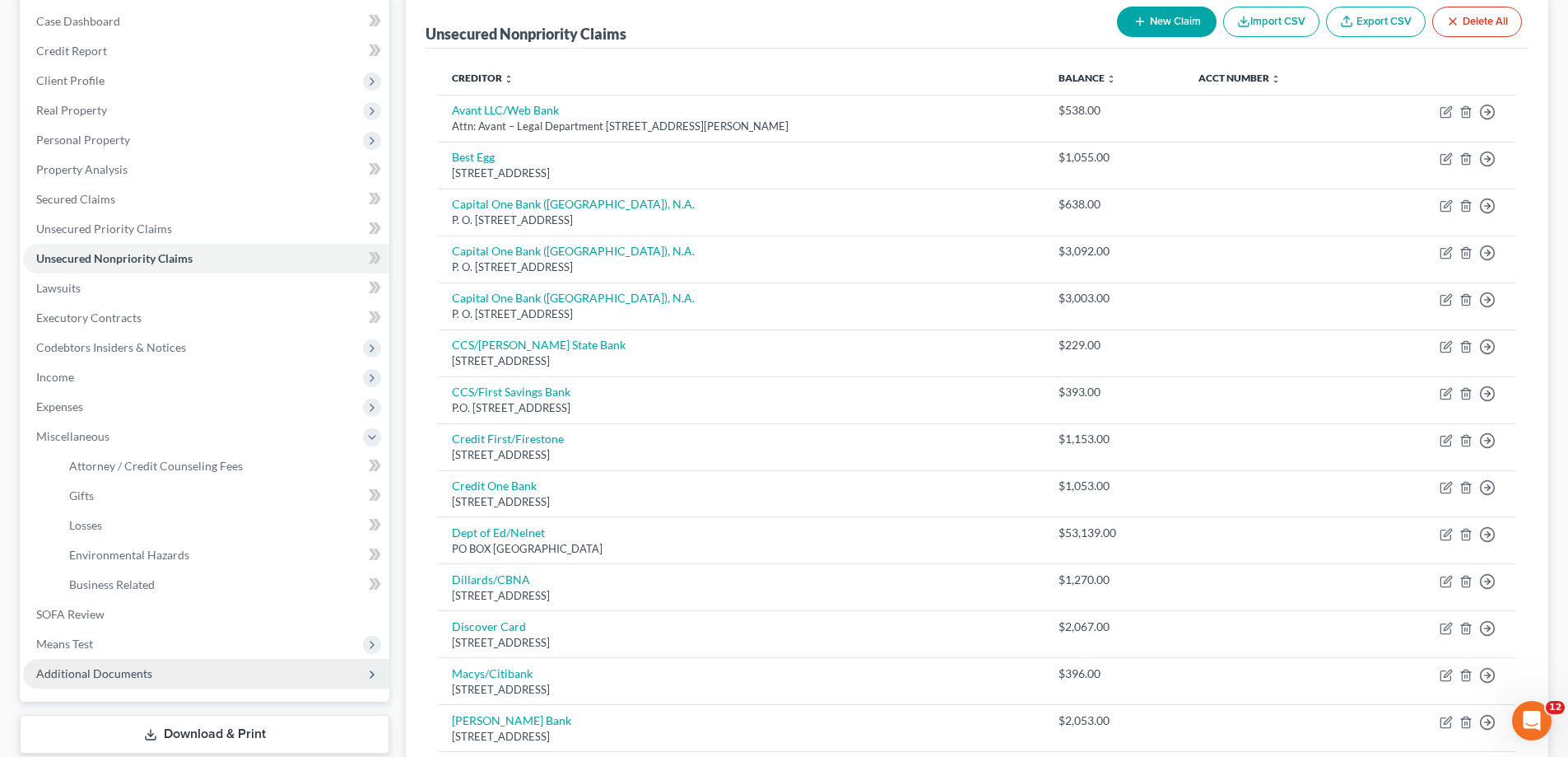
click at [168, 672] on span "Additional Documents" at bounding box center [206, 673] width 366 height 30
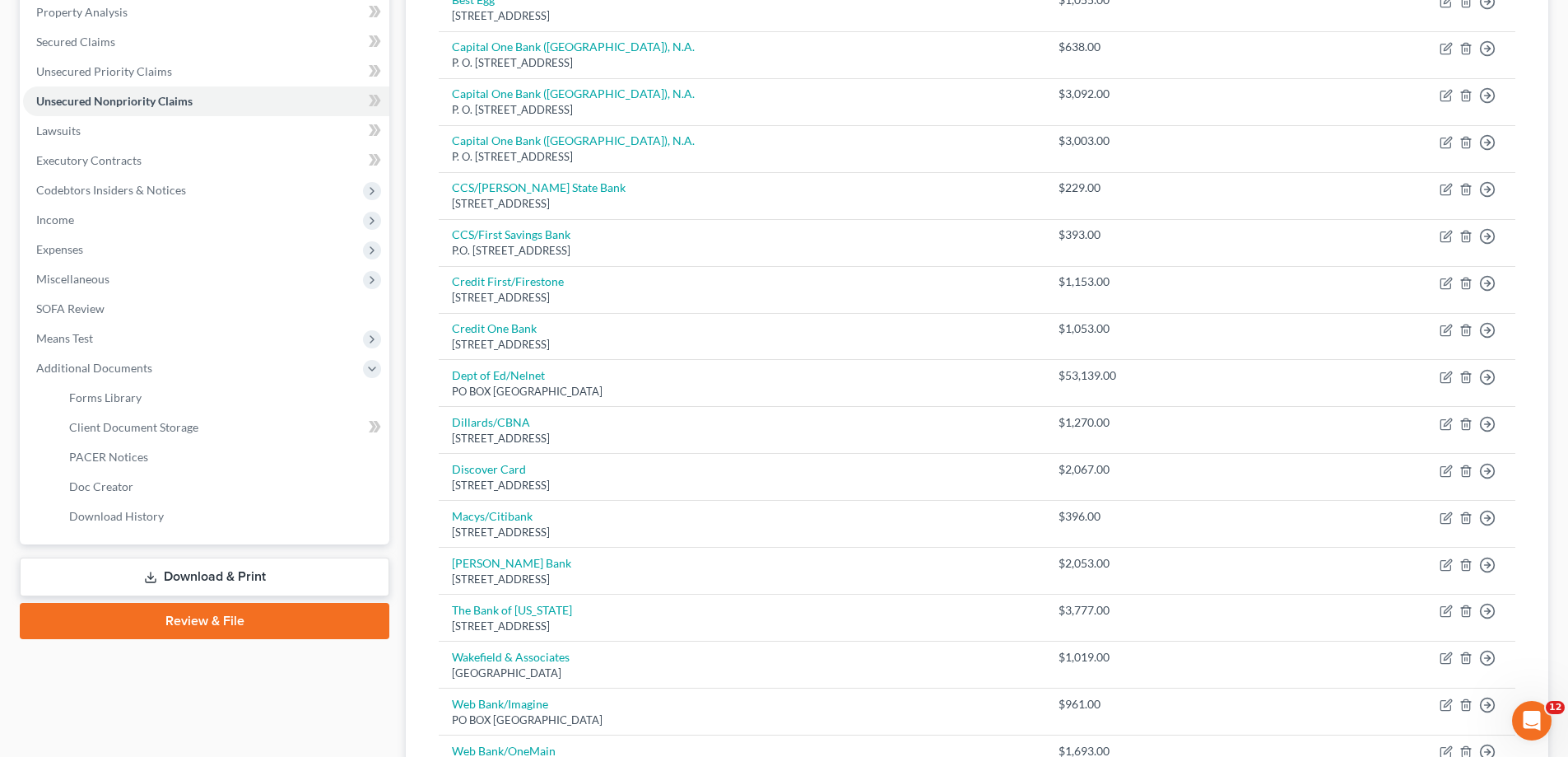
scroll to position [330, 0]
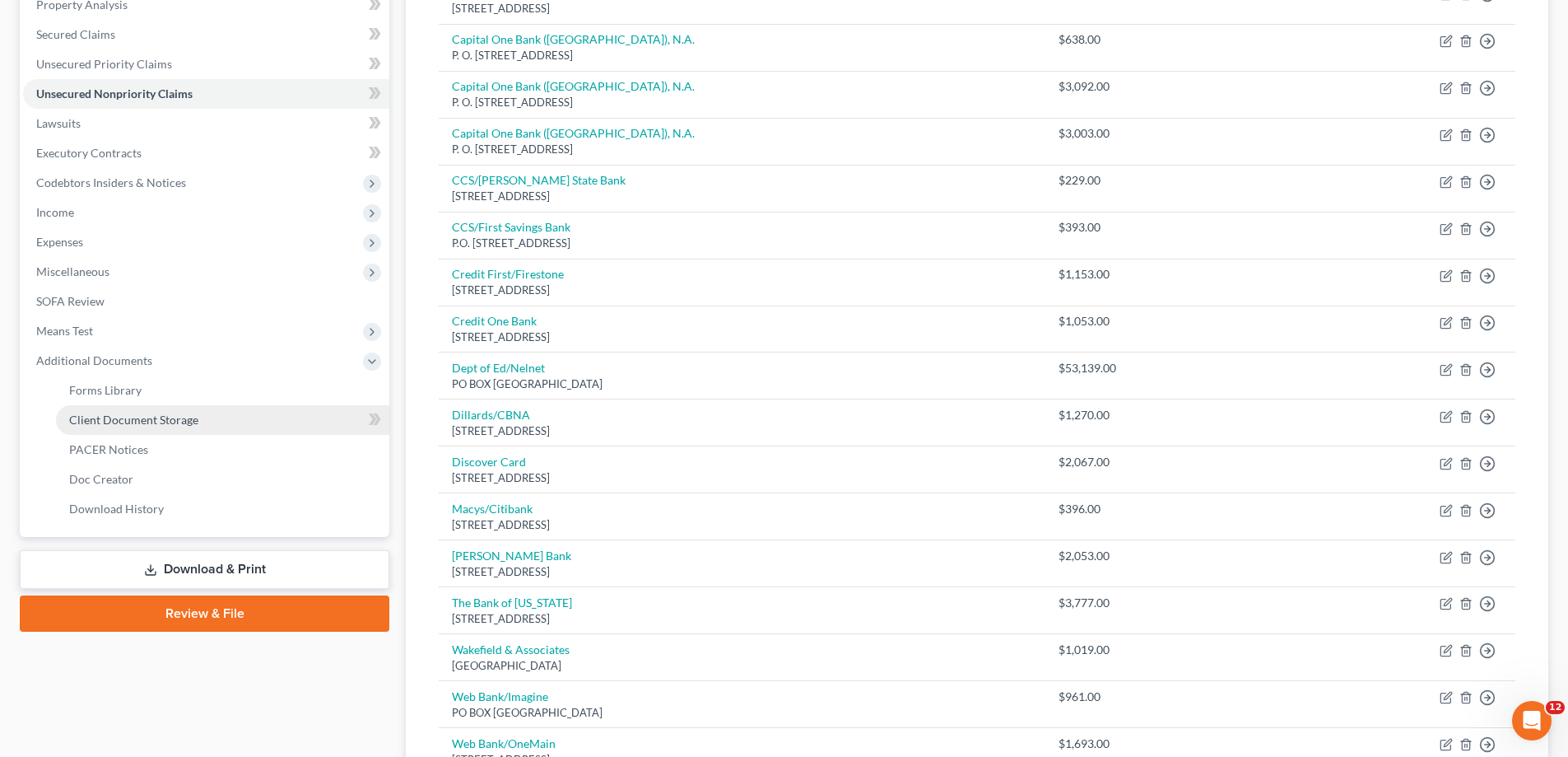
click at [149, 413] on span "Client Document Storage" at bounding box center [133, 420] width 129 height 14
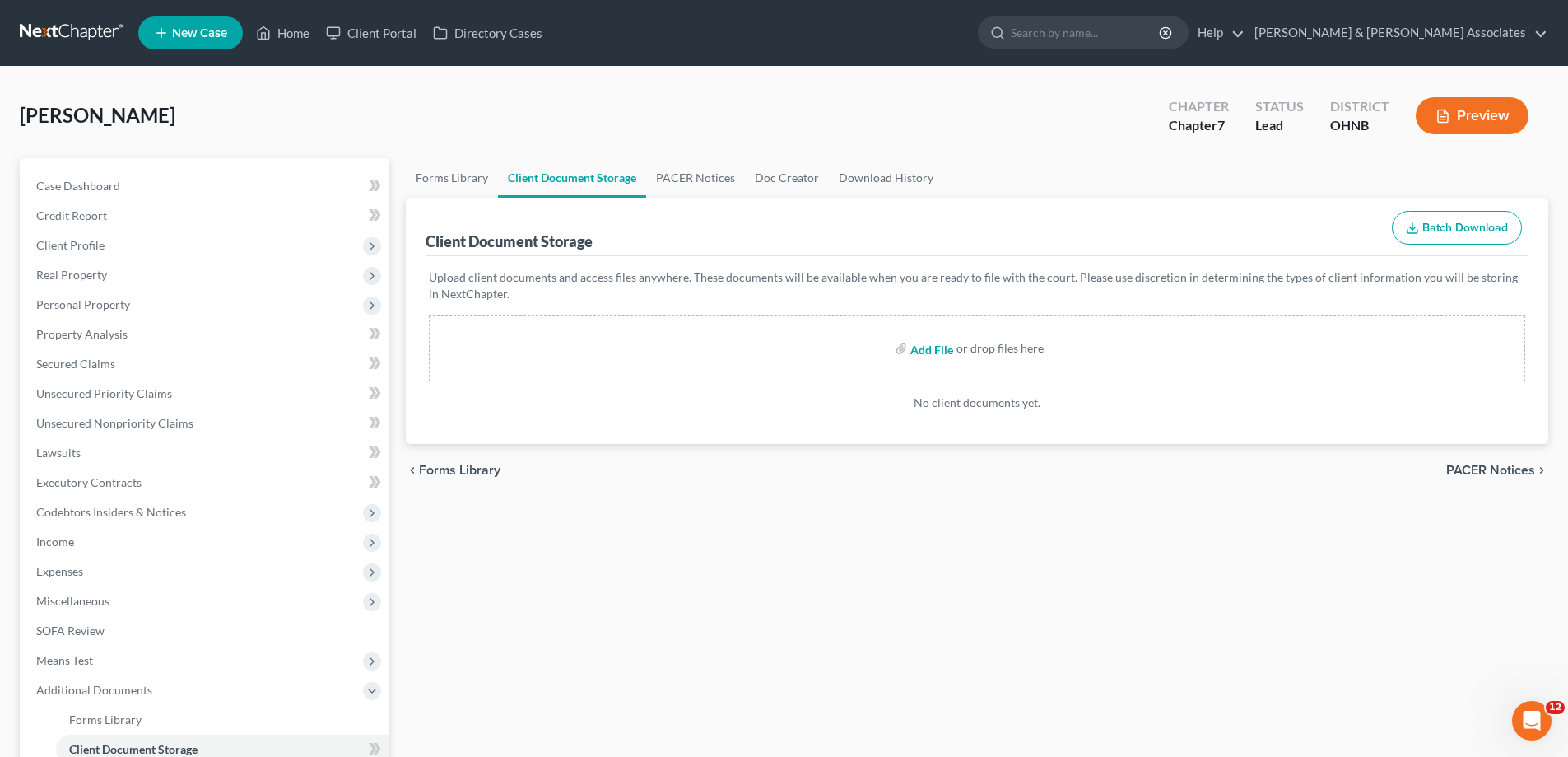
click at [942, 353] on input "file" at bounding box center [930, 348] width 39 height 30
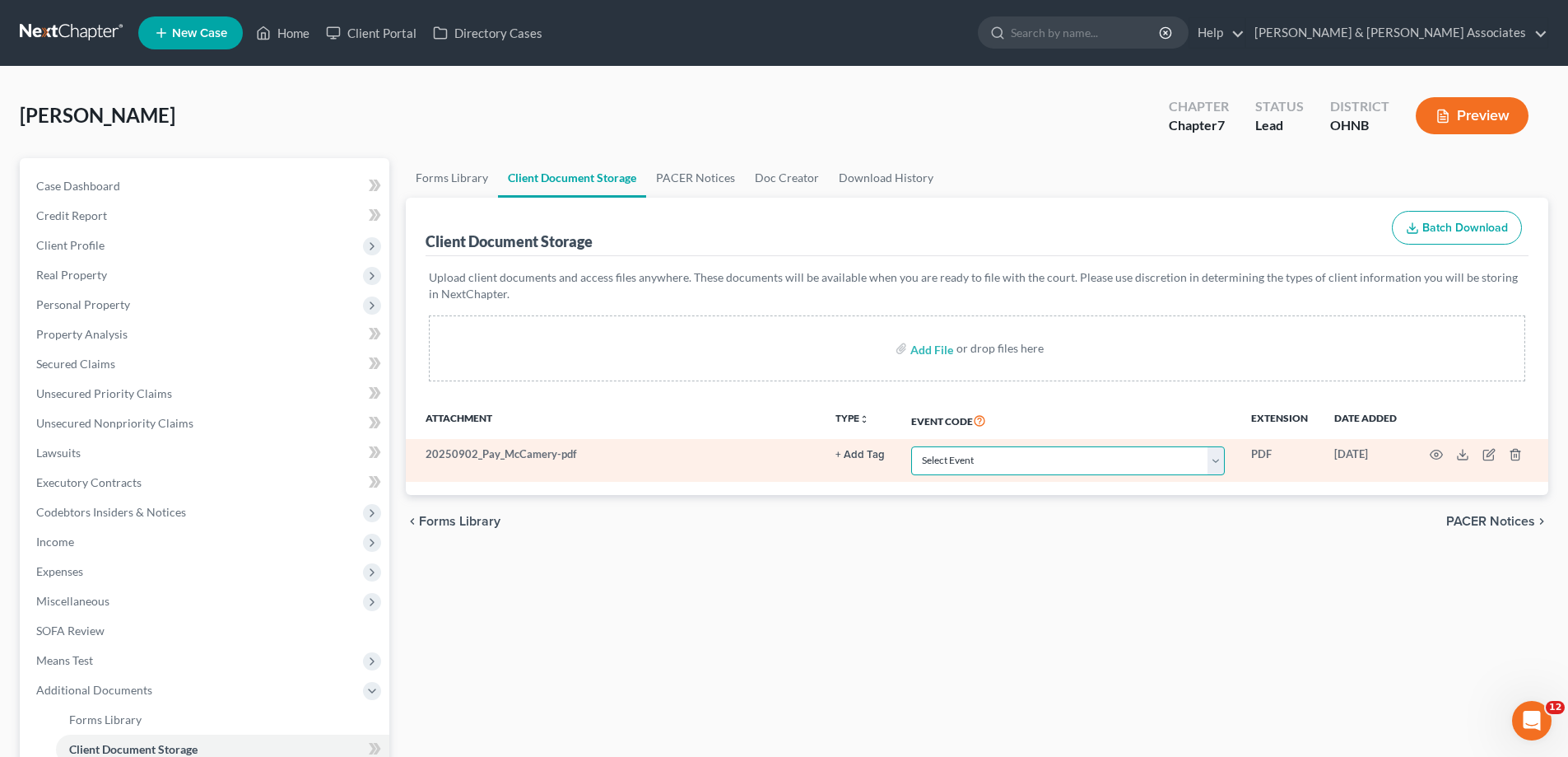
click at [980, 465] on select "Select Event 20 Largest Unsecured Creditors Amended List of Creditors (Fee) Ame…" at bounding box center [1068, 461] width 313 height 29
click at [911, 446] on select "Select Event 20 Largest Unsecured Creditors Amended List of Creditors (Fee) Ame…" at bounding box center [1068, 461] width 313 height 29
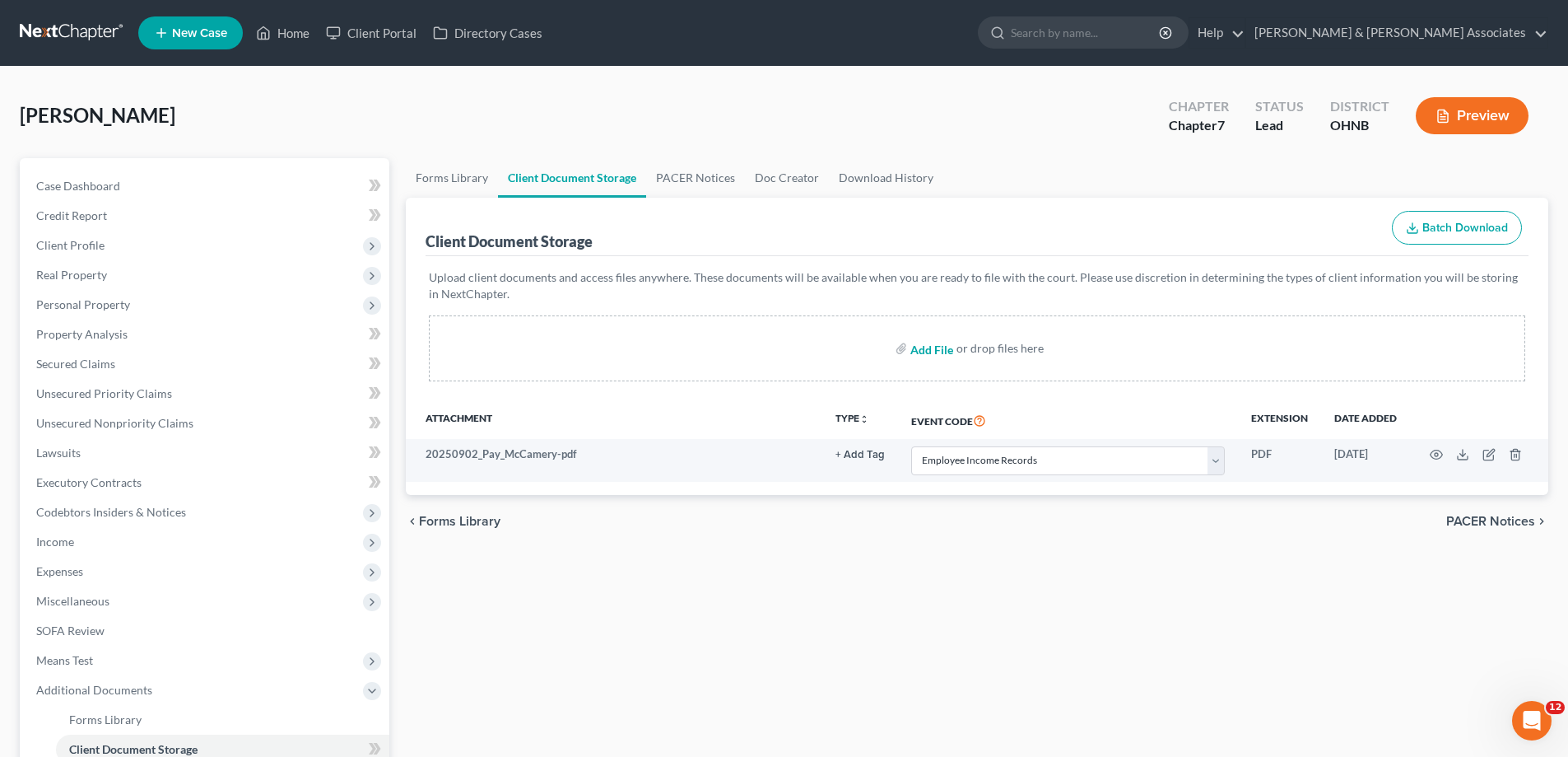
click at [936, 354] on input "file" at bounding box center [930, 348] width 39 height 30
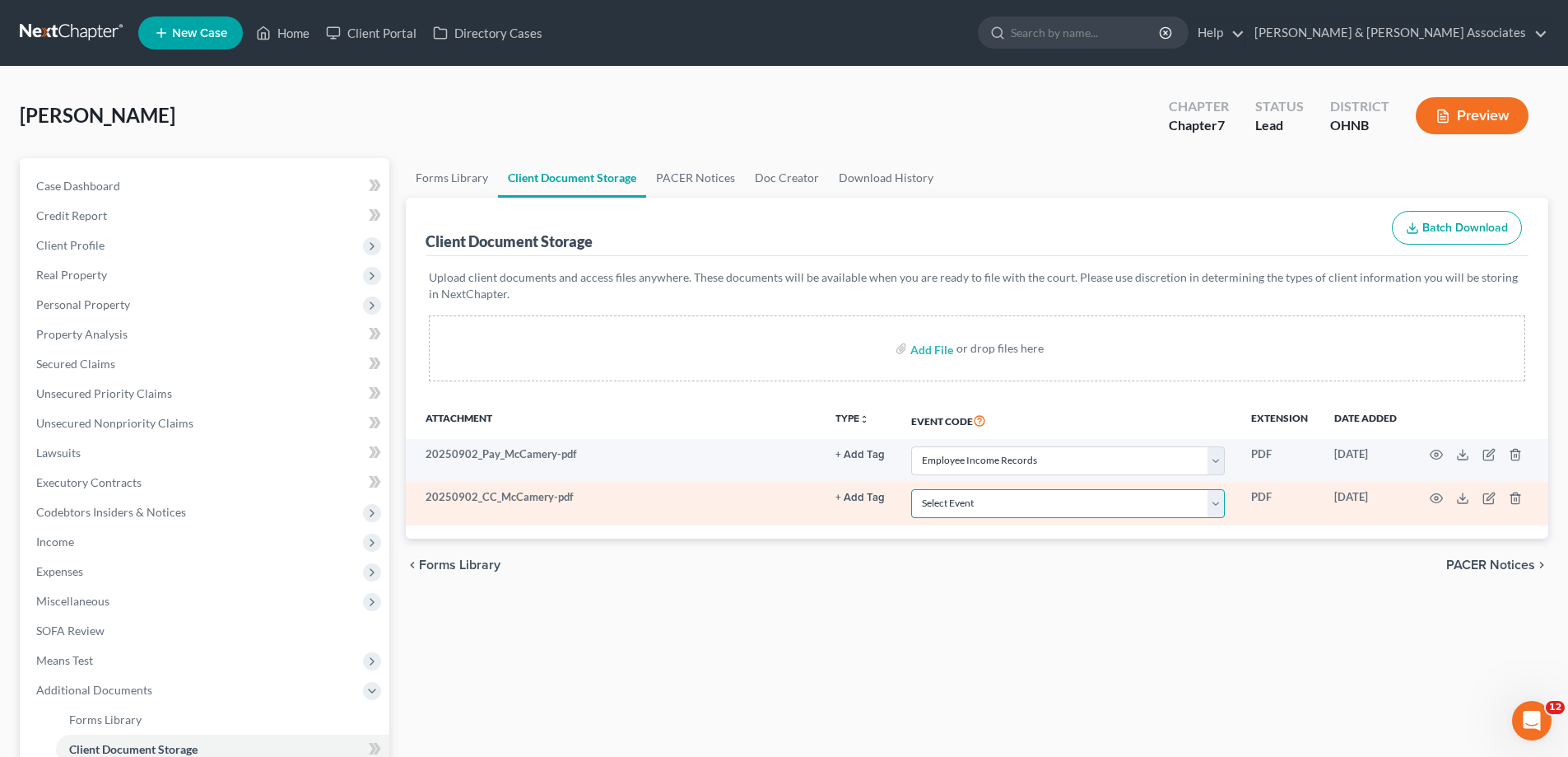
click at [1033, 513] on select "Select Event 20 Largest Unsecured Creditors Amended List of Creditors (Fee) Ame…" at bounding box center [1068, 504] width 313 height 29
click at [911, 490] on select "Select Event 20 Largest Unsecured Creditors Amended List of Creditors (Fee) Ame…" at bounding box center [1068, 504] width 313 height 29
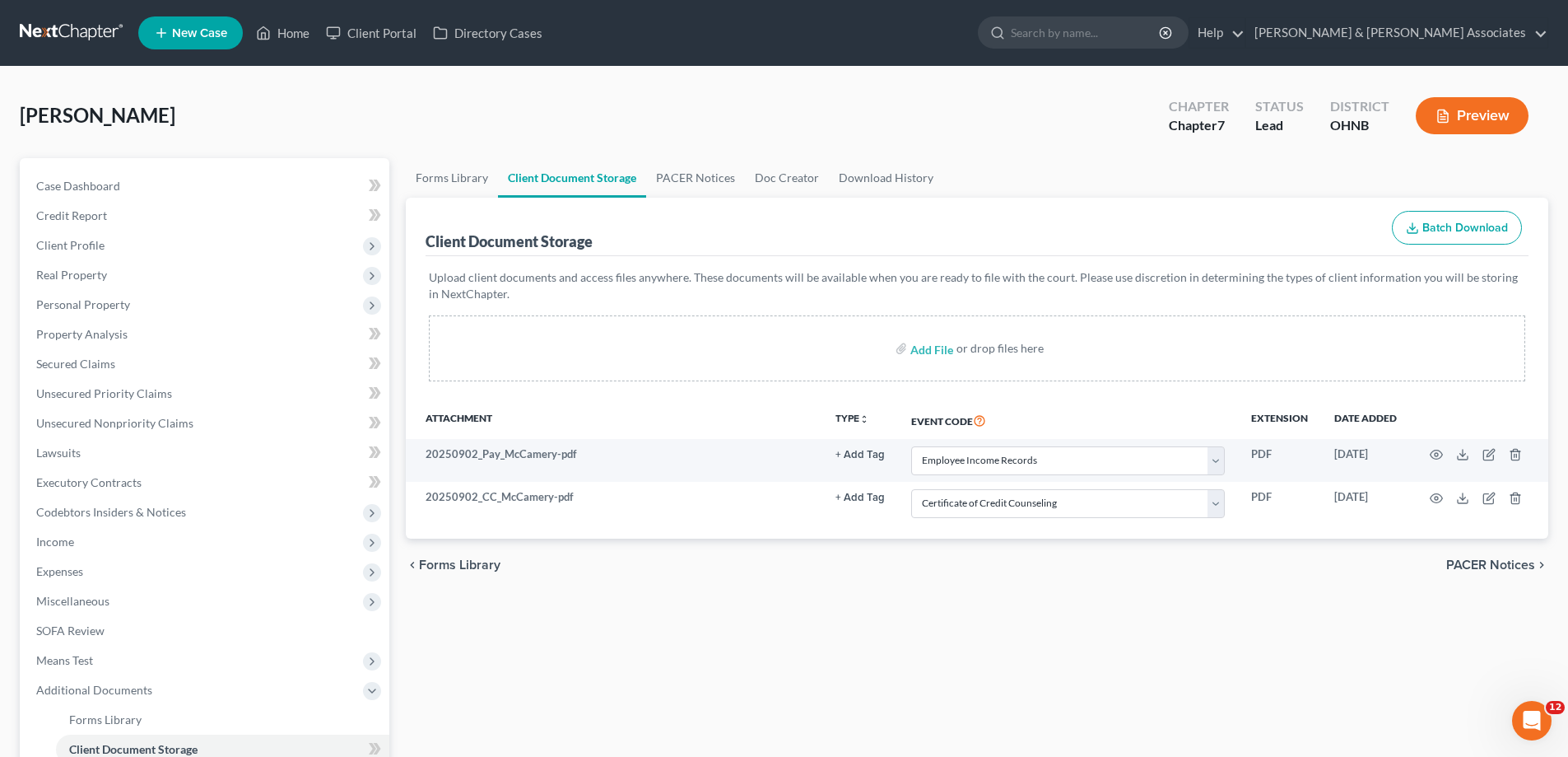
click at [890, 587] on div "chevron_left Forms Library PACER Notices chevron_right" at bounding box center [977, 565] width 1143 height 53
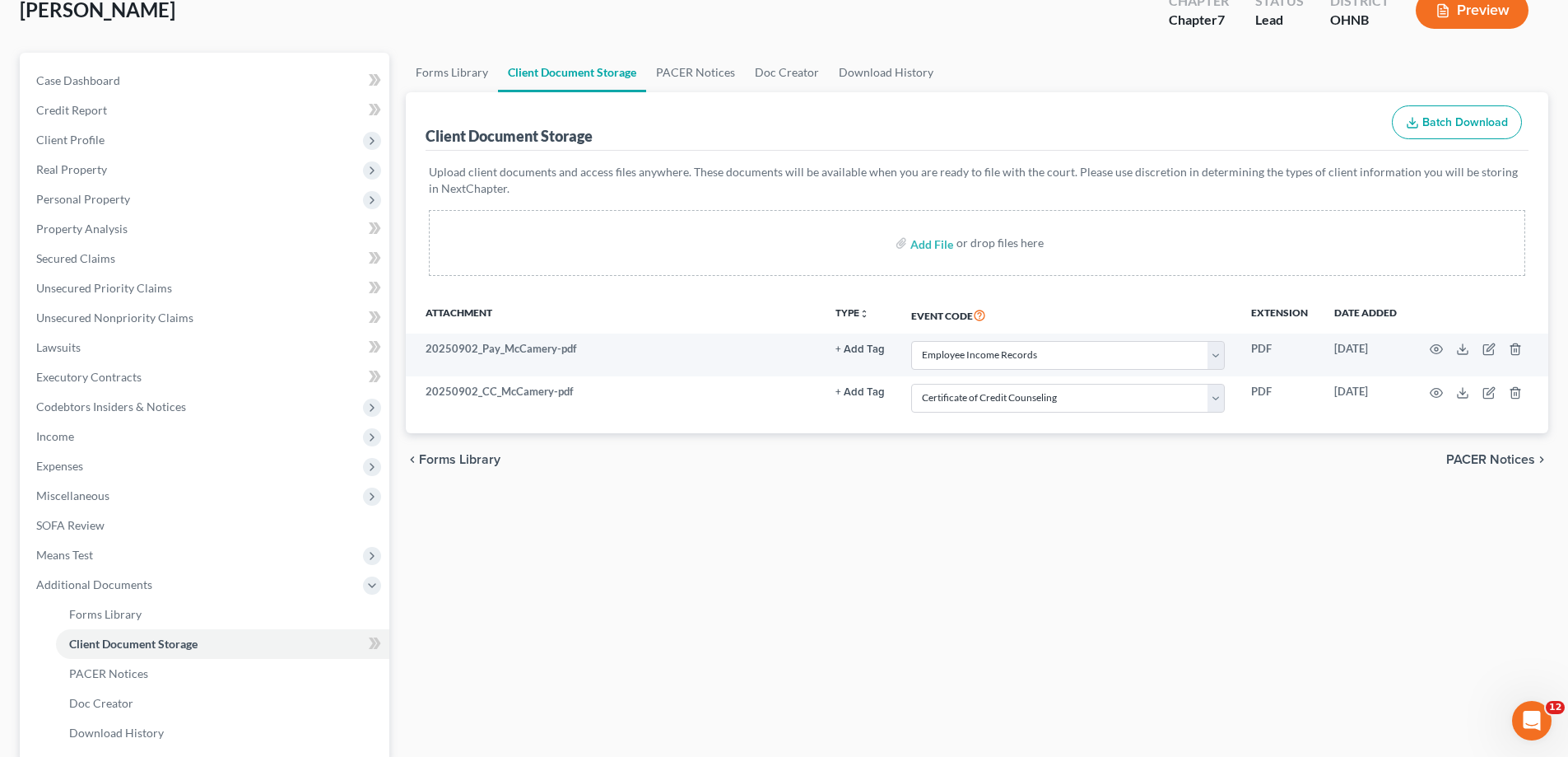
scroll to position [247, 0]
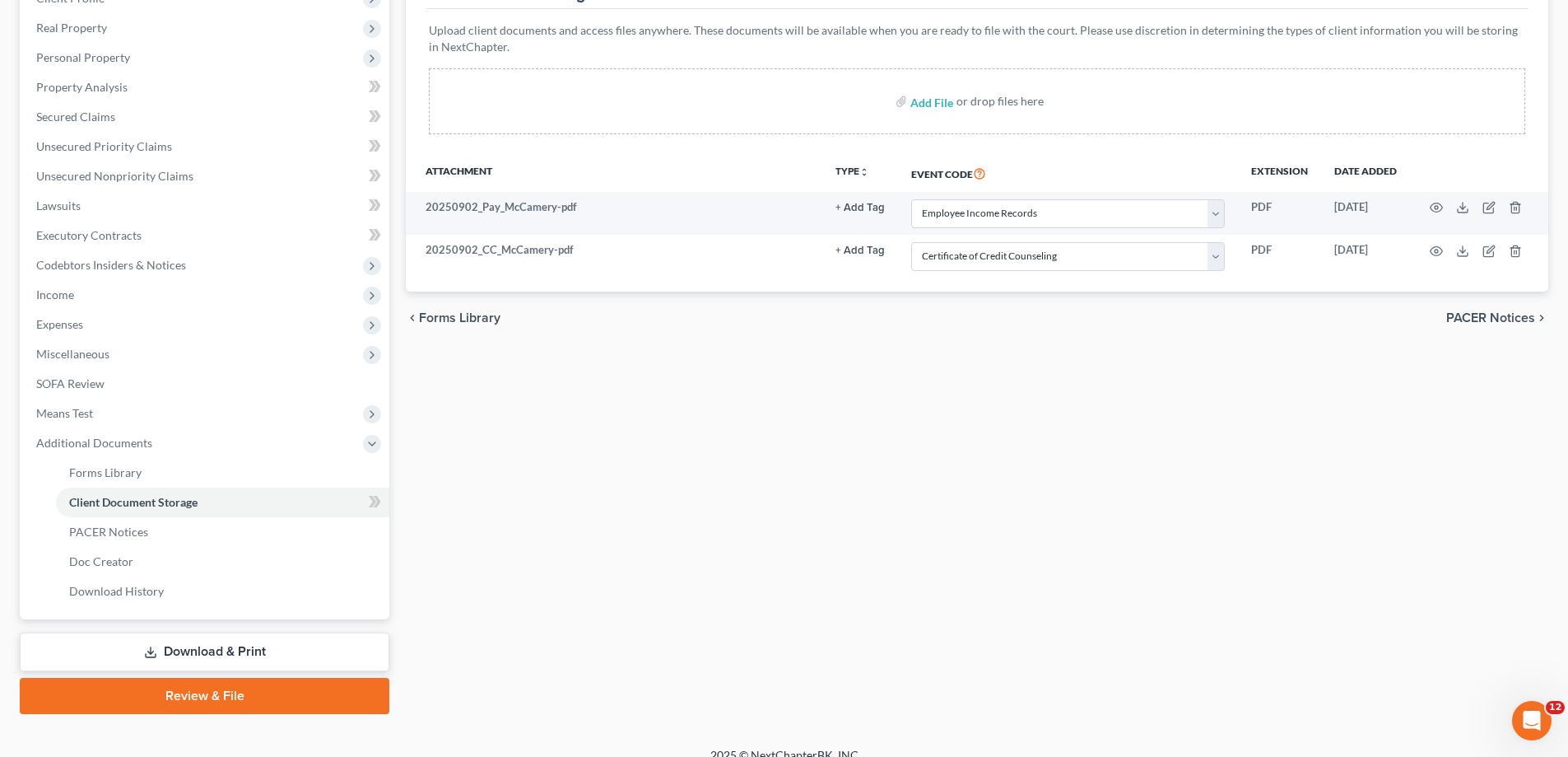
click at [295, 696] on link "Review & File" at bounding box center [204, 695] width 370 height 36
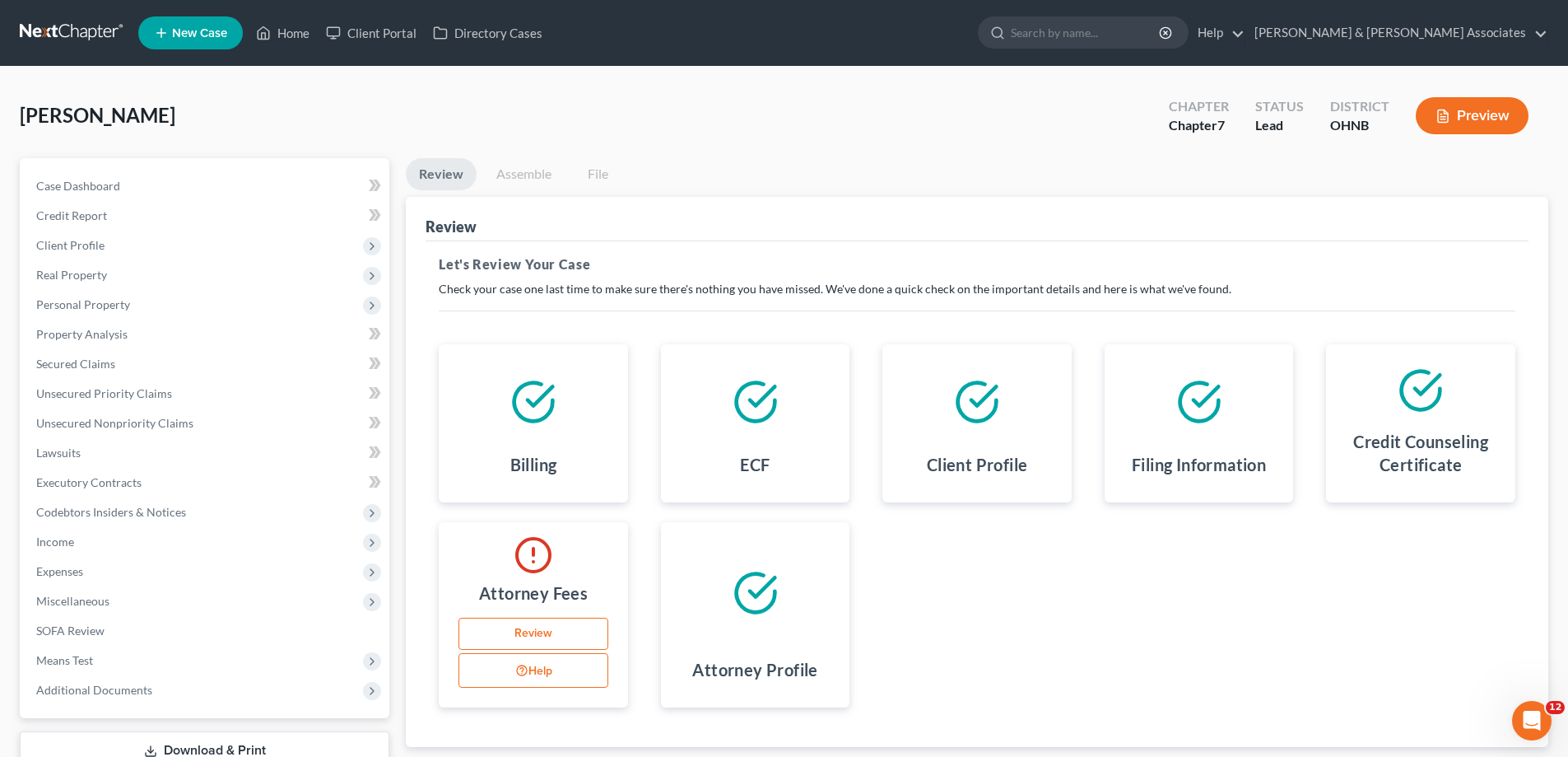
click at [544, 640] on link "Review" at bounding box center [533, 634] width 149 height 33
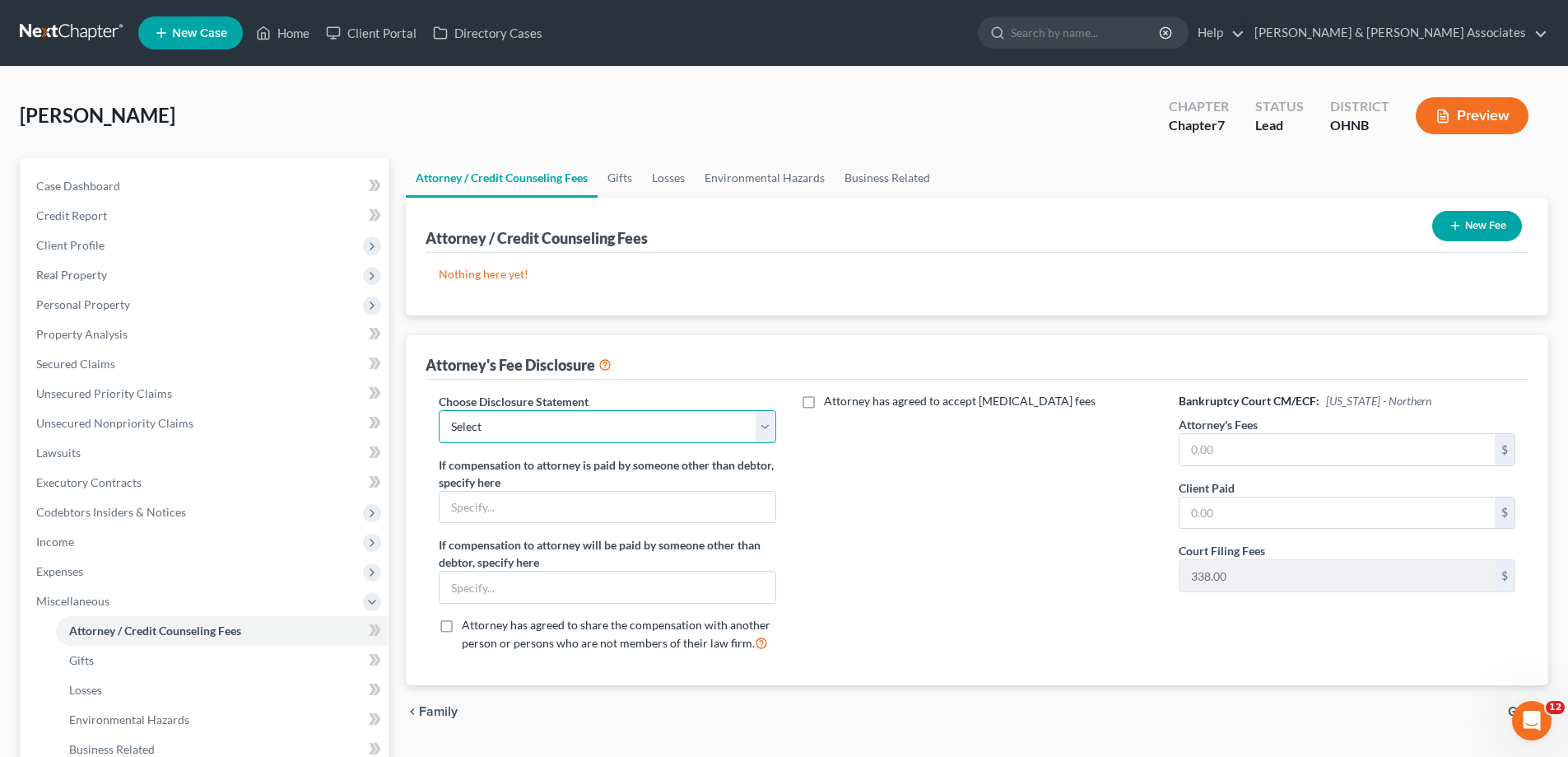
click at [564, 431] on select "Select Attorney Fee Disclosure Statement" at bounding box center [607, 426] width 336 height 33
click at [439, 410] on select "Select Attorney Fee Disclosure Statement" at bounding box center [607, 426] width 336 height 33
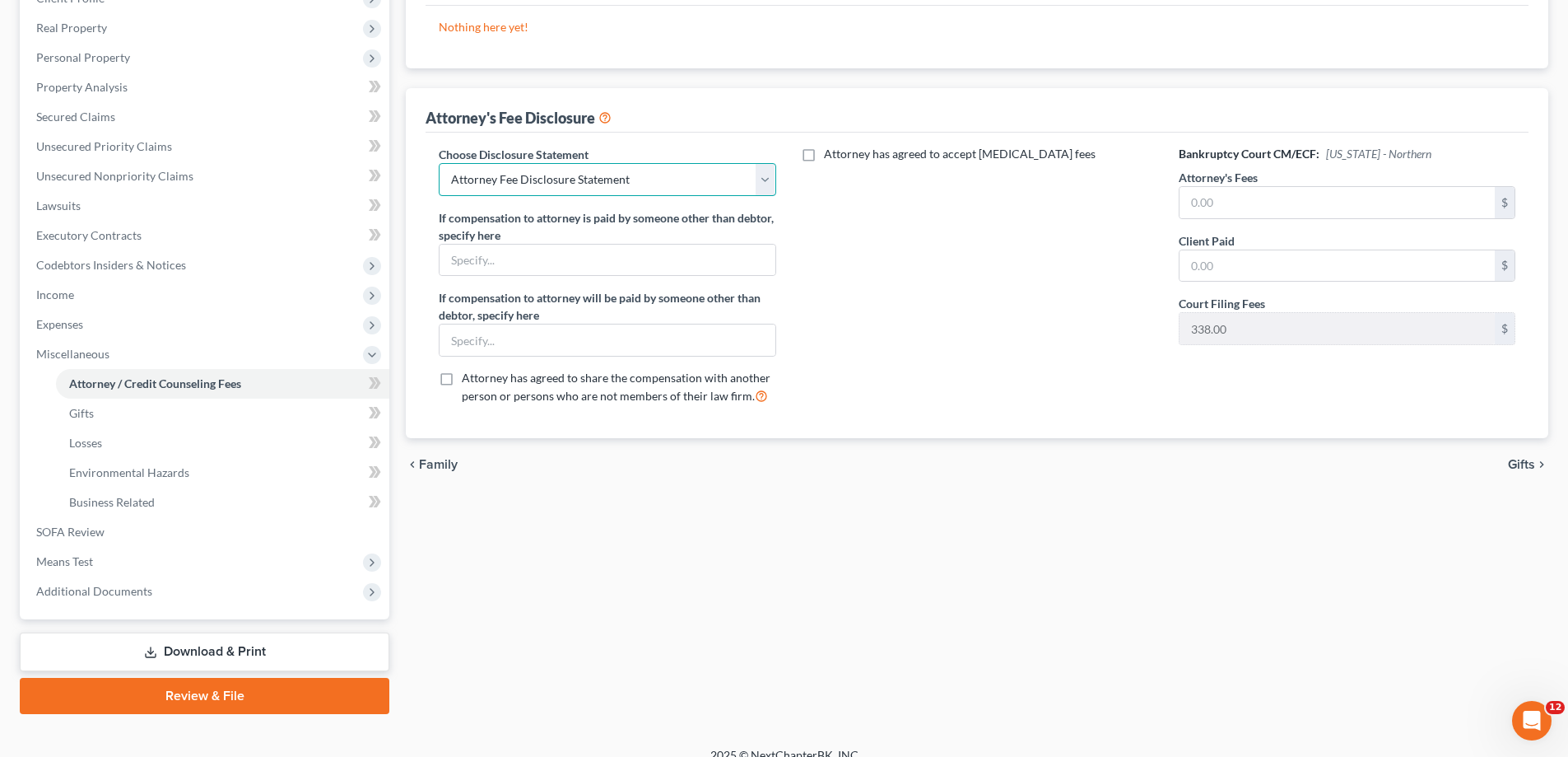
scroll to position [165, 0]
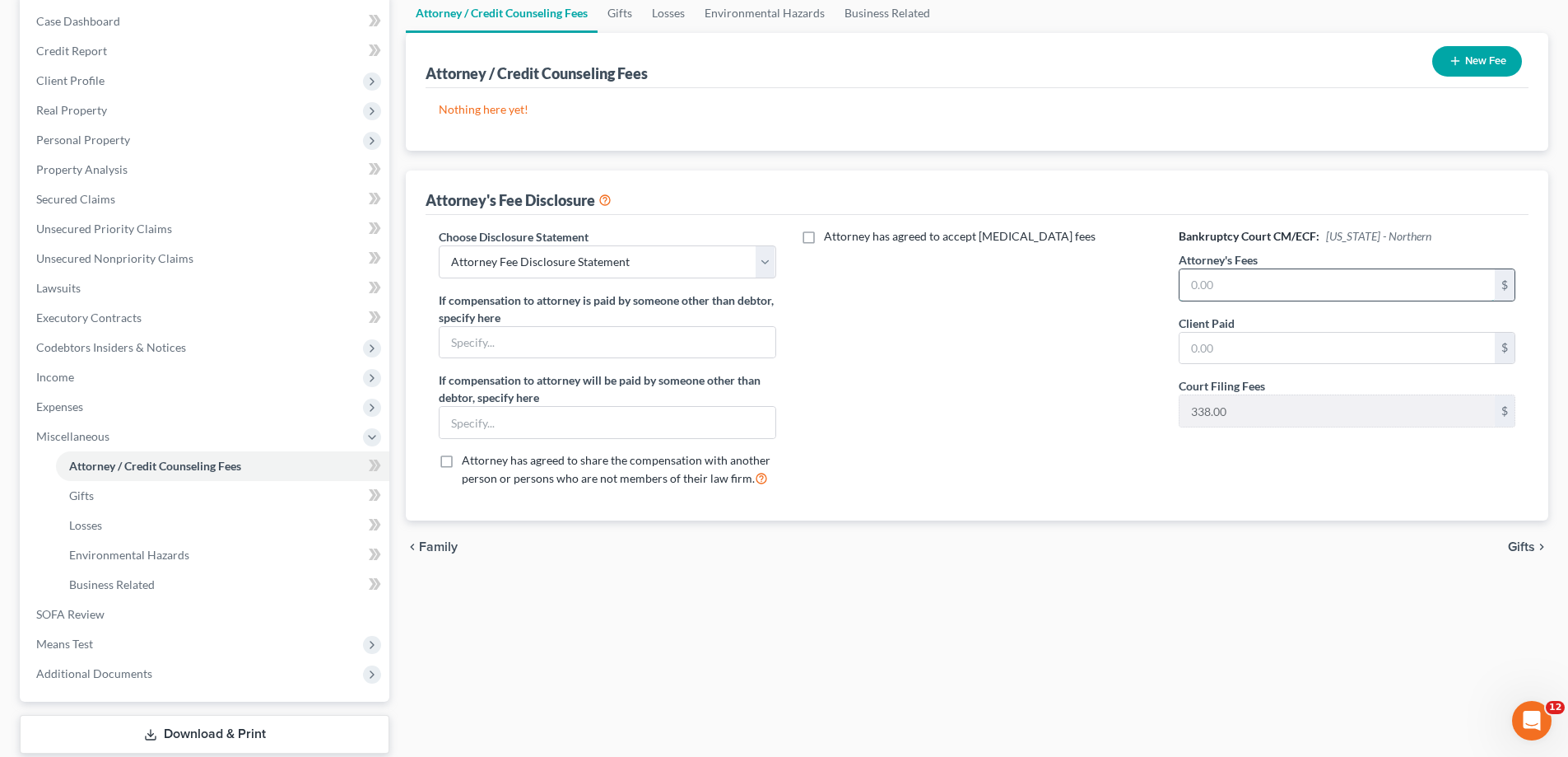
drag, startPoint x: 1233, startPoint y: 284, endPoint x: 1230, endPoint y: 293, distance: 9.5
click at [1232, 285] on input "text" at bounding box center [1337, 285] width 315 height 32
click at [1238, 355] on input "text" at bounding box center [1337, 348] width 315 height 32
click at [1524, 554] on span "Gifts" at bounding box center [1522, 546] width 27 height 13
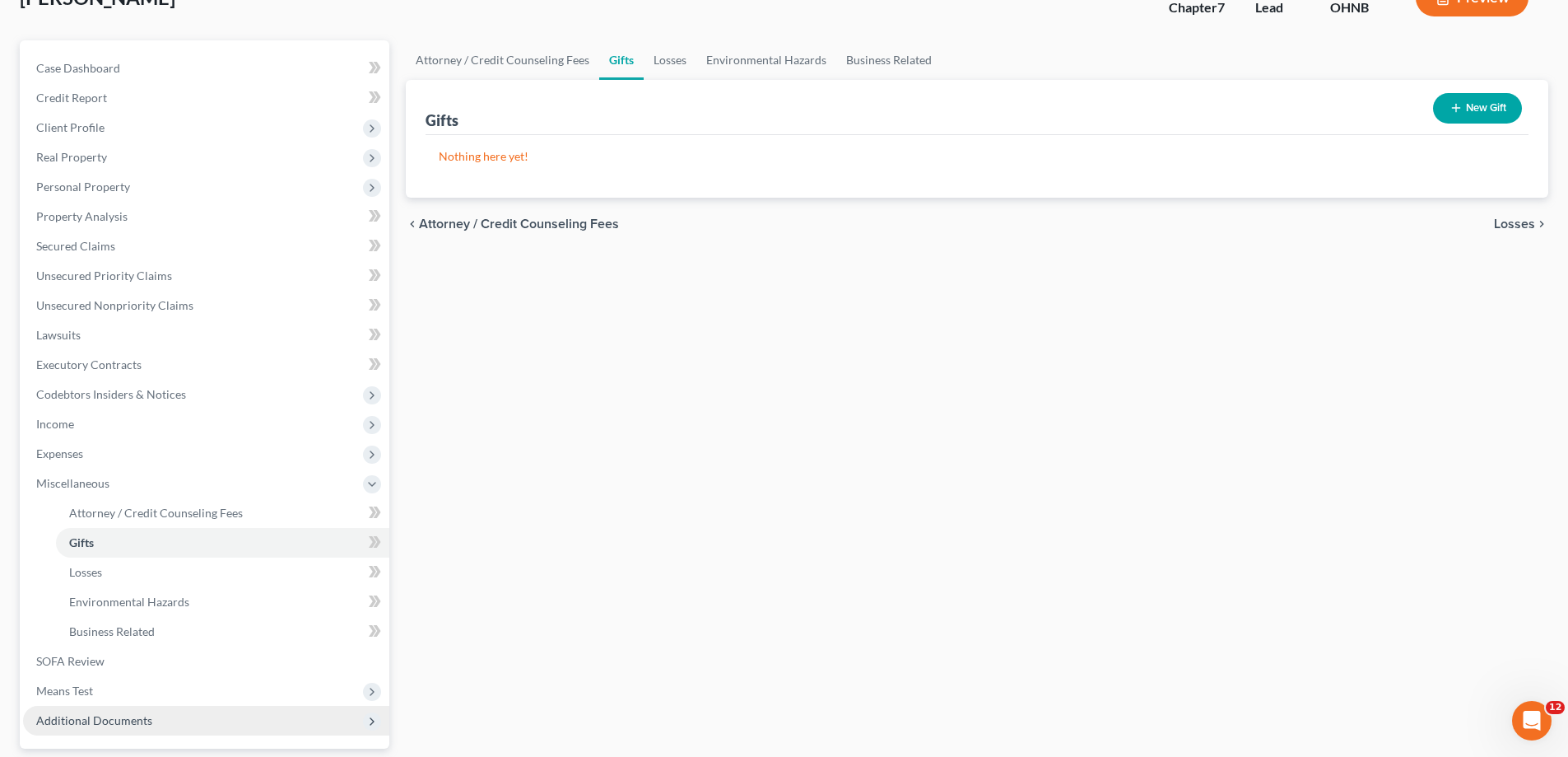
scroll to position [247, 0]
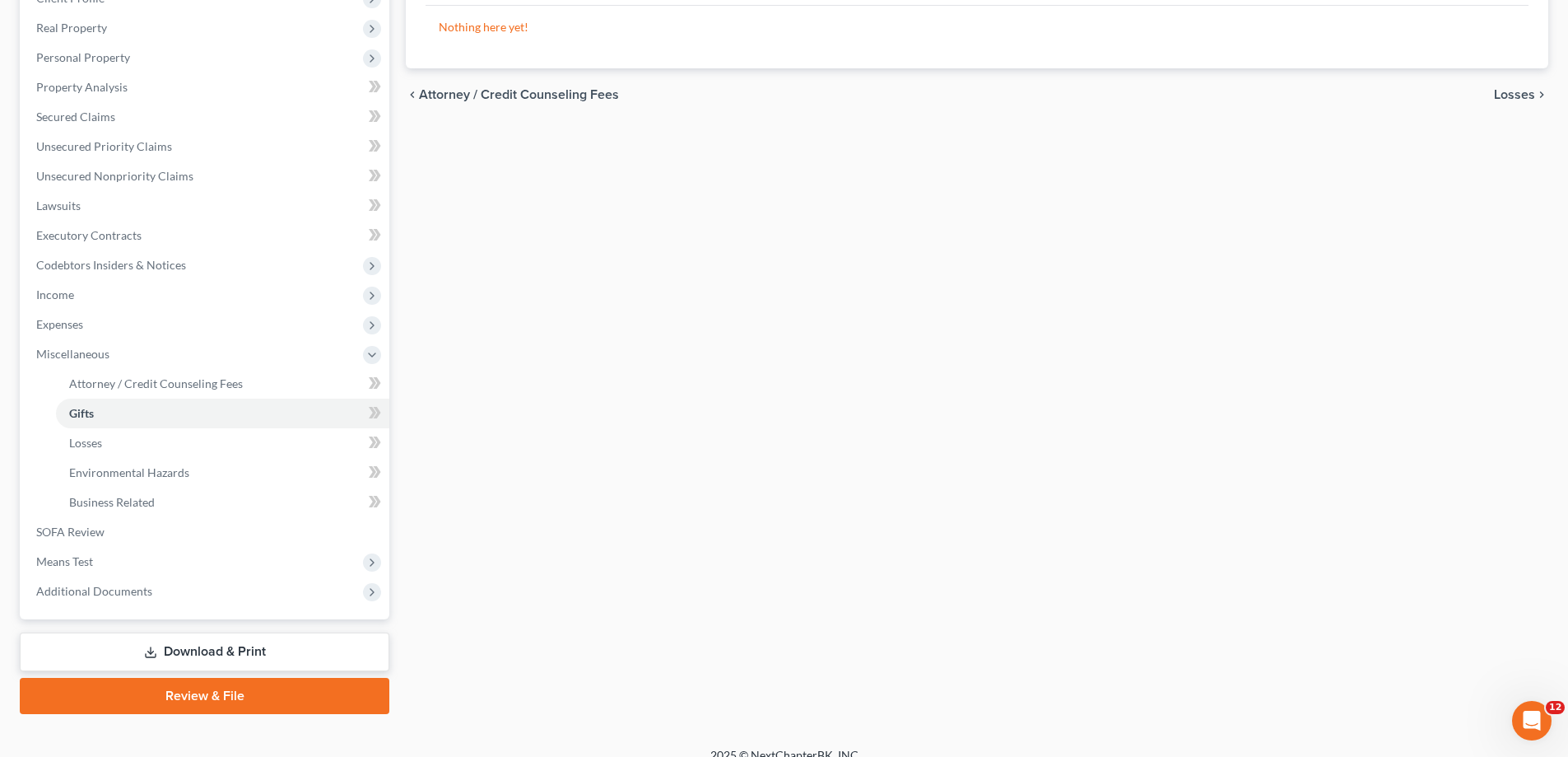
drag, startPoint x: 243, startPoint y: 694, endPoint x: 471, endPoint y: 642, distance: 233.9
click at [244, 694] on link "Review & File" at bounding box center [204, 695] width 370 height 36
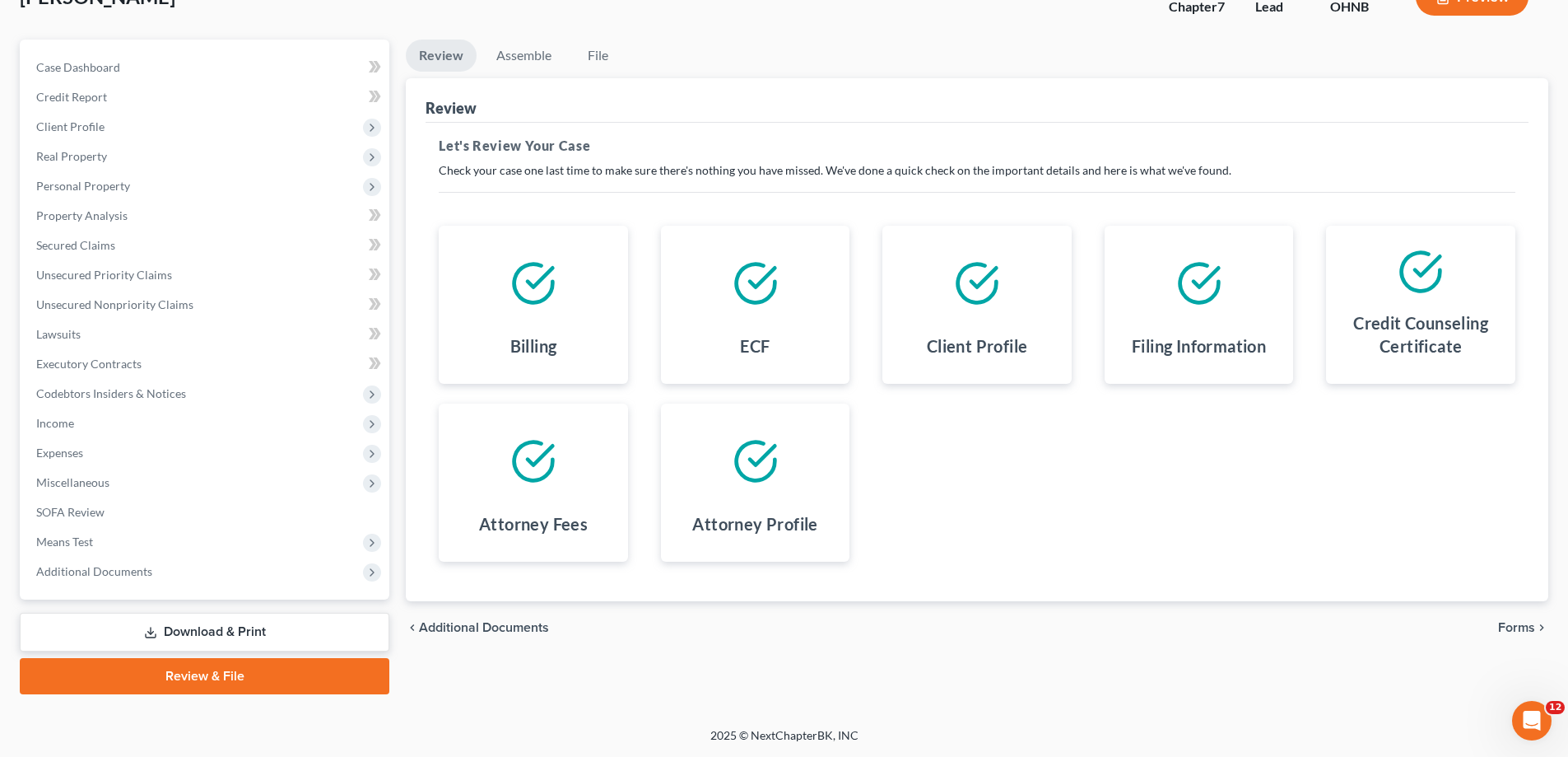
click at [243, 638] on link "Download & Print" at bounding box center [204, 631] width 370 height 38
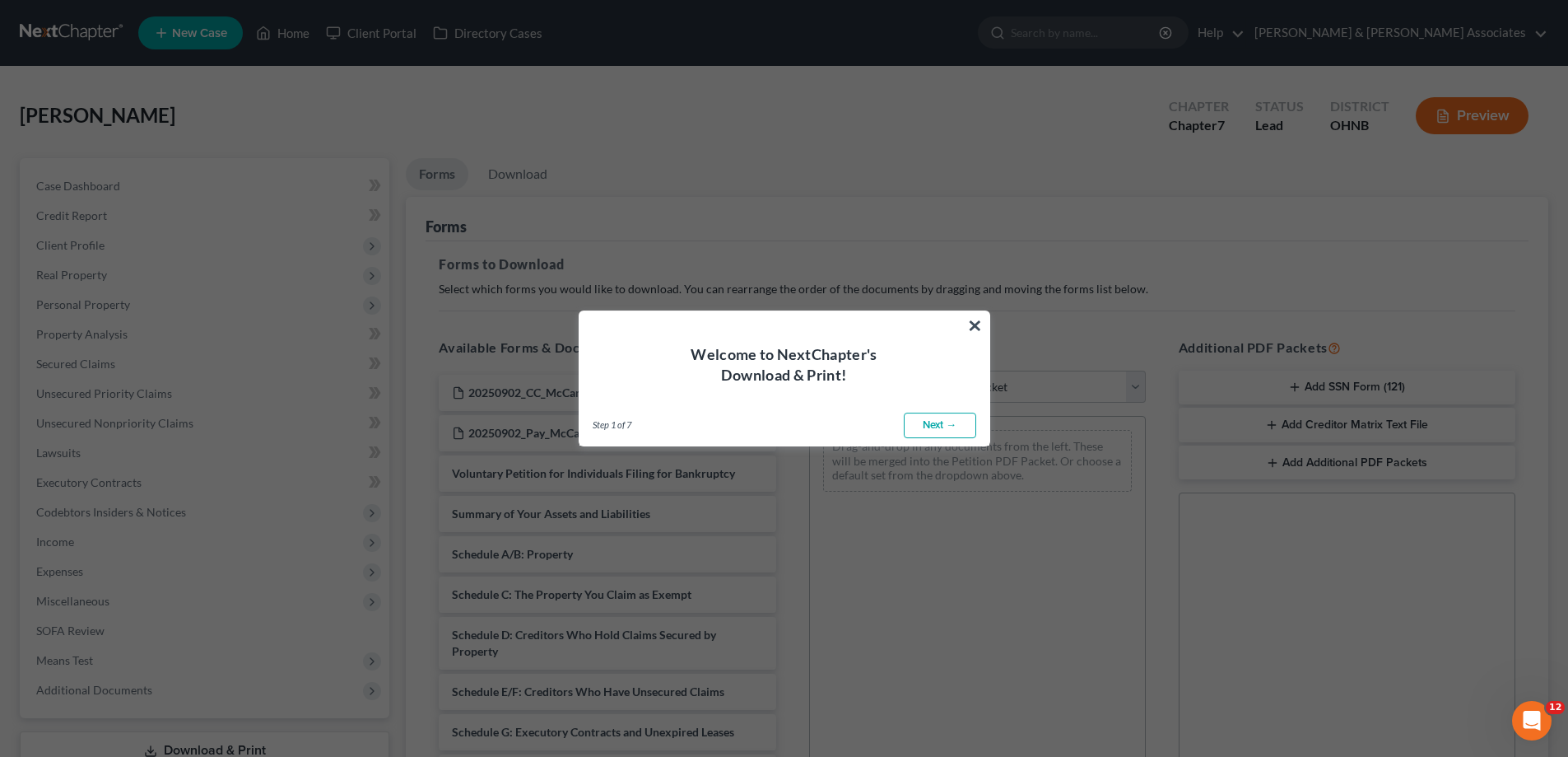
click at [959, 420] on link "Next →" at bounding box center [939, 425] width 73 height 26
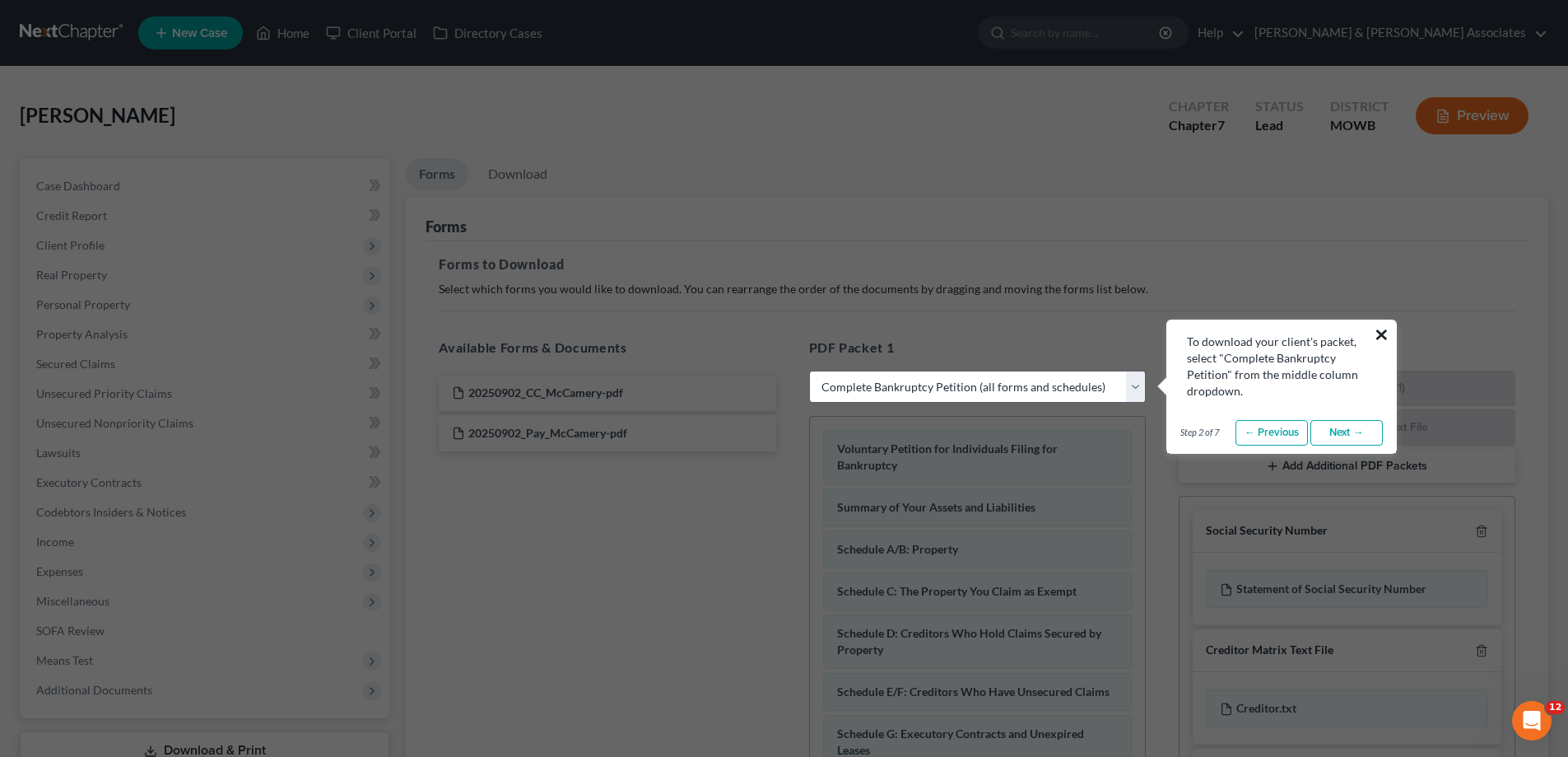
click at [1384, 337] on button "×" at bounding box center [1382, 334] width 15 height 26
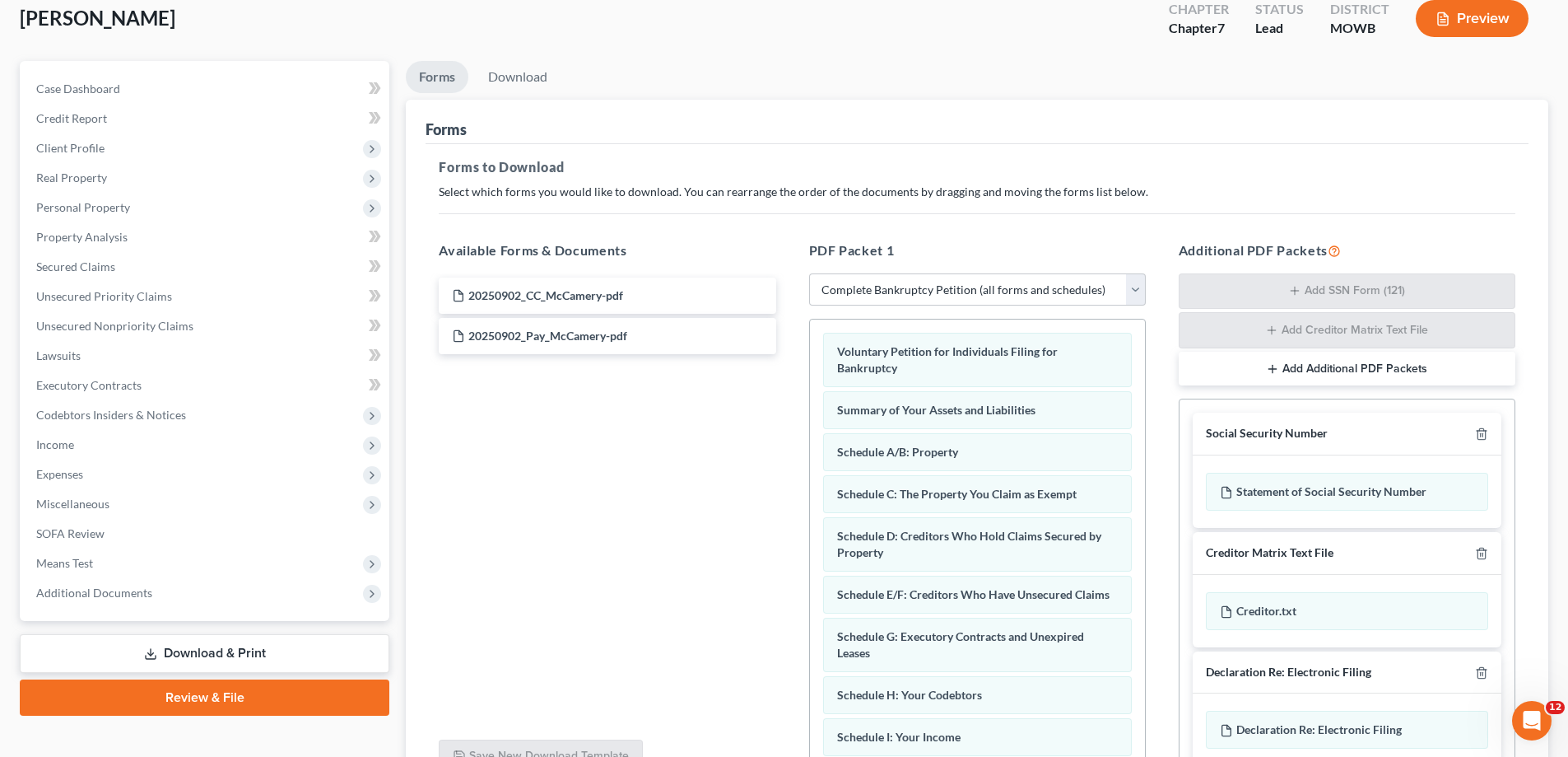
scroll to position [247, 0]
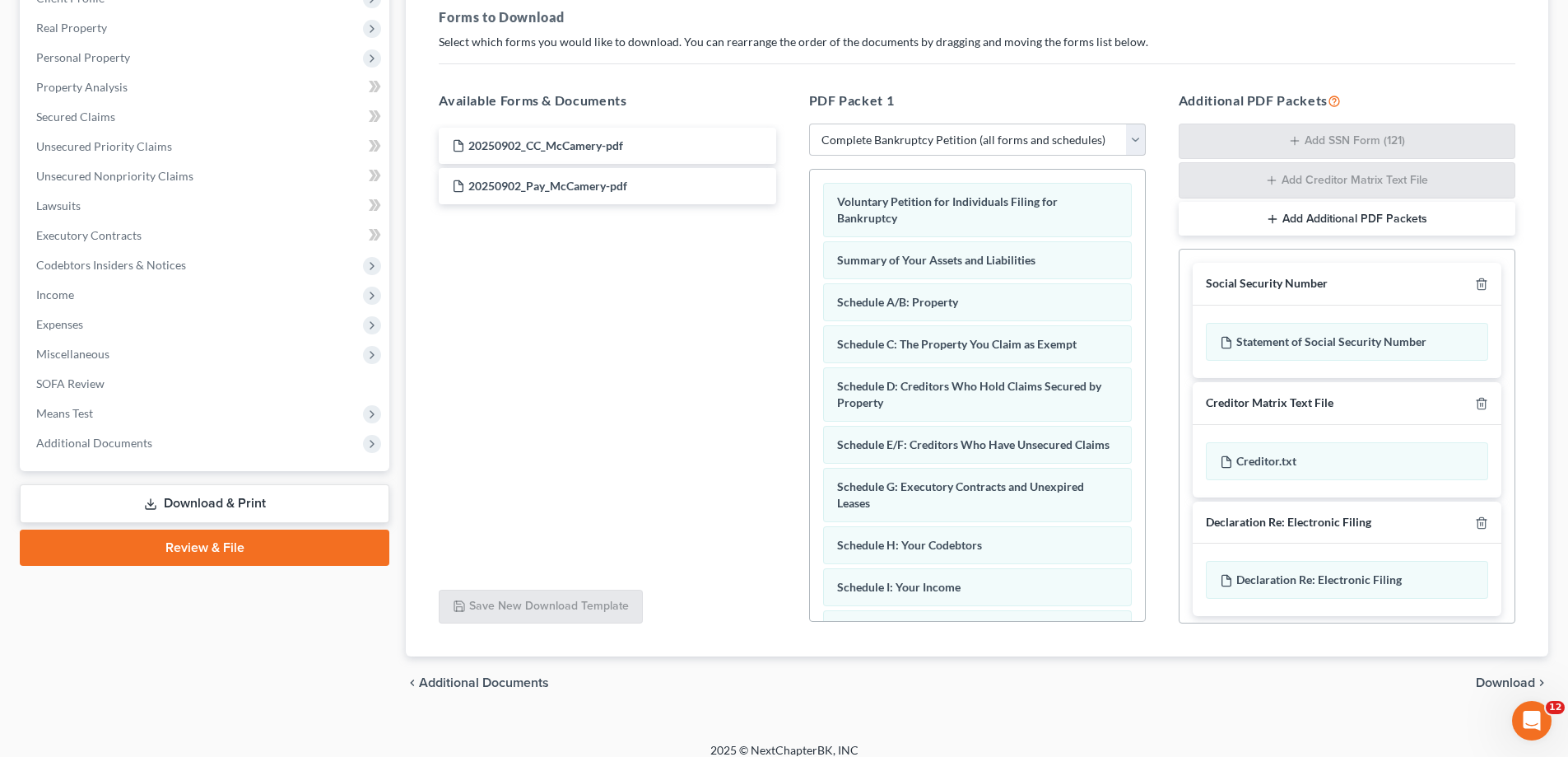
click at [1486, 284] on div "Social Security Number" at bounding box center [1347, 285] width 308 height 43
click at [1483, 285] on line "button" at bounding box center [1483, 286] width 0 height 3
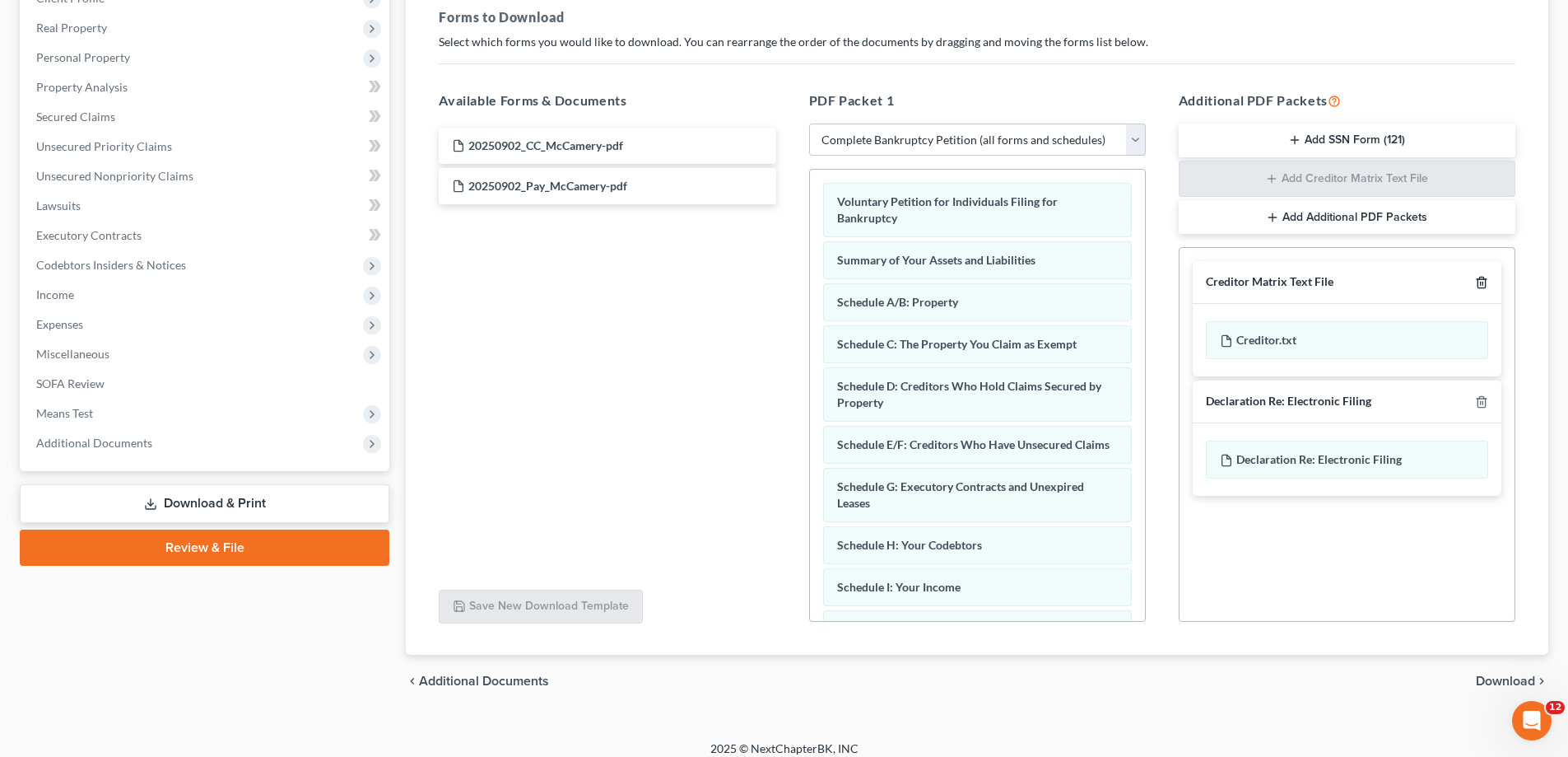
click at [1477, 284] on icon "button" at bounding box center [1481, 282] width 13 height 13
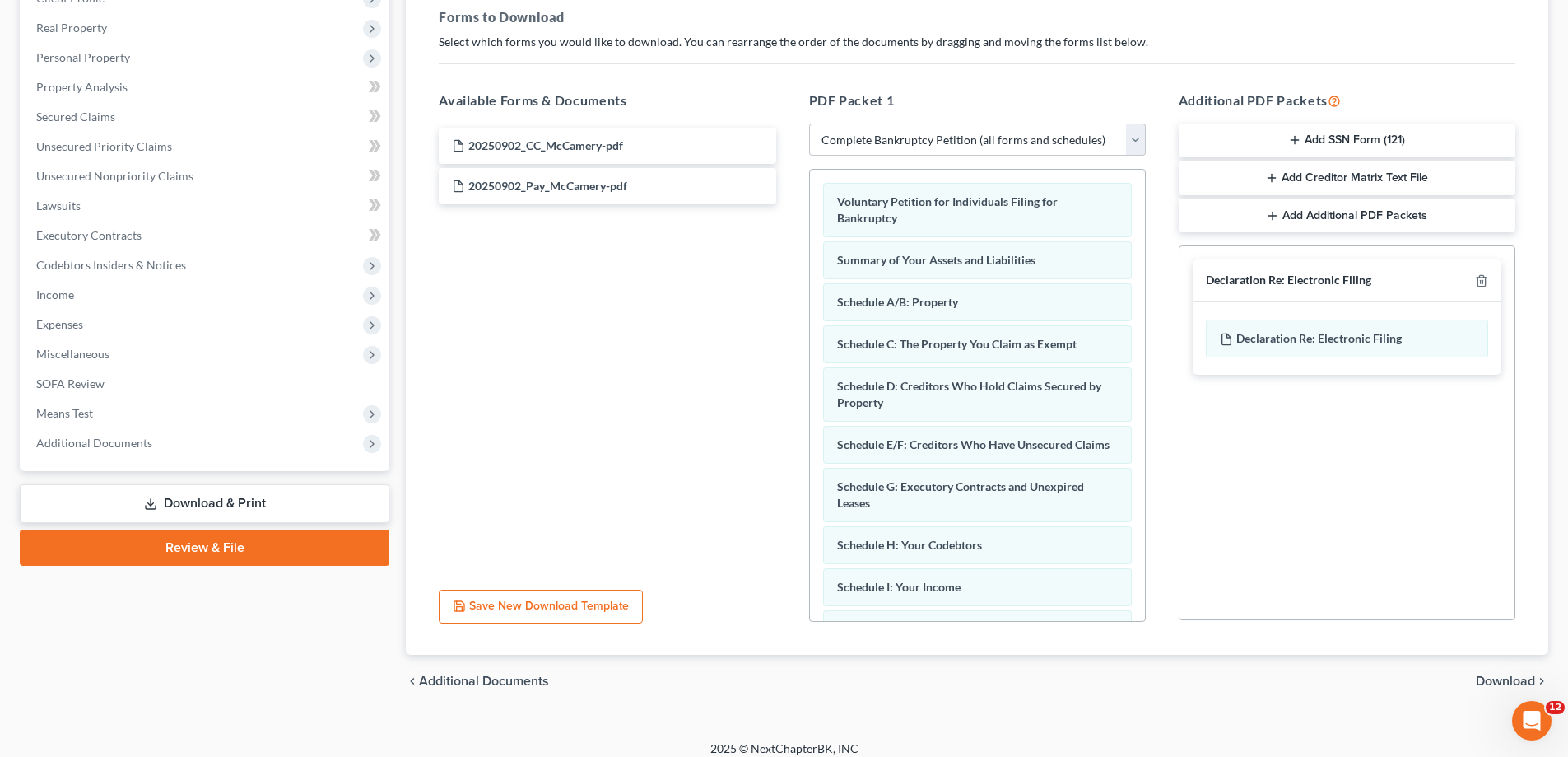
click at [1489, 678] on span "Download" at bounding box center [1505, 680] width 59 height 13
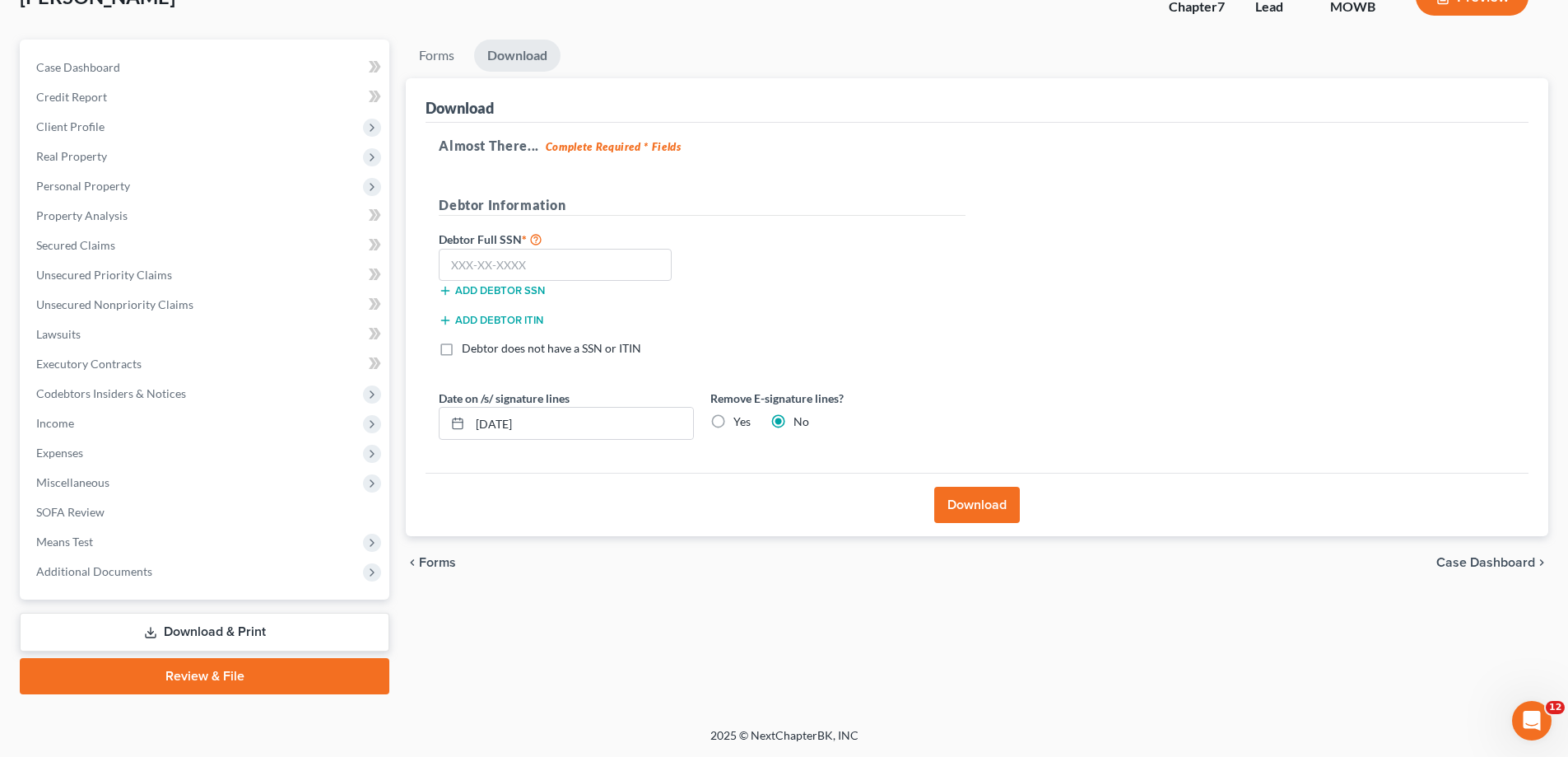
scroll to position [119, 0]
drag, startPoint x: 446, startPoint y: 560, endPoint x: 470, endPoint y: 560, distance: 24.0
click at [448, 560] on span "Forms" at bounding box center [437, 562] width 37 height 13
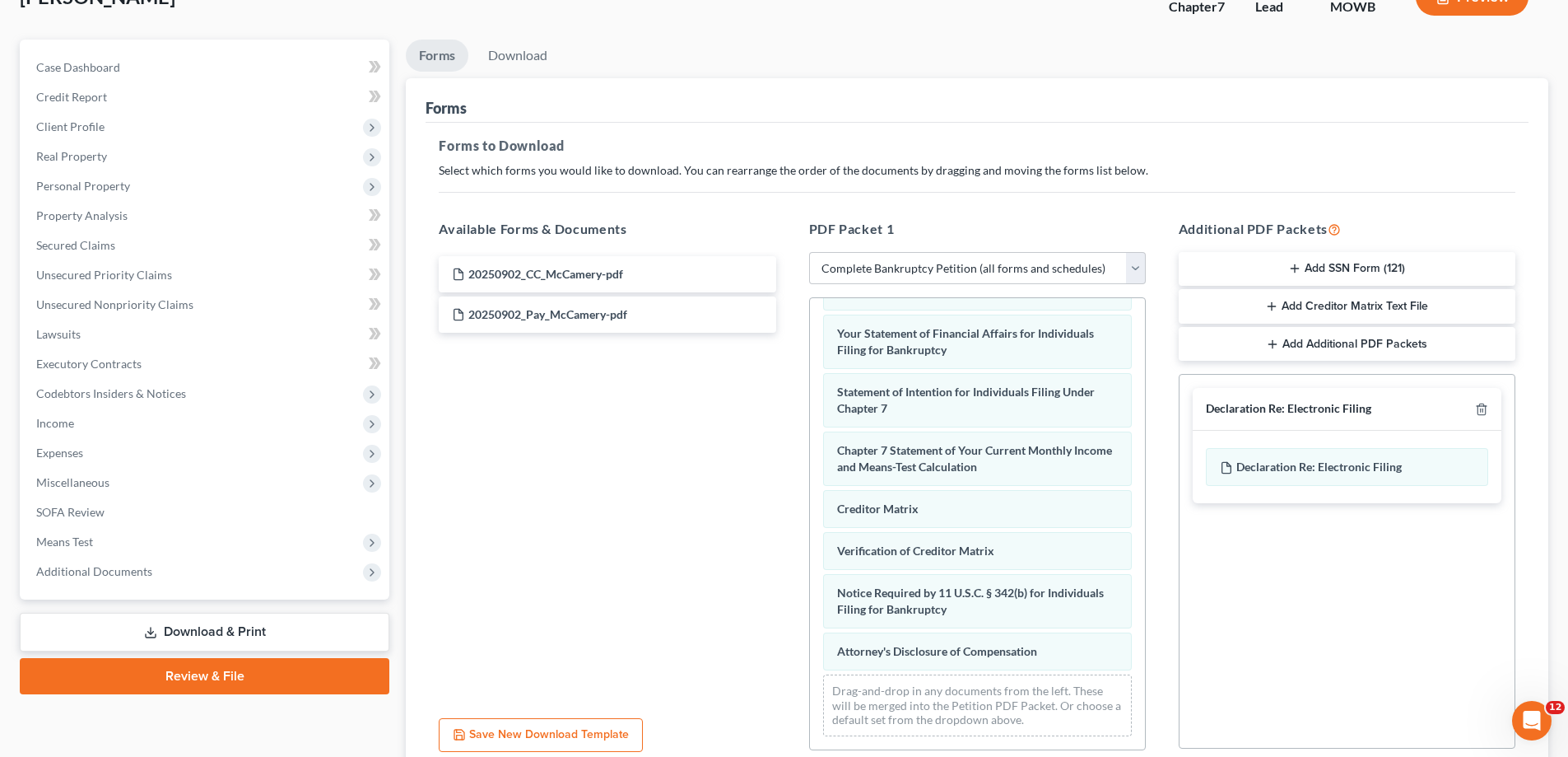
scroll to position [261, 0]
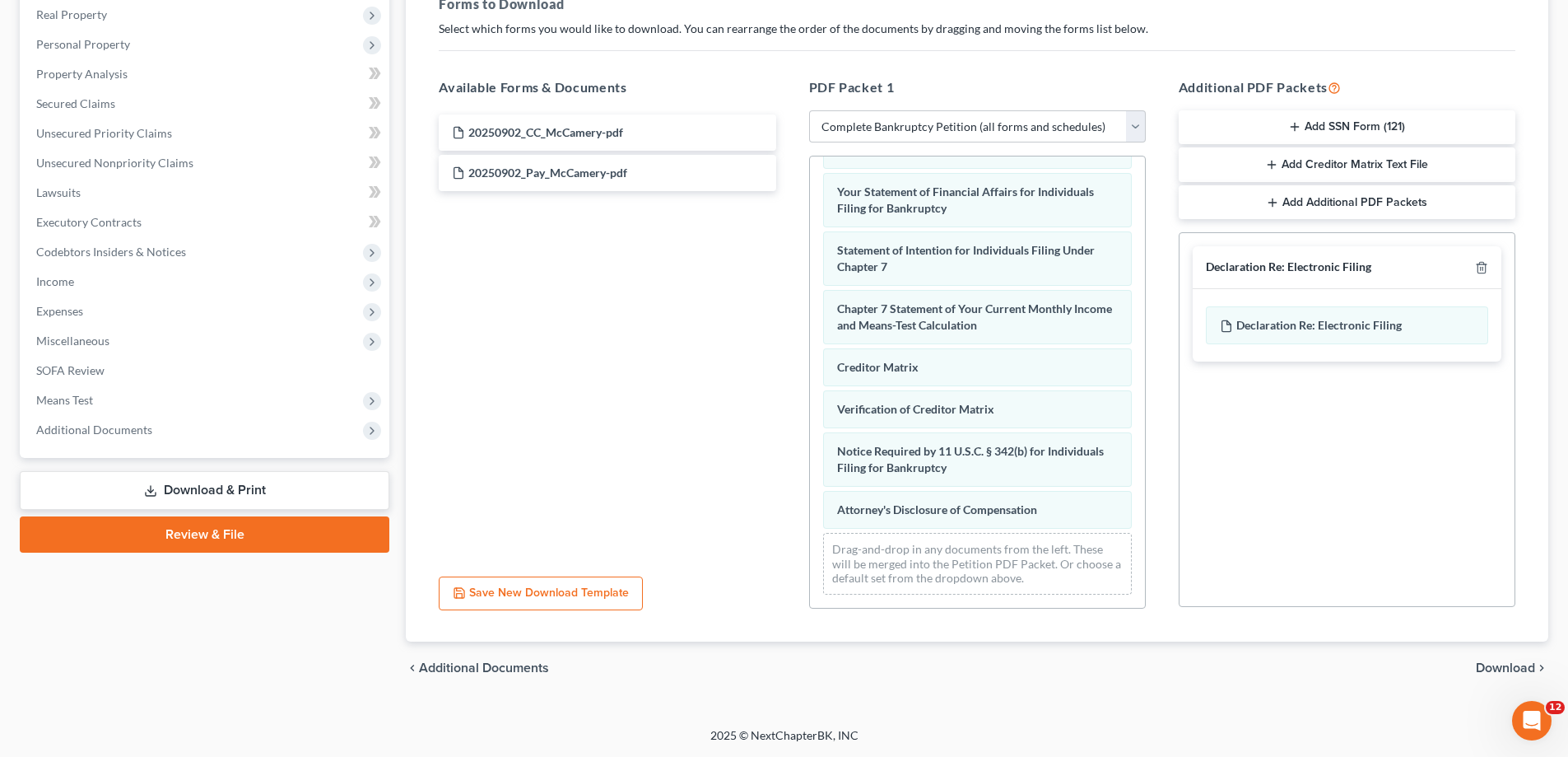
click at [1478, 663] on span "Download" at bounding box center [1505, 667] width 59 height 13
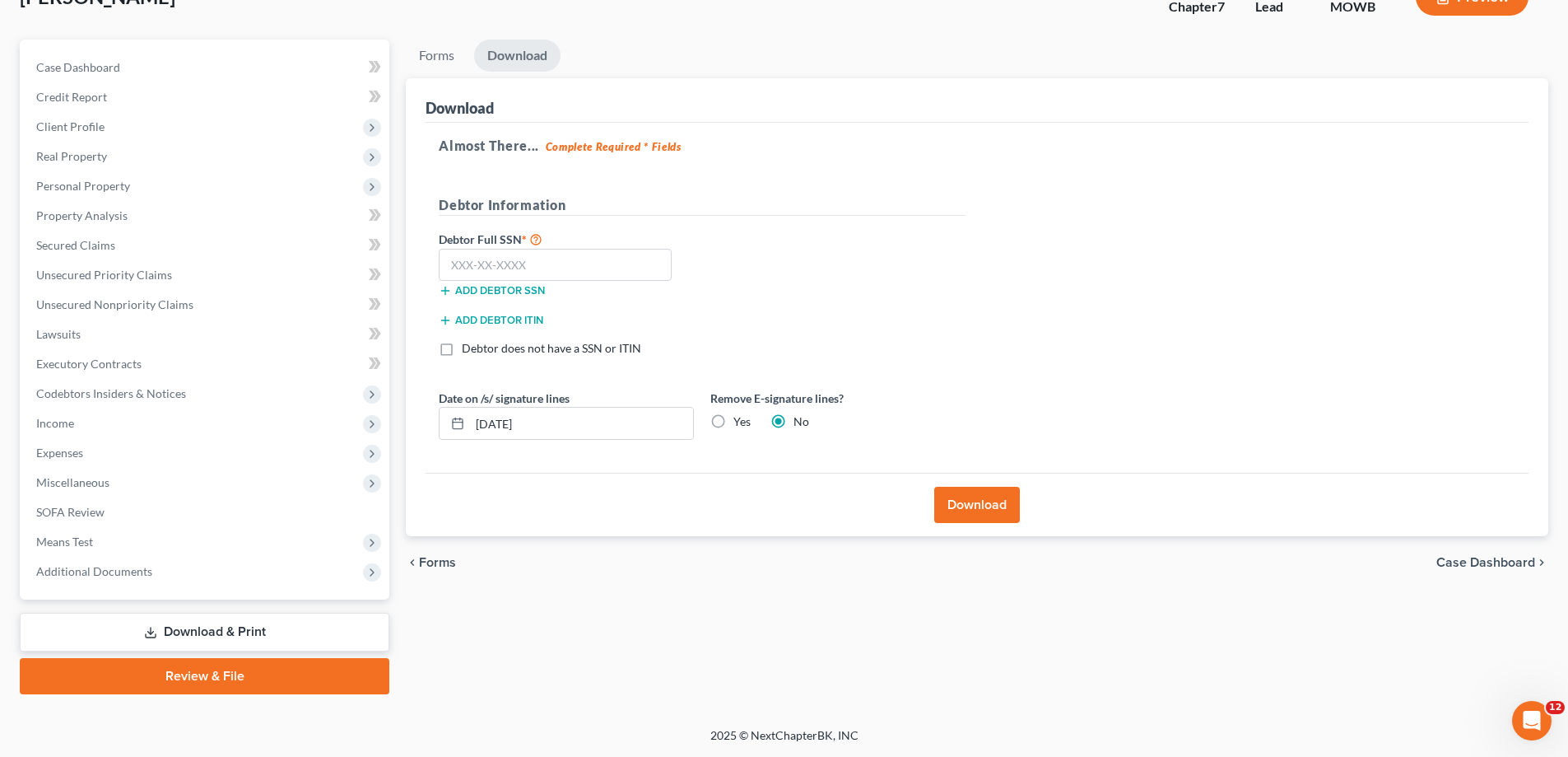
scroll to position [119, 0]
click at [734, 424] on label "Yes" at bounding box center [742, 421] width 17 height 16
click at [740, 424] on input "Yes" at bounding box center [746, 419] width 11 height 11
click at [608, 269] on input "text" at bounding box center [555, 265] width 233 height 33
click at [963, 500] on button "Download" at bounding box center [977, 505] width 85 height 36
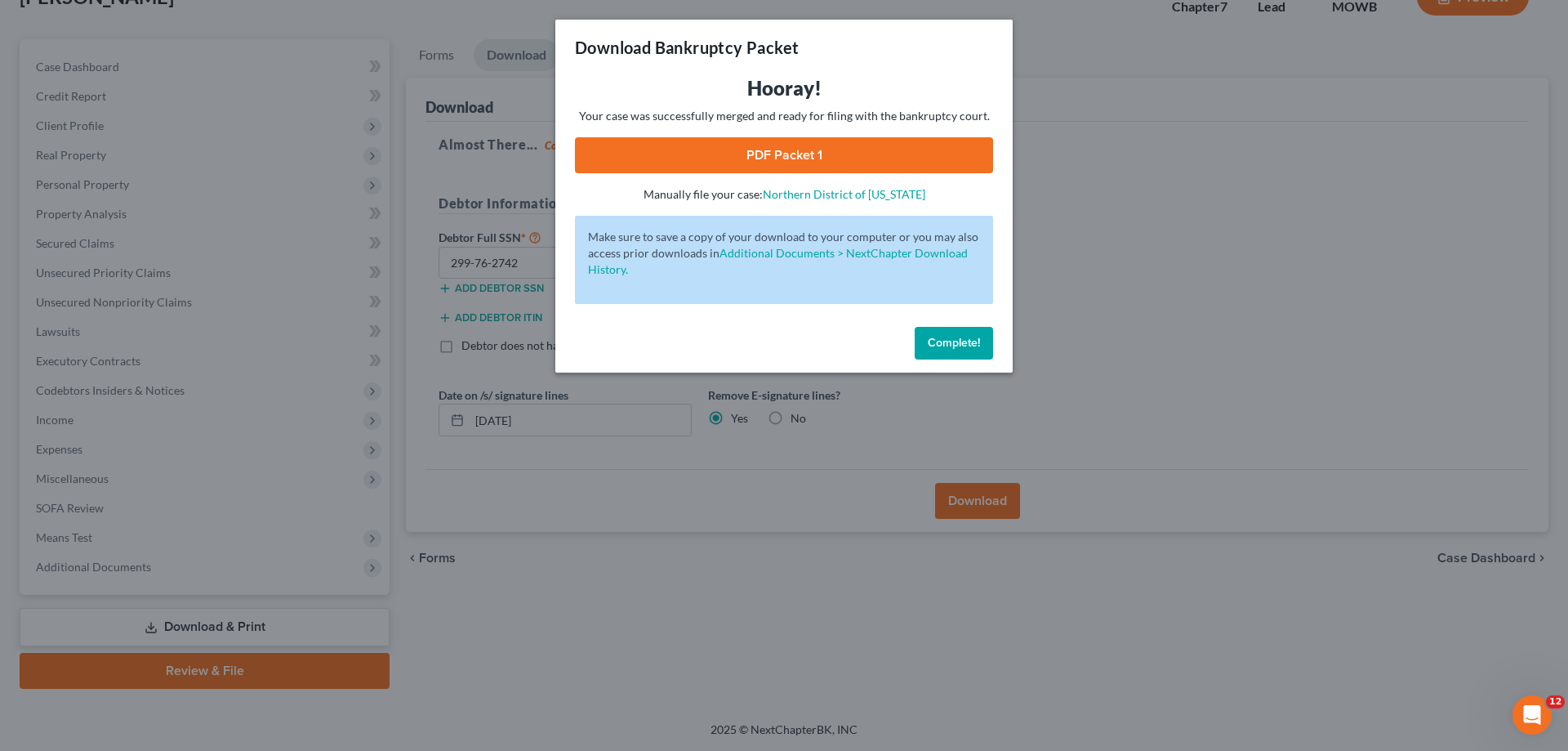
click at [963, 339] on span "Complete!" at bounding box center [954, 342] width 53 height 14
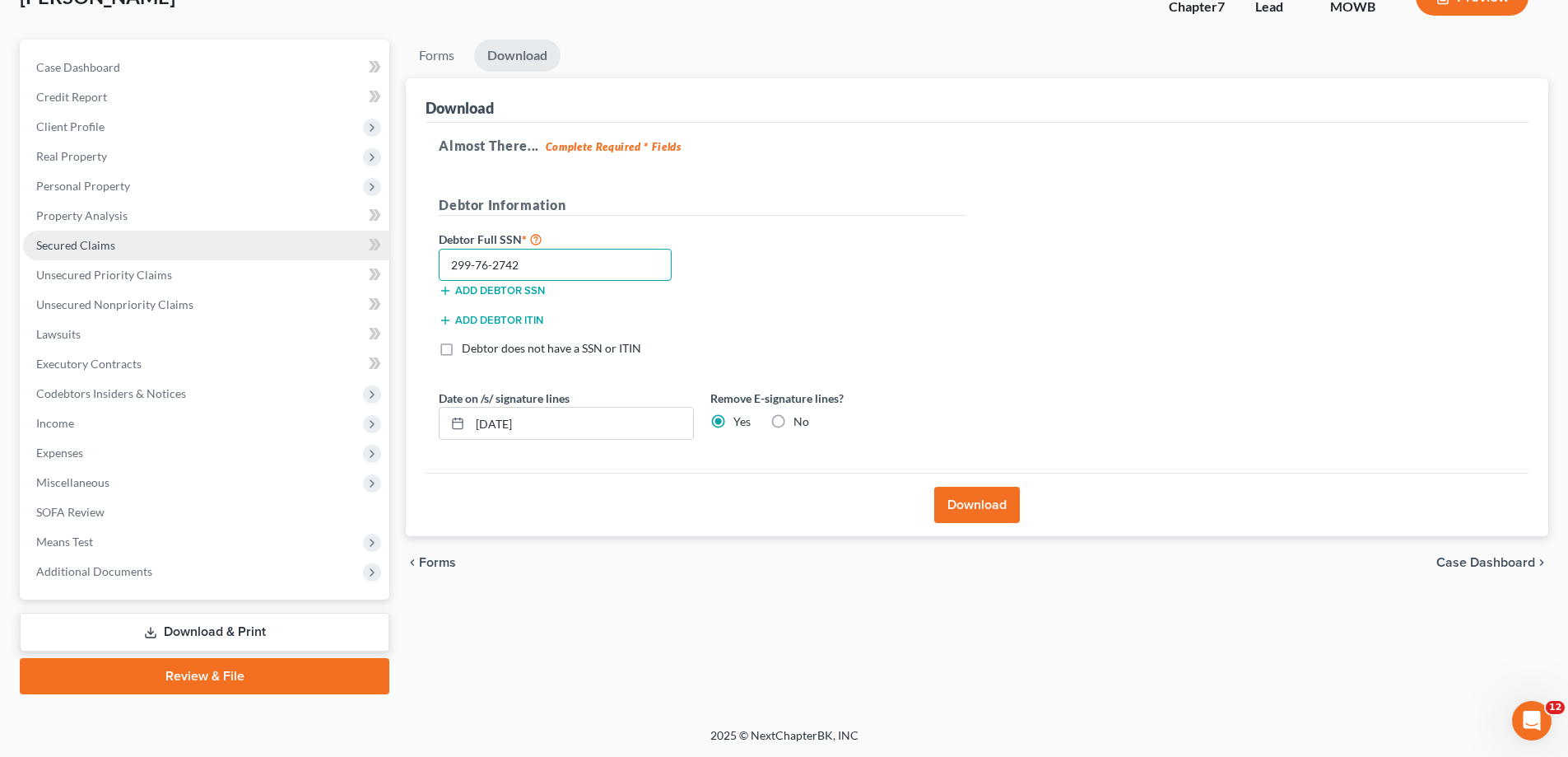
drag, startPoint x: 304, startPoint y: 248, endPoint x: 282, endPoint y: 234, distance: 26.1
click at [290, 234] on div "Petition Navigation Case Dashboard Payments Invoices Payments Payments Credit R…" at bounding box center [783, 367] width 1545 height 654
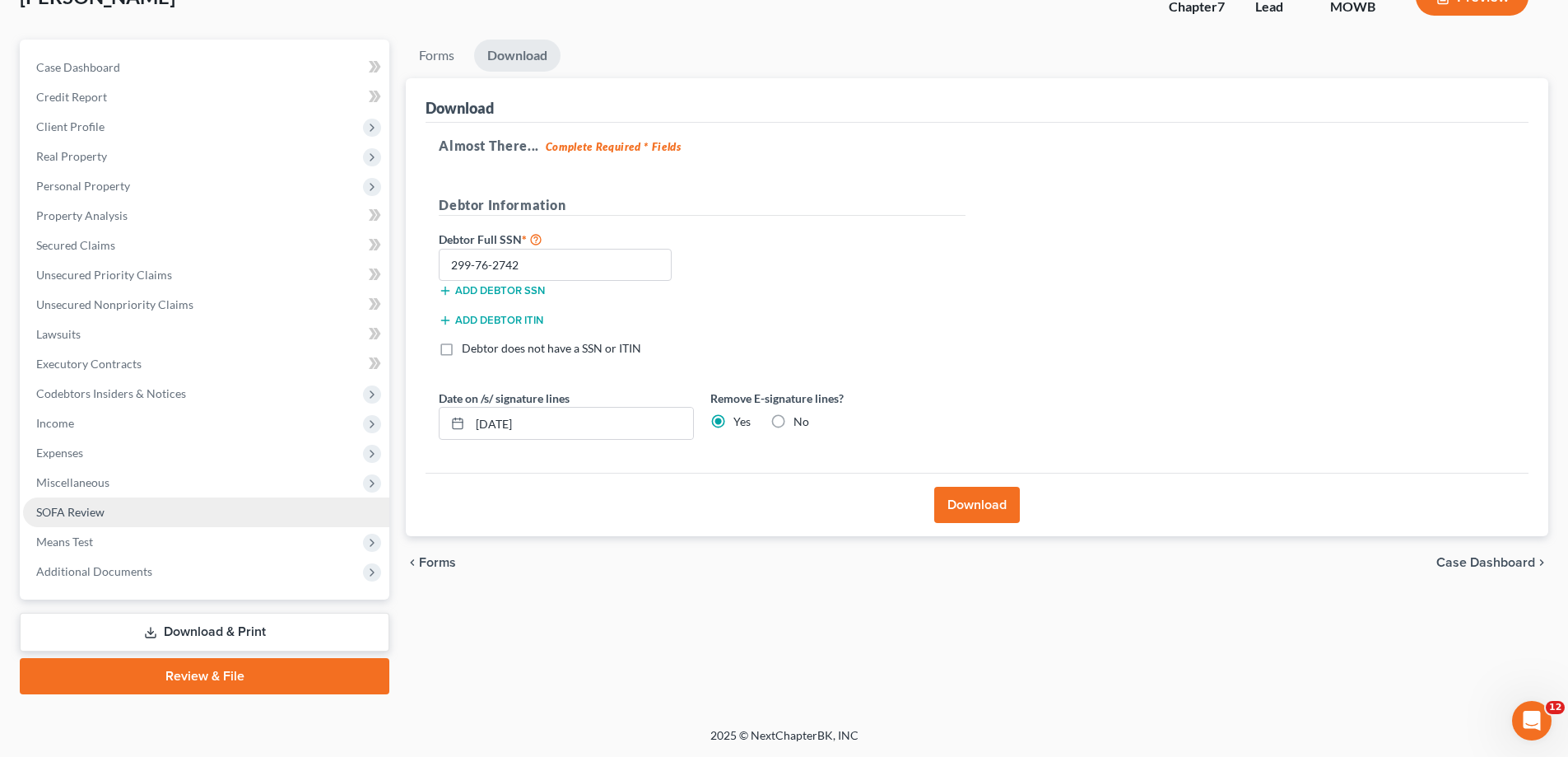
click at [104, 507] on link "SOFA Review" at bounding box center [206, 512] width 366 height 30
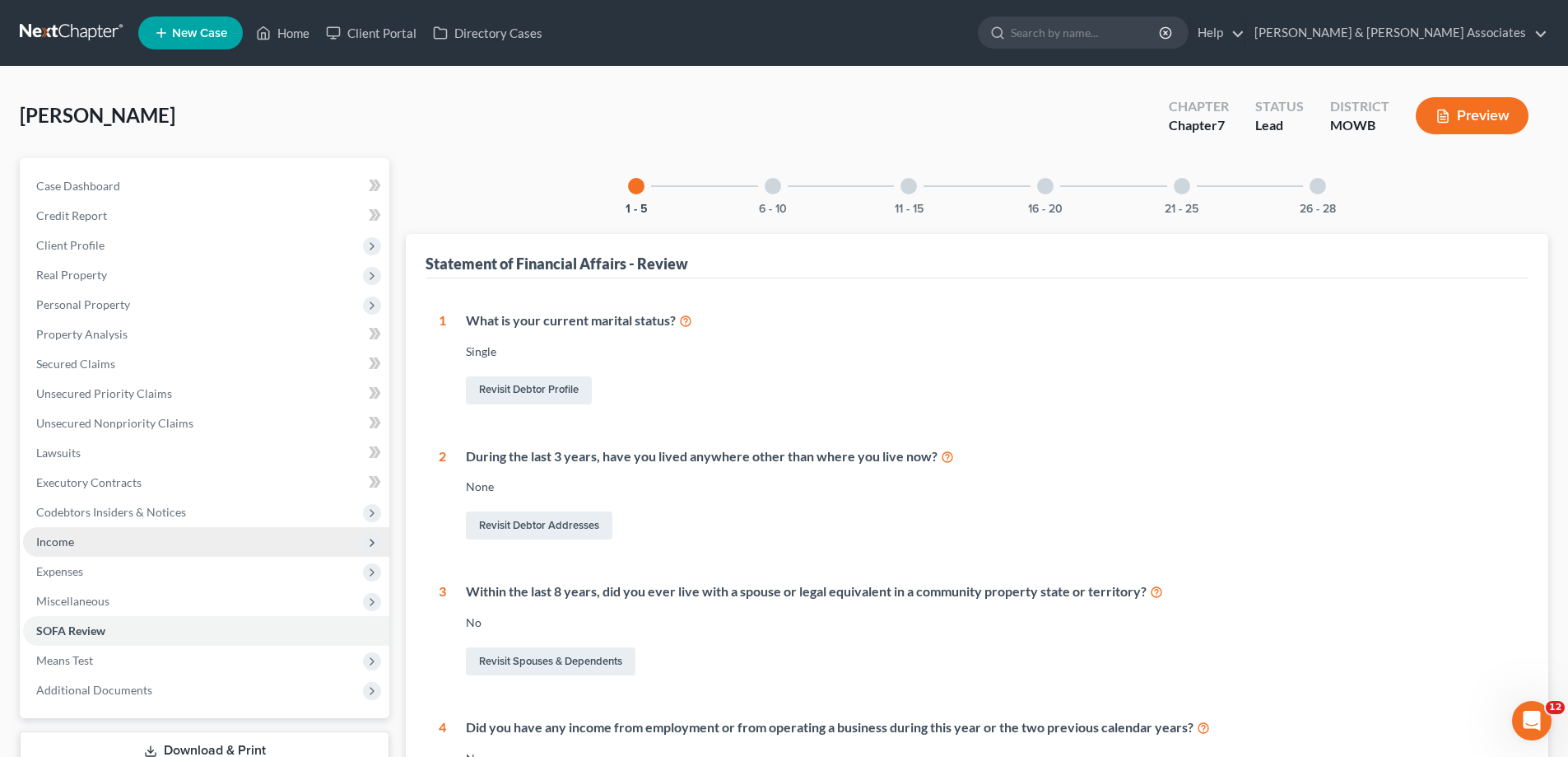
click at [87, 537] on span "Income" at bounding box center [206, 542] width 366 height 30
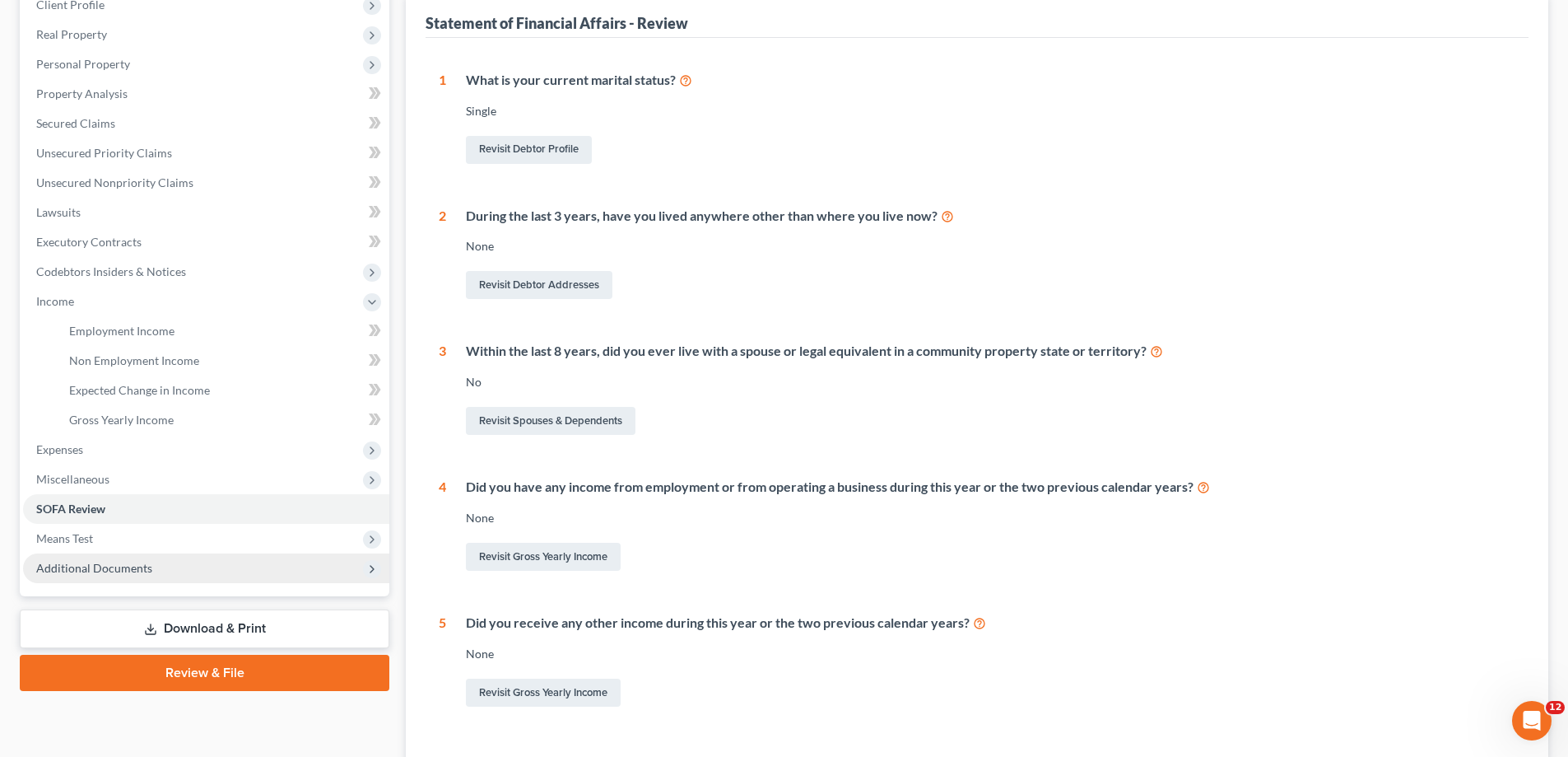
scroll to position [247, 0]
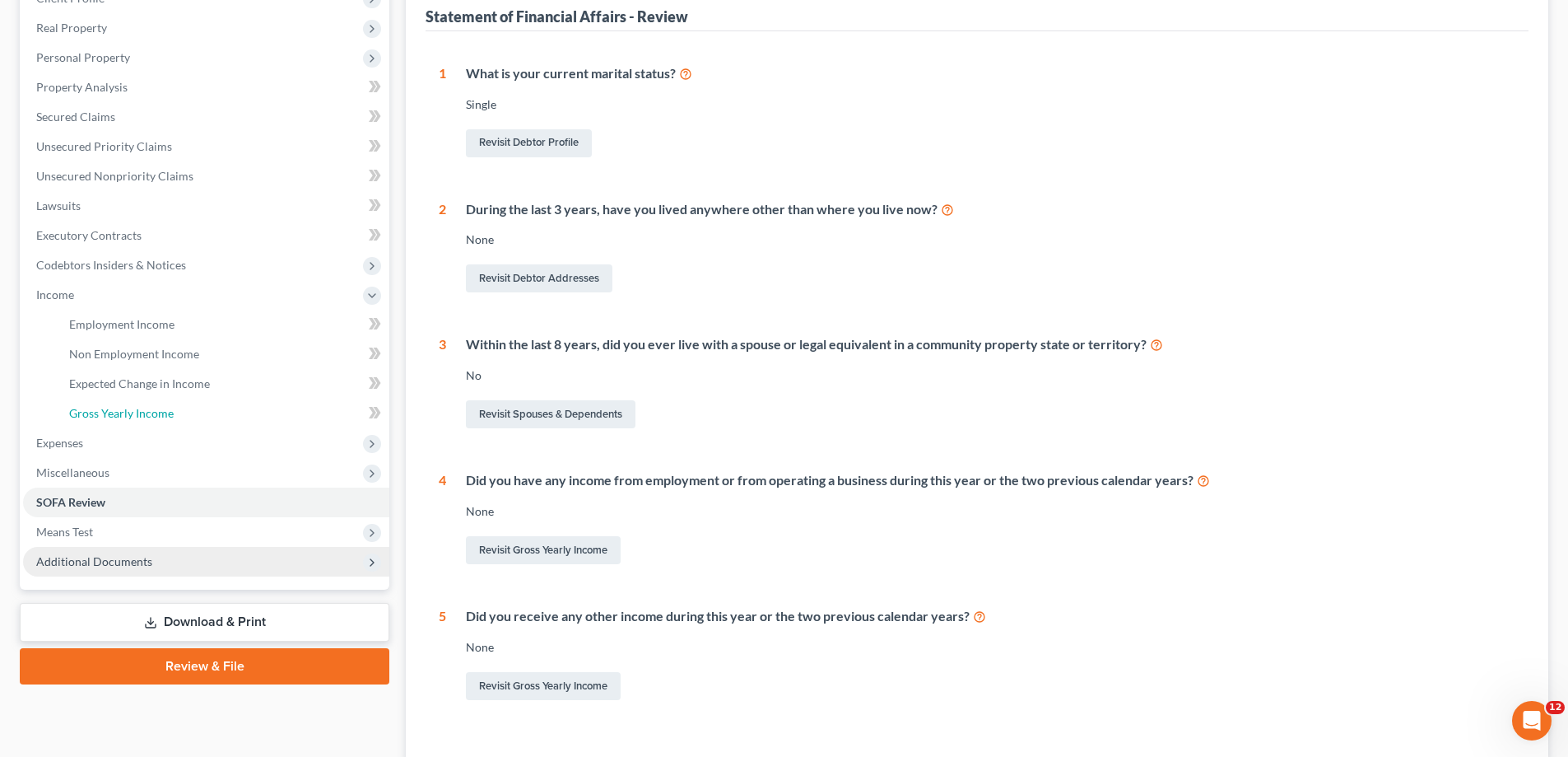
drag, startPoint x: 202, startPoint y: 415, endPoint x: 372, endPoint y: 563, distance: 225.4
click at [201, 416] on link "Gross Yearly Income" at bounding box center [223, 414] width 333 height 30
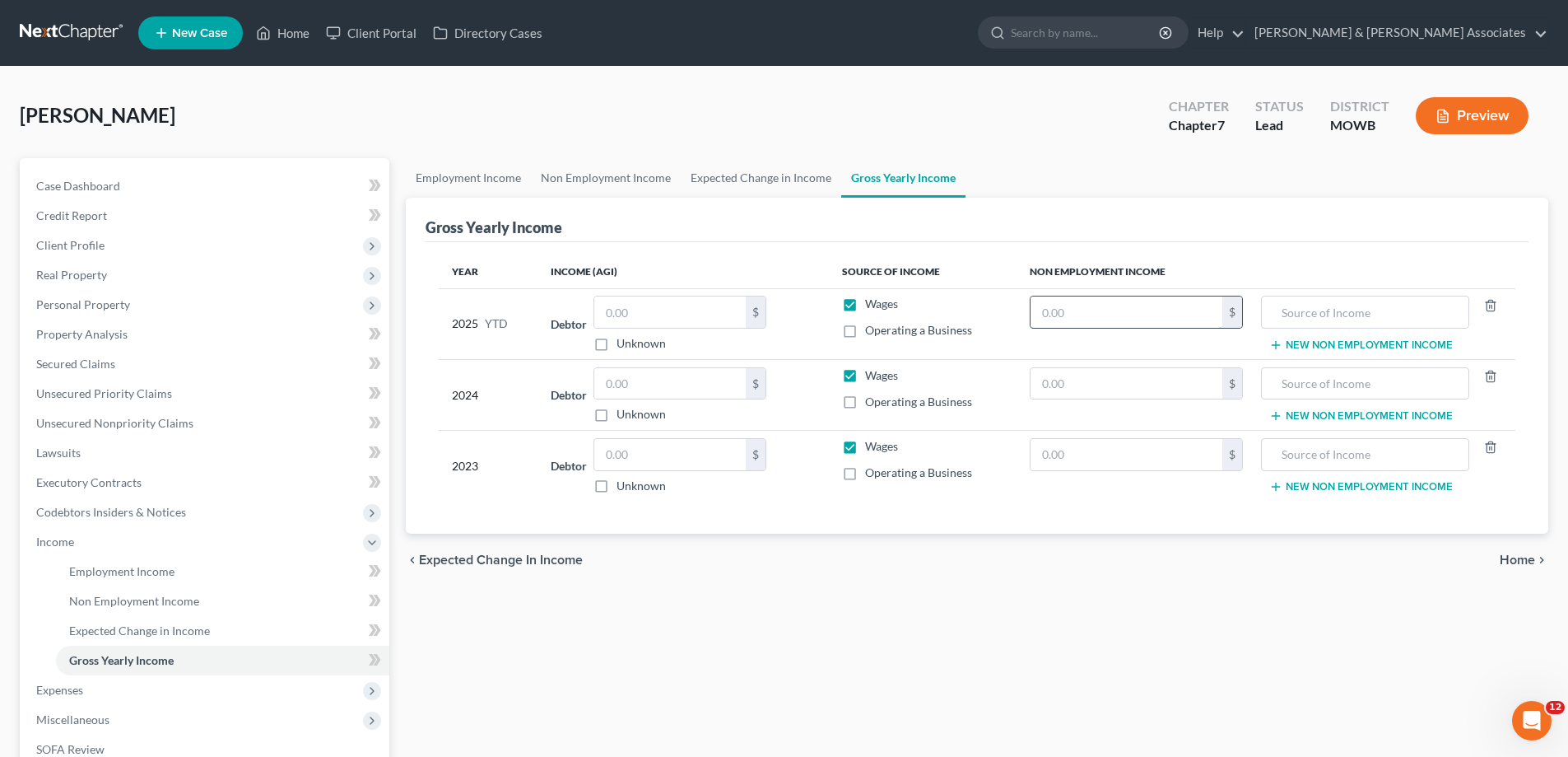
click at [1068, 317] on input "text" at bounding box center [1126, 312] width 192 height 32
click at [652, 311] on input "text" at bounding box center [670, 312] width 151 height 32
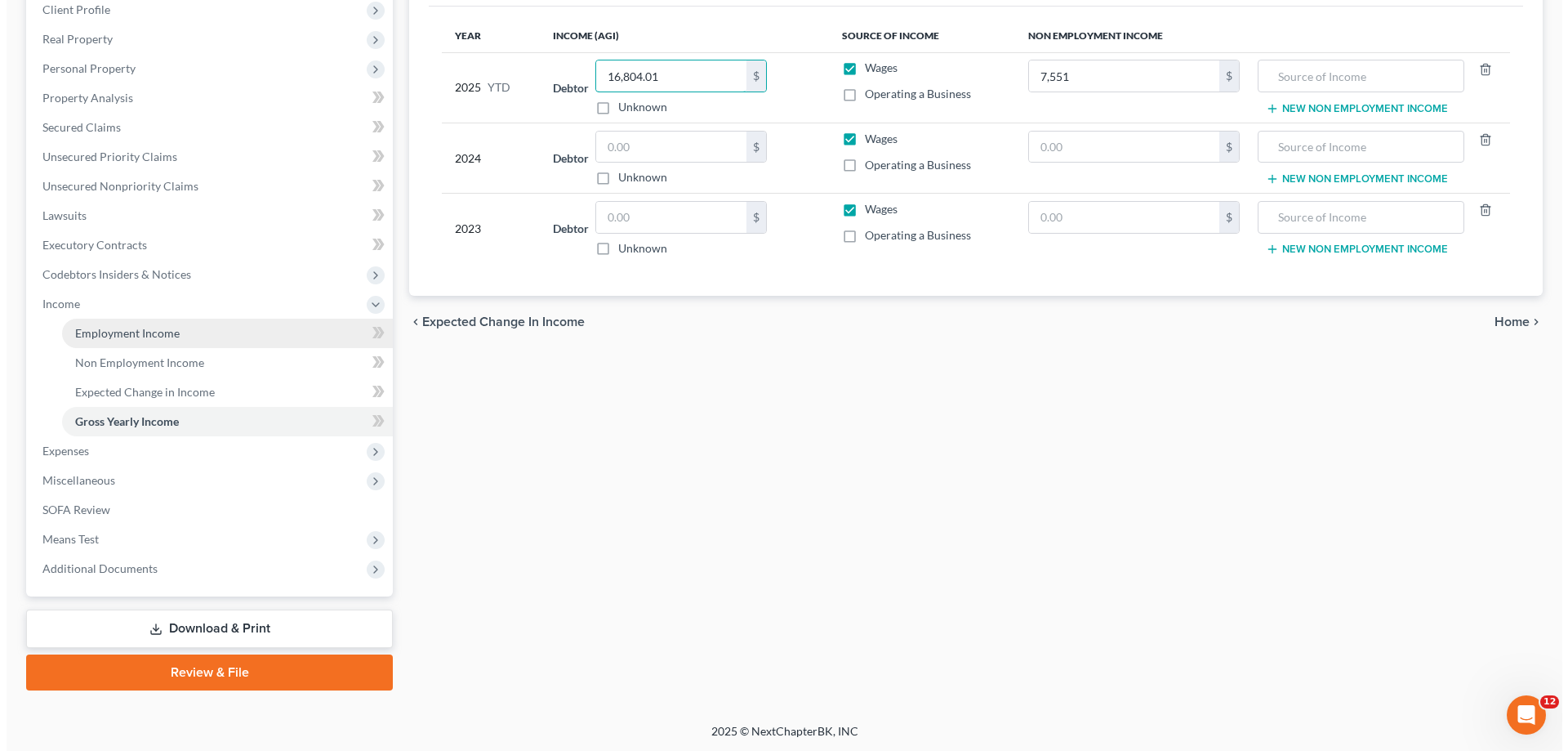
scroll to position [236, 0]
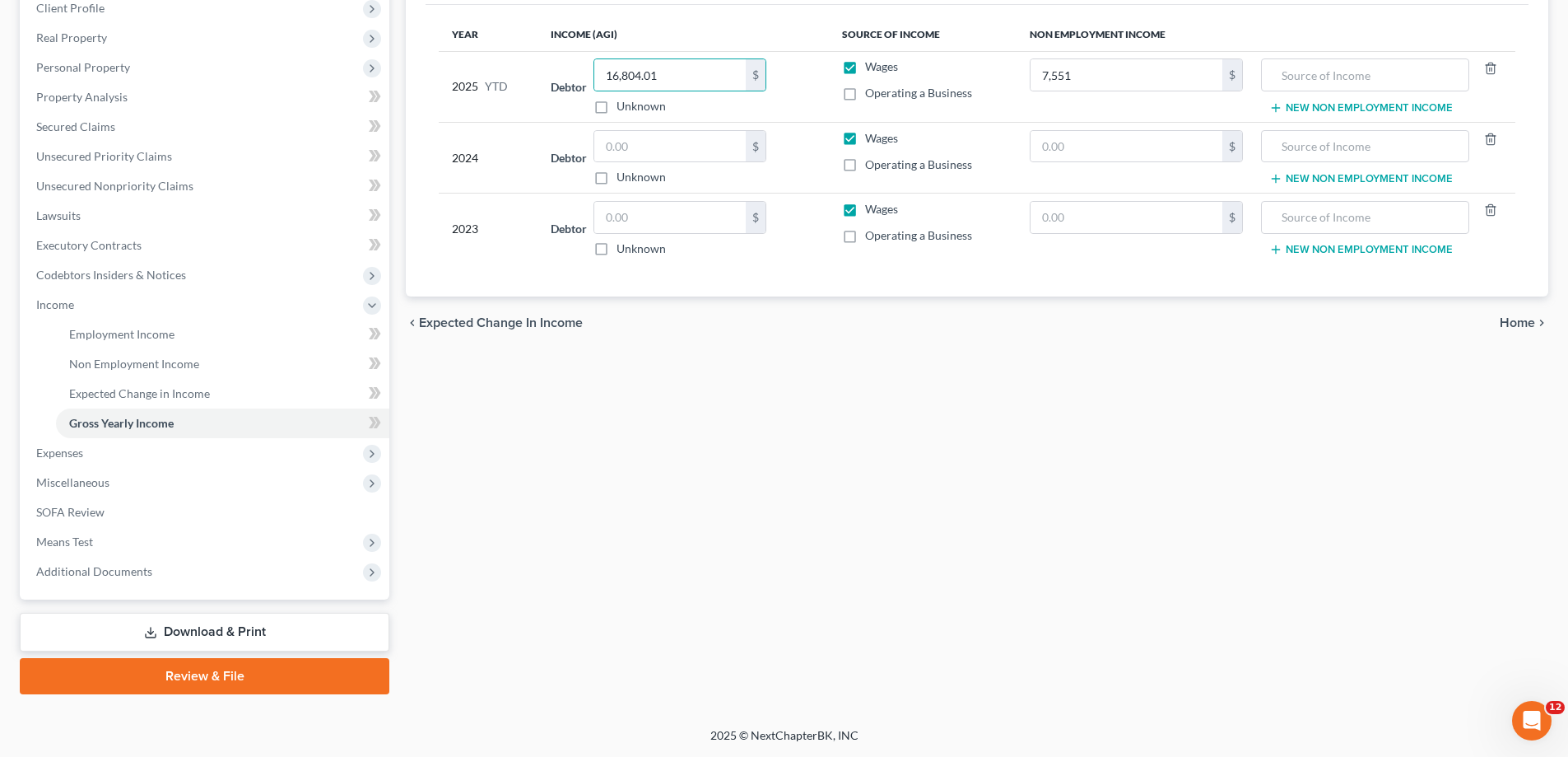
click at [290, 622] on link "Download & Print" at bounding box center [204, 631] width 370 height 38
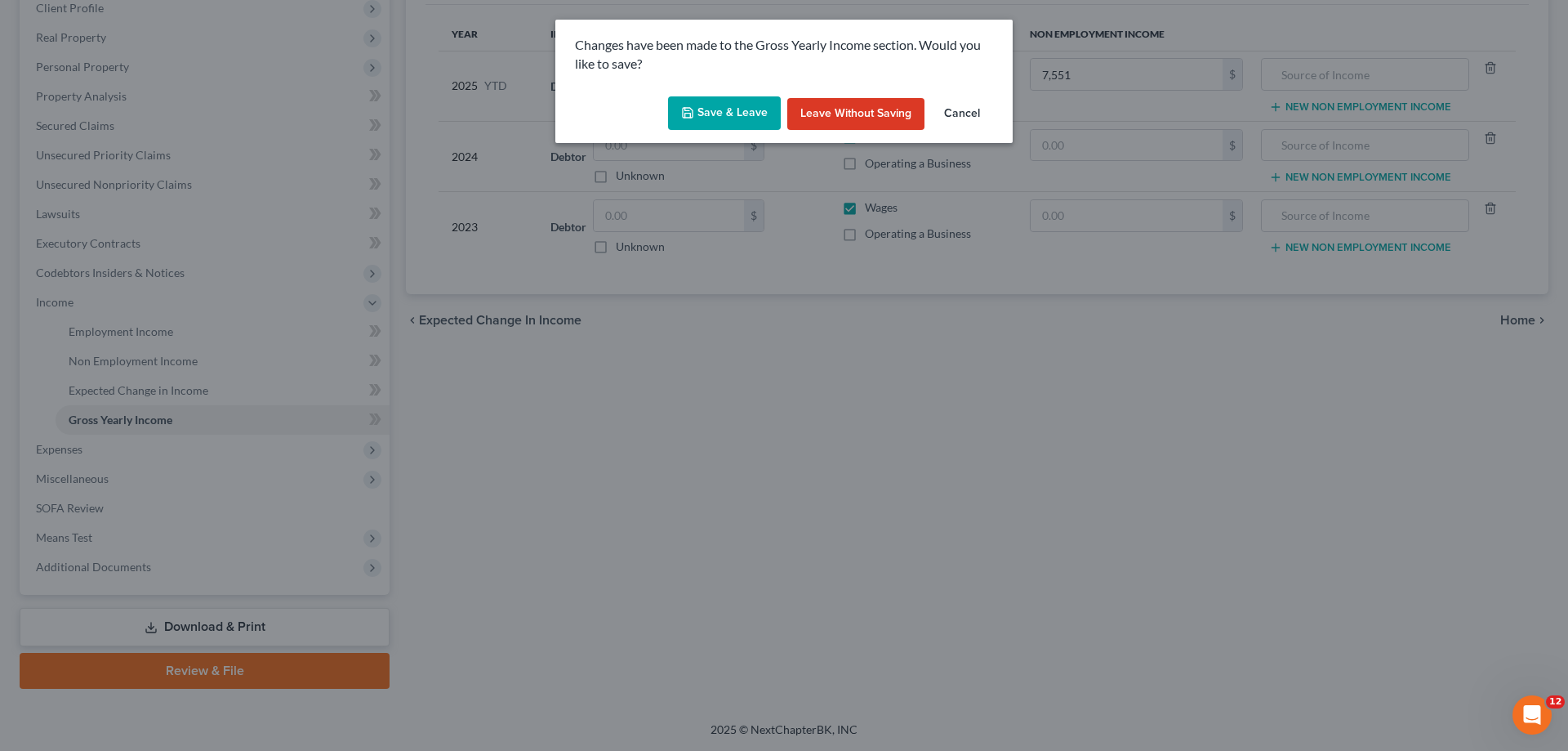
click at [745, 114] on button "Save & Leave" at bounding box center [724, 114] width 113 height 34
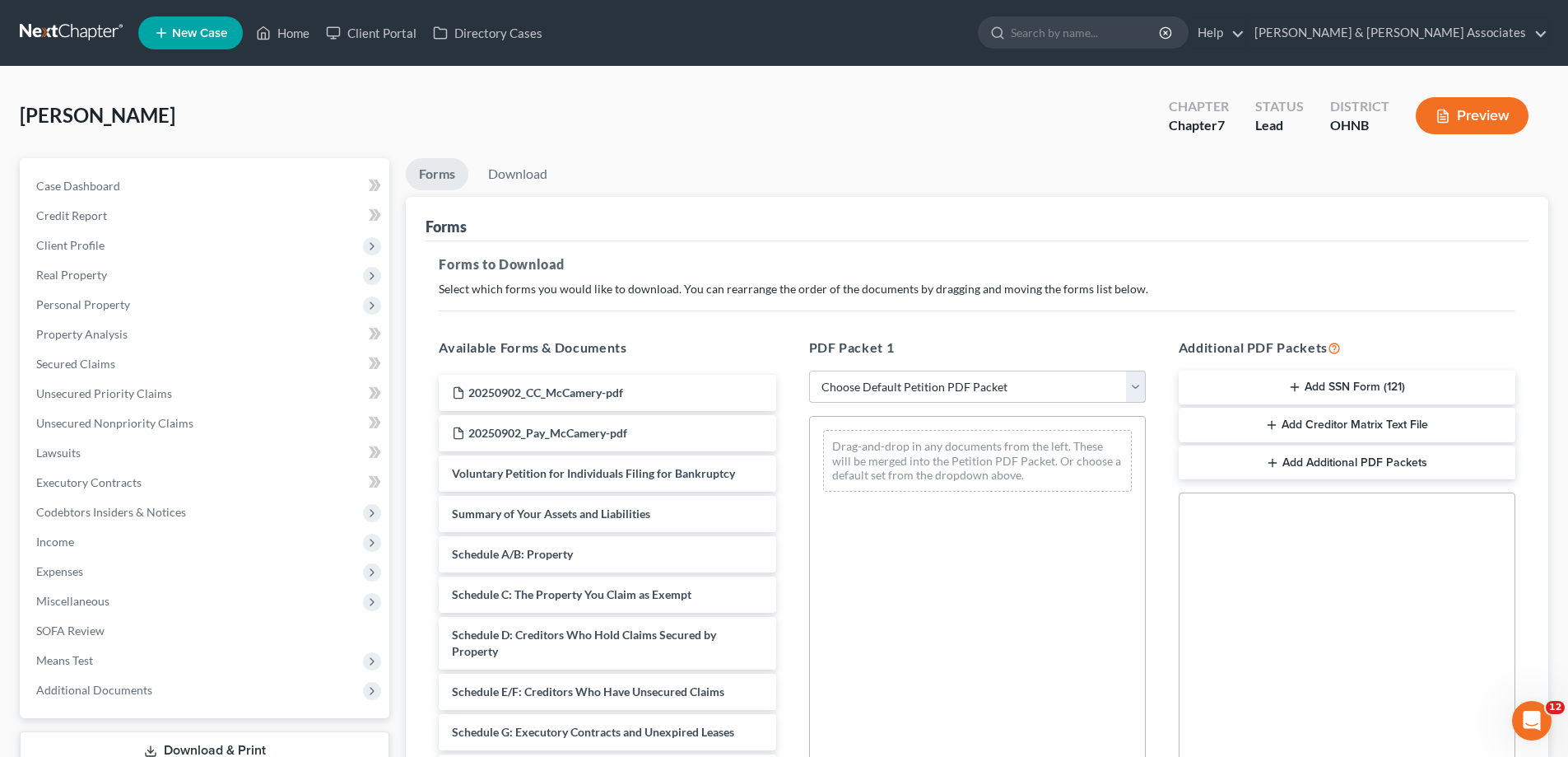
click at [1137, 391] on select "Choose Default Petition PDF Packet Complete Bankruptcy Petition (all forms and …" at bounding box center [978, 387] width 336 height 33
click at [810, 371] on select "Choose Default Petition PDF Packet Complete Bankruptcy Petition (all forms and …" at bounding box center [978, 387] width 336 height 33
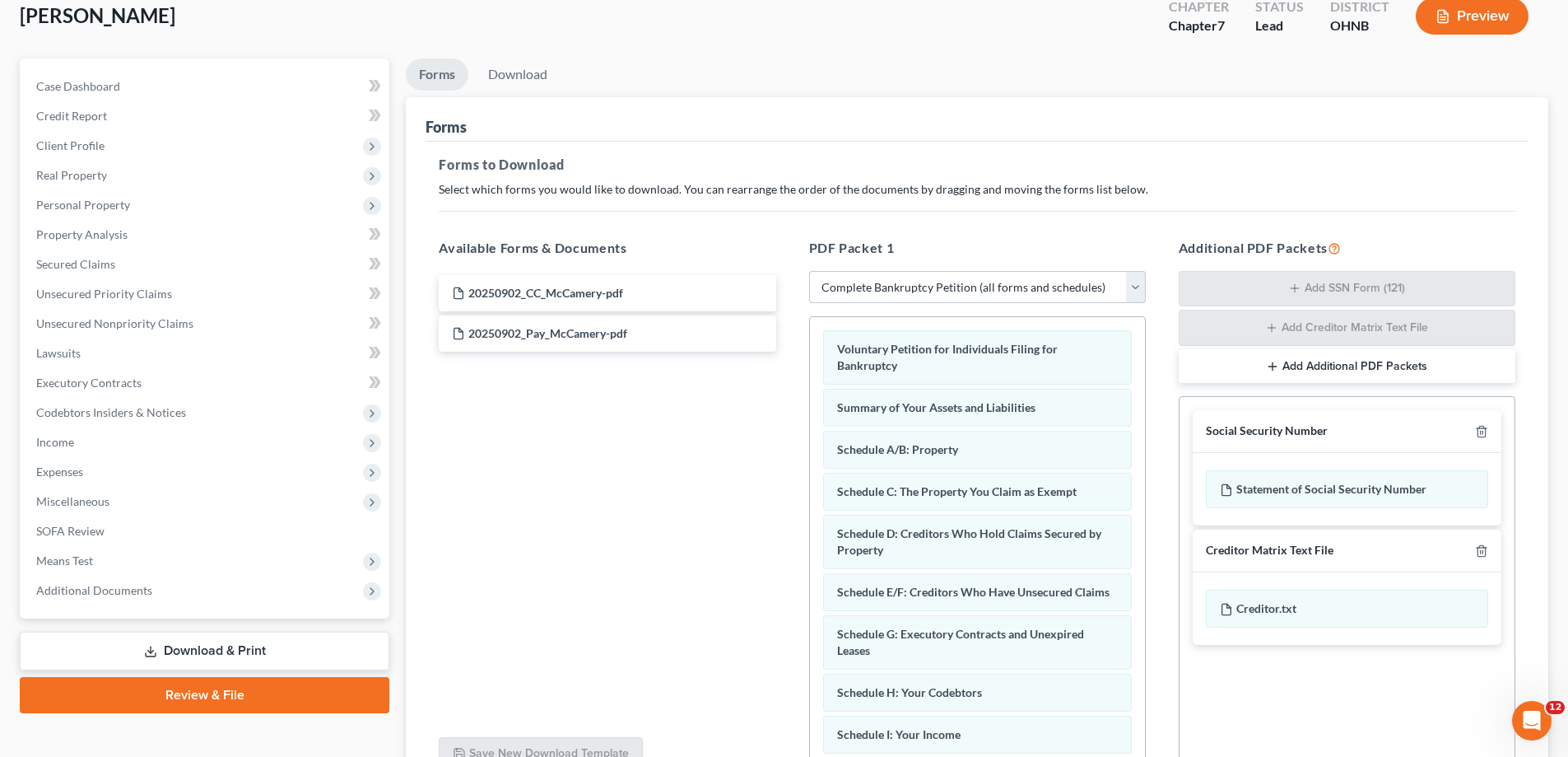
scroll to position [247, 0]
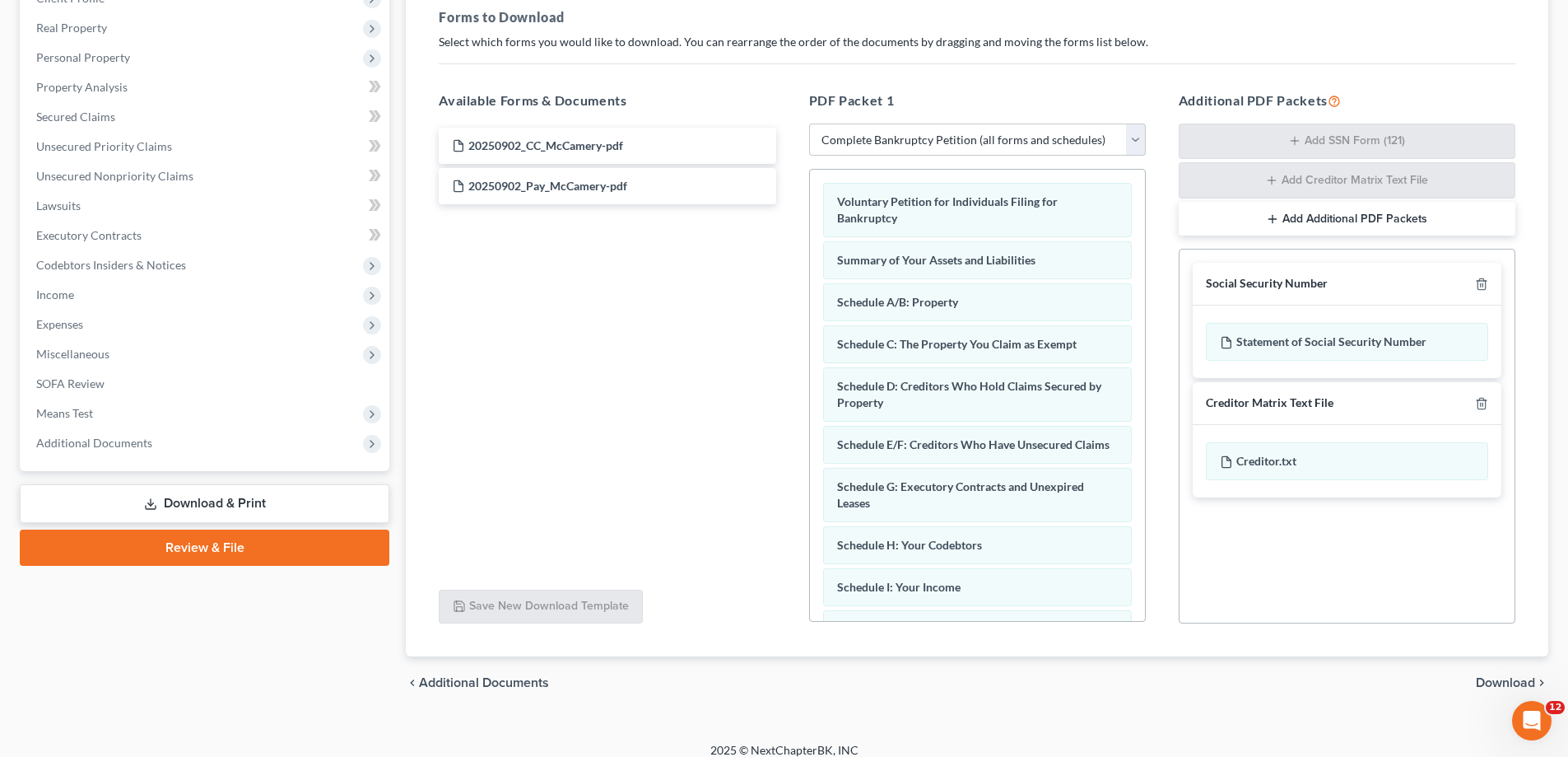
click at [1473, 285] on div at bounding box center [1478, 284] width 20 height 15
click at [1485, 284] on icon "button" at bounding box center [1481, 285] width 8 height 11
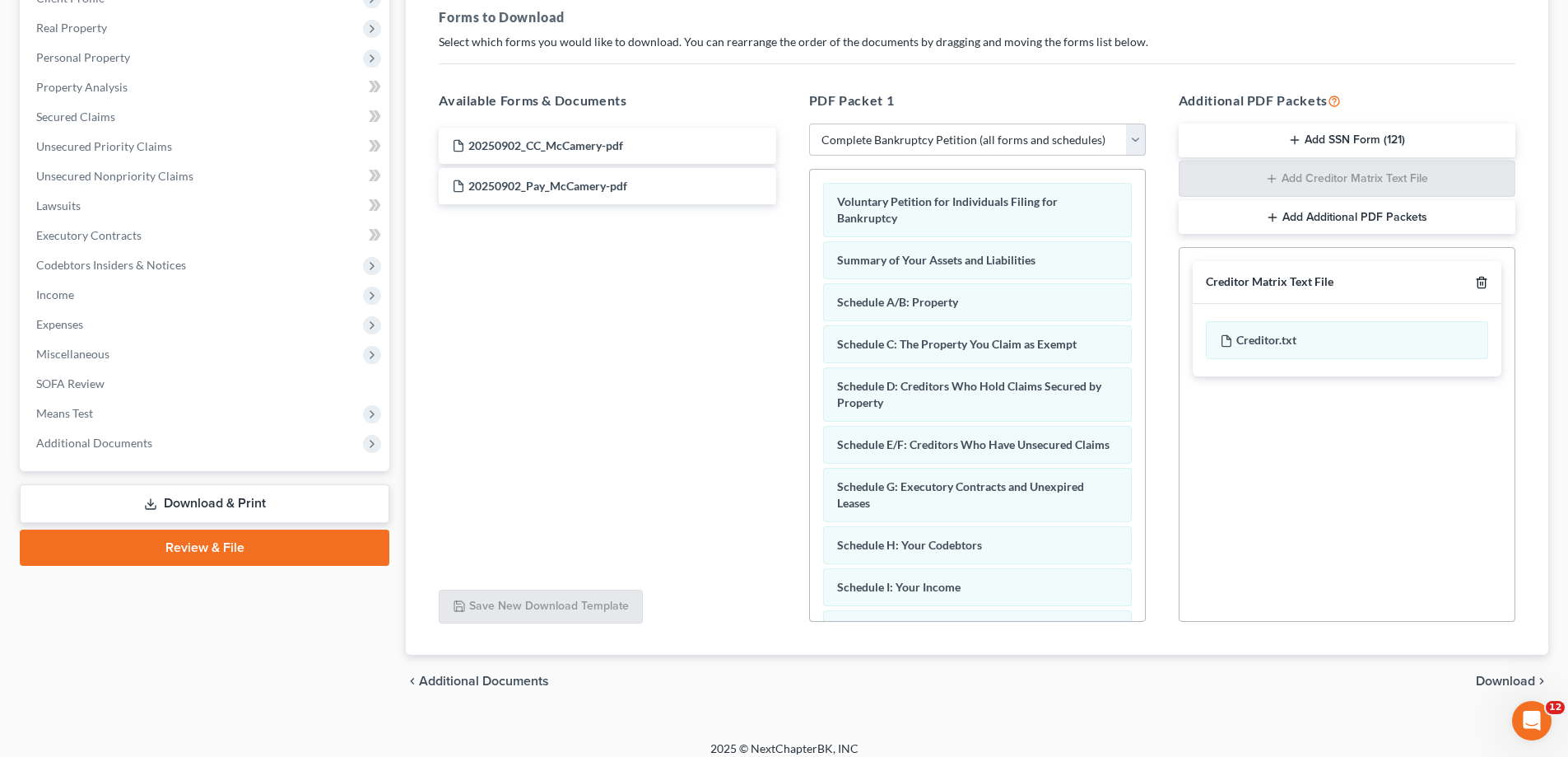
click at [1485, 284] on icon "button" at bounding box center [1481, 283] width 8 height 11
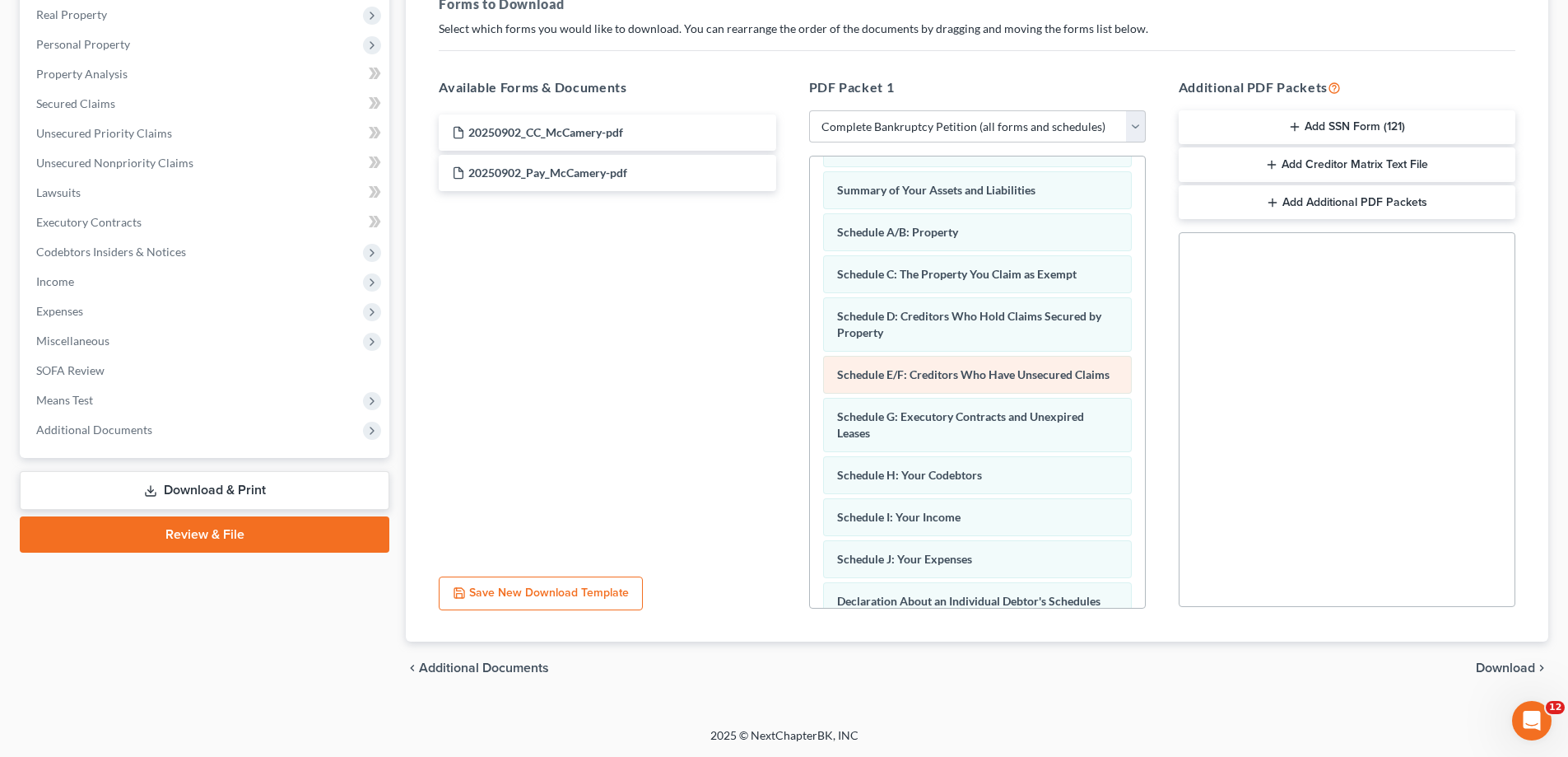
scroll to position [0, 0]
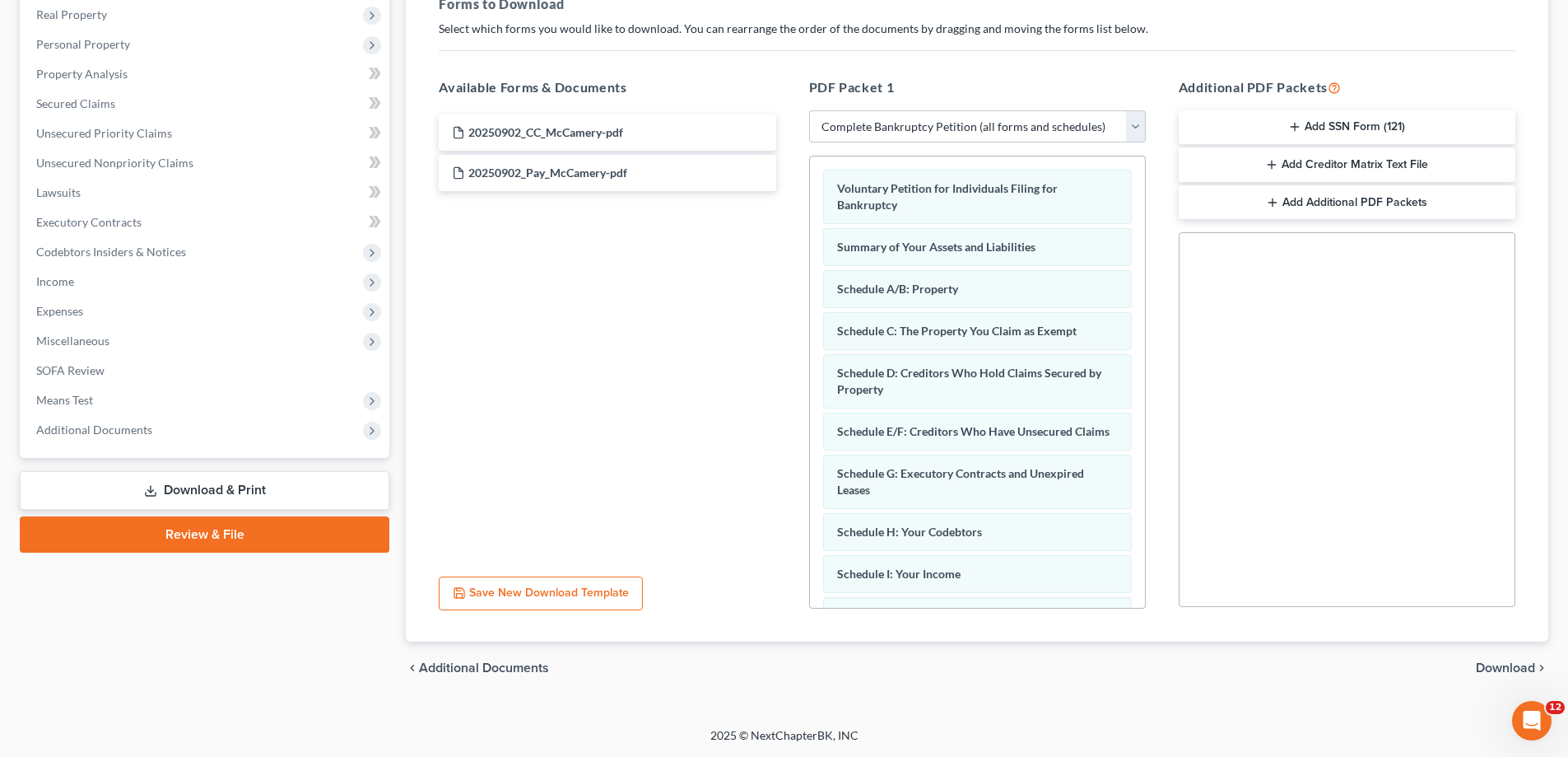
click at [1494, 673] on span "Download" at bounding box center [1505, 667] width 59 height 13
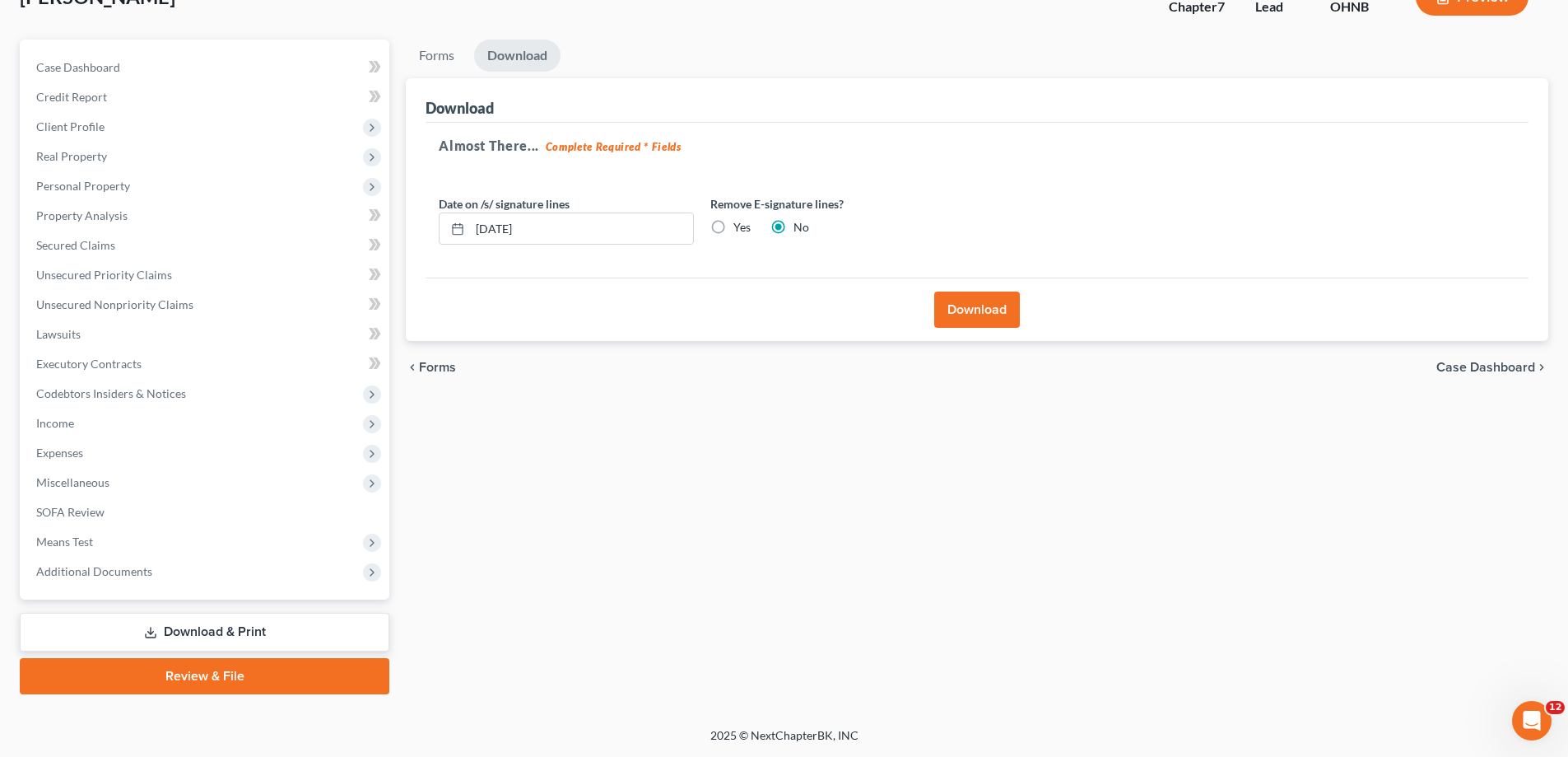
scroll to position [119, 0]
drag, startPoint x: 720, startPoint y: 228, endPoint x: 898, endPoint y: 308, distance: 195.2
click at [734, 229] on label "Yes" at bounding box center [742, 226] width 17 height 16
click at [740, 229] on input "Yes" at bounding box center [746, 224] width 11 height 11
click at [957, 302] on button "Download" at bounding box center [977, 309] width 85 height 36
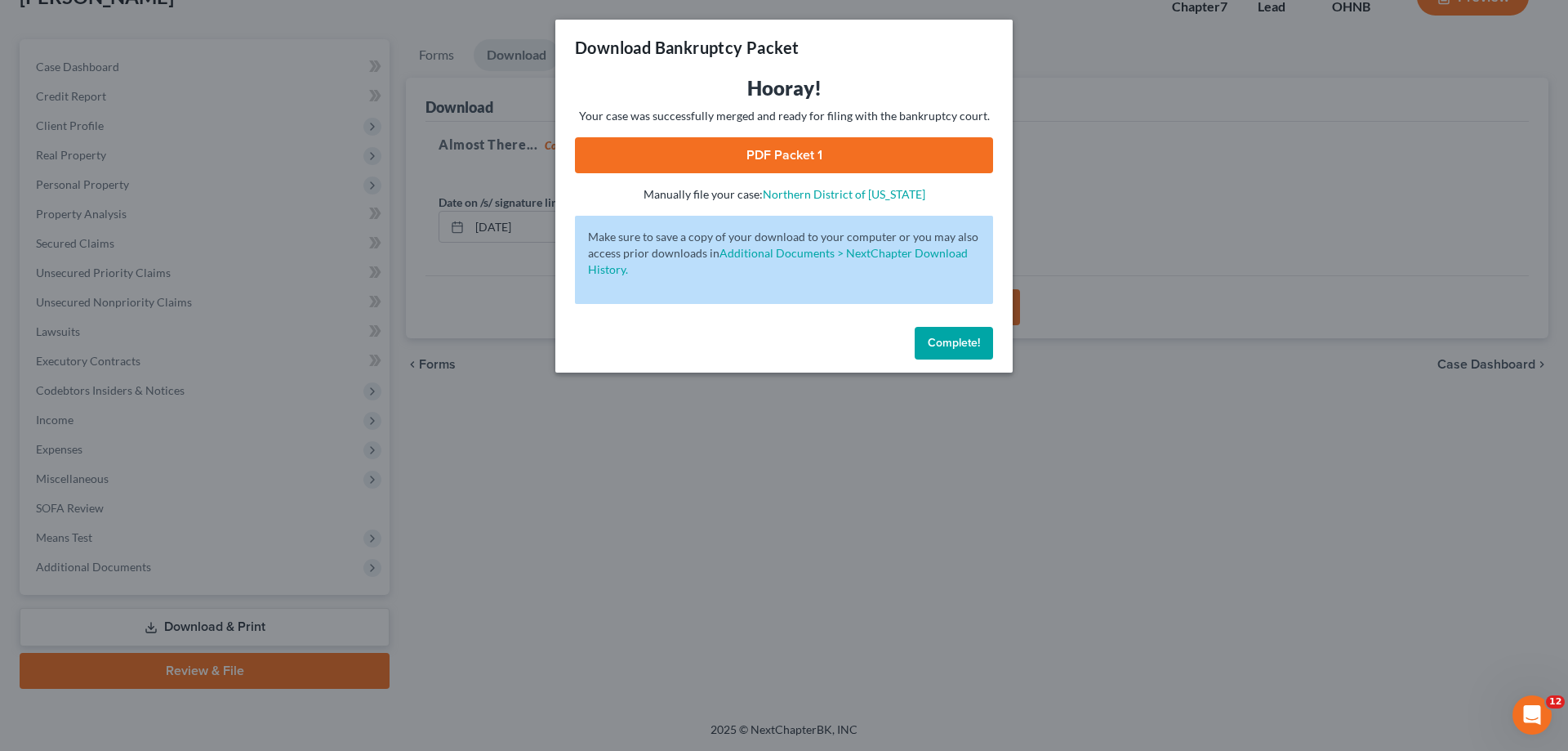
click at [878, 152] on link "PDF Packet 1" at bounding box center [784, 155] width 418 height 36
drag, startPoint x: 940, startPoint y: 334, endPoint x: 911, endPoint y: 401, distance: 73.0
click at [940, 335] on button "Complete!" at bounding box center [954, 343] width 79 height 33
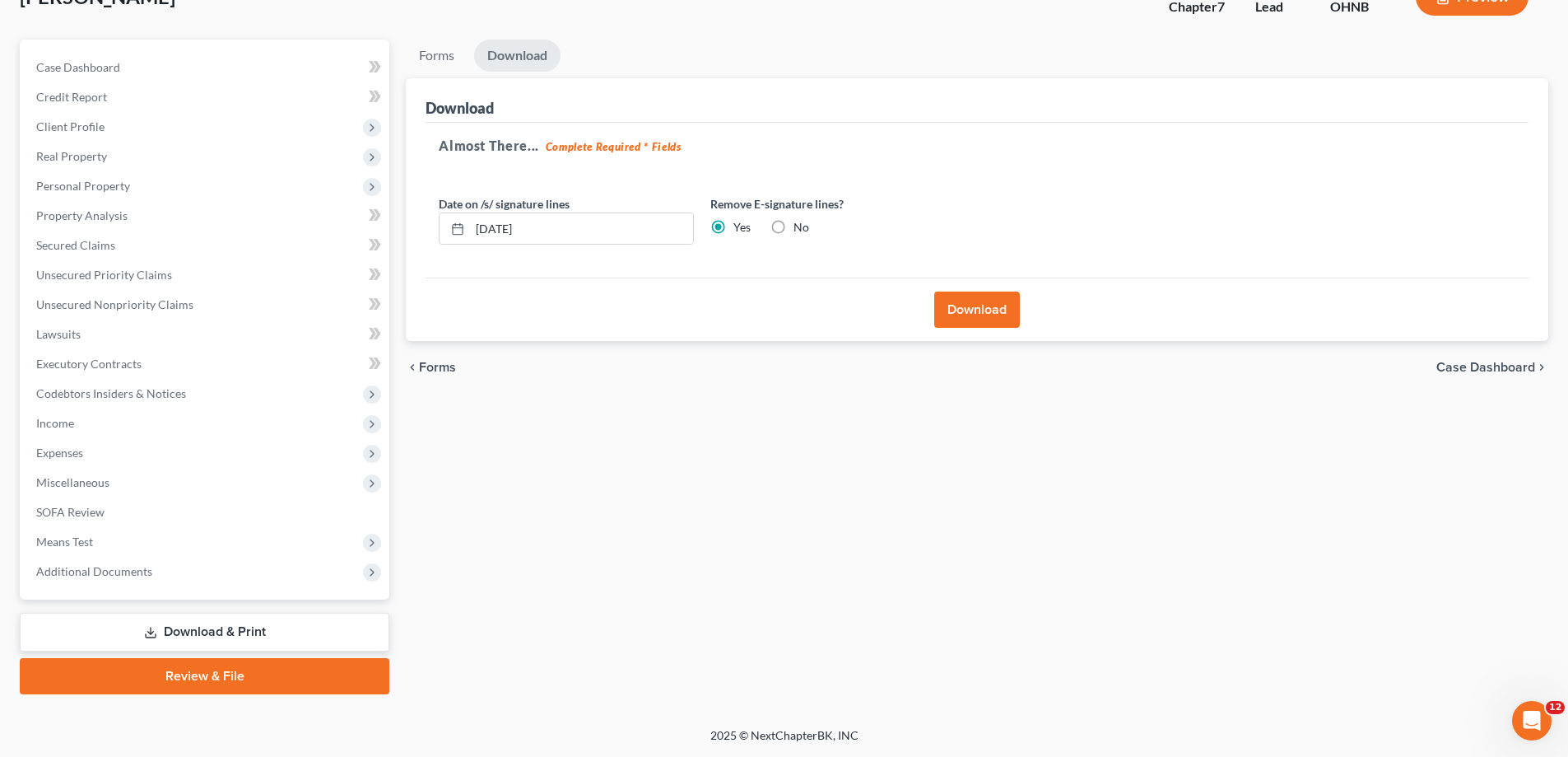
scroll to position [0, 0]
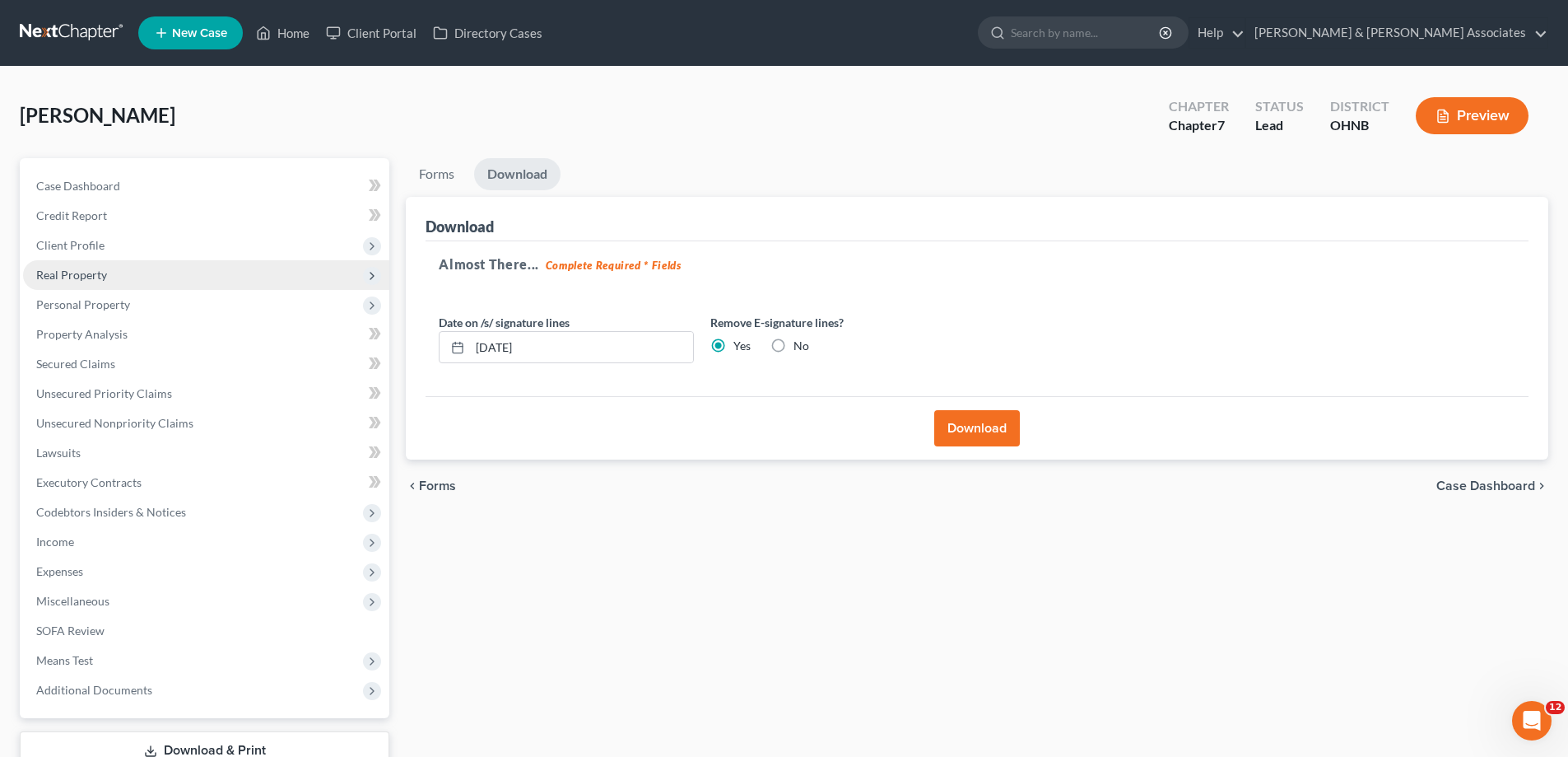
click at [114, 280] on span "Real Property" at bounding box center [206, 275] width 366 height 30
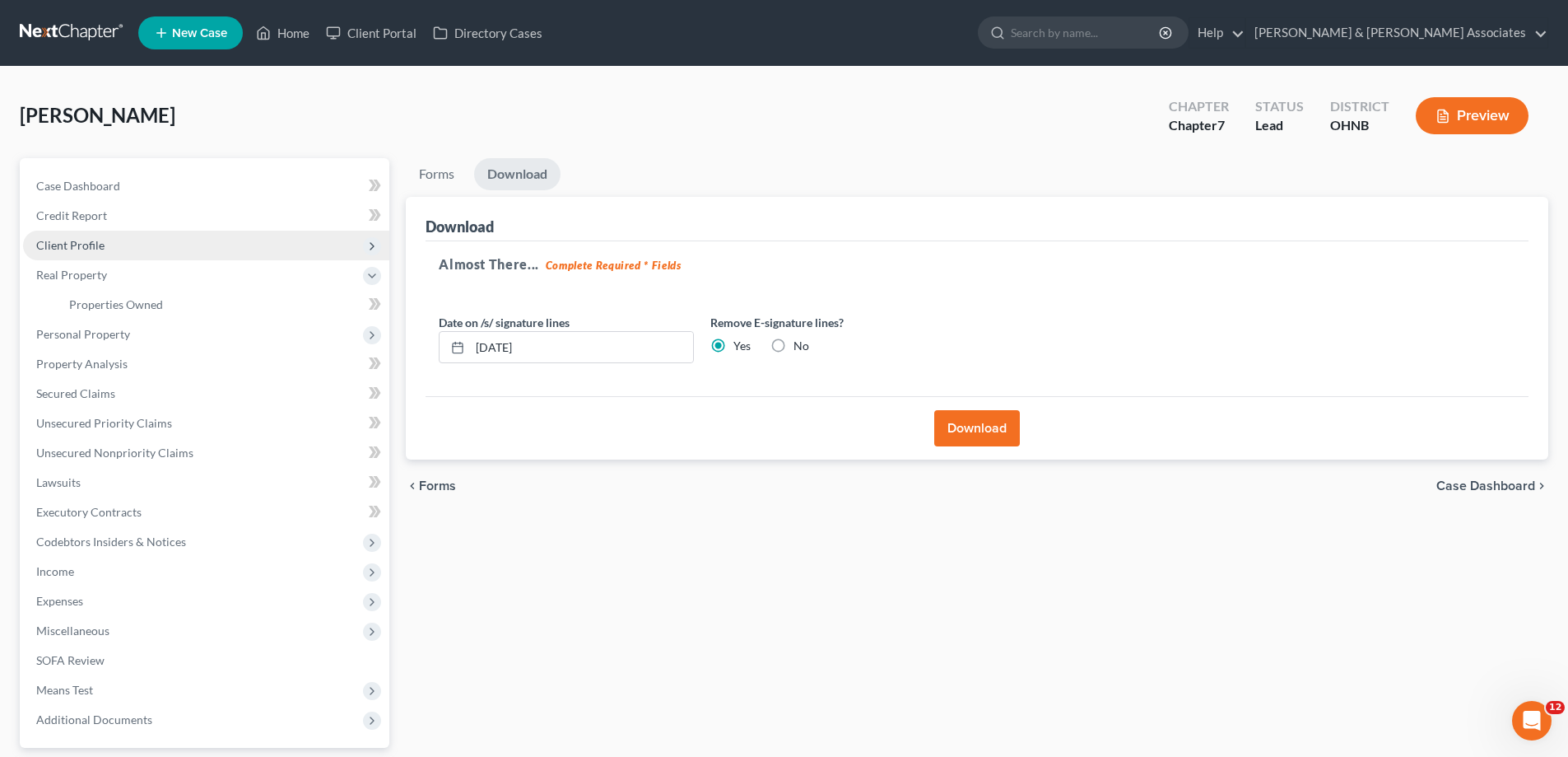
click at [105, 254] on span "Client Profile" at bounding box center [206, 245] width 366 height 30
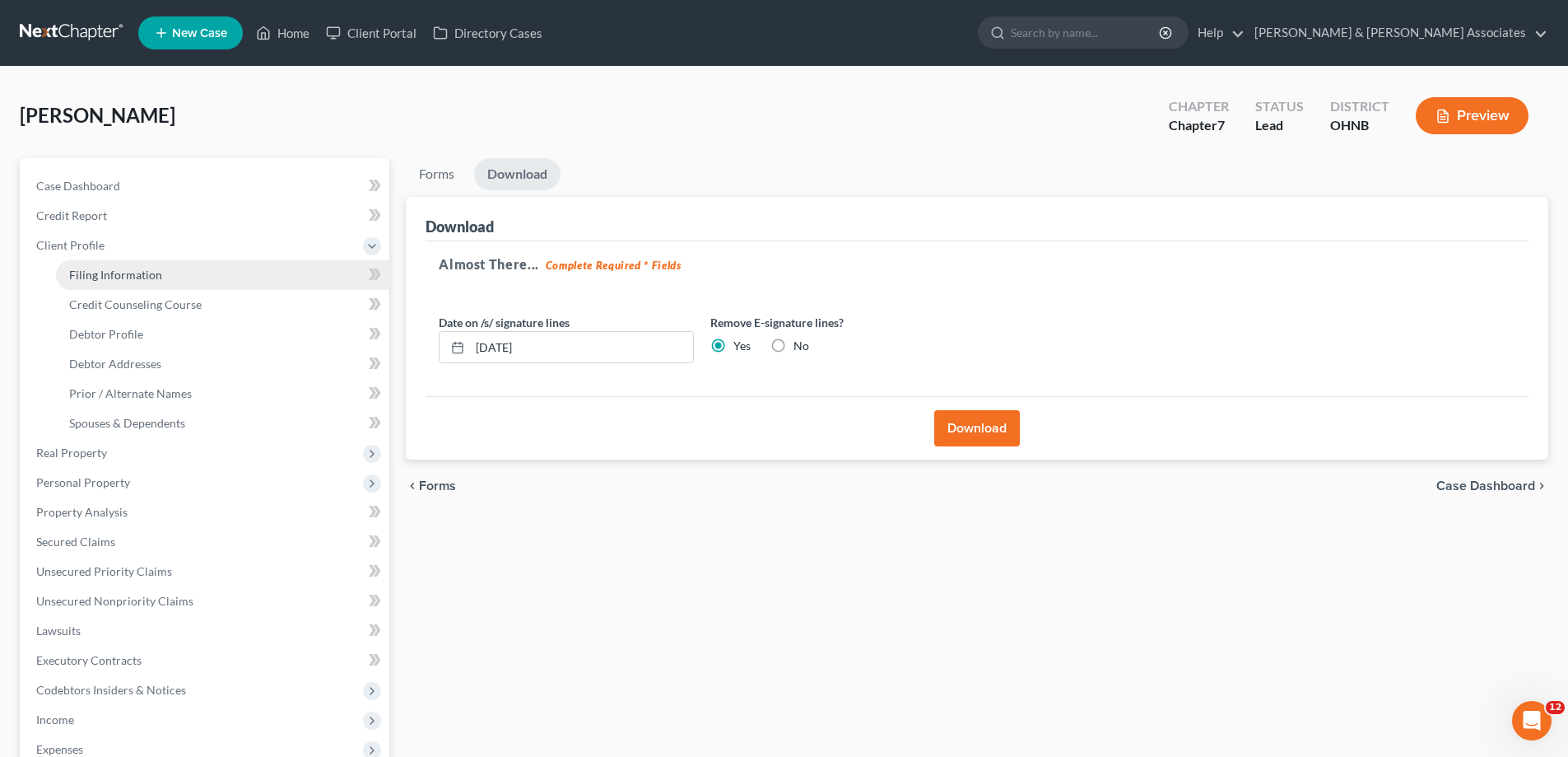
click at [126, 275] on span "Filing Information" at bounding box center [115, 274] width 93 height 14
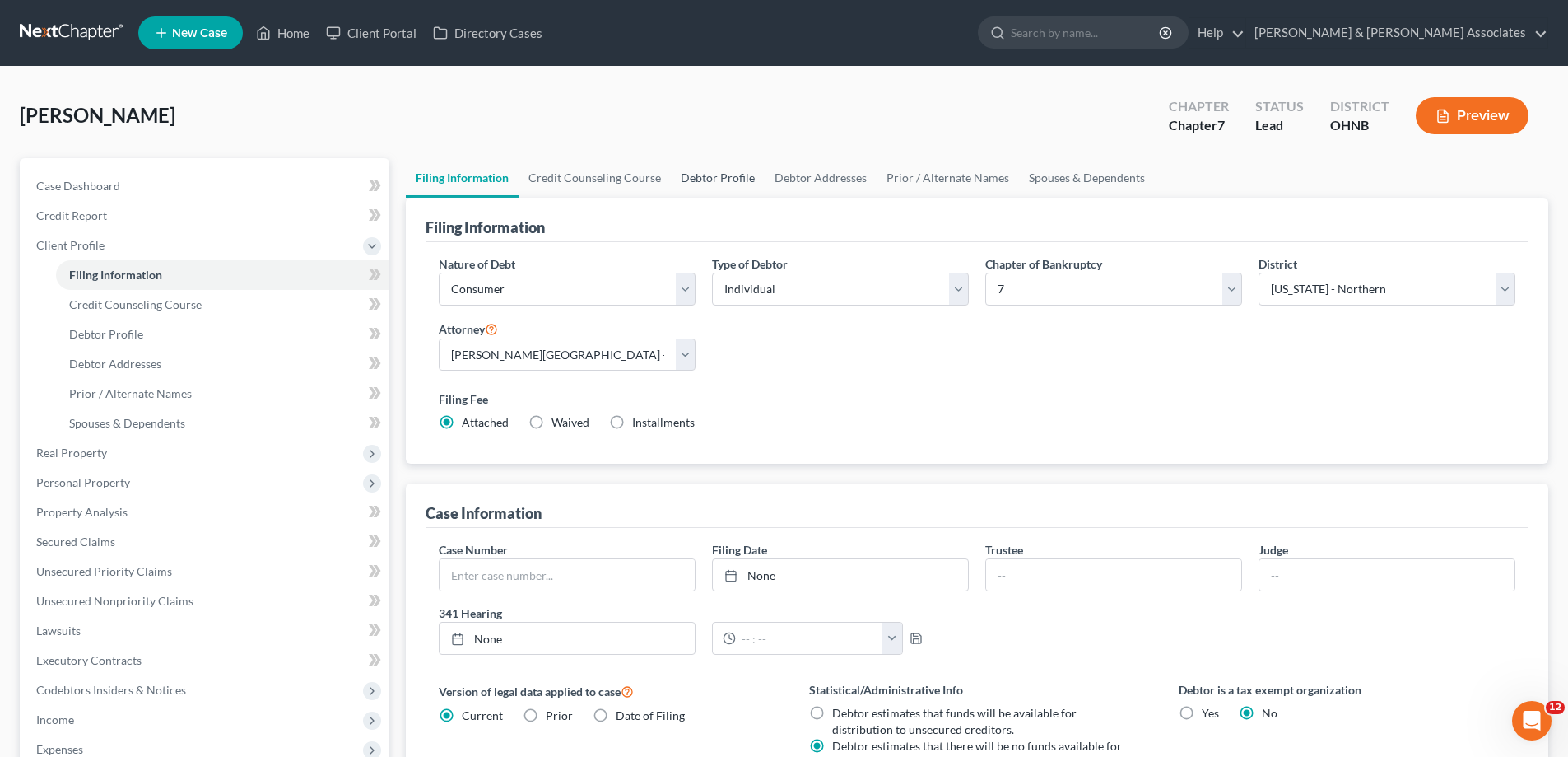
click at [699, 177] on link "Debtor Profile" at bounding box center [718, 178] width 94 height 39
